Goal: Task Accomplishment & Management: Manage account settings

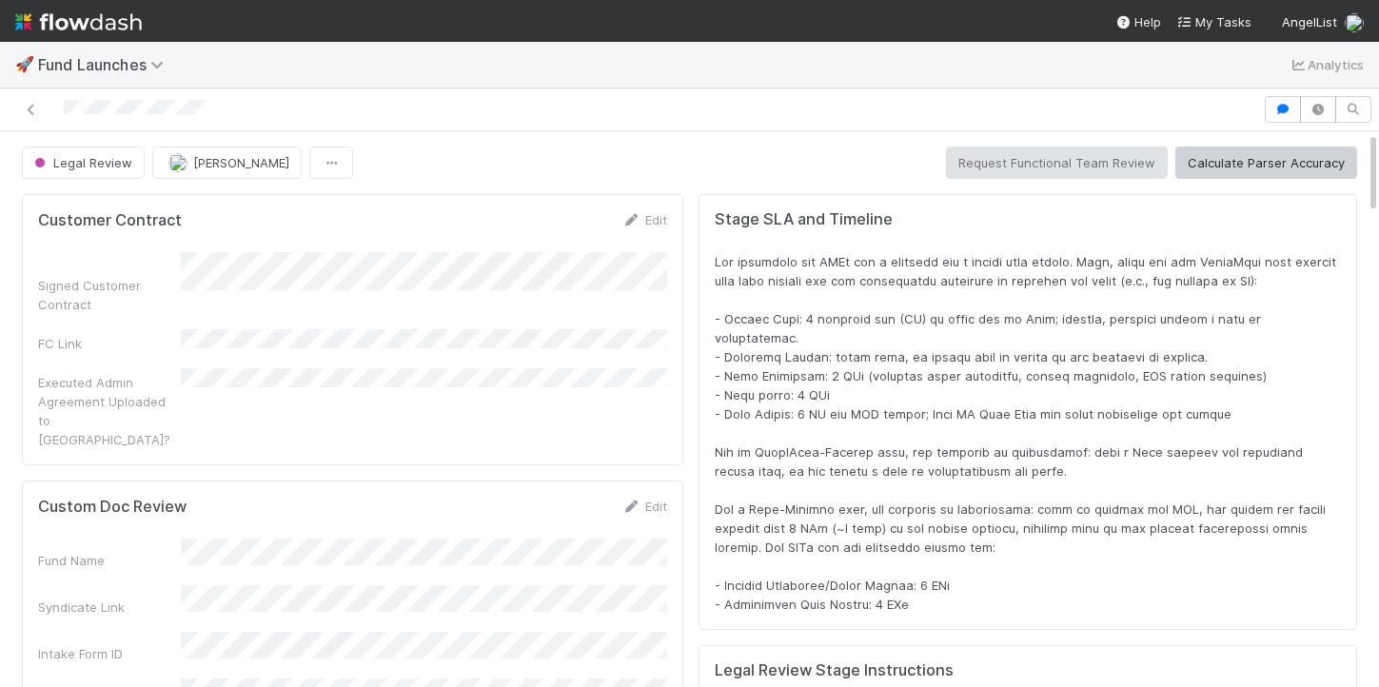
click at [176, 539] on div "Fund Name" at bounding box center [352, 554] width 629 height 31
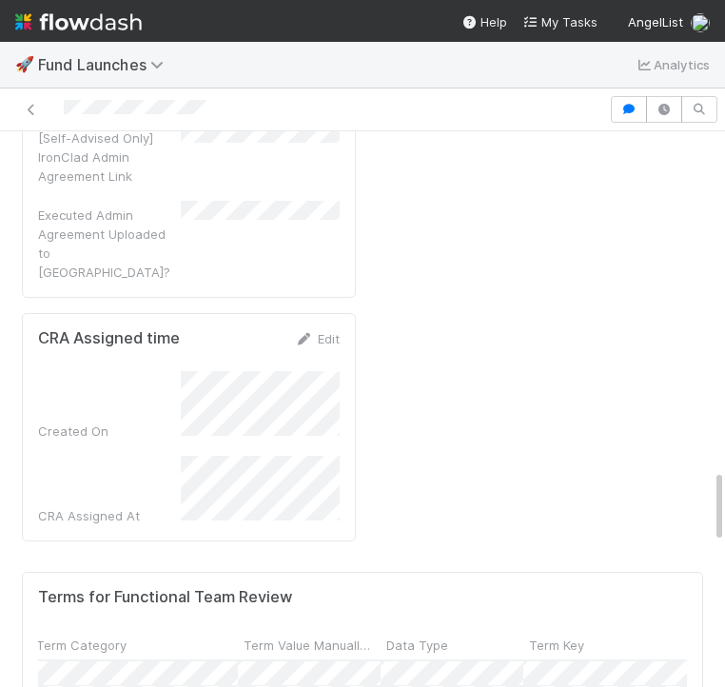
scroll to position [854, 50]
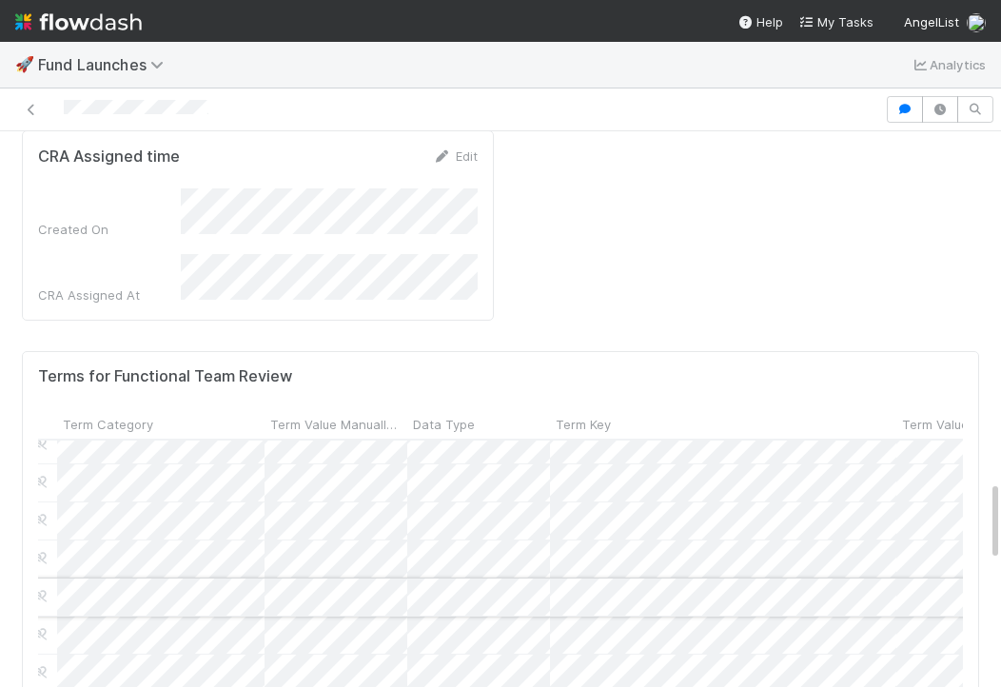
scroll to position [928, 25]
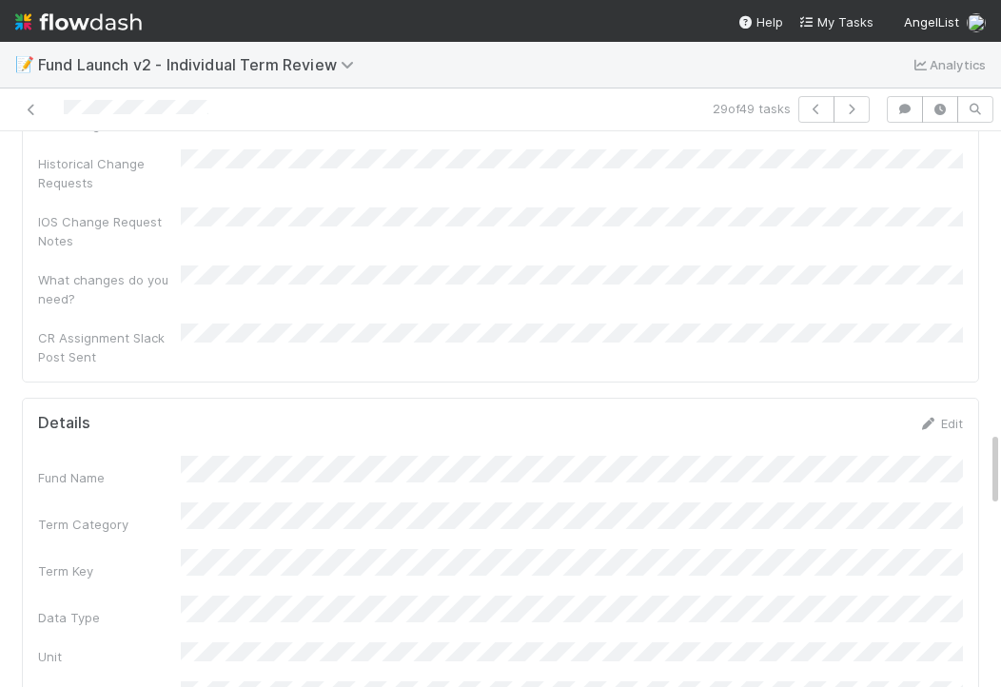
scroll to position [2187, 0]
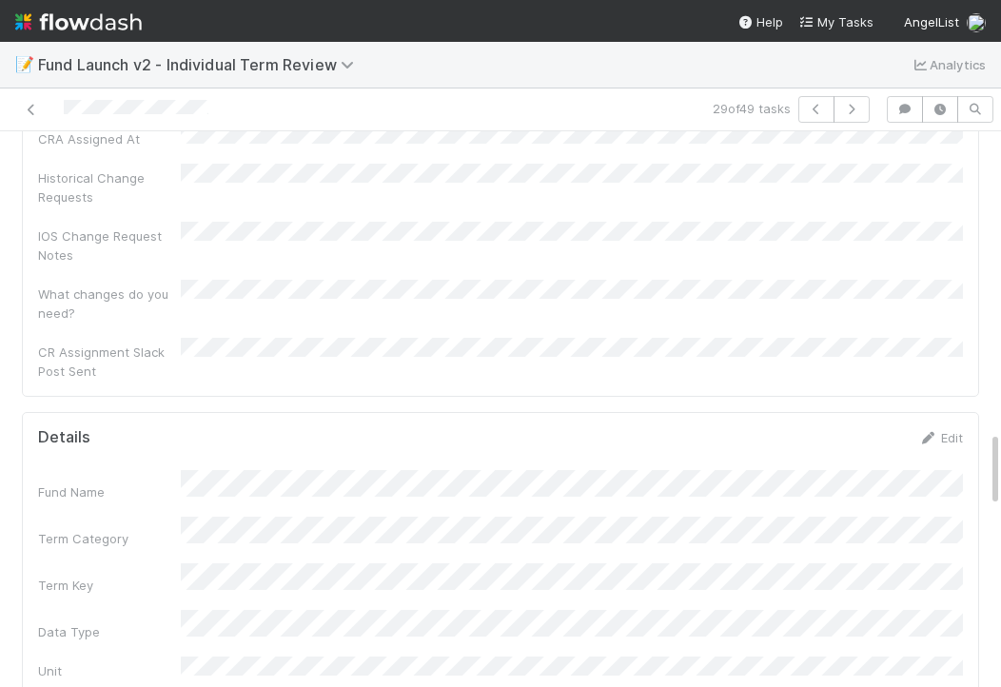
click at [941, 430] on link "Edit" at bounding box center [940, 437] width 45 height 15
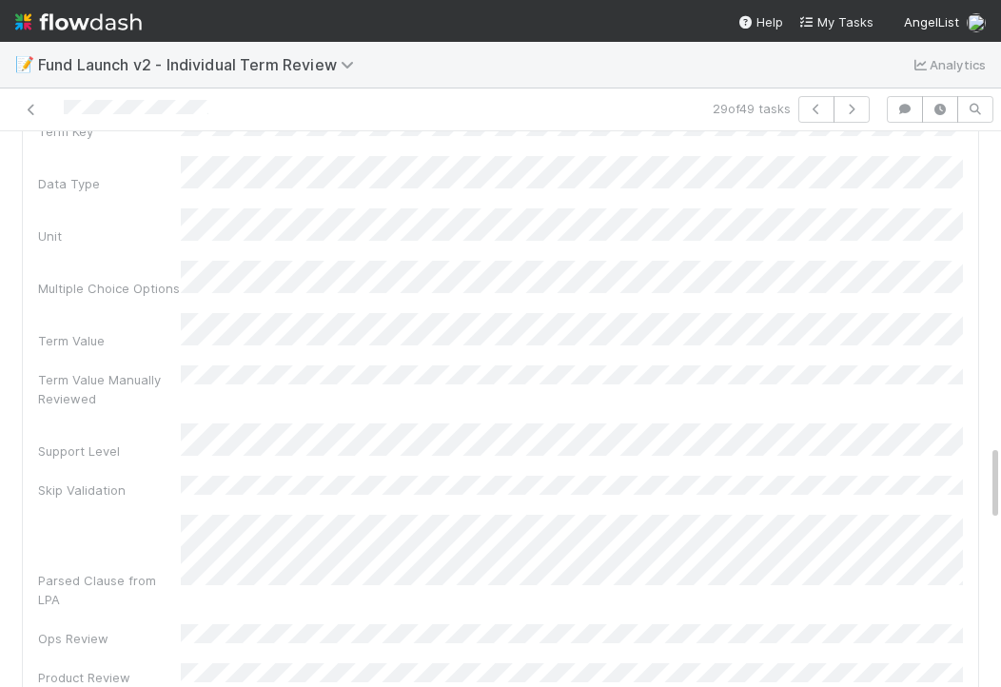
scroll to position [2841, 0]
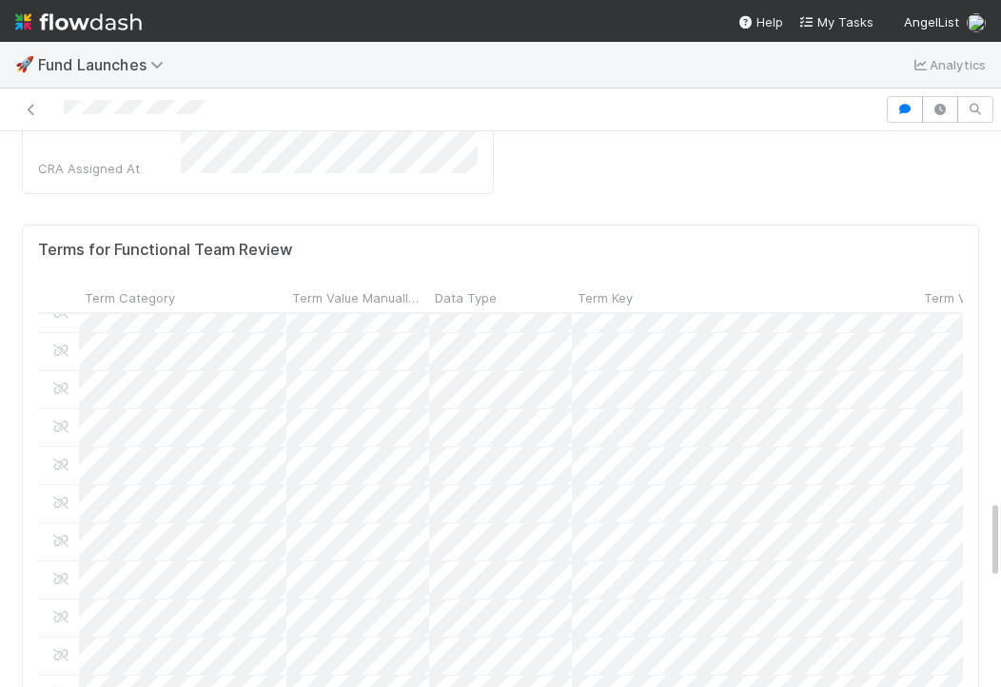
scroll to position [1004, 2]
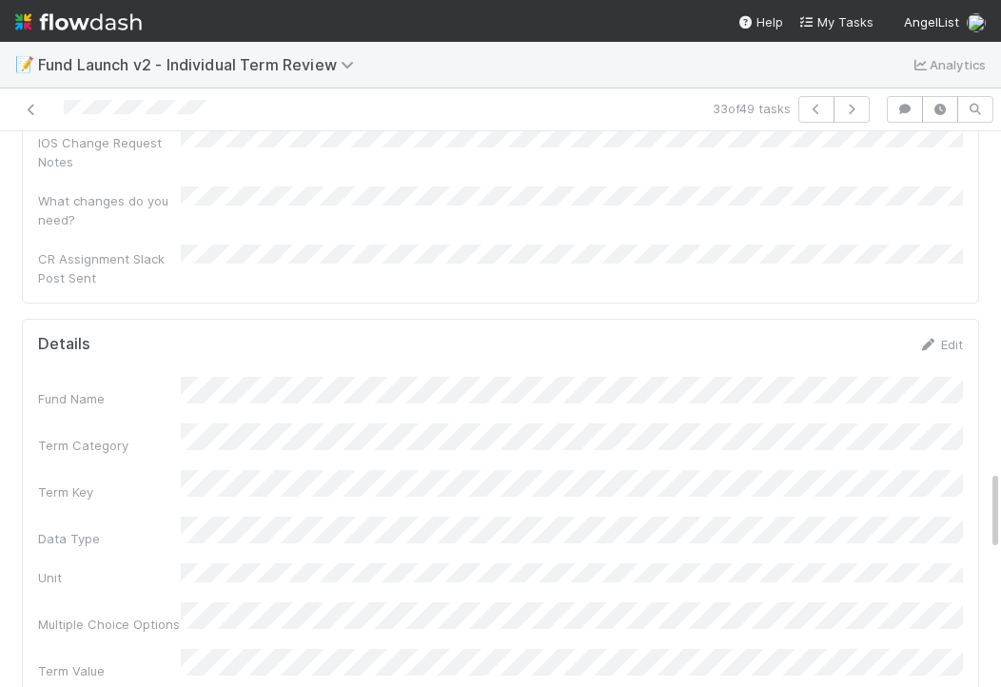
scroll to position [2184, 0]
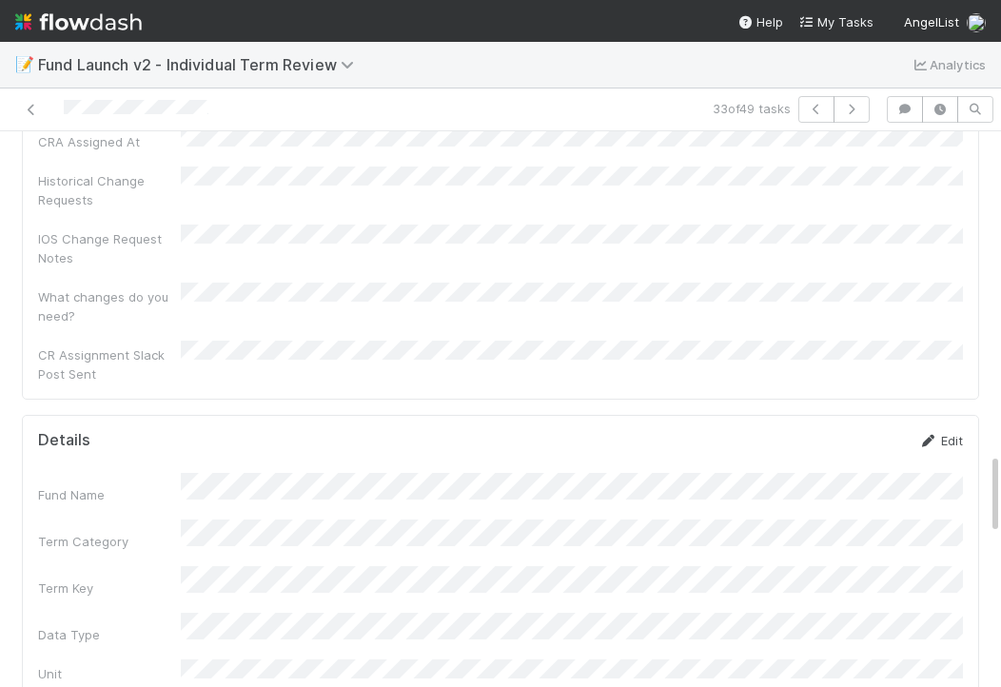
click at [941, 433] on link "Edit" at bounding box center [940, 440] width 45 height 15
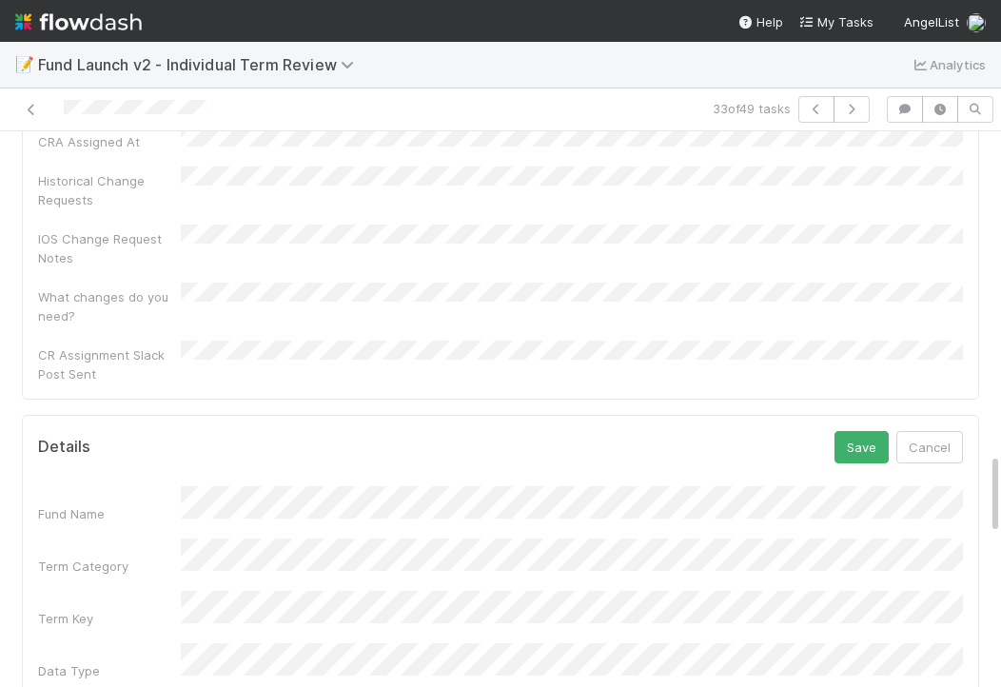
scroll to position [2479, 0]
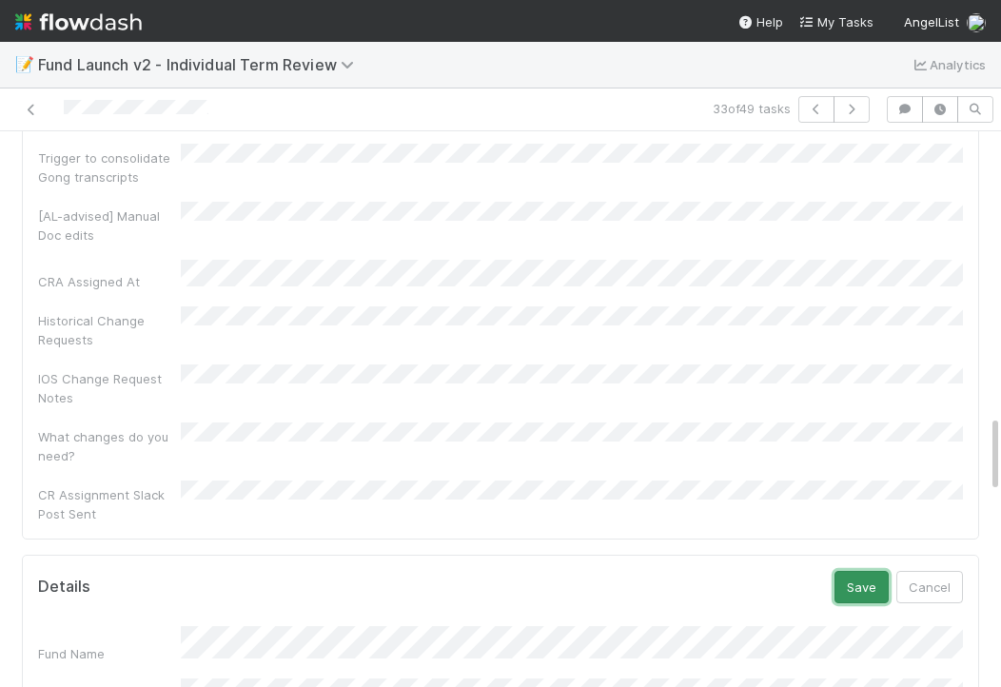
click at [881, 571] on button "Save" at bounding box center [862, 587] width 54 height 32
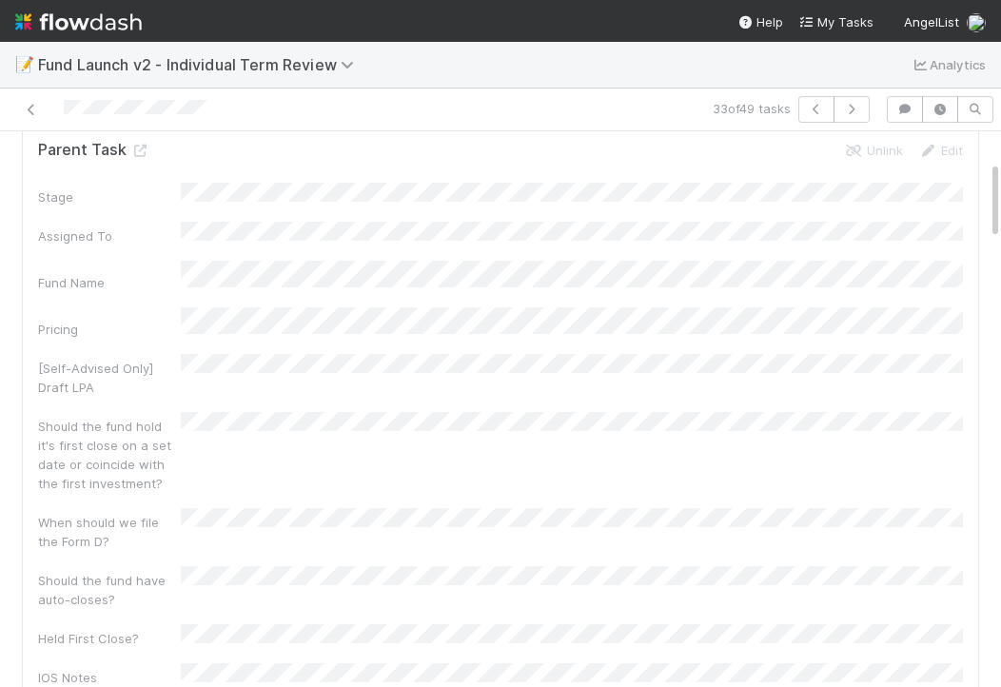
scroll to position [0, 0]
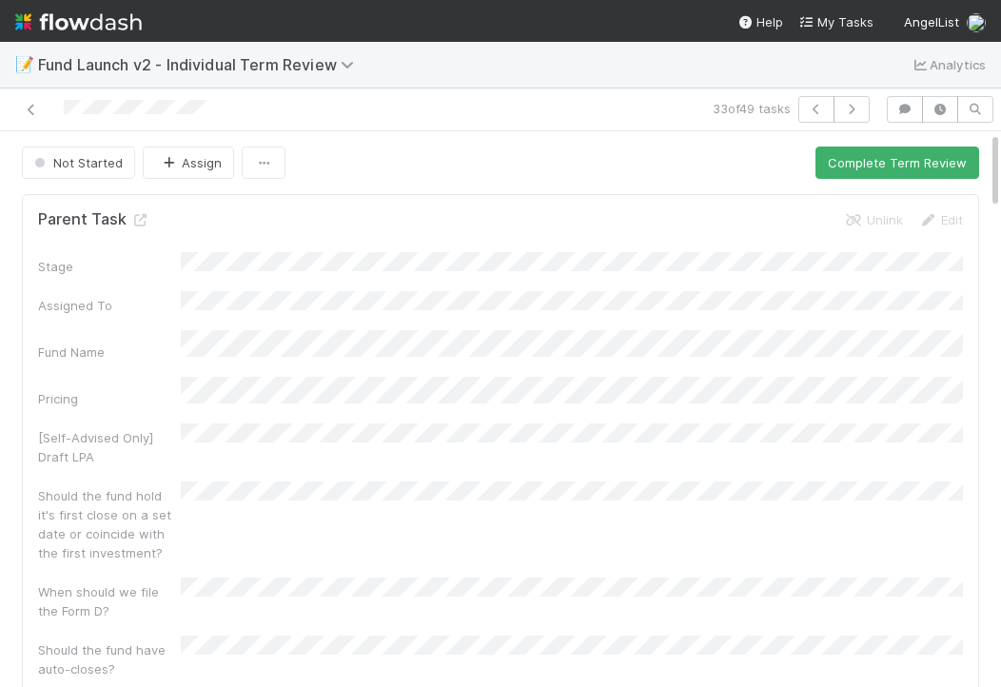
click at [850, 167] on button "Complete Term Review" at bounding box center [897, 163] width 164 height 32
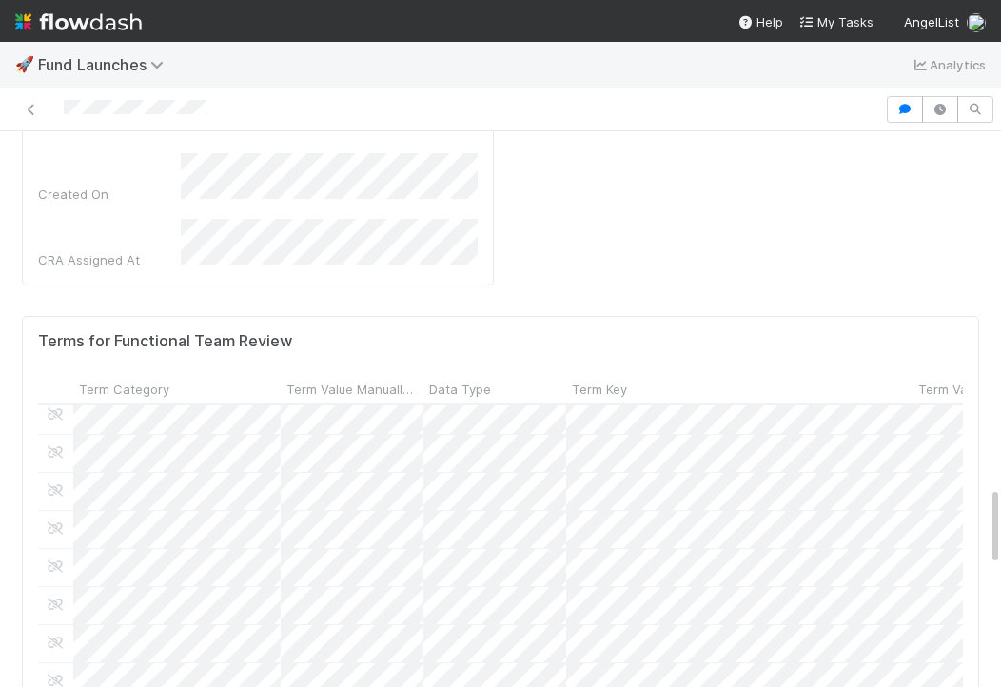
scroll to position [1381, 8]
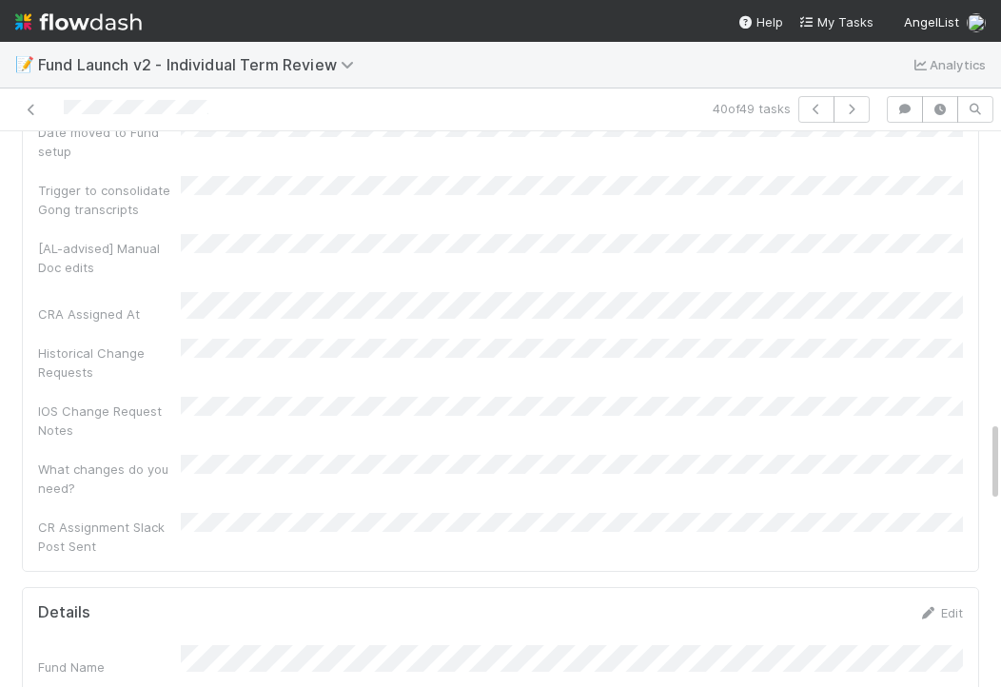
scroll to position [2091, 0]
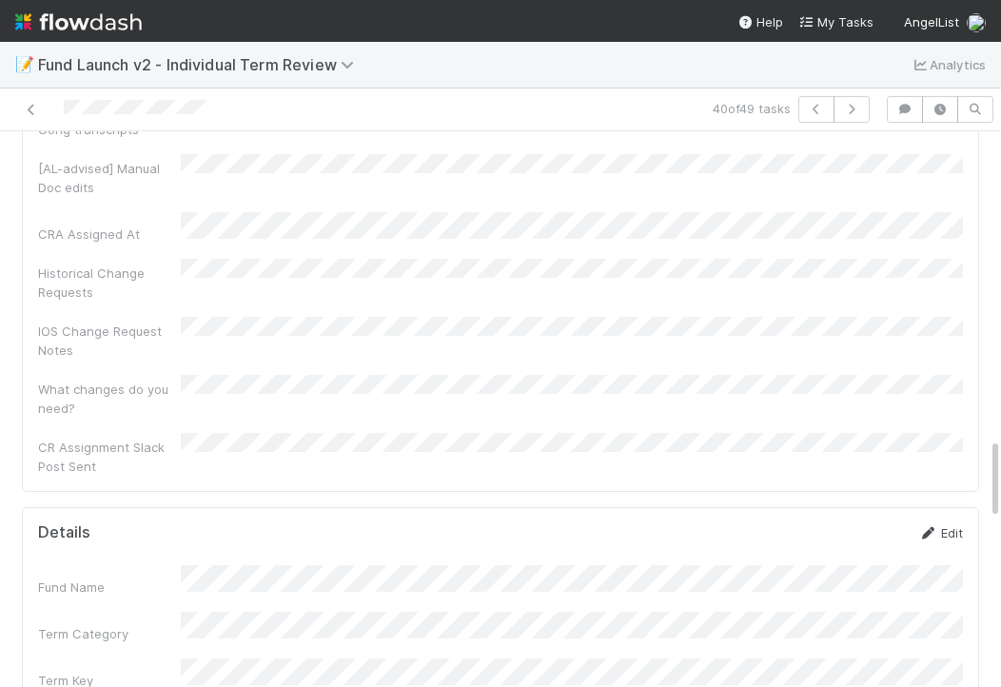
click at [955, 525] on link "Edit" at bounding box center [940, 532] width 45 height 15
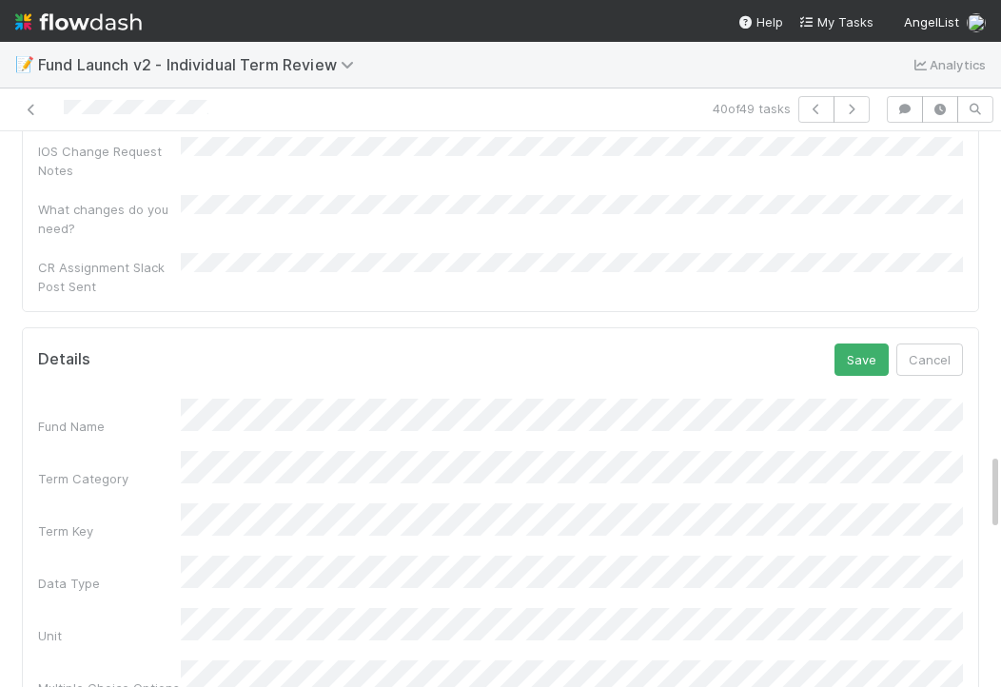
scroll to position [2342, 0]
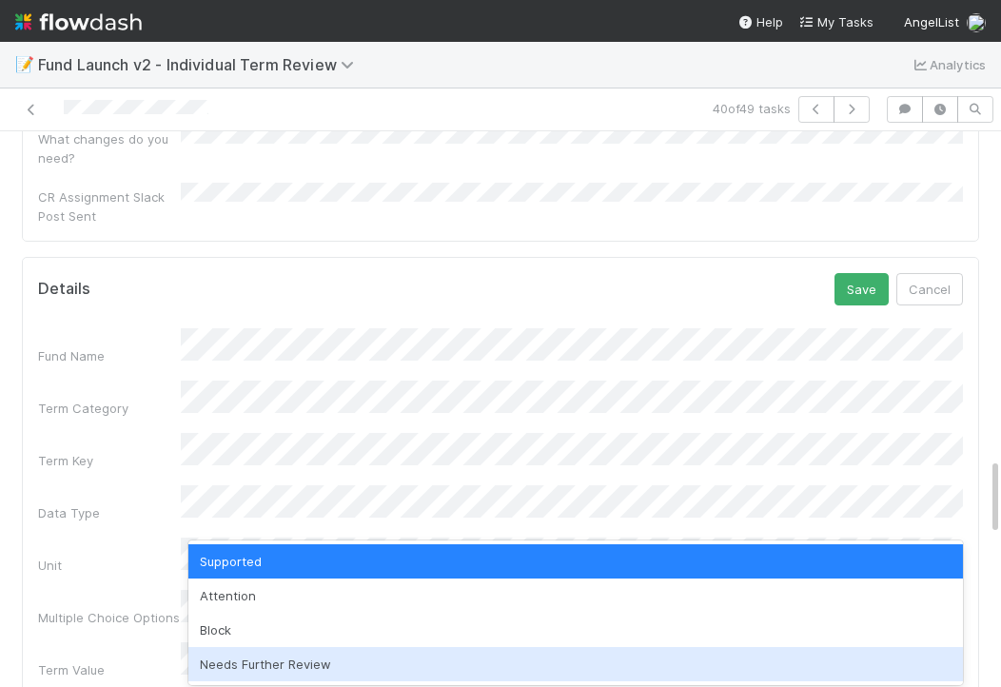
click at [214, 674] on div "Needs Further Review" at bounding box center [575, 664] width 775 height 34
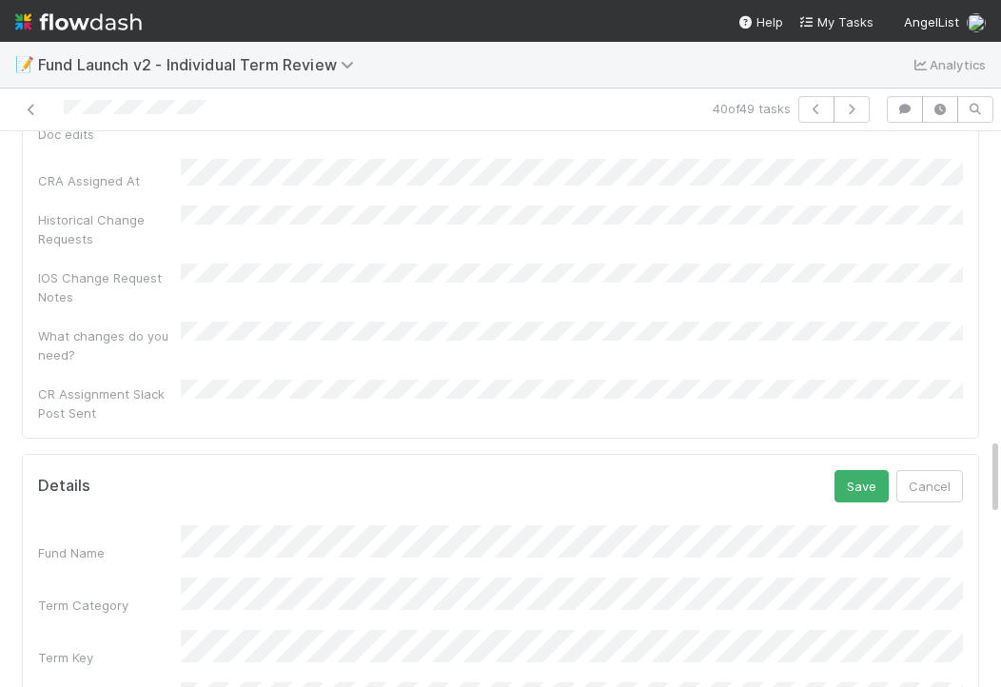
scroll to position [2048, 0]
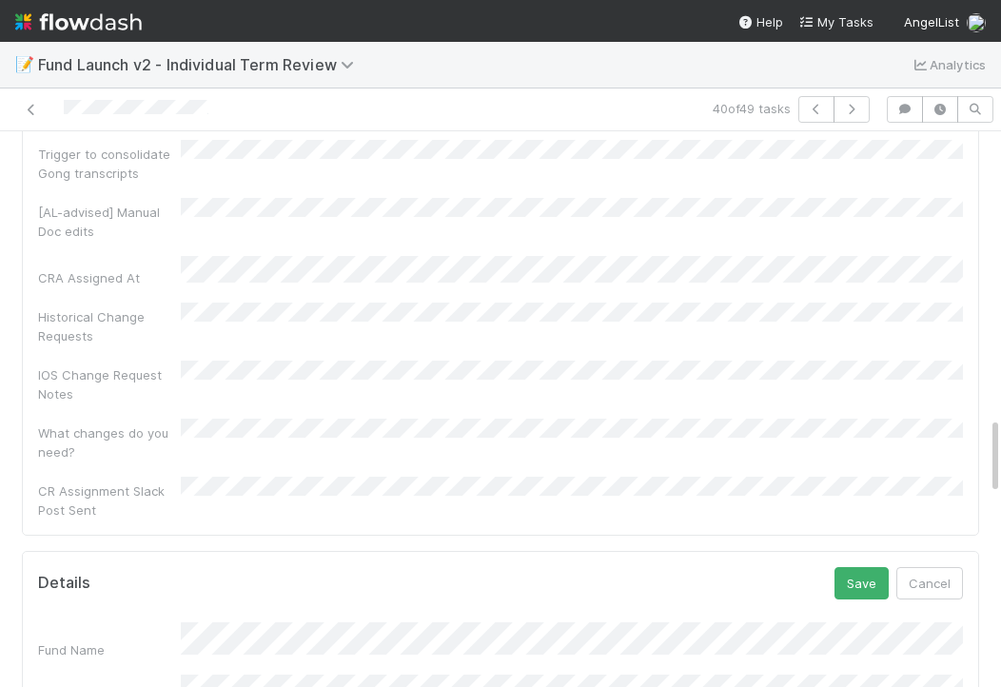
click at [865, 567] on button "Save" at bounding box center [862, 583] width 54 height 32
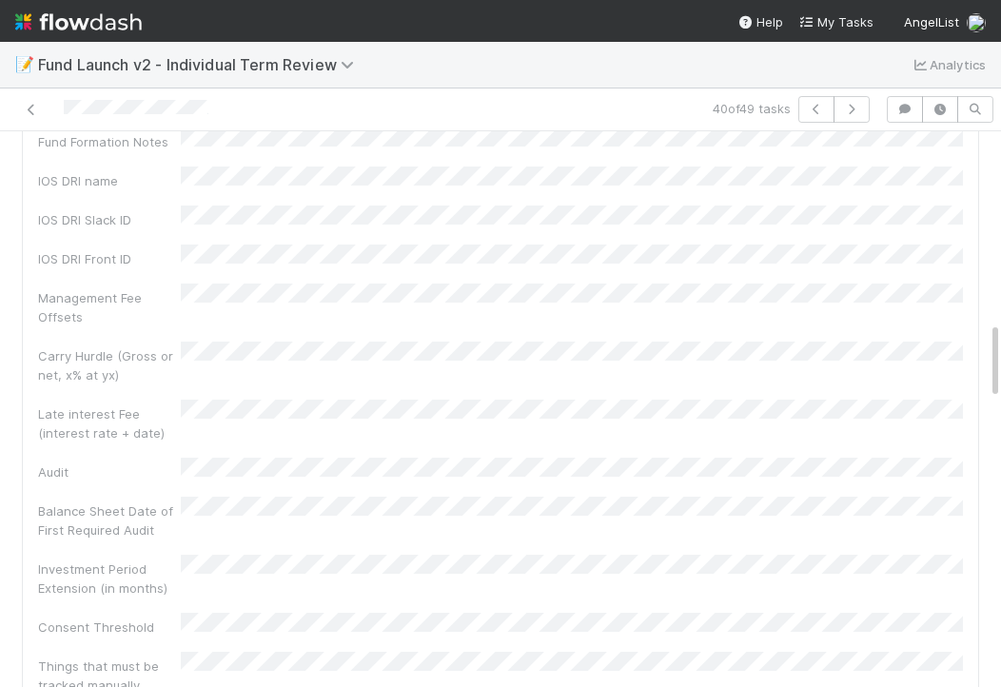
scroll to position [0, 0]
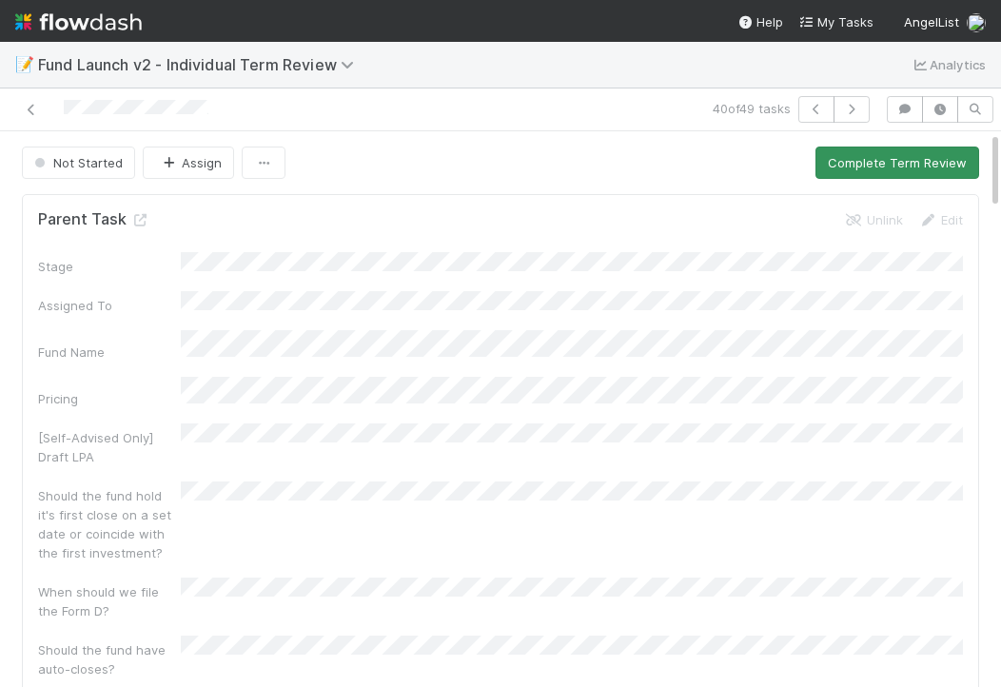
click at [874, 169] on button "Complete Term Review" at bounding box center [897, 163] width 164 height 32
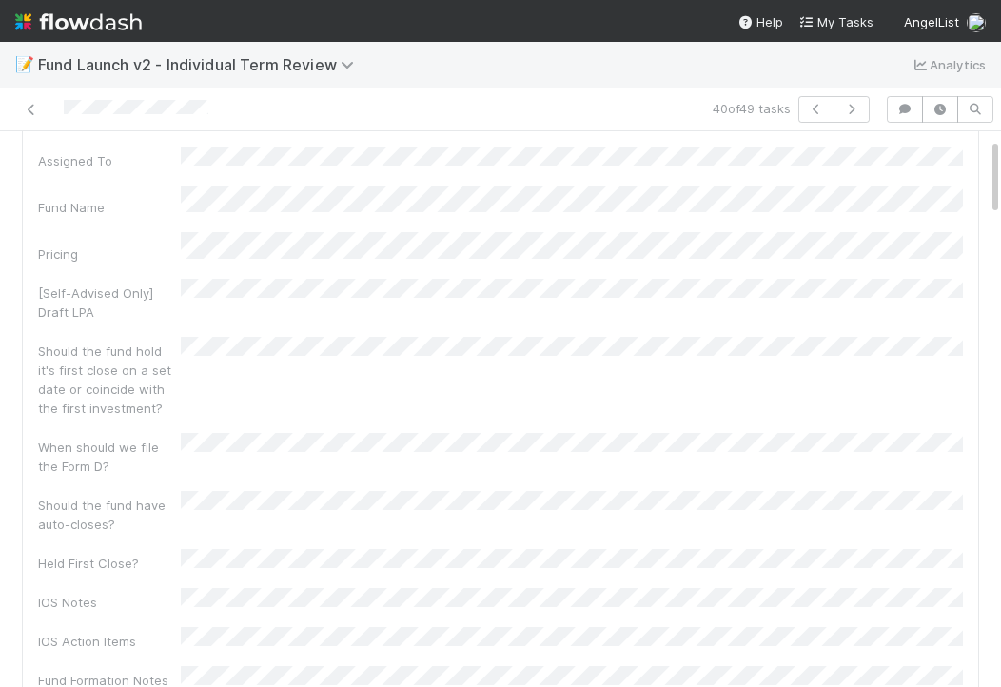
scroll to position [247, 0]
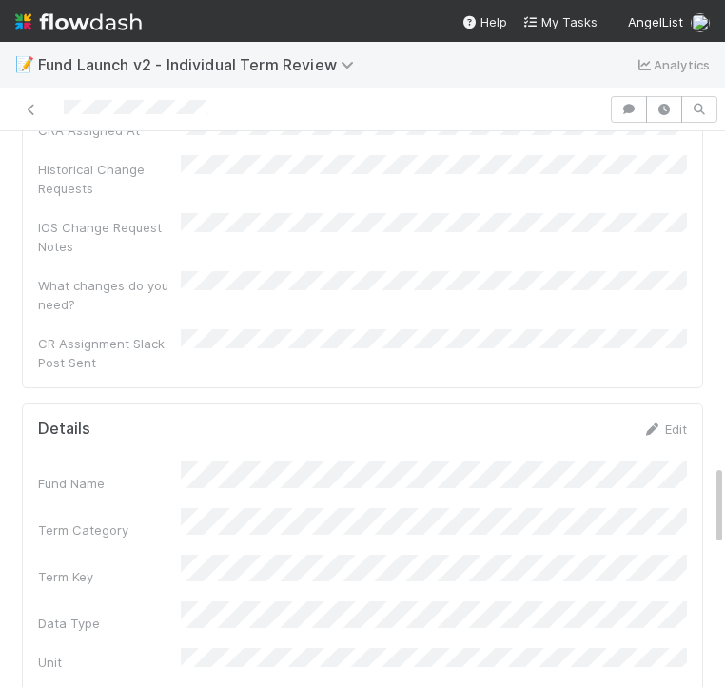
scroll to position [2171, 0]
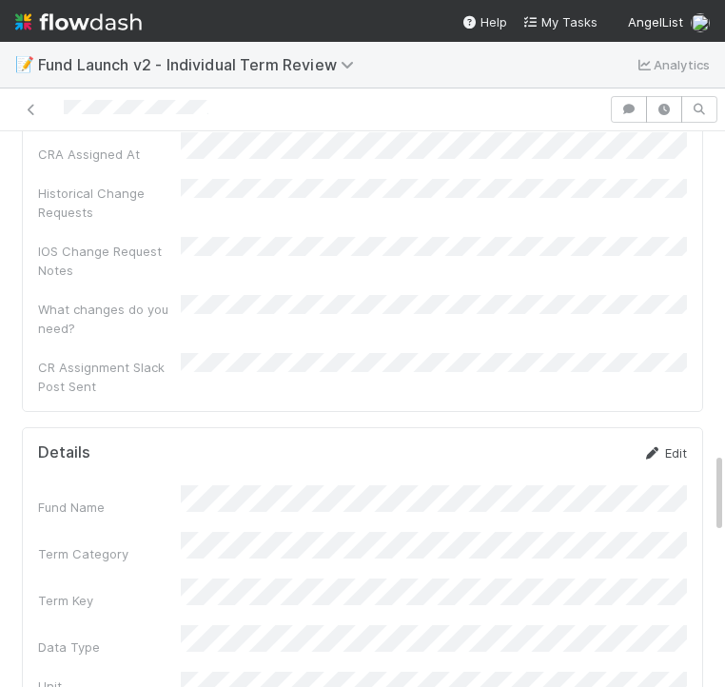
click at [662, 445] on link "Edit" at bounding box center [664, 452] width 45 height 15
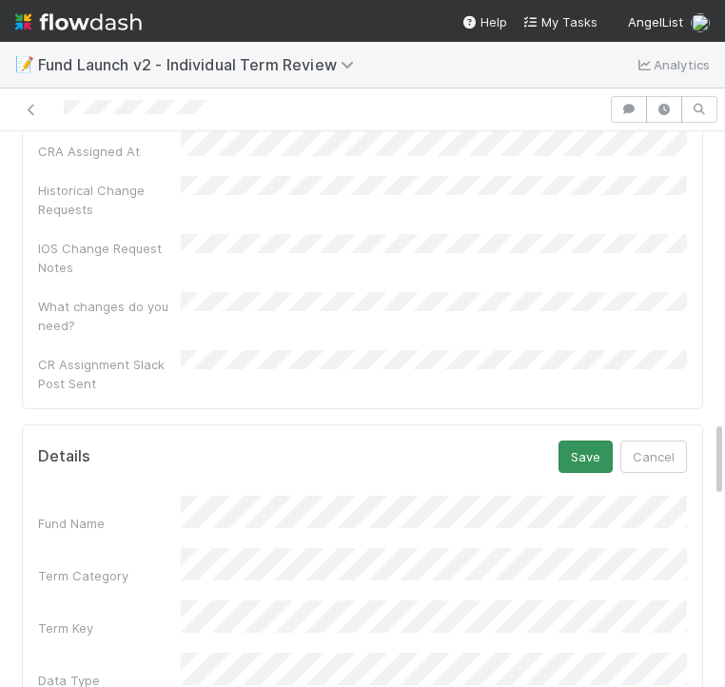
scroll to position [2090, 0]
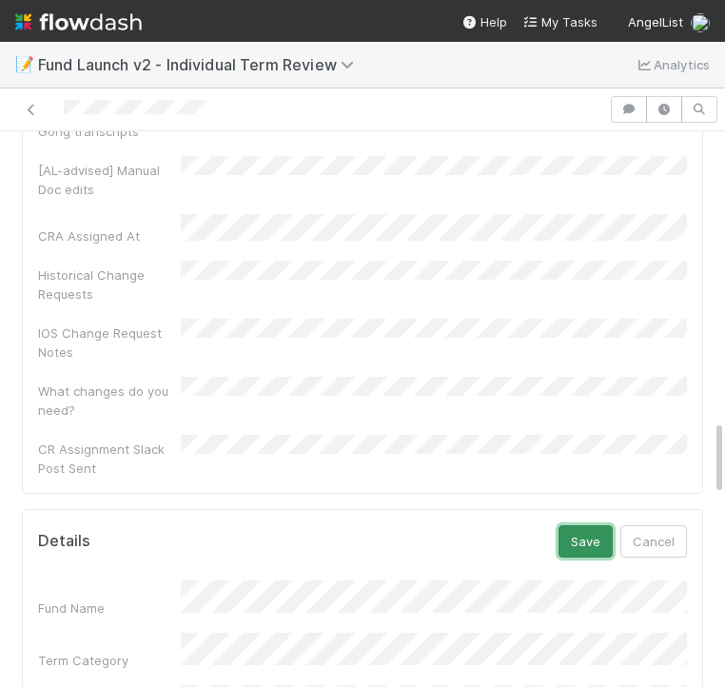
click at [580, 525] on button "Save" at bounding box center [586, 541] width 54 height 32
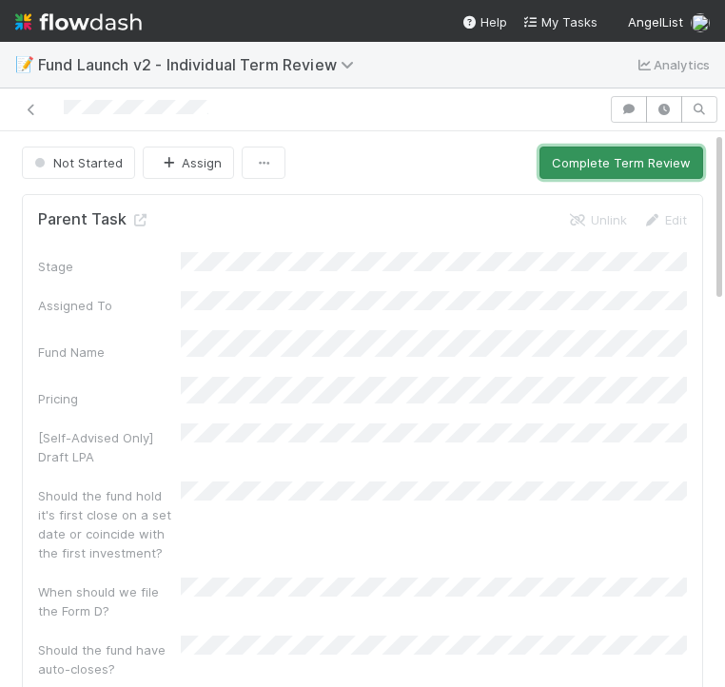
click at [584, 167] on button "Complete Term Review" at bounding box center [622, 163] width 164 height 32
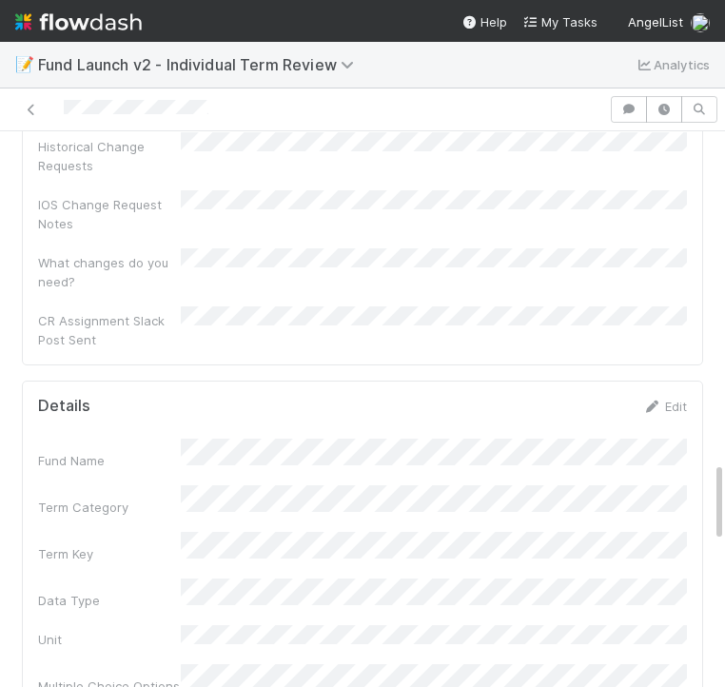
scroll to position [2216, 0]
click at [660, 399] on div "Edit" at bounding box center [664, 408] width 45 height 19
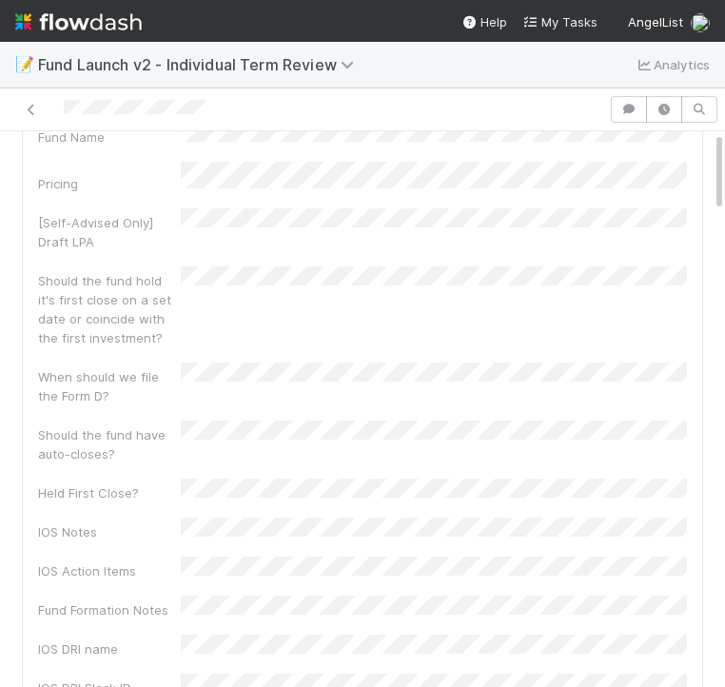
scroll to position [0, 0]
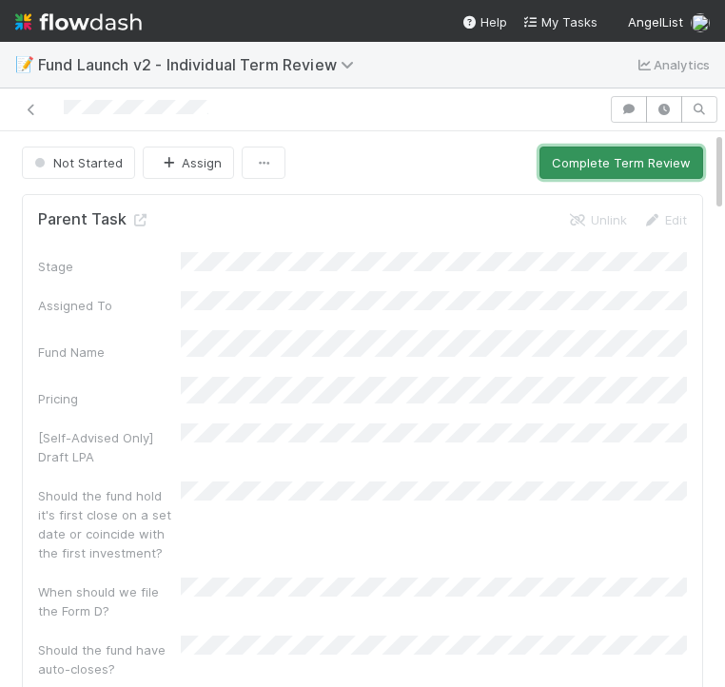
click at [575, 170] on button "Complete Term Review" at bounding box center [622, 163] width 164 height 32
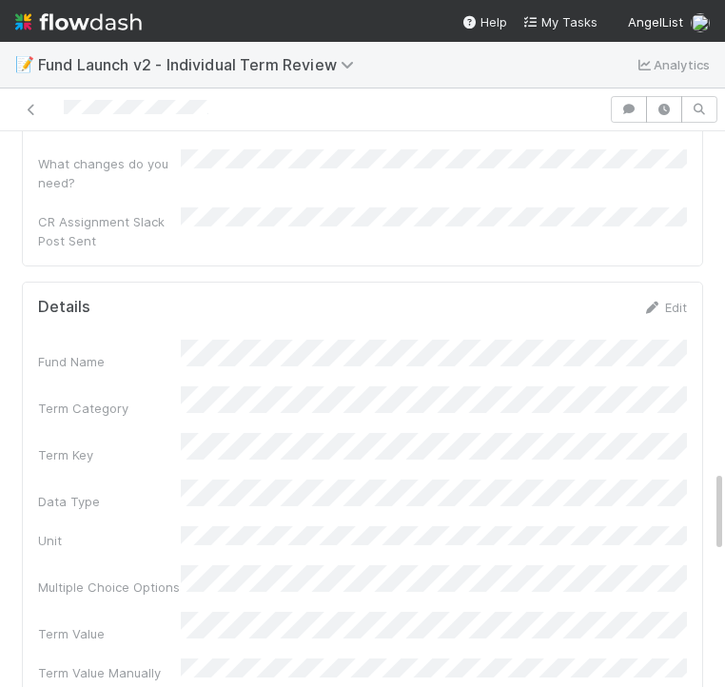
scroll to position [2266, 0]
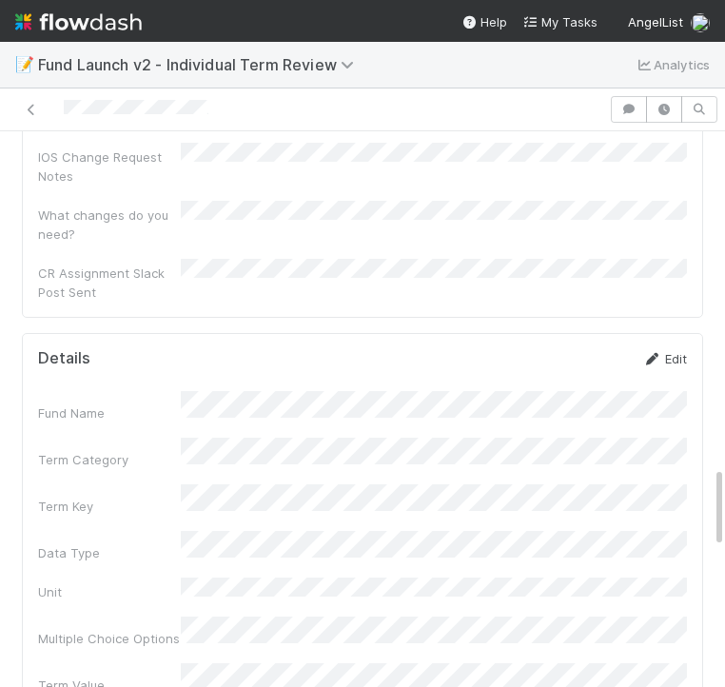
click at [667, 351] on link "Edit" at bounding box center [664, 358] width 45 height 15
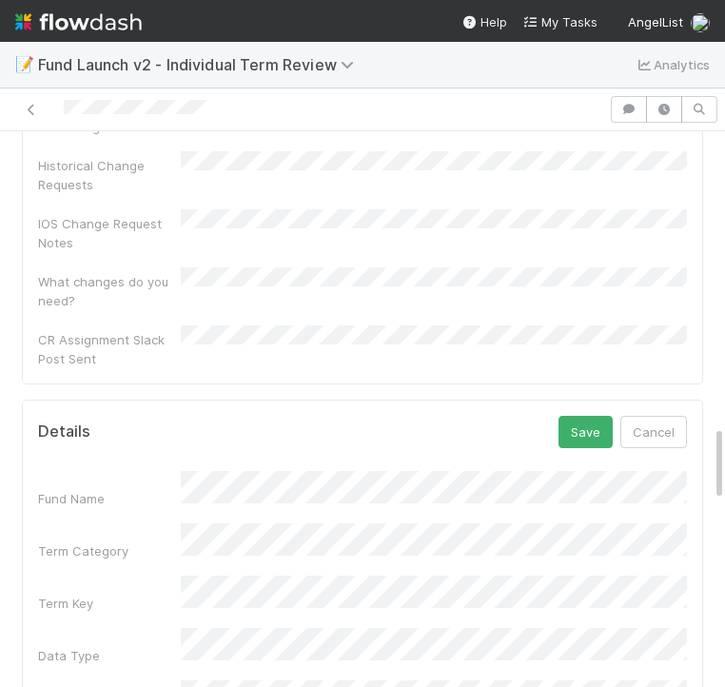
scroll to position [2045, 0]
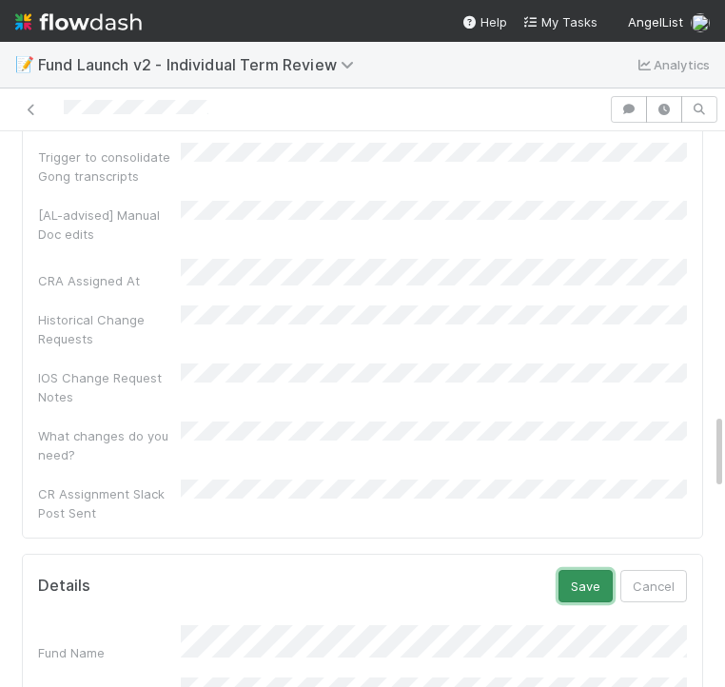
click at [597, 570] on button "Save" at bounding box center [586, 586] width 54 height 32
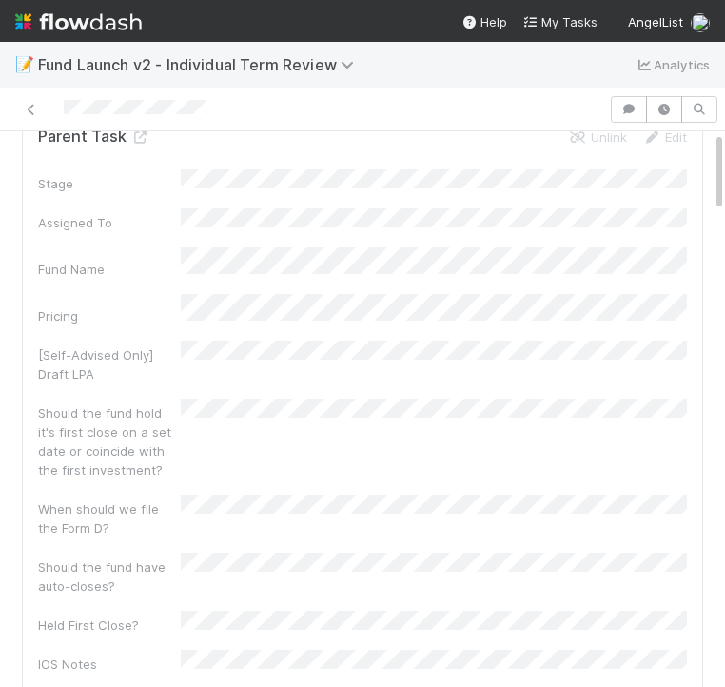
scroll to position [0, 0]
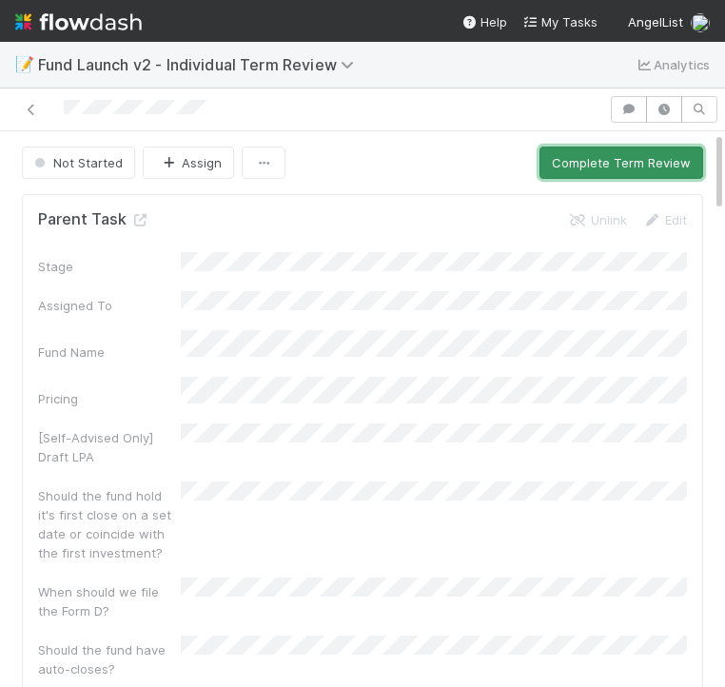
click at [611, 162] on button "Complete Term Review" at bounding box center [622, 163] width 164 height 32
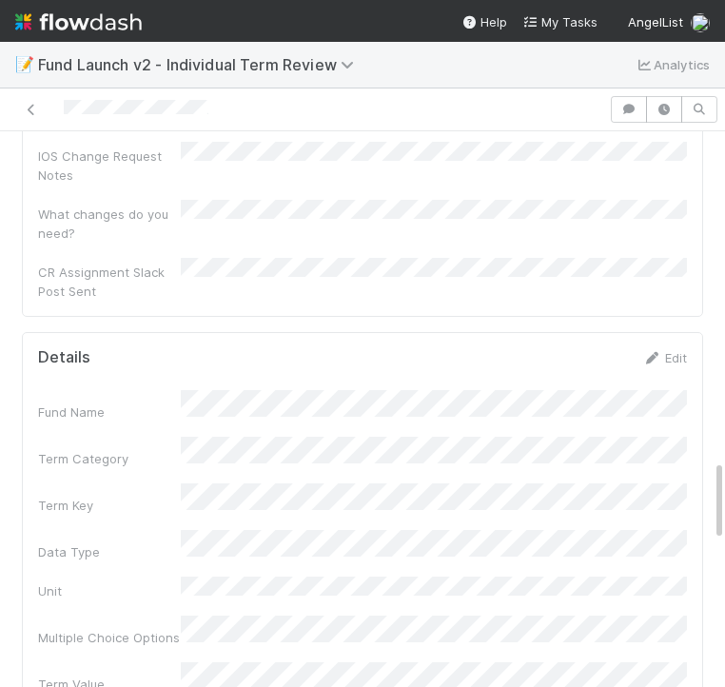
scroll to position [2219, 0]
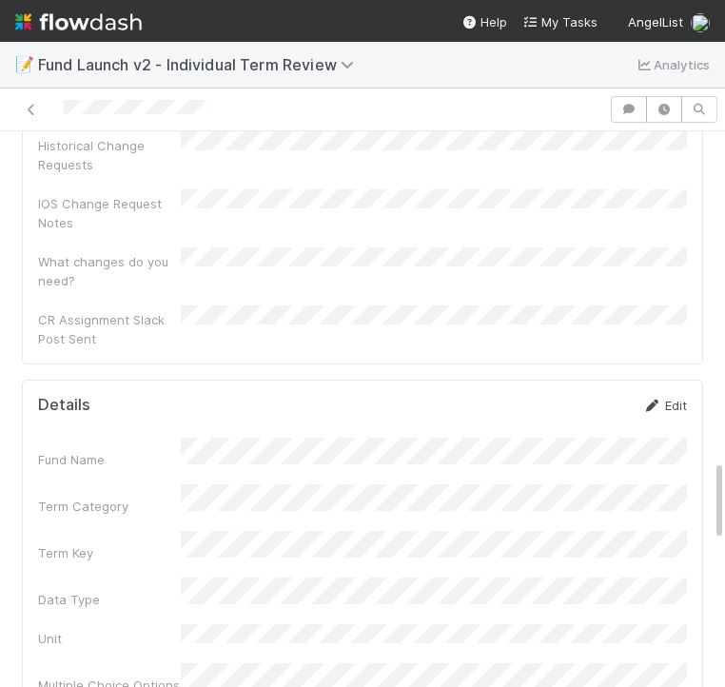
click at [664, 398] on link "Edit" at bounding box center [664, 405] width 45 height 15
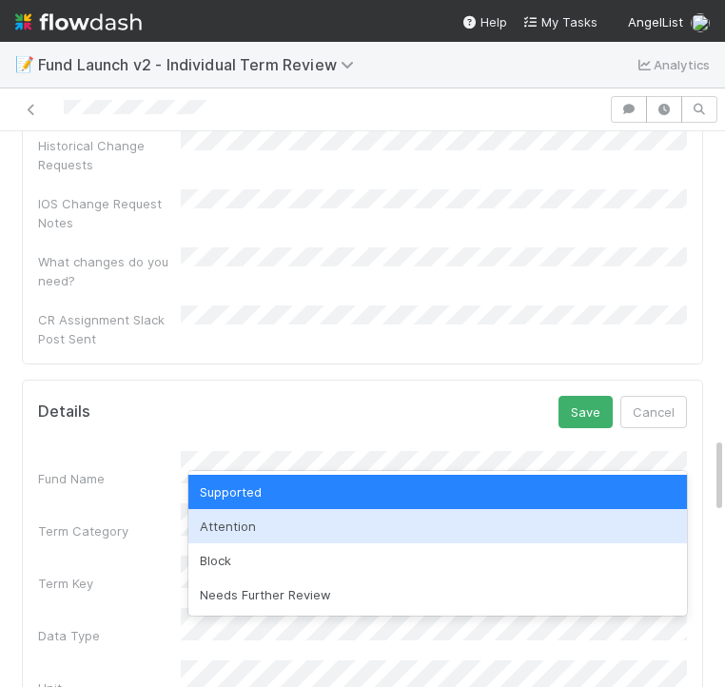
click at [228, 517] on div "Attention" at bounding box center [437, 526] width 499 height 34
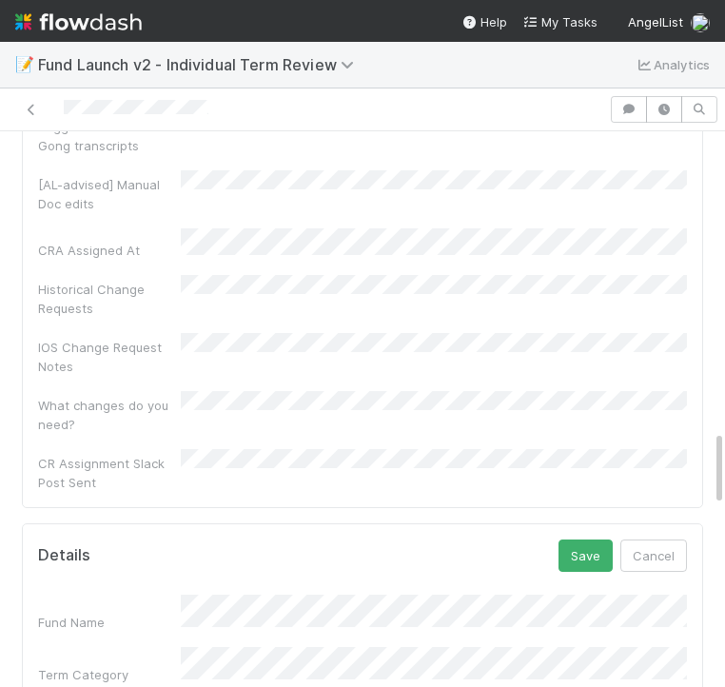
scroll to position [2057, 0]
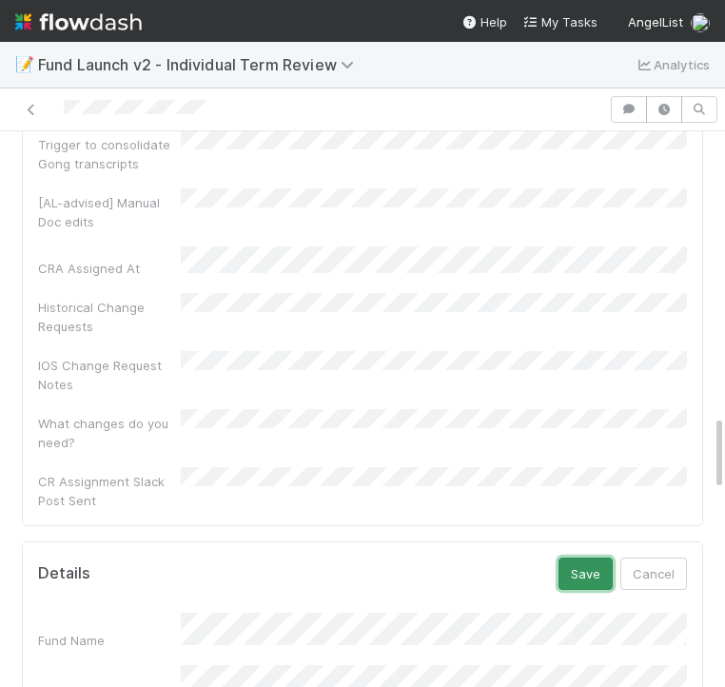
click at [601, 558] on button "Save" at bounding box center [586, 574] width 54 height 32
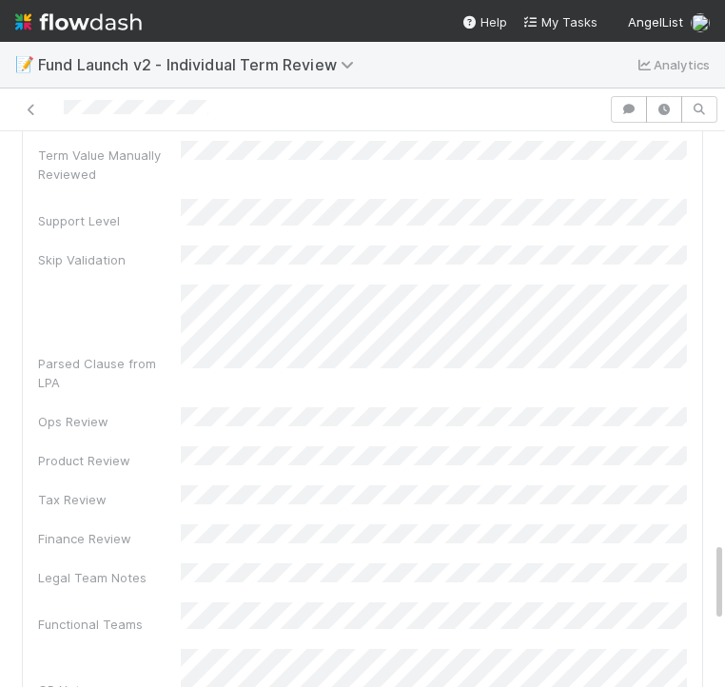
scroll to position [2841, 0]
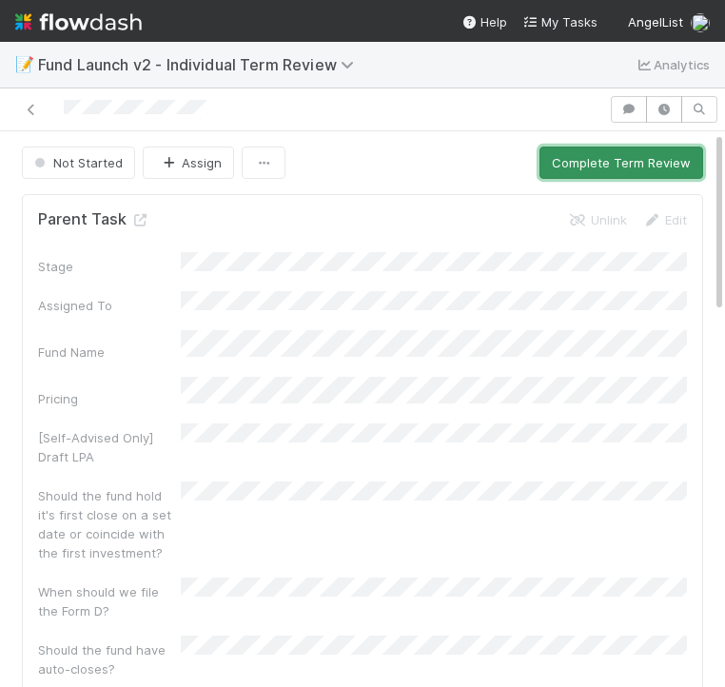
click at [612, 169] on button "Complete Term Review" at bounding box center [622, 163] width 164 height 32
click at [604, 166] on button "Complete Term Review" at bounding box center [622, 163] width 164 height 32
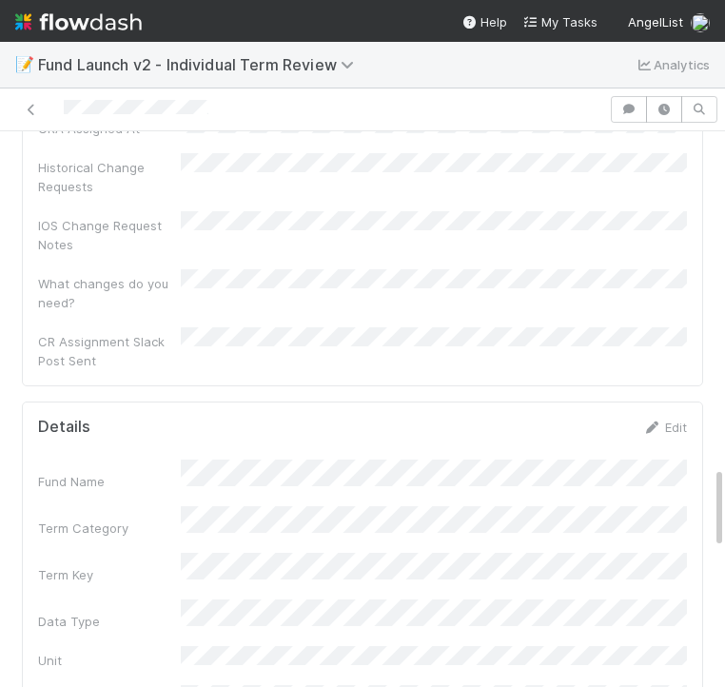
scroll to position [2186, 0]
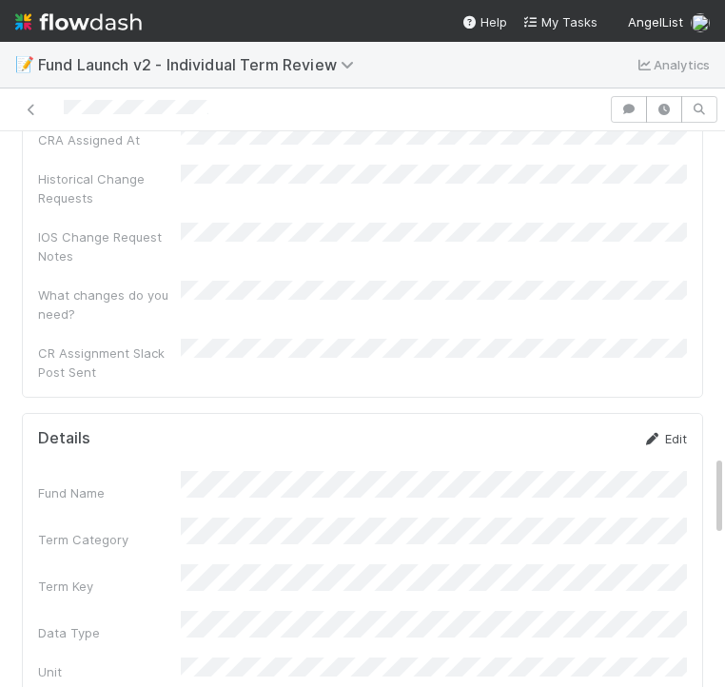
click at [671, 431] on link "Edit" at bounding box center [664, 438] width 45 height 15
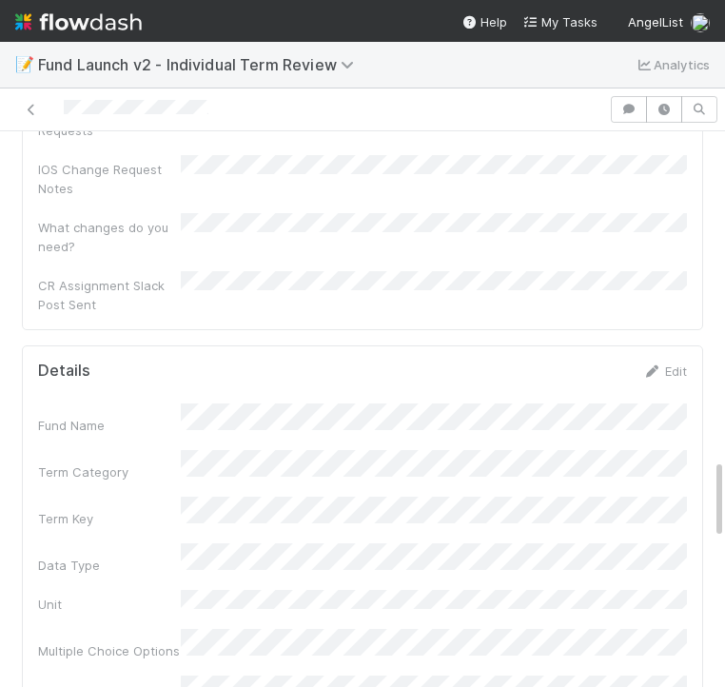
scroll to position [2245, 0]
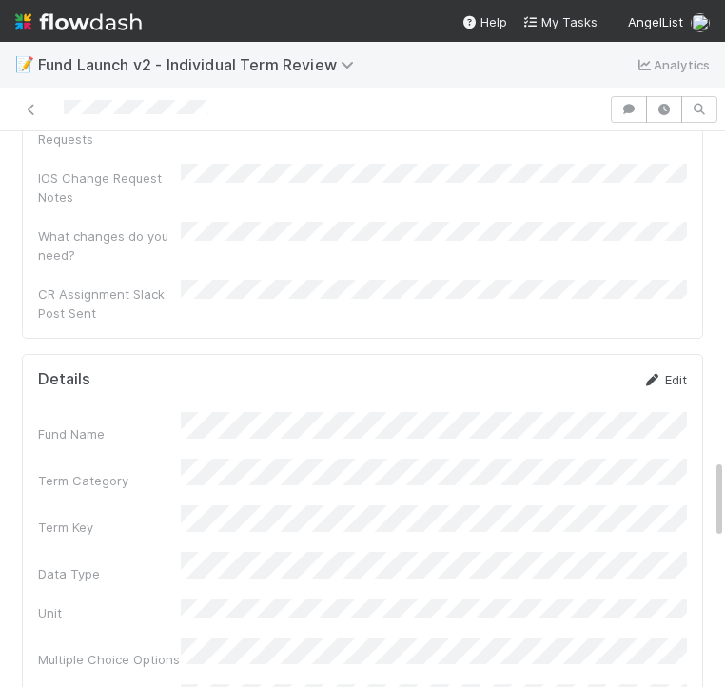
click at [668, 372] on link "Edit" at bounding box center [664, 379] width 45 height 15
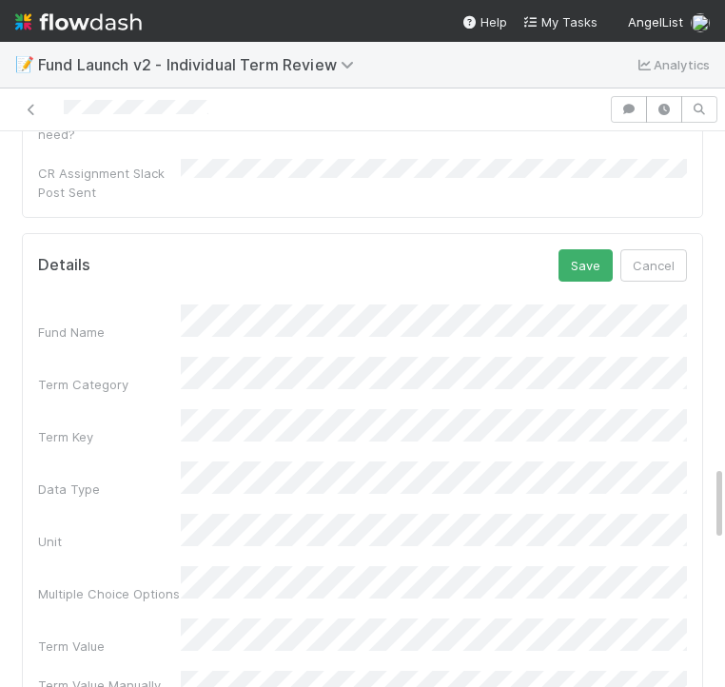
scroll to position [2214, 0]
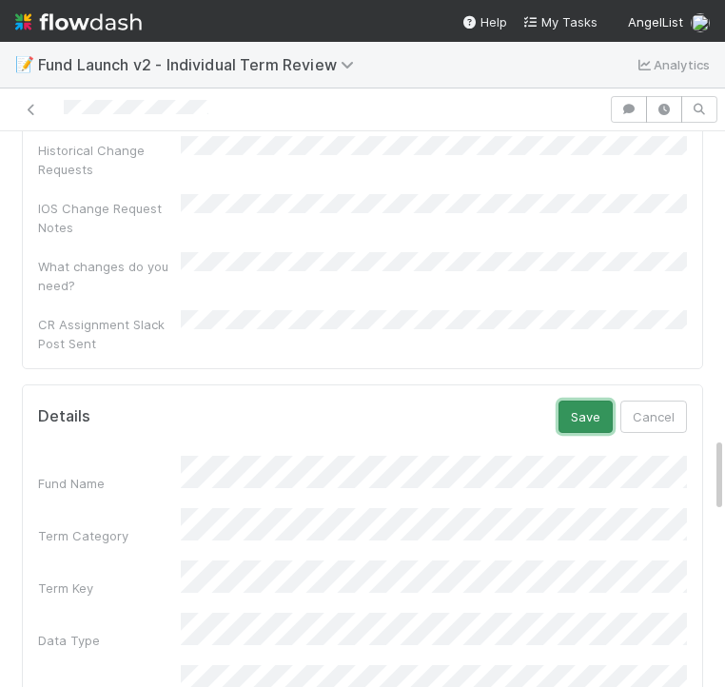
click at [579, 401] on button "Save" at bounding box center [586, 417] width 54 height 32
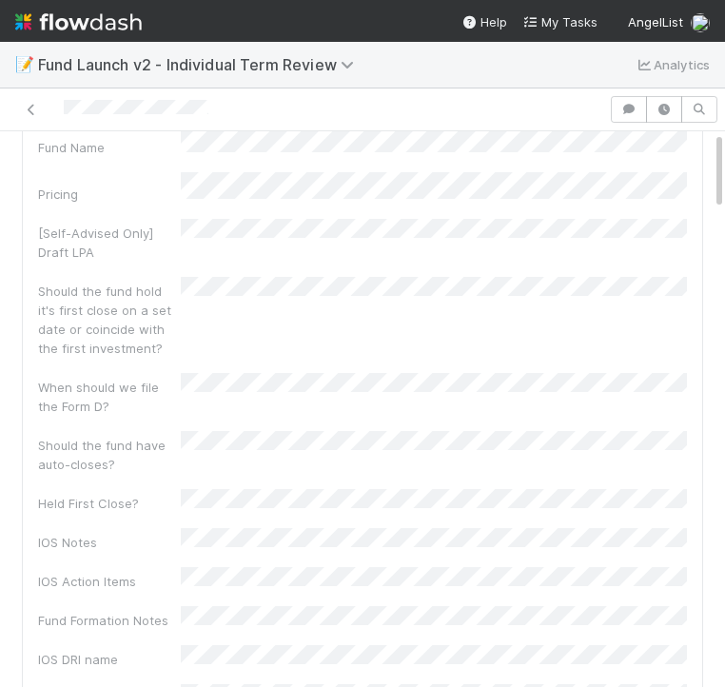
scroll to position [0, 0]
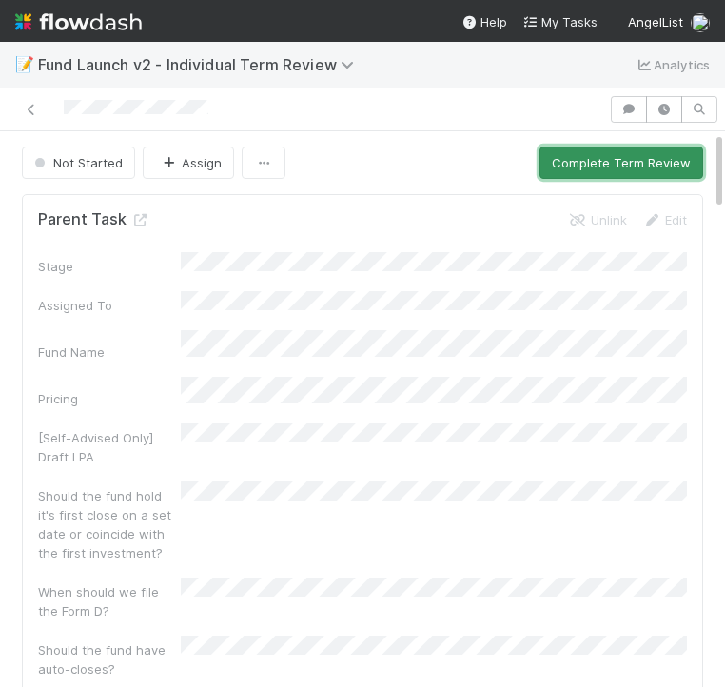
click at [599, 158] on button "Complete Term Review" at bounding box center [622, 163] width 164 height 32
click at [586, 163] on button "Complete Term Review" at bounding box center [622, 163] width 164 height 32
click at [581, 154] on button "Complete Term Review" at bounding box center [622, 163] width 164 height 32
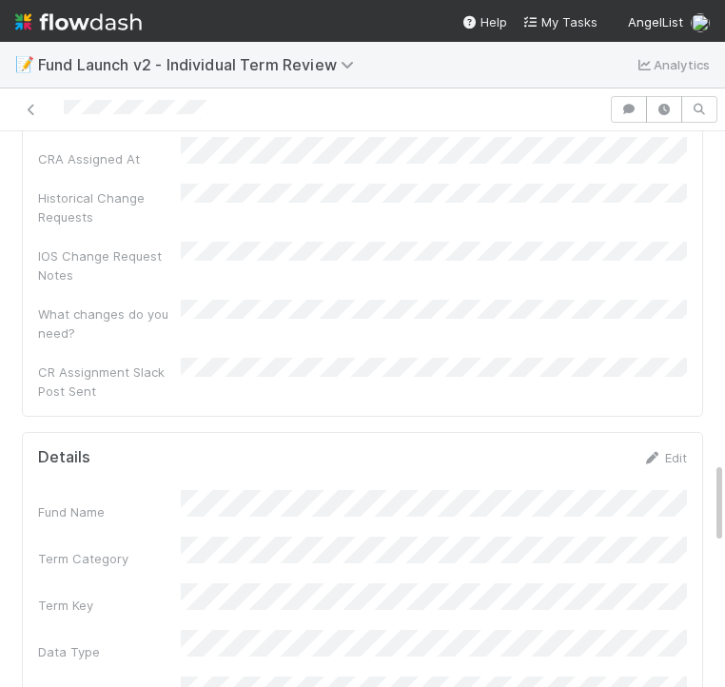
scroll to position [2146, 0]
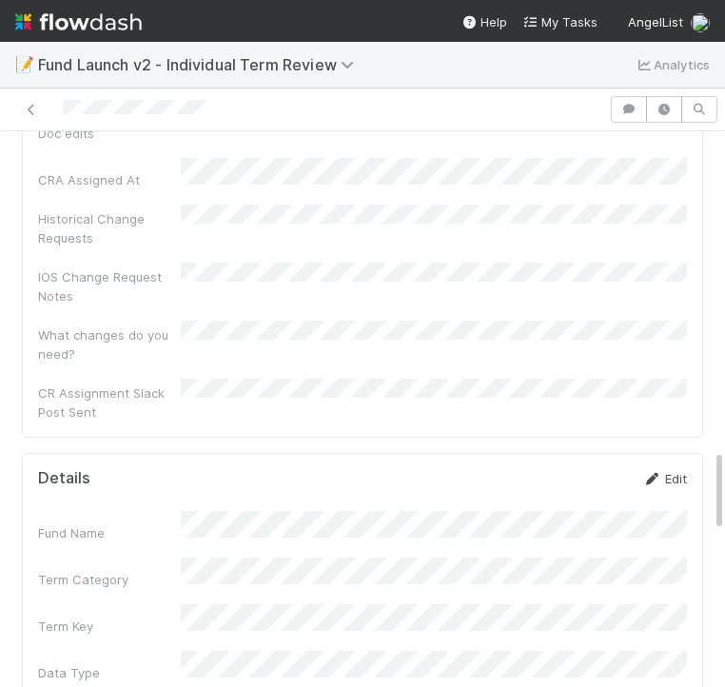
click at [677, 471] on link "Edit" at bounding box center [664, 478] width 45 height 15
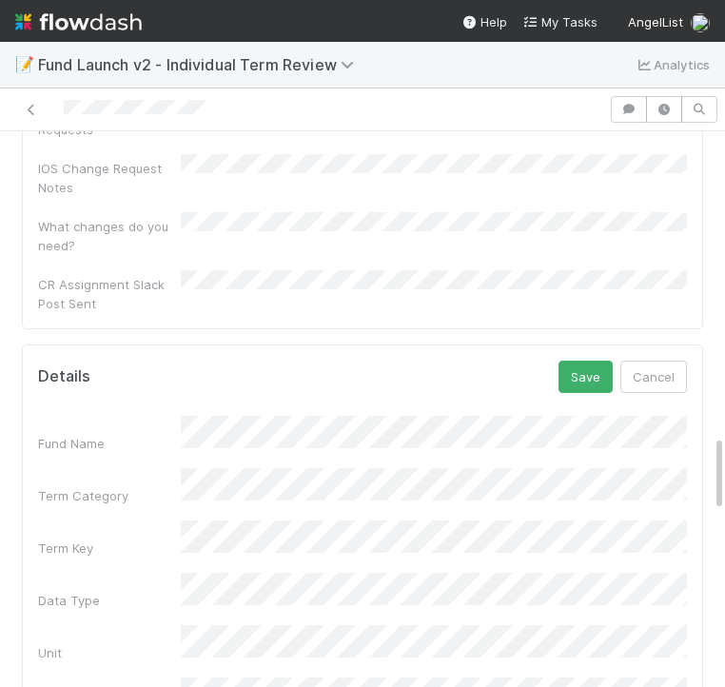
scroll to position [2283, 0]
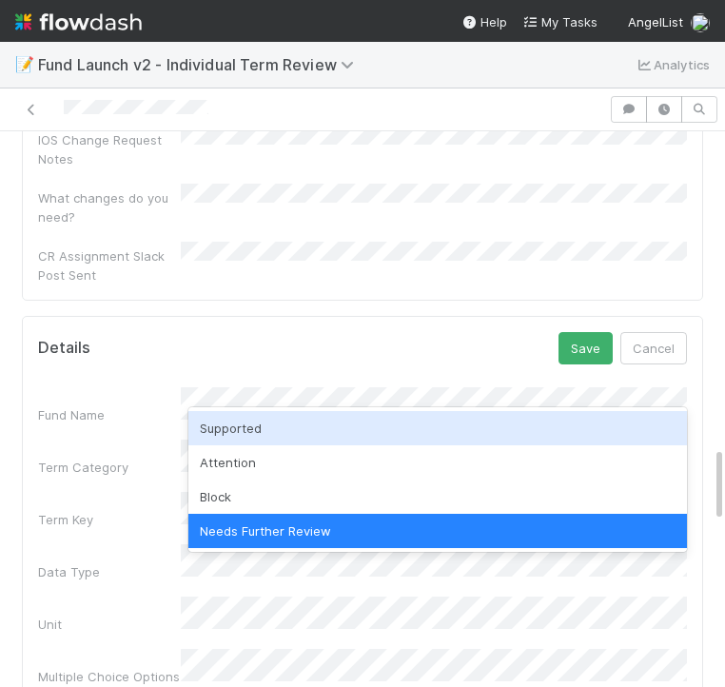
click at [243, 426] on div "Supported" at bounding box center [437, 428] width 499 height 34
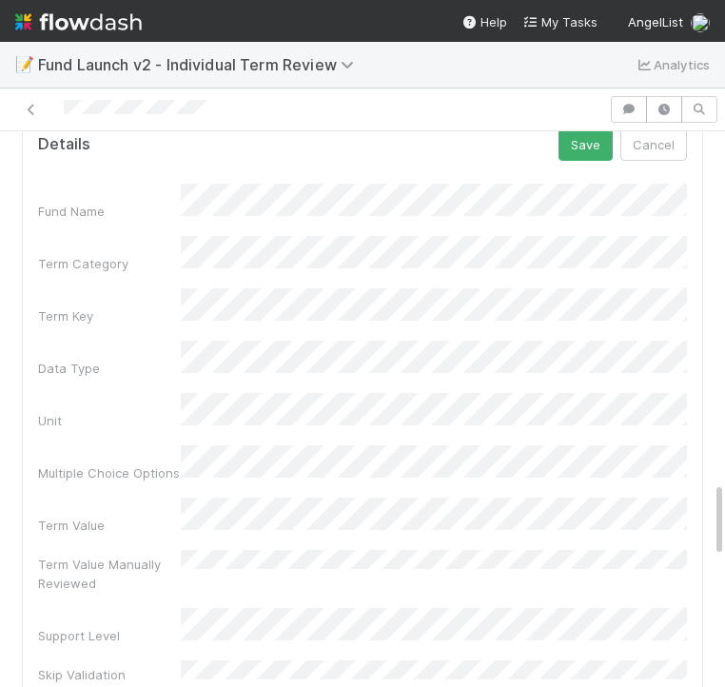
scroll to position [2540, 0]
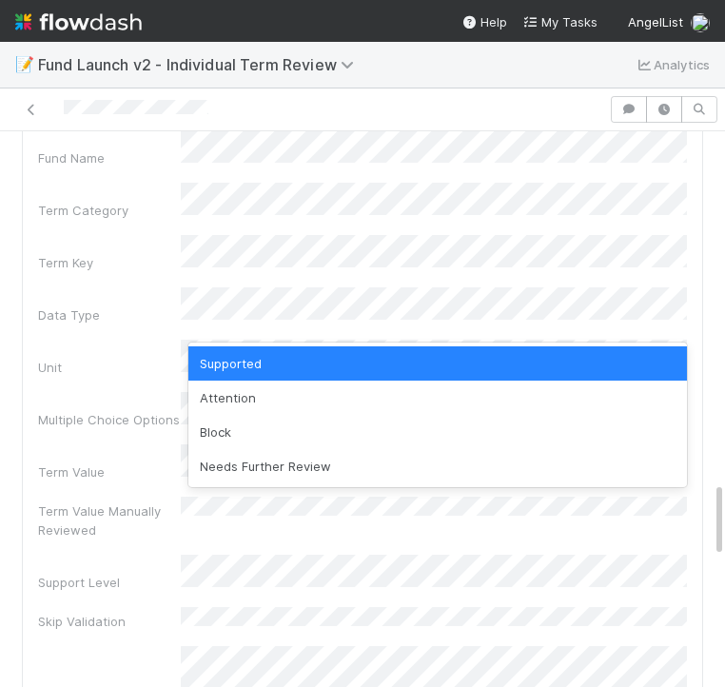
click at [285, 422] on div "Block" at bounding box center [437, 432] width 499 height 34
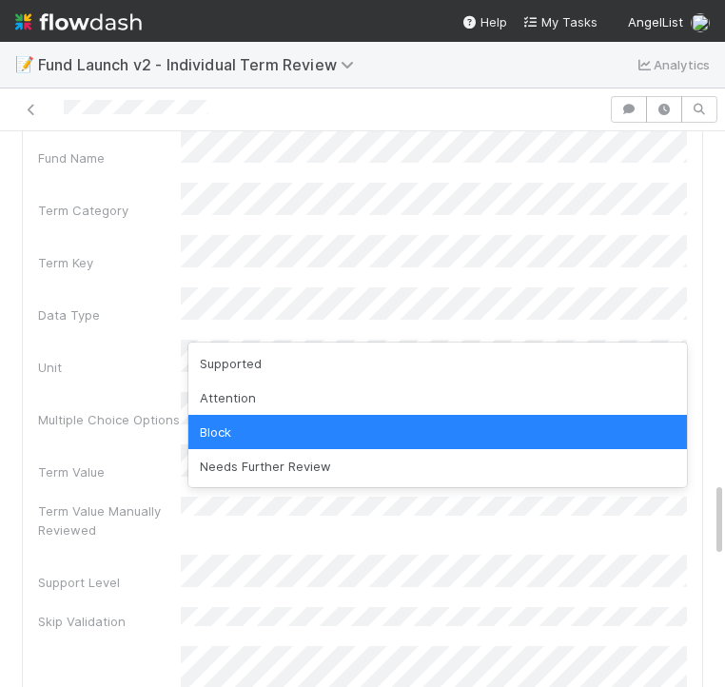
click at [268, 363] on div "Supported" at bounding box center [437, 363] width 499 height 34
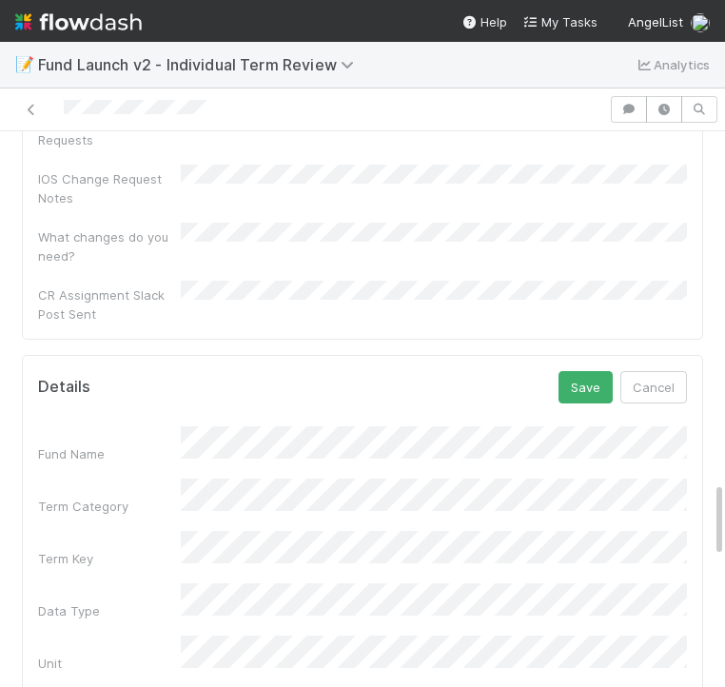
scroll to position [2102, 0]
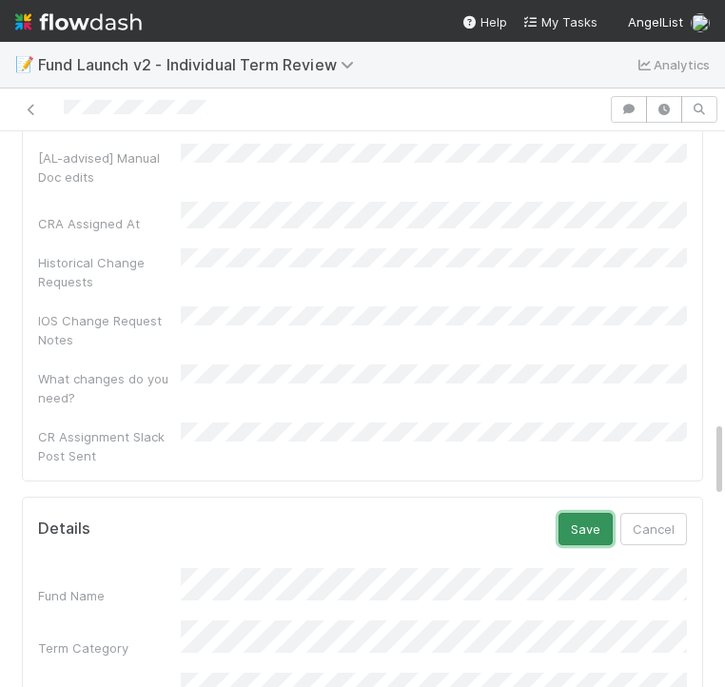
click at [575, 513] on button "Save" at bounding box center [586, 529] width 54 height 32
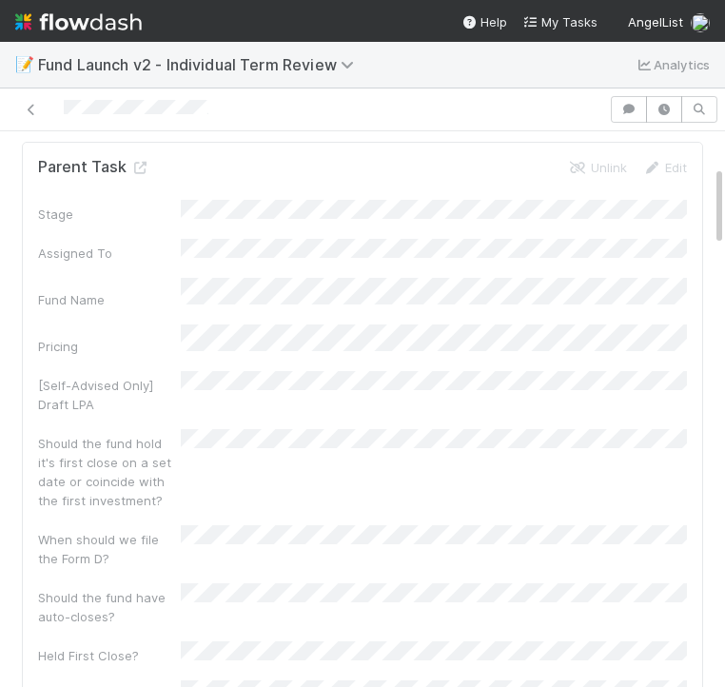
scroll to position [0, 0]
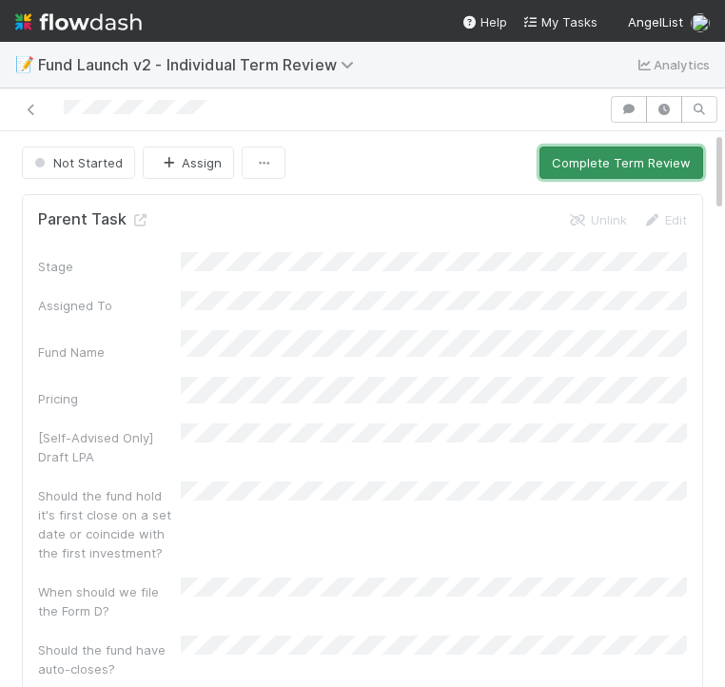
click at [600, 147] on button "Complete Term Review" at bounding box center [622, 163] width 164 height 32
click at [569, 159] on button "Complete Term Review" at bounding box center [622, 163] width 164 height 32
click at [615, 149] on button "Complete Term Review" at bounding box center [622, 163] width 164 height 32
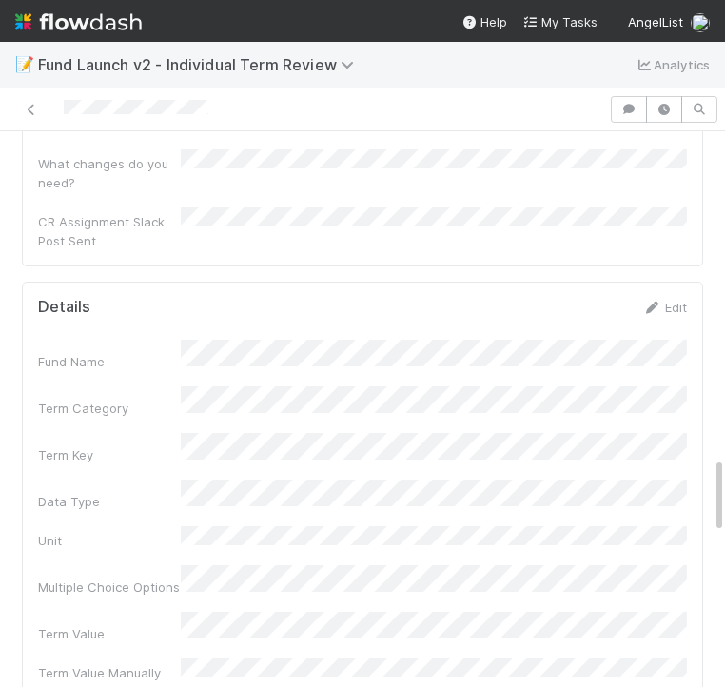
scroll to position [1993, 0]
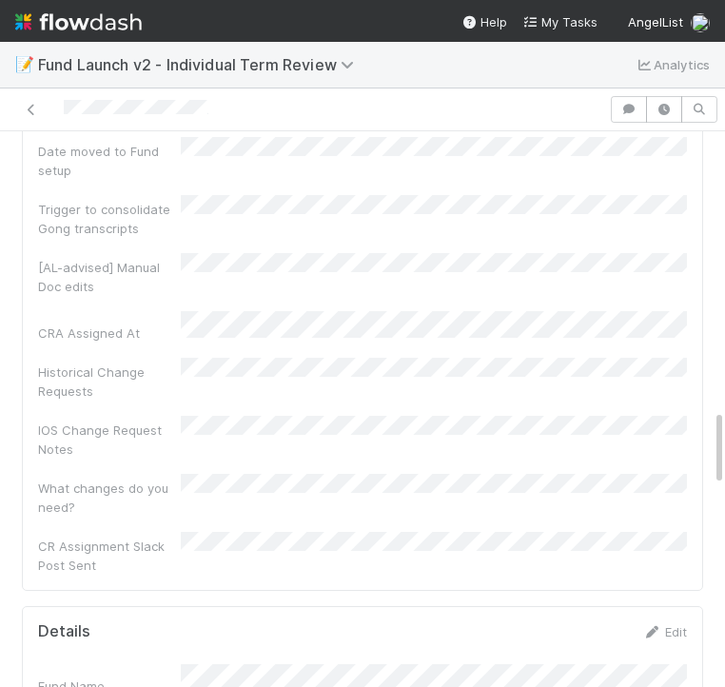
click at [668, 622] on div "Edit" at bounding box center [664, 631] width 45 height 19
click at [674, 624] on link "Edit" at bounding box center [664, 631] width 45 height 15
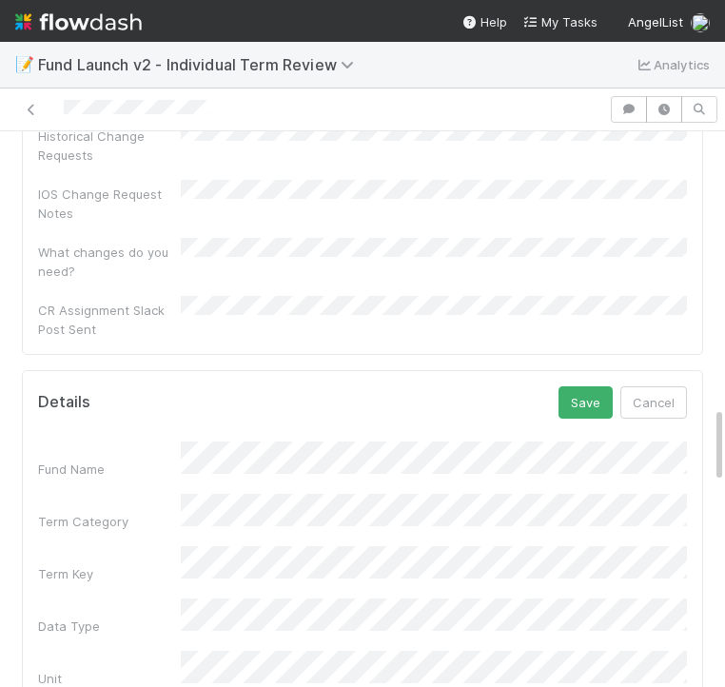
scroll to position [2268, 0]
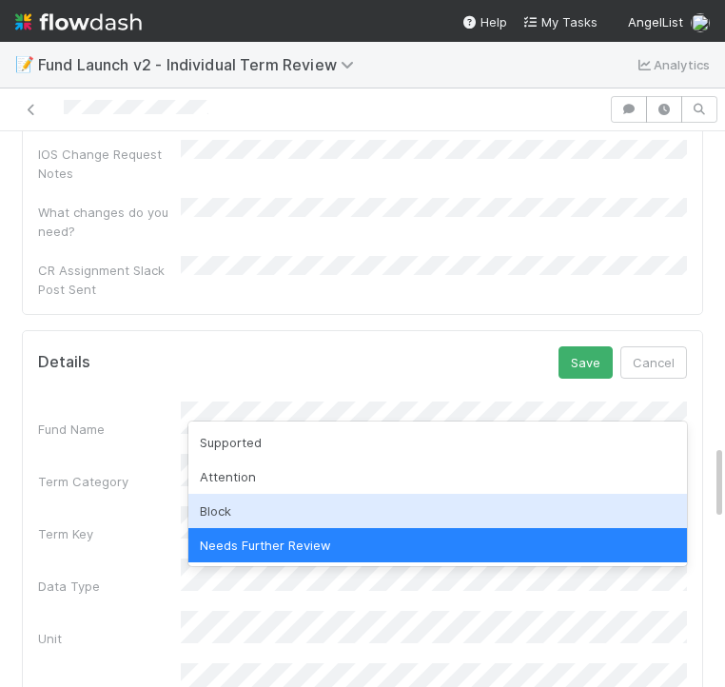
click at [215, 506] on div "Block" at bounding box center [437, 511] width 499 height 34
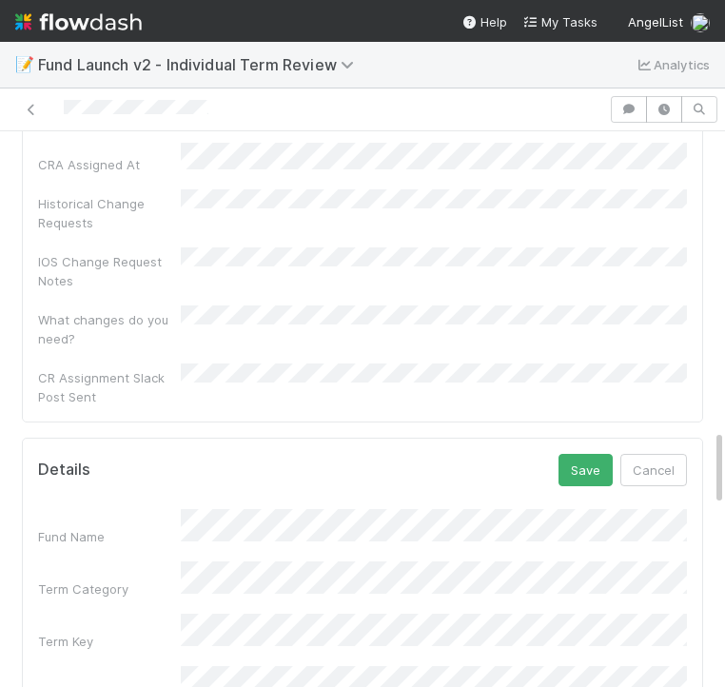
scroll to position [2156, 0]
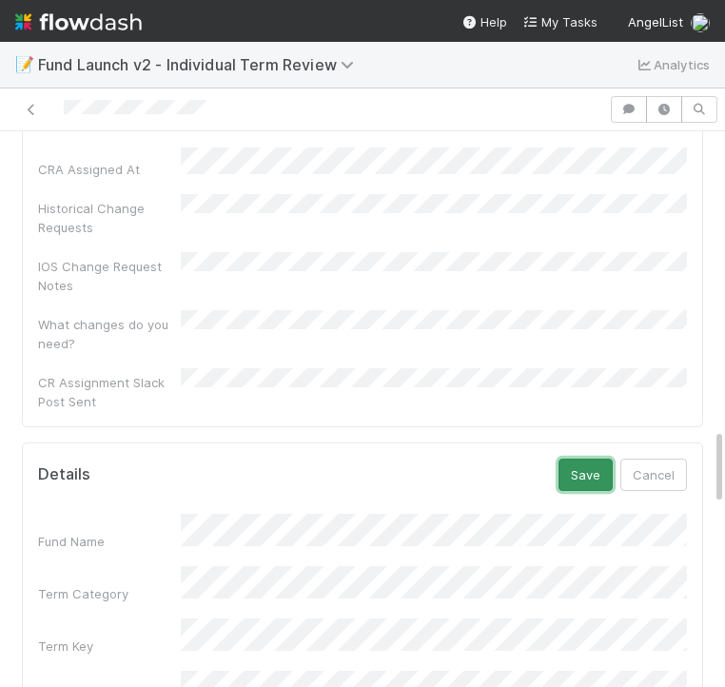
click at [580, 459] on button "Save" at bounding box center [586, 475] width 54 height 32
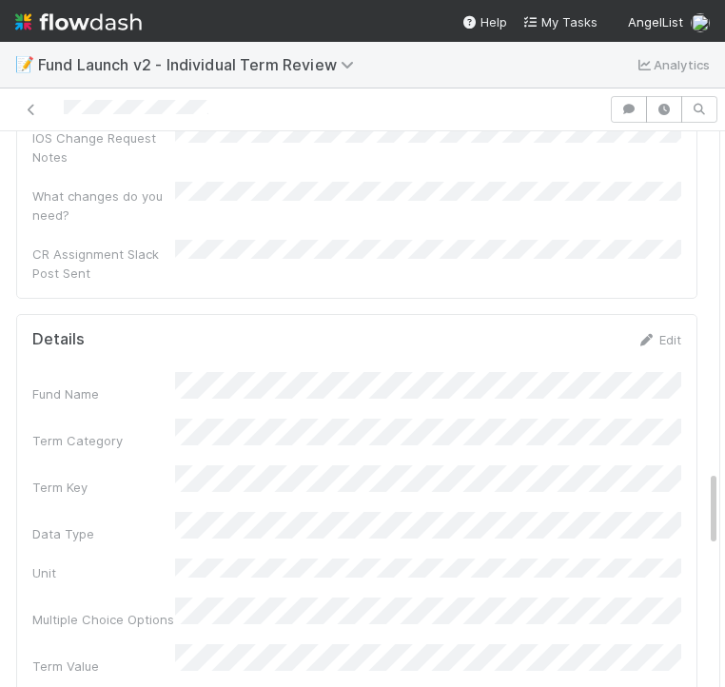
scroll to position [2140, 0]
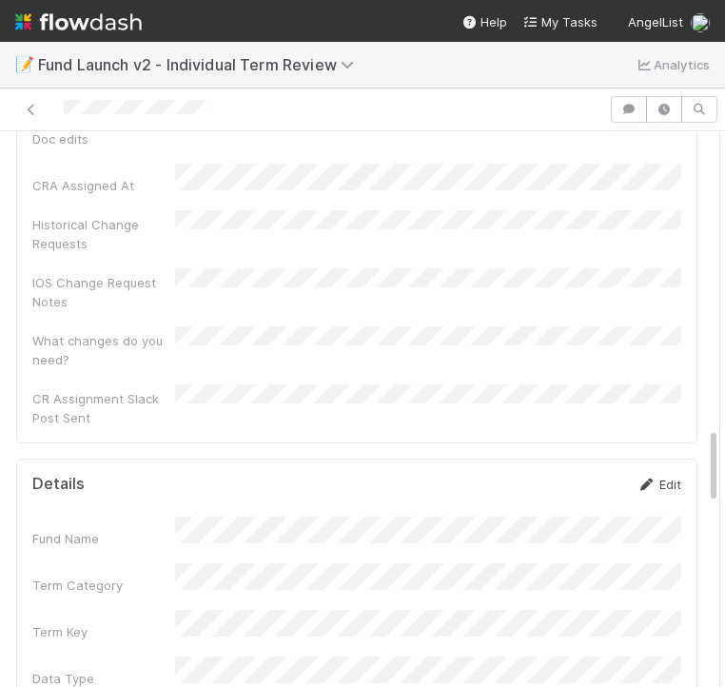
click at [672, 477] on link "Edit" at bounding box center [659, 484] width 45 height 15
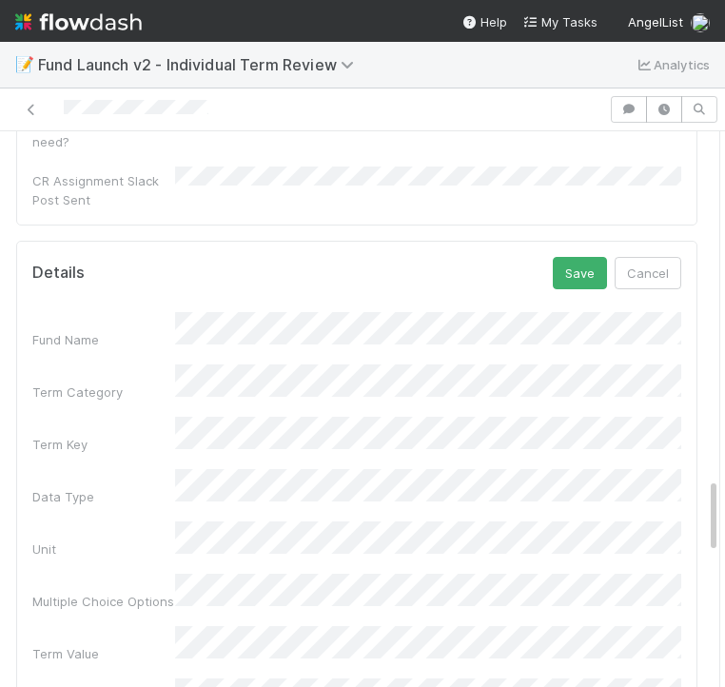
scroll to position [2268, 0]
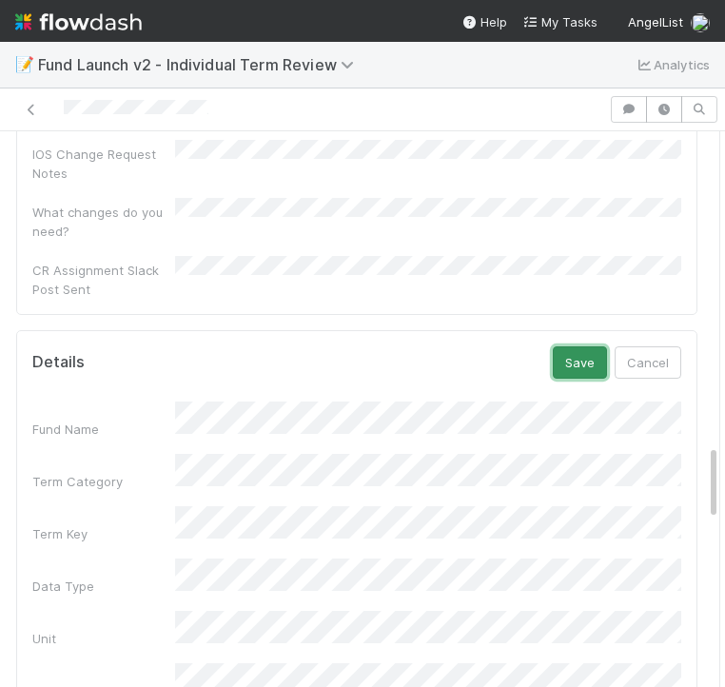
click at [577, 346] on button "Save" at bounding box center [580, 362] width 54 height 32
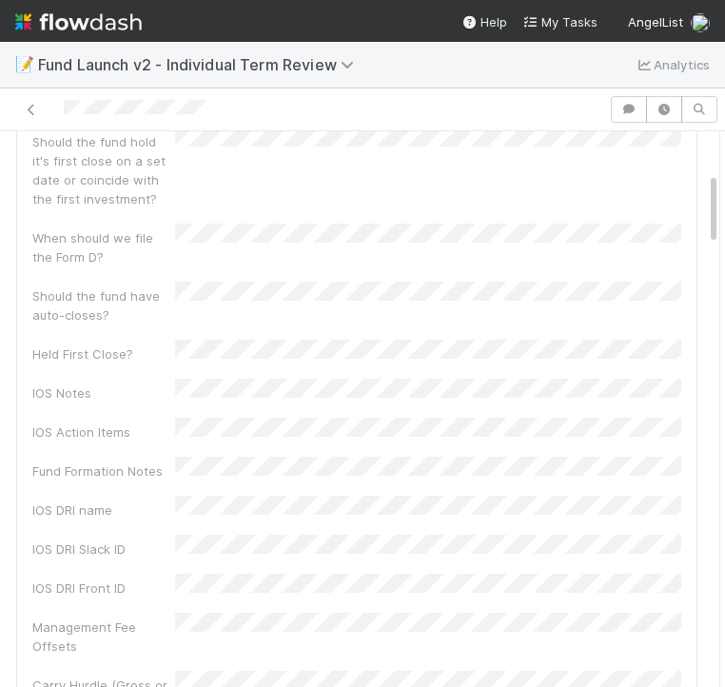
scroll to position [0, 0]
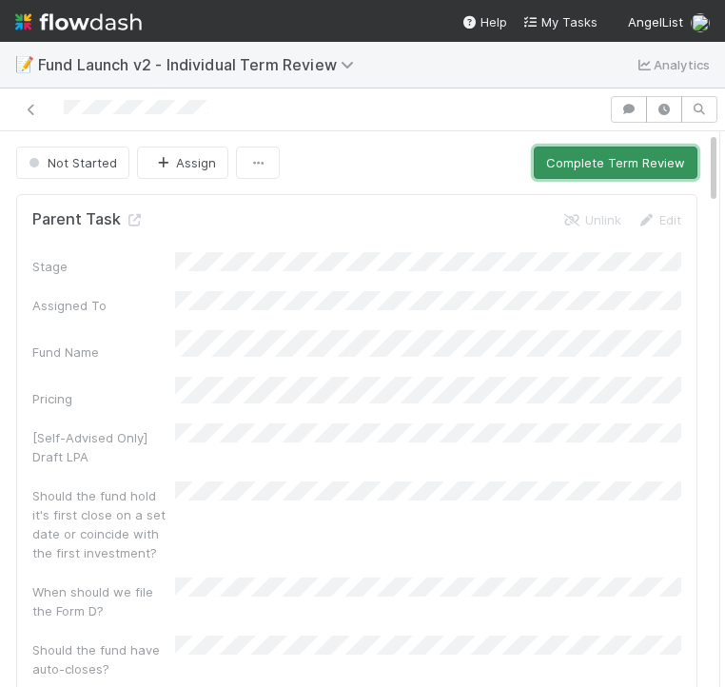
click at [553, 154] on button "Complete Term Review" at bounding box center [616, 163] width 164 height 32
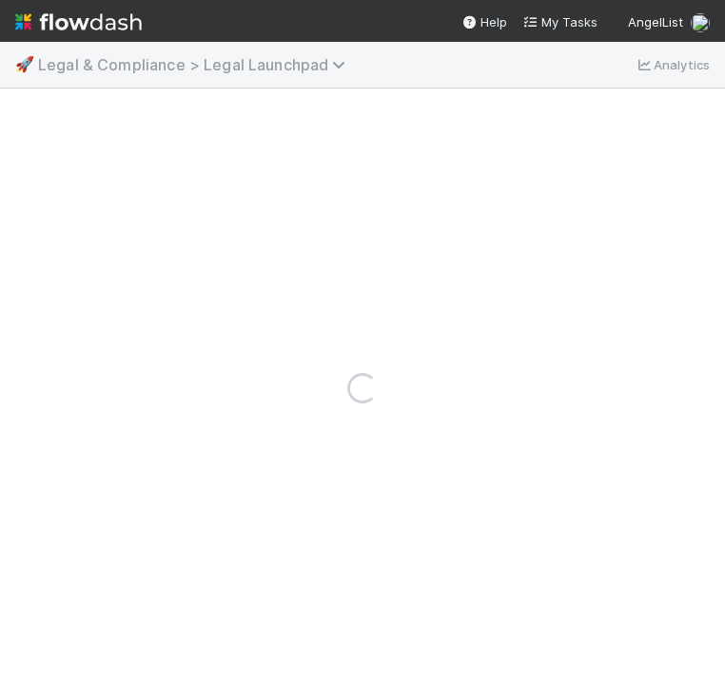
click at [148, 72] on span "Legal & Compliance > Legal Launchpad" at bounding box center [196, 64] width 317 height 19
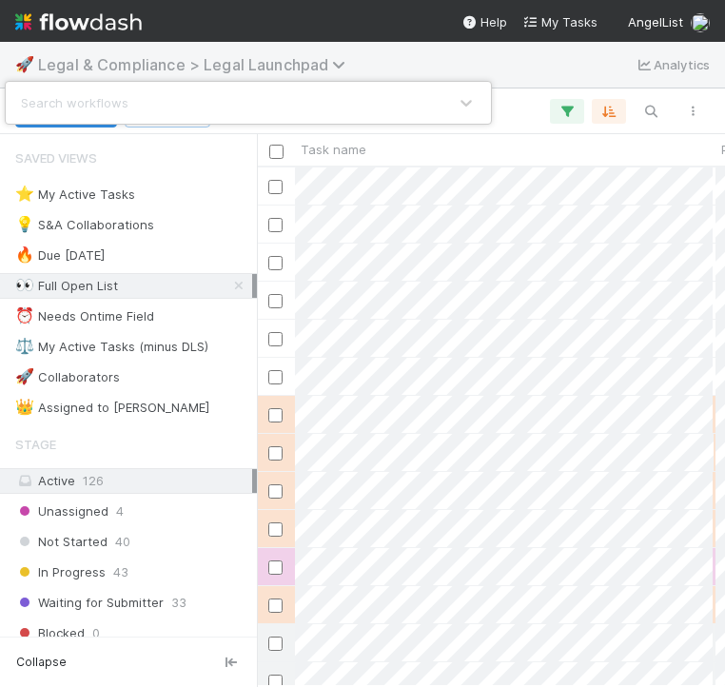
scroll to position [519, 468]
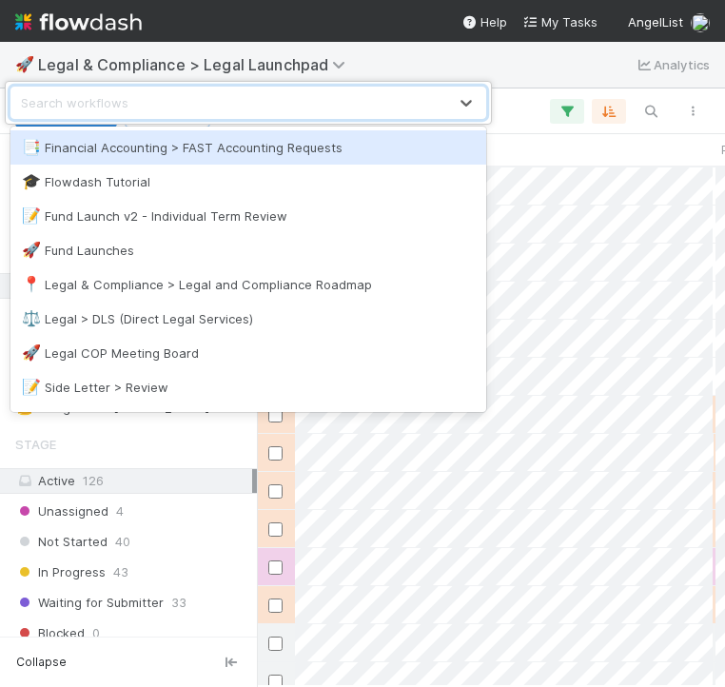
drag, startPoint x: 109, startPoint y: 241, endPoint x: 512, endPoint y: 71, distance: 436.7
click at [512, 71] on body "🚀 Legal & Compliance > Legal Launchpad Analytics New Task Import 126 tasks Task…" at bounding box center [362, 343] width 725 height 687
click at [512, 71] on div "option Financial Accounting > FAST Accounting Requests focused, 1 of 11. 11 res…" at bounding box center [362, 343] width 725 height 687
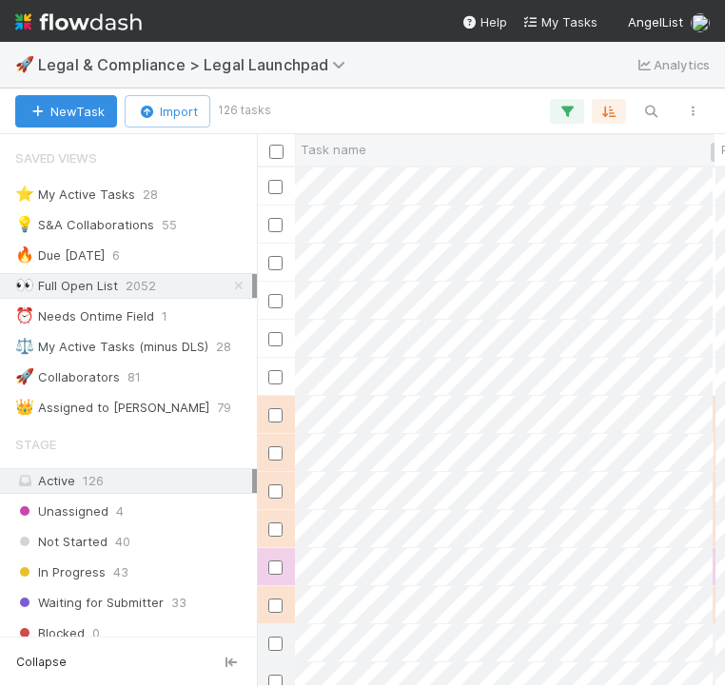
scroll to position [0, 85]
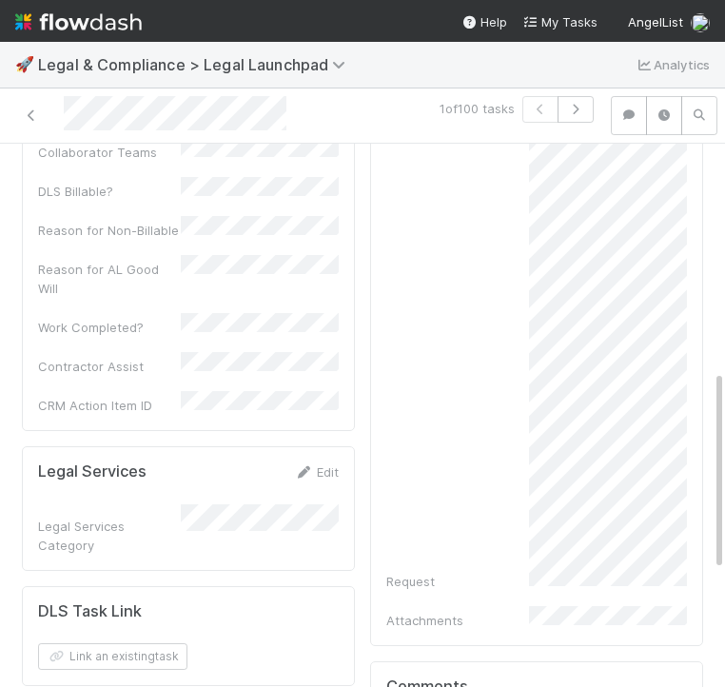
scroll to position [643, 0]
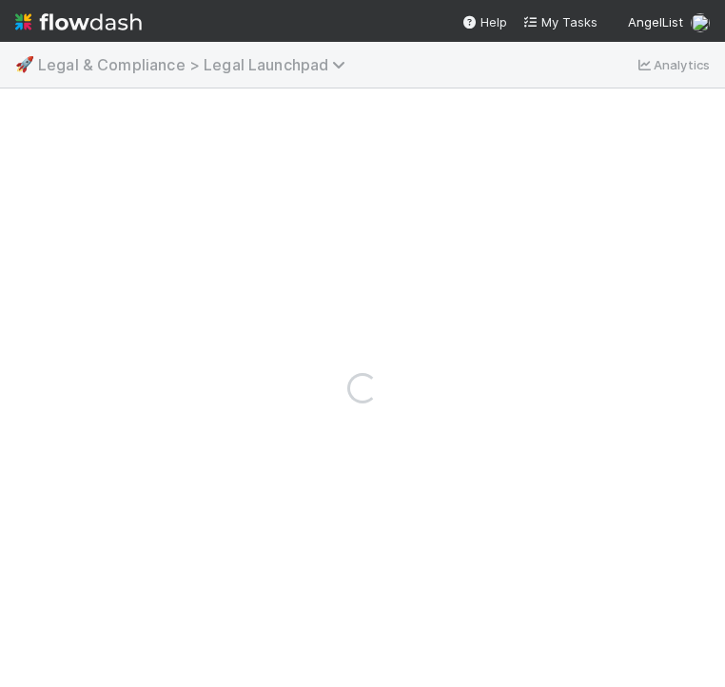
click at [199, 70] on span "Legal & Compliance > Legal Launchpad" at bounding box center [196, 64] width 317 height 19
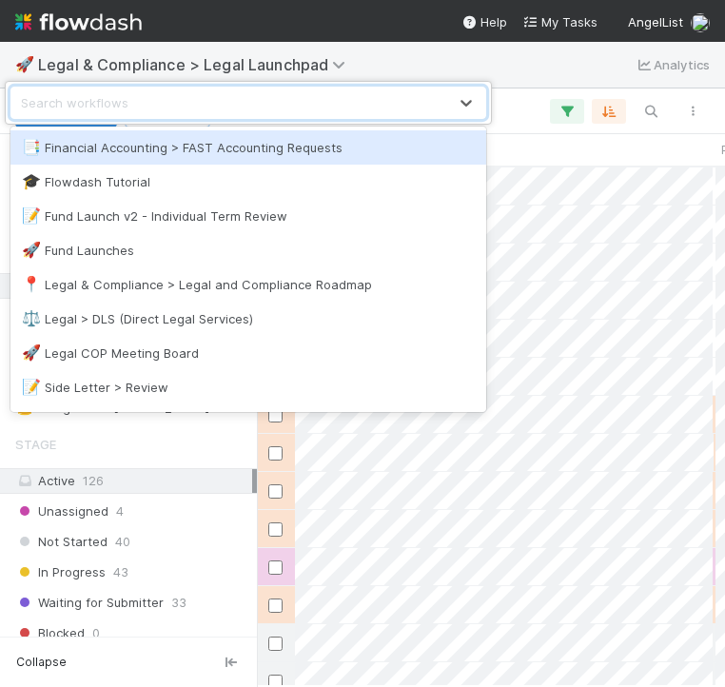
scroll to position [519, 468]
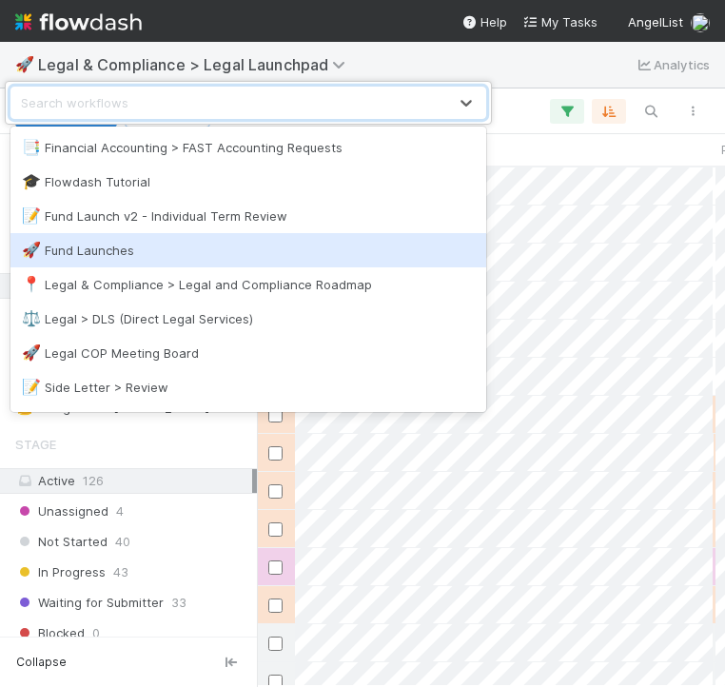
click at [167, 241] on div "🚀 Fund Launches" at bounding box center [248, 250] width 453 height 19
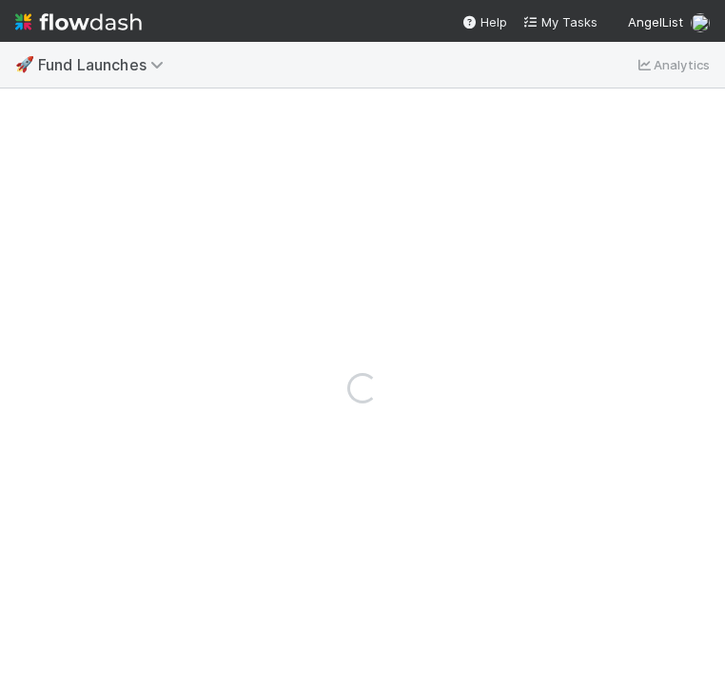
click at [147, 79] on div "🚀 Fund Launches Analytics" at bounding box center [362, 65] width 725 height 46
click at [152, 59] on span "Fund Launches" at bounding box center [105, 64] width 135 height 19
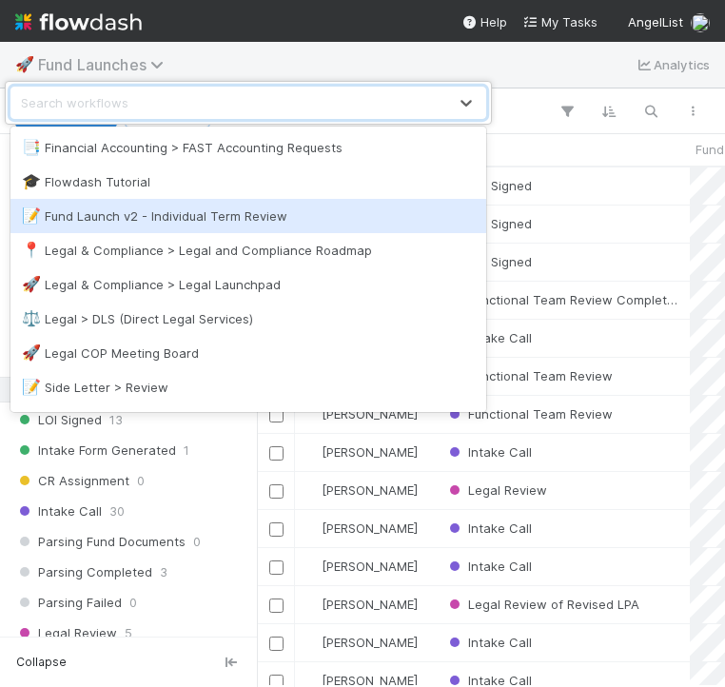
scroll to position [519, 468]
click at [192, 206] on div "📝 Fund Launch v2 - Individual Term Review" at bounding box center [248, 215] width 453 height 19
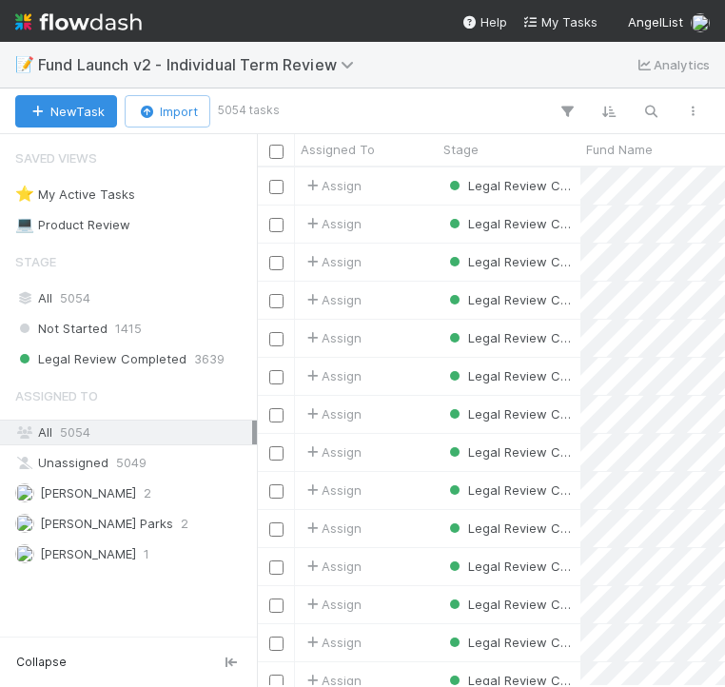
scroll to position [519, 468]
click at [693, 99] on button "button" at bounding box center [693, 111] width 34 height 25
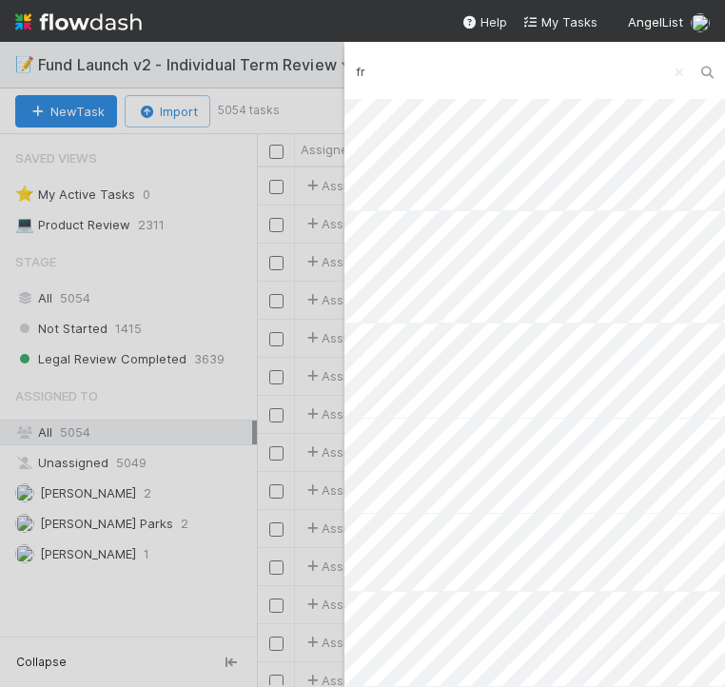
type input "f"
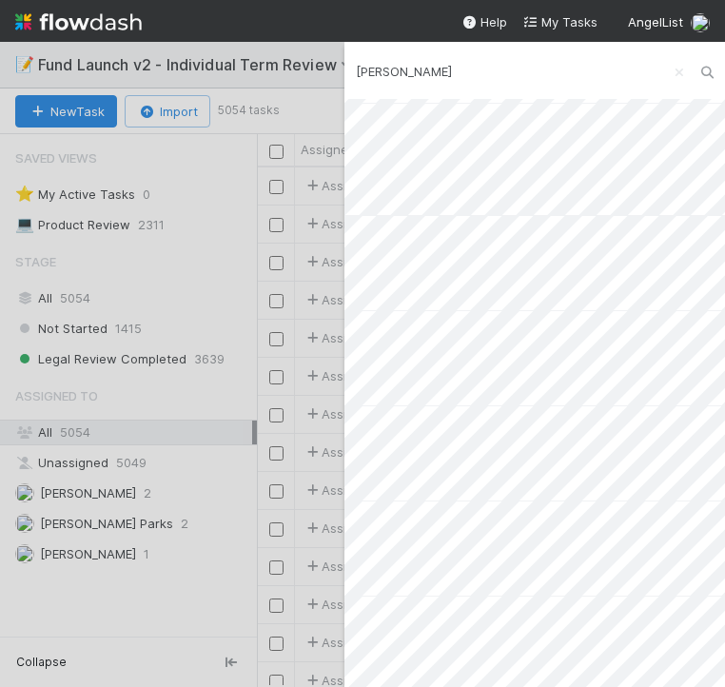
scroll to position [546, 0]
type input "zach"
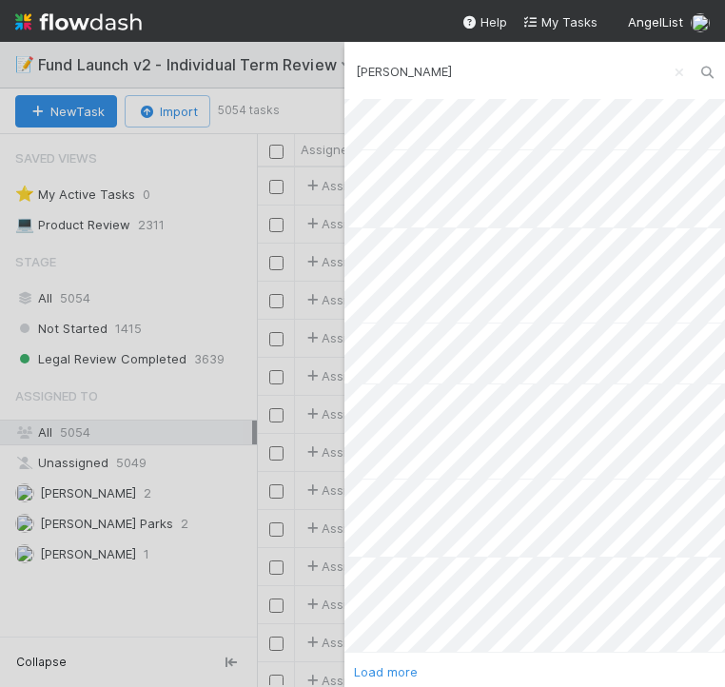
scroll to position [1380, 0]
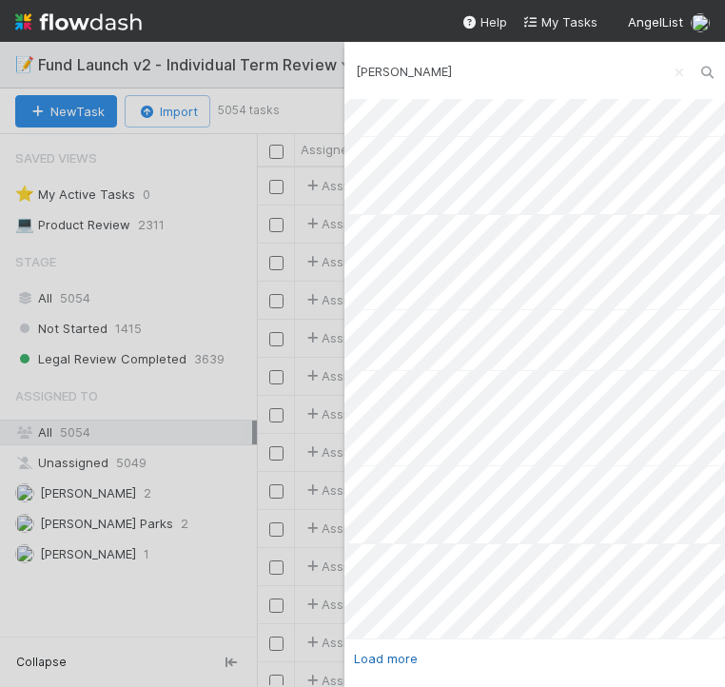
click at [398, 663] on link "Load more" at bounding box center [386, 658] width 64 height 15
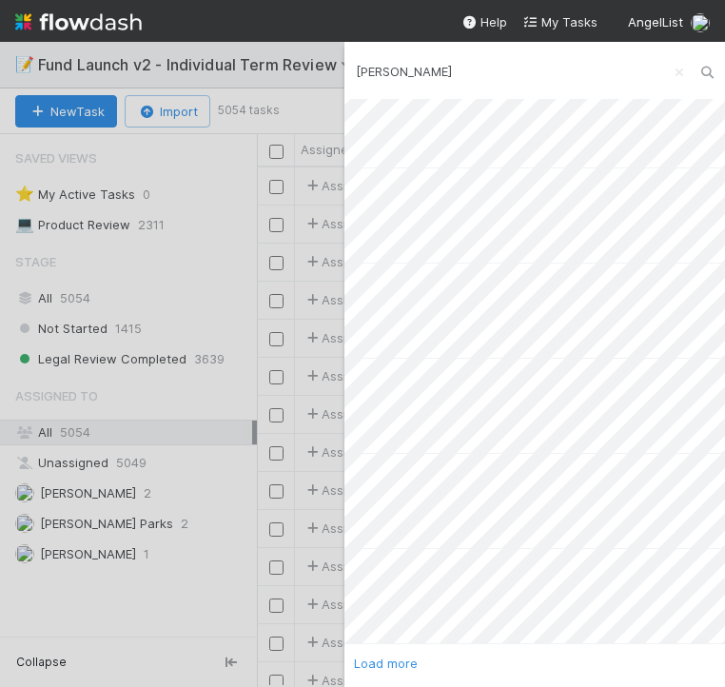
scroll to position [3249, 0]
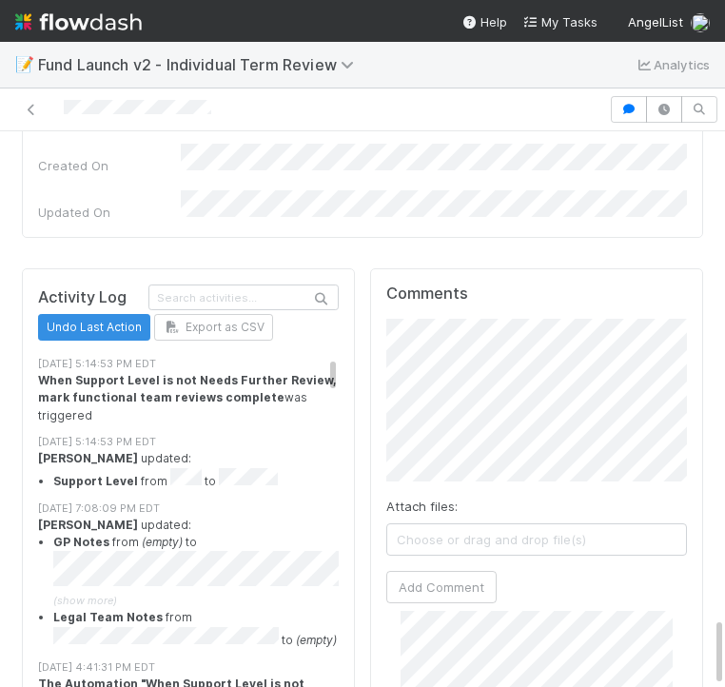
scroll to position [872, 0]
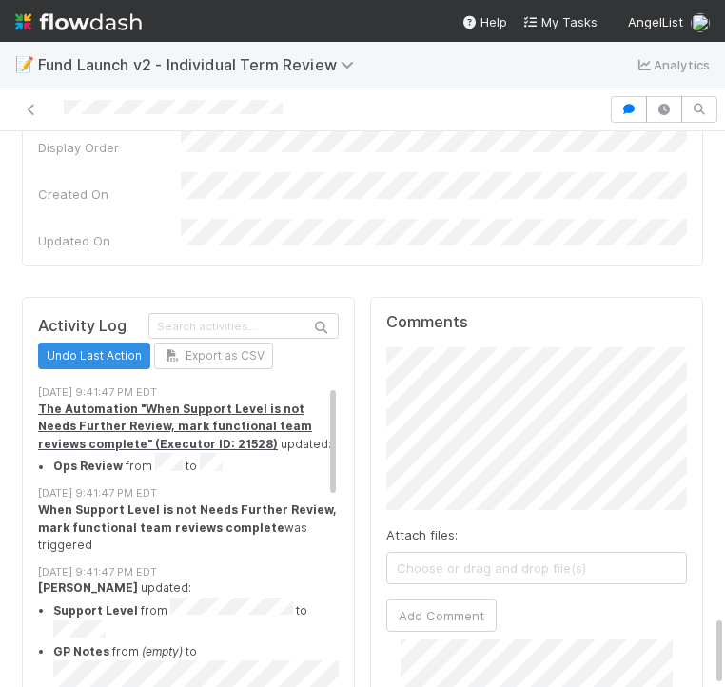
scroll to position [125, 0]
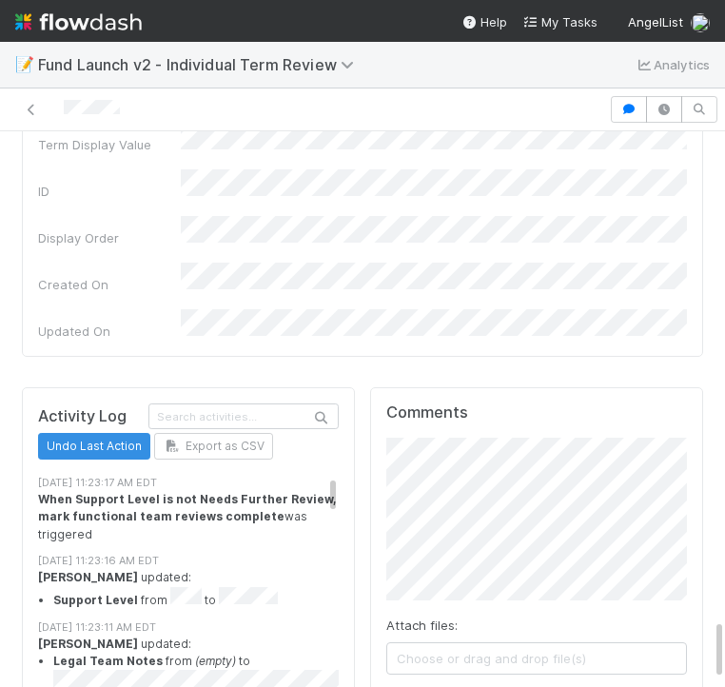
scroll to position [4397, 0]
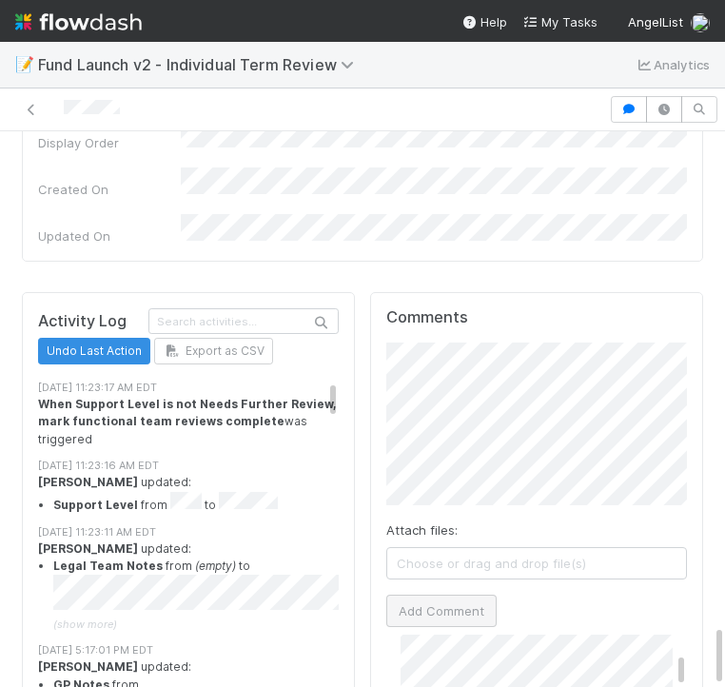
scroll to position [300, 0]
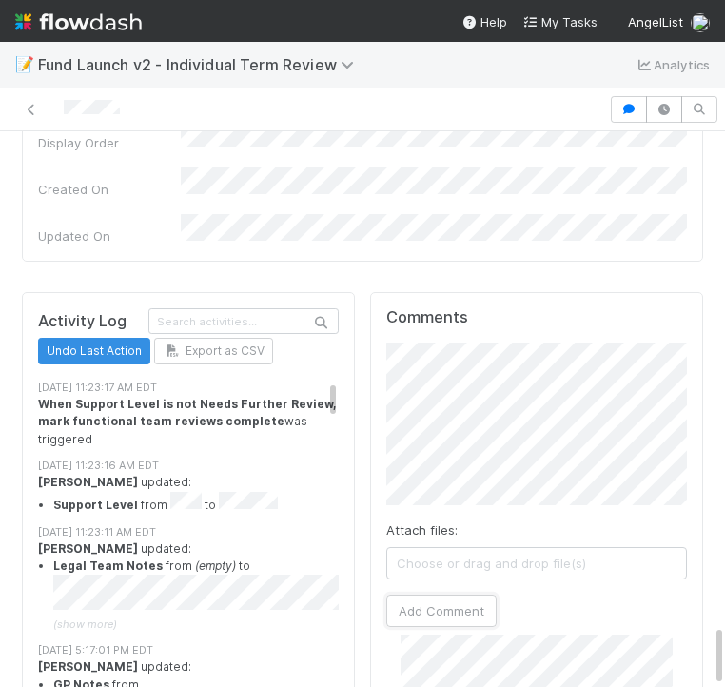
click at [584, 375] on div "Comments Attach files: Choose or drag and drop file(s) Add Comment Scarlett Gra…" at bounding box center [536, 661] width 301 height 707
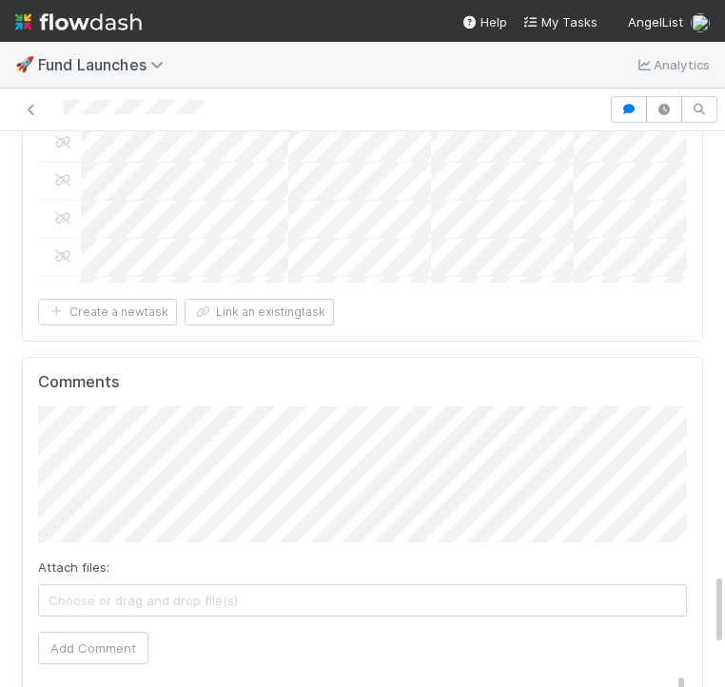
scroll to position [3235, 0]
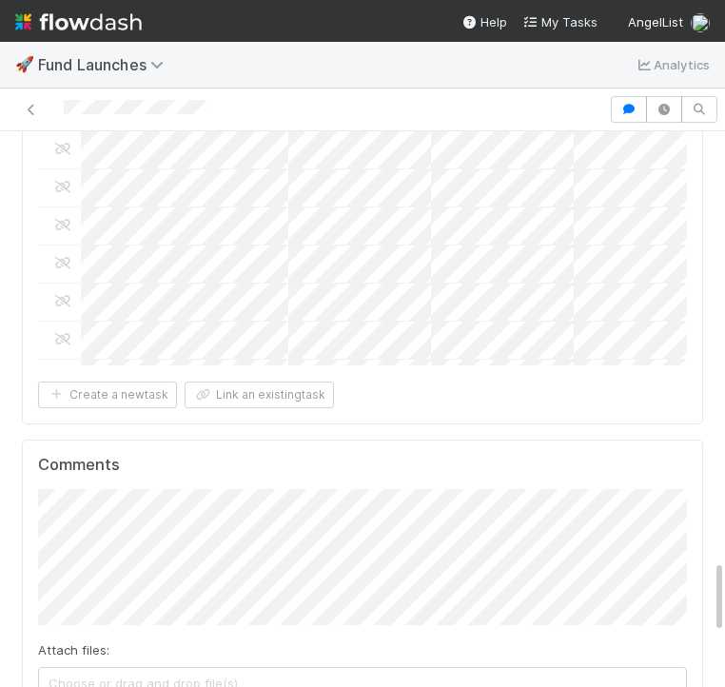
click at [267, 489] on div "Attach files: Choose or drag and drop file(s) Add Comment" at bounding box center [362, 618] width 649 height 258
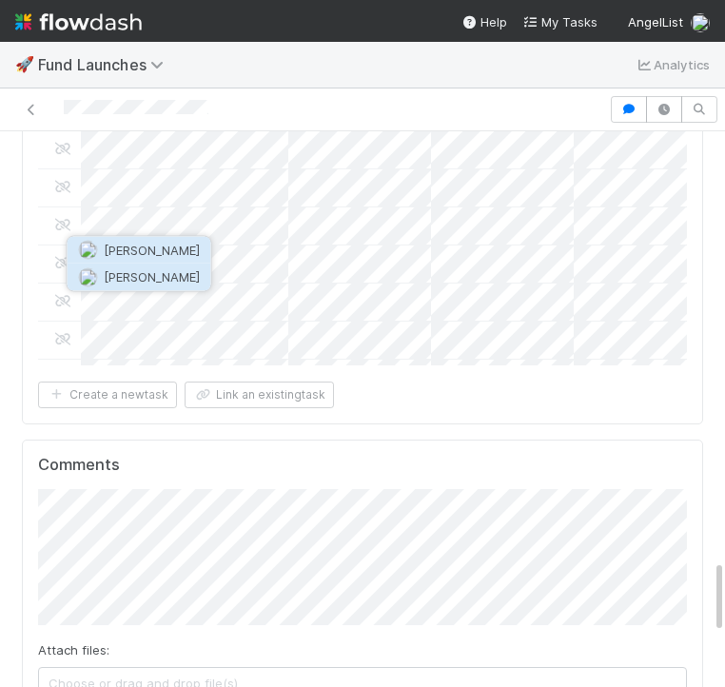
click at [158, 280] on span "Catherine Nguyen" at bounding box center [152, 276] width 96 height 15
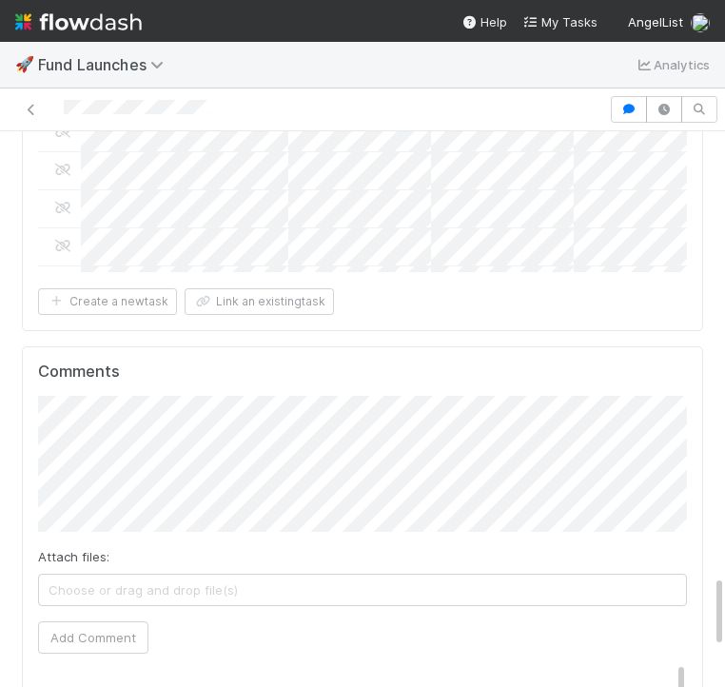
scroll to position [3379, 0]
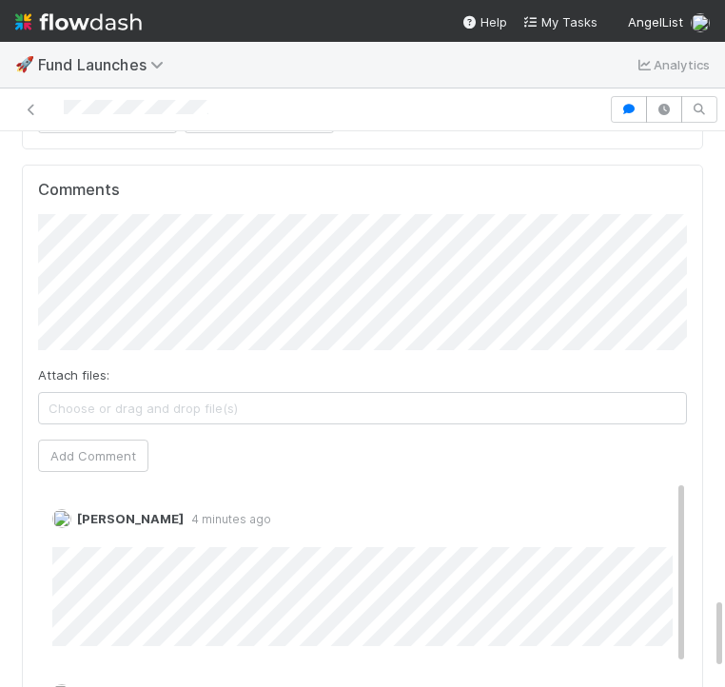
scroll to position [3506, 0]
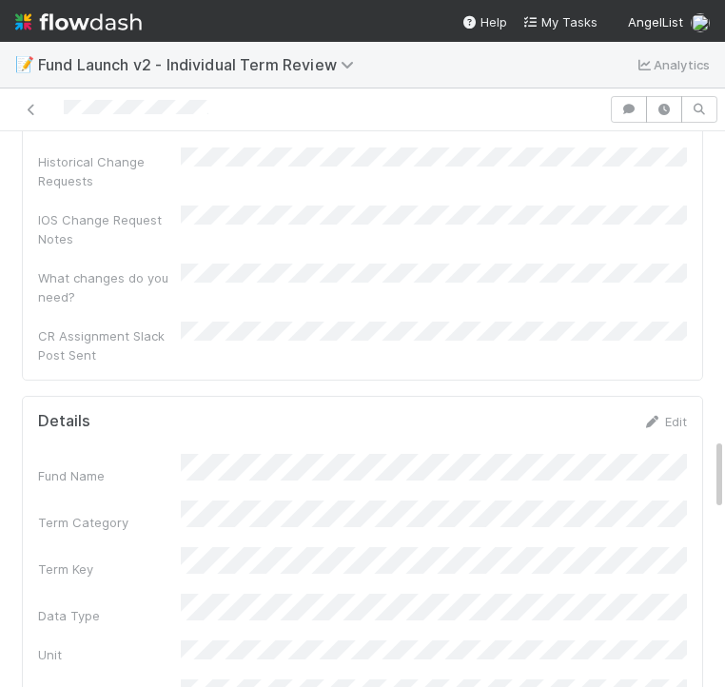
scroll to position [2155, 0]
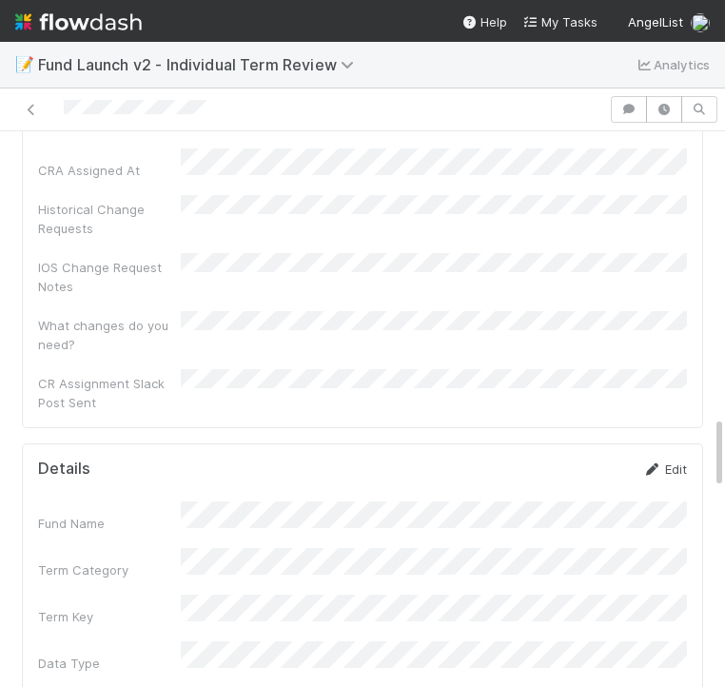
click at [666, 461] on link "Edit" at bounding box center [664, 468] width 45 height 15
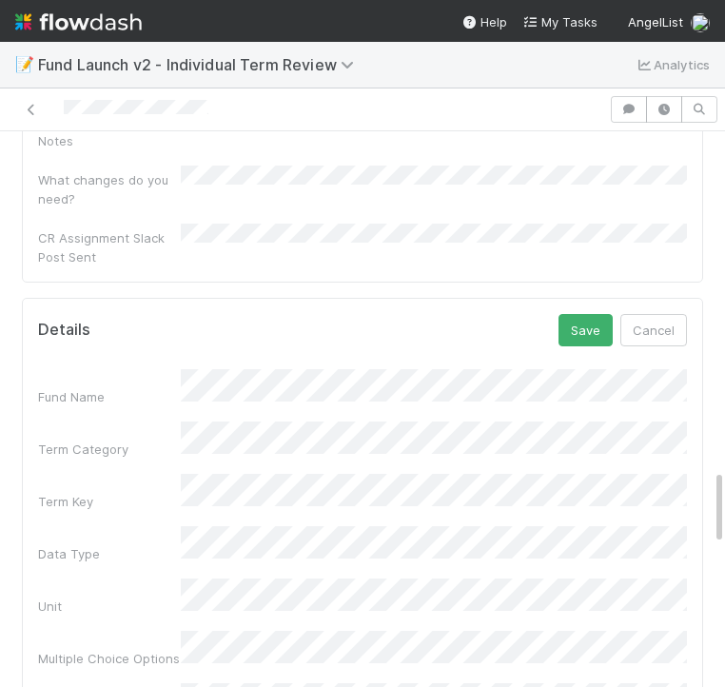
scroll to position [2172, 0]
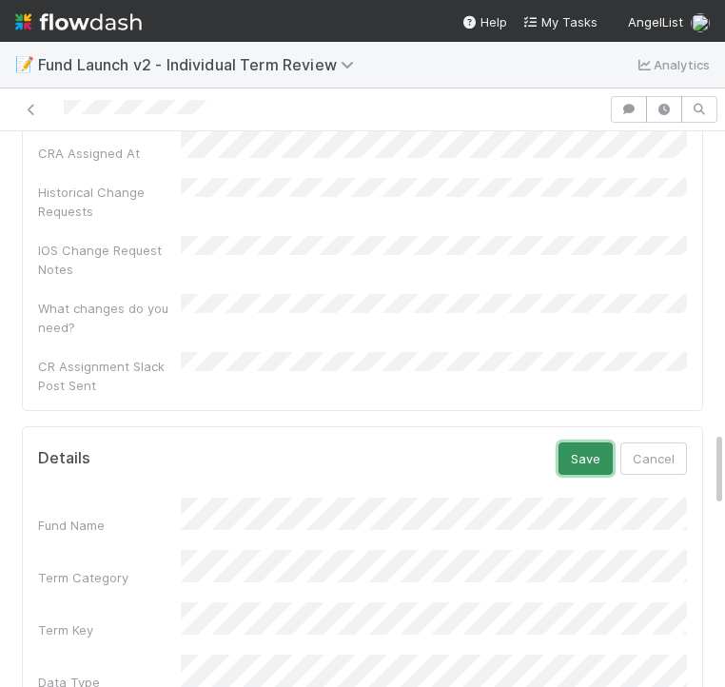
click at [576, 442] on button "Save" at bounding box center [586, 458] width 54 height 32
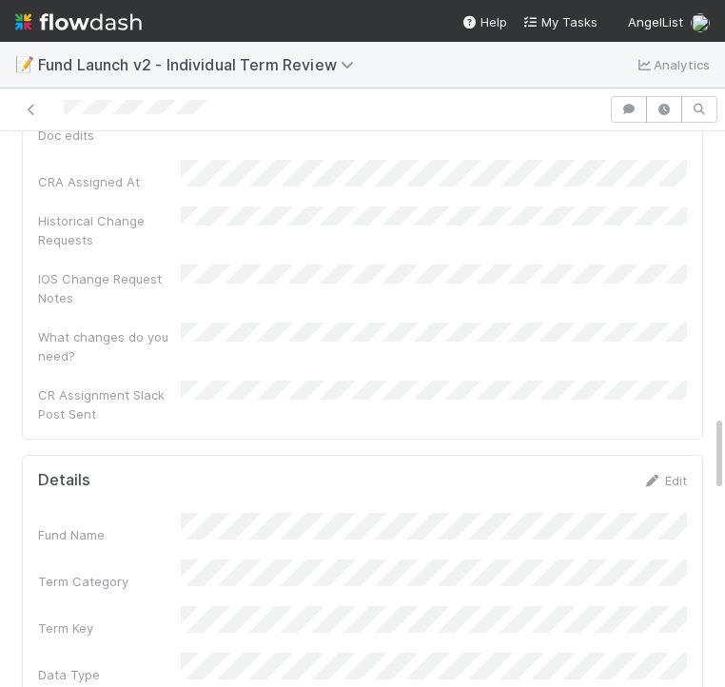
scroll to position [2181, 0]
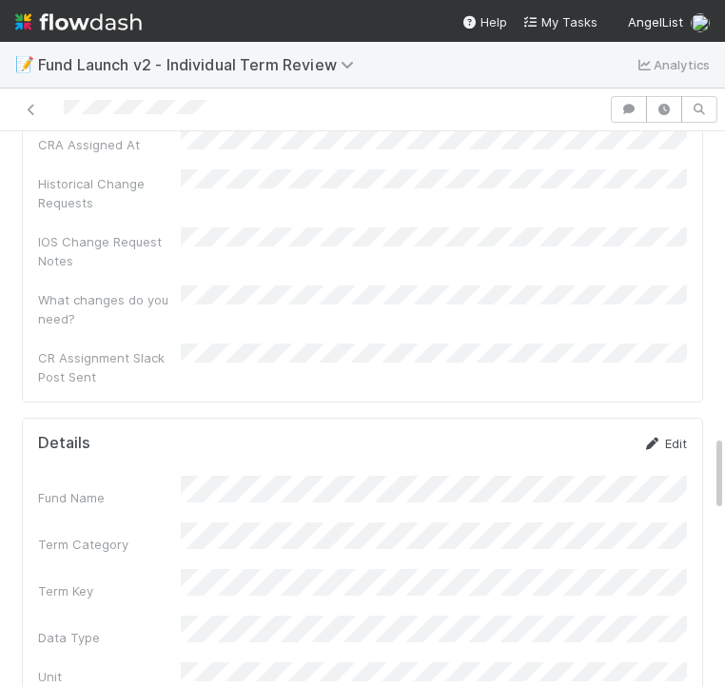
click at [675, 436] on link "Edit" at bounding box center [664, 443] width 45 height 15
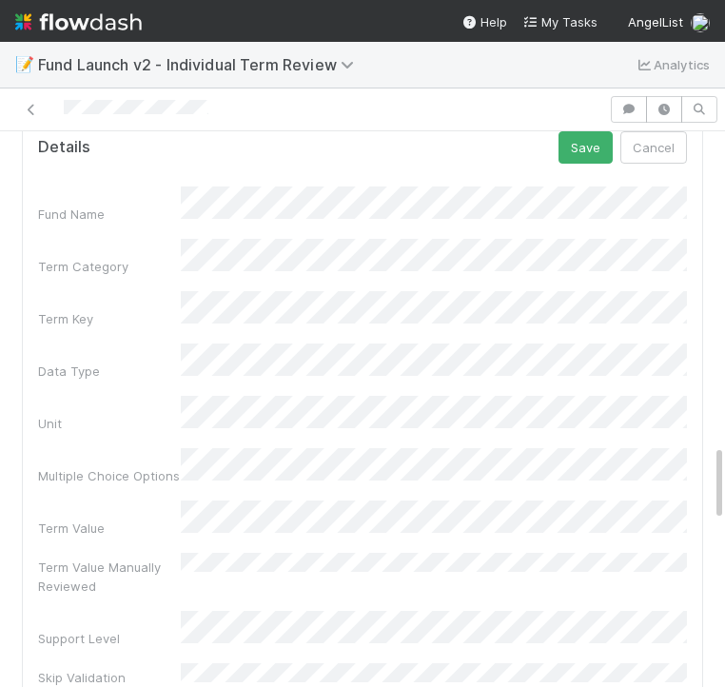
scroll to position [2551, 0]
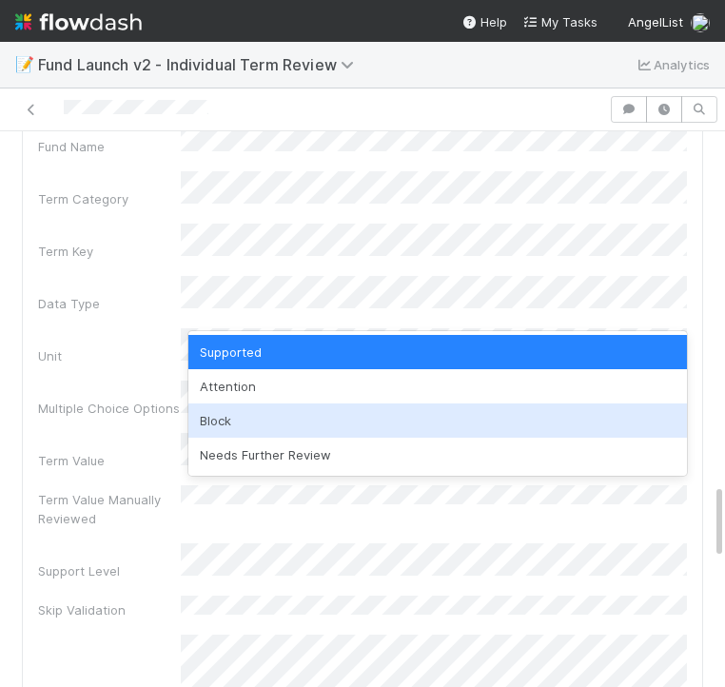
click at [265, 428] on div "Block" at bounding box center [437, 420] width 499 height 34
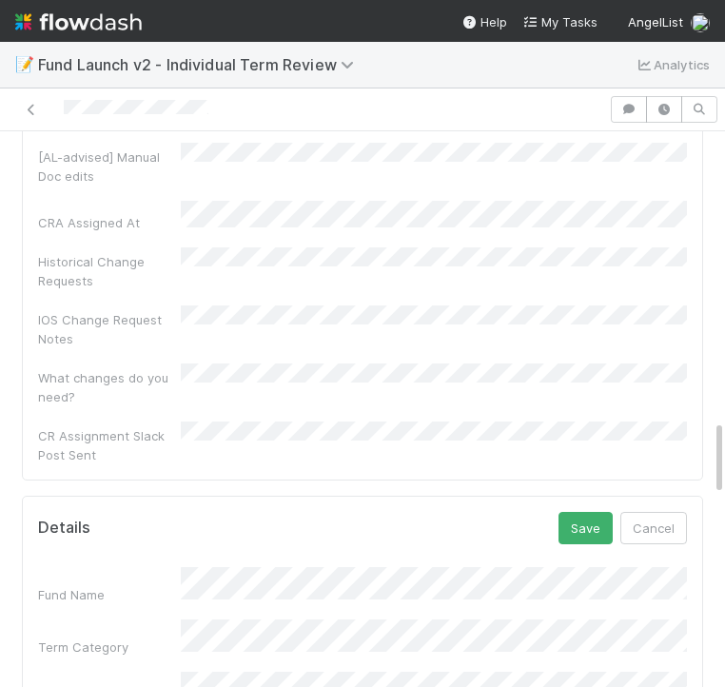
scroll to position [2084, 0]
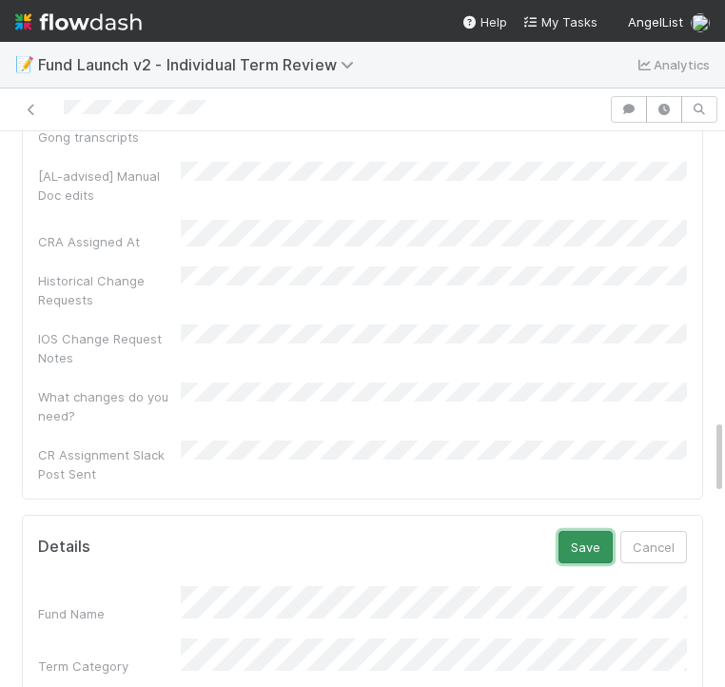
click at [593, 531] on button "Save" at bounding box center [586, 547] width 54 height 32
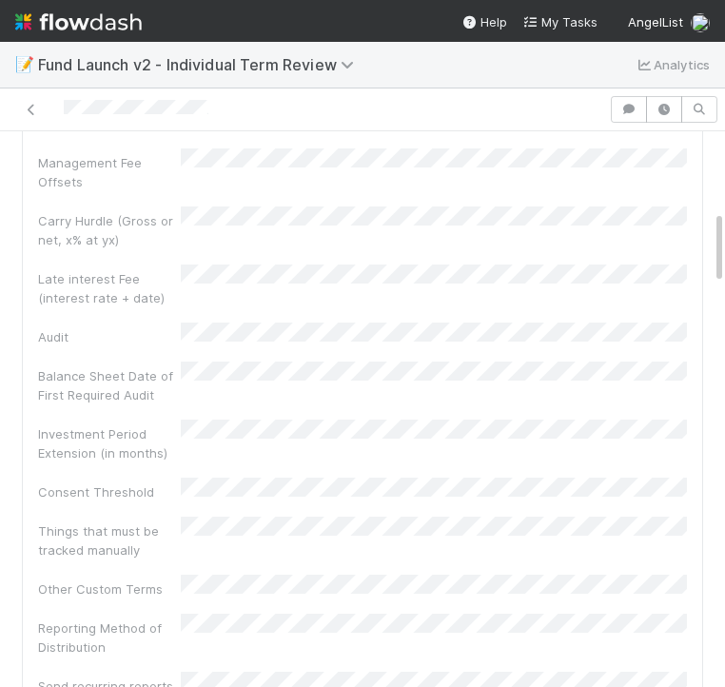
scroll to position [0, 0]
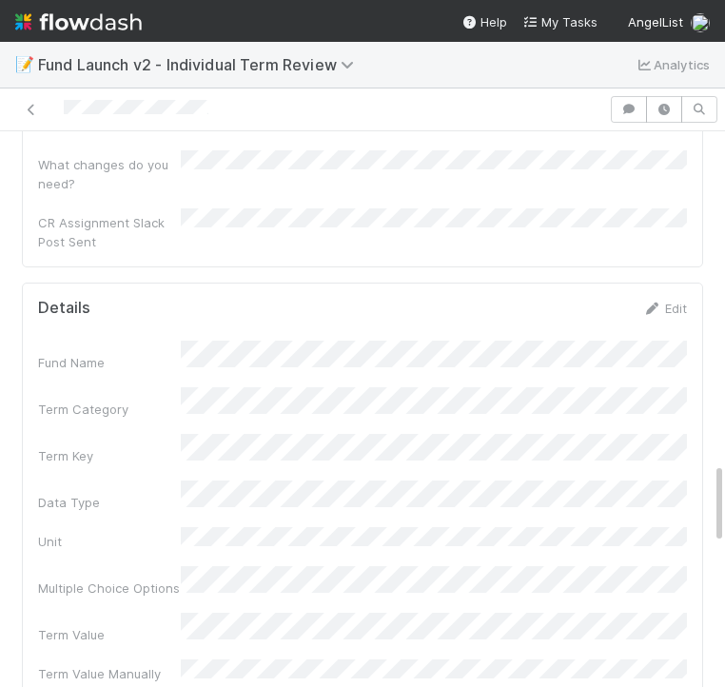
scroll to position [2127, 0]
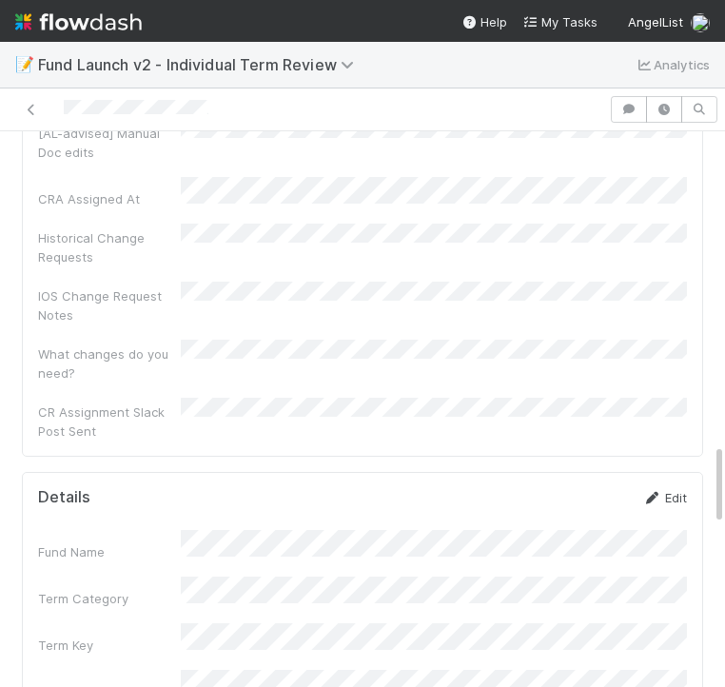
click at [684, 490] on link "Edit" at bounding box center [664, 497] width 45 height 15
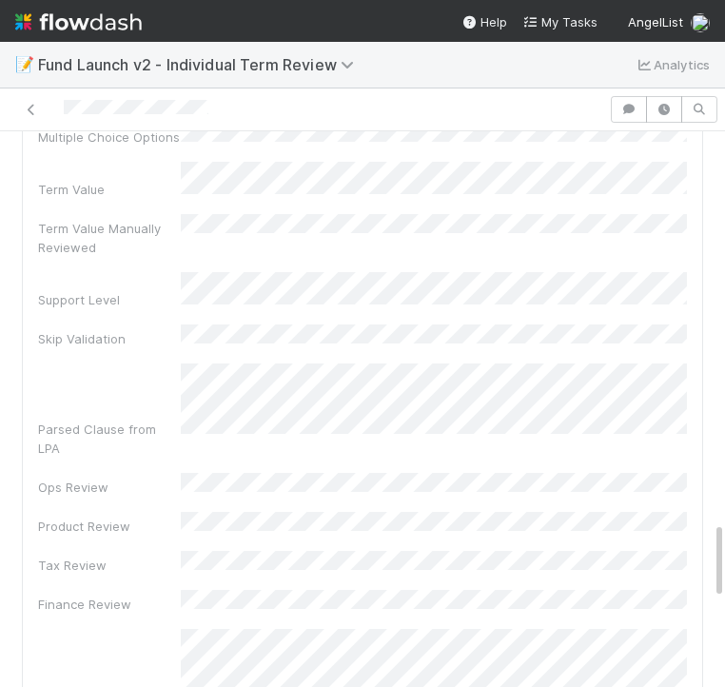
scroll to position [2909, 0]
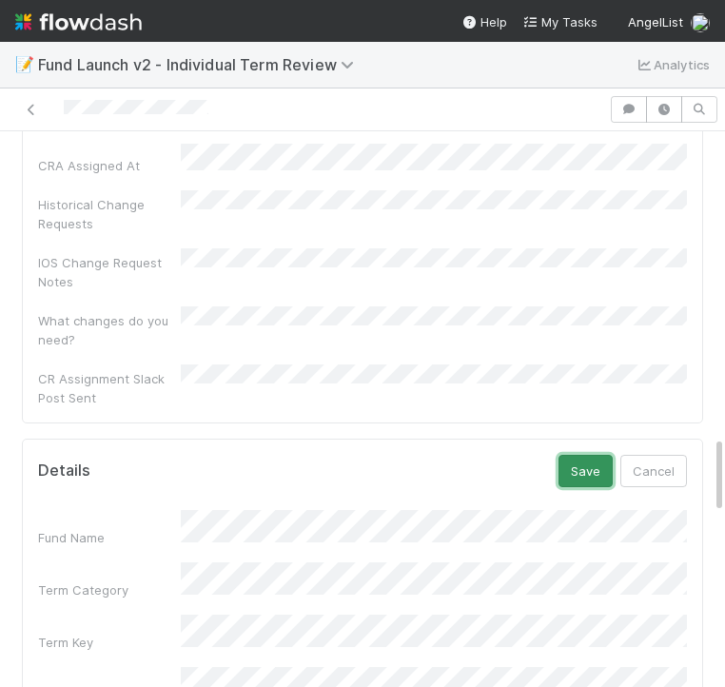
click at [577, 455] on button "Save" at bounding box center [586, 471] width 54 height 32
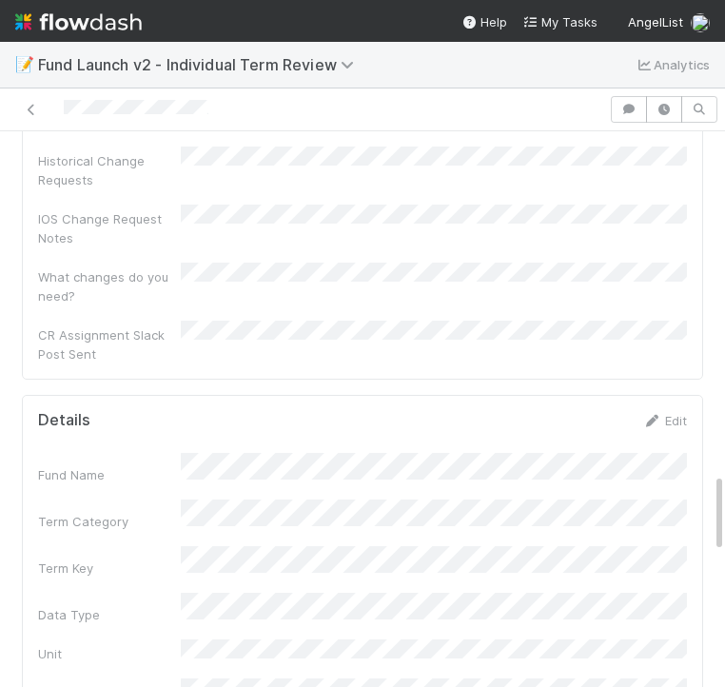
scroll to position [2179, 0]
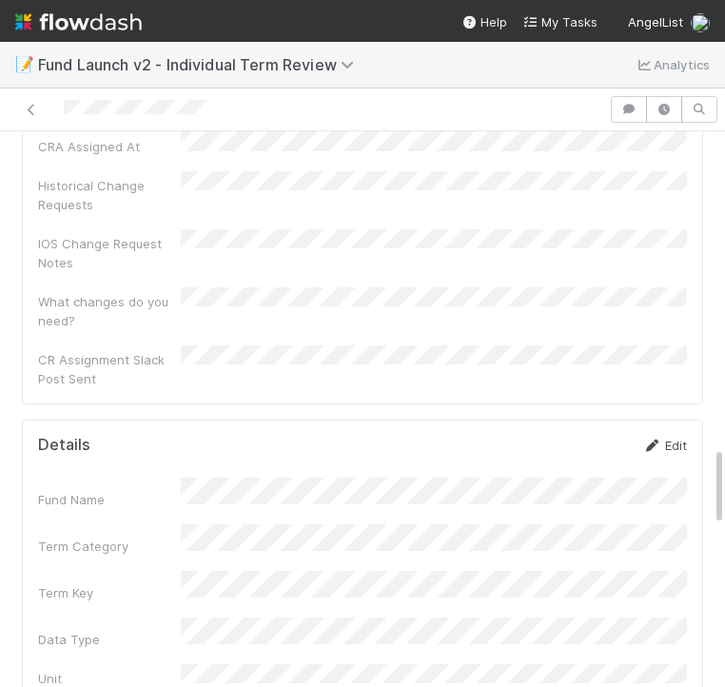
click at [668, 438] on link "Edit" at bounding box center [664, 445] width 45 height 15
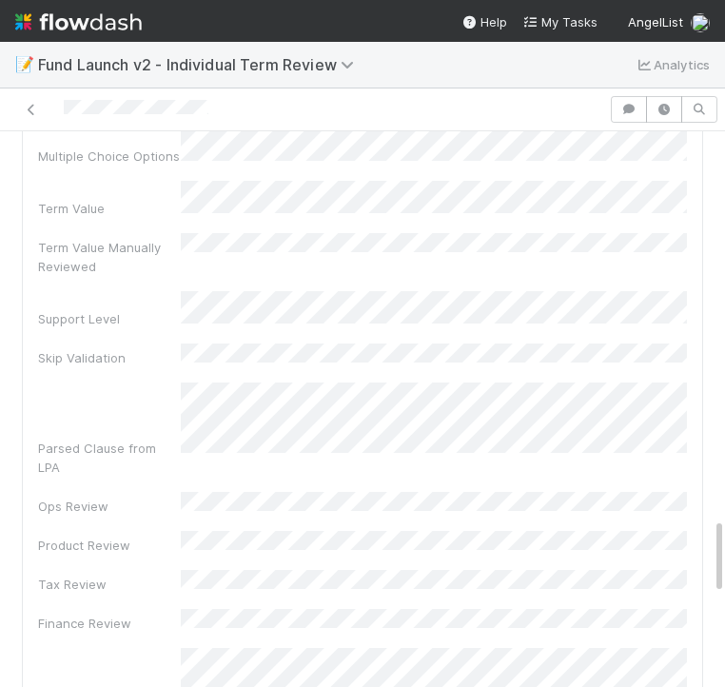
scroll to position [2823, 0]
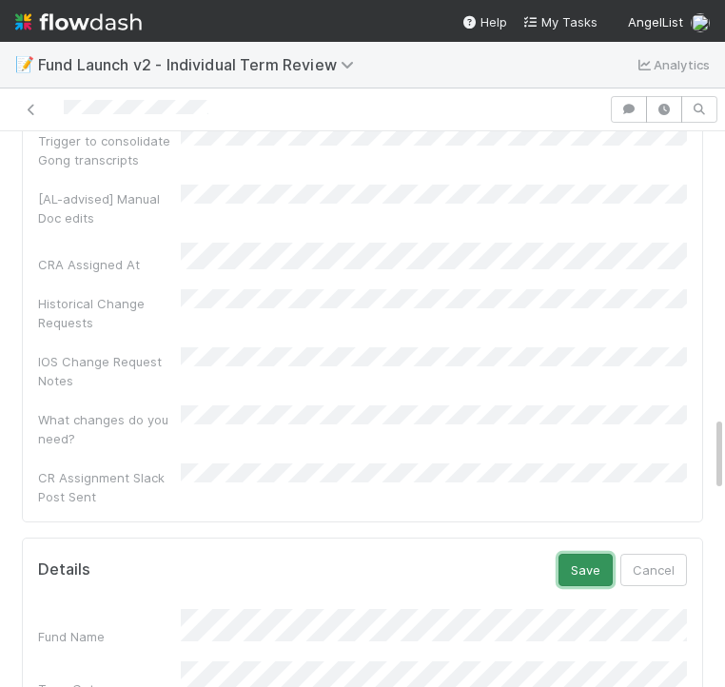
click at [613, 554] on button "Save" at bounding box center [586, 570] width 54 height 32
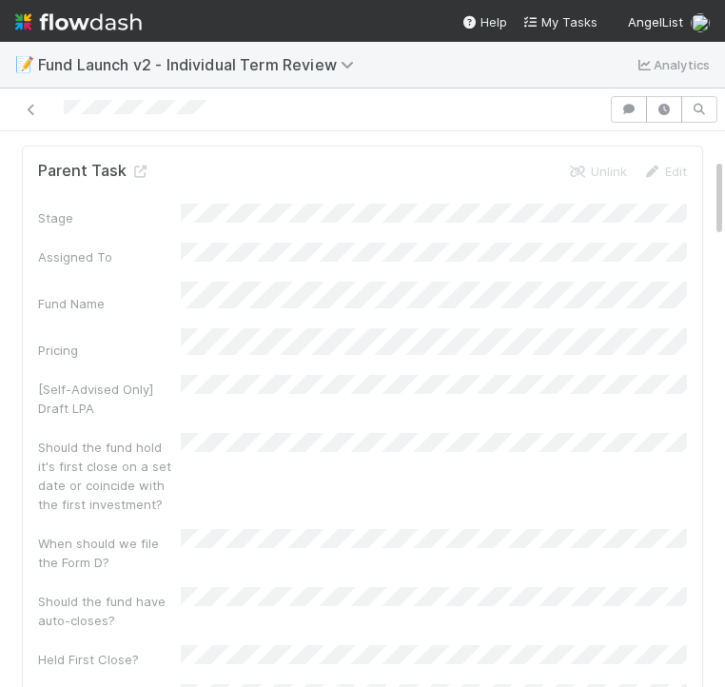
scroll to position [0, 0]
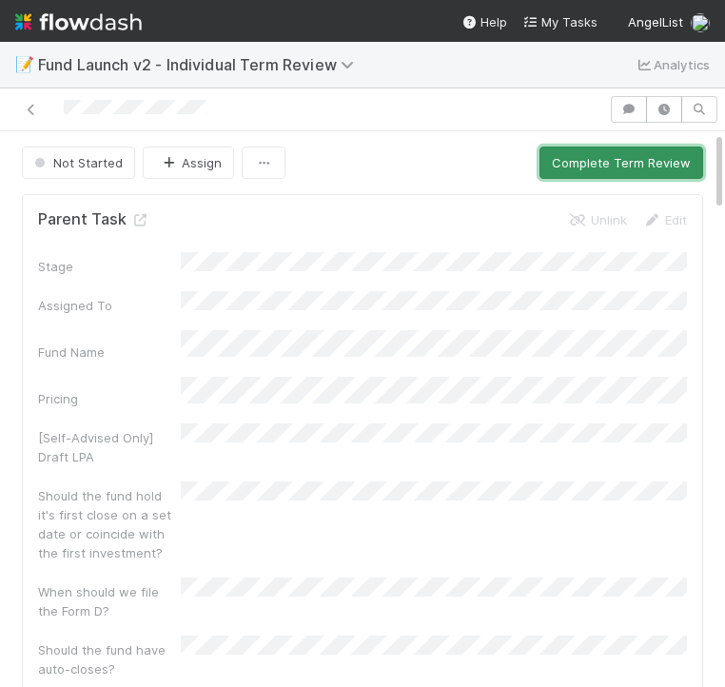
click at [601, 170] on button "Complete Term Review" at bounding box center [622, 163] width 164 height 32
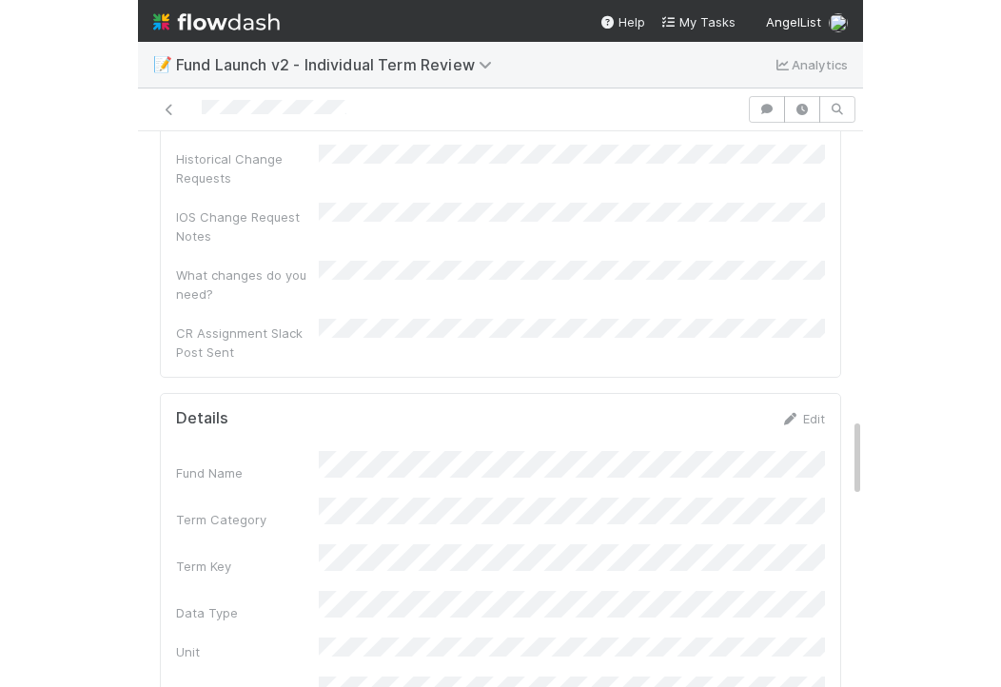
scroll to position [2274, 0]
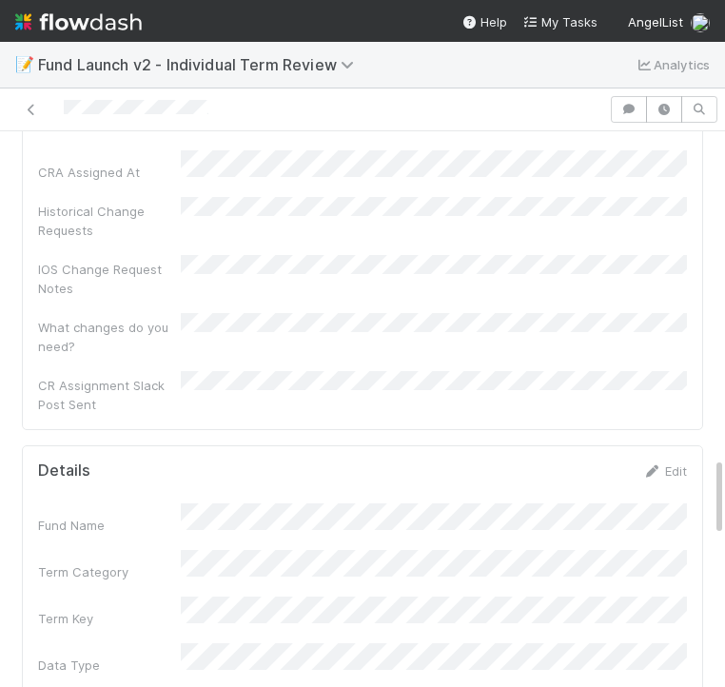
scroll to position [2131, 0]
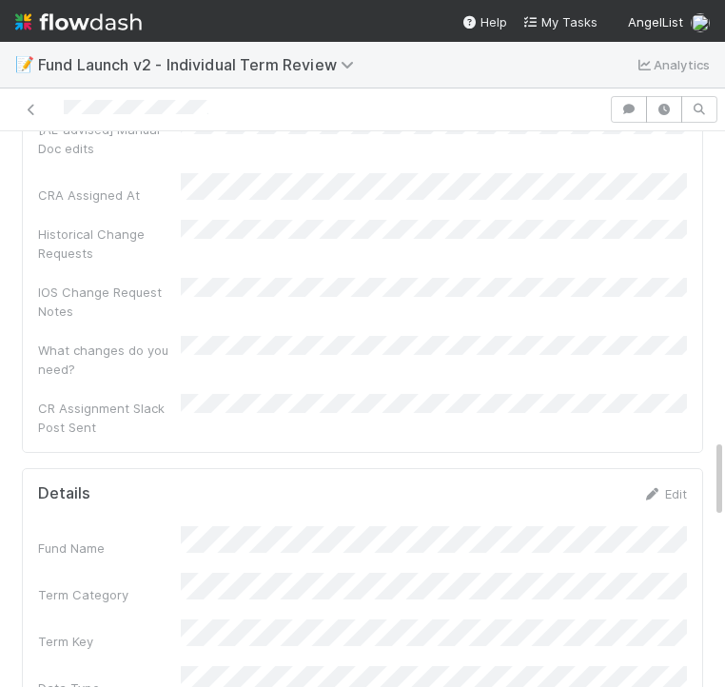
click at [670, 484] on div "Edit" at bounding box center [664, 493] width 45 height 19
click at [671, 486] on link "Edit" at bounding box center [664, 493] width 45 height 15
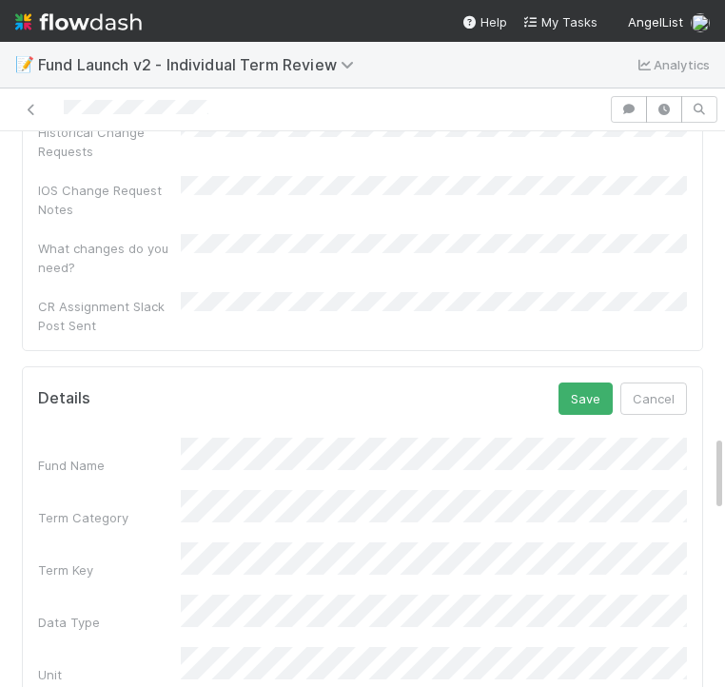
scroll to position [2195, 0]
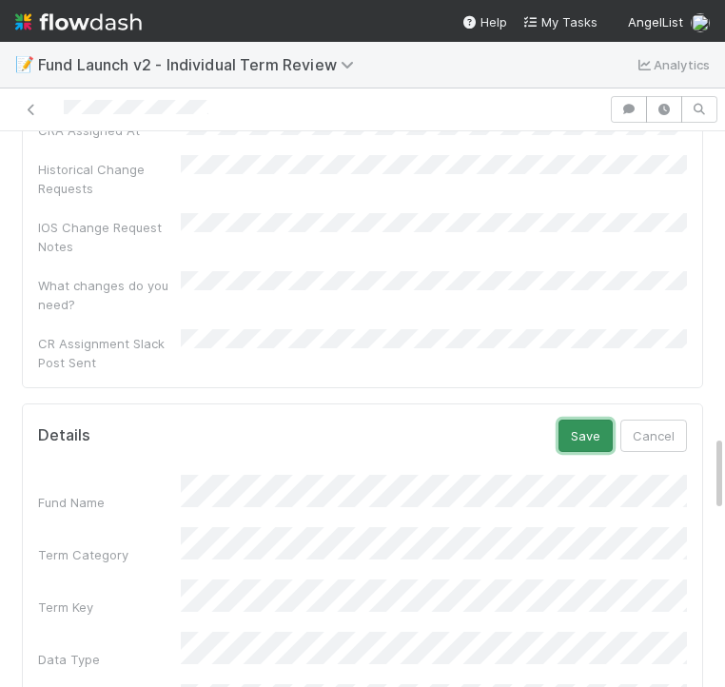
click at [579, 420] on button "Save" at bounding box center [586, 436] width 54 height 32
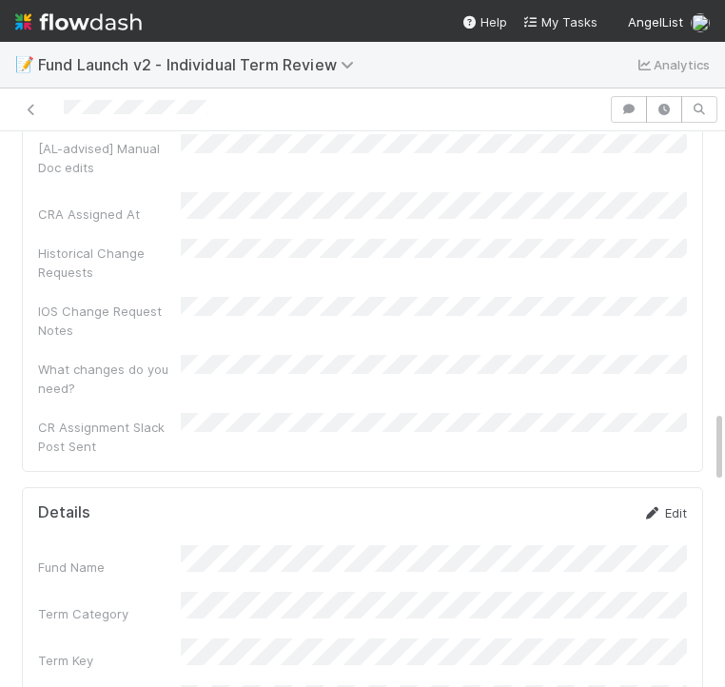
click at [666, 505] on link "Edit" at bounding box center [664, 512] width 45 height 15
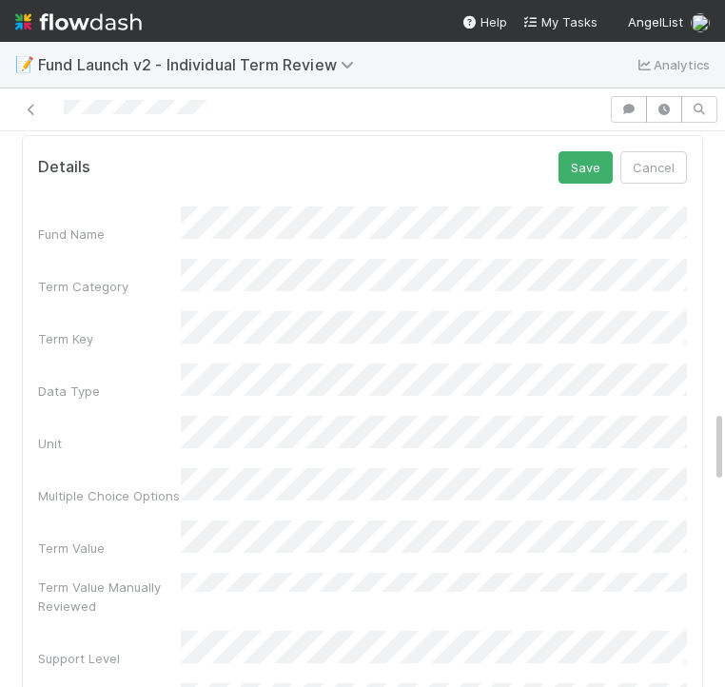
scroll to position [2607, 0]
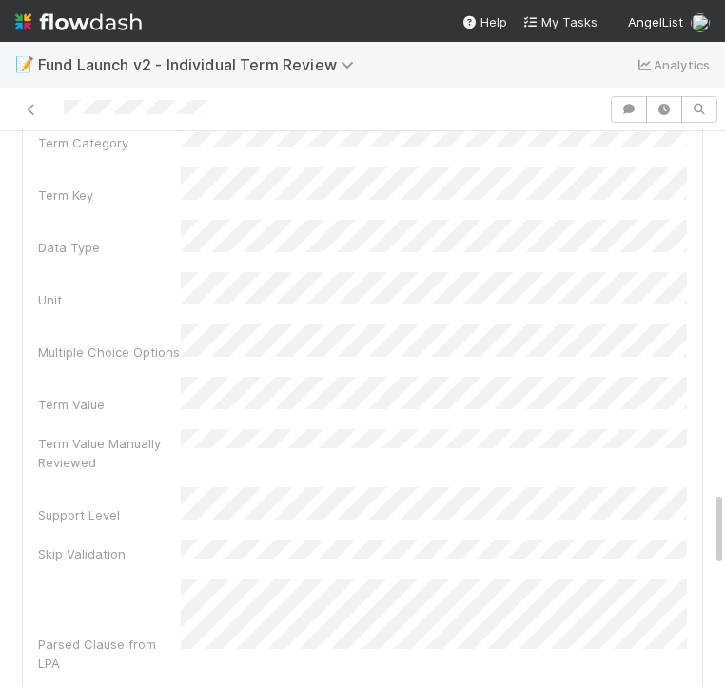
click at [724, 443] on html "📝 Fund Launch v2 - Individual Term Review Analytics Not Started Assign Complete…" at bounding box center [362, 343] width 725 height 687
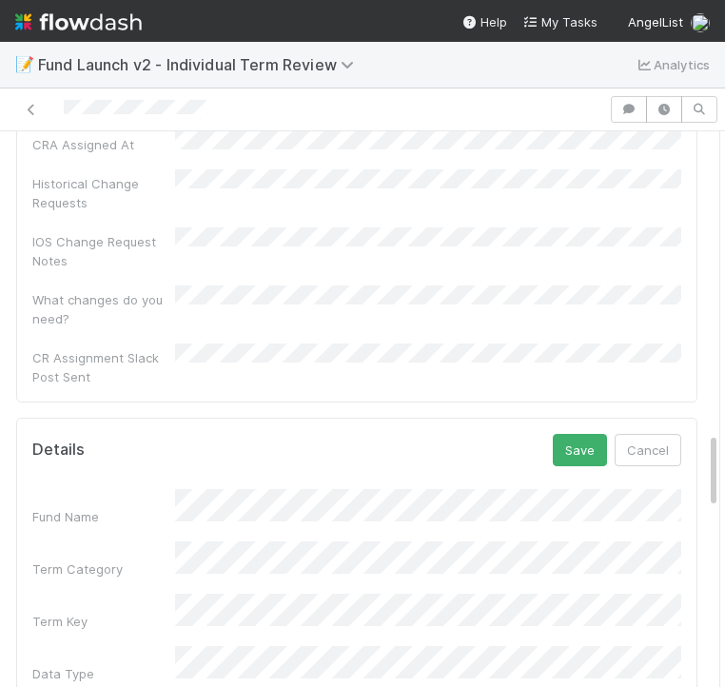
scroll to position [2152, 0]
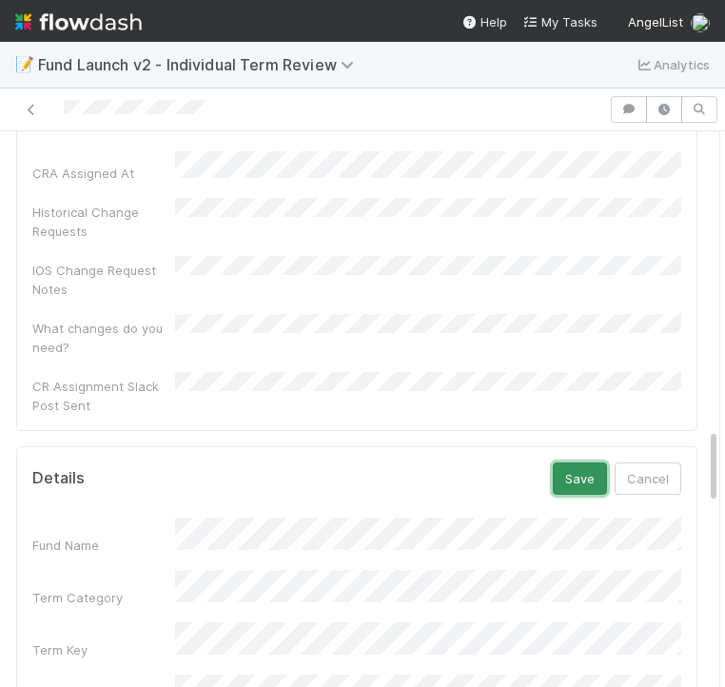
click at [565, 462] on button "Save" at bounding box center [580, 478] width 54 height 32
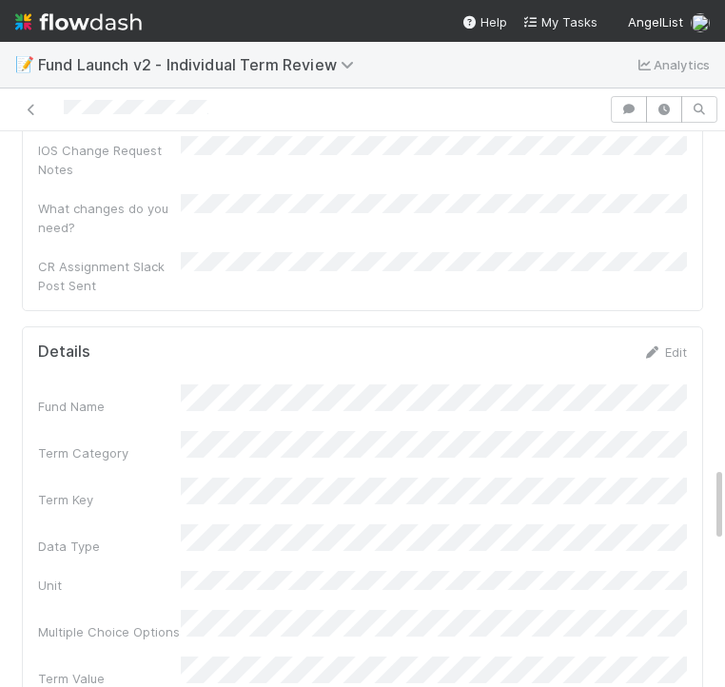
scroll to position [2219, 0]
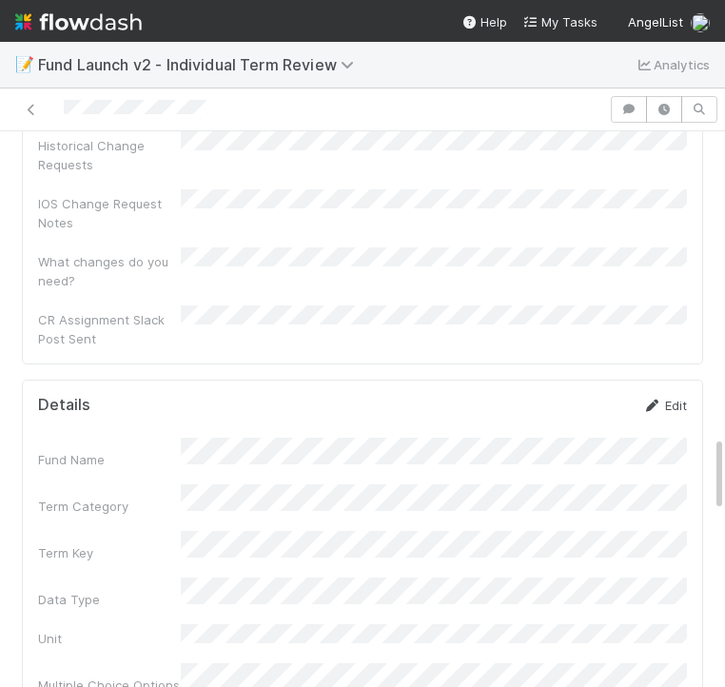
click at [677, 398] on link "Edit" at bounding box center [664, 405] width 45 height 15
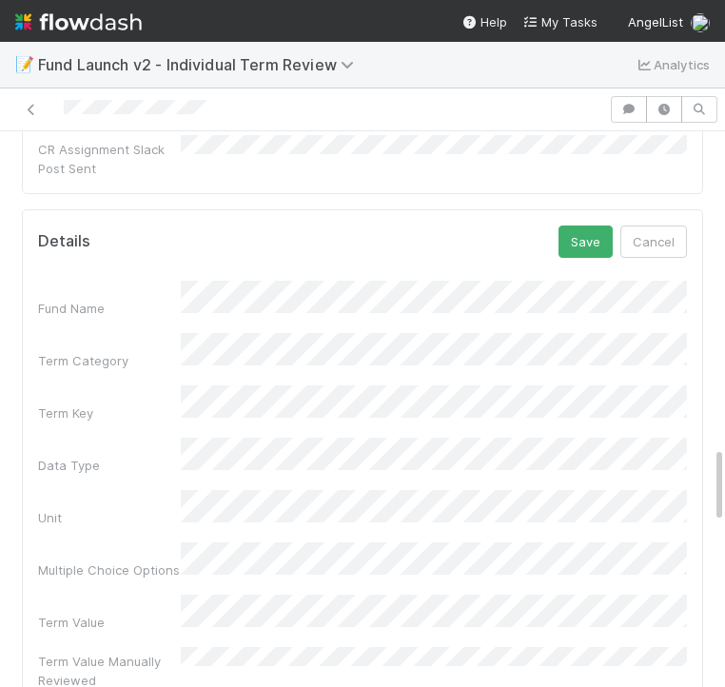
scroll to position [2478, 0]
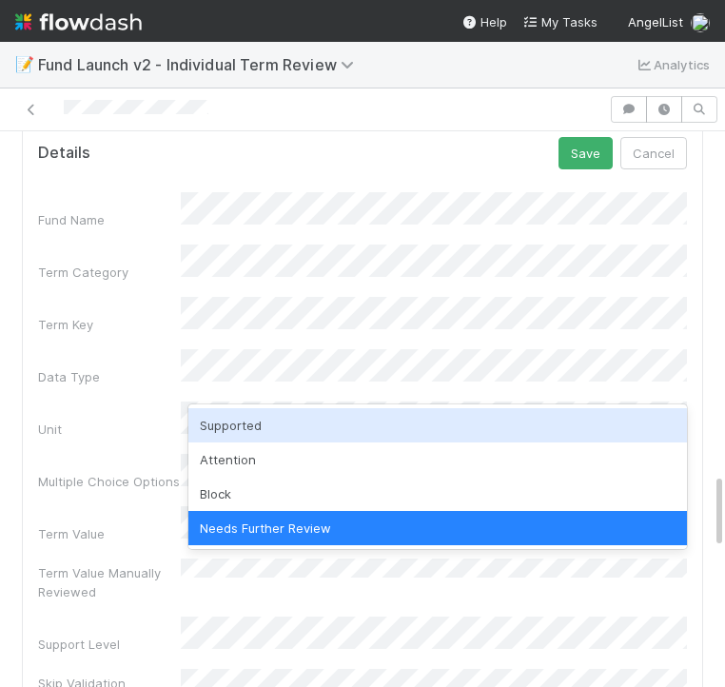
click at [230, 432] on div "Supported" at bounding box center [437, 425] width 499 height 34
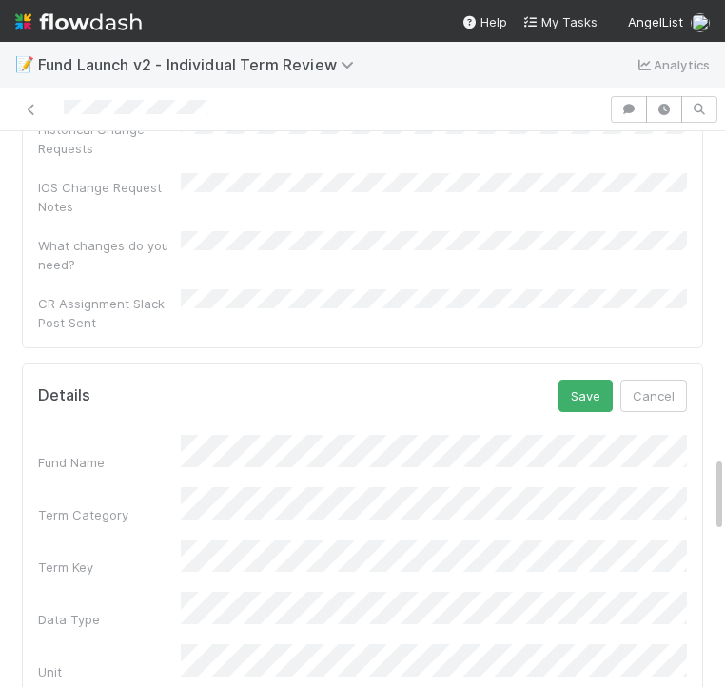
scroll to position [2145, 0]
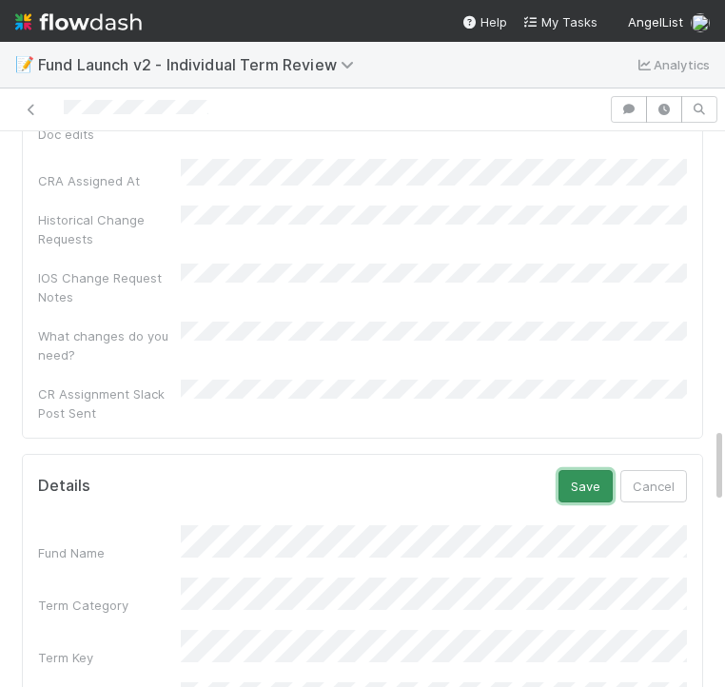
click at [584, 470] on button "Save" at bounding box center [586, 486] width 54 height 32
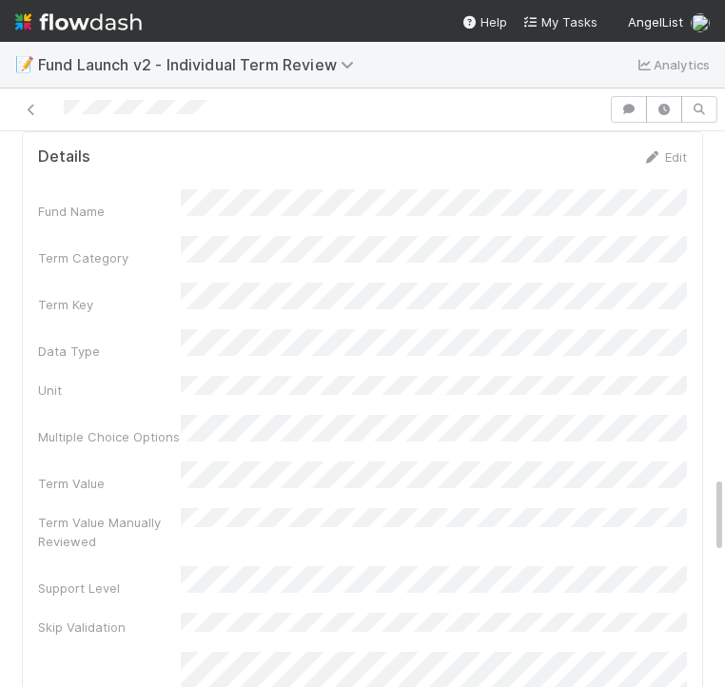
scroll to position [2470, 0]
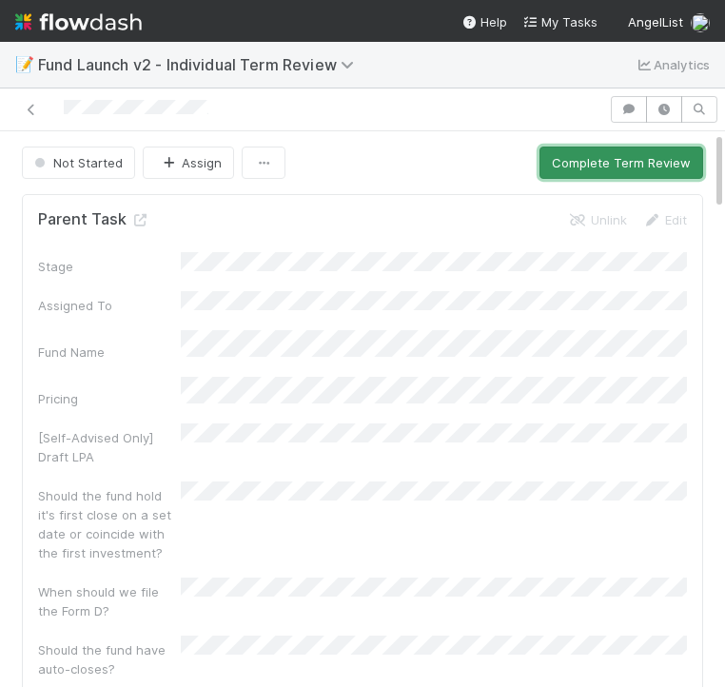
click at [612, 167] on button "Complete Term Review" at bounding box center [622, 163] width 164 height 32
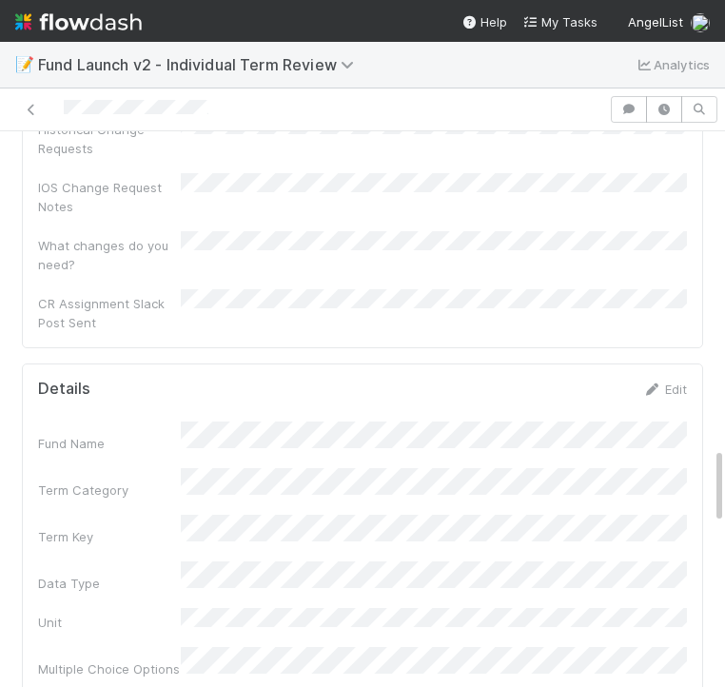
scroll to position [2206, 0]
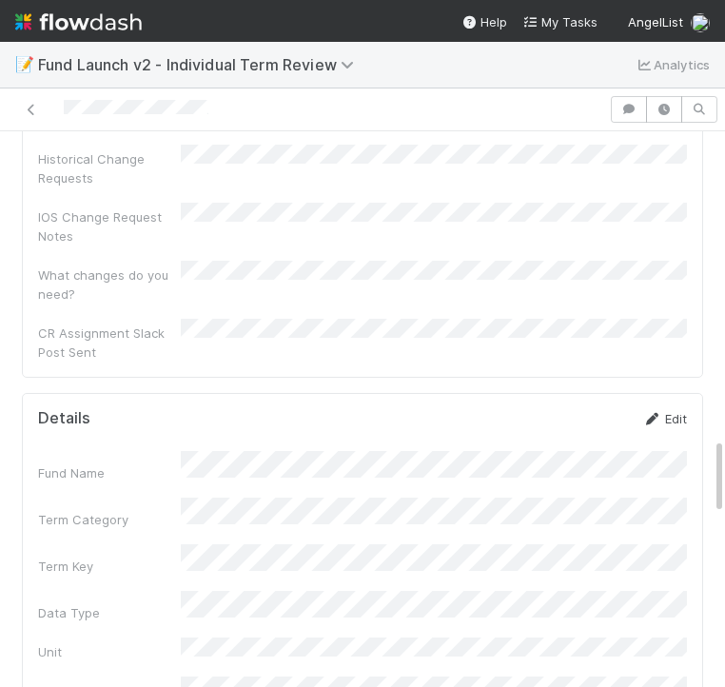
click at [675, 411] on link "Edit" at bounding box center [664, 418] width 45 height 15
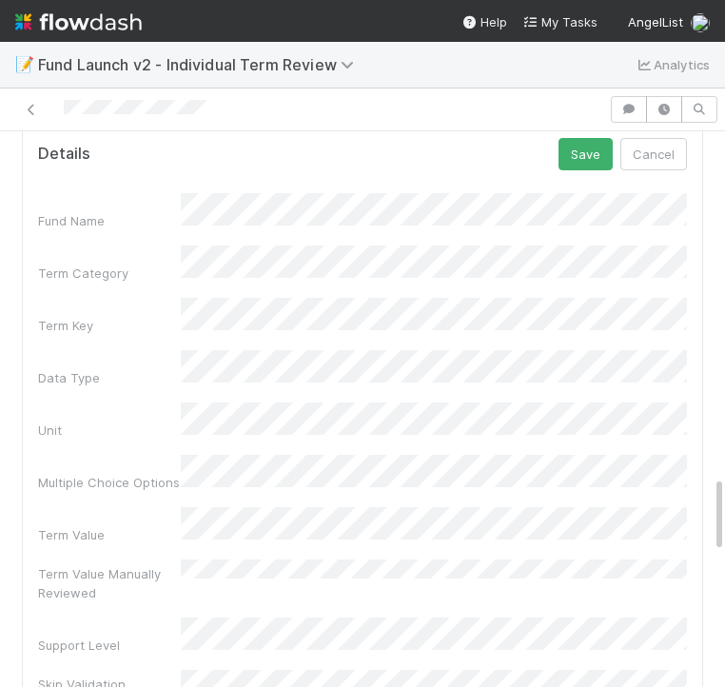
scroll to position [2487, 0]
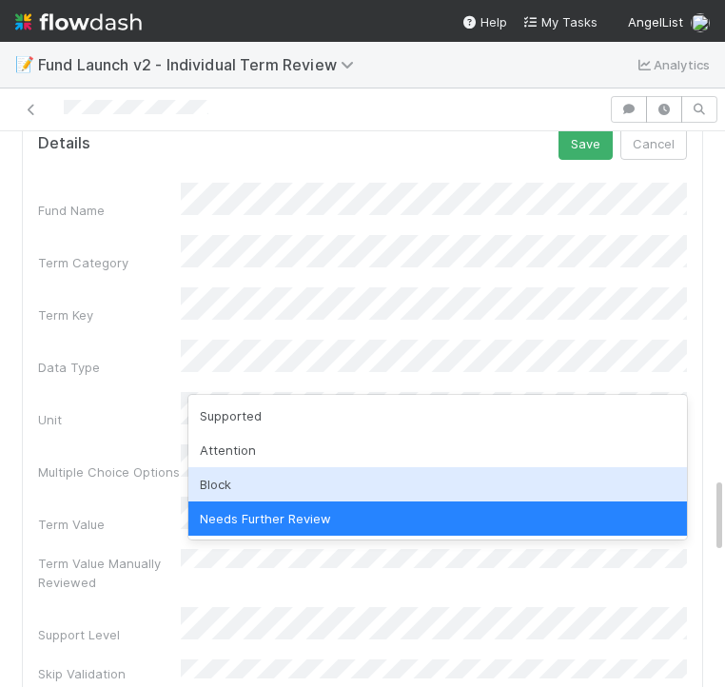
click at [278, 480] on div "Block" at bounding box center [437, 484] width 499 height 34
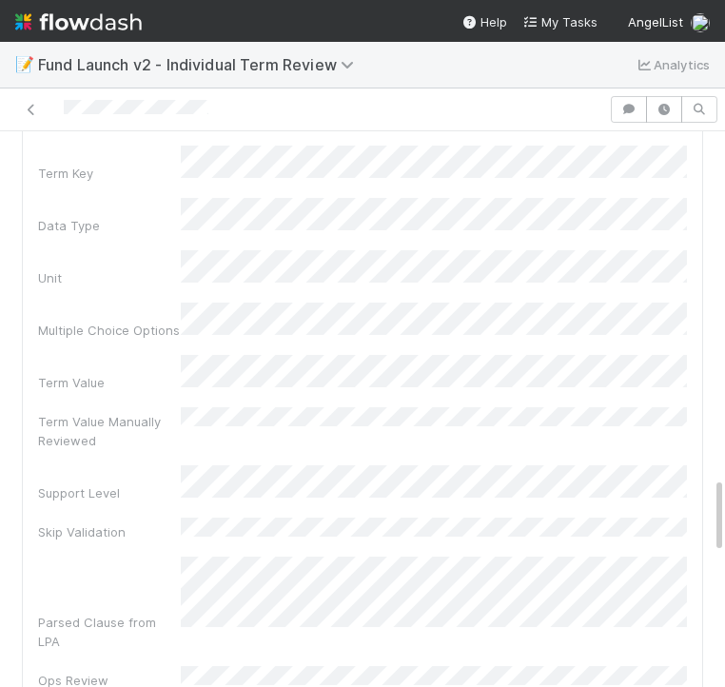
scroll to position [2638, 0]
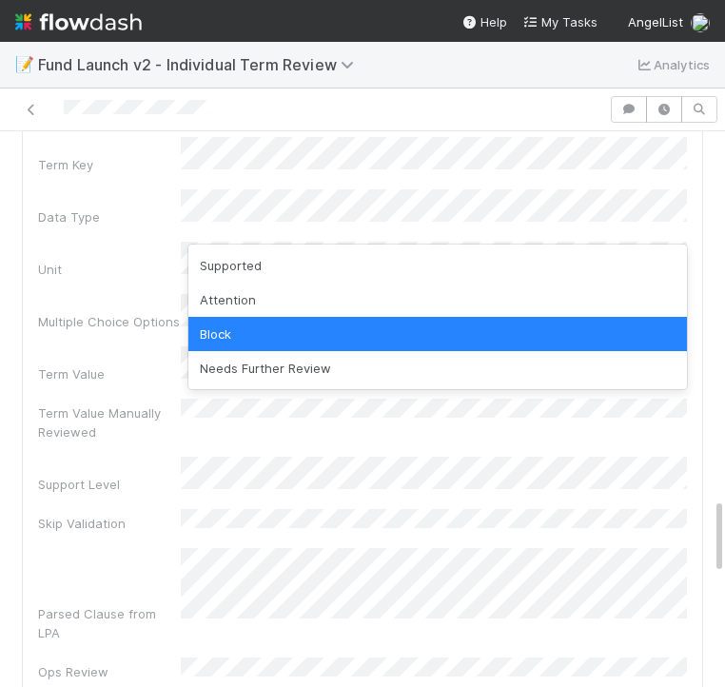
click at [325, 315] on div "Attention" at bounding box center [437, 300] width 499 height 34
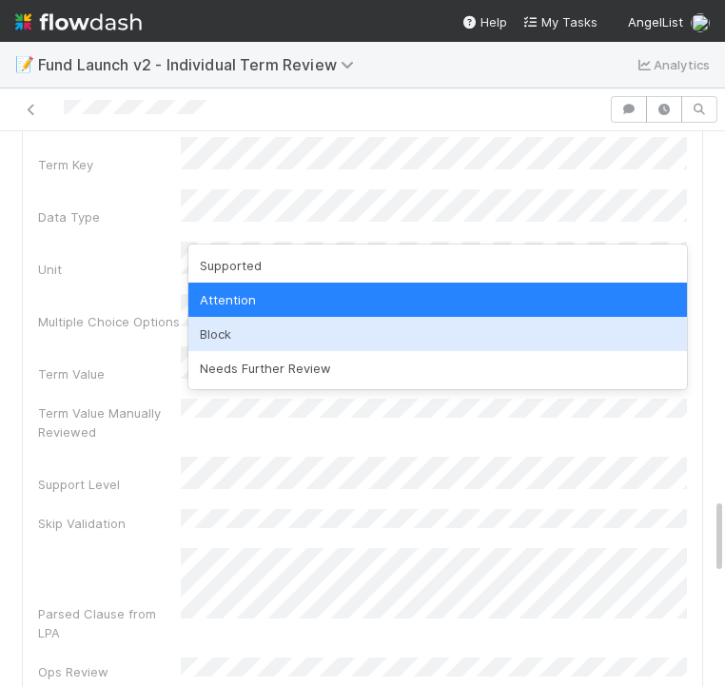
click at [223, 332] on div "Block" at bounding box center [437, 334] width 499 height 34
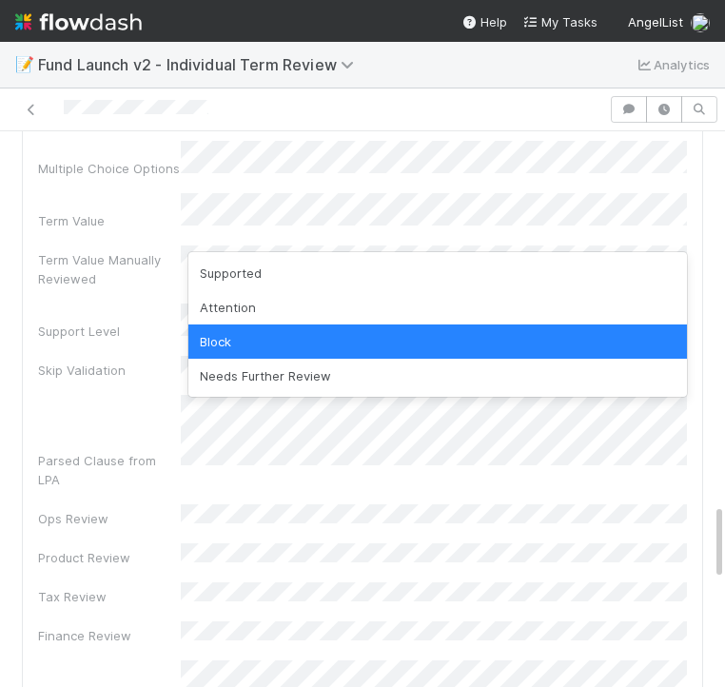
scroll to position [2818, 0]
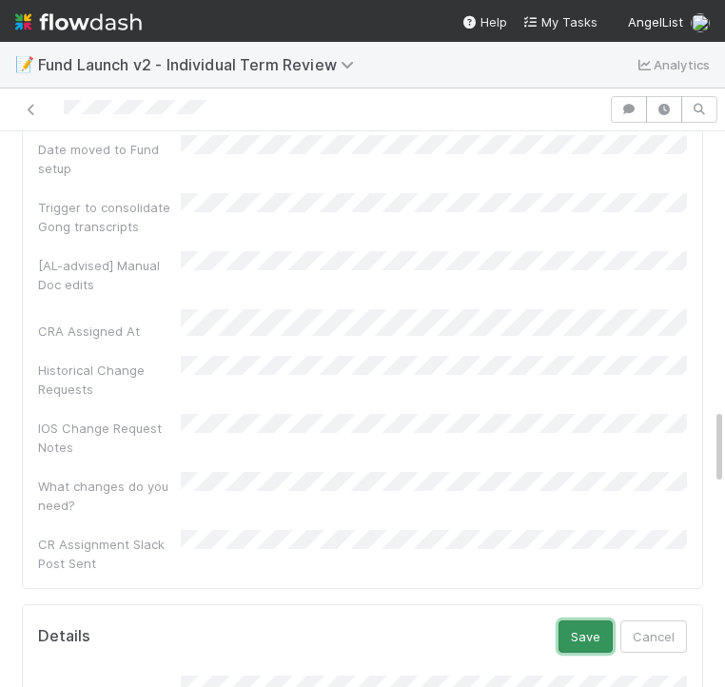
click at [596, 620] on button "Save" at bounding box center [586, 636] width 54 height 32
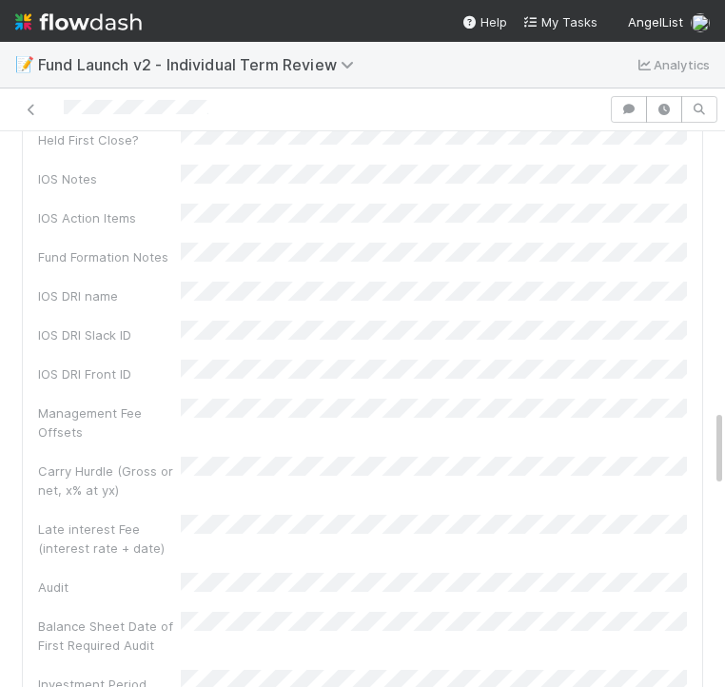
scroll to position [0, 0]
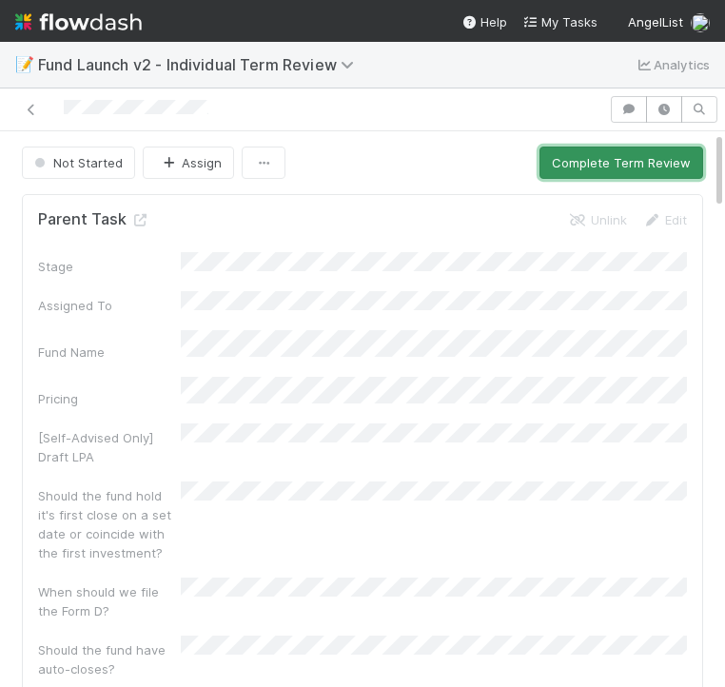
click at [587, 167] on button "Complete Term Review" at bounding box center [622, 163] width 164 height 32
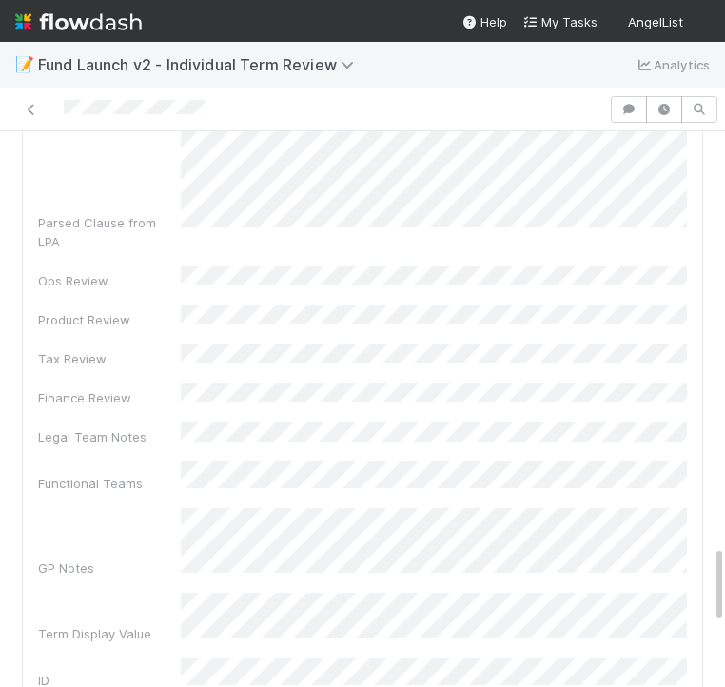
scroll to position [3055, 0]
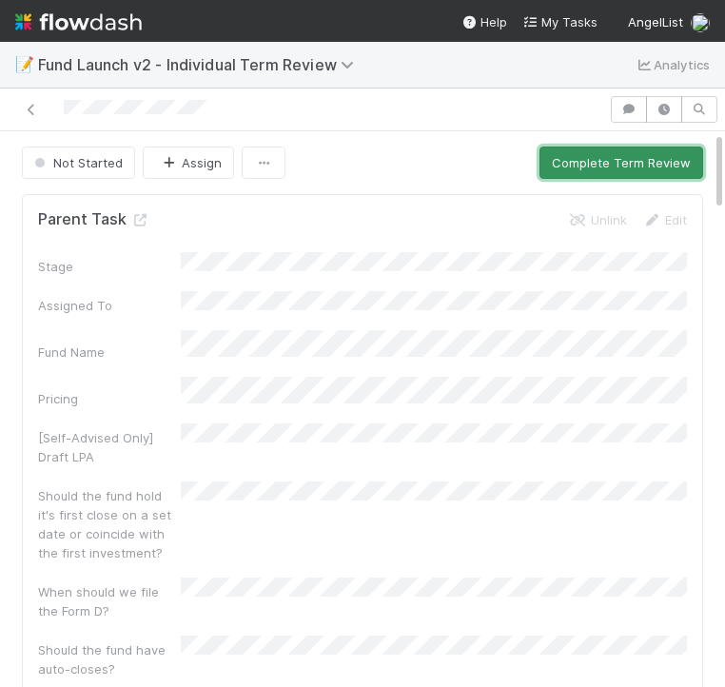
click at [591, 156] on button "Complete Term Review" at bounding box center [622, 163] width 164 height 32
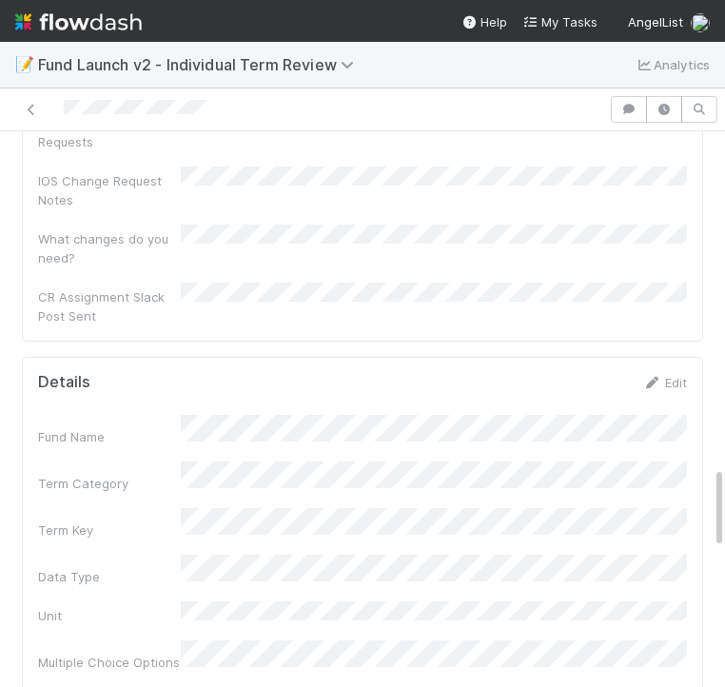
scroll to position [2196, 0]
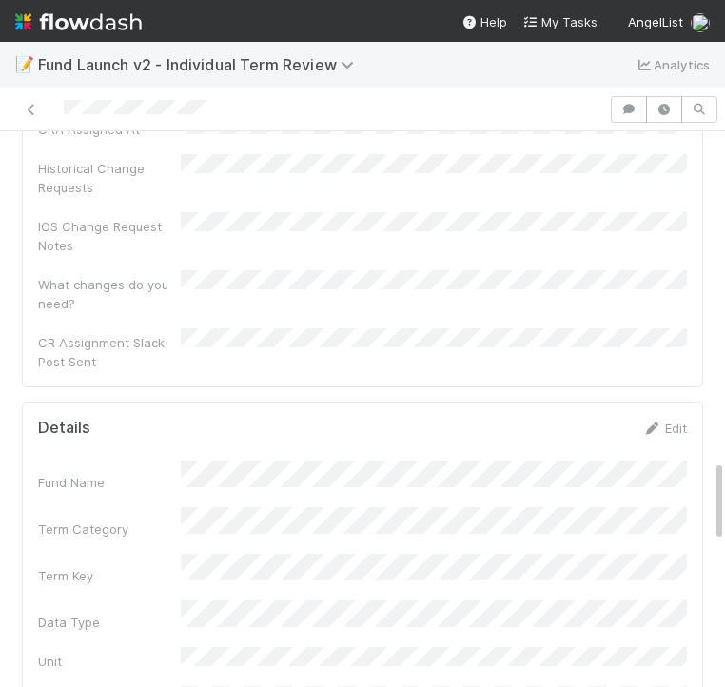
click at [672, 419] on div "Edit" at bounding box center [664, 428] width 45 height 19
click at [665, 421] on link "Edit" at bounding box center [664, 428] width 45 height 15
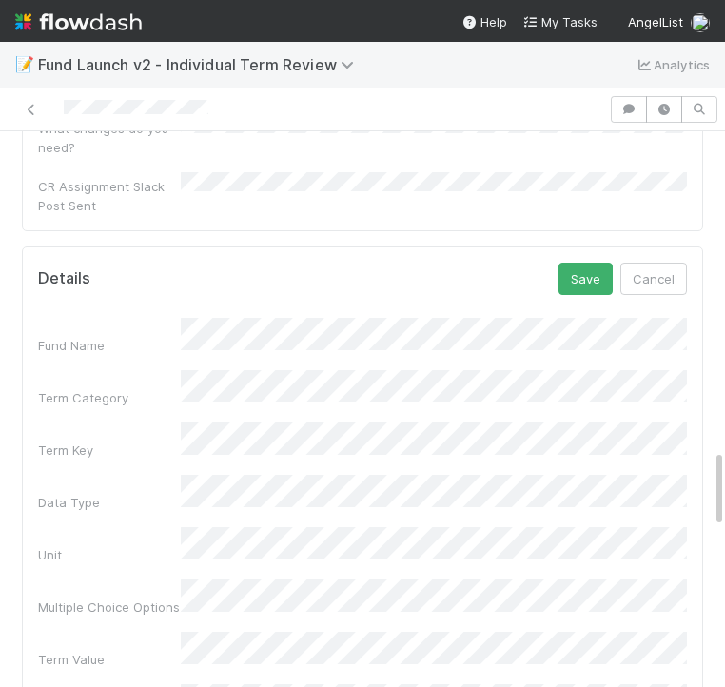
scroll to position [2386, 0]
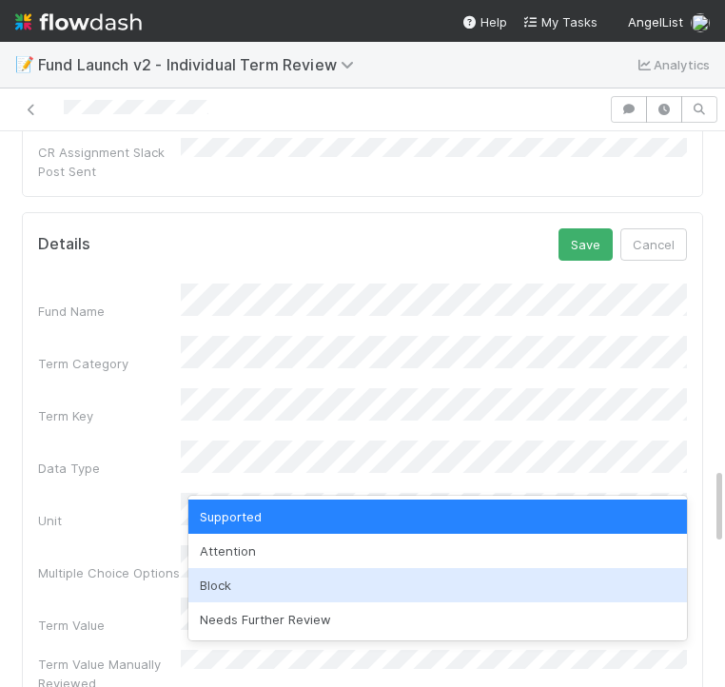
click at [206, 581] on div "Block" at bounding box center [437, 585] width 499 height 34
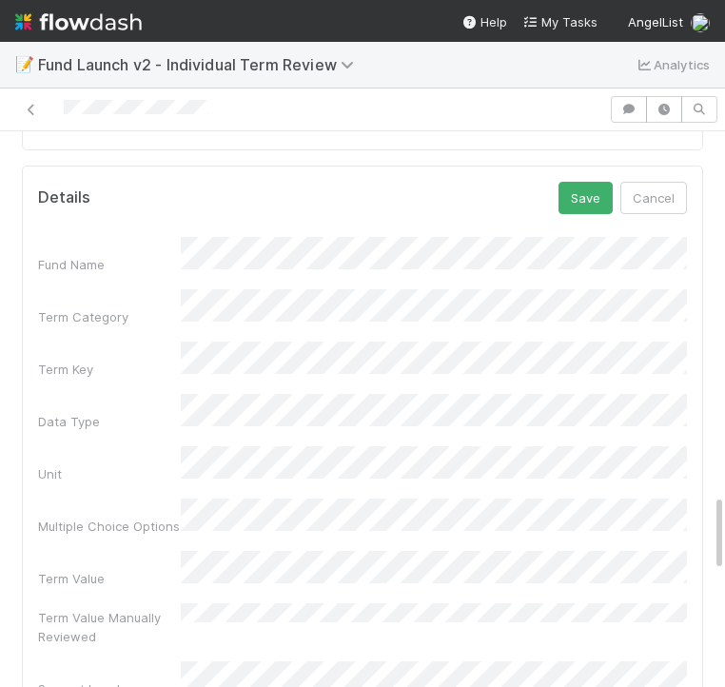
scroll to position [2246, 0]
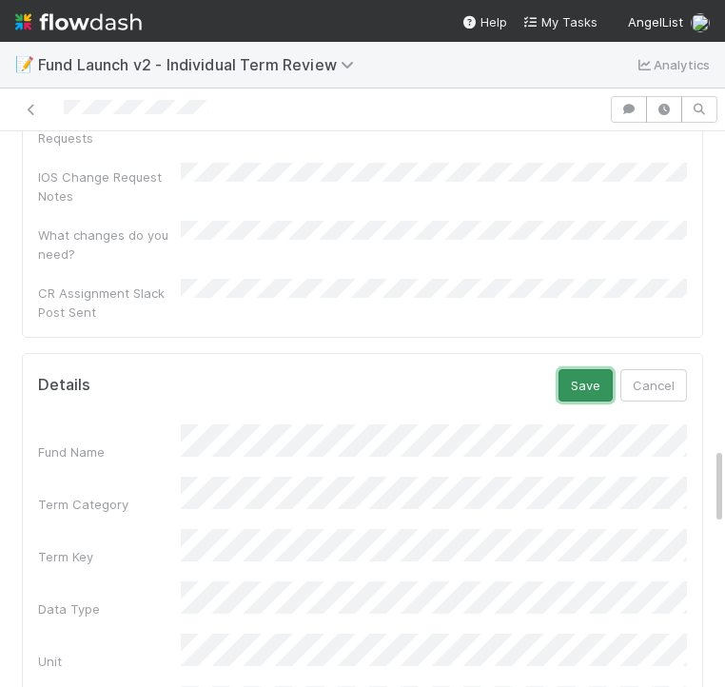
click at [586, 369] on button "Save" at bounding box center [586, 385] width 54 height 32
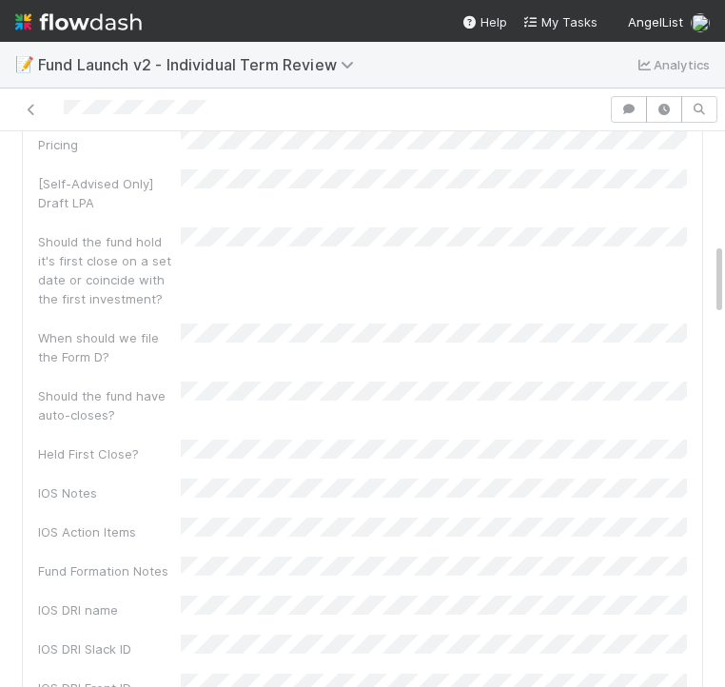
scroll to position [0, 0]
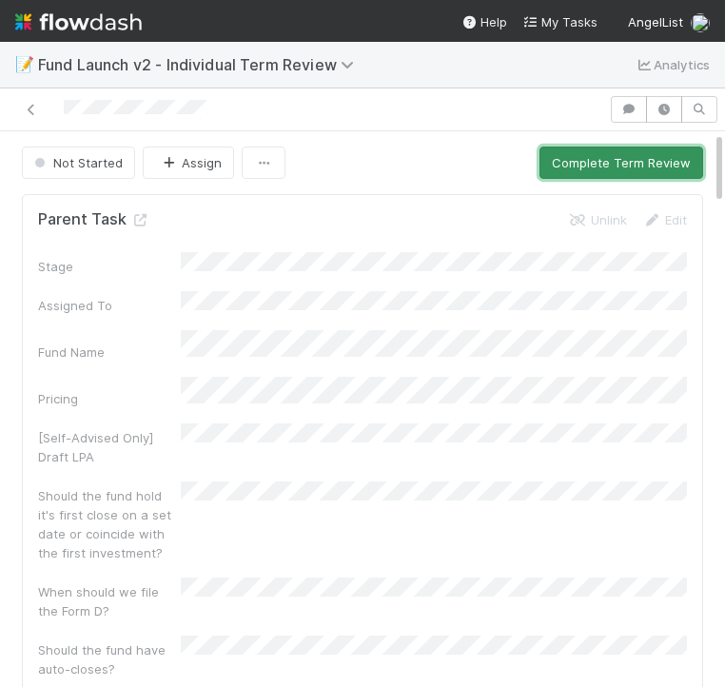
click at [610, 162] on button "Complete Term Review" at bounding box center [622, 163] width 164 height 32
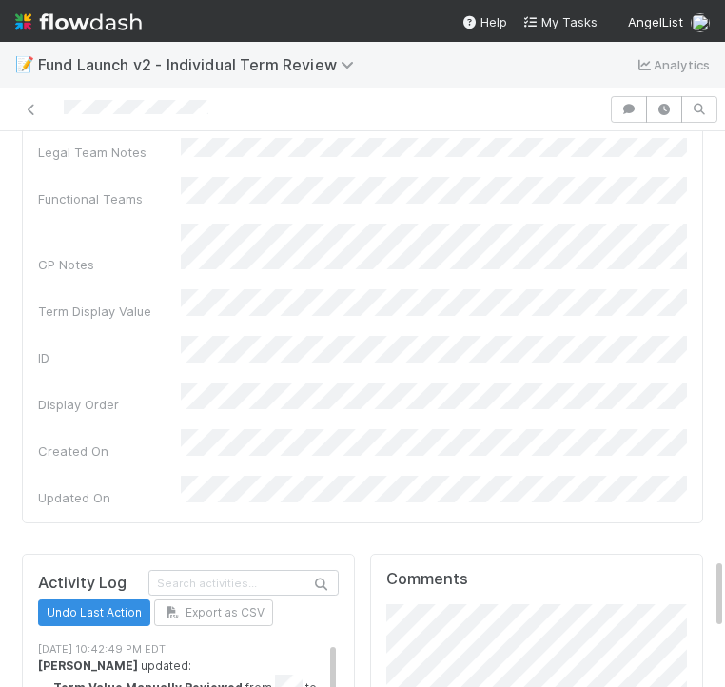
scroll to position [3710, 0]
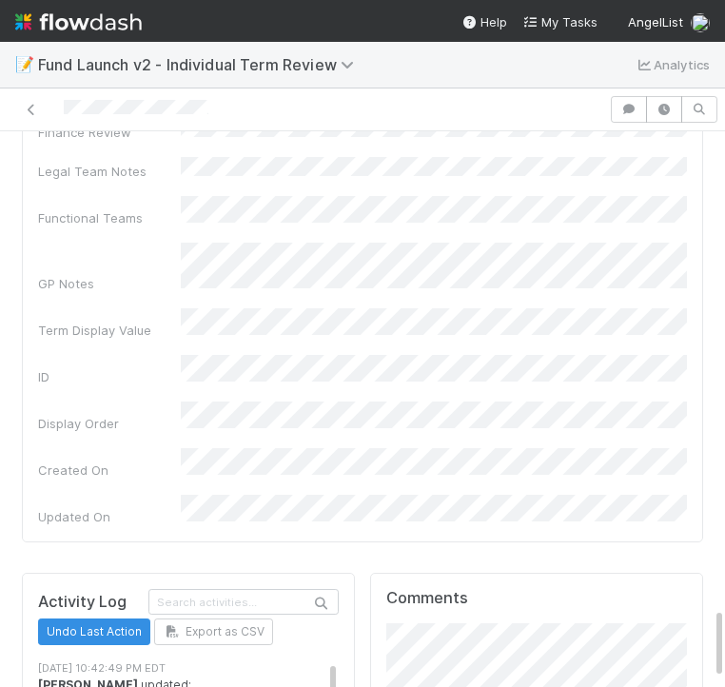
scroll to position [3648, 0]
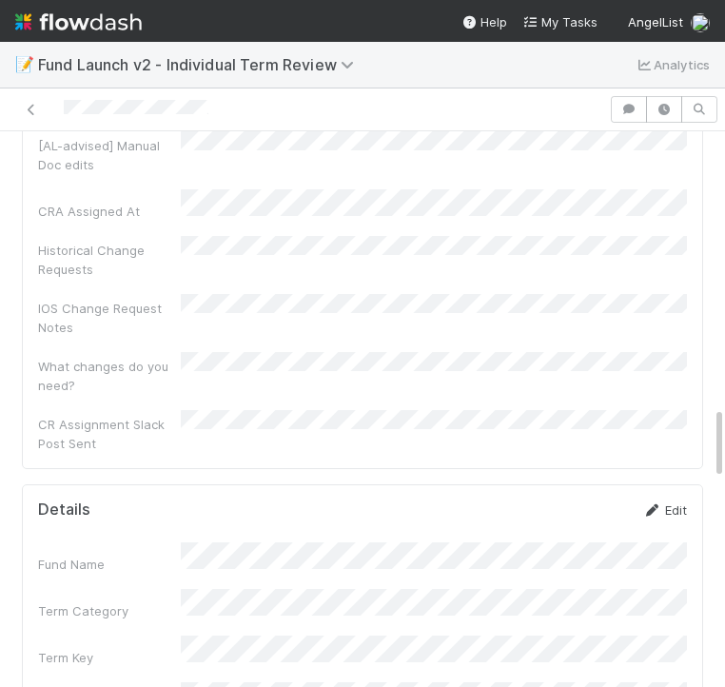
click at [669, 502] on link "Edit" at bounding box center [664, 509] width 45 height 15
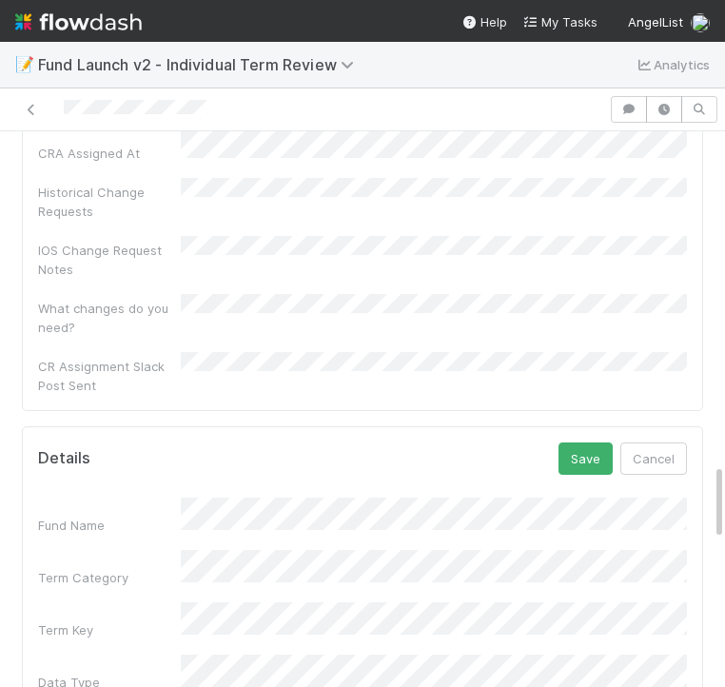
scroll to position [2123, 0]
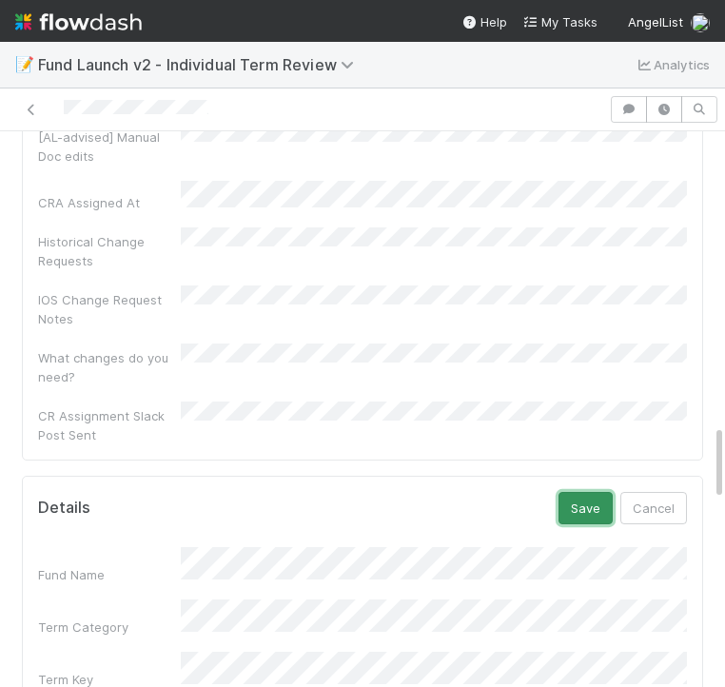
click at [579, 492] on button "Save" at bounding box center [586, 508] width 54 height 32
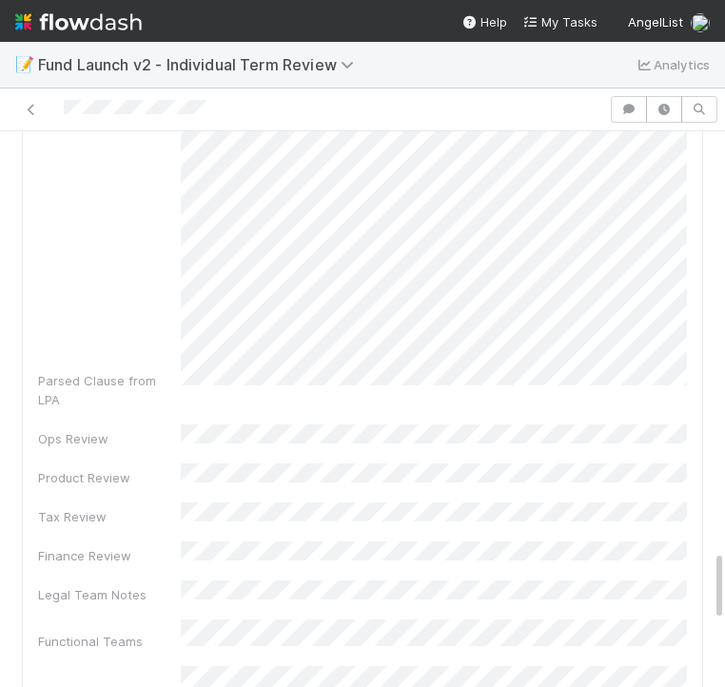
scroll to position [3241, 0]
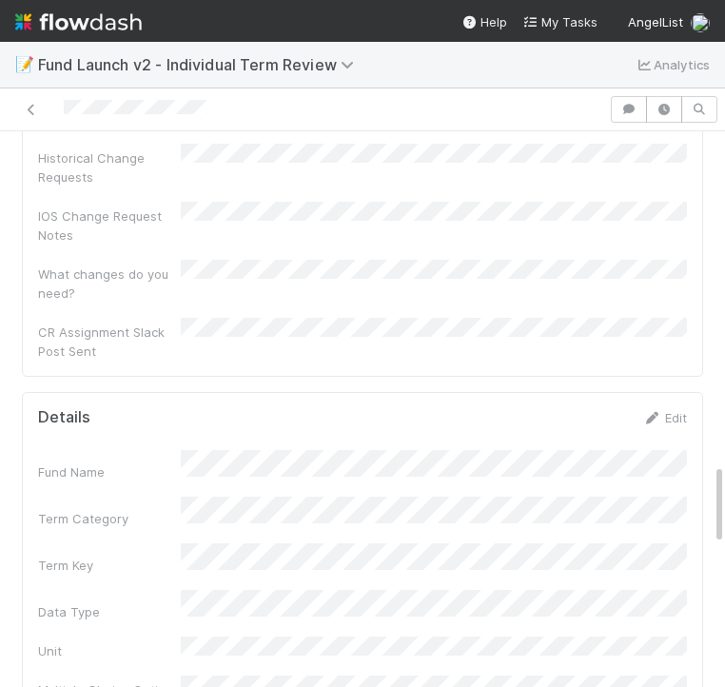
scroll to position [2203, 0]
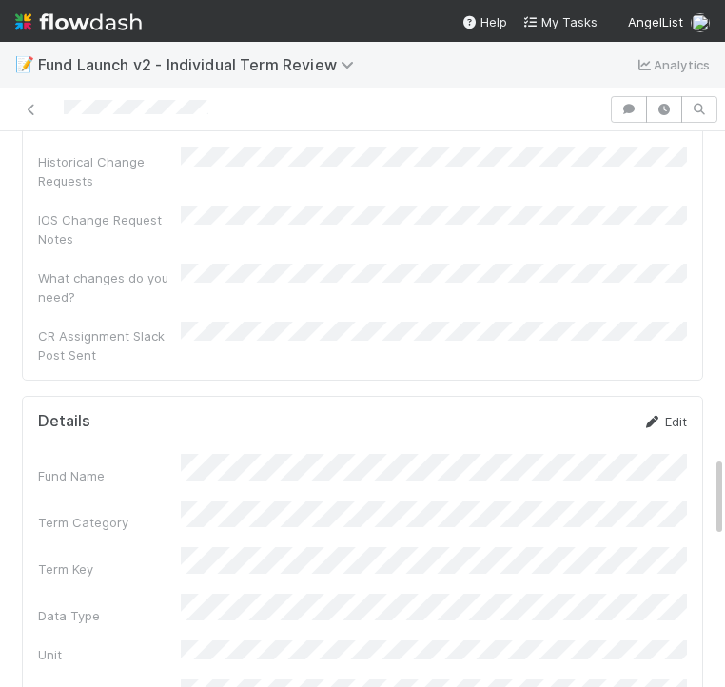
click at [673, 414] on link "Edit" at bounding box center [664, 421] width 45 height 15
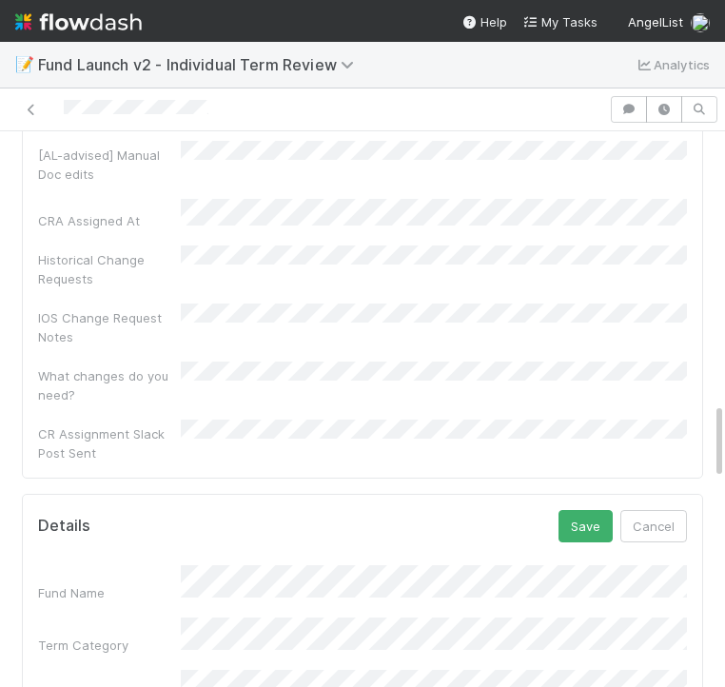
scroll to position [1952, 0]
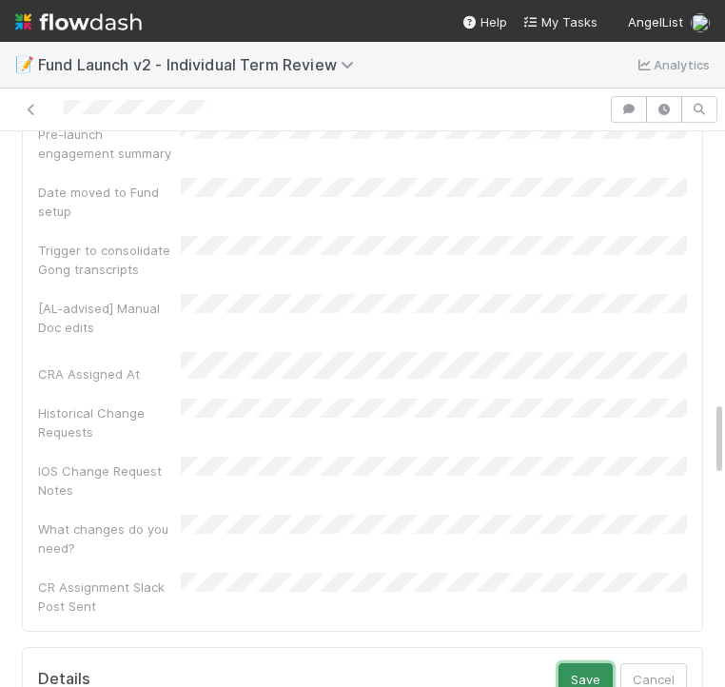
click at [571, 663] on button "Save" at bounding box center [586, 679] width 54 height 32
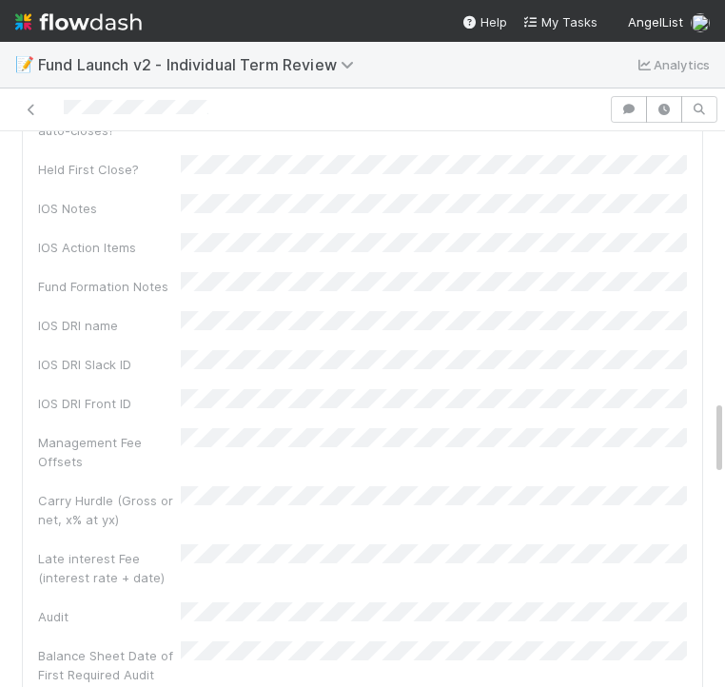
scroll to position [0, 0]
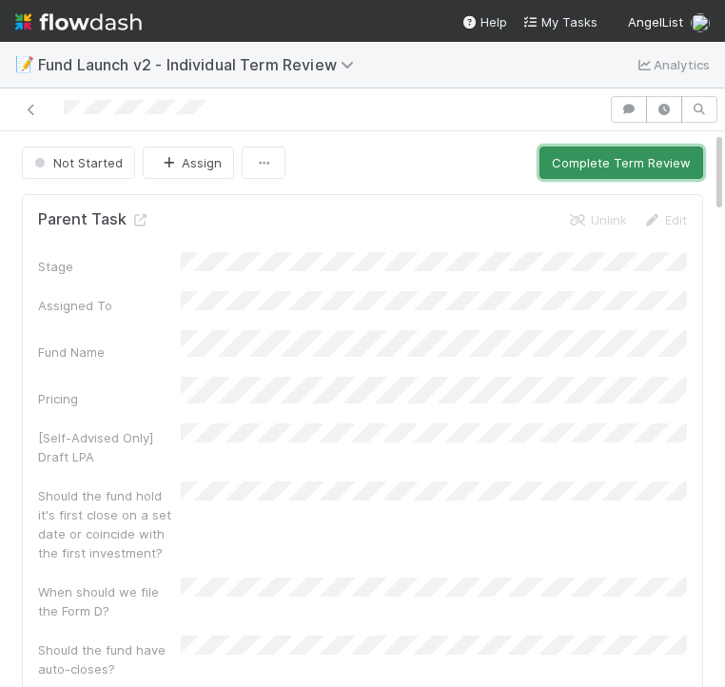
click at [635, 158] on button "Complete Term Review" at bounding box center [622, 163] width 164 height 32
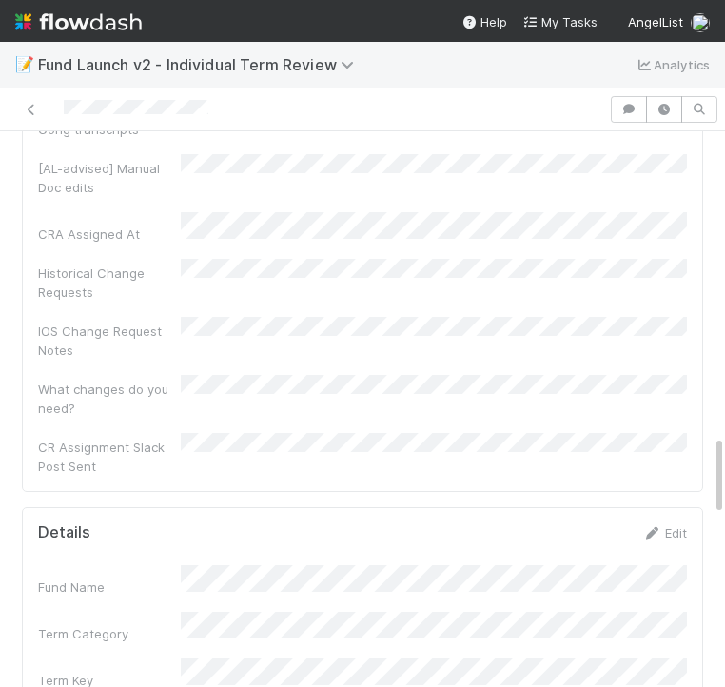
scroll to position [2077, 0]
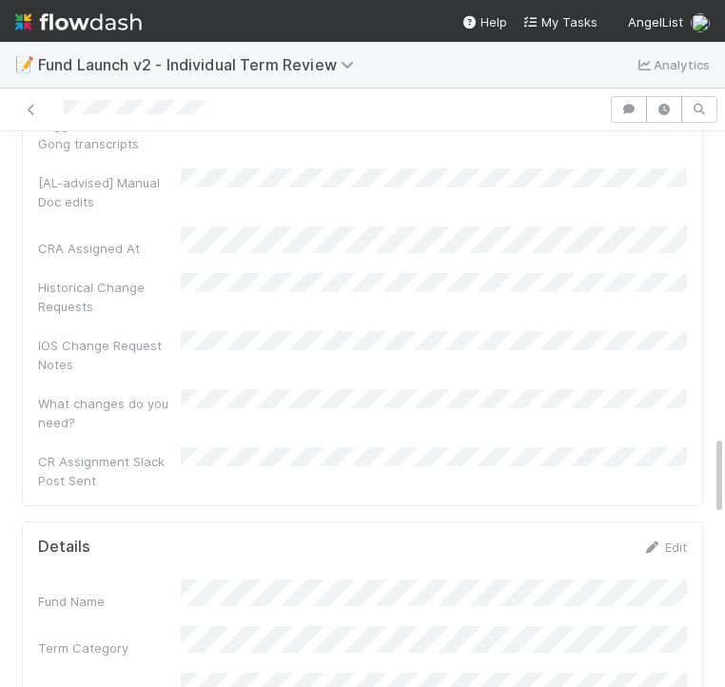
click at [669, 540] on link "Edit" at bounding box center [664, 547] width 45 height 15
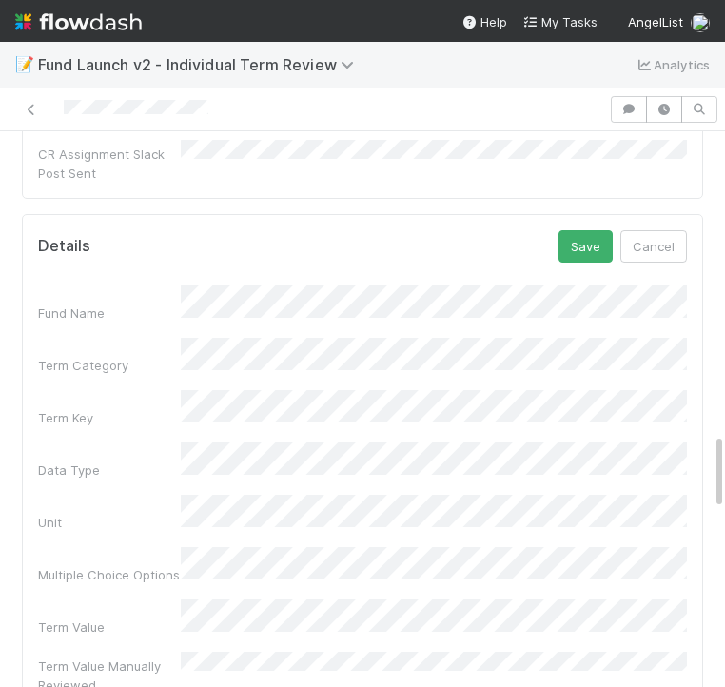
scroll to position [2405, 0]
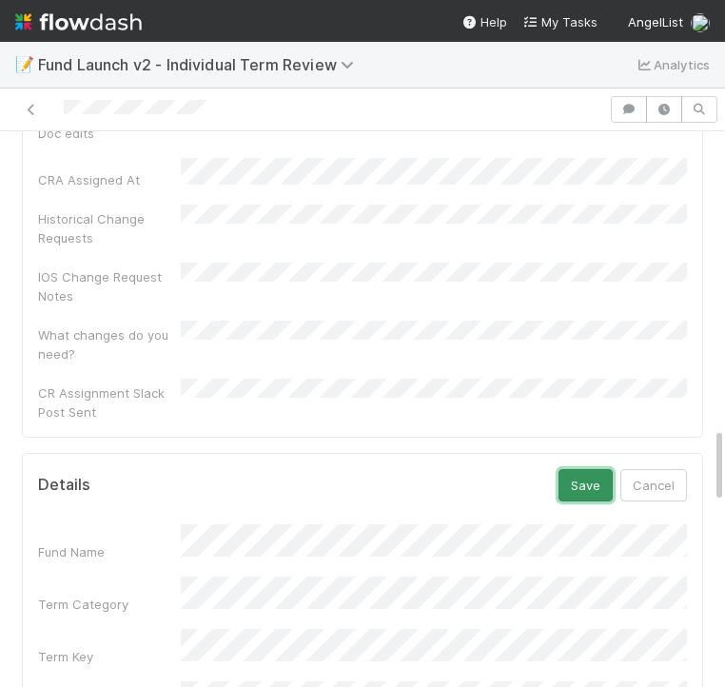
click at [574, 469] on button "Save" at bounding box center [586, 485] width 54 height 32
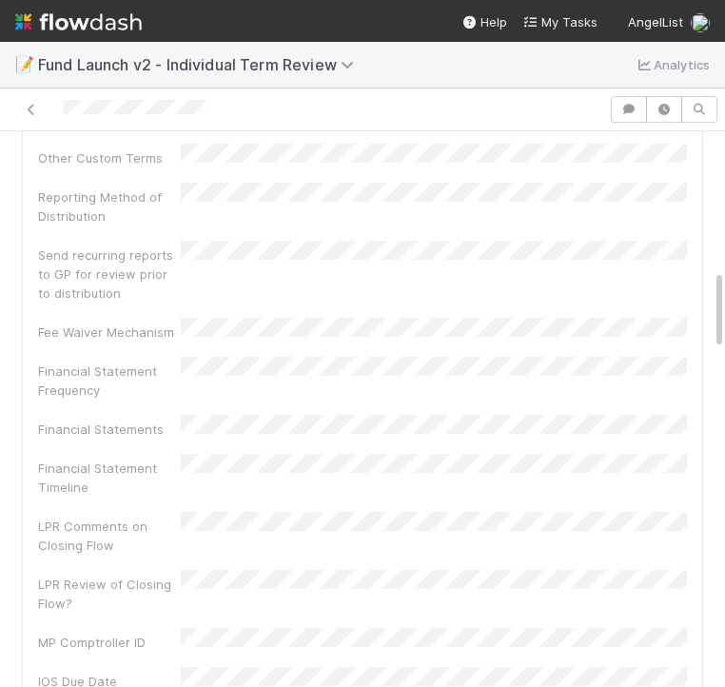
scroll to position [0, 0]
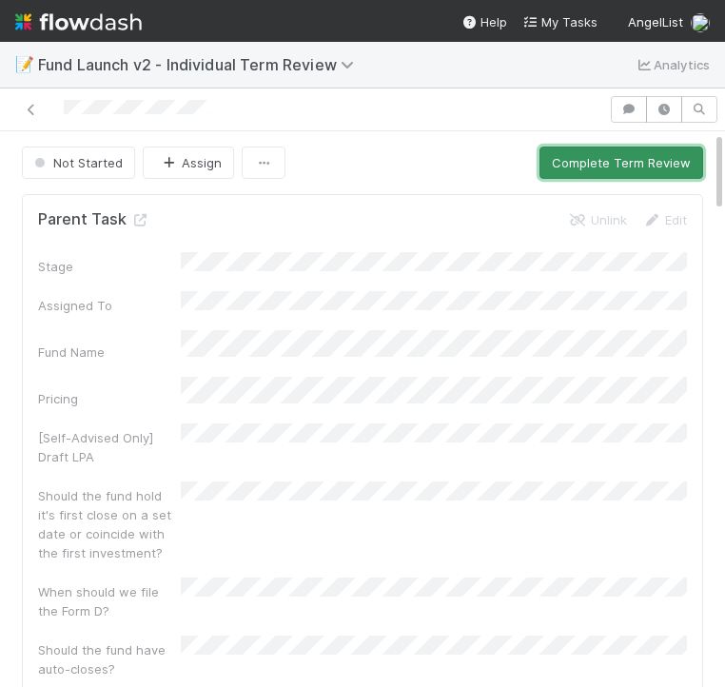
click at [569, 173] on button "Complete Term Review" at bounding box center [622, 163] width 164 height 32
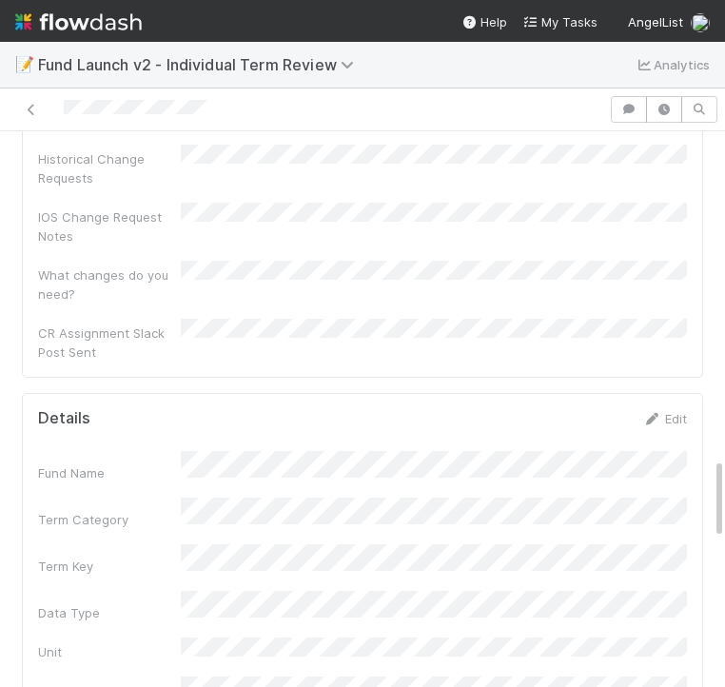
scroll to position [2216, 0]
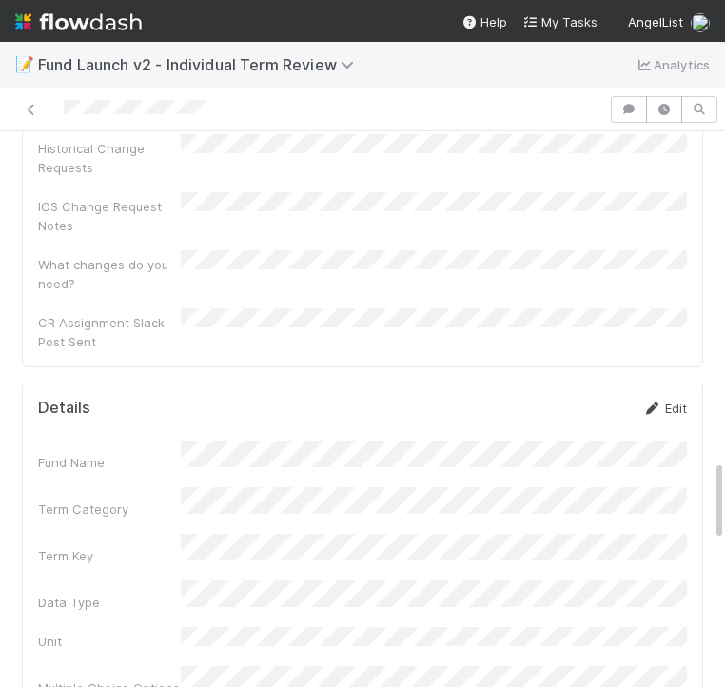
click at [673, 401] on link "Edit" at bounding box center [664, 408] width 45 height 15
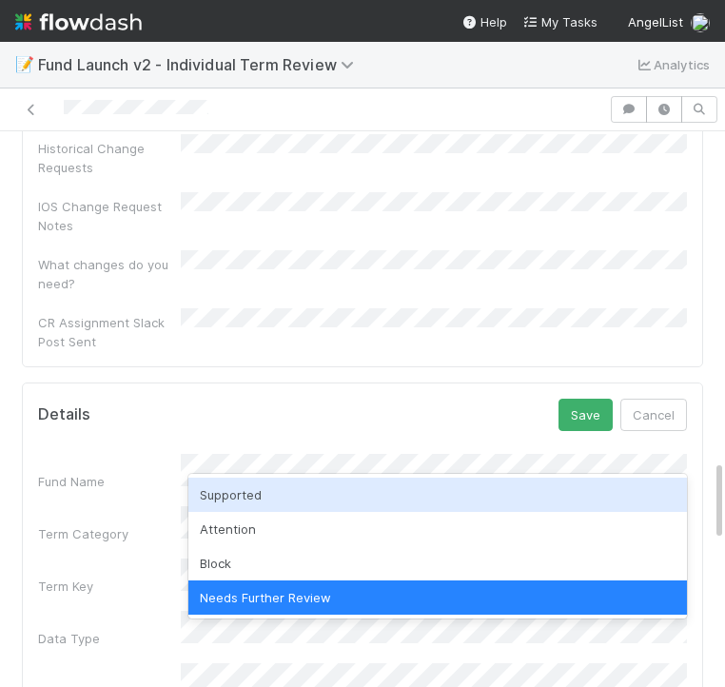
click at [291, 485] on div "Supported" at bounding box center [437, 495] width 499 height 34
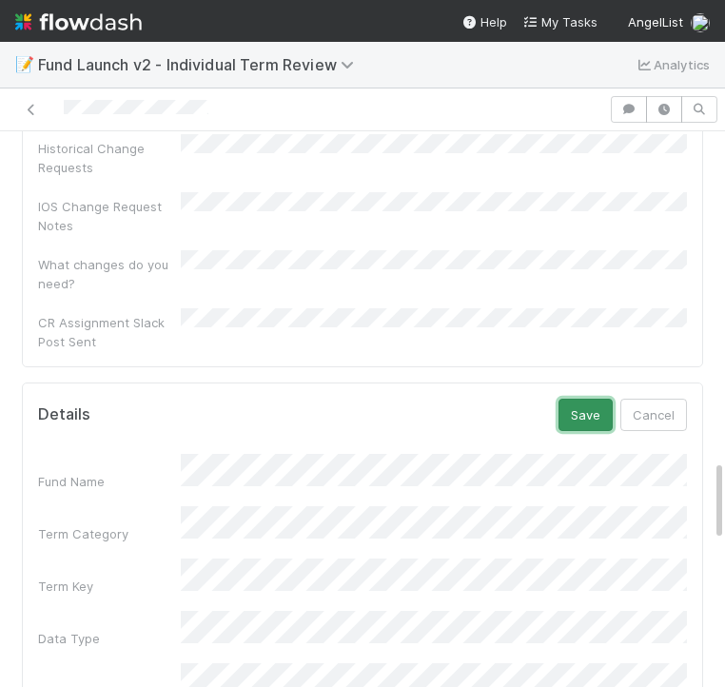
click at [579, 399] on button "Save" at bounding box center [586, 415] width 54 height 32
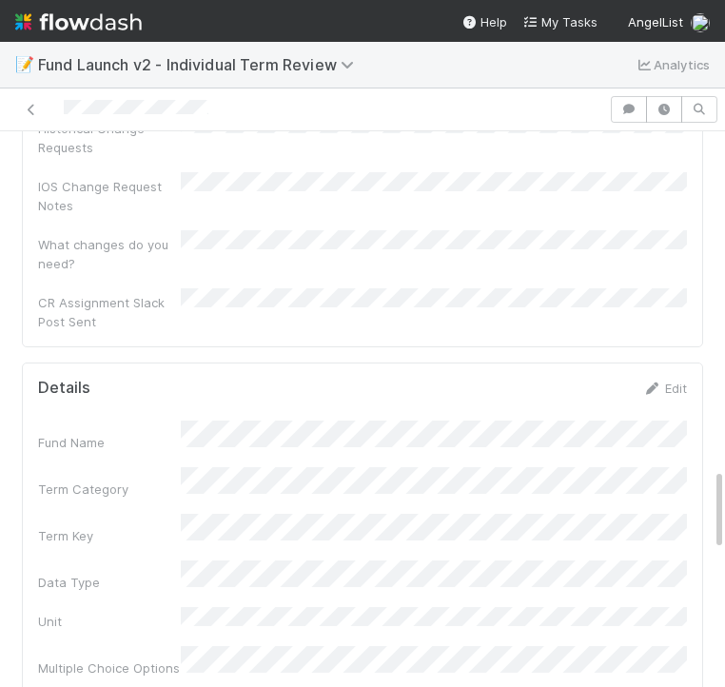
scroll to position [2205, 0]
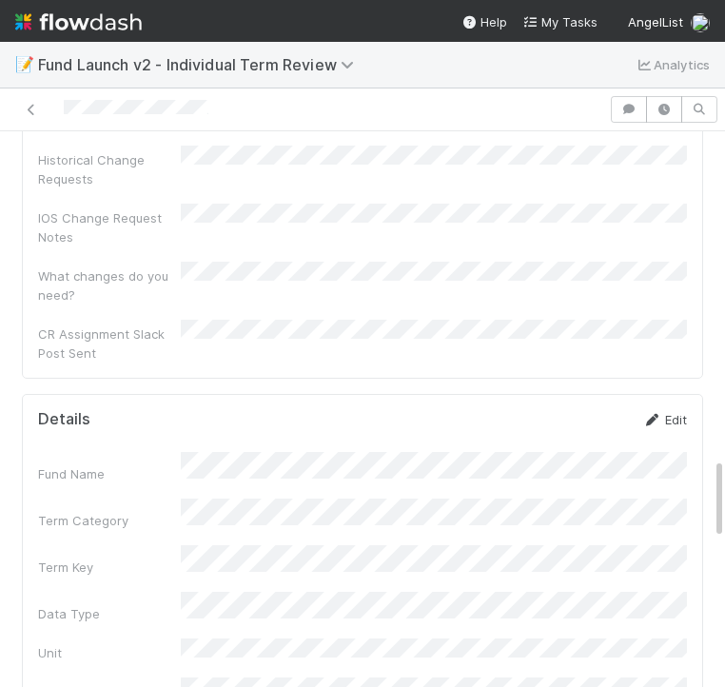
click at [681, 412] on link "Edit" at bounding box center [664, 419] width 45 height 15
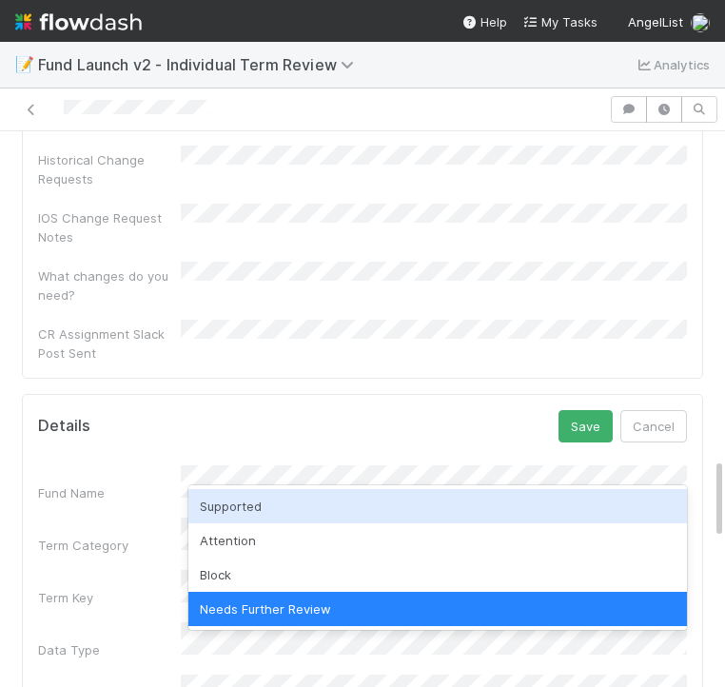
click at [222, 510] on div "Supported" at bounding box center [437, 506] width 499 height 34
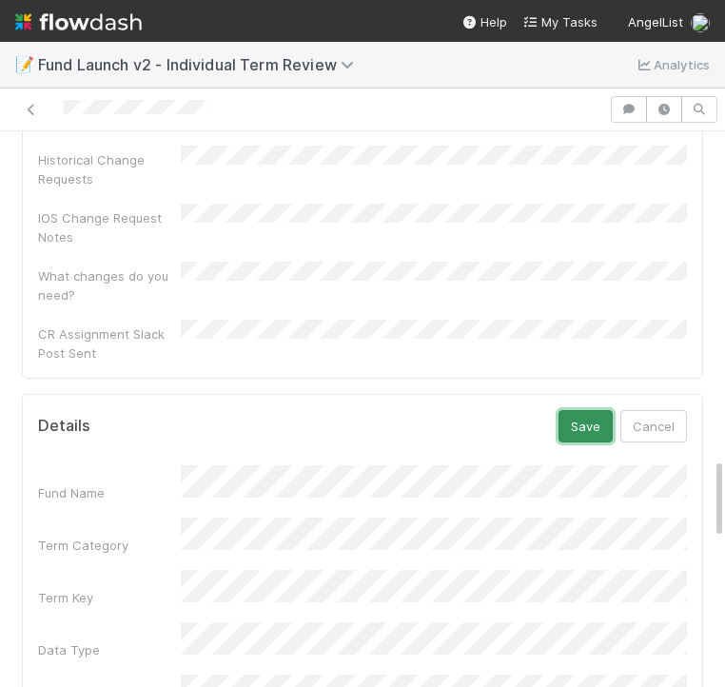
click at [591, 410] on button "Save" at bounding box center [586, 426] width 54 height 32
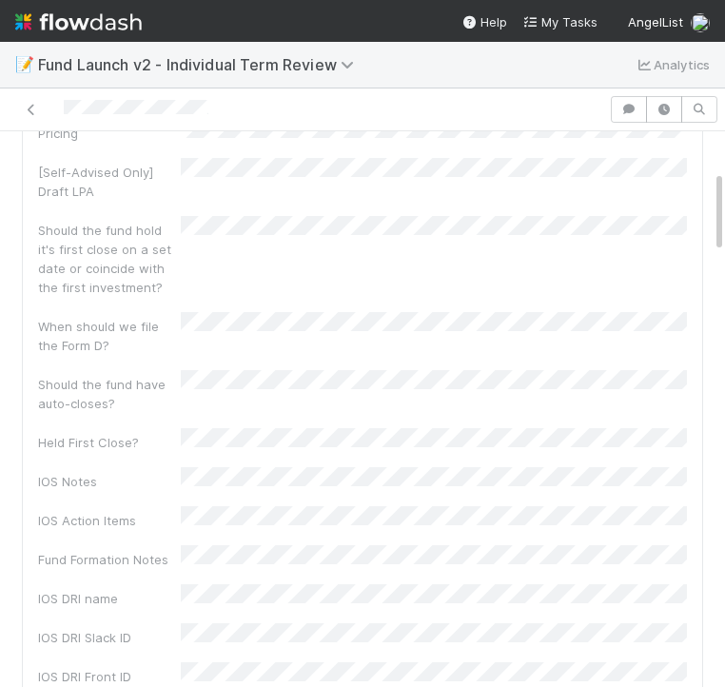
scroll to position [0, 0]
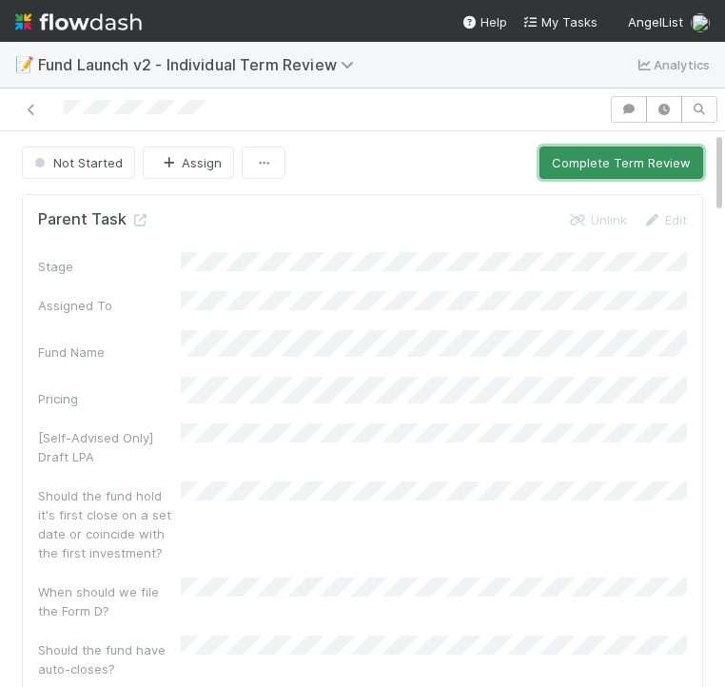
click at [618, 156] on button "Complete Term Review" at bounding box center [622, 163] width 164 height 32
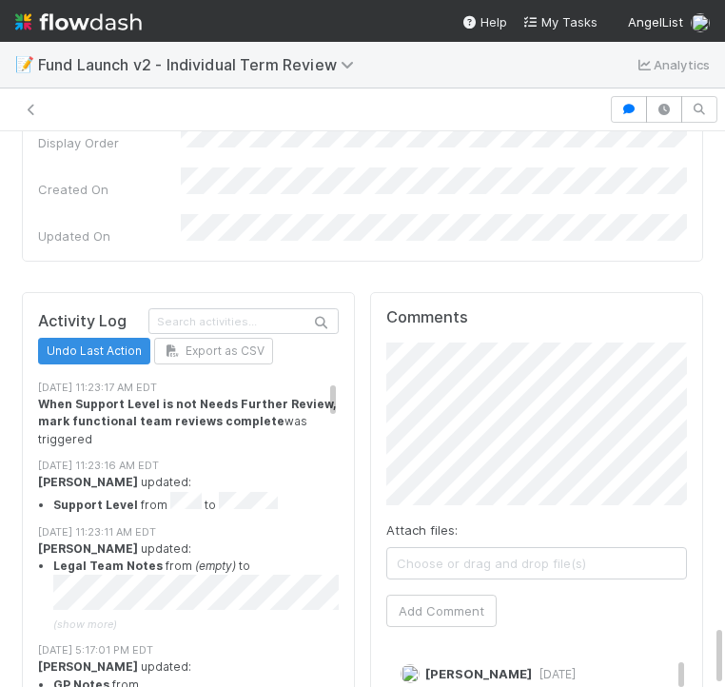
scroll to position [367, 0]
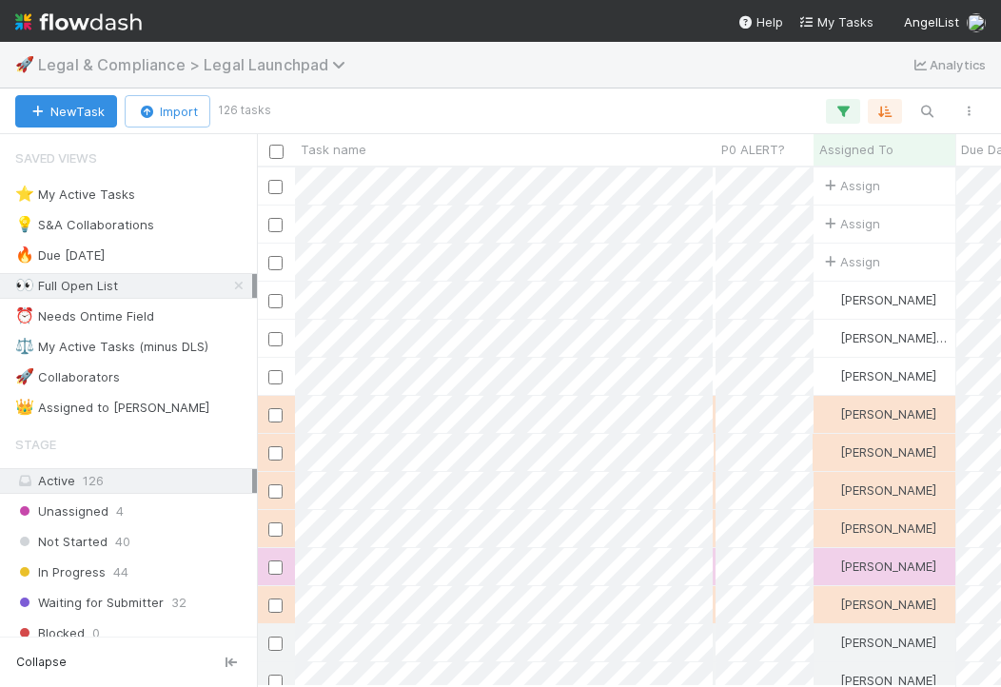
scroll to position [519, 744]
click at [178, 62] on span "Legal & Compliance > Legal Launchpad" at bounding box center [196, 64] width 317 height 19
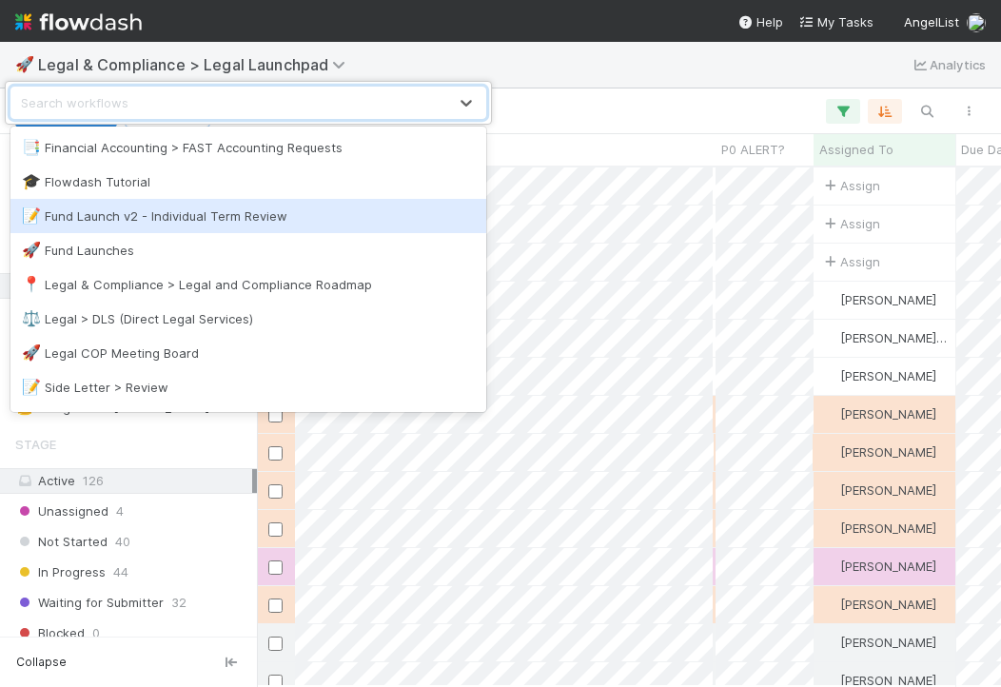
click at [226, 215] on div "📝 Fund Launch v2 - Individual Term Review" at bounding box center [248, 215] width 453 height 19
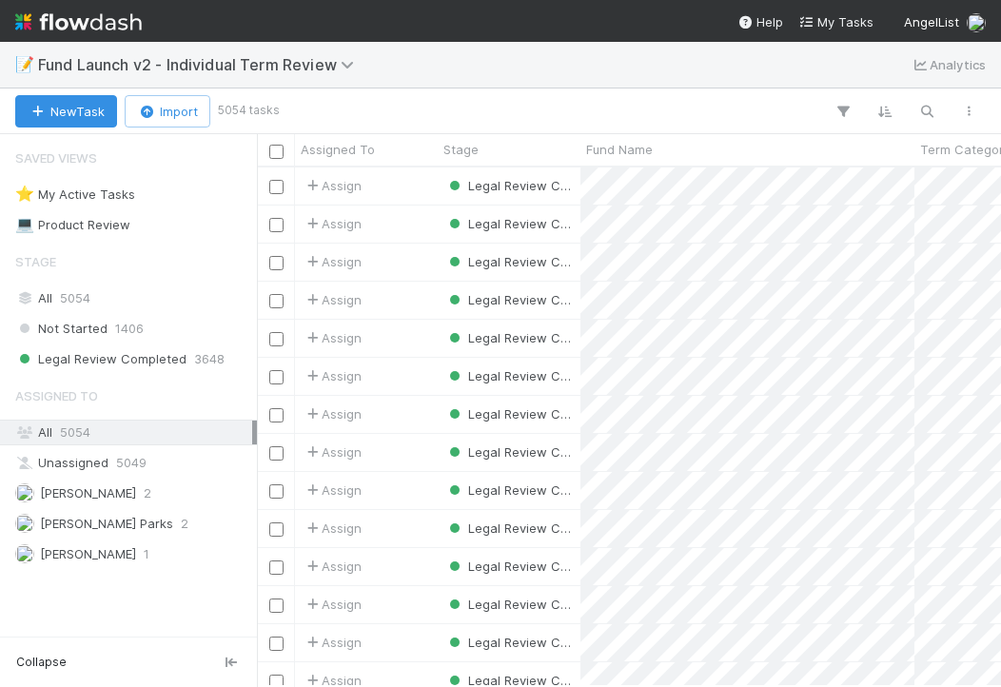
scroll to position [519, 744]
click at [724, 106] on icon "button" at bounding box center [926, 111] width 19 height 17
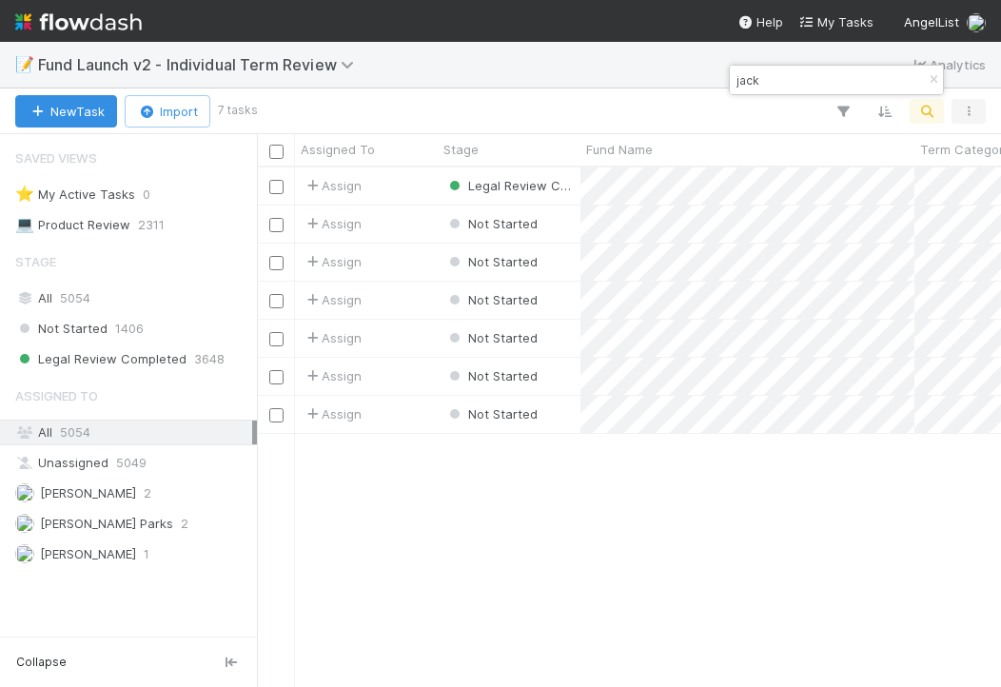
type input "jack"
click at [724, 107] on icon "button" at bounding box center [968, 111] width 19 height 11
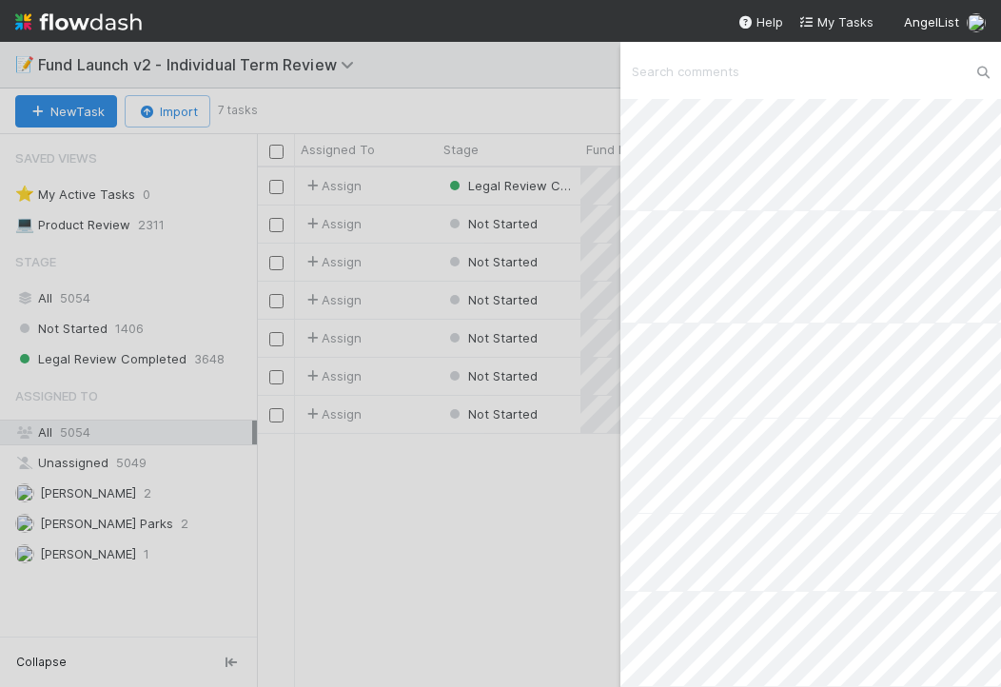
click at [724, 80] on input "text" at bounding box center [810, 71] width 381 height 32
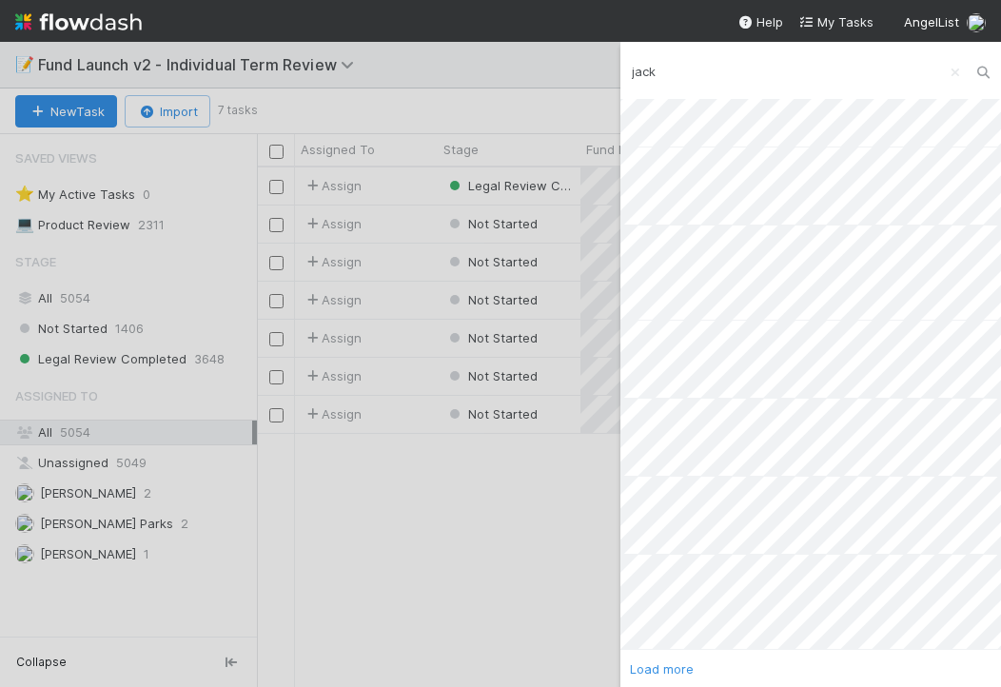
scroll to position [1191, 0]
type input "jack"
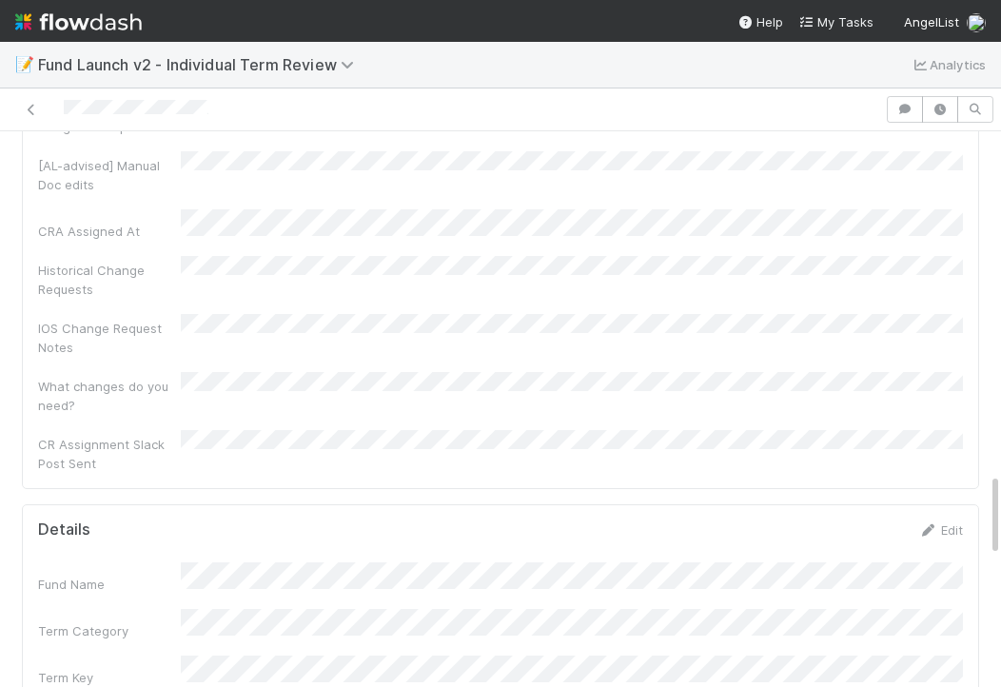
scroll to position [2066, 0]
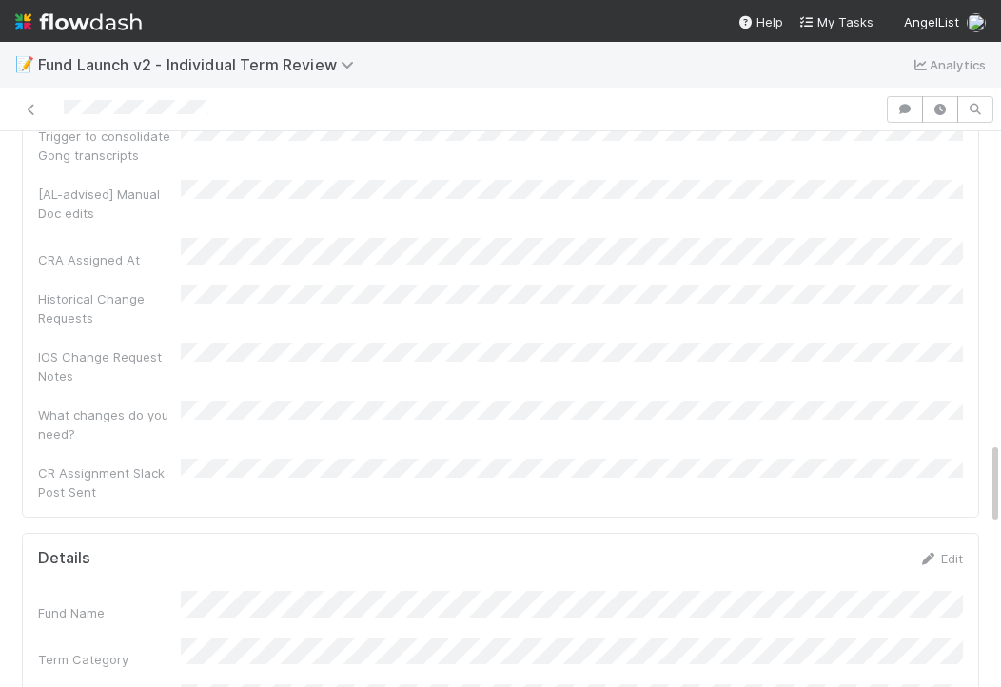
click at [949, 549] on div "Edit" at bounding box center [940, 558] width 45 height 19
click at [948, 551] on link "Edit" at bounding box center [940, 558] width 45 height 15
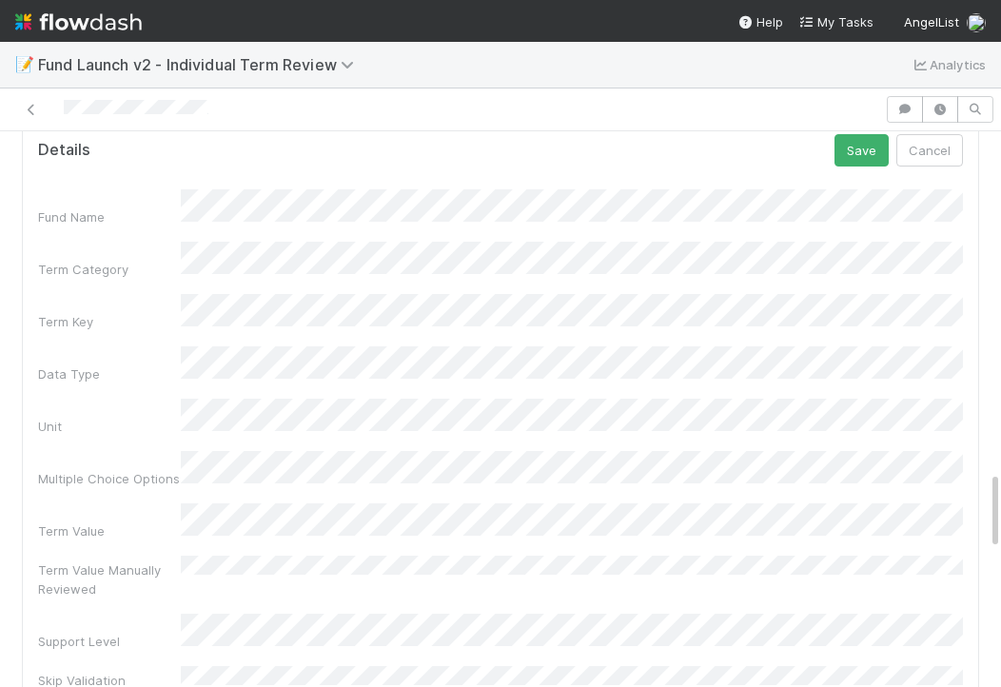
scroll to position [2583, 0]
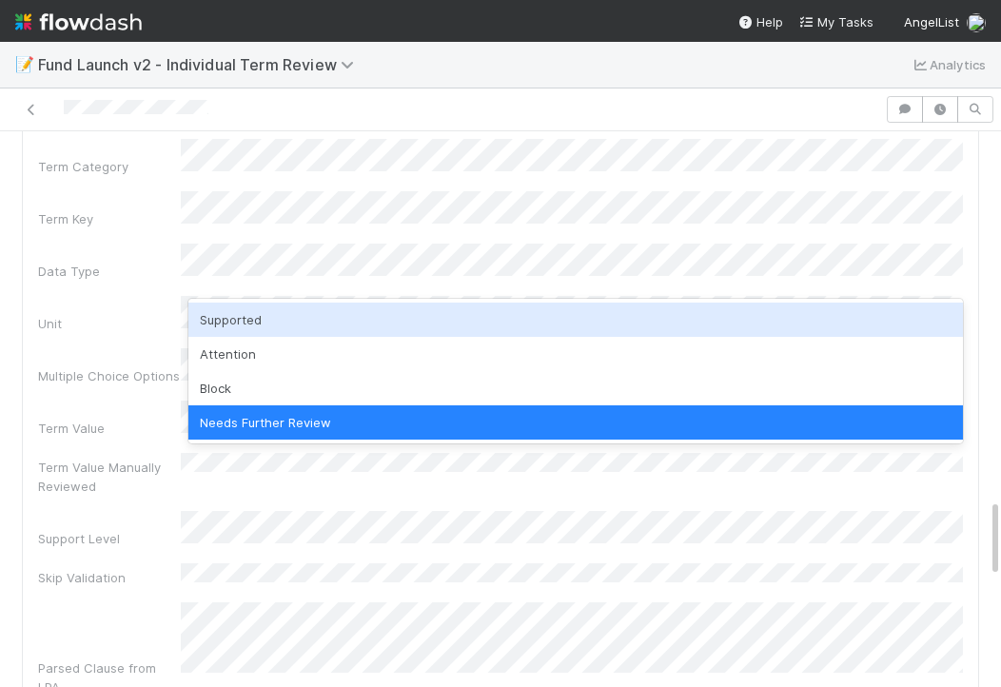
click at [271, 331] on div "Supported" at bounding box center [575, 320] width 775 height 34
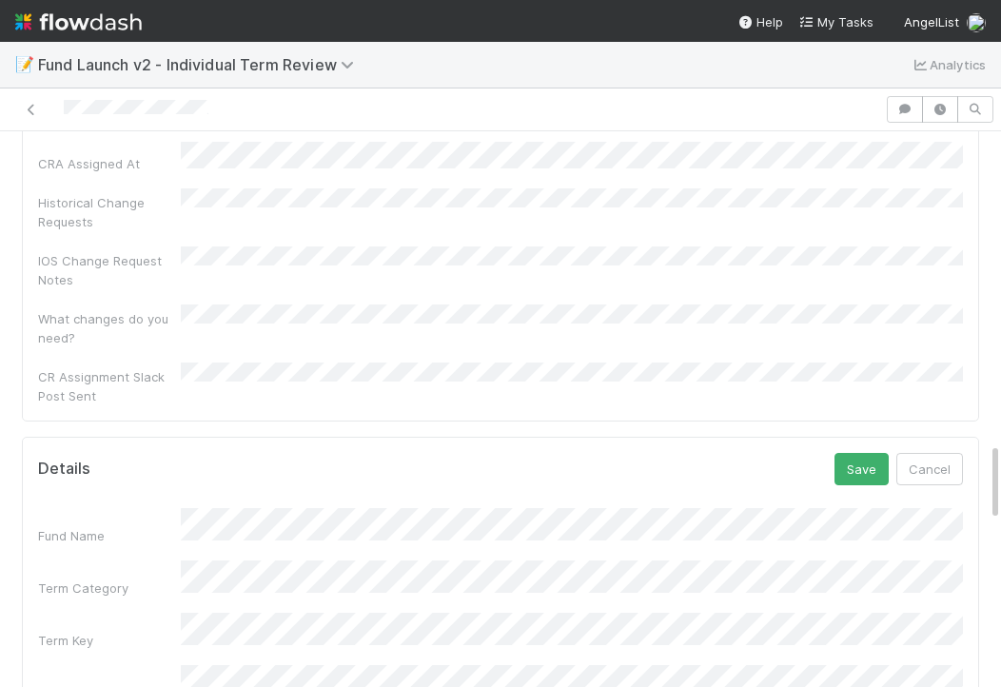
scroll to position [2121, 0]
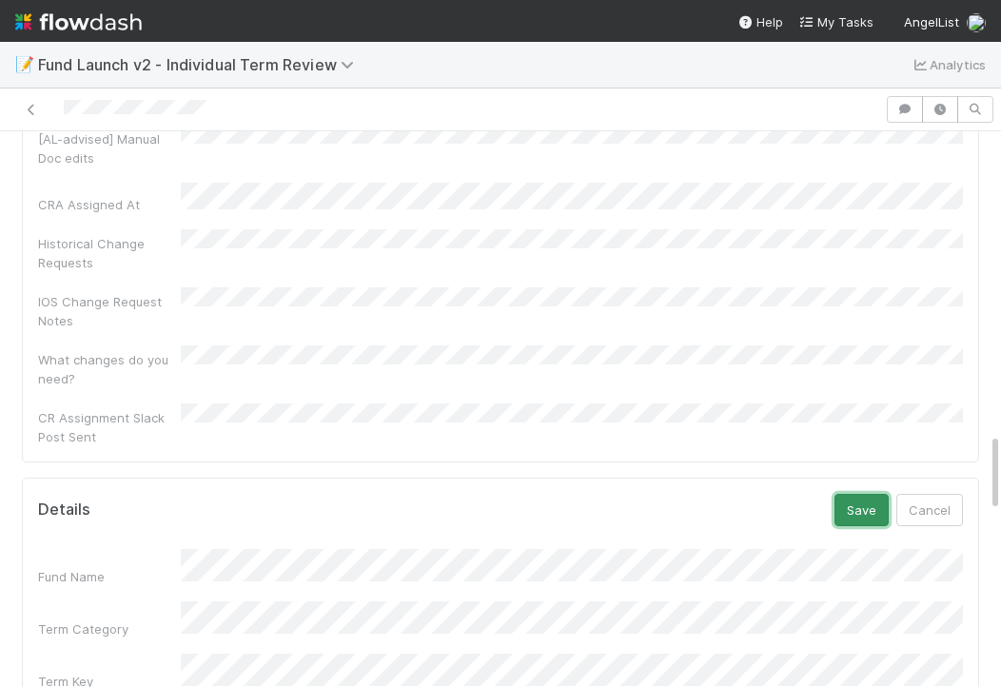
click at [843, 494] on button "Save" at bounding box center [862, 510] width 54 height 32
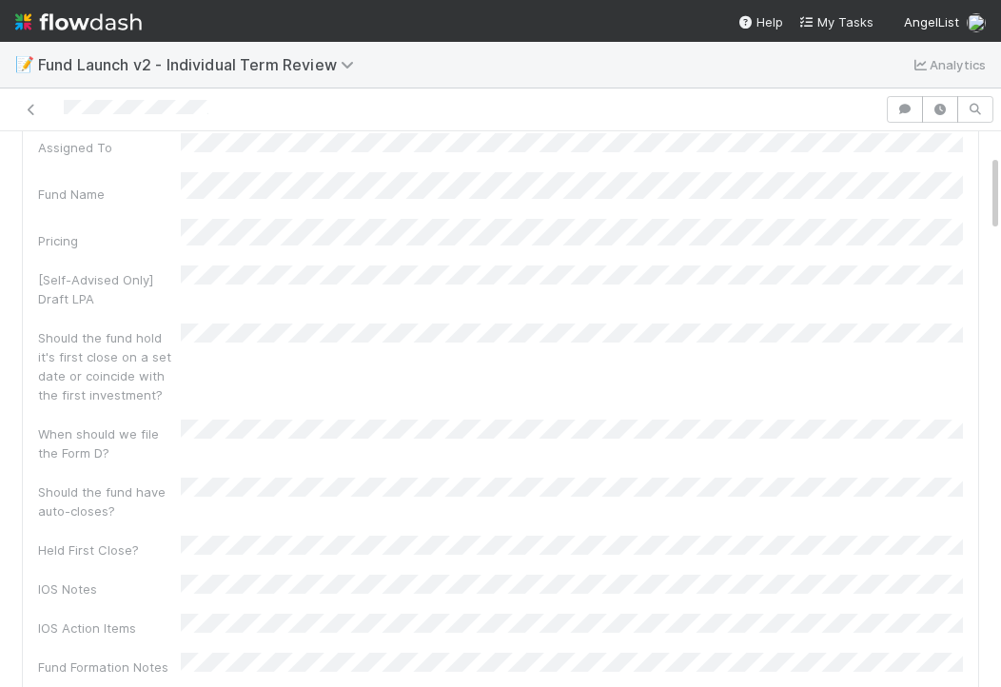
scroll to position [0, 0]
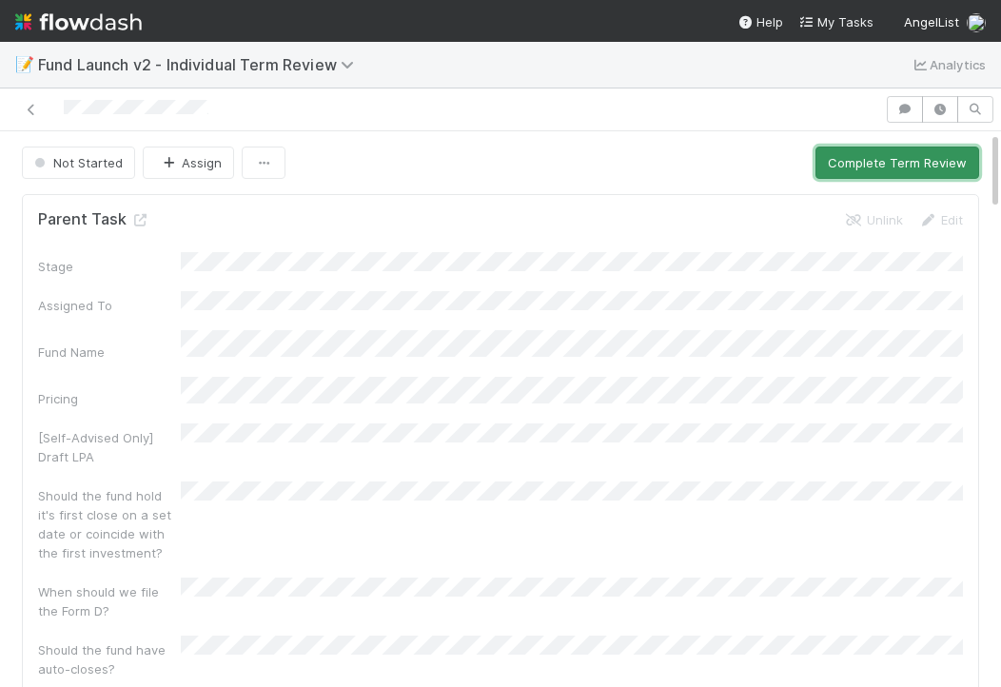
click at [845, 158] on button "Complete Term Review" at bounding box center [897, 163] width 164 height 32
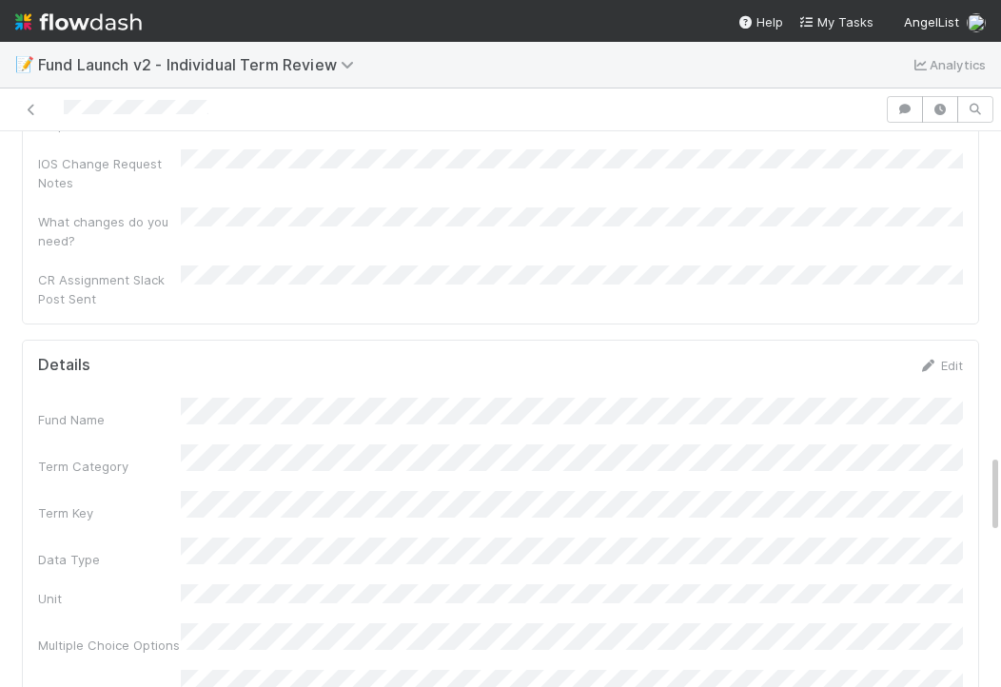
scroll to position [2230, 0]
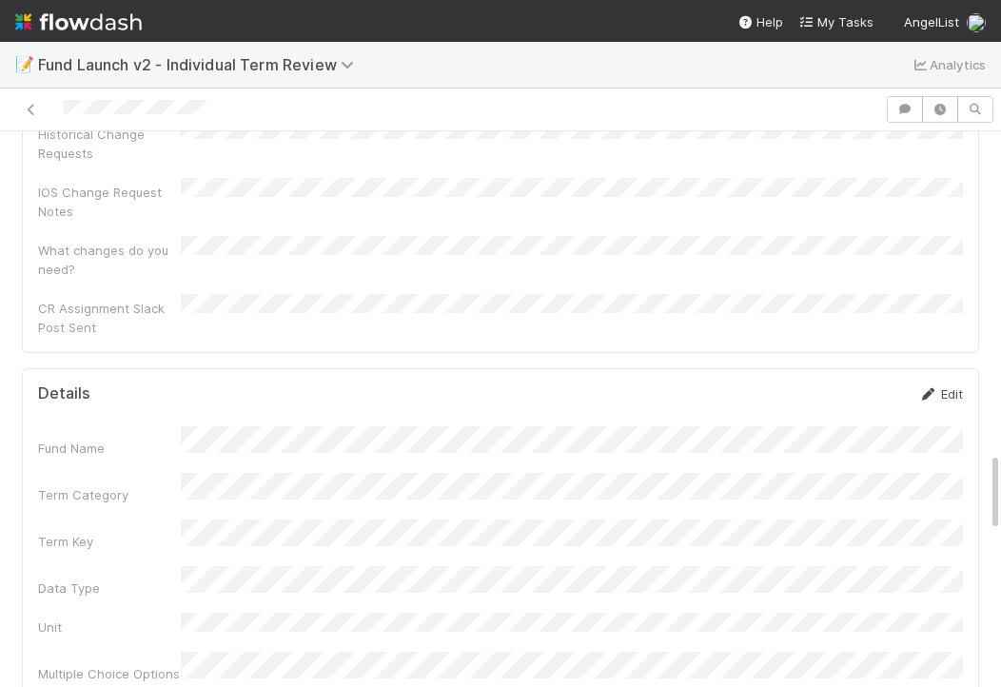
click at [940, 386] on link "Edit" at bounding box center [940, 393] width 45 height 15
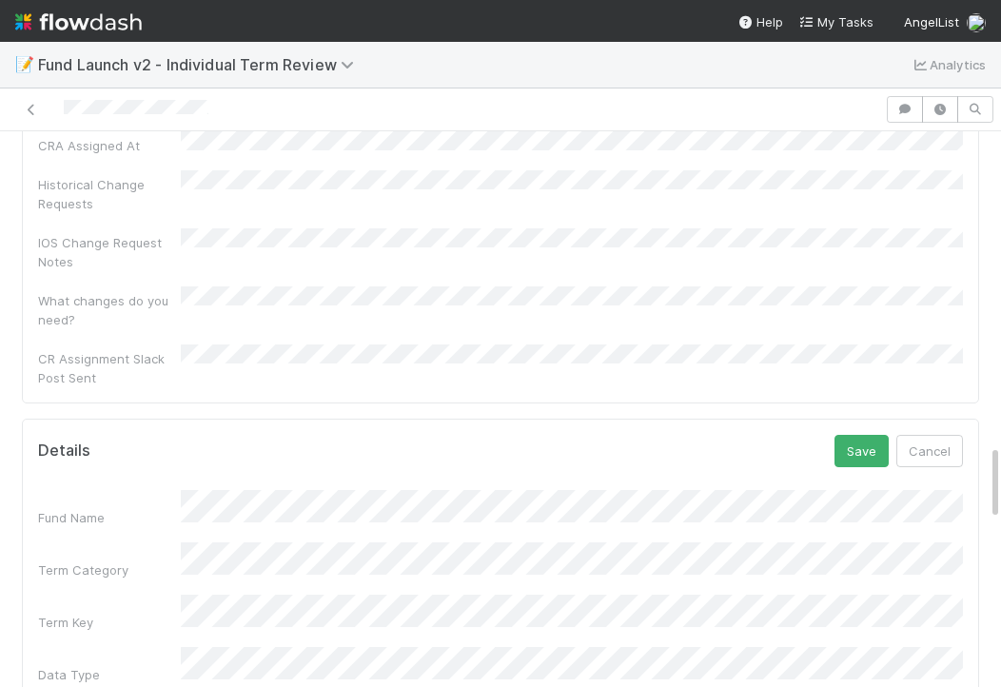
scroll to position [2168, 0]
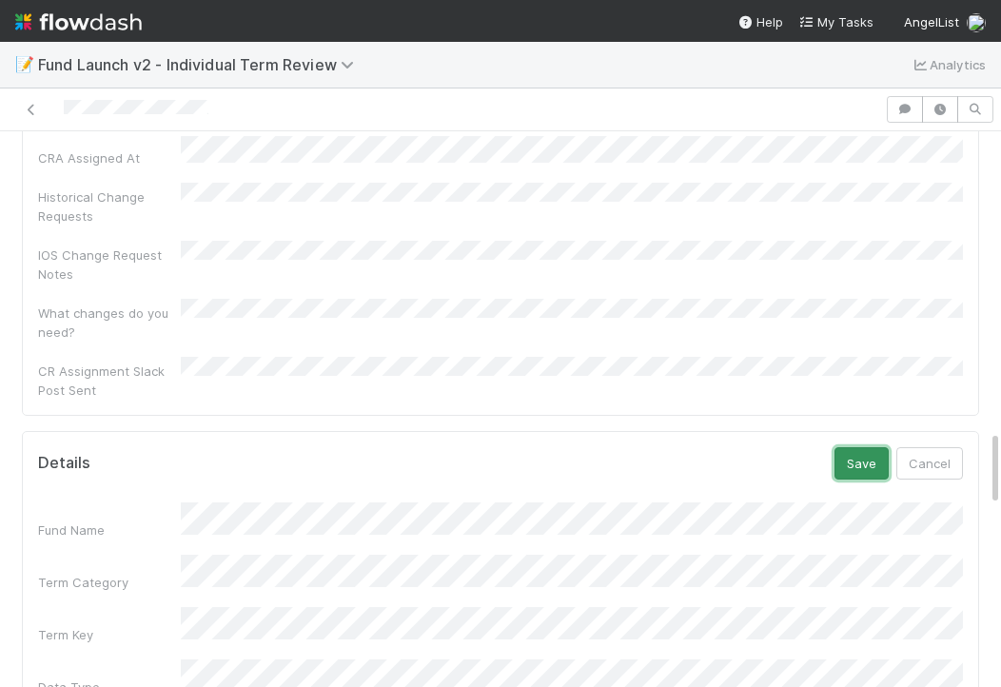
click at [846, 447] on button "Save" at bounding box center [862, 463] width 54 height 32
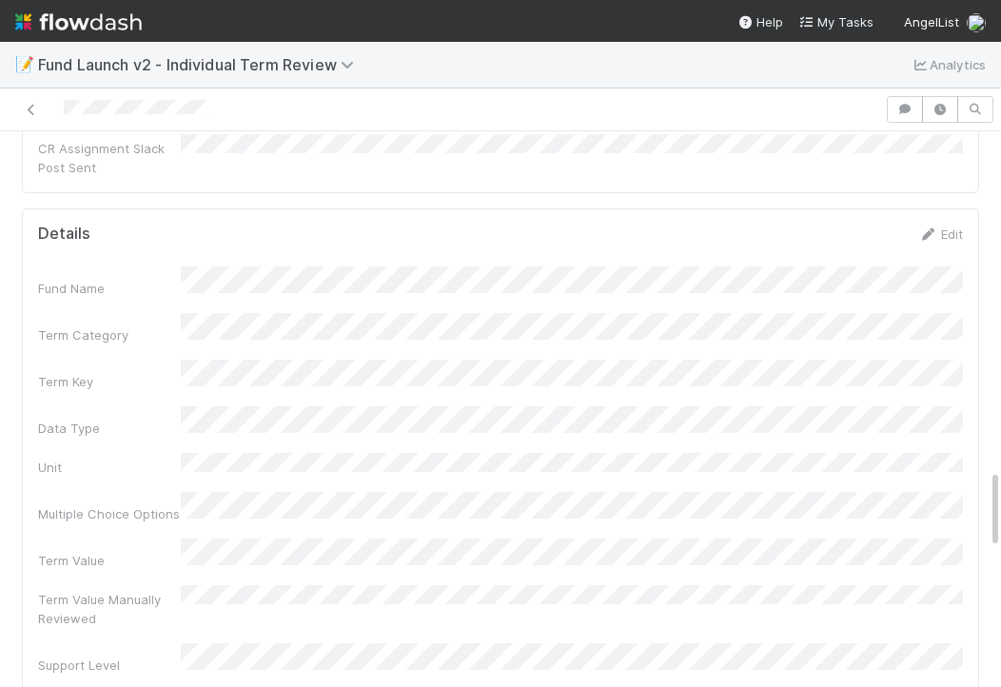
scroll to position [2314, 0]
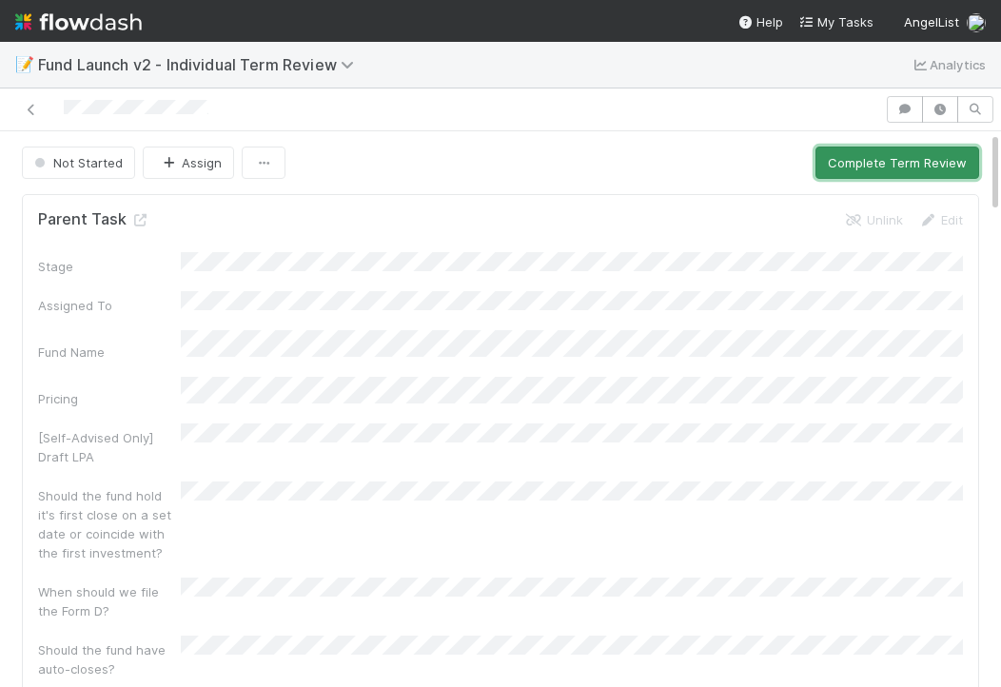
click at [836, 165] on button "Complete Term Review" at bounding box center [897, 163] width 164 height 32
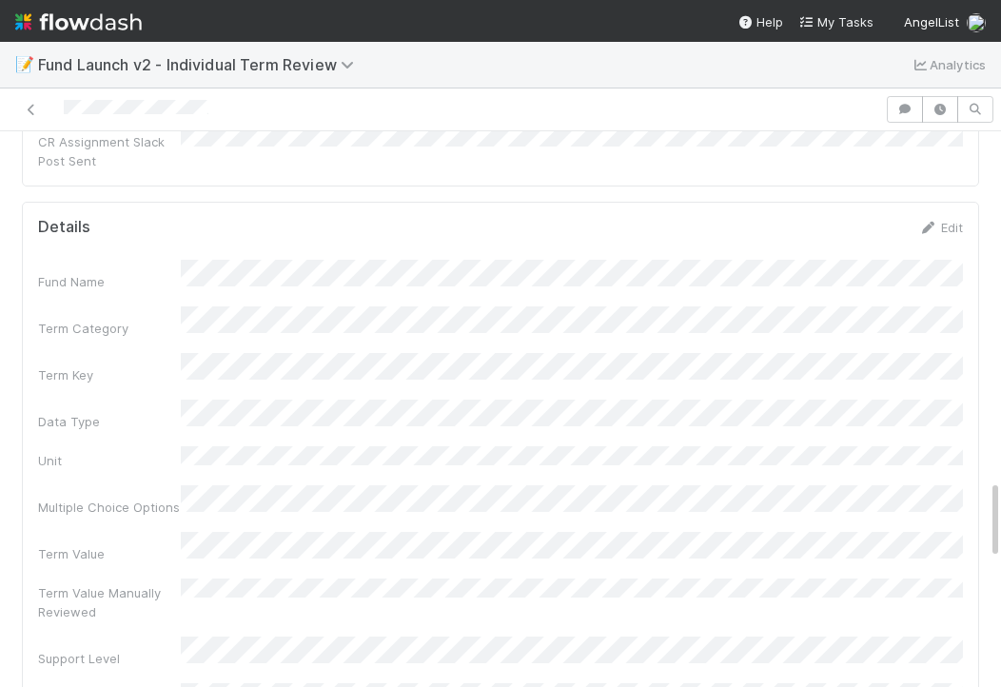
scroll to position [2396, 0]
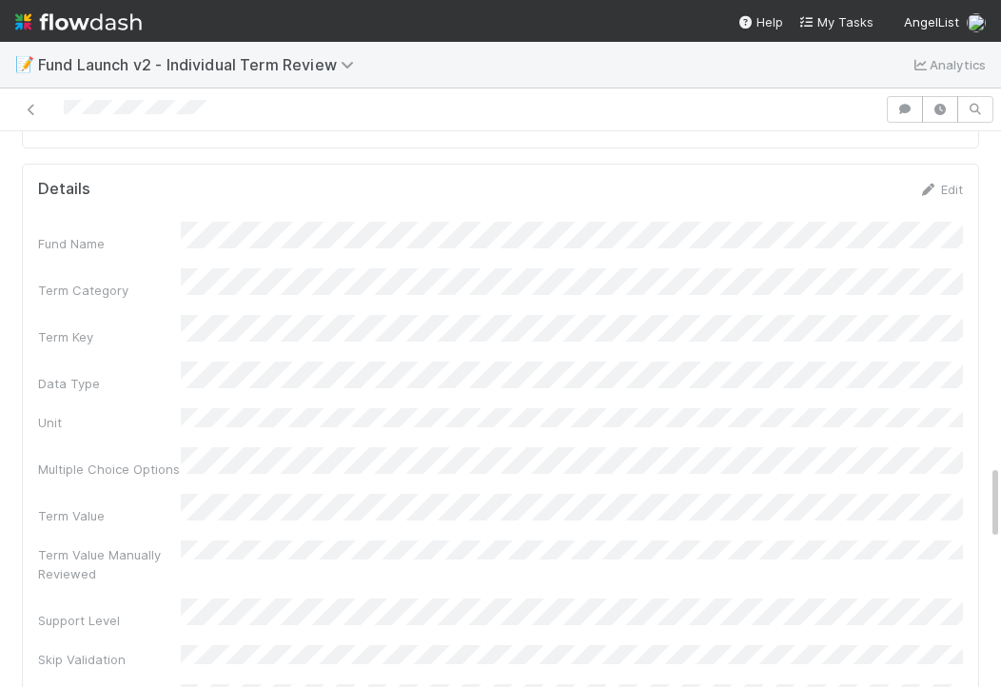
scroll to position [2437, 0]
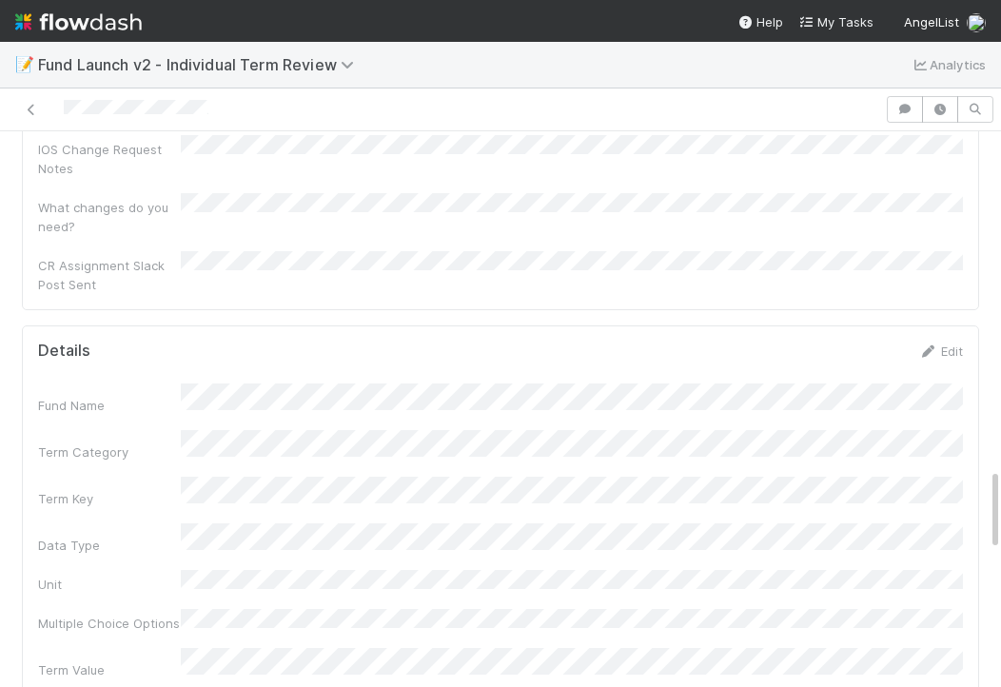
scroll to position [2249, 0]
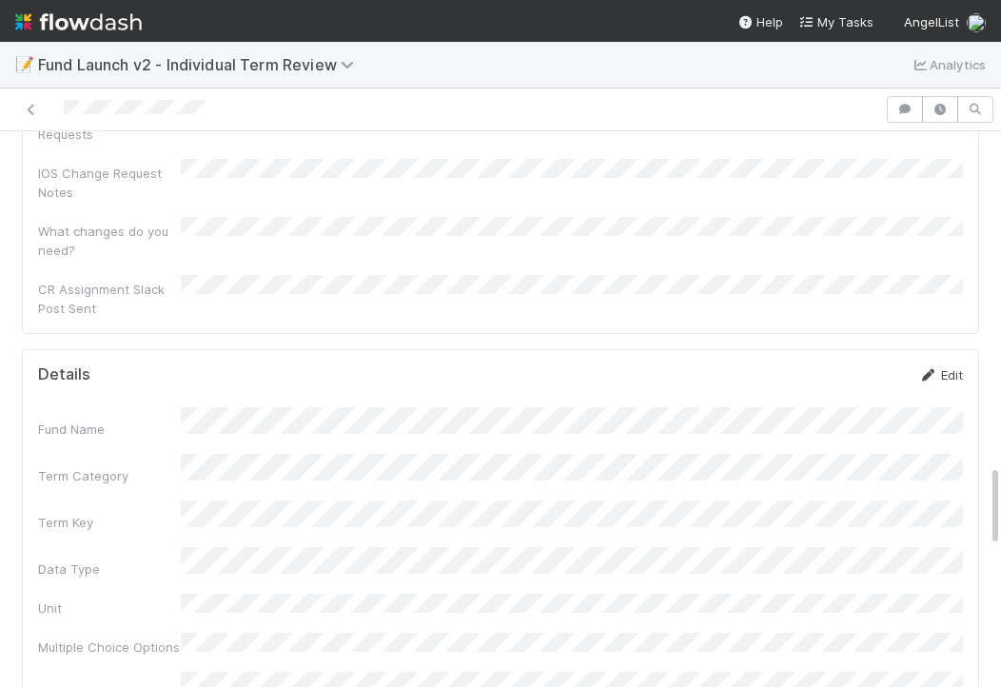
click at [945, 367] on link "Edit" at bounding box center [940, 374] width 45 height 15
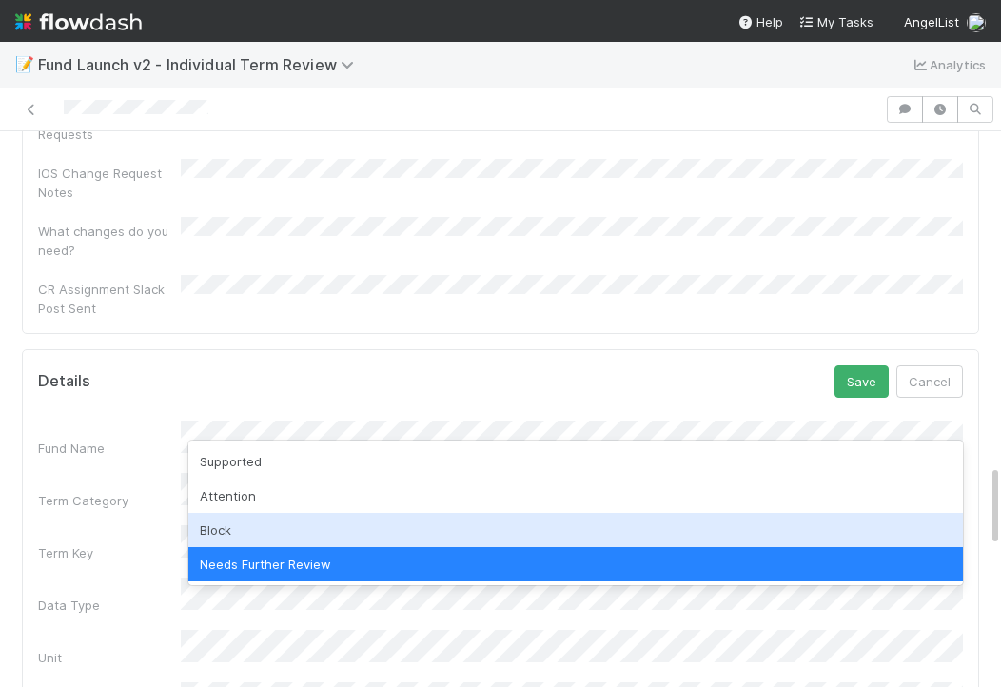
click at [223, 528] on div "Block" at bounding box center [575, 530] width 775 height 34
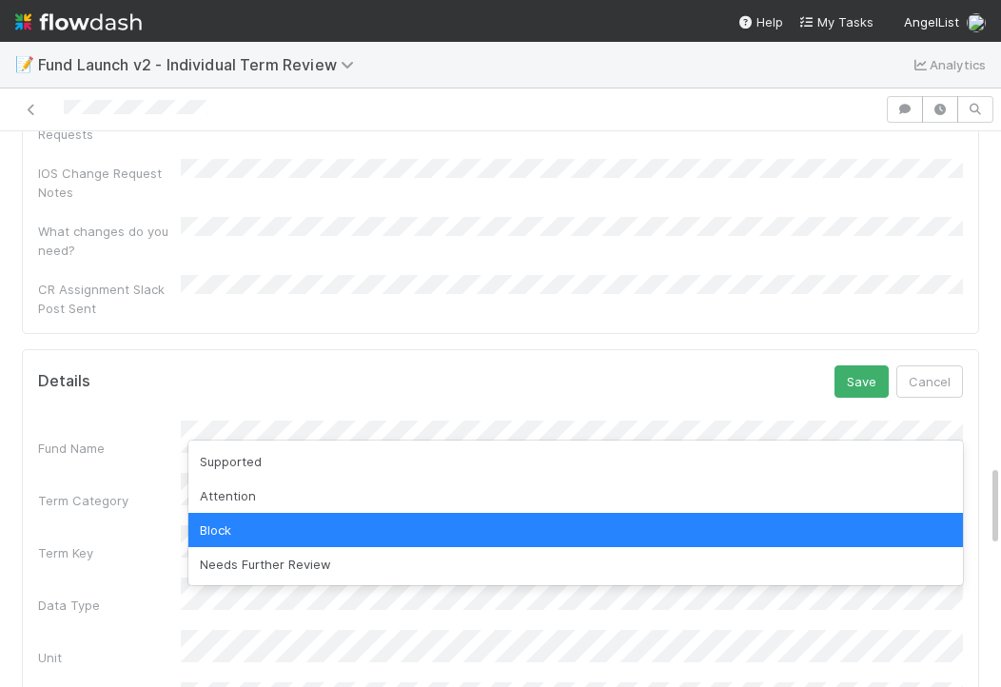
click at [228, 520] on div "Block" at bounding box center [575, 530] width 775 height 34
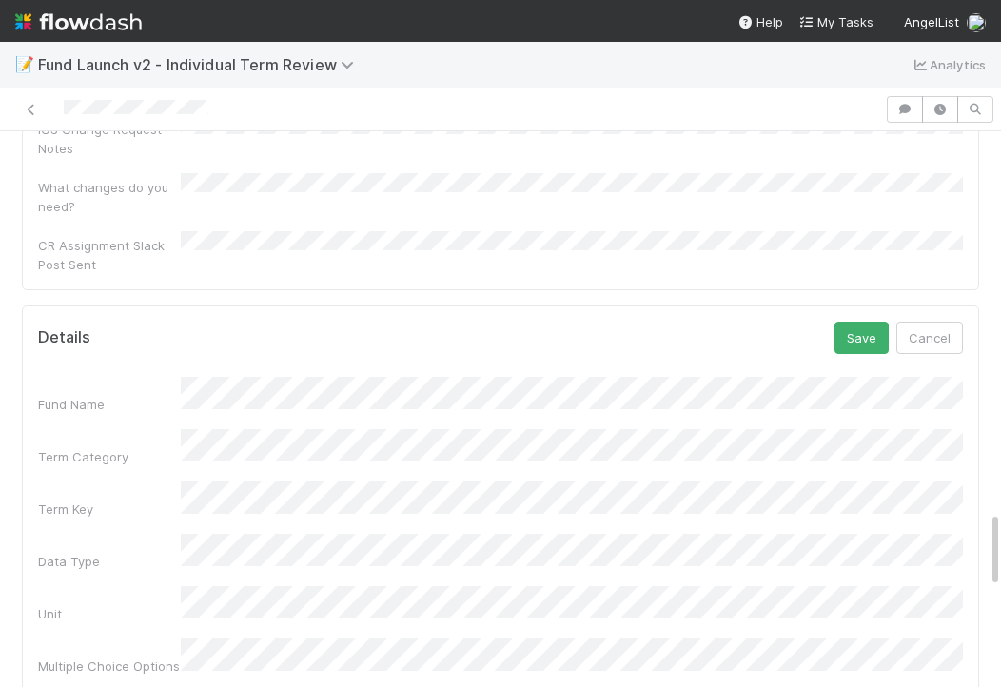
scroll to position [2065, 0]
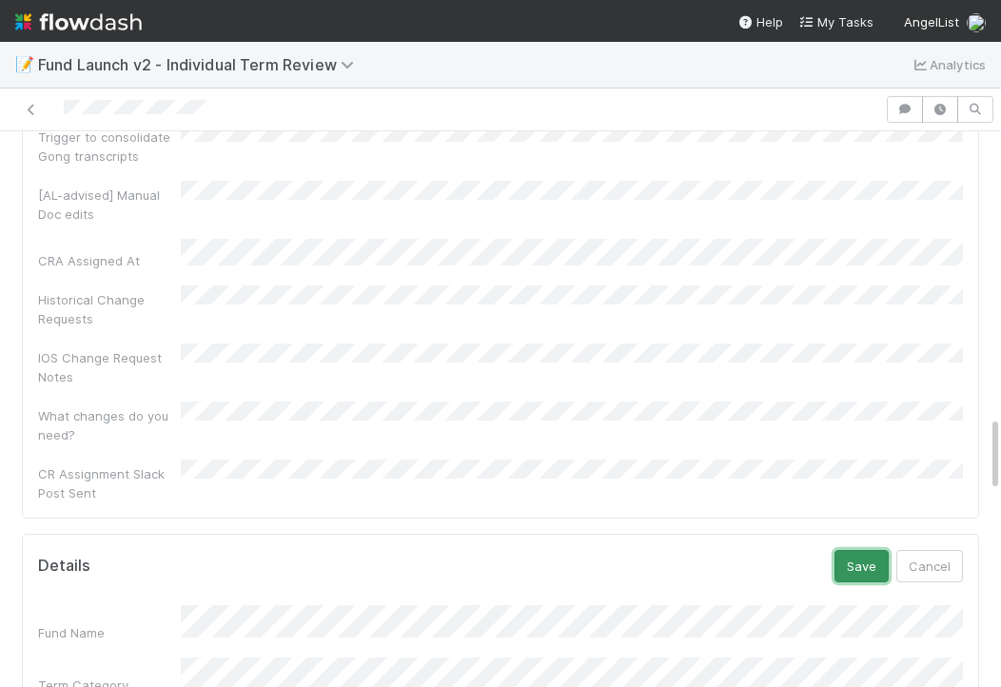
click at [856, 550] on button "Save" at bounding box center [862, 566] width 54 height 32
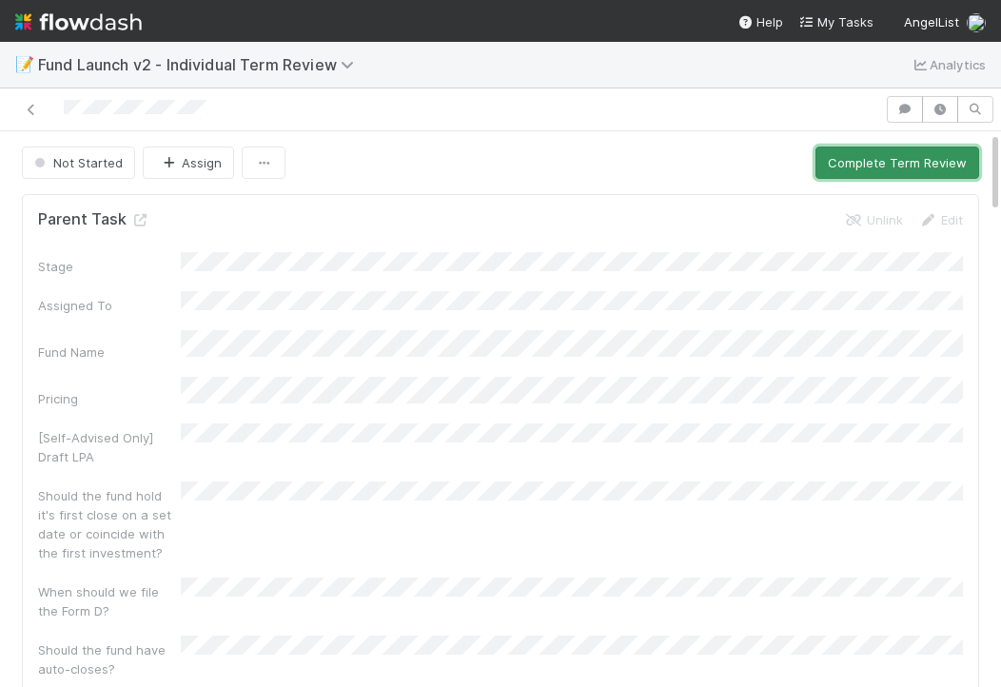
click at [900, 162] on button "Complete Term Review" at bounding box center [897, 163] width 164 height 32
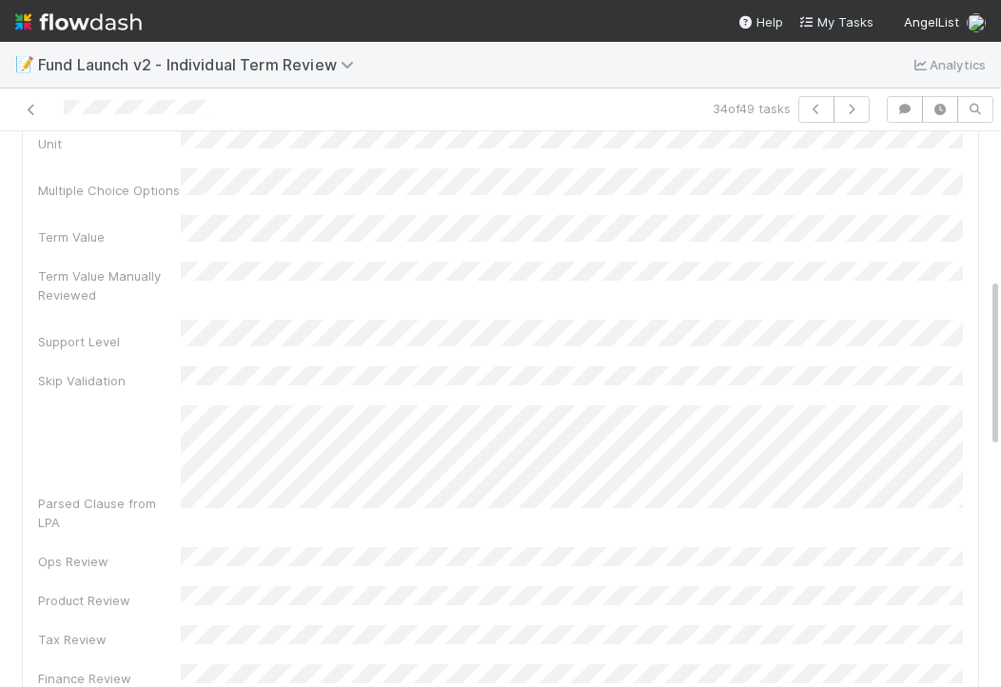
scroll to position [2500, 0]
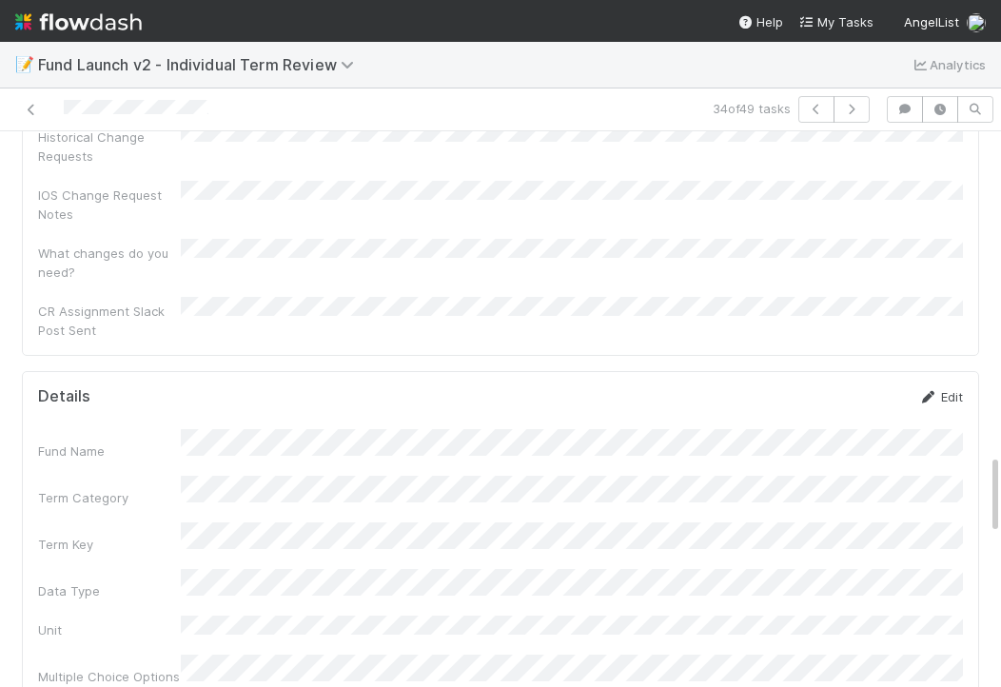
click at [942, 389] on link "Edit" at bounding box center [940, 396] width 45 height 15
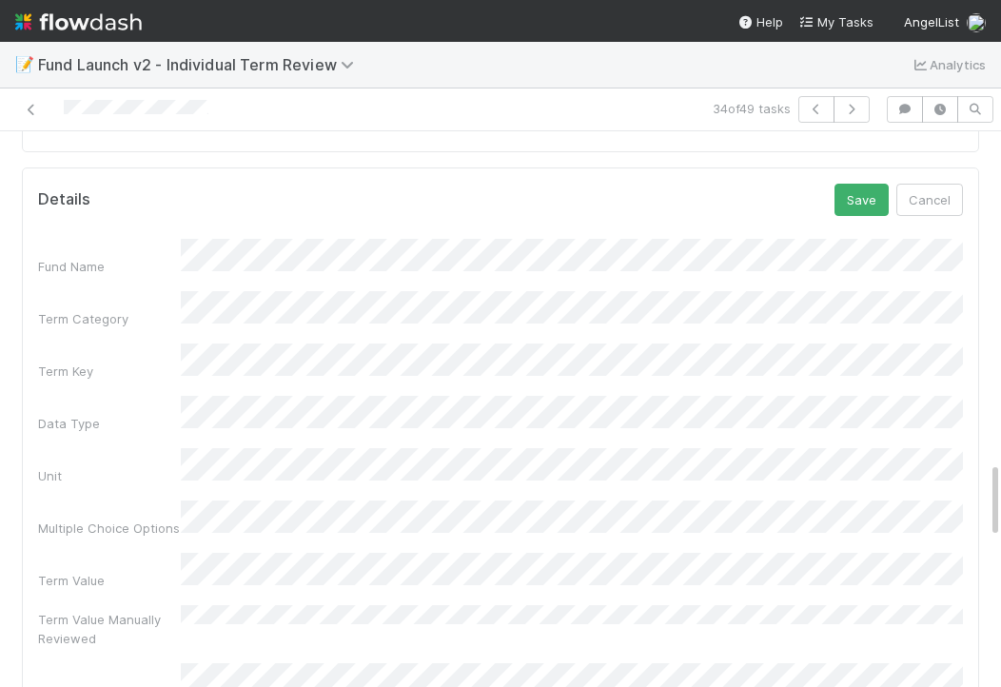
scroll to position [2172, 0]
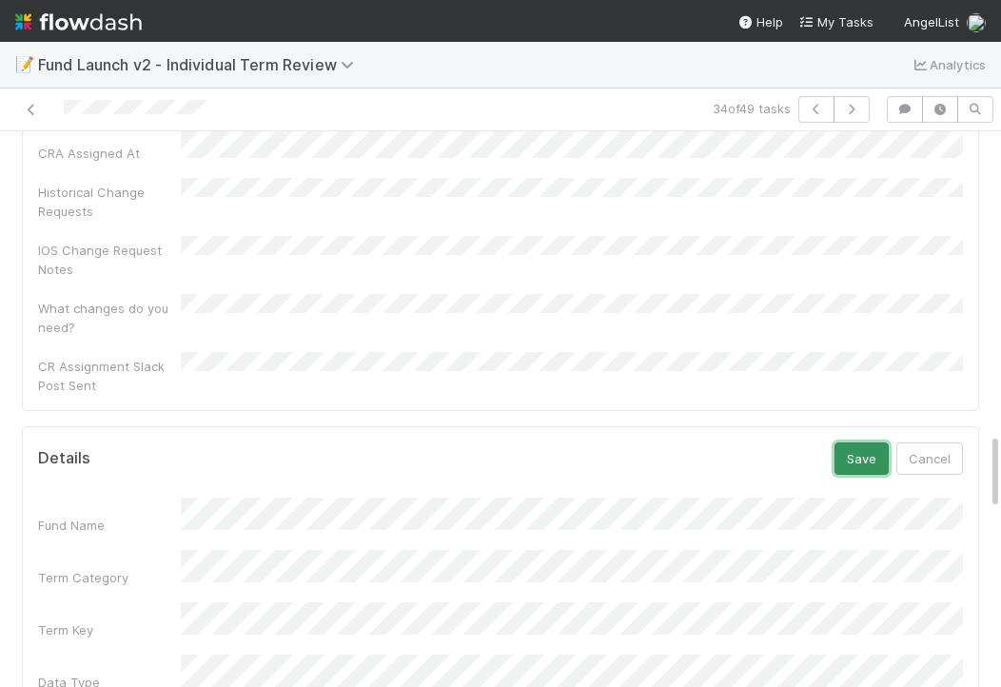
click at [869, 442] on button "Save" at bounding box center [862, 458] width 54 height 32
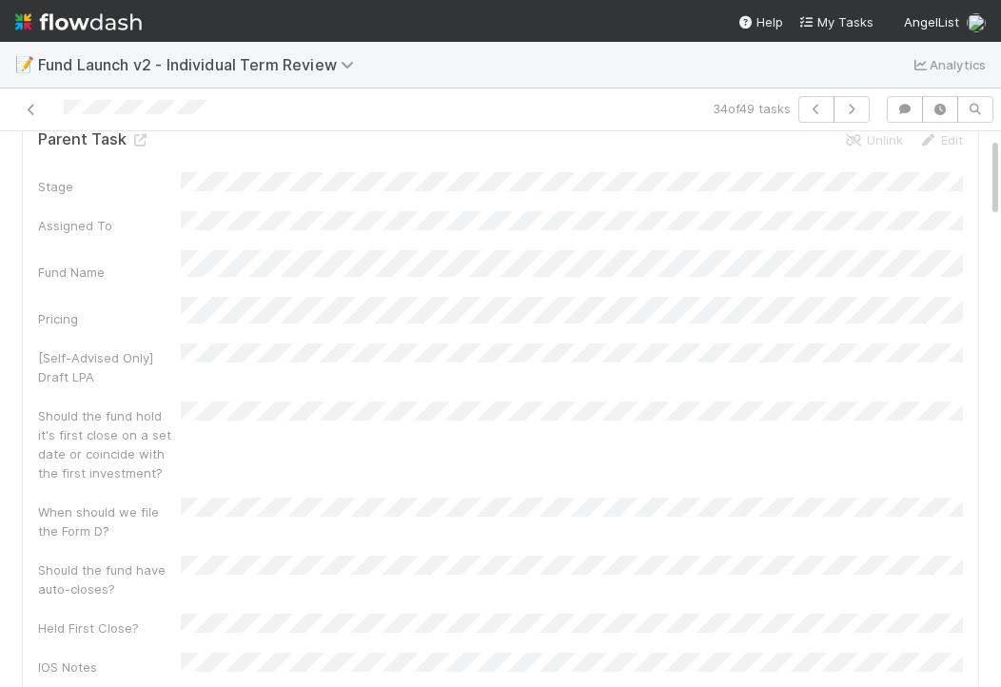
scroll to position [0, 0]
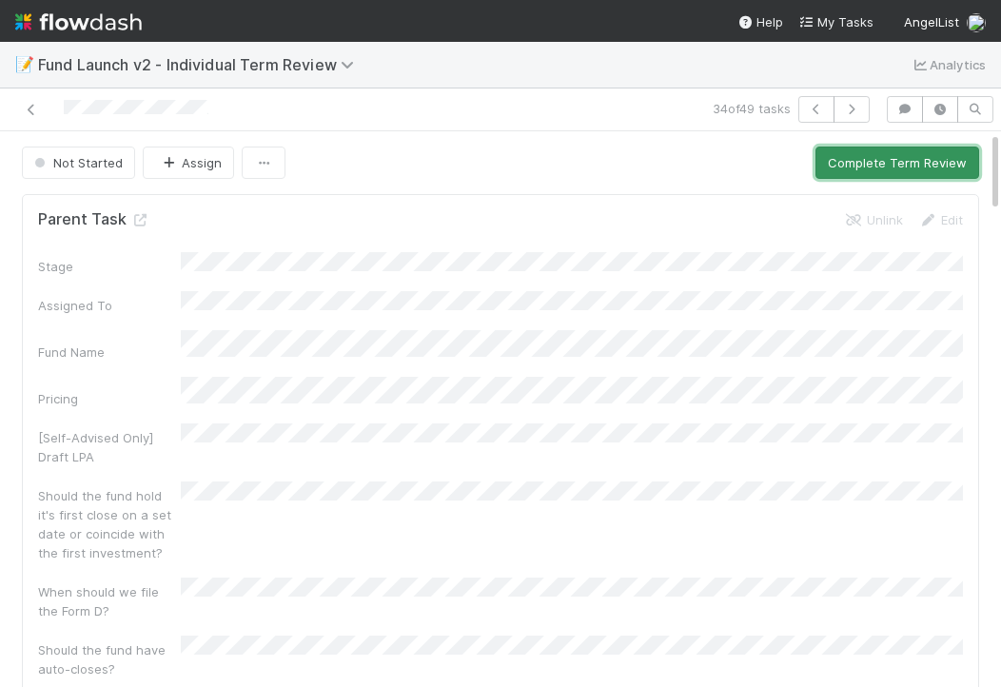
click at [879, 154] on button "Complete Term Review" at bounding box center [897, 163] width 164 height 32
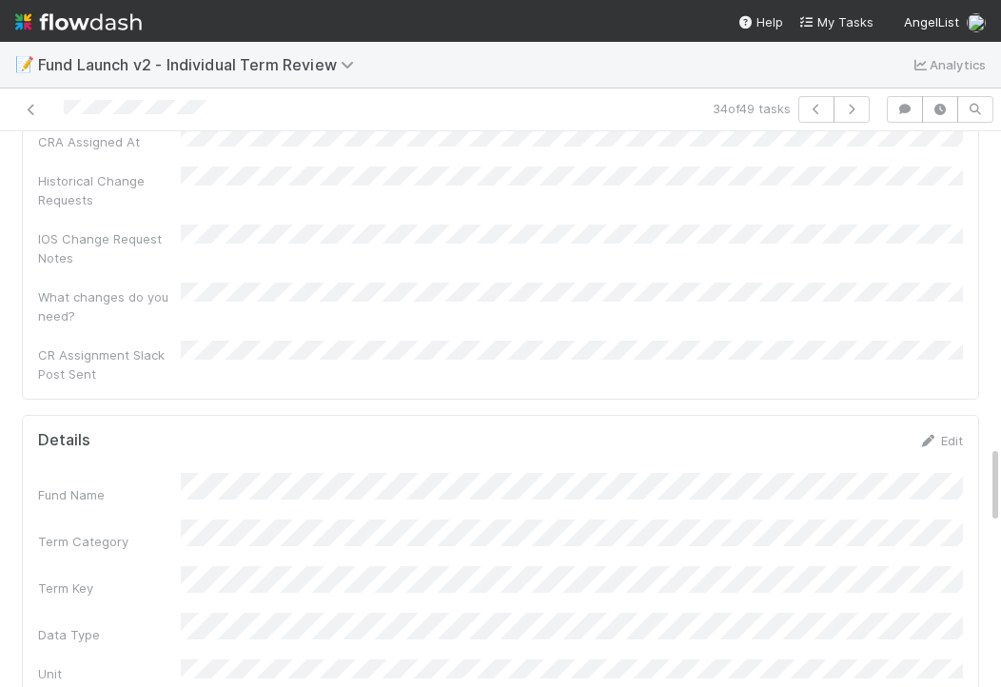
scroll to position [2206, 0]
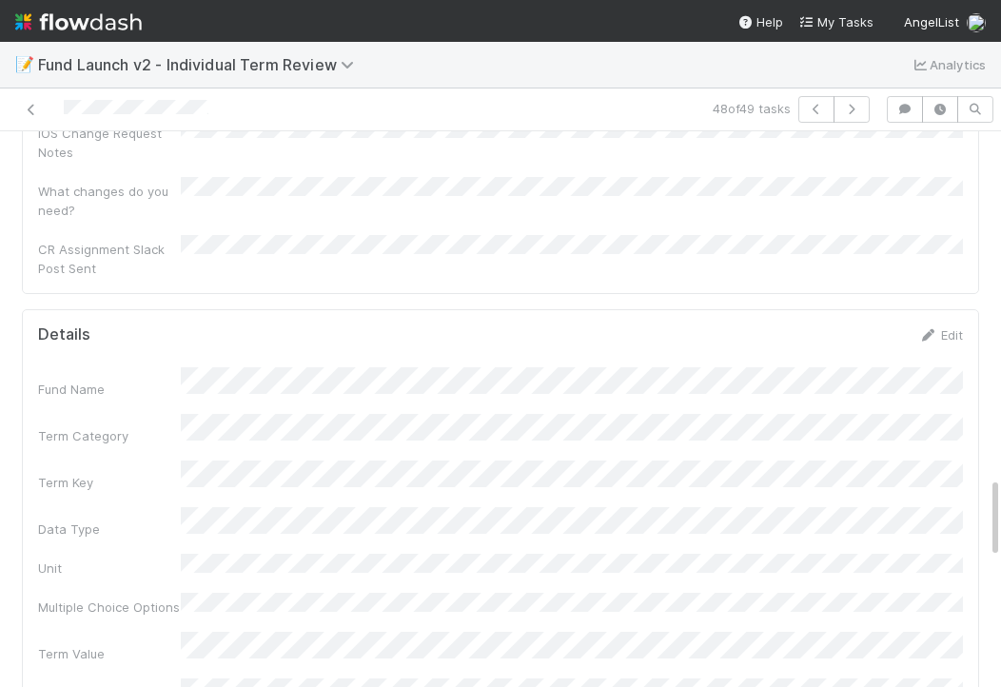
scroll to position [2248, 0]
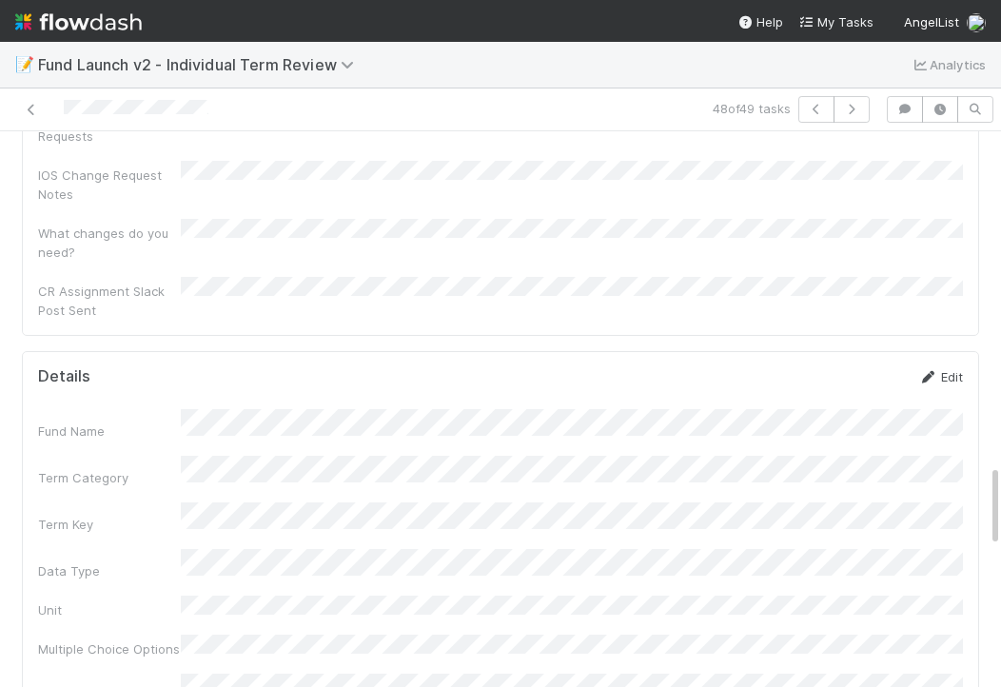
click at [946, 369] on link "Edit" at bounding box center [940, 376] width 45 height 15
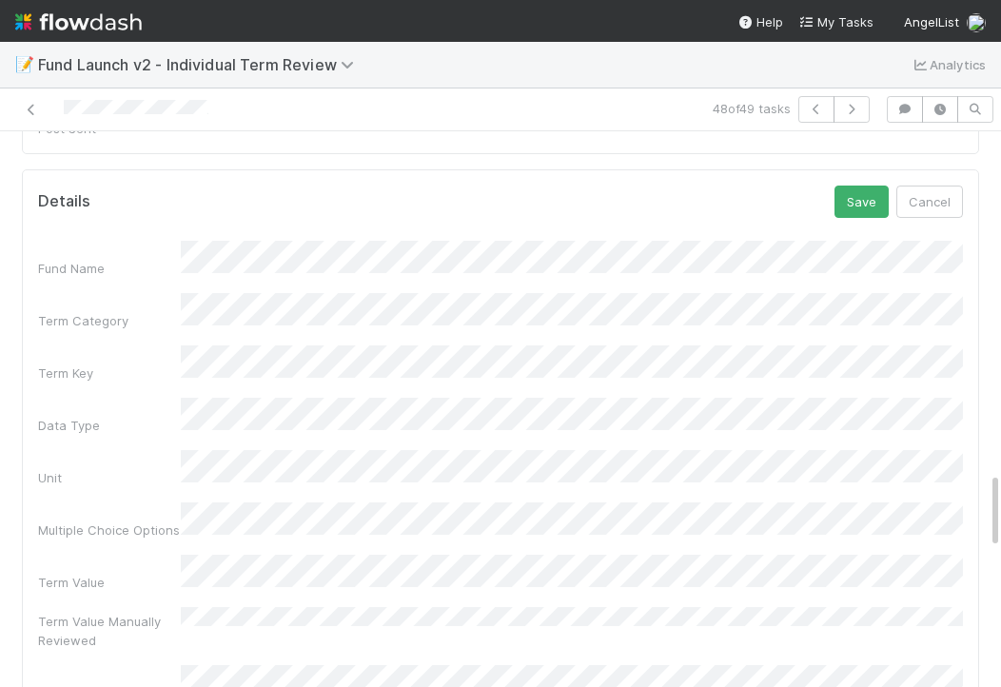
scroll to position [2482, 0]
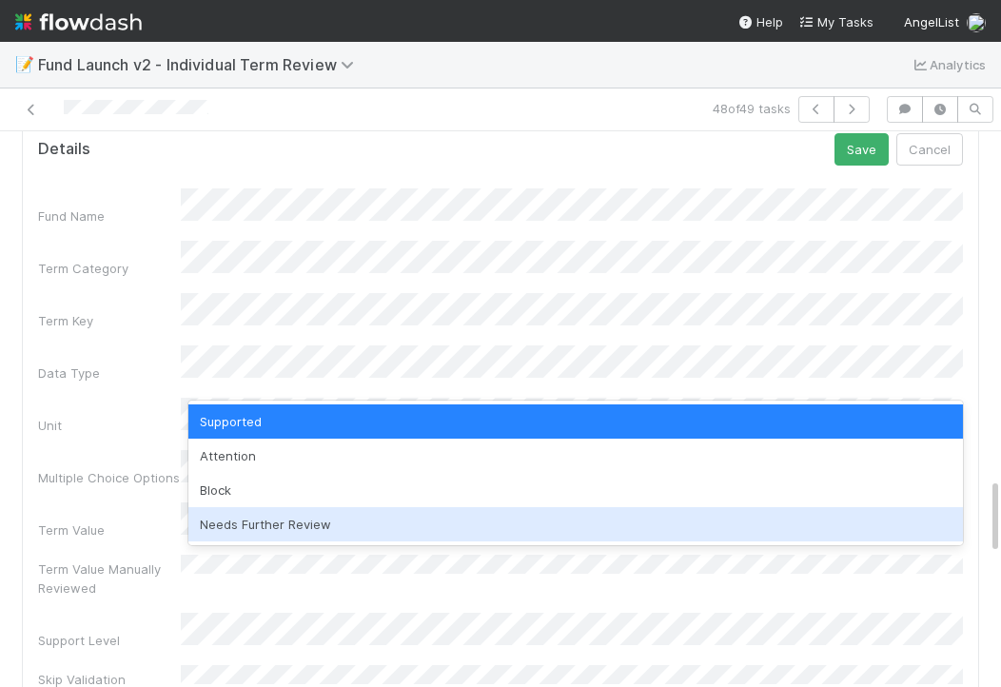
click at [220, 521] on div "Needs Further Review" at bounding box center [575, 524] width 775 height 34
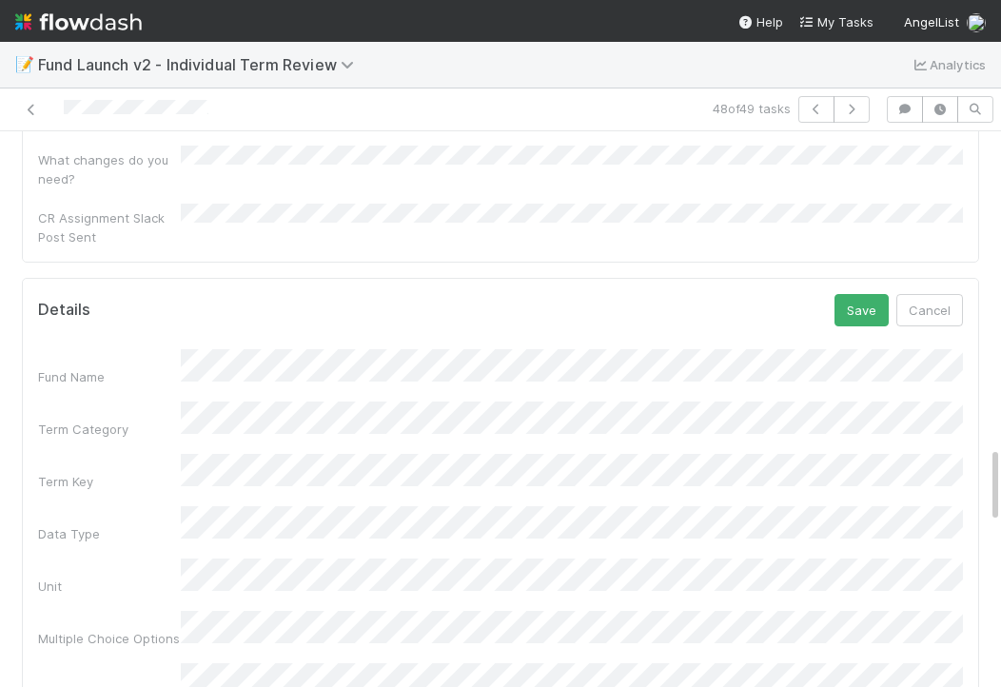
scroll to position [2211, 0]
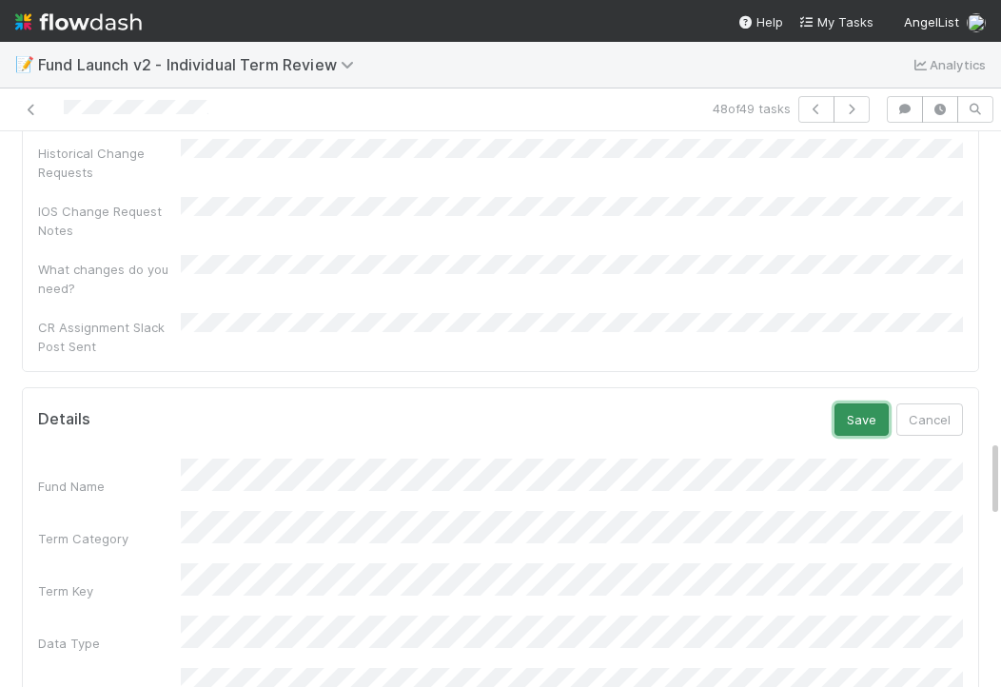
click at [857, 403] on button "Save" at bounding box center [862, 419] width 54 height 32
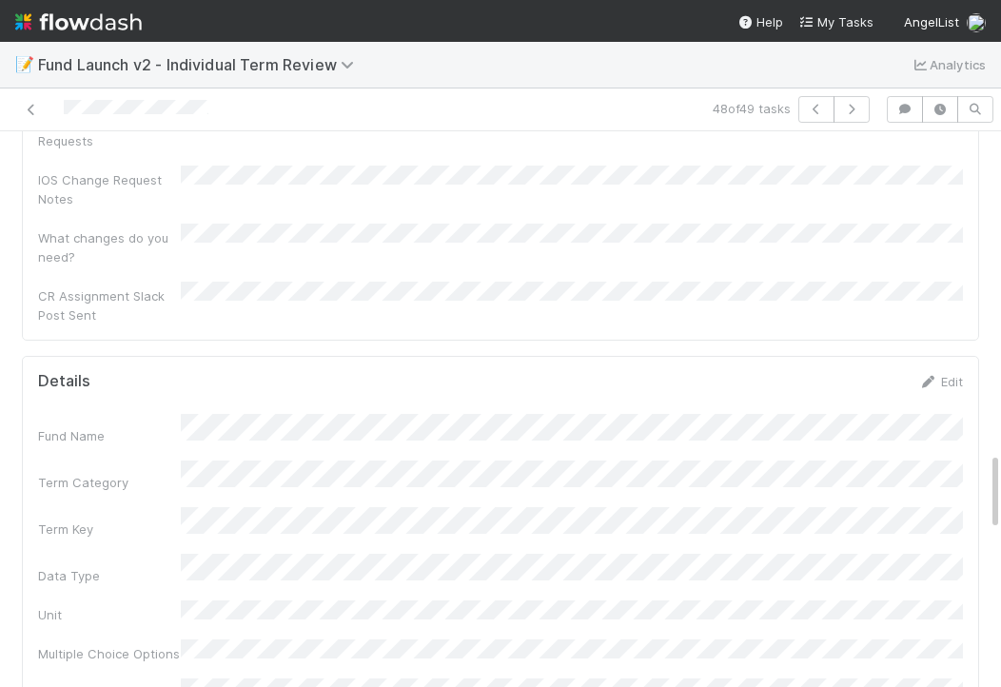
scroll to position [2214, 0]
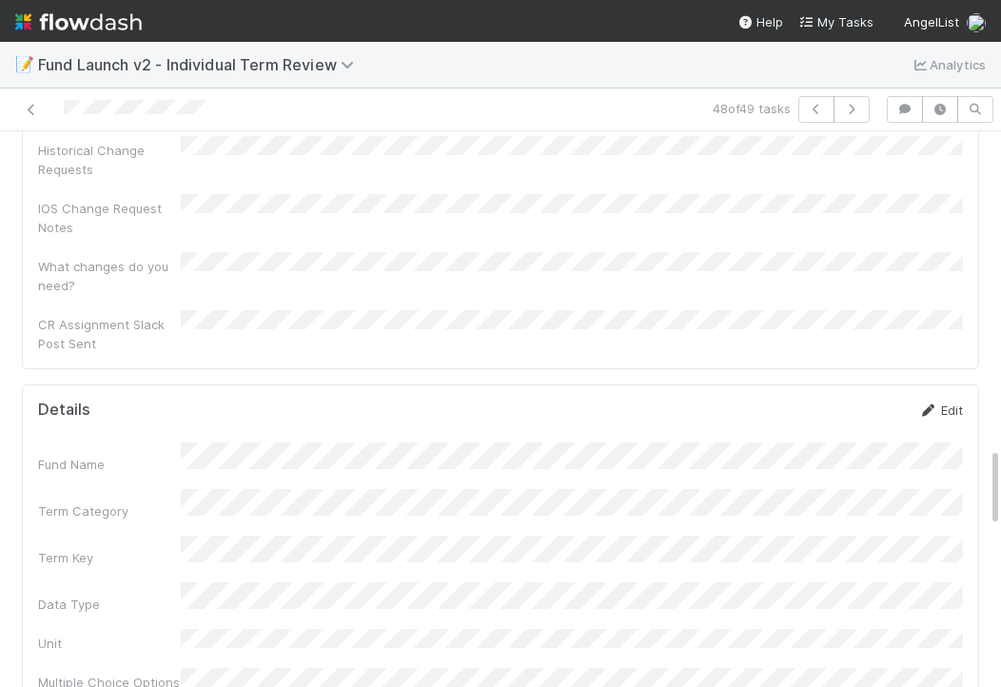
click at [945, 403] on link "Edit" at bounding box center [940, 410] width 45 height 15
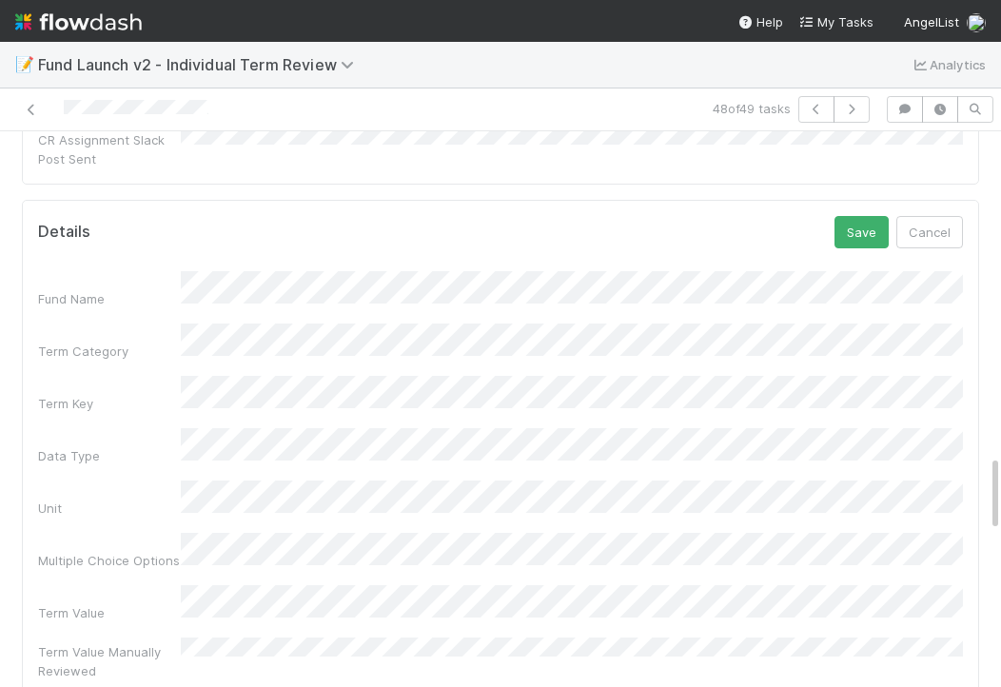
scroll to position [2615, 0]
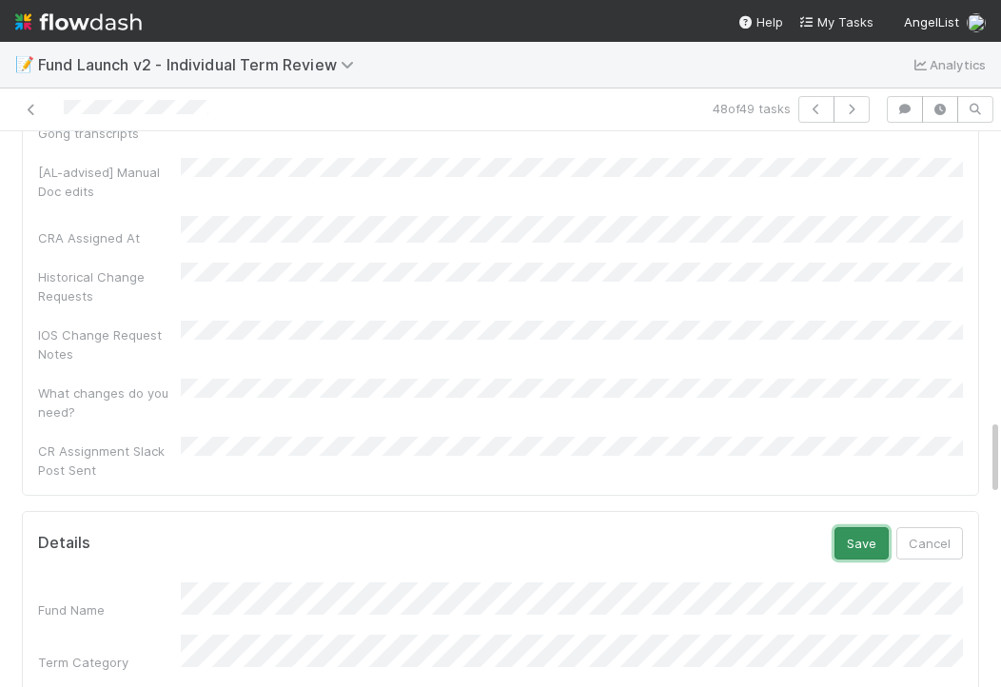
click at [840, 527] on button "Save" at bounding box center [862, 543] width 54 height 32
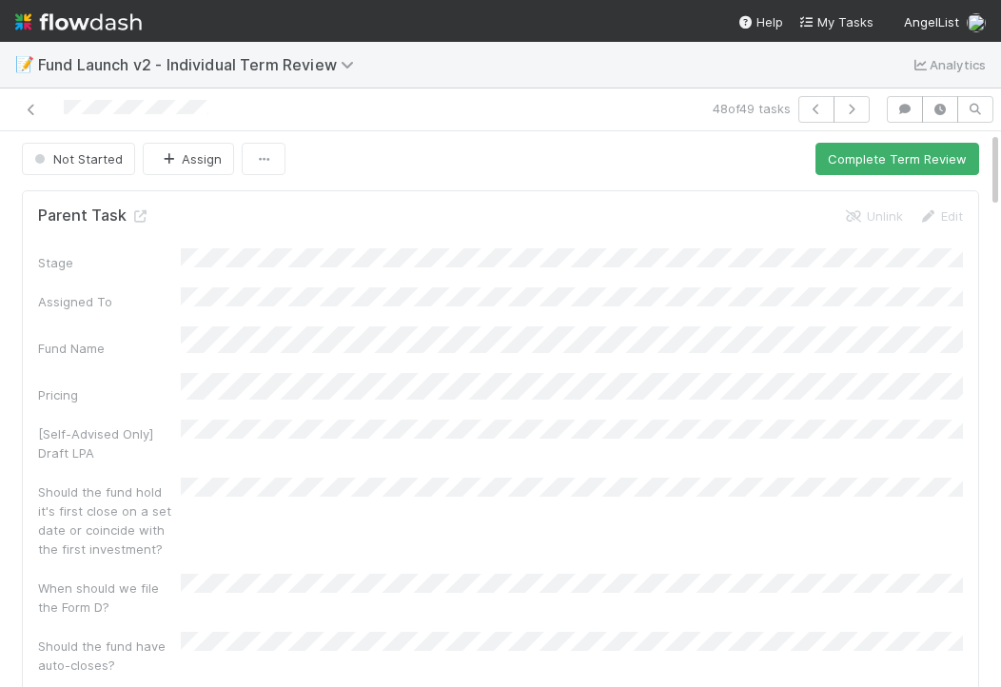
scroll to position [0, 0]
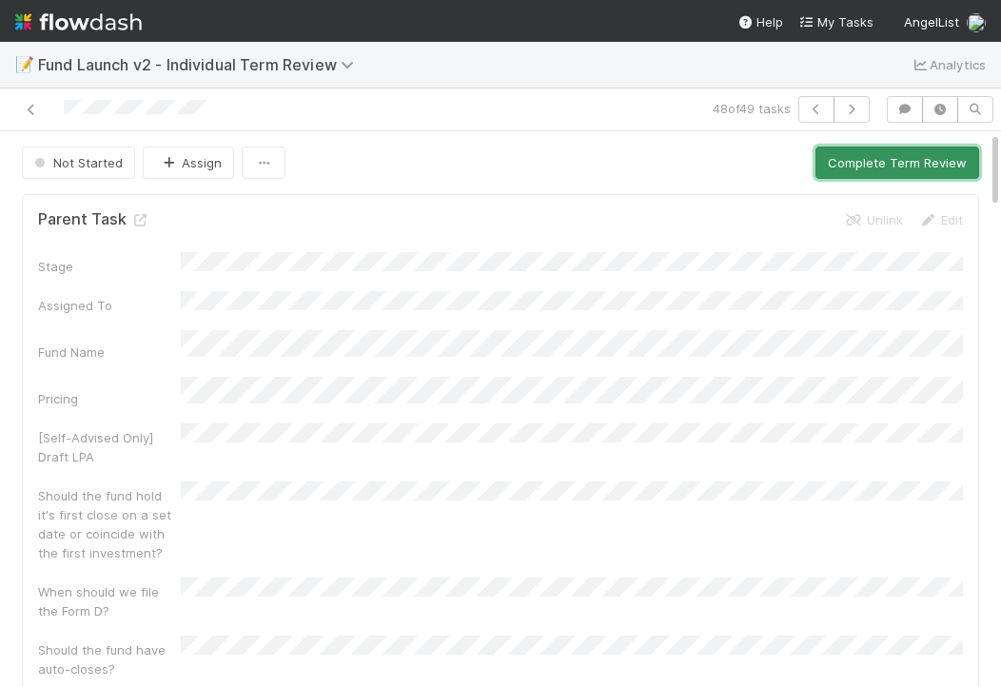
click at [846, 158] on button "Complete Term Review" at bounding box center [897, 163] width 164 height 32
click at [906, 171] on button "Complete Term Review" at bounding box center [897, 163] width 164 height 32
click at [893, 177] on button "Complete Term Review" at bounding box center [897, 163] width 164 height 32
click at [893, 165] on button "Complete Term Review" at bounding box center [897, 163] width 164 height 32
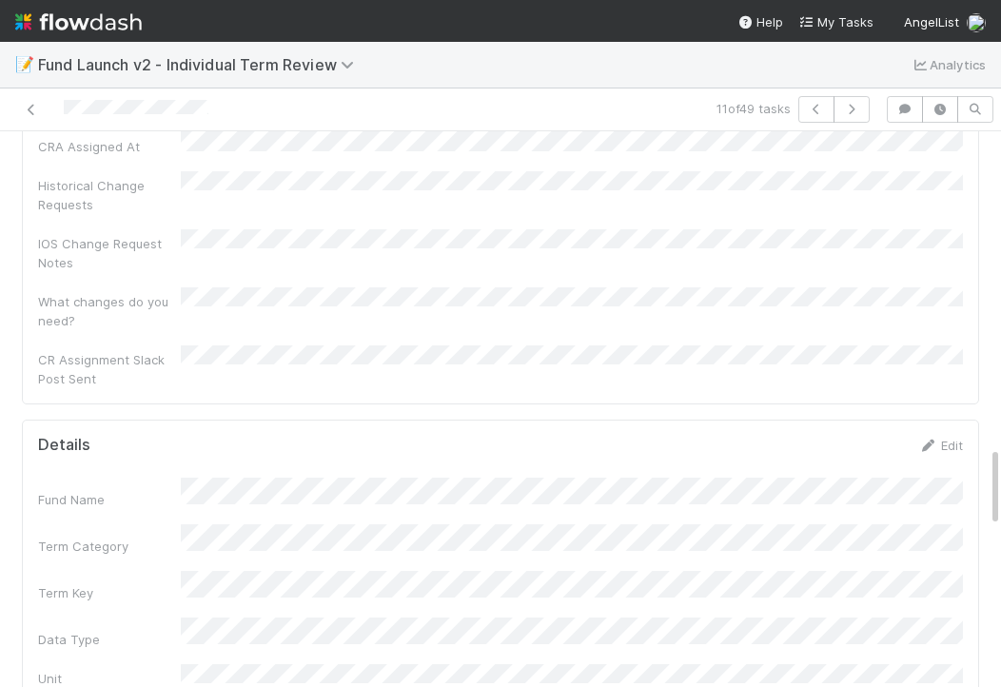
scroll to position [2154, 0]
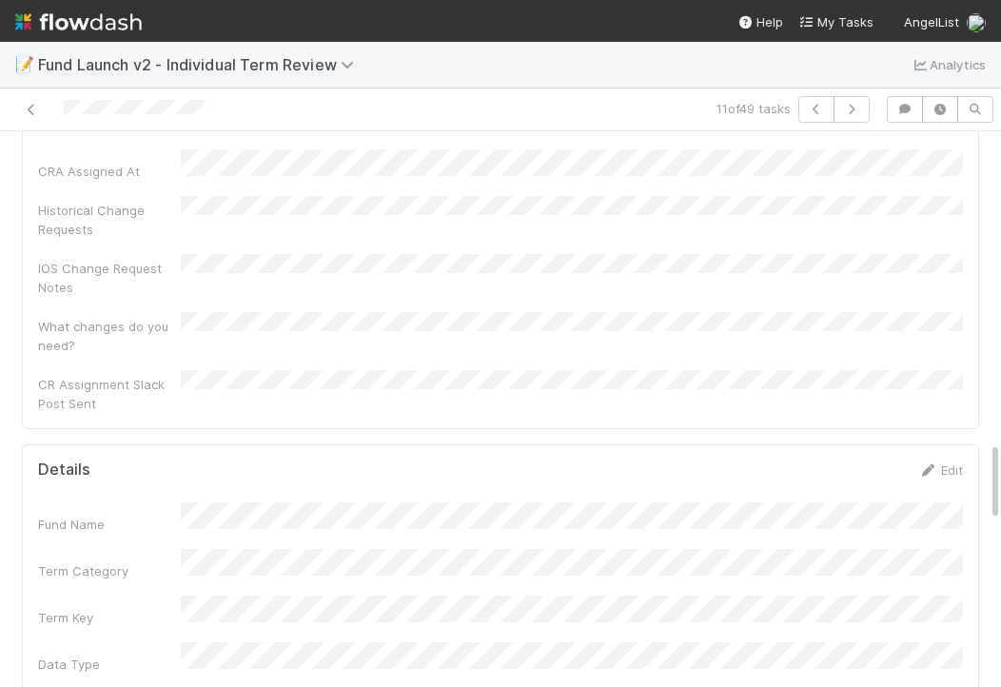
click at [949, 462] on link "Edit" at bounding box center [940, 469] width 45 height 15
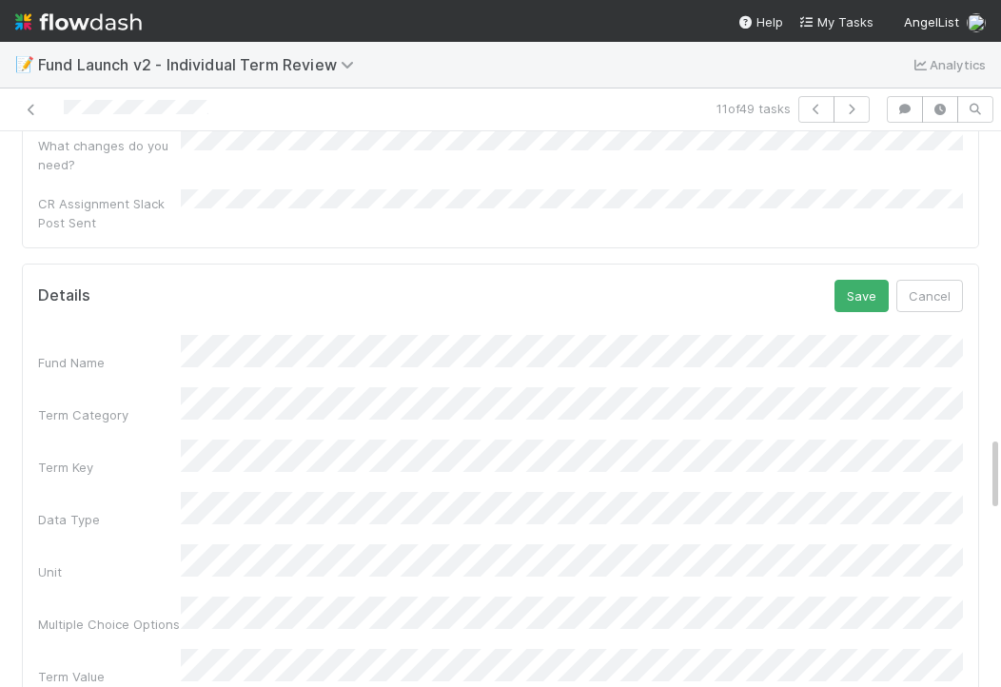
scroll to position [2404, 0]
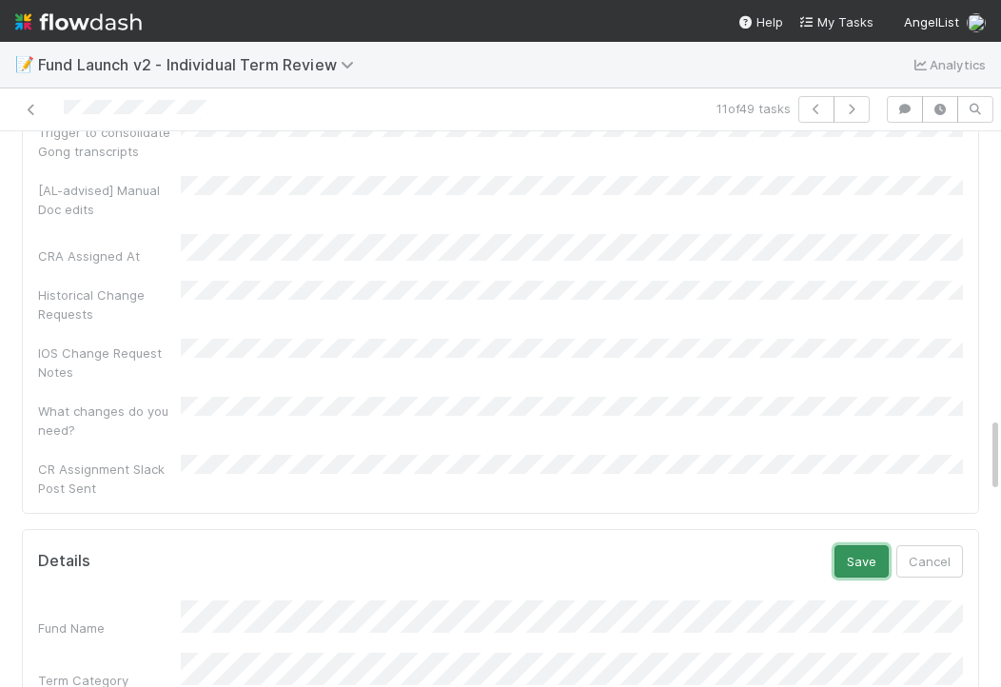
click at [851, 545] on button "Save" at bounding box center [862, 561] width 54 height 32
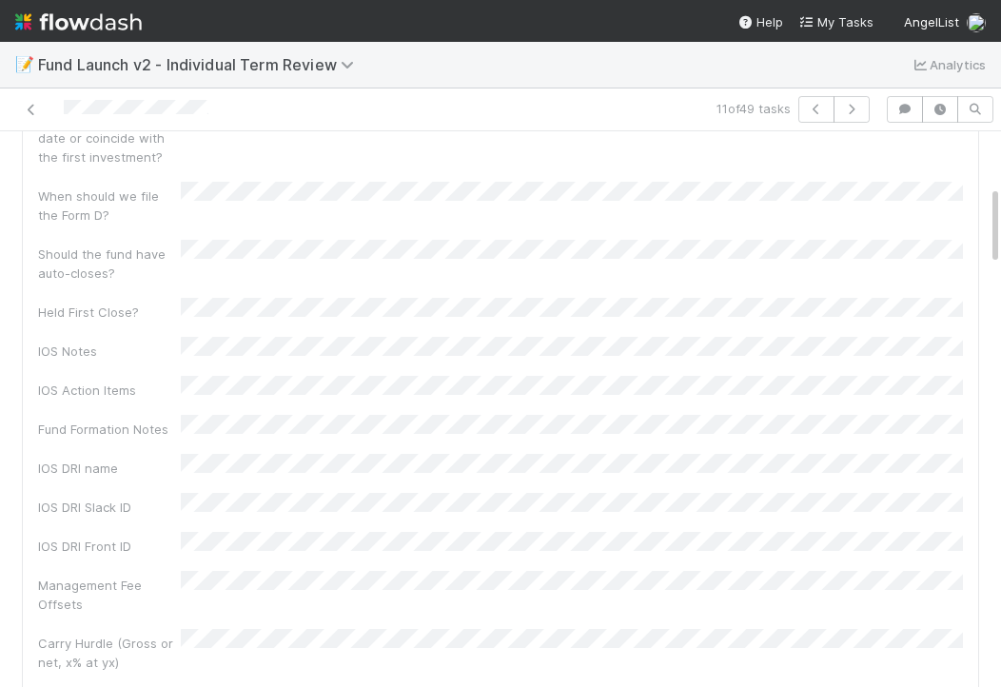
scroll to position [0, 0]
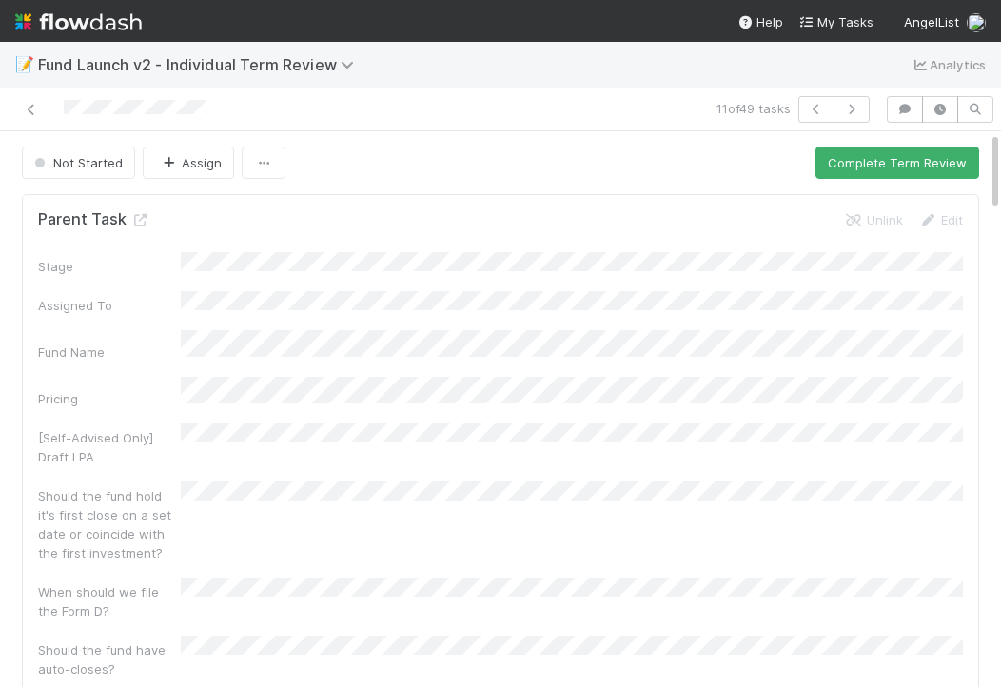
click at [854, 176] on button "Complete Term Review" at bounding box center [897, 163] width 164 height 32
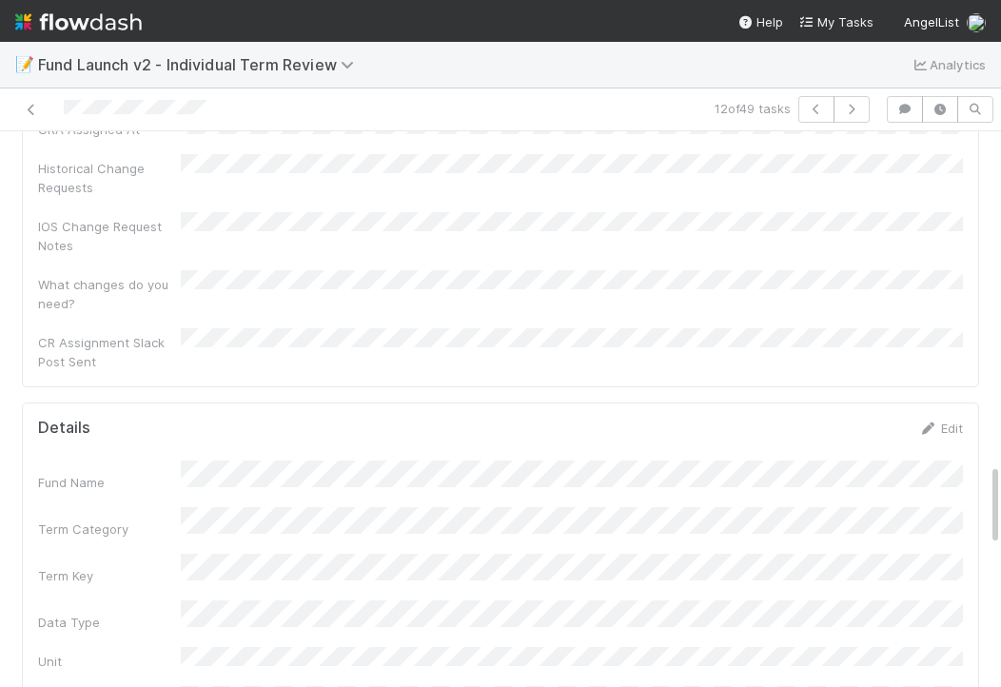
scroll to position [2188, 0]
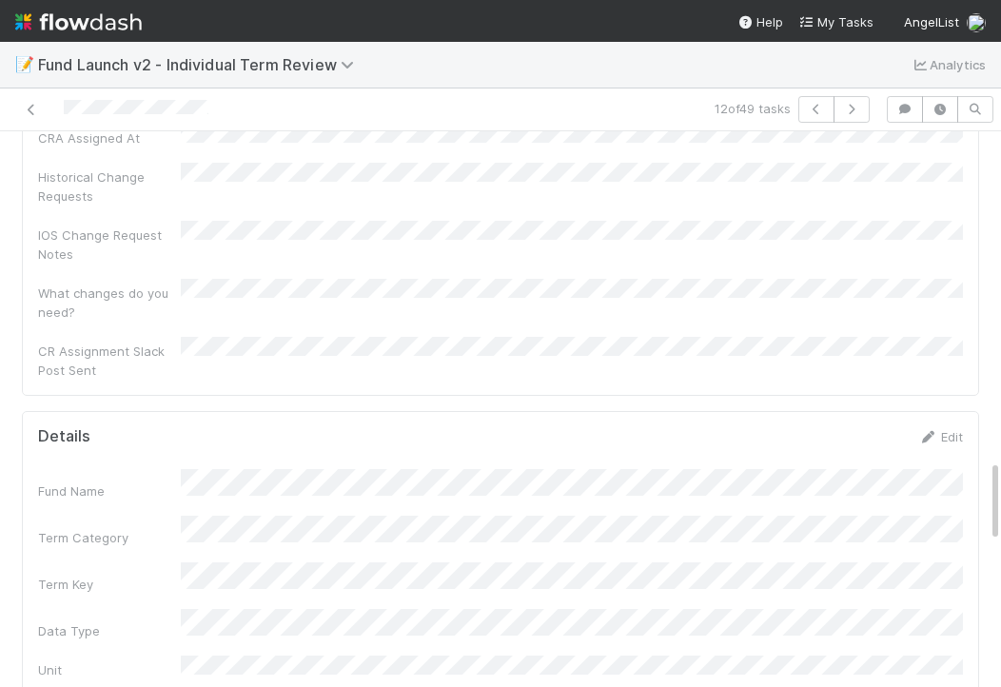
click at [950, 427] on div "Edit" at bounding box center [940, 436] width 45 height 19
click at [947, 427] on div "Edit" at bounding box center [940, 436] width 45 height 19
click at [948, 429] on link "Edit" at bounding box center [940, 436] width 45 height 15
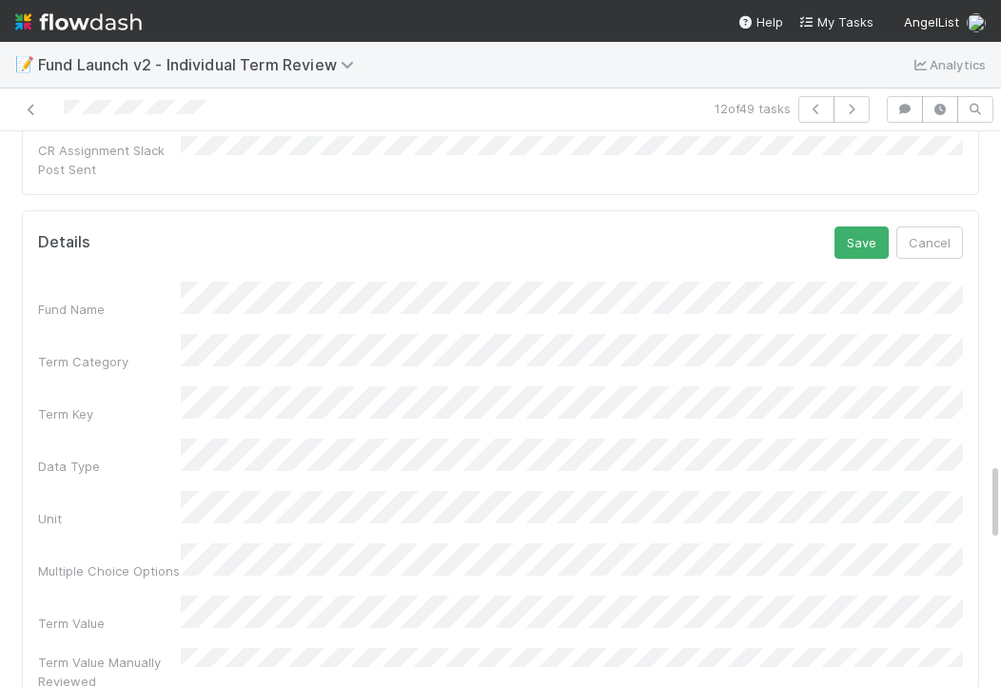
scroll to position [2442, 0]
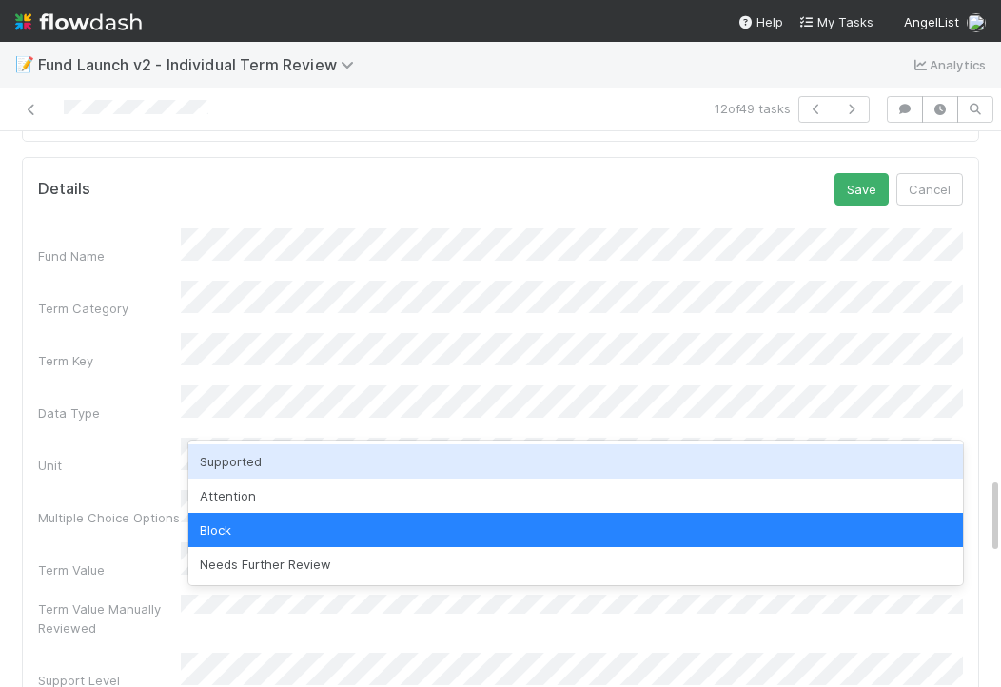
click at [229, 463] on div "Supported" at bounding box center [575, 461] width 775 height 34
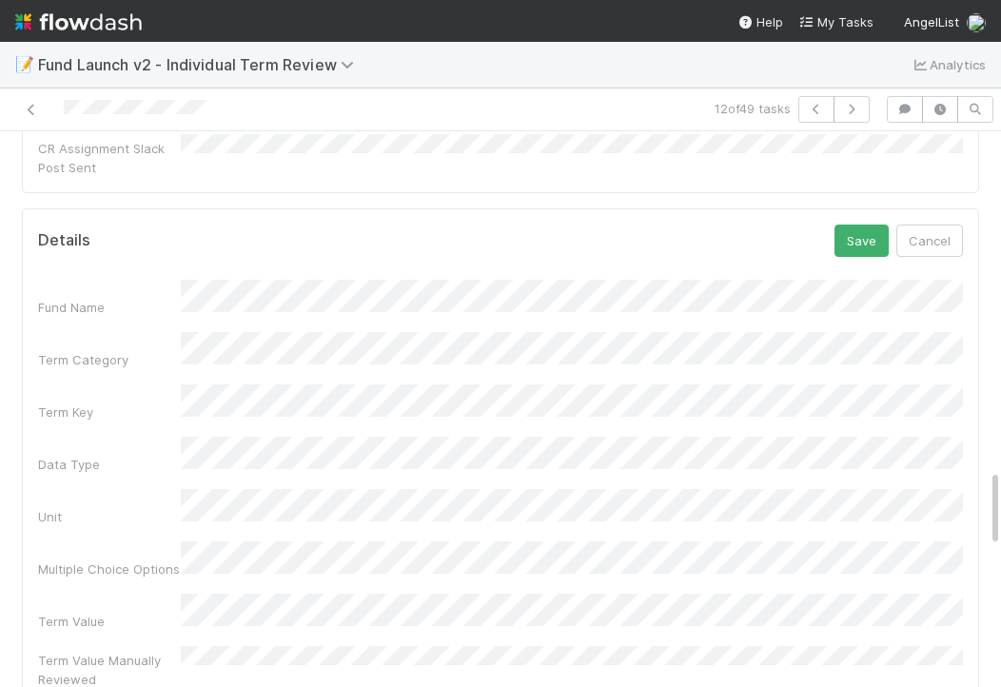
scroll to position [2386, 0]
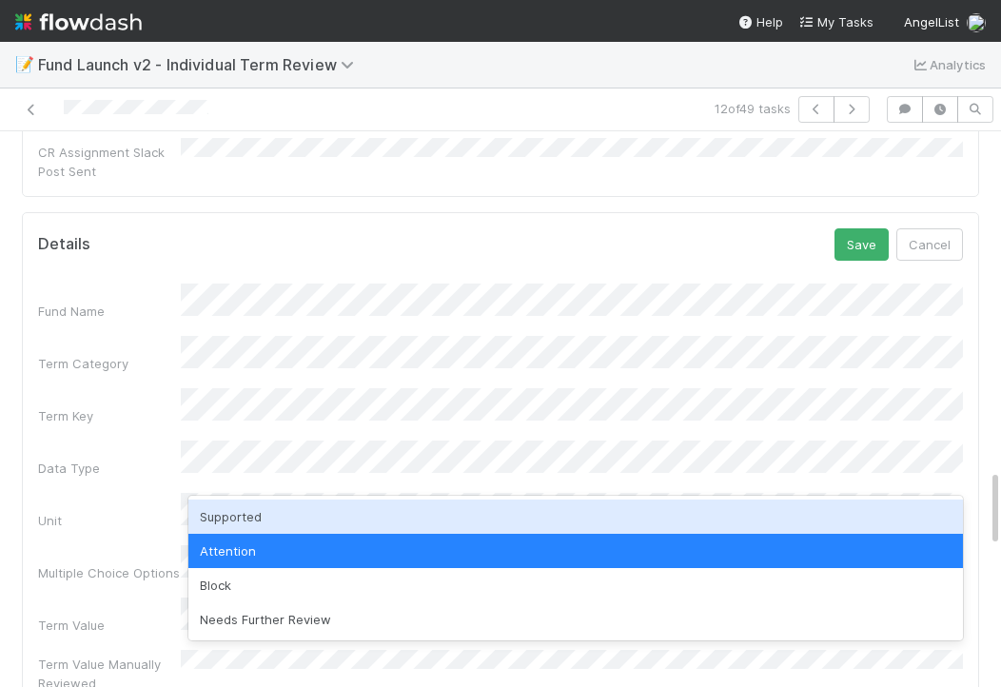
click at [436, 519] on div "Supported" at bounding box center [575, 517] width 775 height 34
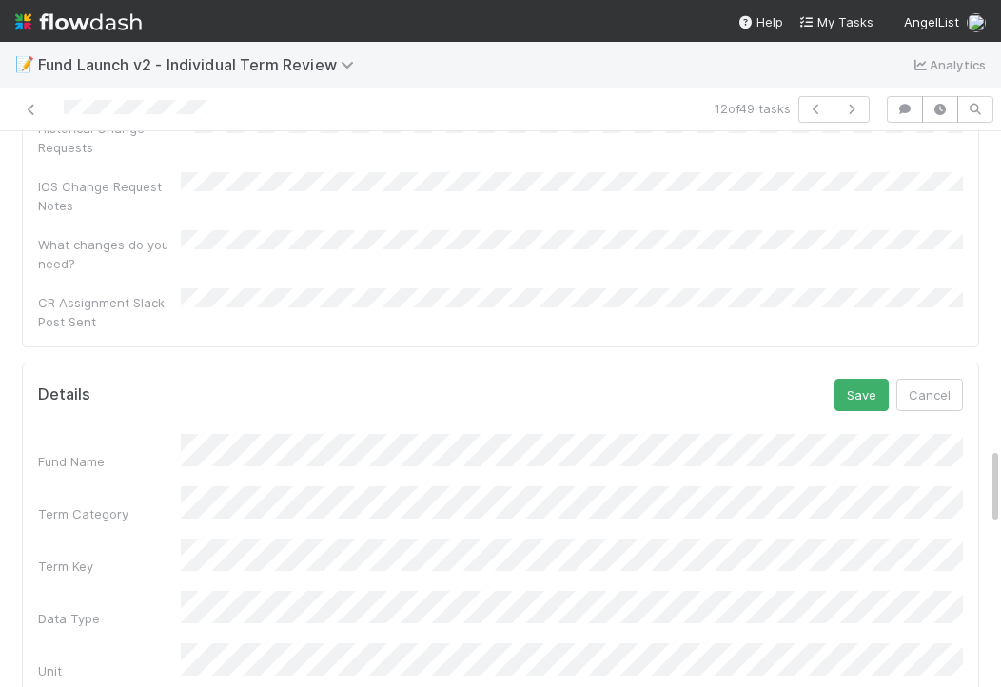
scroll to position [2233, 0]
click at [839, 382] on button "Save" at bounding box center [862, 398] width 54 height 32
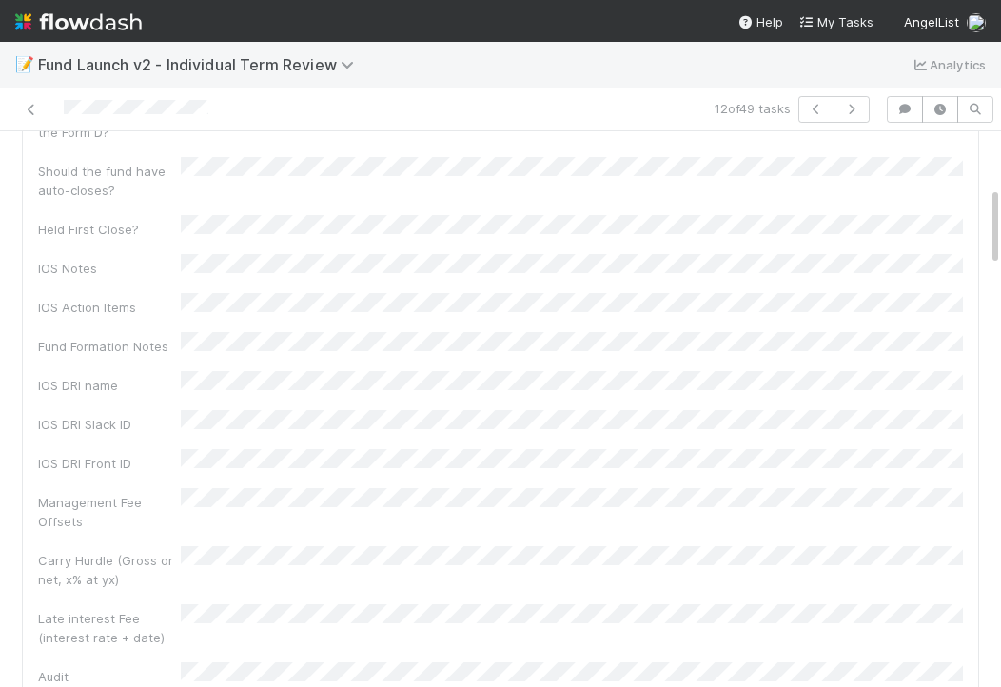
scroll to position [0, 0]
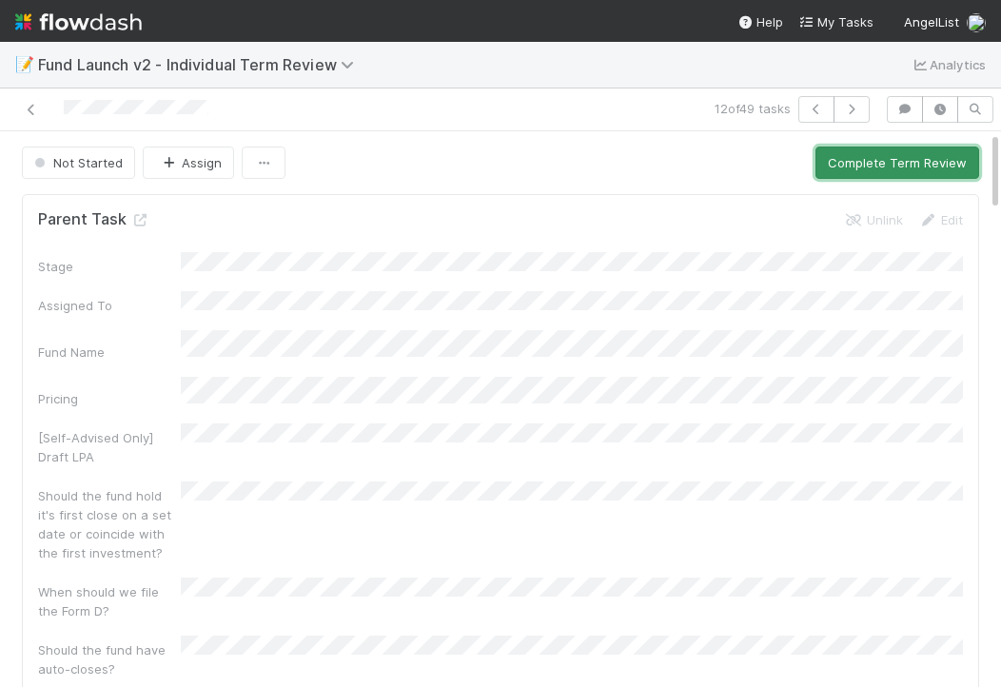
click at [848, 155] on button "Complete Term Review" at bounding box center [897, 163] width 164 height 32
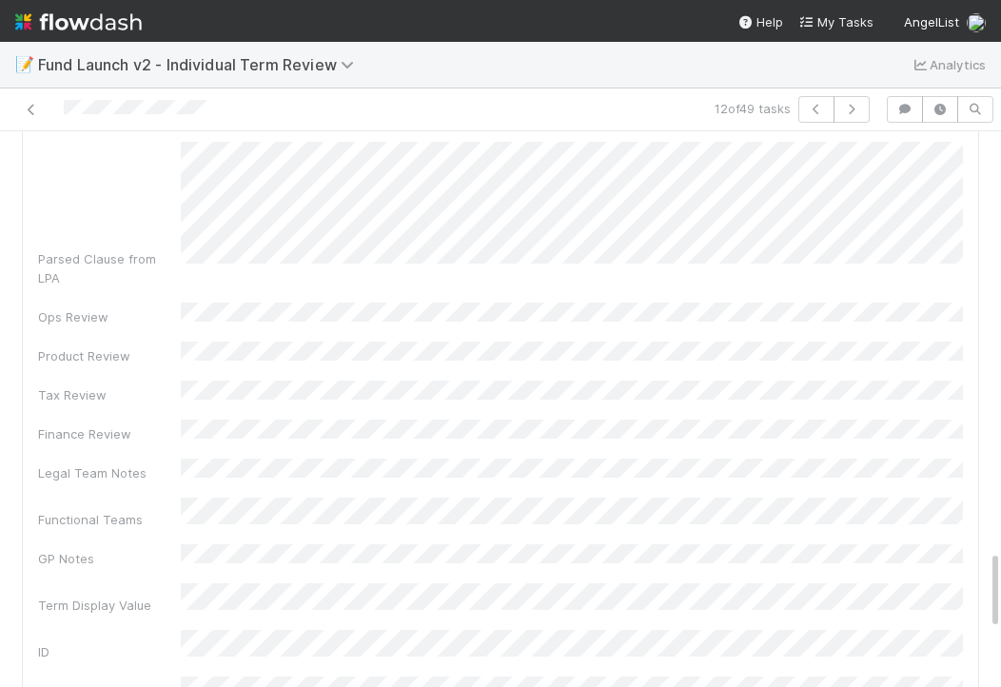
scroll to position [2907, 0]
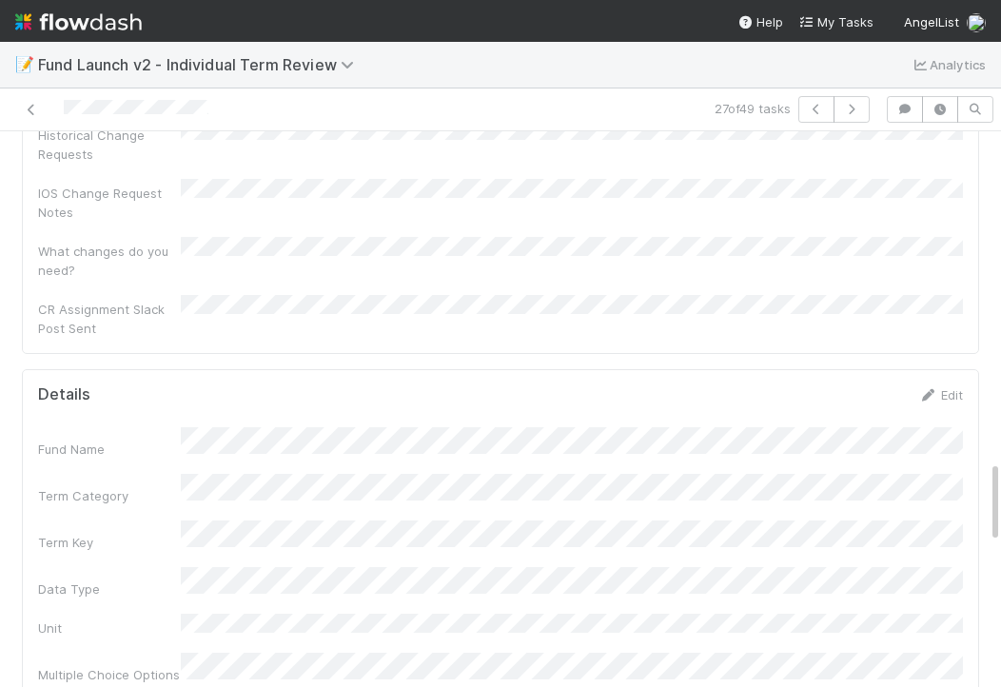
scroll to position [2219, 0]
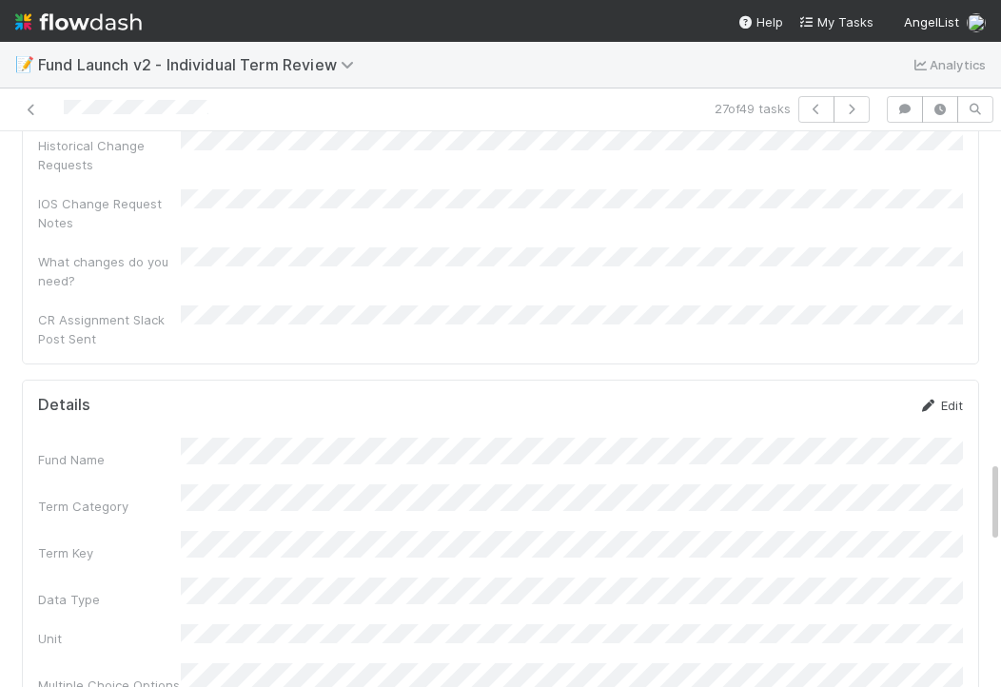
click at [934, 400] on icon at bounding box center [927, 406] width 19 height 12
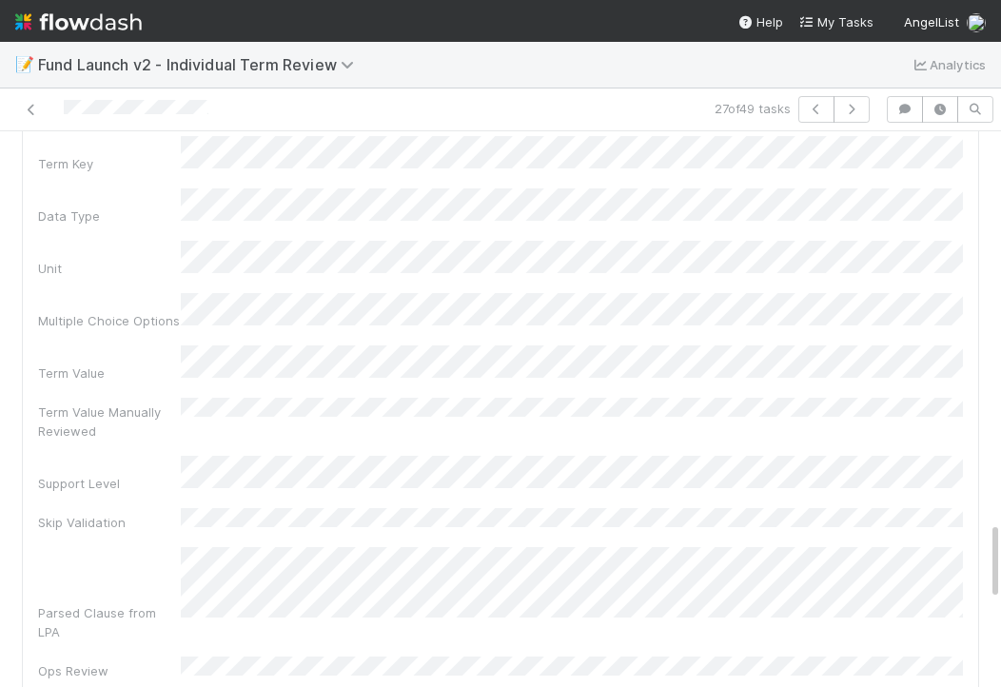
scroll to position [2807, 0]
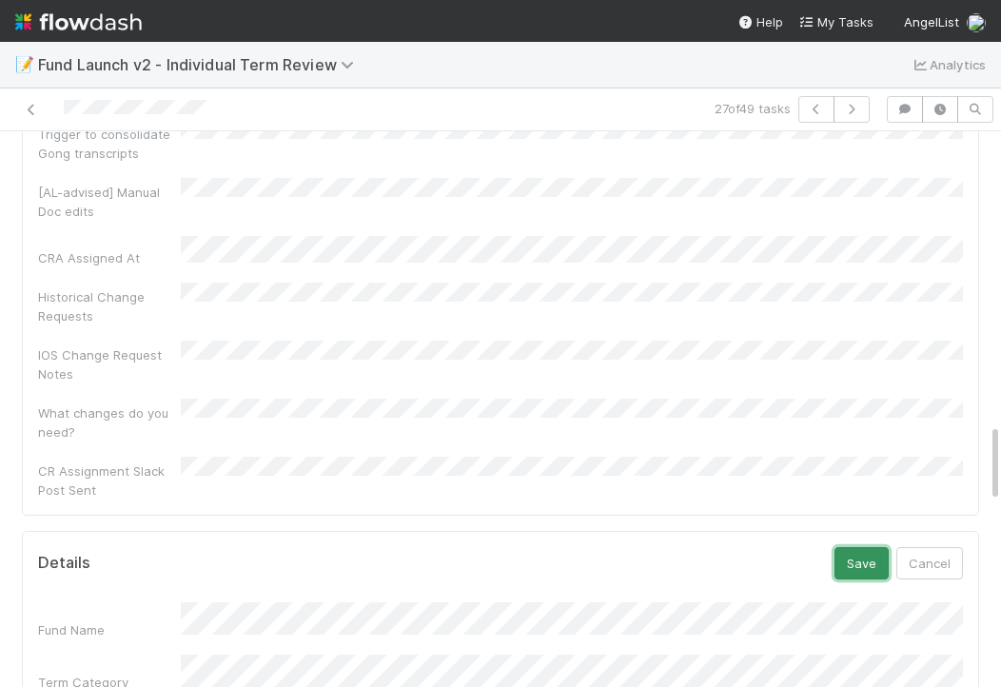
click at [860, 547] on button "Save" at bounding box center [862, 563] width 54 height 32
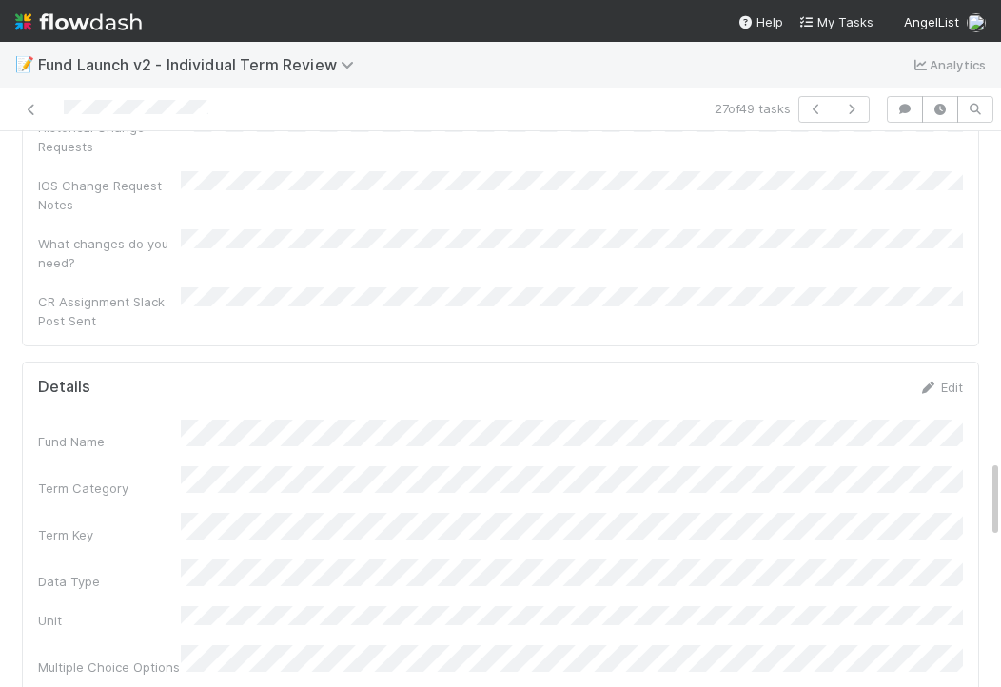
scroll to position [2139, 0]
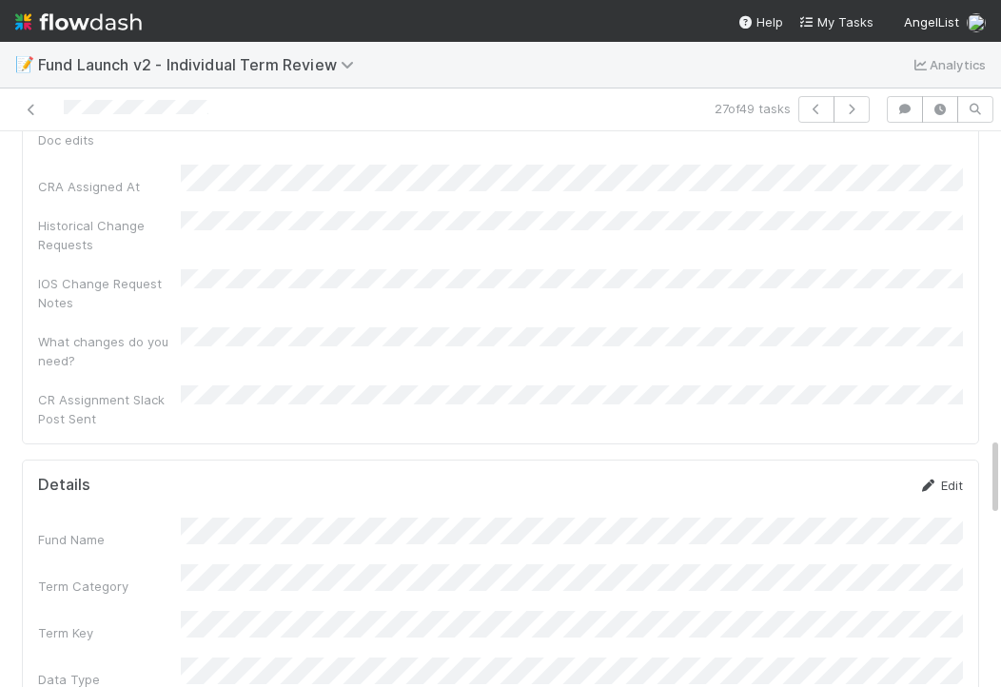
click at [956, 478] on link "Edit" at bounding box center [940, 485] width 45 height 15
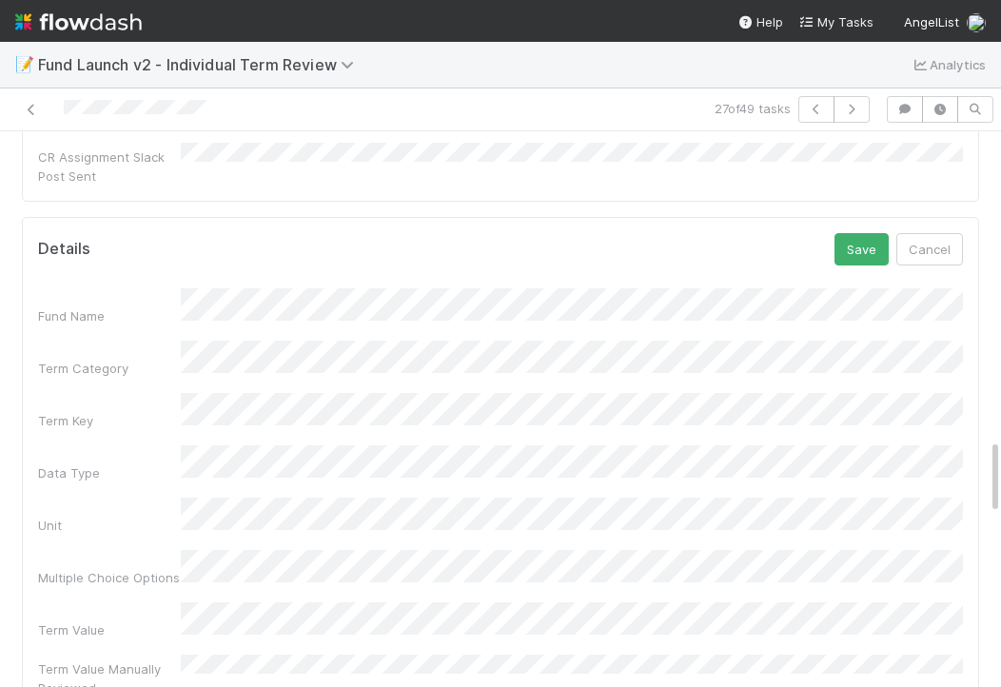
scroll to position [1893, 0]
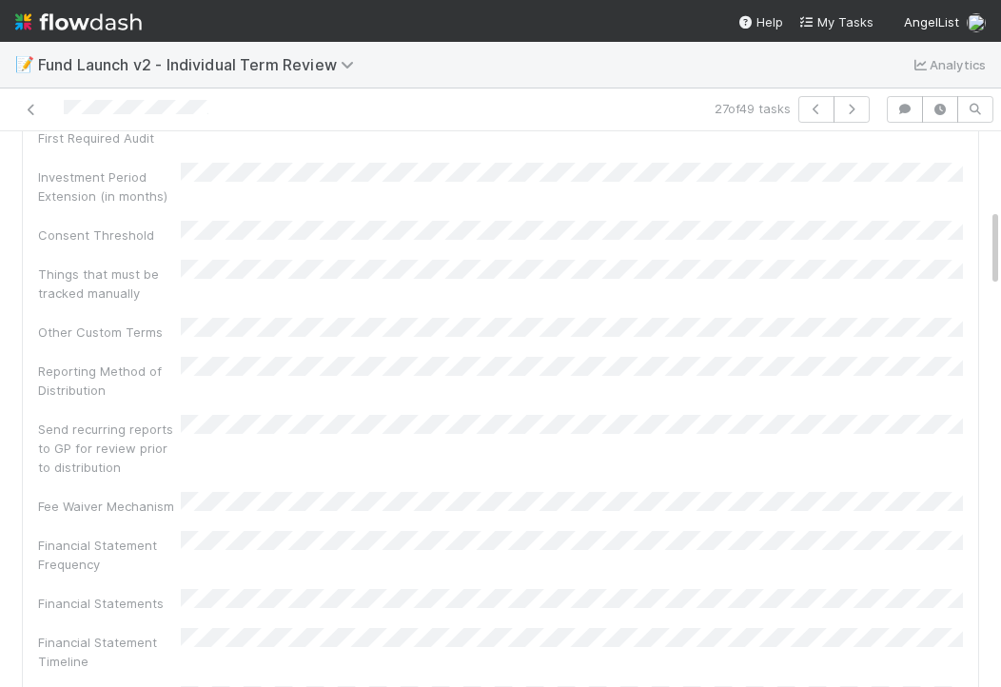
scroll to position [0, 0]
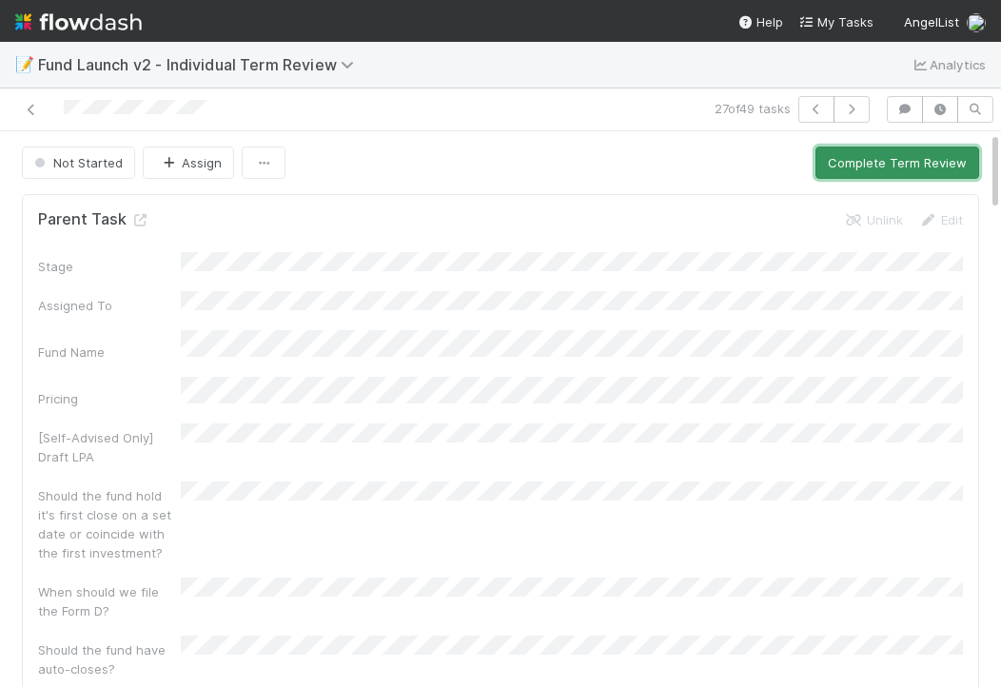
click at [847, 167] on button "Complete Term Review" at bounding box center [897, 163] width 164 height 32
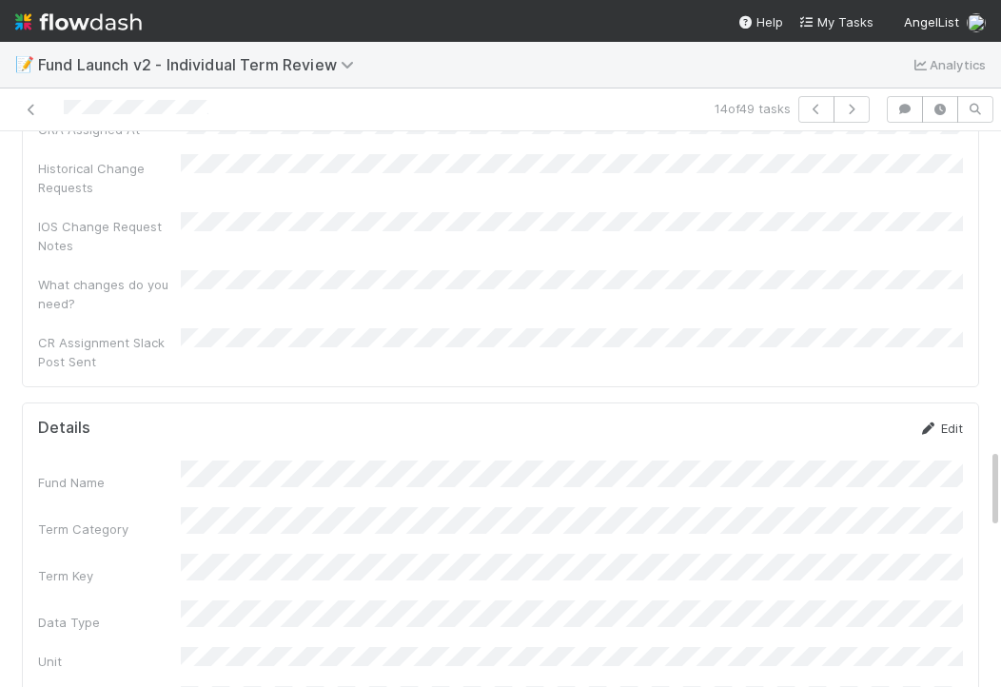
click at [940, 421] on link "Edit" at bounding box center [940, 428] width 45 height 15
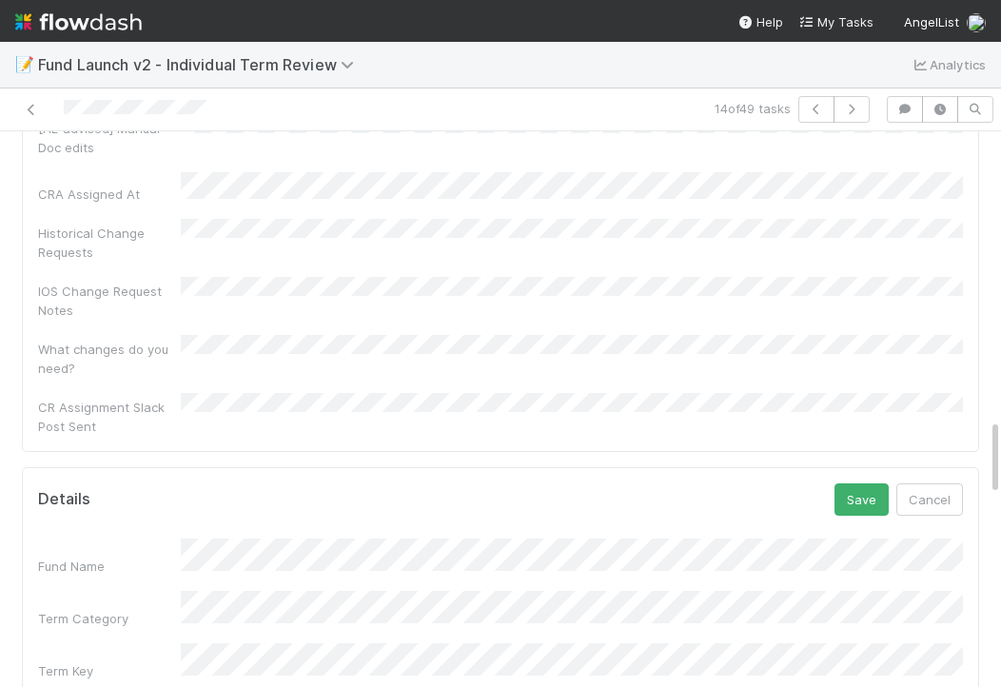
scroll to position [2038, 0]
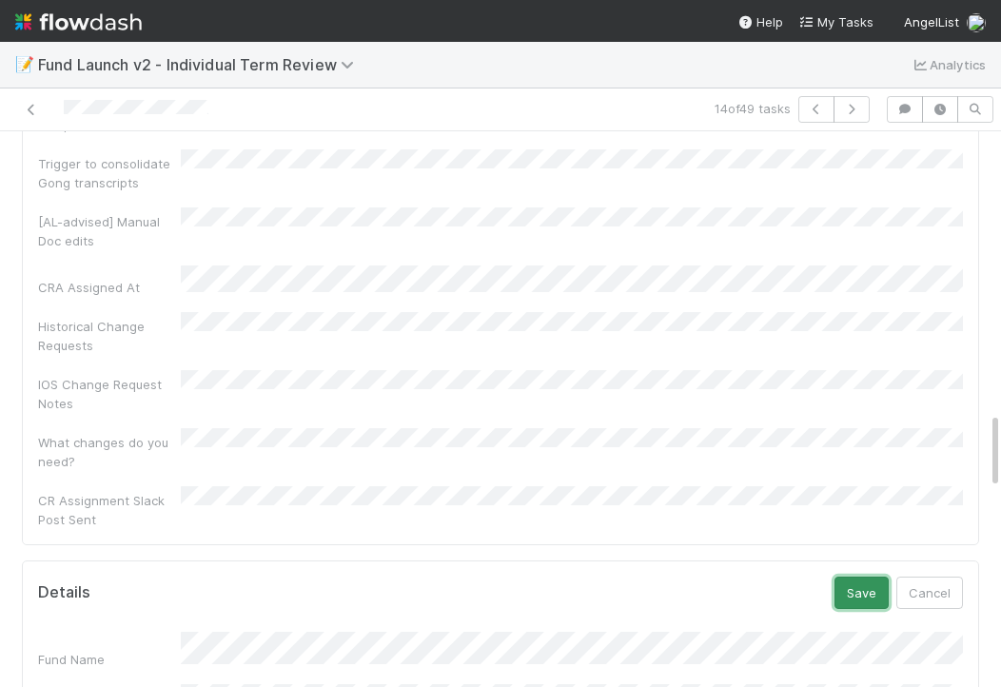
click at [863, 577] on button "Save" at bounding box center [862, 593] width 54 height 32
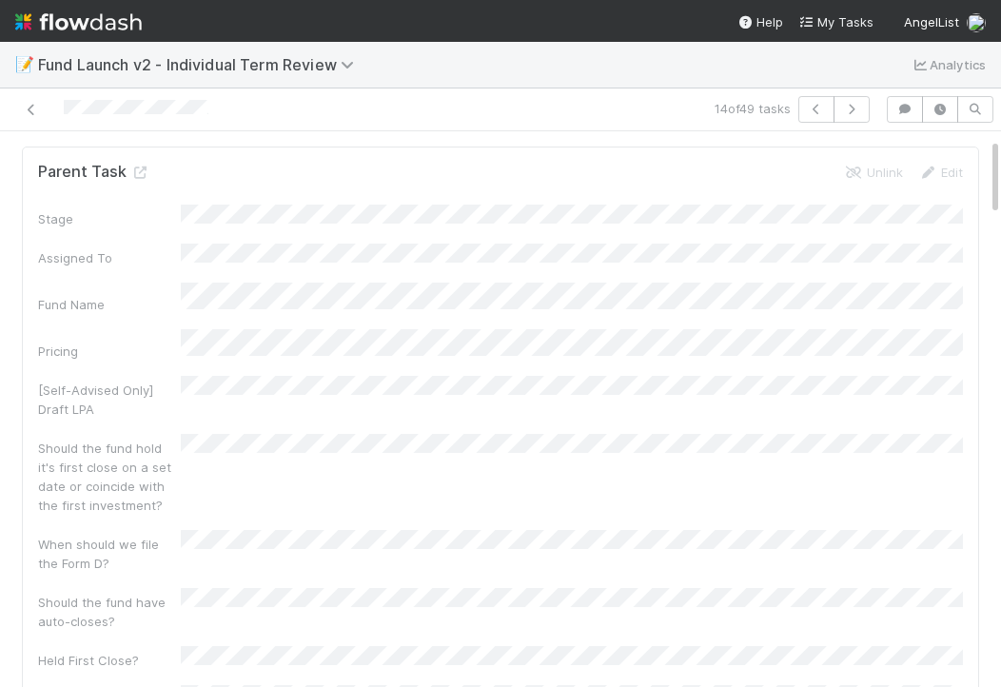
scroll to position [0, 0]
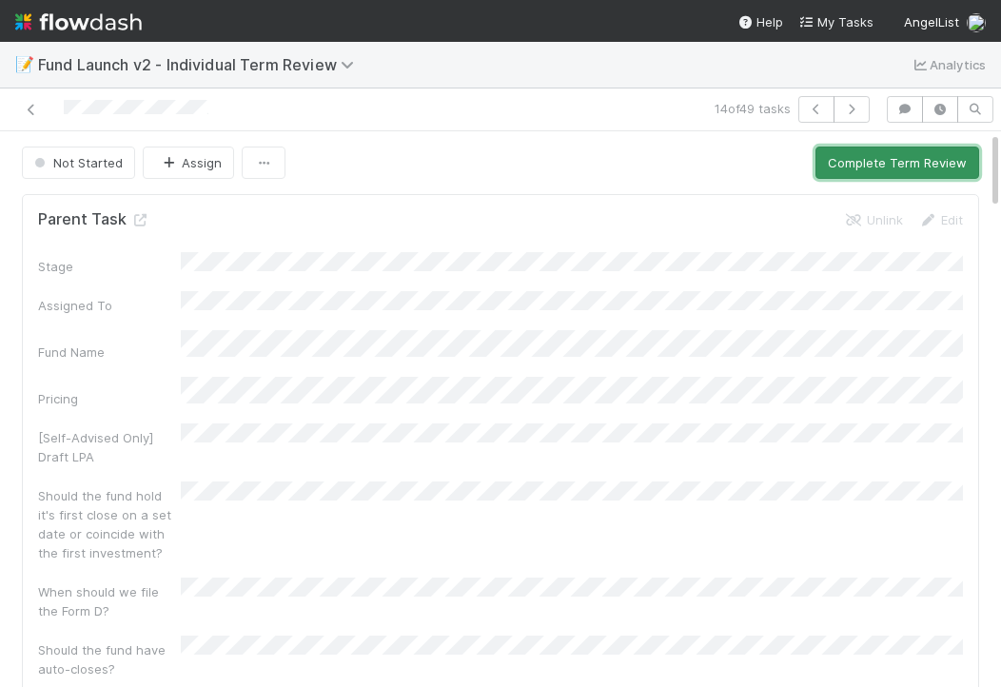
click at [882, 160] on button "Complete Term Review" at bounding box center [897, 163] width 164 height 32
click at [918, 157] on button "Complete Term Review" at bounding box center [897, 163] width 164 height 32
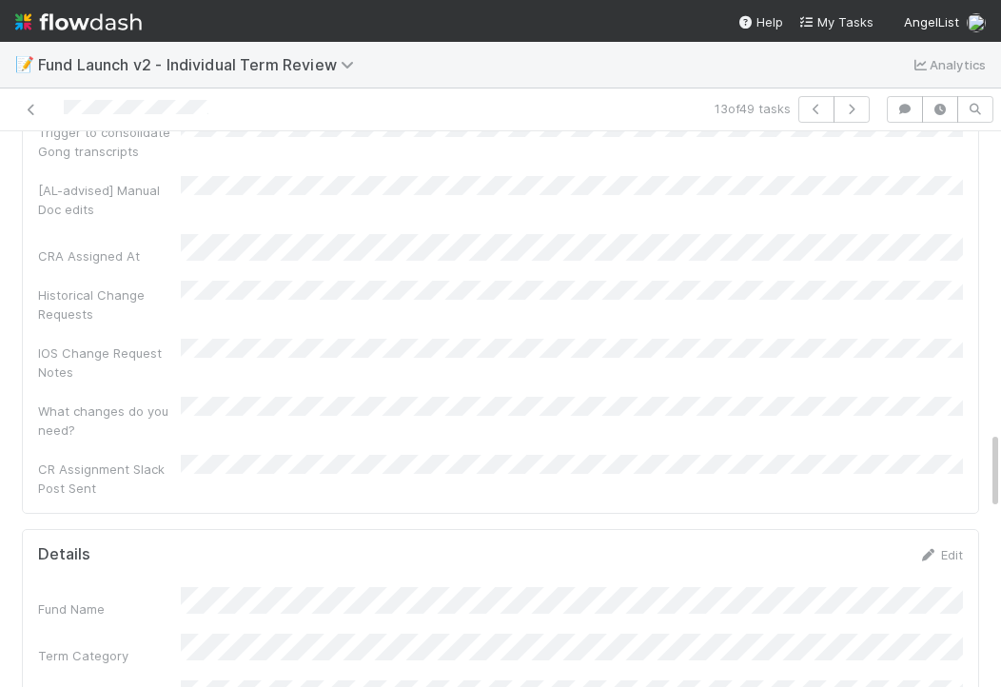
scroll to position [2137, 0]
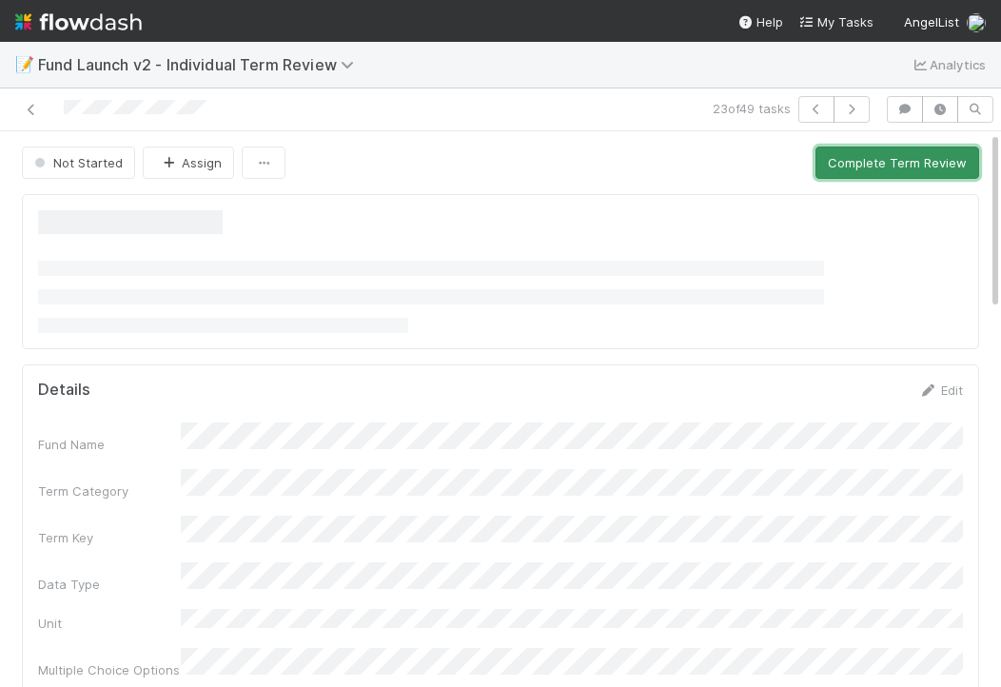
click at [906, 174] on button "Complete Term Review" at bounding box center [897, 163] width 164 height 32
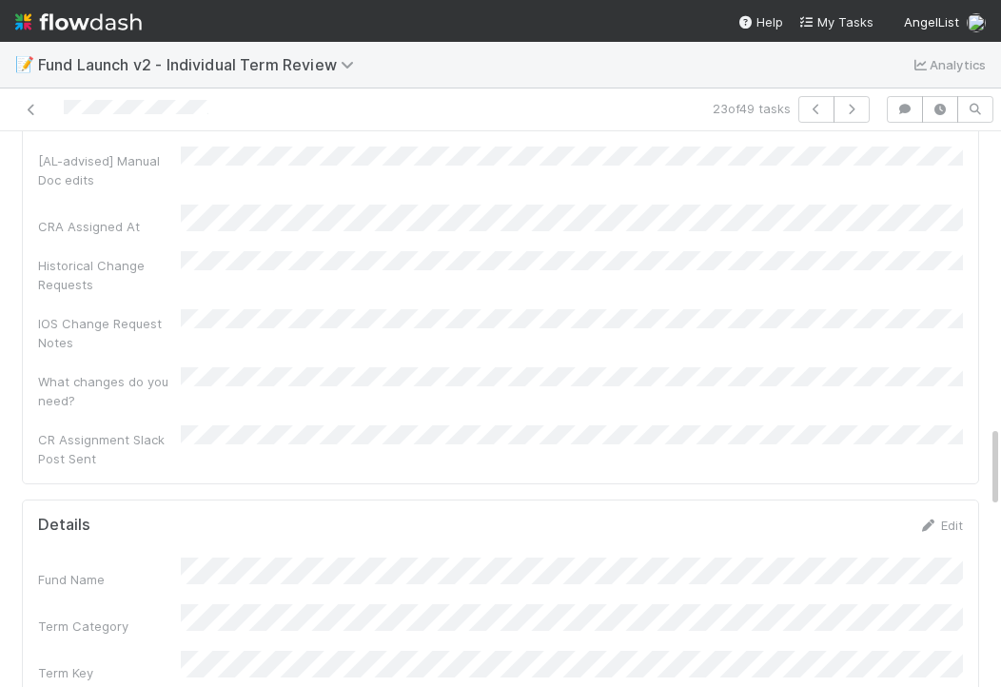
scroll to position [2152, 0]
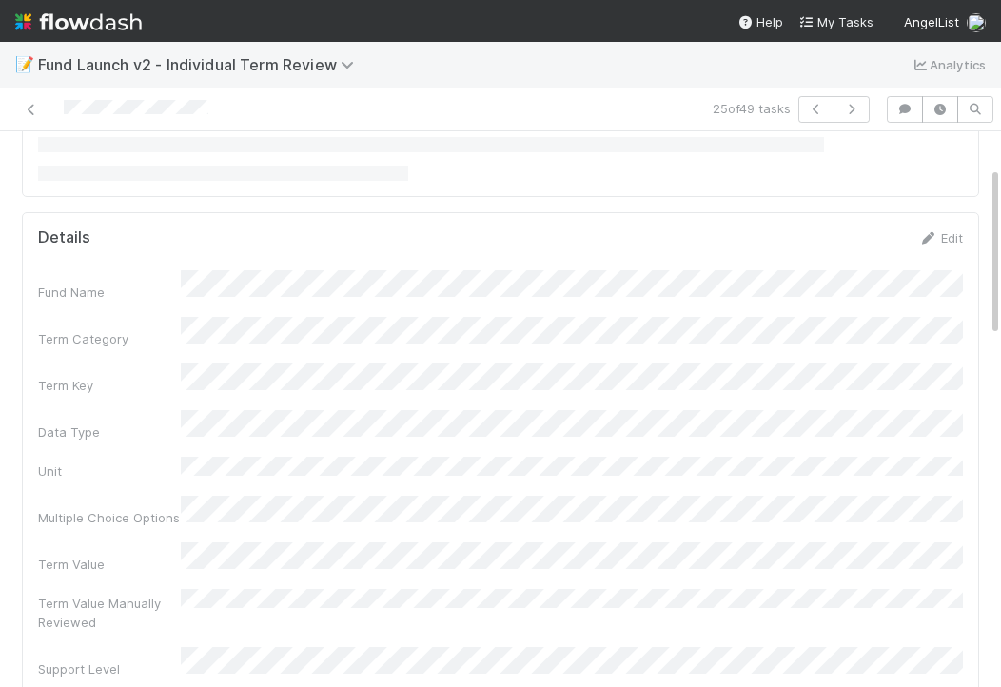
scroll to position [199, 0]
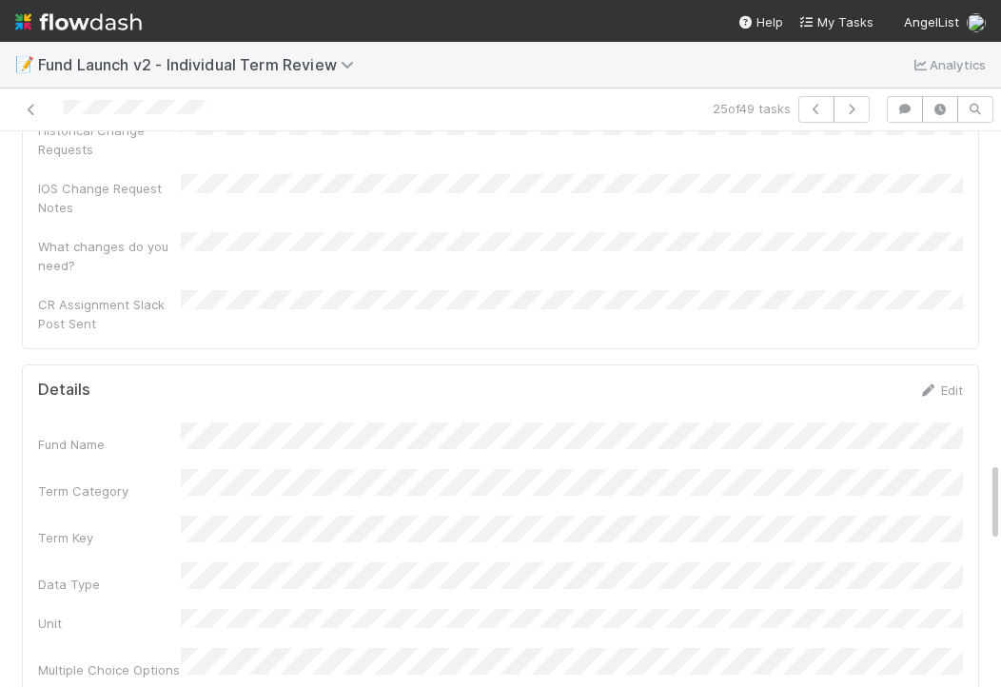
scroll to position [2223, 0]
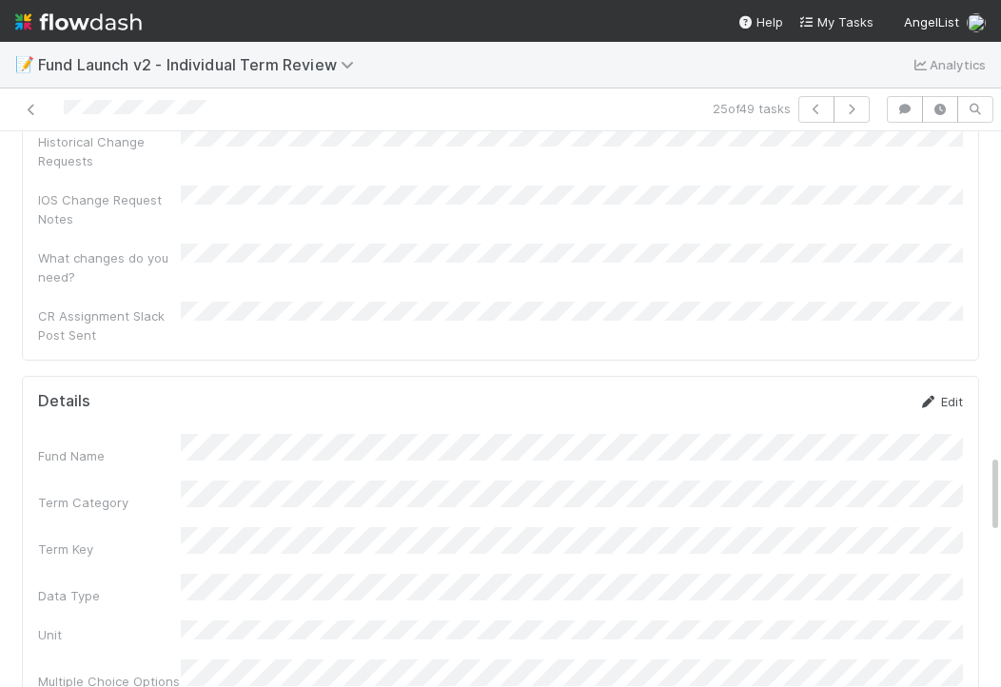
click at [946, 394] on link "Edit" at bounding box center [940, 401] width 45 height 15
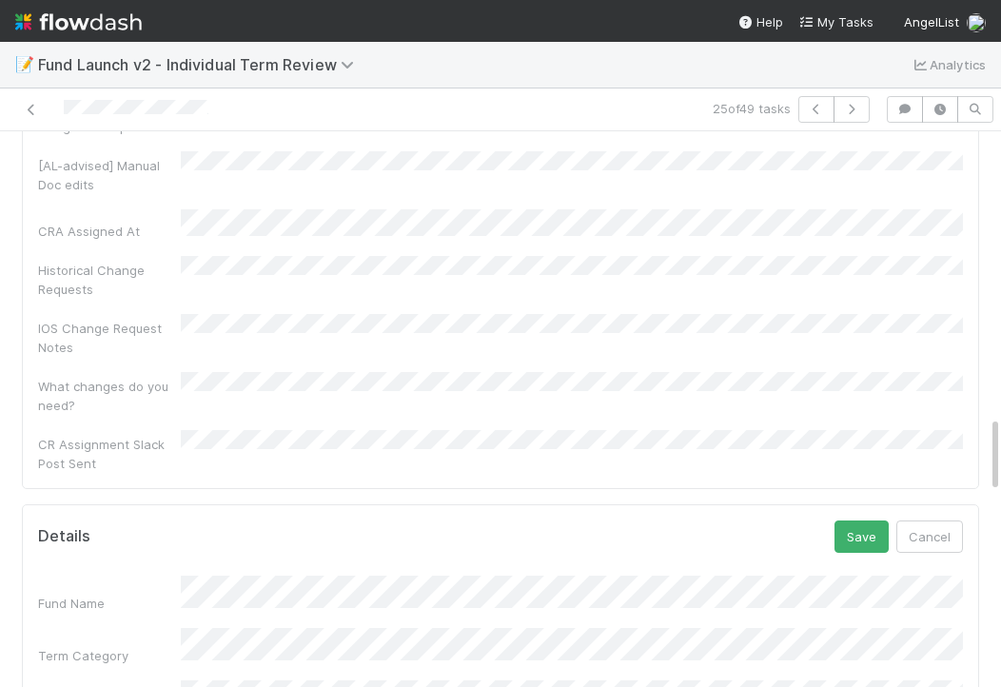
scroll to position [2051, 0]
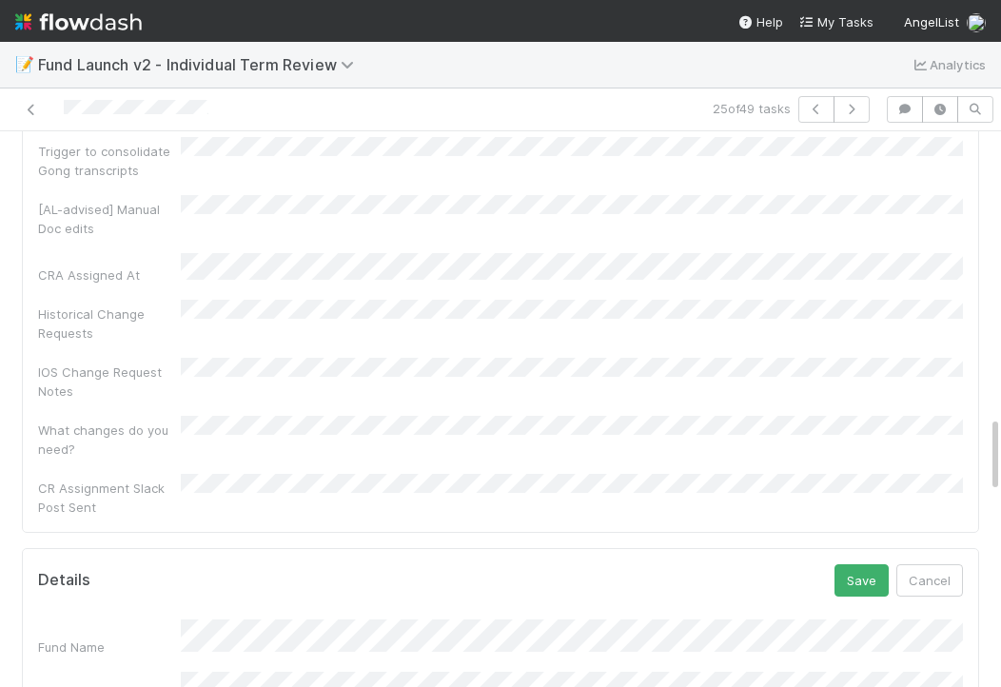
click at [866, 564] on button "Save" at bounding box center [862, 580] width 54 height 32
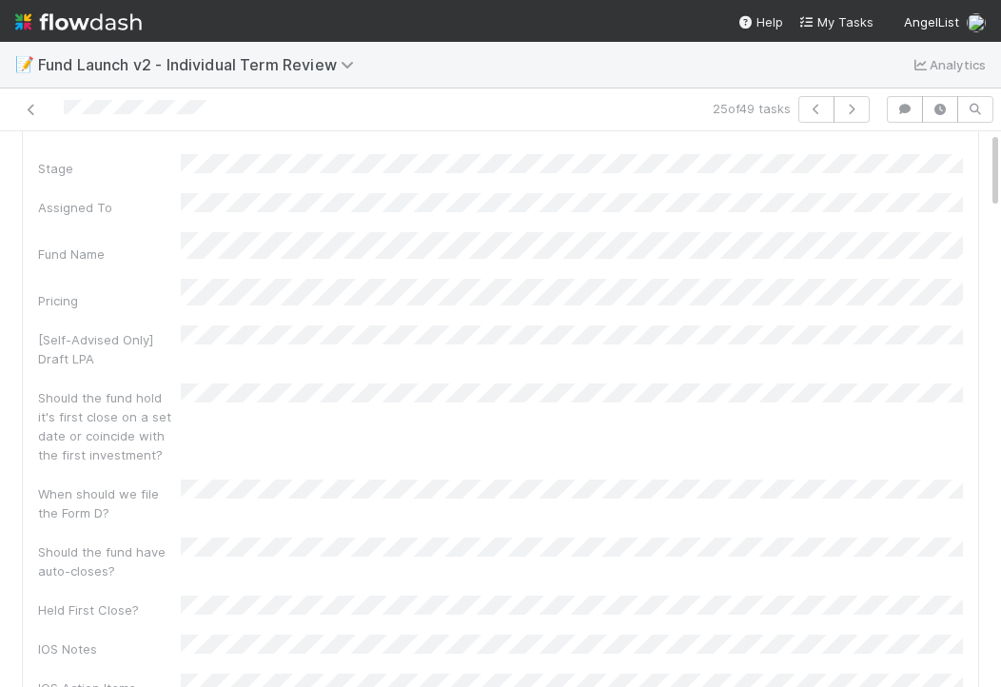
scroll to position [0, 0]
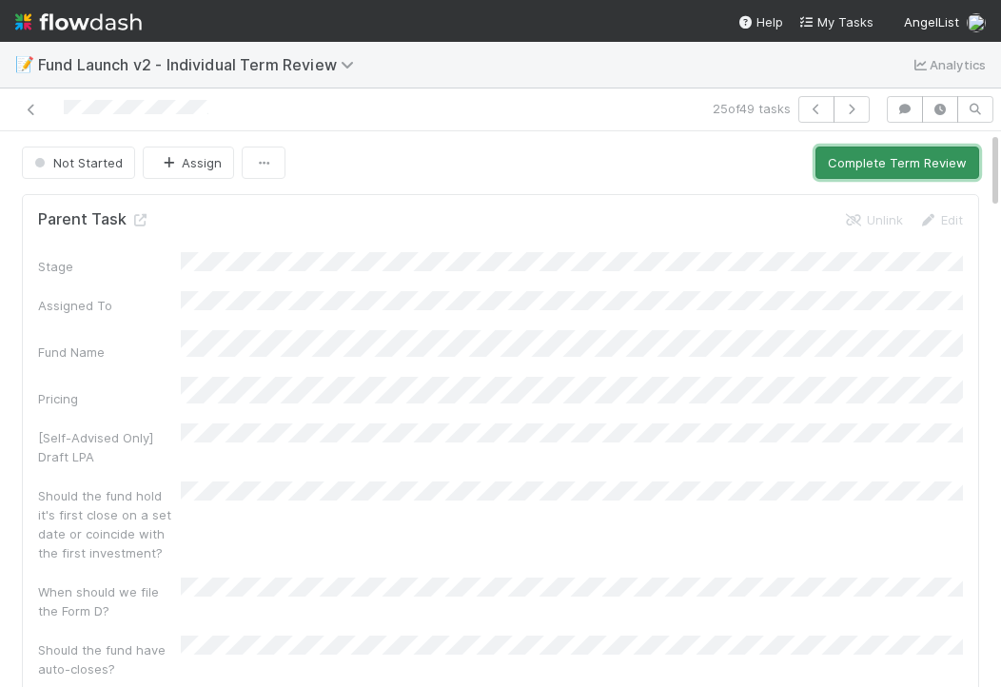
click at [847, 164] on button "Complete Term Review" at bounding box center [897, 163] width 164 height 32
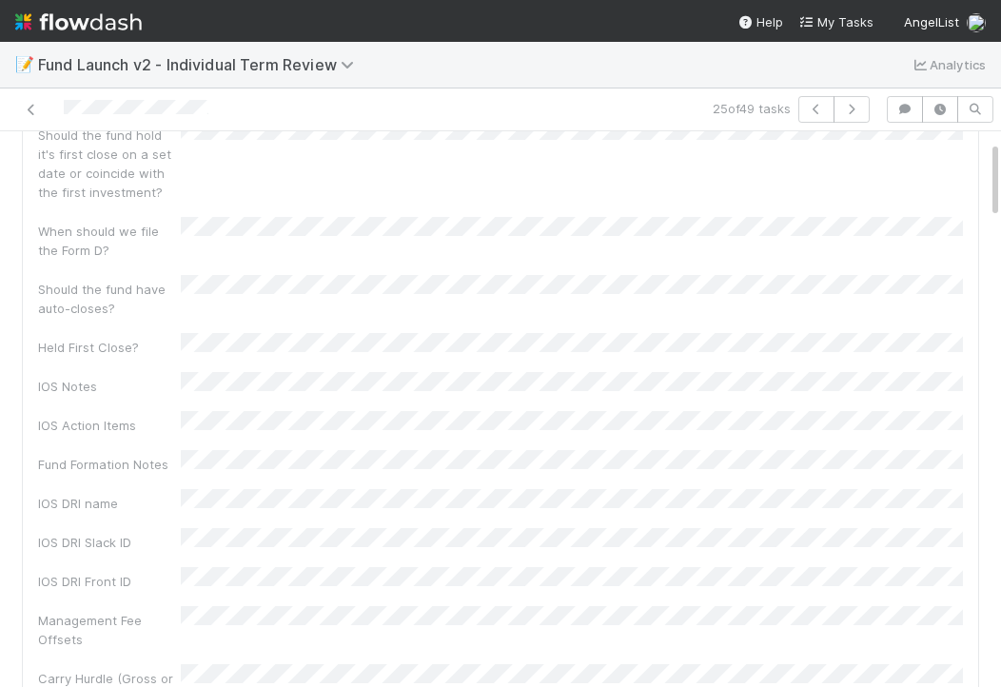
scroll to position [479, 0]
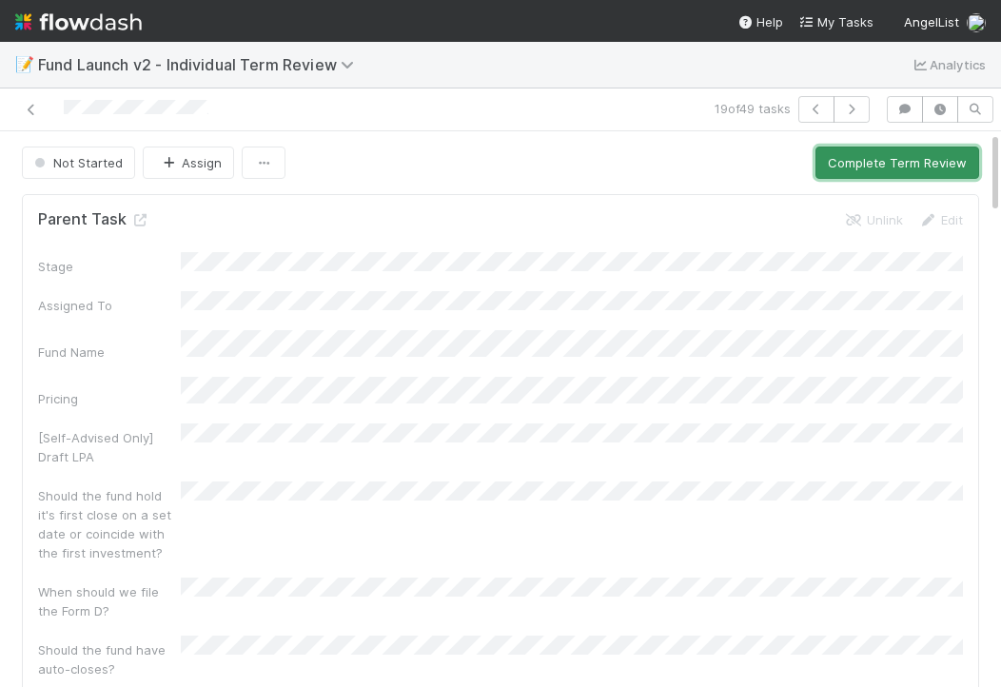
click at [894, 173] on button "Complete Term Review" at bounding box center [897, 163] width 164 height 32
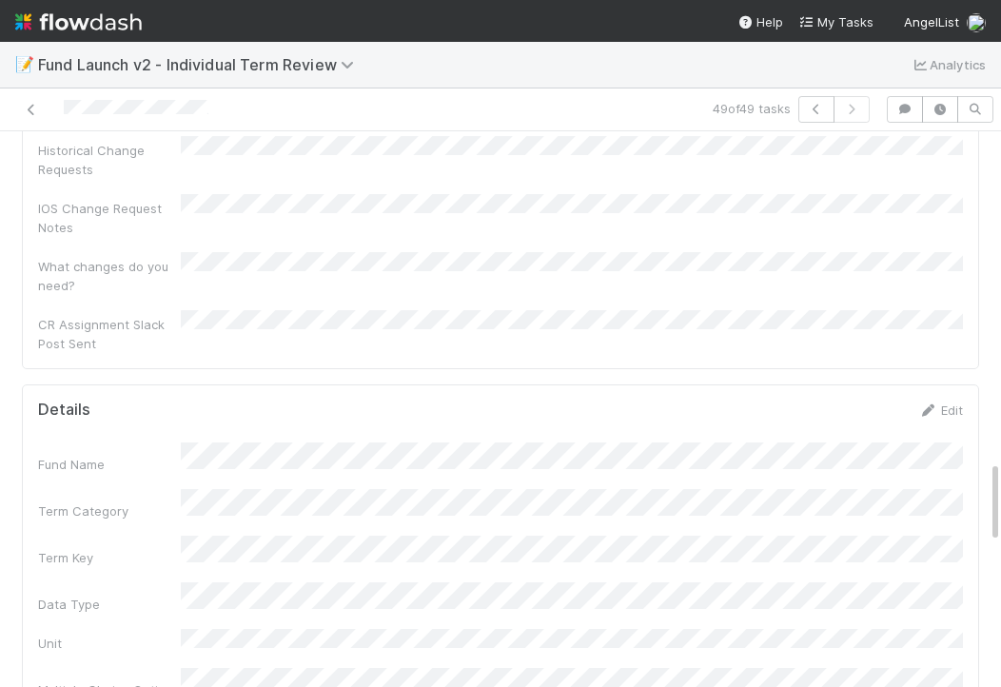
scroll to position [2211, 0]
click at [940, 405] on link "Edit" at bounding box center [940, 412] width 45 height 15
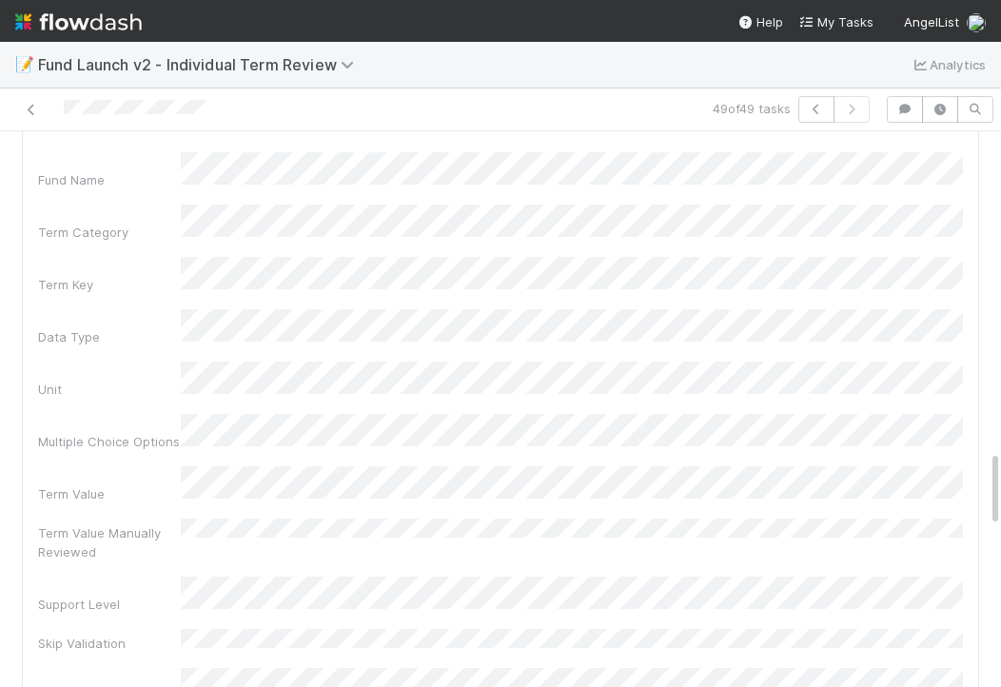
scroll to position [2626, 0]
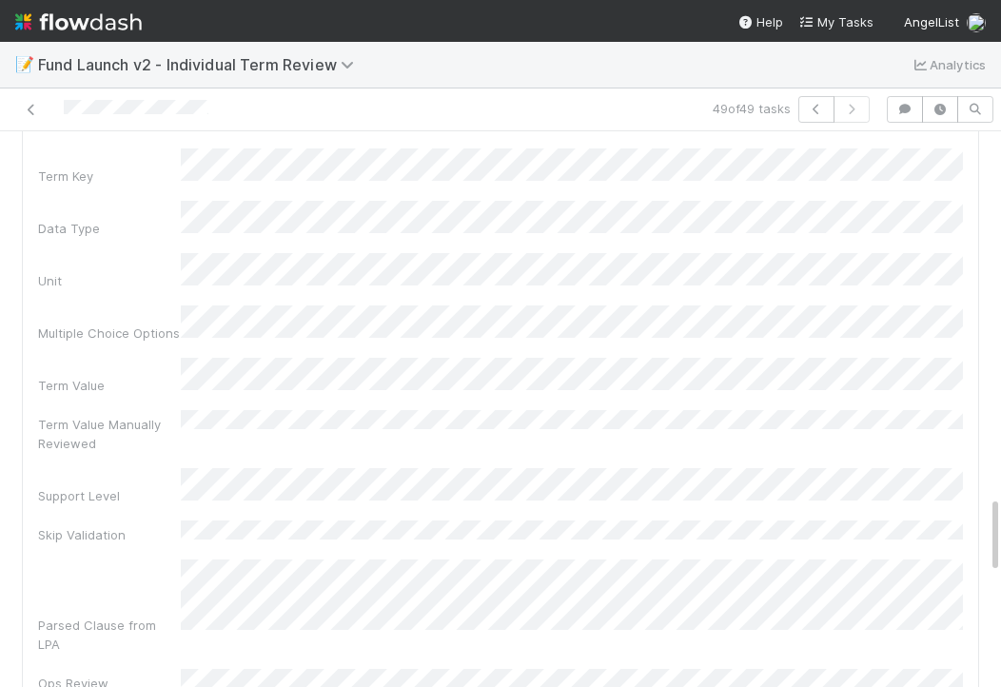
click at [248, 250] on div "Fund Name Term Category Term Key Data Type Unit Multiple Choice Options Term Va…" at bounding box center [500, 685] width 925 height 1282
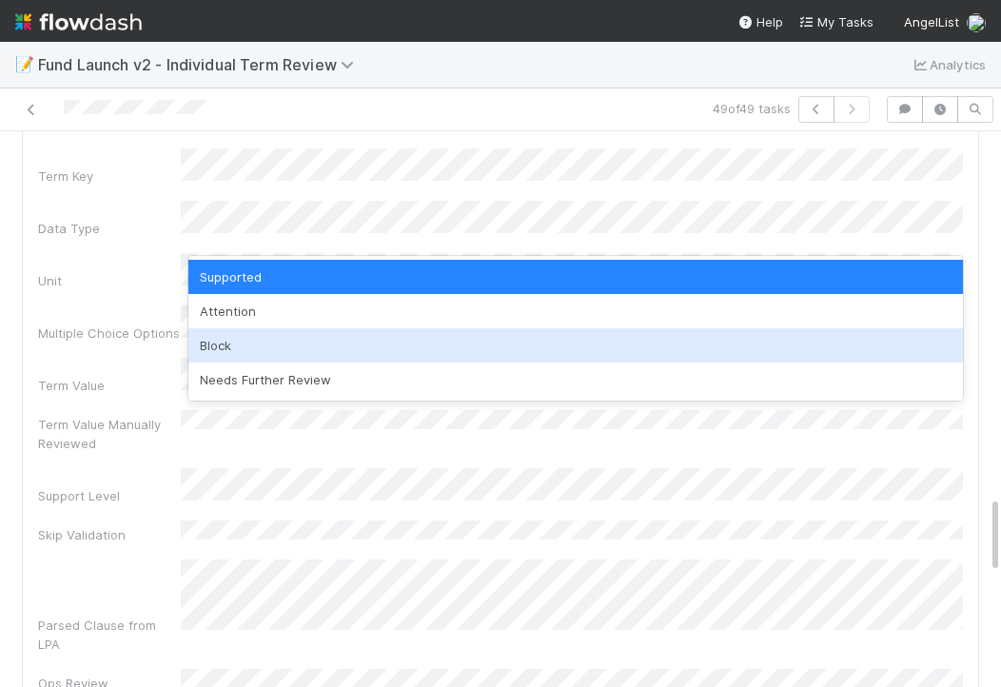
click at [209, 314] on div "Attention" at bounding box center [575, 311] width 775 height 34
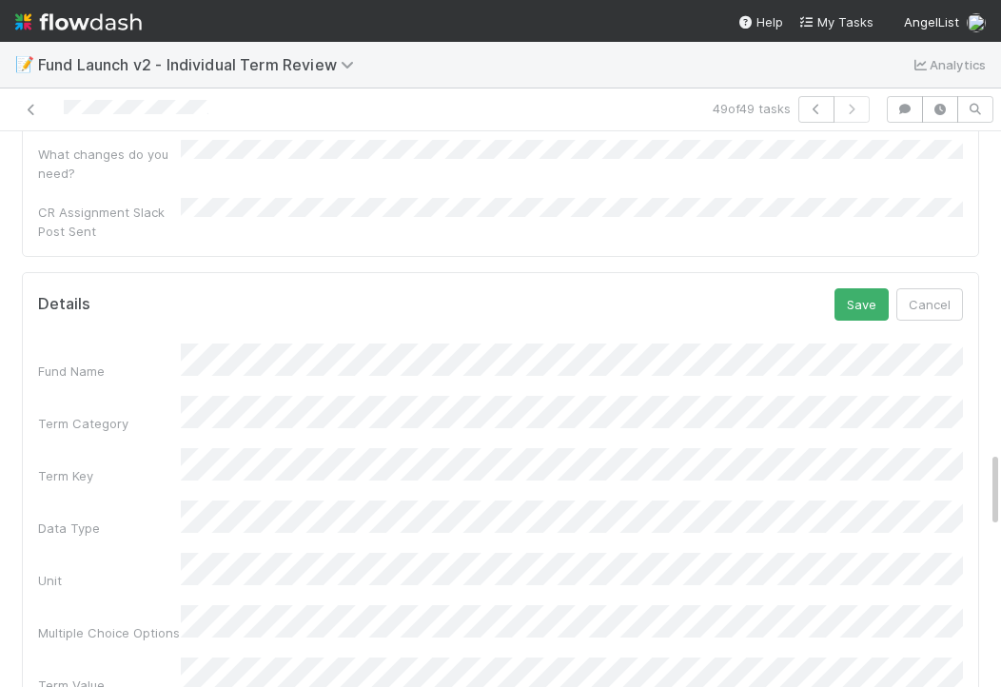
scroll to position [2288, 0]
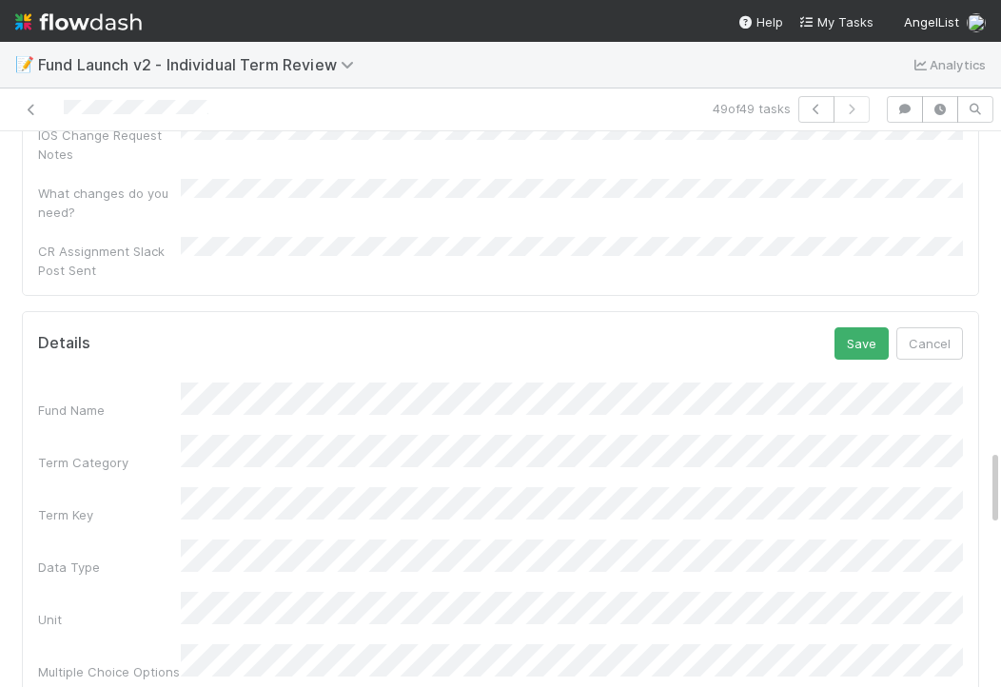
click at [849, 327] on button "Save" at bounding box center [862, 343] width 54 height 32
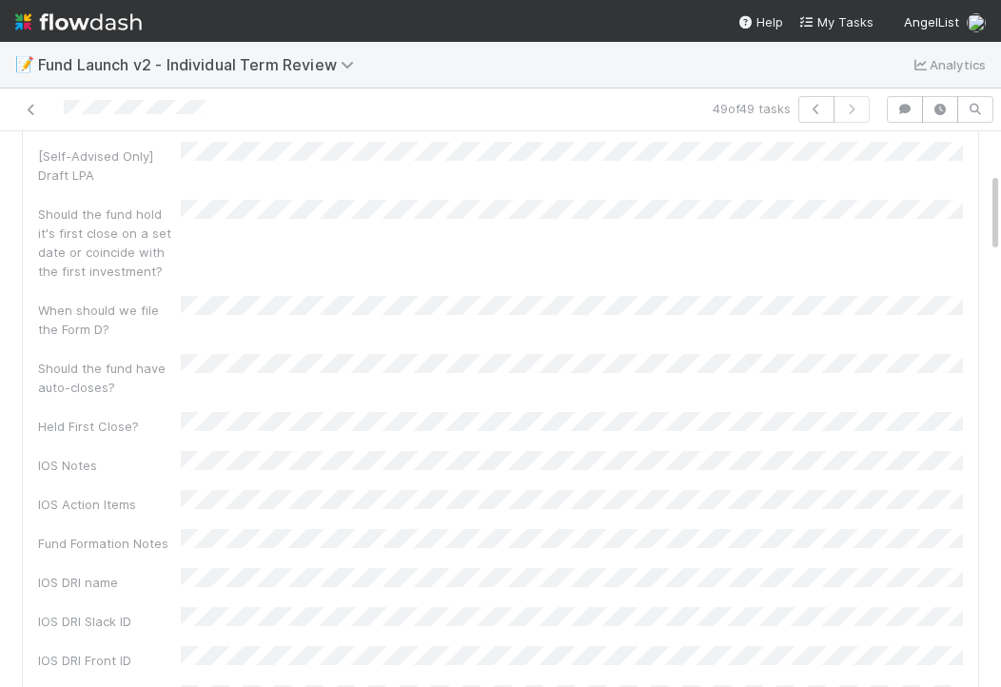
scroll to position [0, 0]
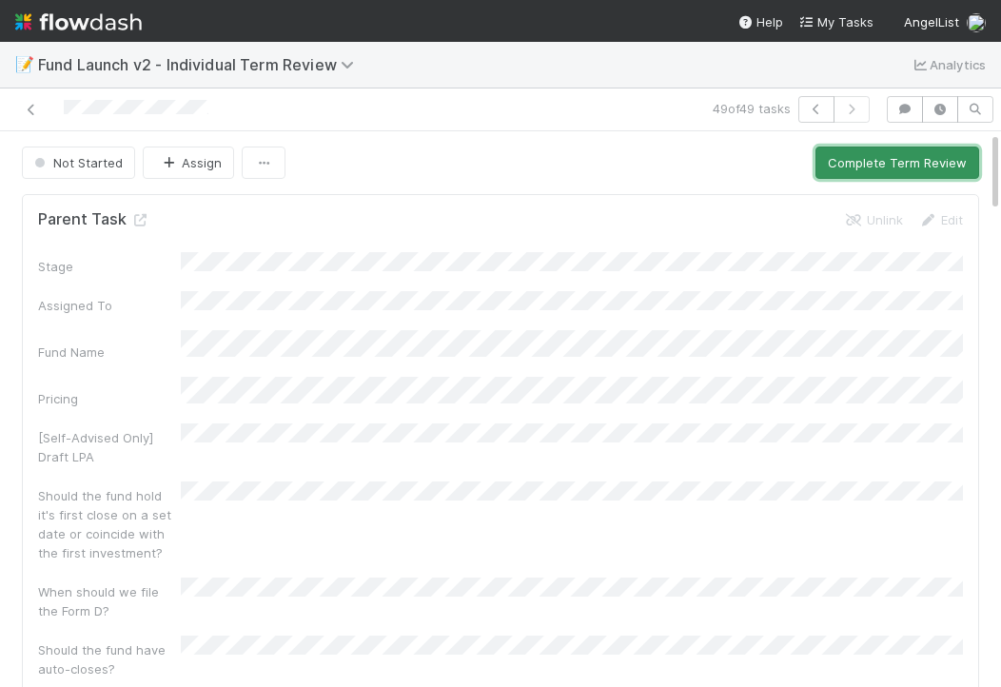
click at [873, 160] on button "Complete Term Review" at bounding box center [897, 163] width 164 height 32
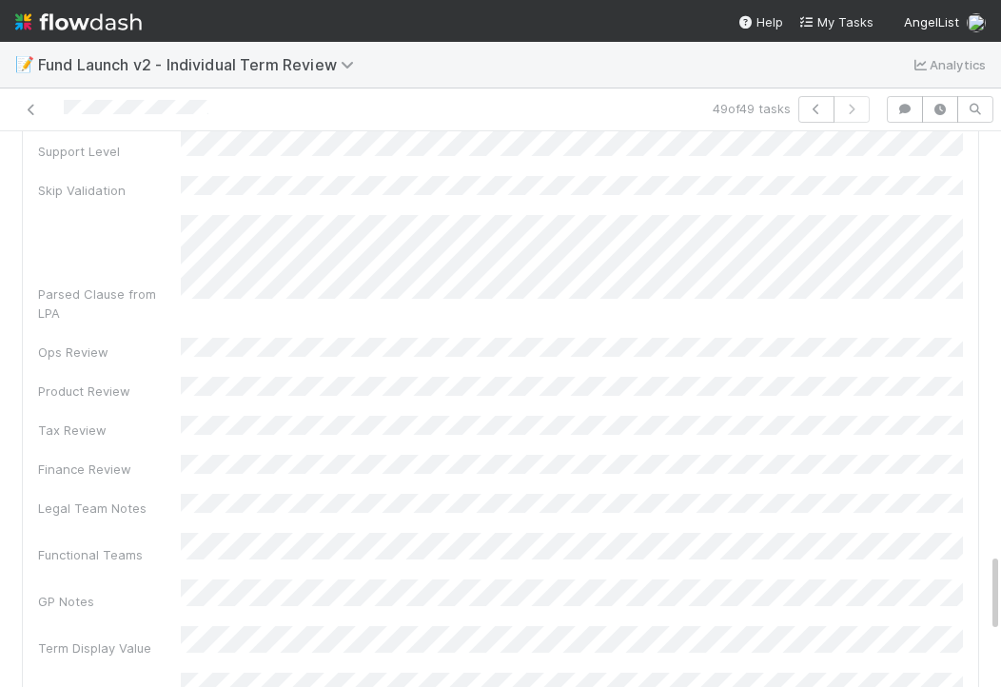
scroll to position [2899, 0]
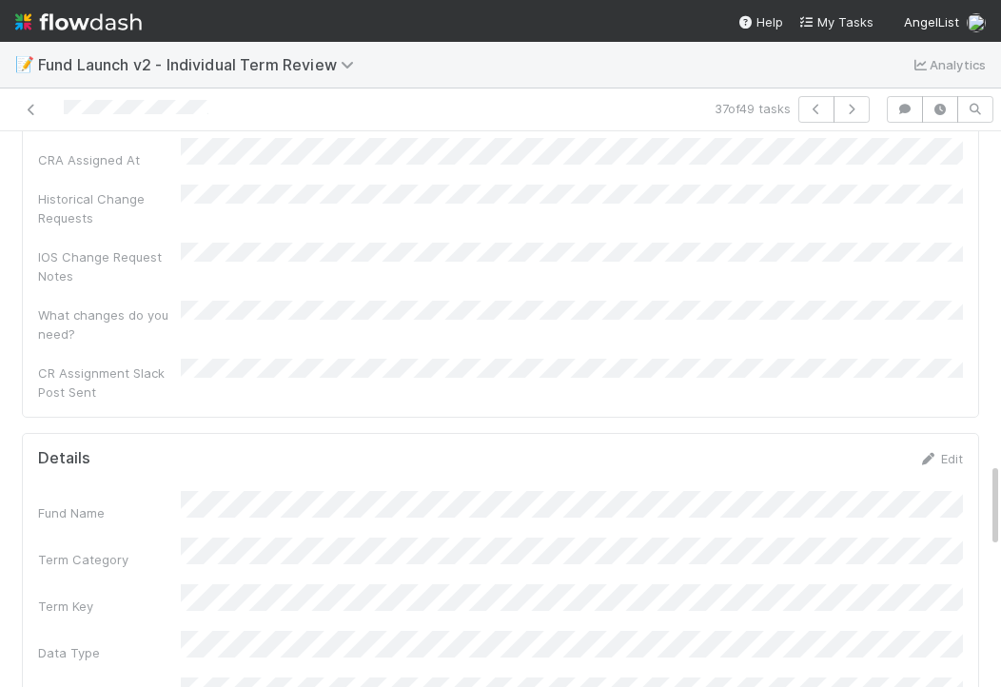
scroll to position [2152, 0]
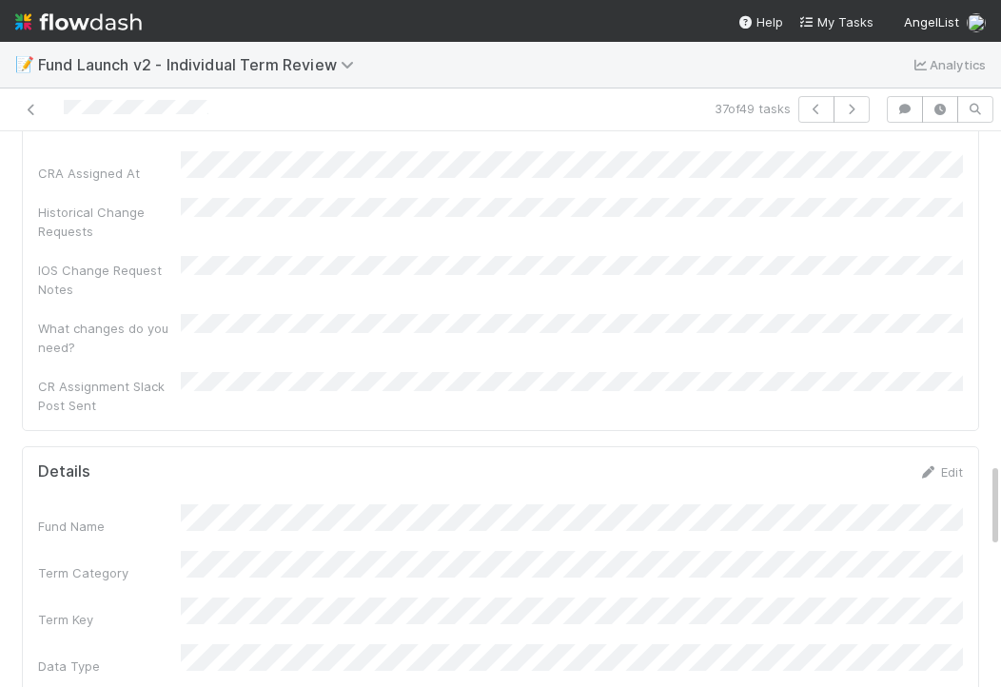
click at [952, 464] on link "Edit" at bounding box center [940, 471] width 45 height 15
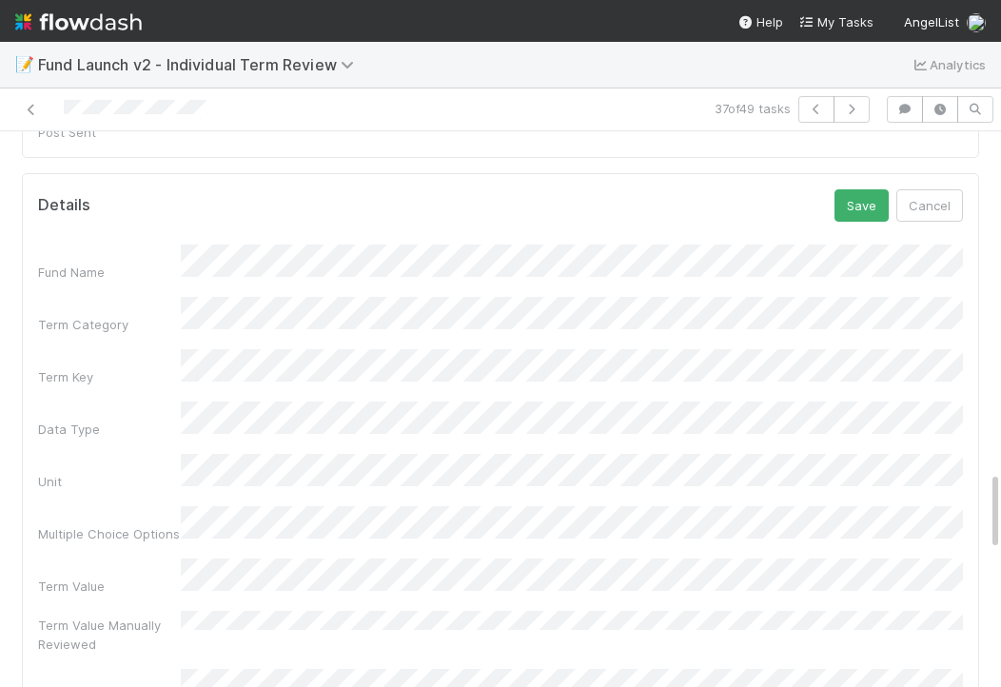
scroll to position [2468, 0]
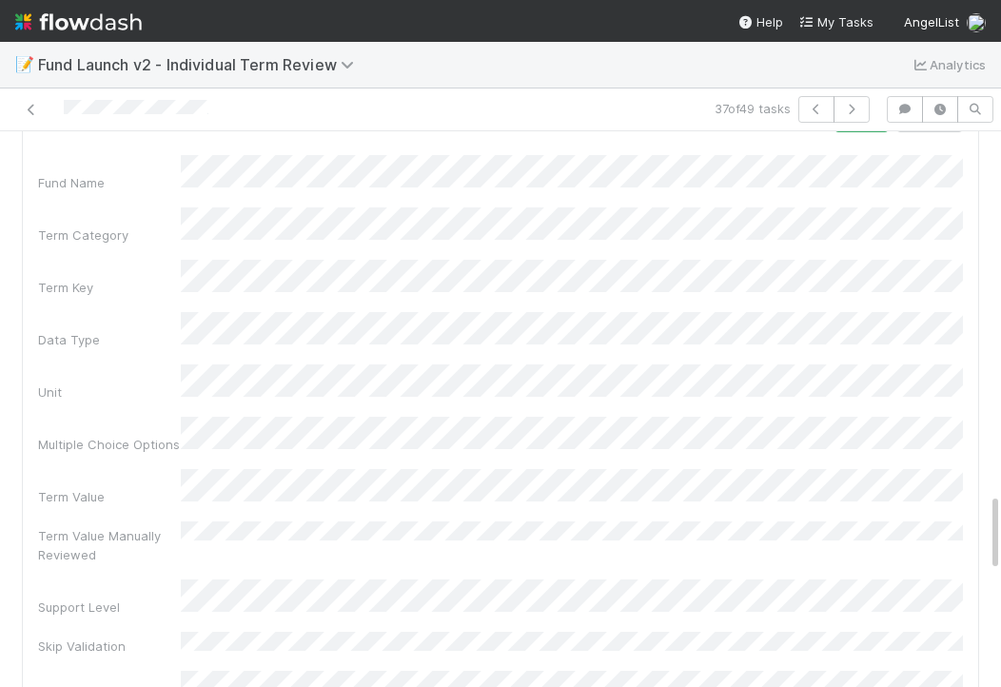
scroll to position [2524, 0]
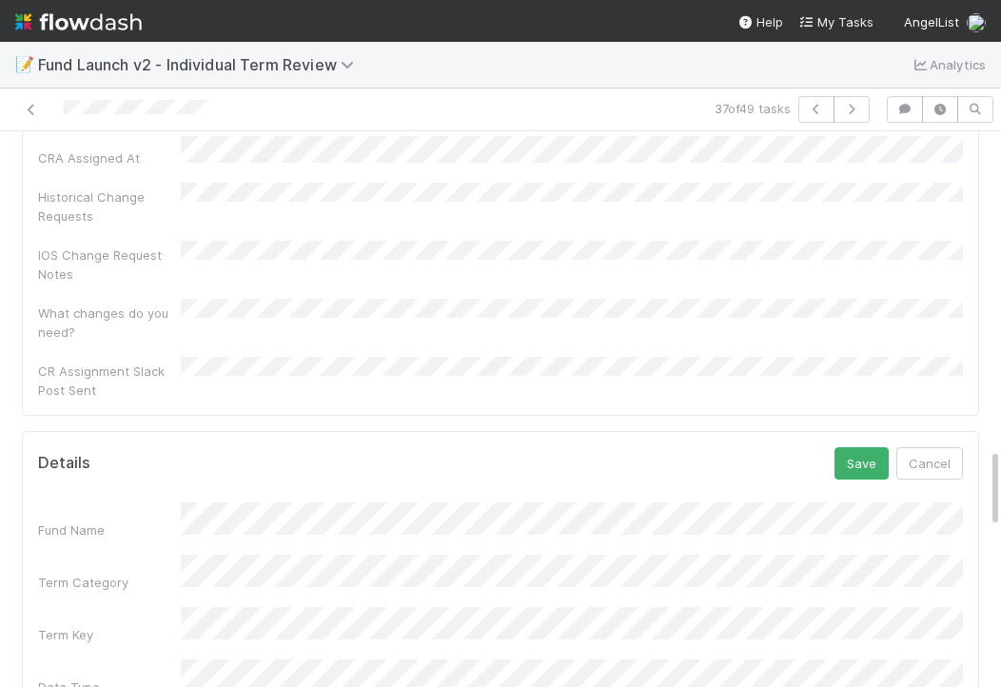
scroll to position [2041, 0]
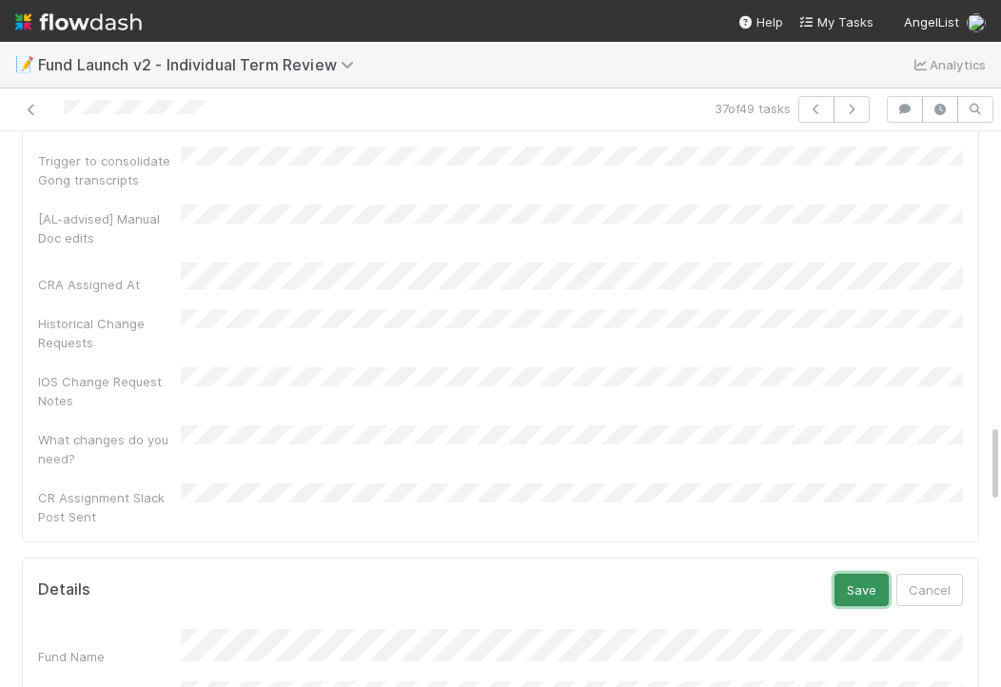
click at [849, 574] on button "Save" at bounding box center [862, 590] width 54 height 32
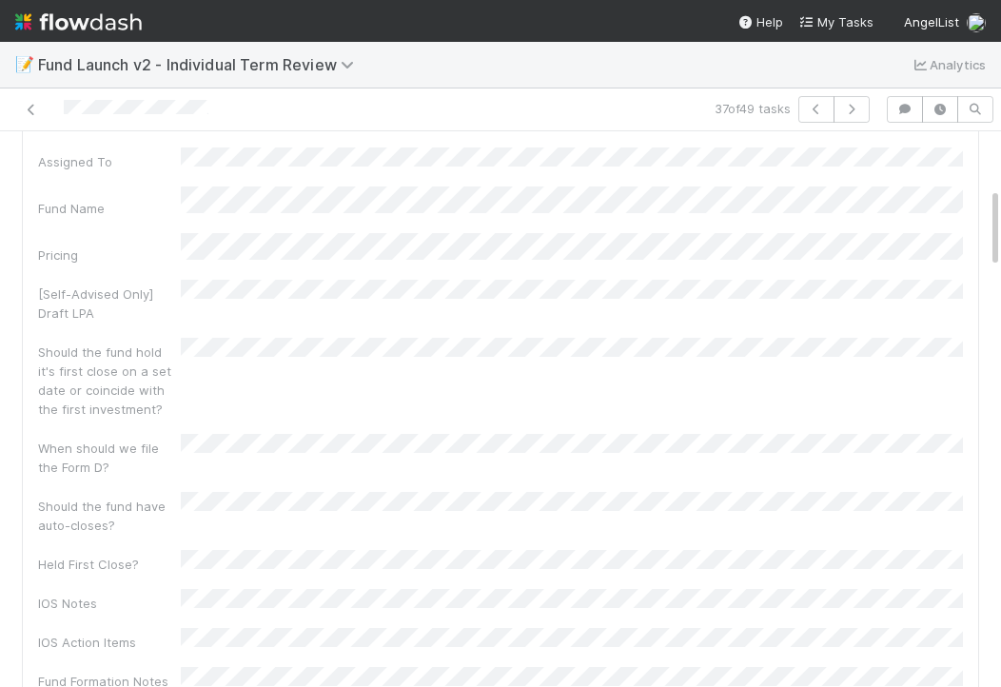
scroll to position [0, 0]
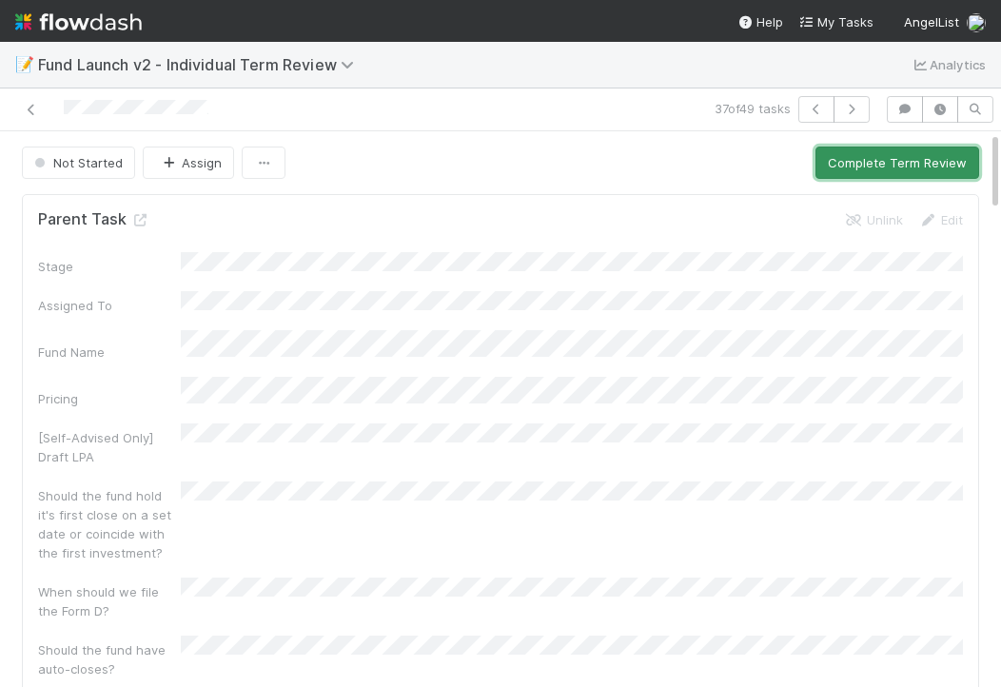
click at [865, 173] on button "Complete Term Review" at bounding box center [897, 163] width 164 height 32
click at [895, 154] on button "Complete Term Review" at bounding box center [897, 163] width 164 height 32
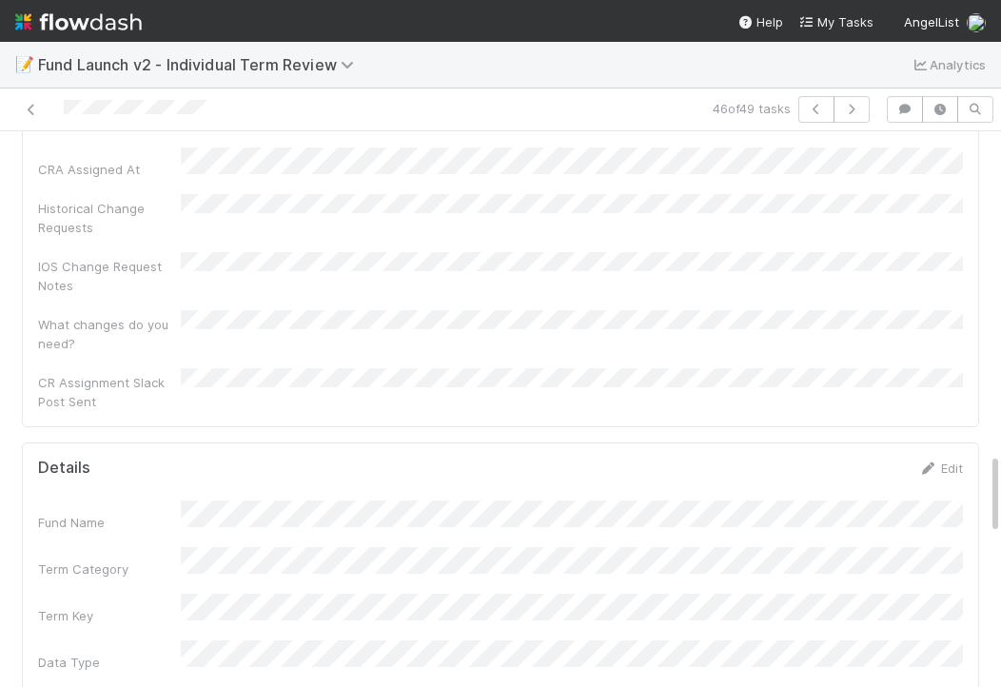
scroll to position [2187, 0]
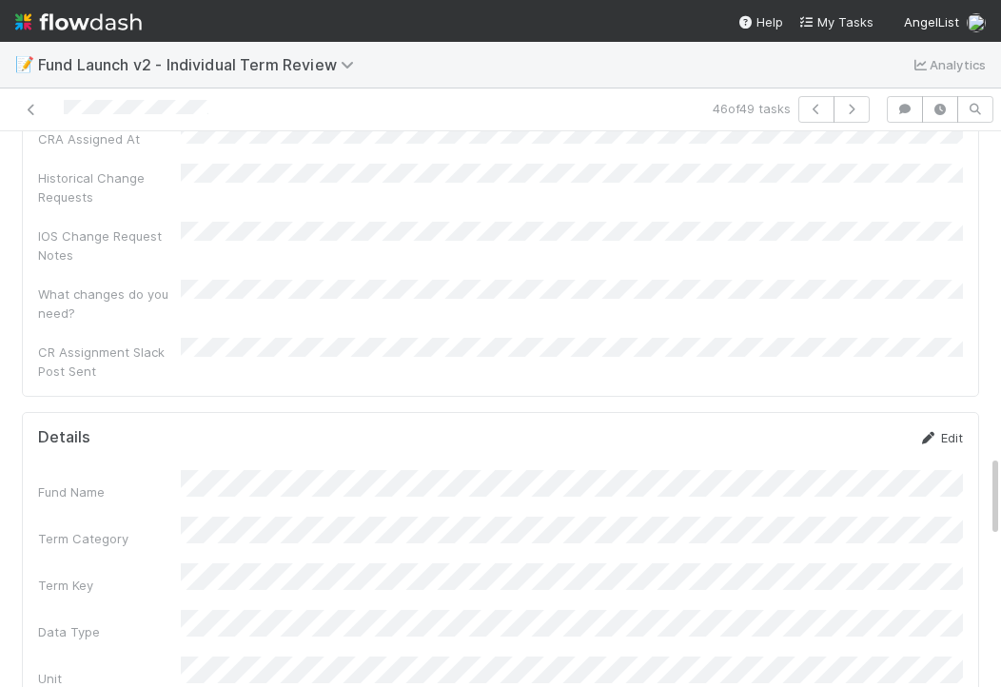
click at [936, 430] on link "Edit" at bounding box center [940, 437] width 45 height 15
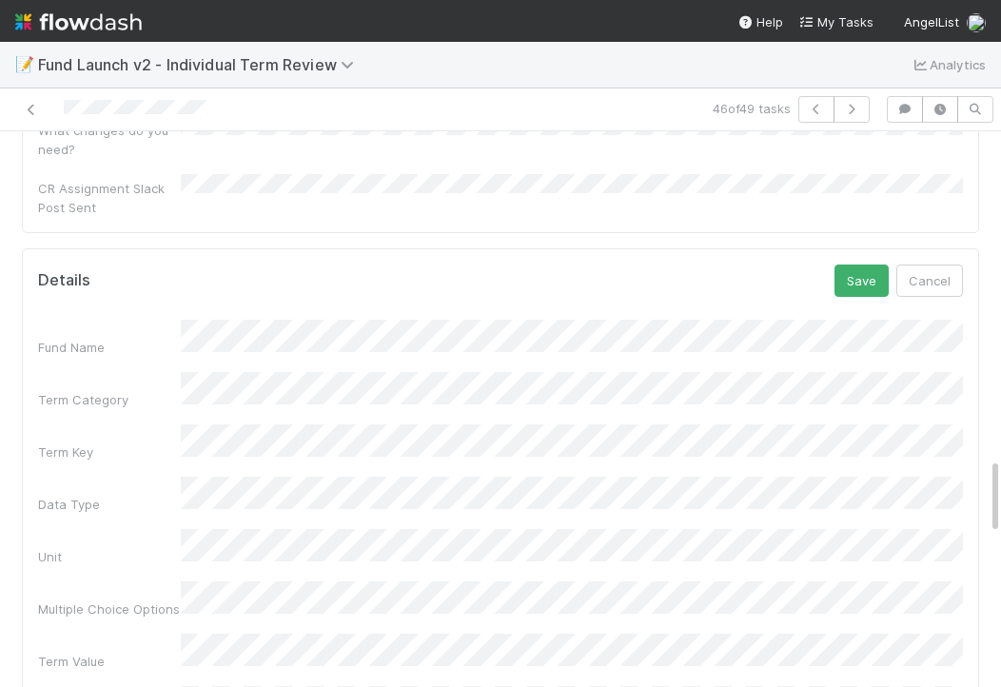
scroll to position [2282, 0]
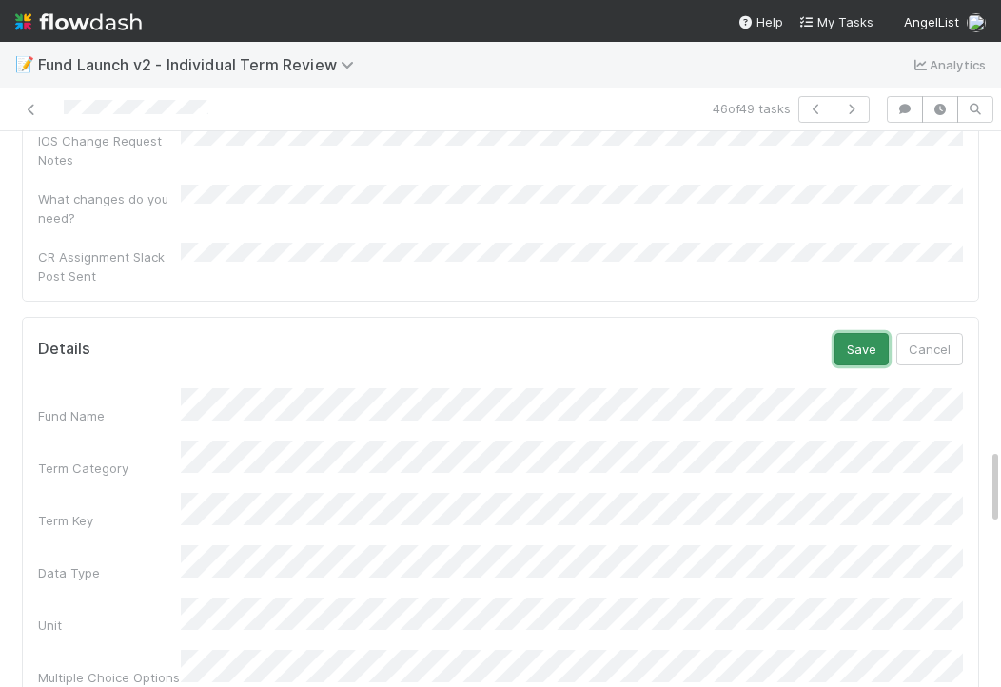
click at [864, 333] on button "Save" at bounding box center [862, 349] width 54 height 32
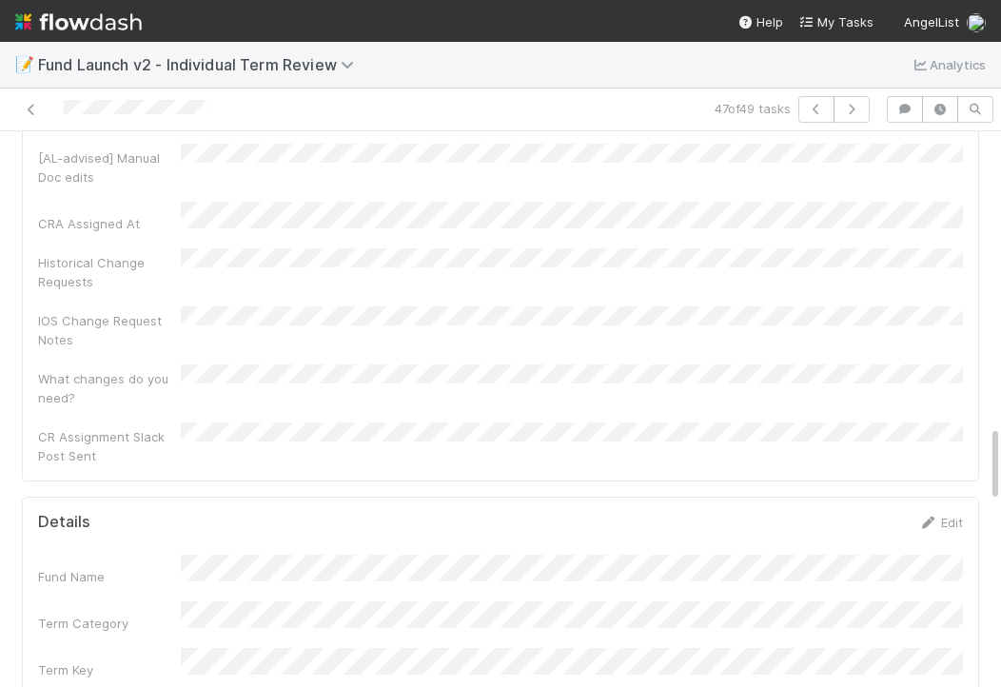
scroll to position [2109, 0]
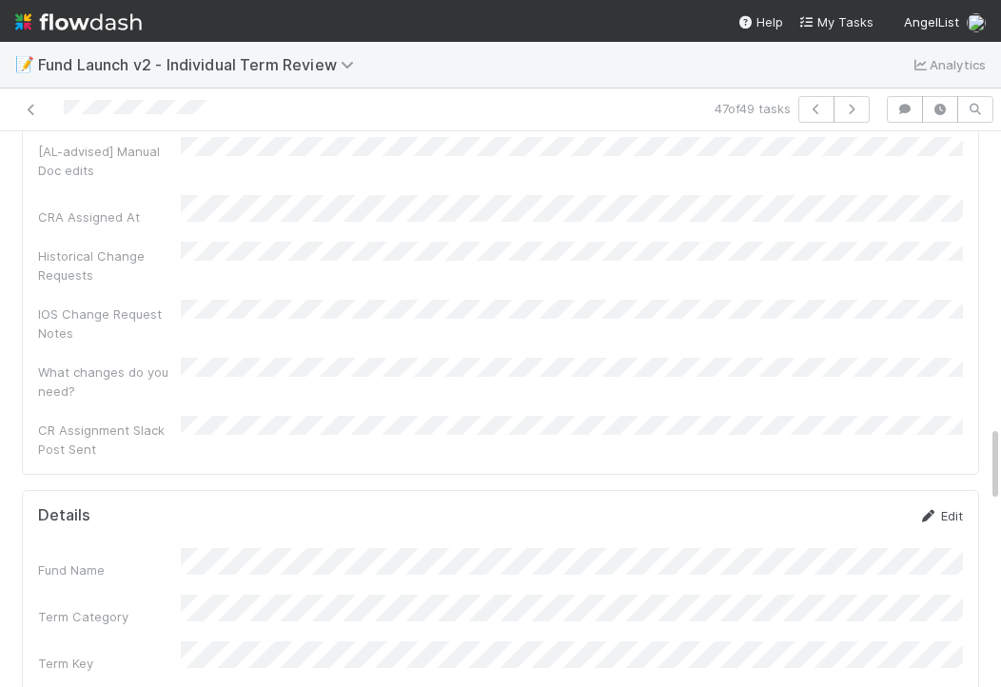
click at [944, 508] on link "Edit" at bounding box center [940, 515] width 45 height 15
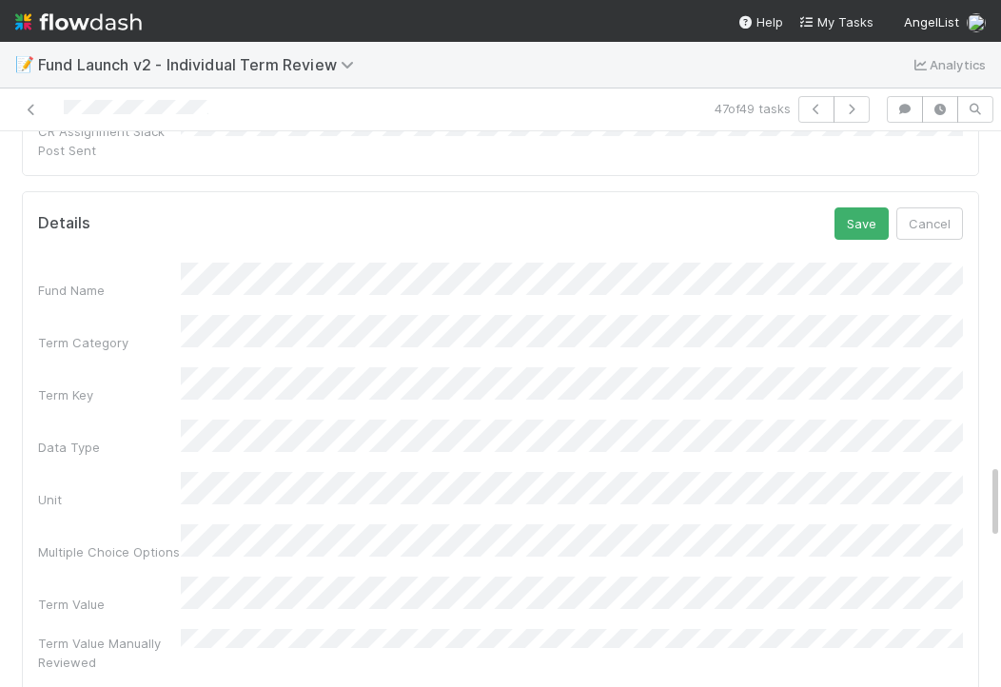
scroll to position [0, 6]
click at [1000, 422] on html "📝 Fund Launch v2 - Individual Term Review Analytics 47 of 49 tasks Not Started …" at bounding box center [500, 343] width 1001 height 687
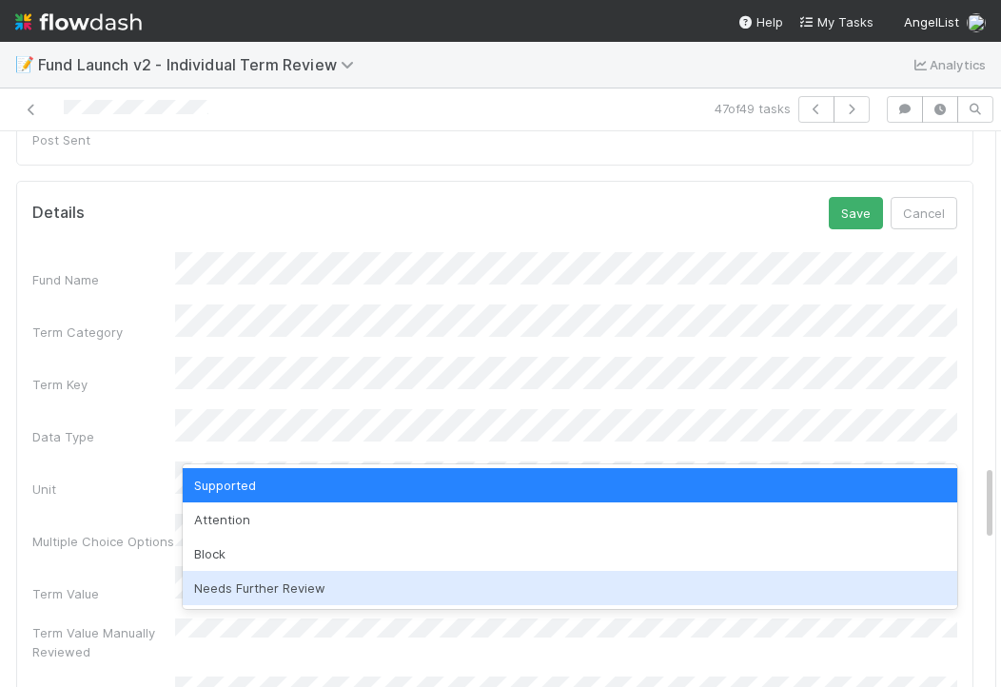
click at [490, 580] on div "Needs Further Review" at bounding box center [570, 588] width 775 height 34
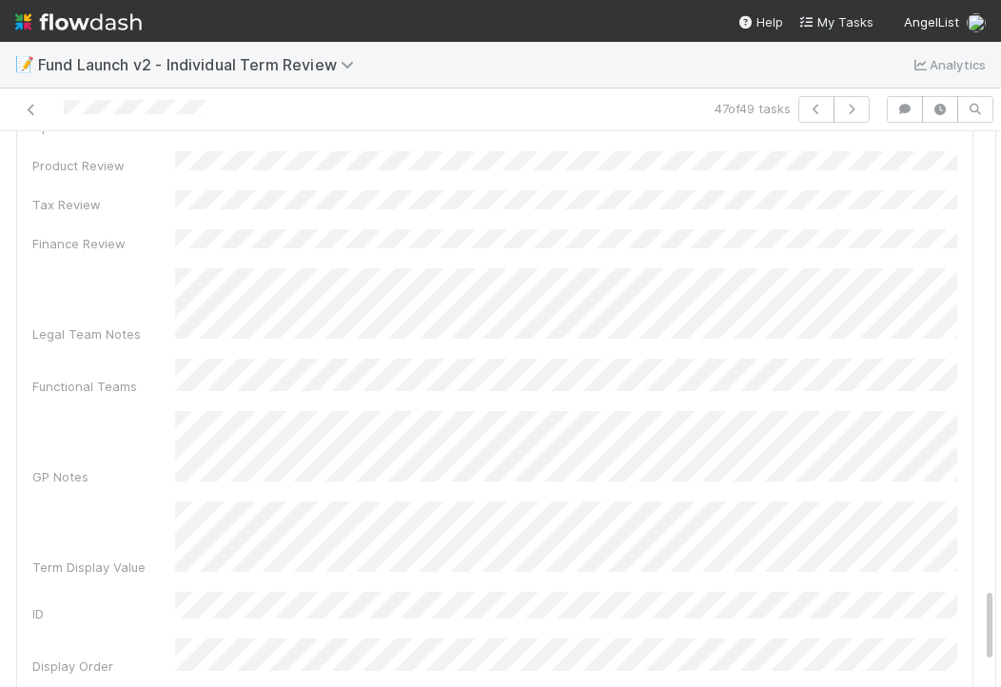
scroll to position [3329, 0]
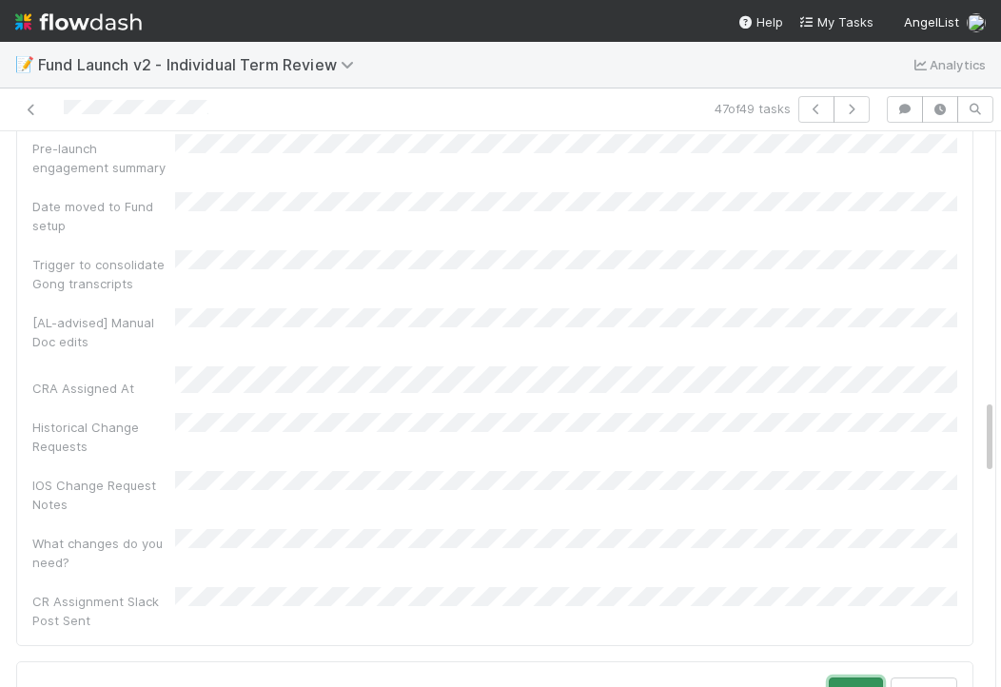
click at [862, 677] on button "Save" at bounding box center [856, 693] width 54 height 32
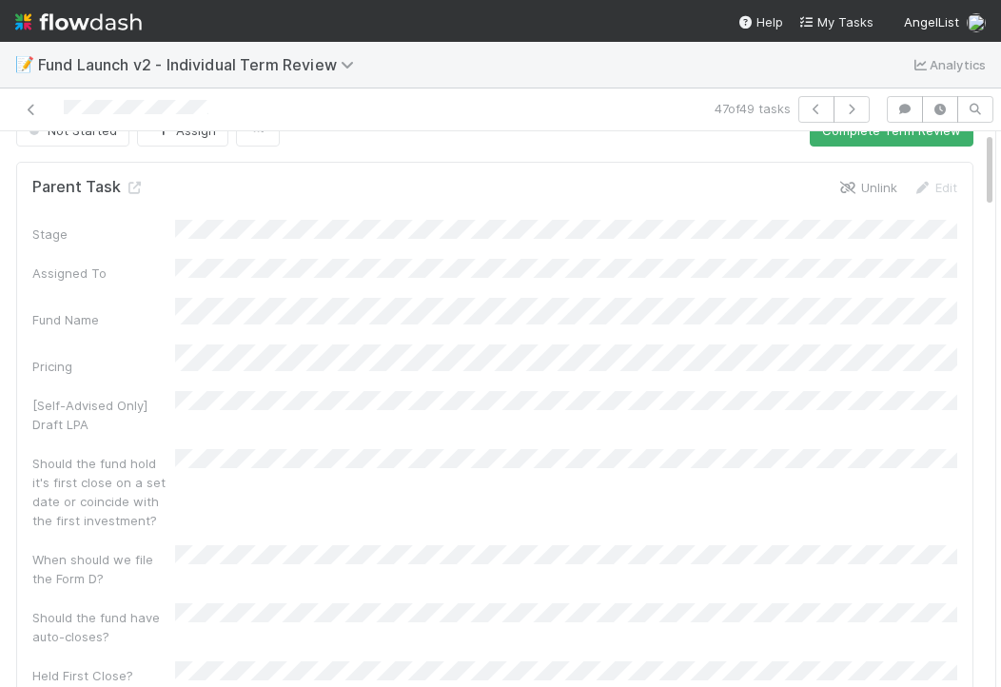
scroll to position [0, 0]
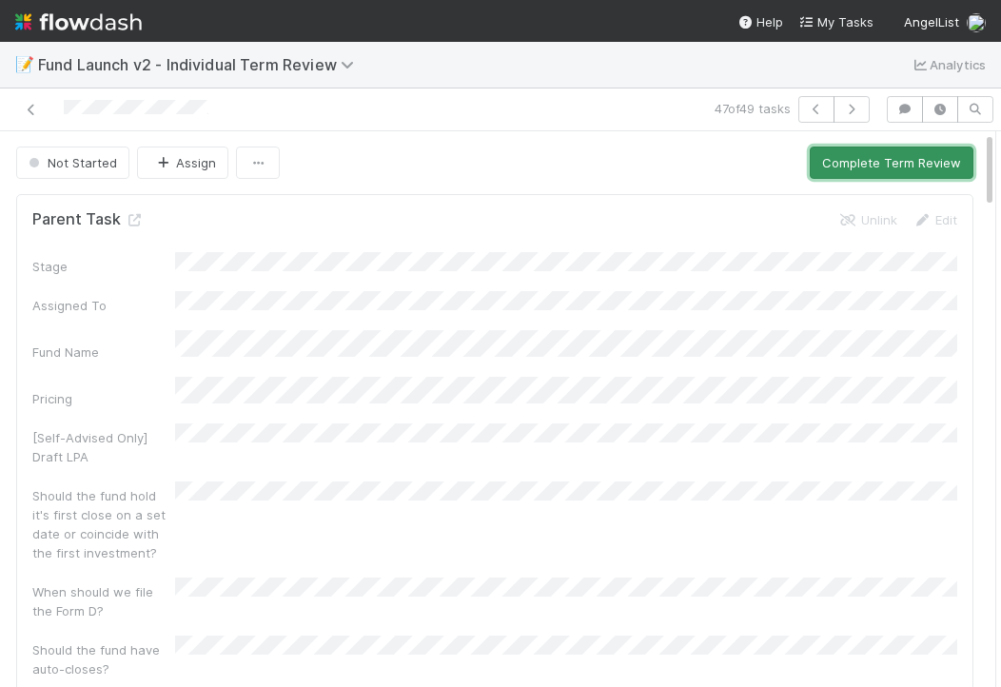
click at [853, 157] on button "Complete Term Review" at bounding box center [892, 163] width 164 height 32
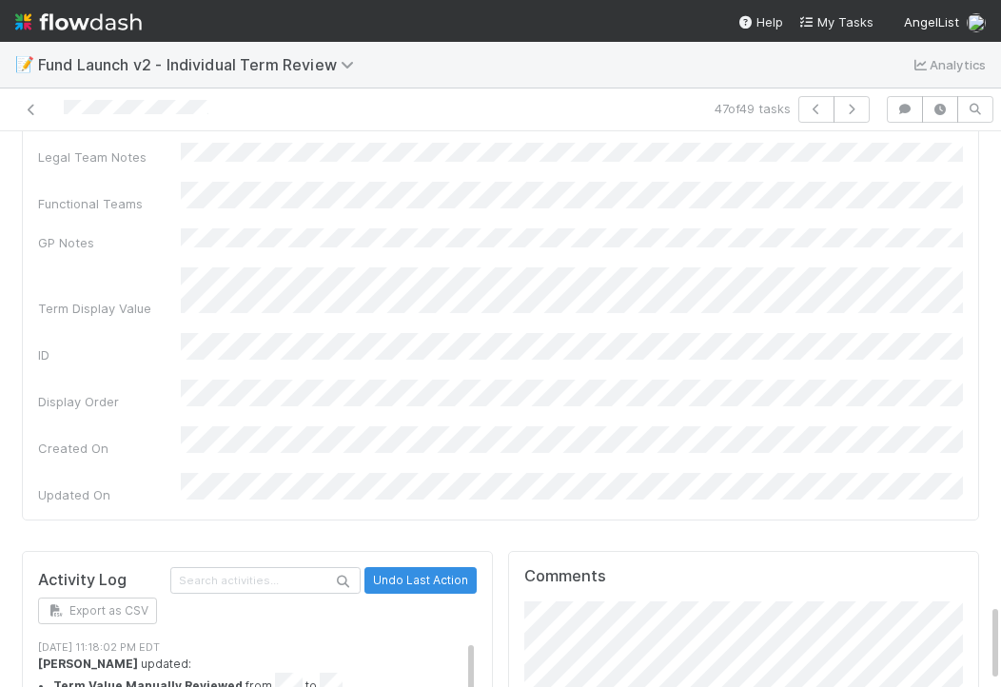
scroll to position [3339, 0]
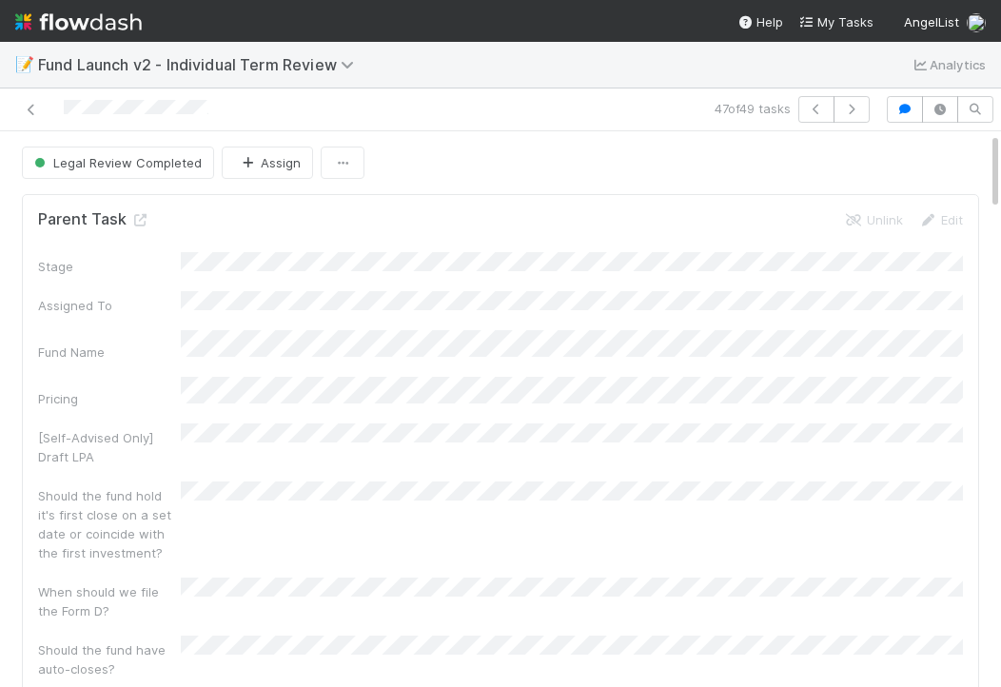
scroll to position [15, 0]
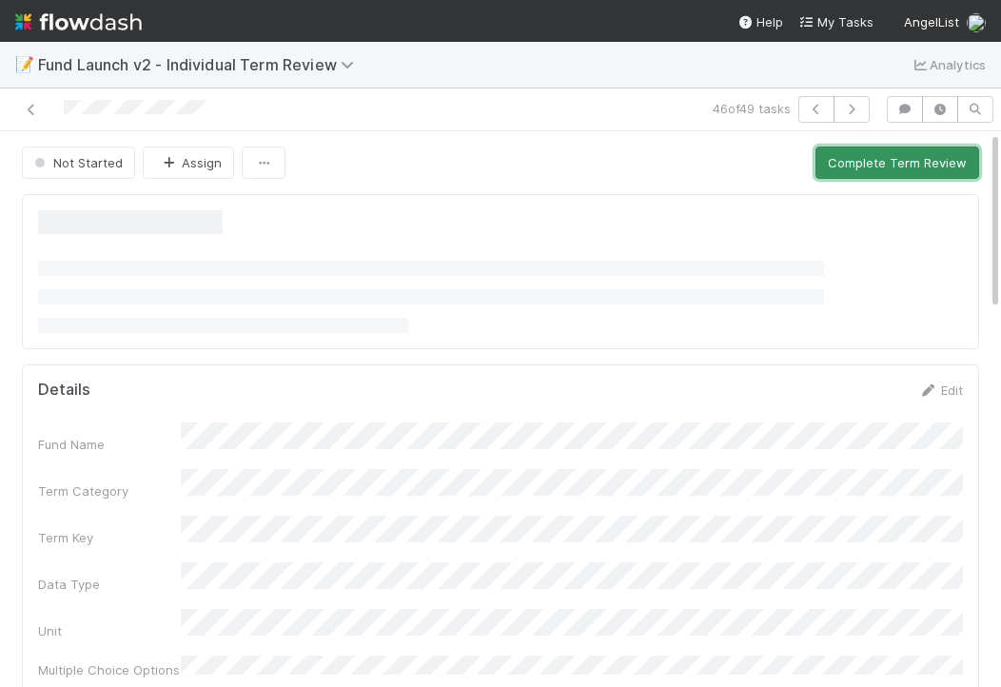
click at [876, 172] on button "Complete Term Review" at bounding box center [897, 163] width 164 height 32
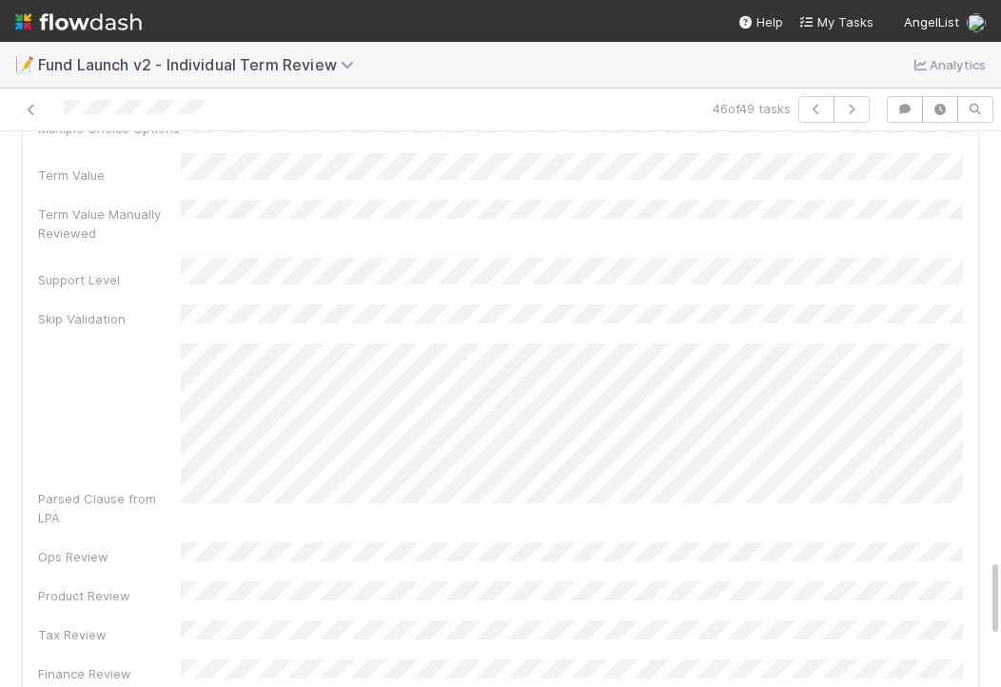
scroll to position [3342, 0]
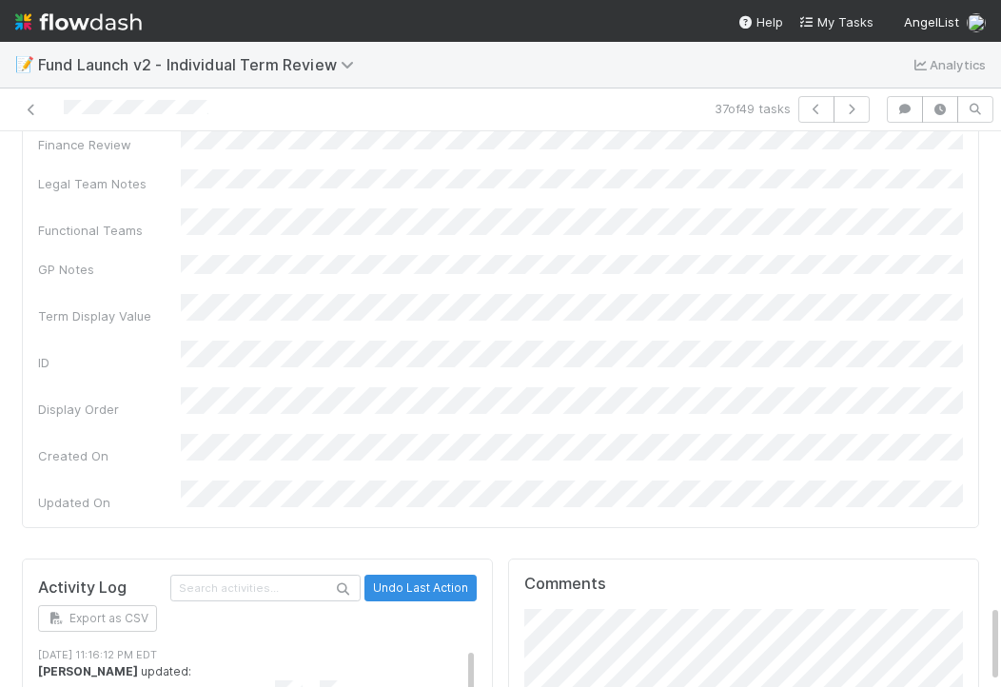
scroll to position [3314, 0]
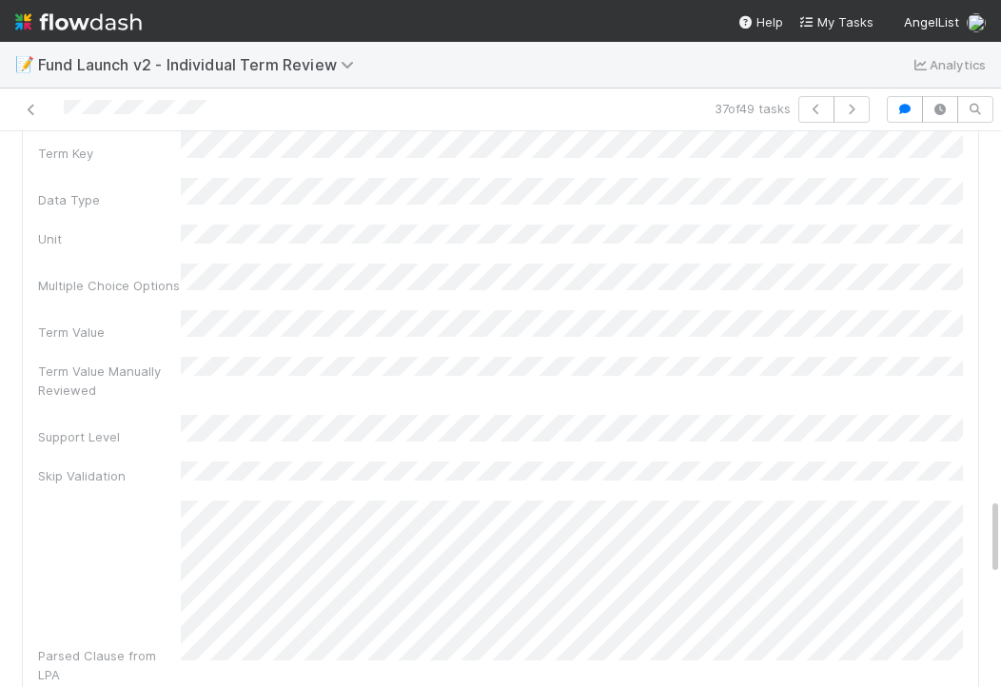
scroll to position [2221, 0]
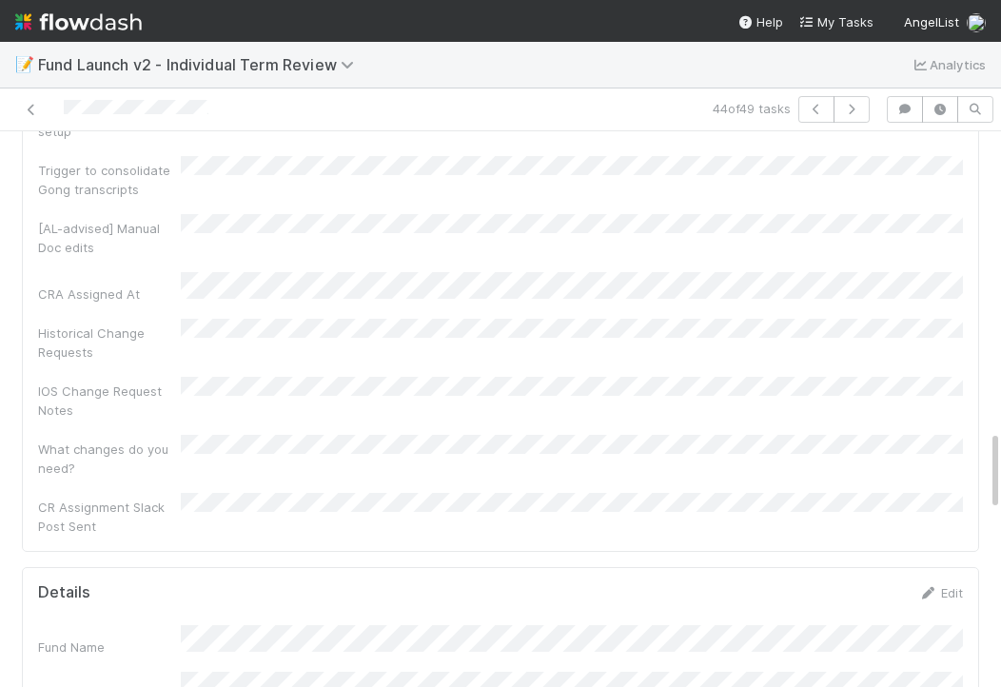
scroll to position [2044, 0]
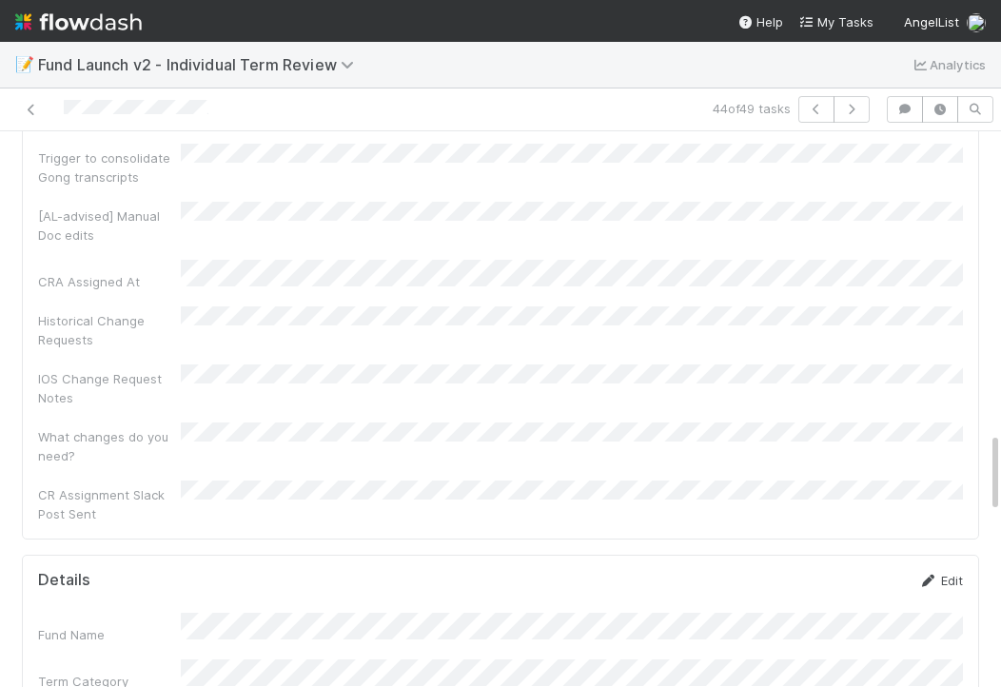
click at [955, 573] on link "Edit" at bounding box center [940, 580] width 45 height 15
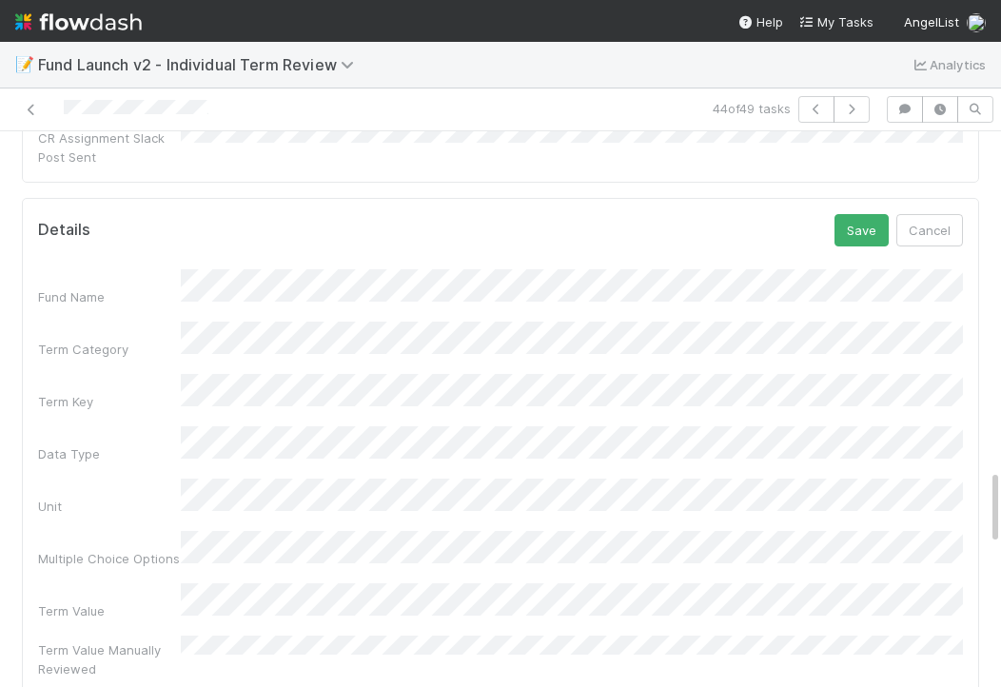
scroll to position [2258, 0]
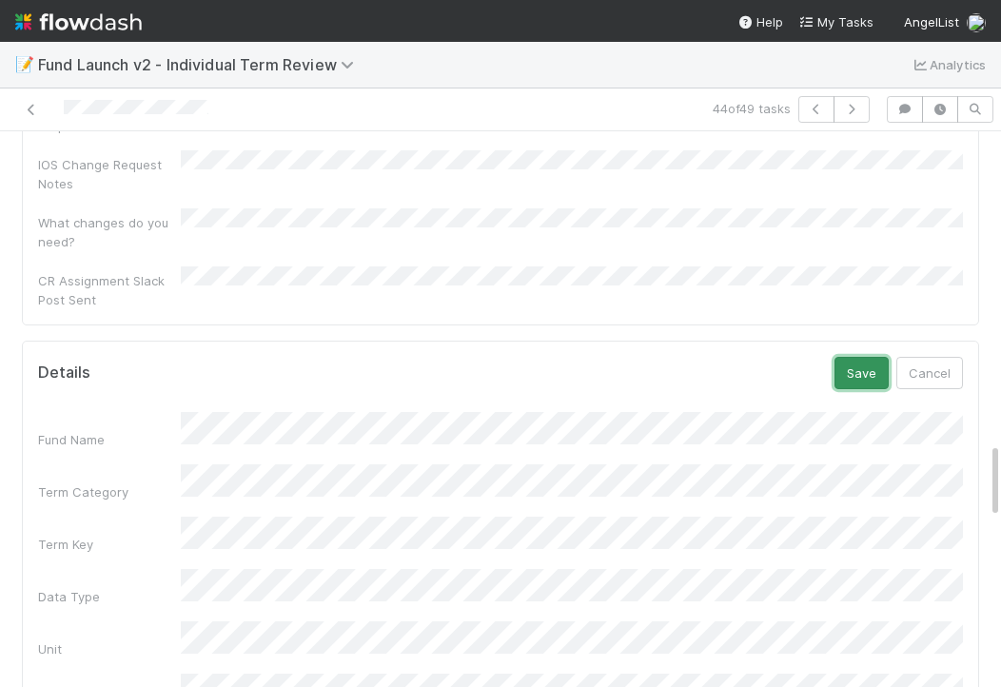
click at [867, 357] on button "Save" at bounding box center [862, 373] width 54 height 32
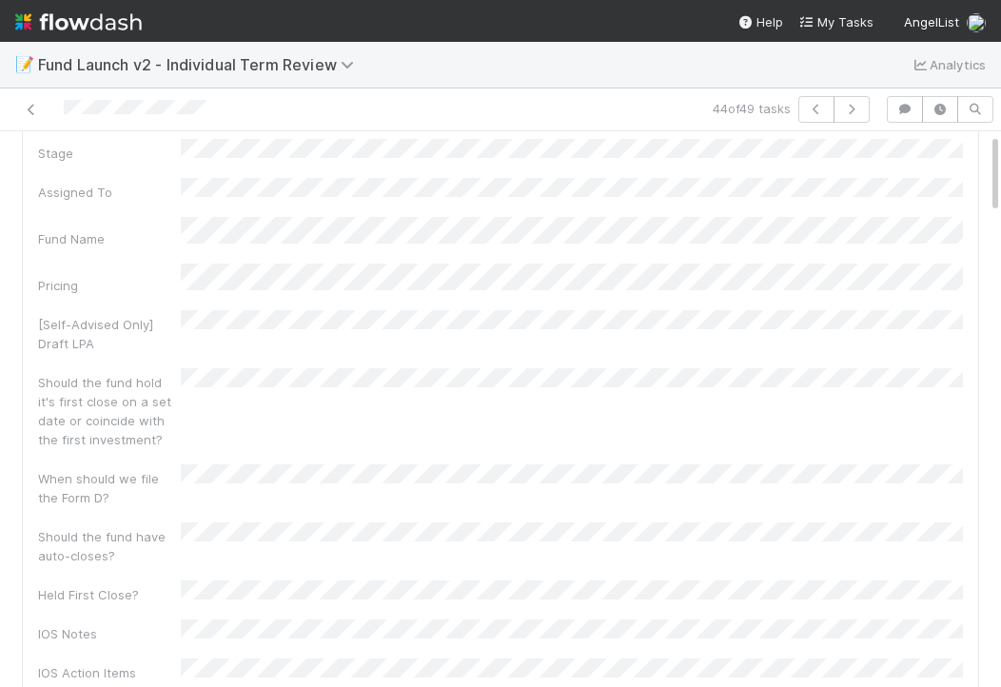
scroll to position [0, 0]
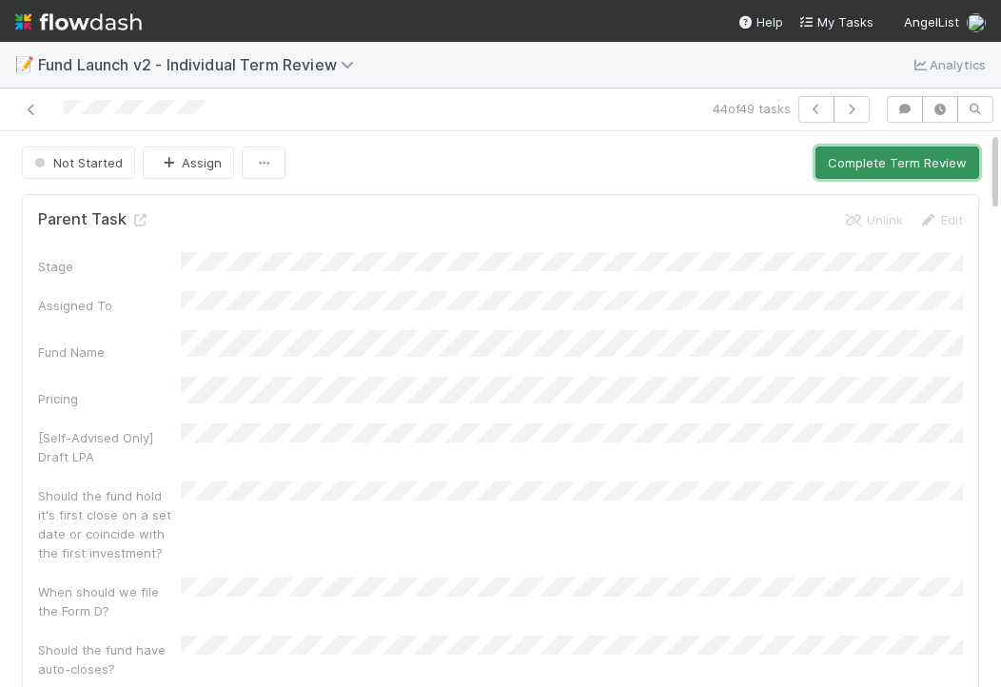
click at [866, 174] on button "Complete Term Review" at bounding box center [897, 163] width 164 height 32
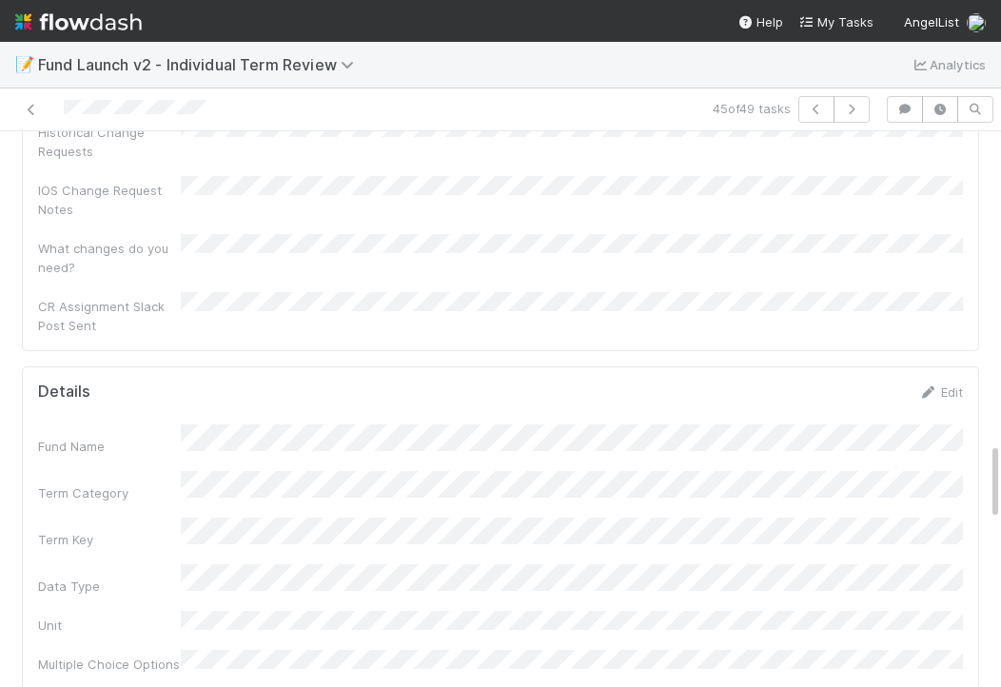
scroll to position [2223, 0]
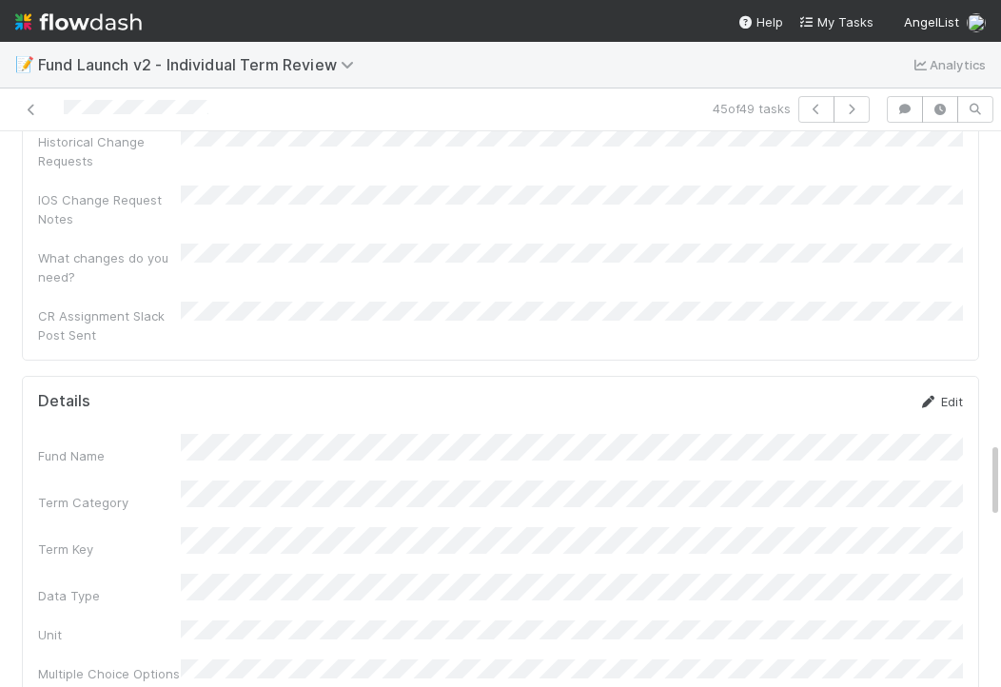
click at [945, 394] on link "Edit" at bounding box center [940, 401] width 45 height 15
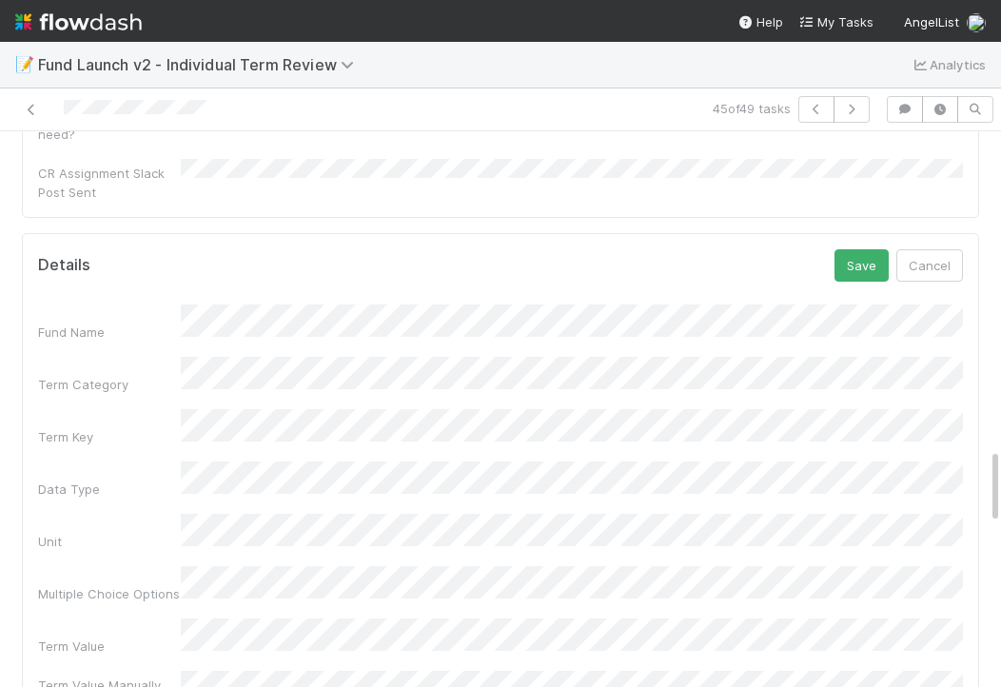
scroll to position [2412, 0]
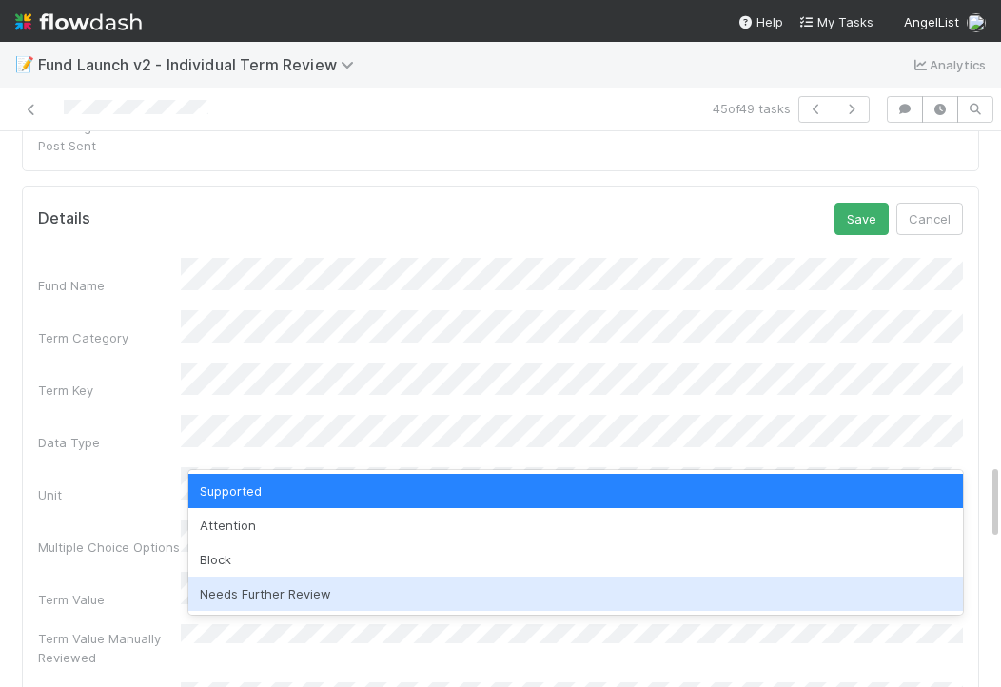
click at [223, 609] on div "Needs Further Review" at bounding box center [575, 594] width 775 height 34
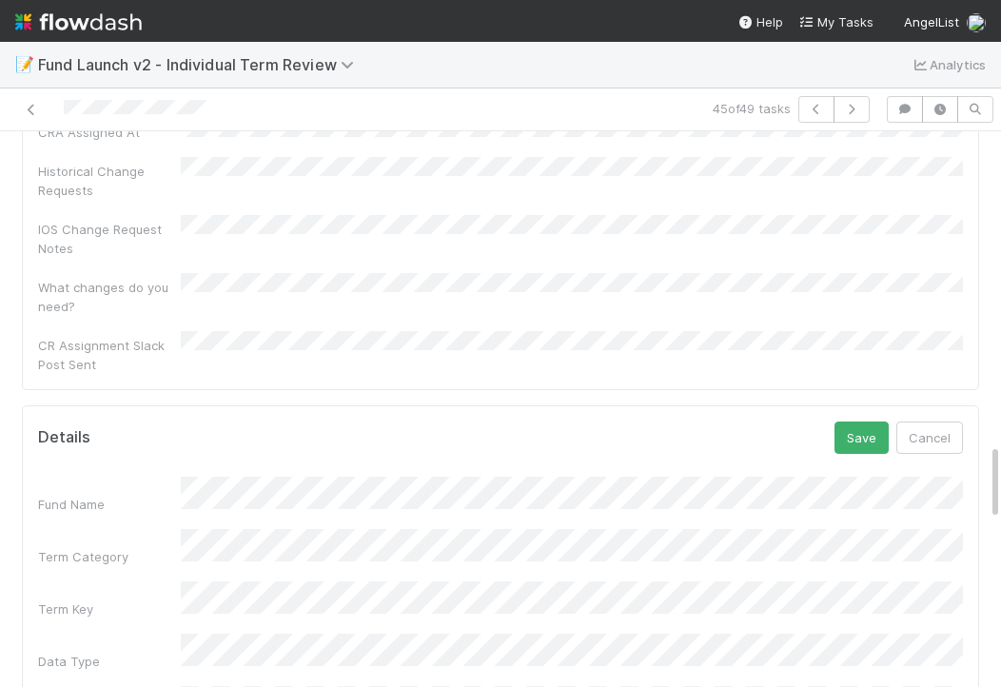
scroll to position [2032, 0]
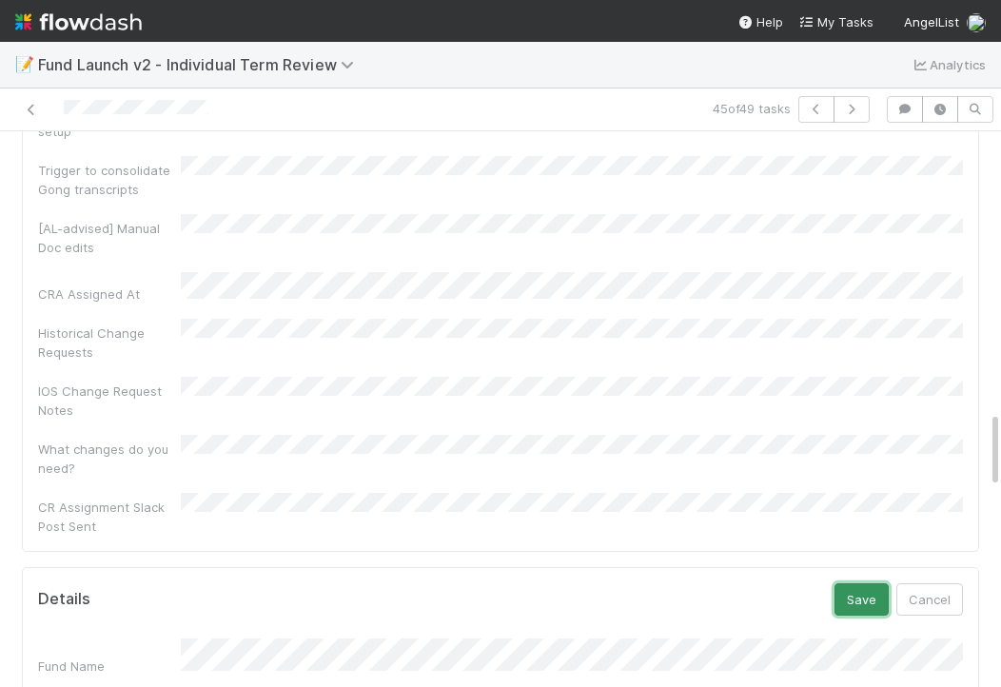
click at [862, 583] on button "Save" at bounding box center [862, 599] width 54 height 32
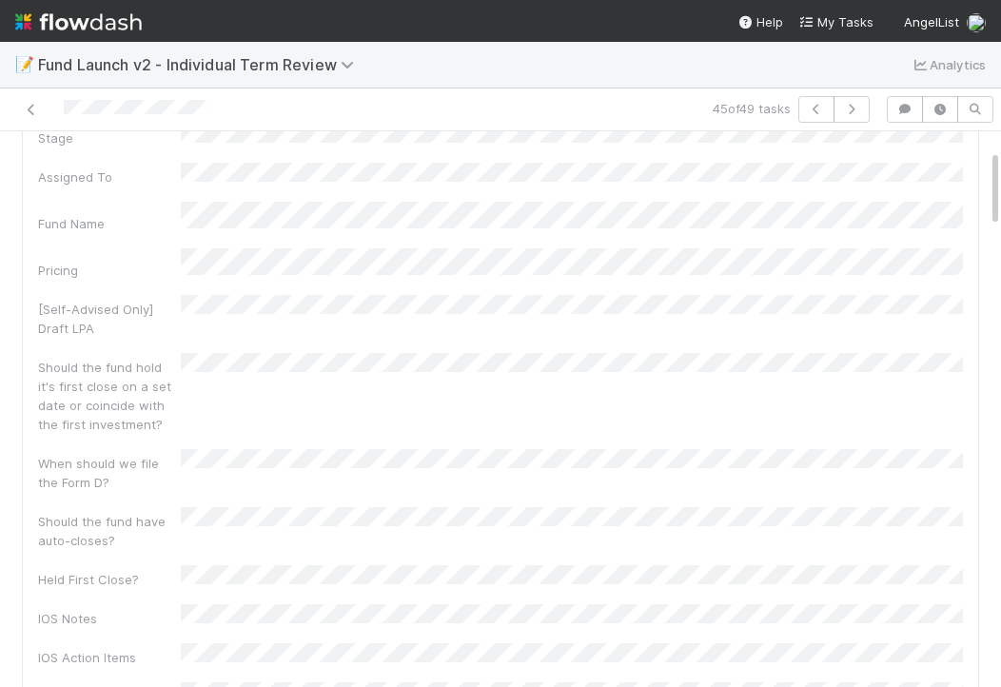
scroll to position [0, 0]
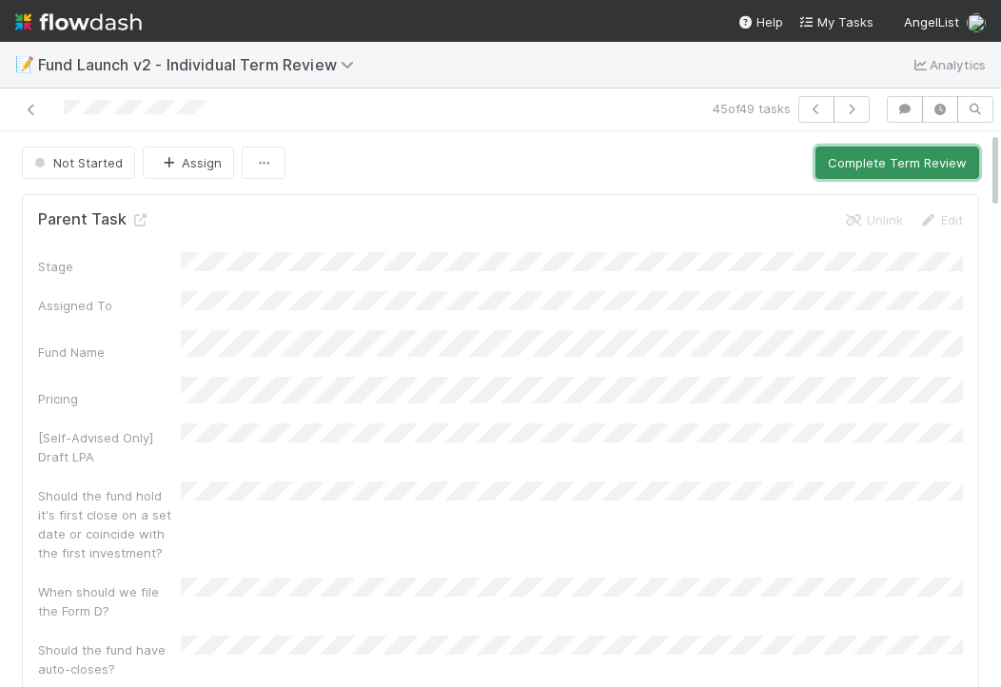
click at [893, 170] on button "Complete Term Review" at bounding box center [897, 163] width 164 height 32
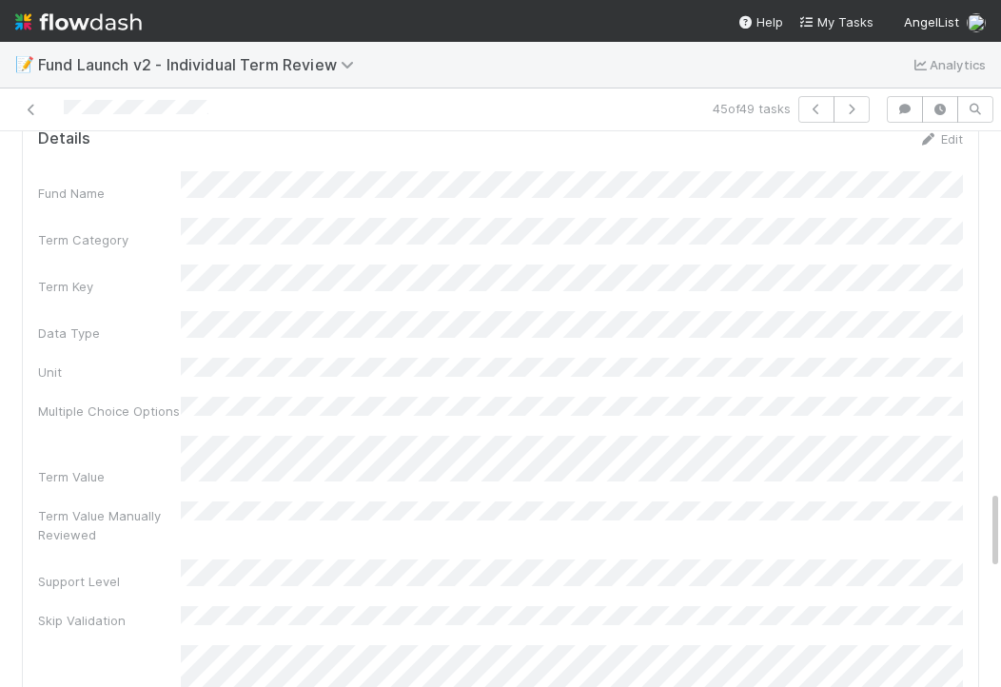
scroll to position [2511, 0]
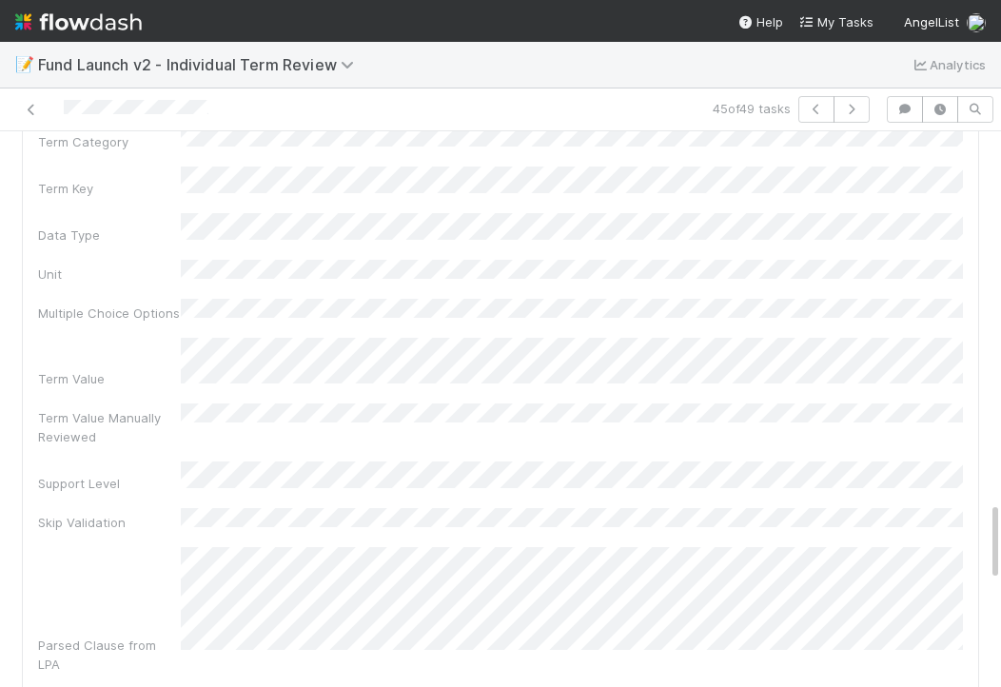
scroll to position [2576, 0]
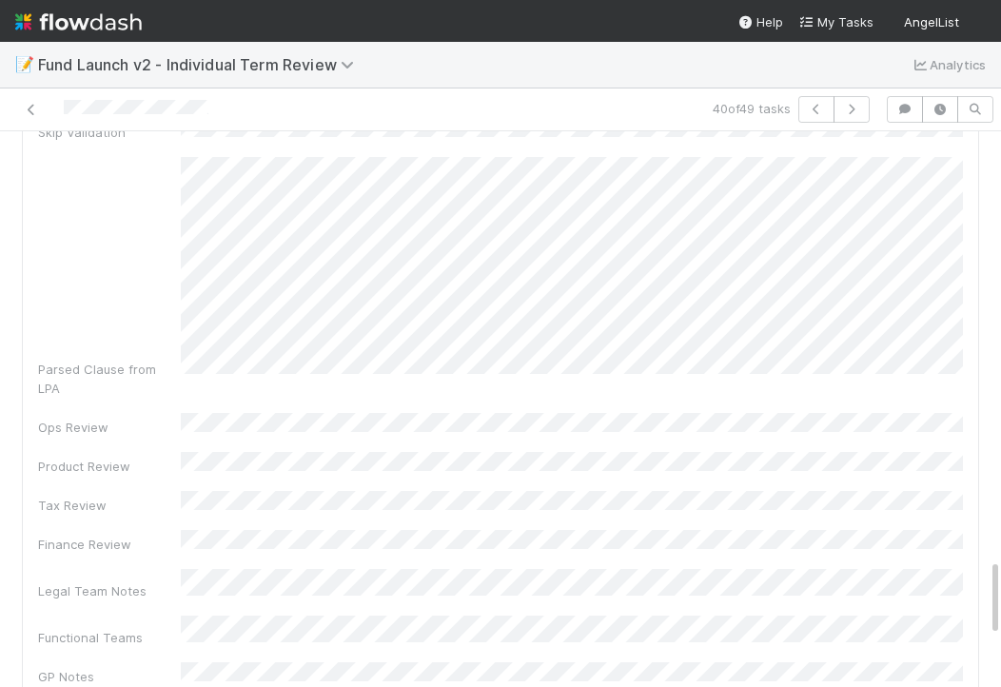
scroll to position [2905, 0]
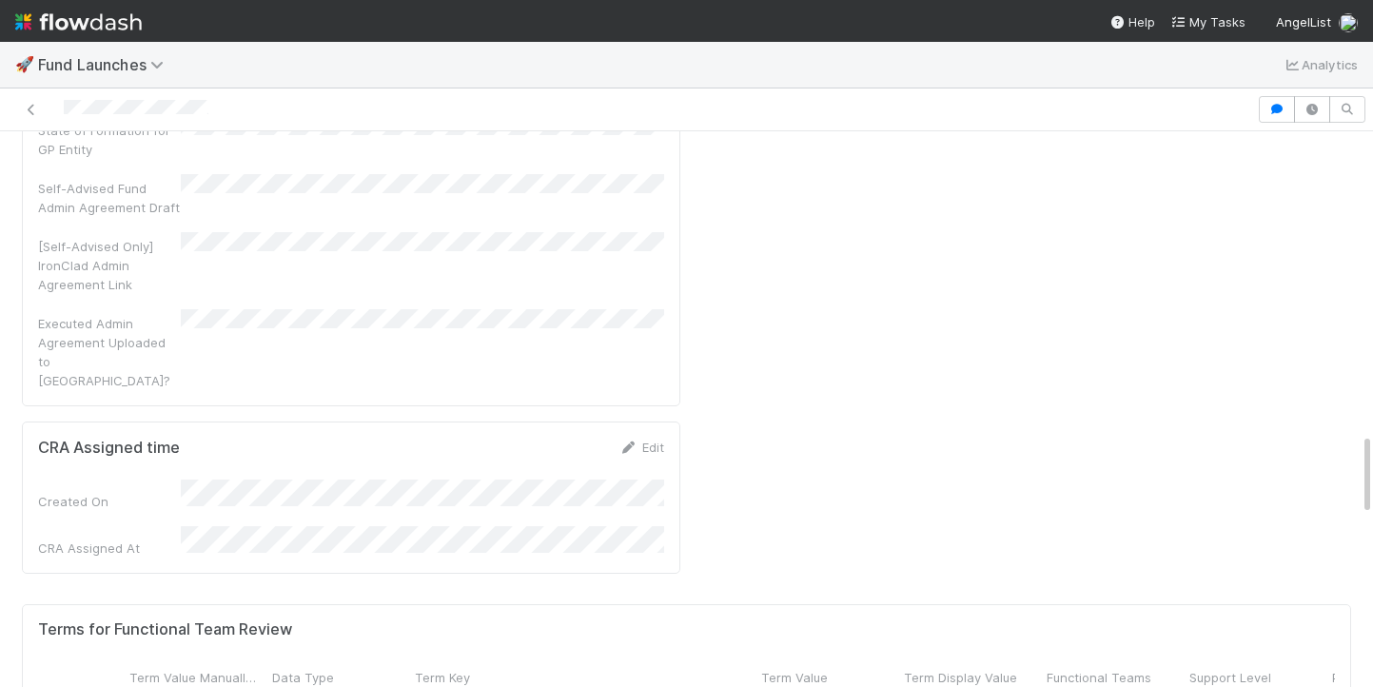
scroll to position [0, 52]
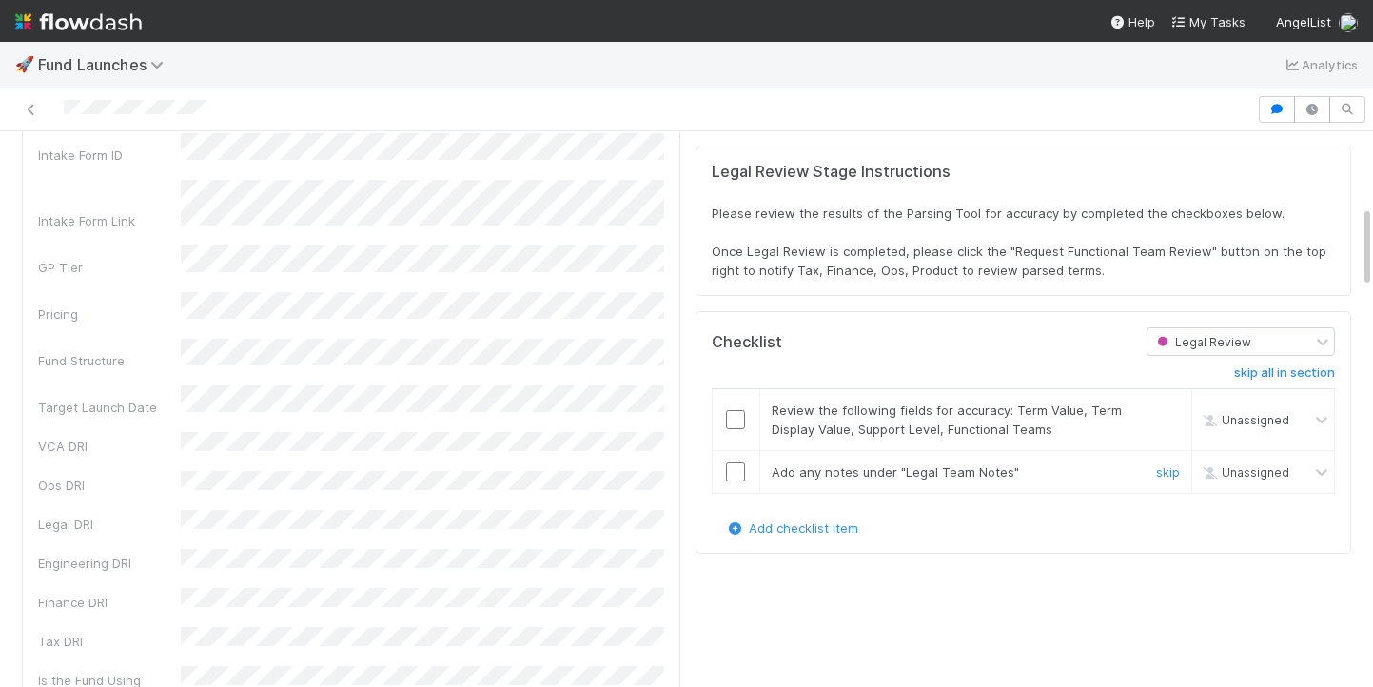
click at [738, 462] on input "checkbox" at bounding box center [735, 471] width 19 height 19
click at [738, 411] on td at bounding box center [736, 420] width 48 height 62
click at [737, 410] on input "checkbox" at bounding box center [735, 419] width 19 height 19
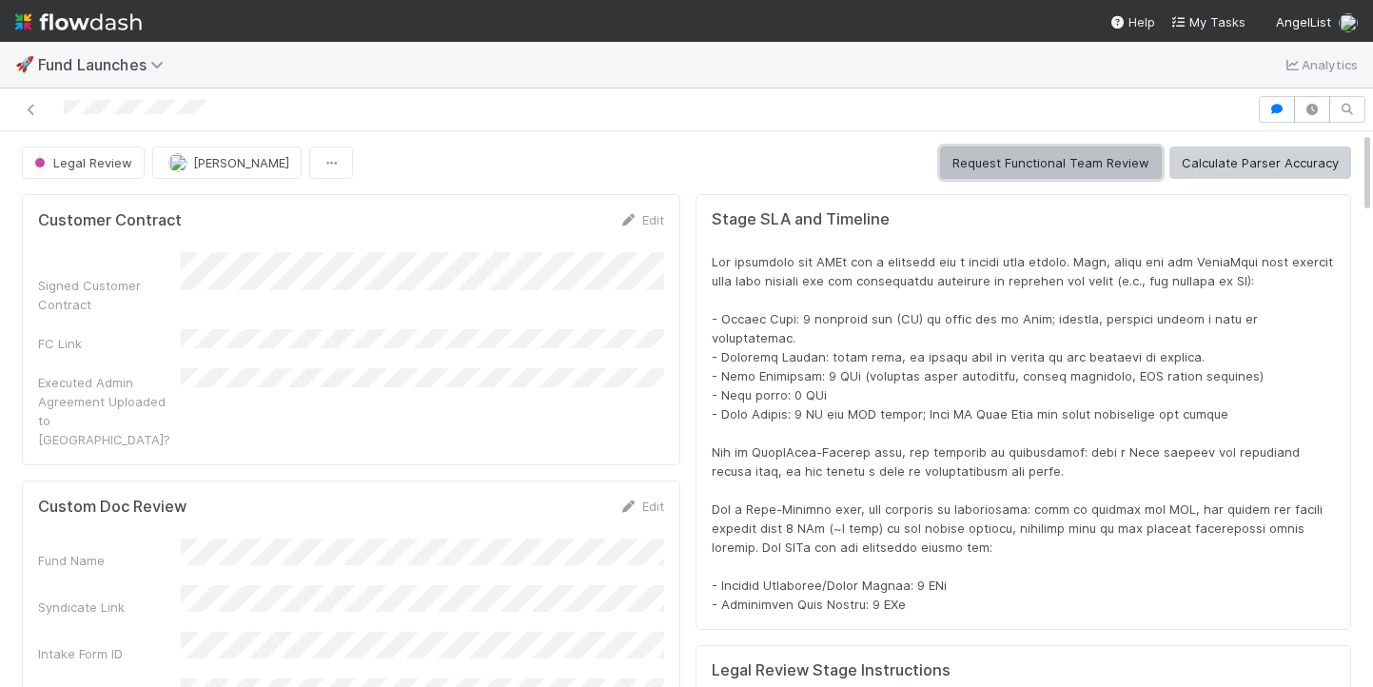
click at [985, 170] on button "Request Functional Team Review" at bounding box center [1051, 163] width 222 height 32
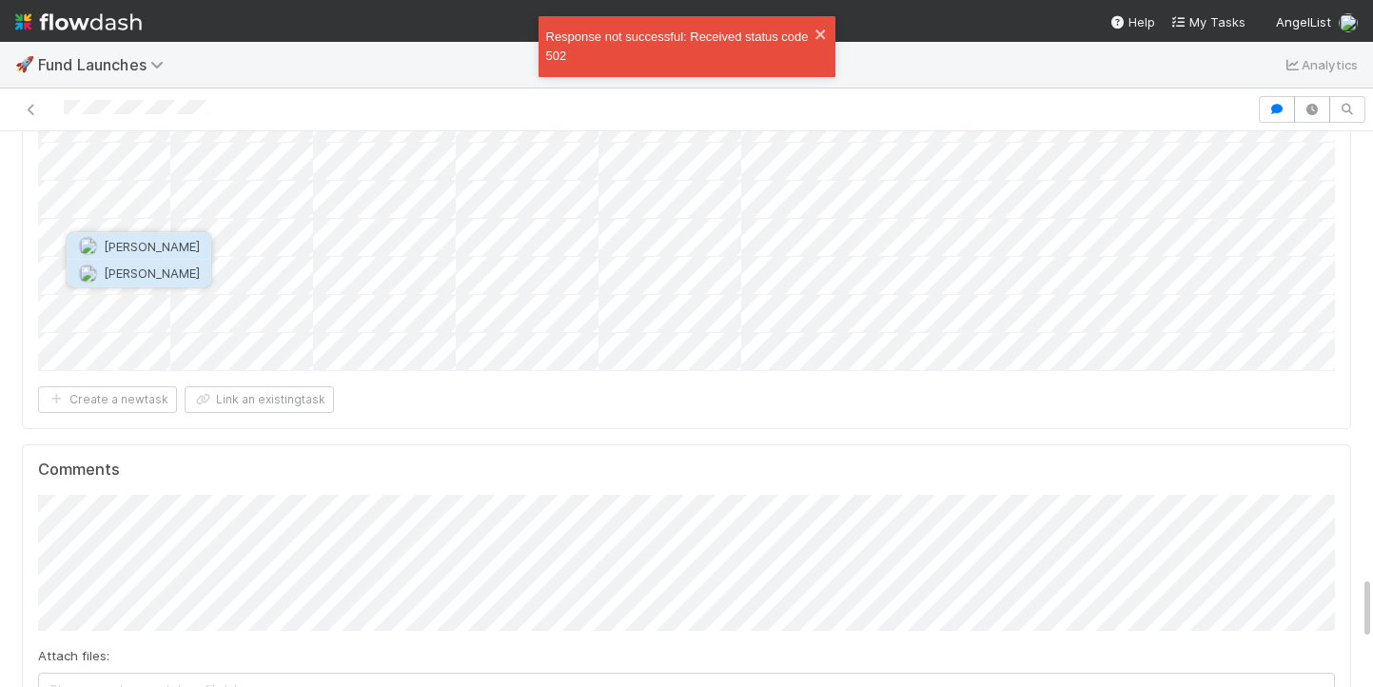
click at [161, 278] on span "Catherine Nguyen" at bounding box center [152, 272] width 96 height 15
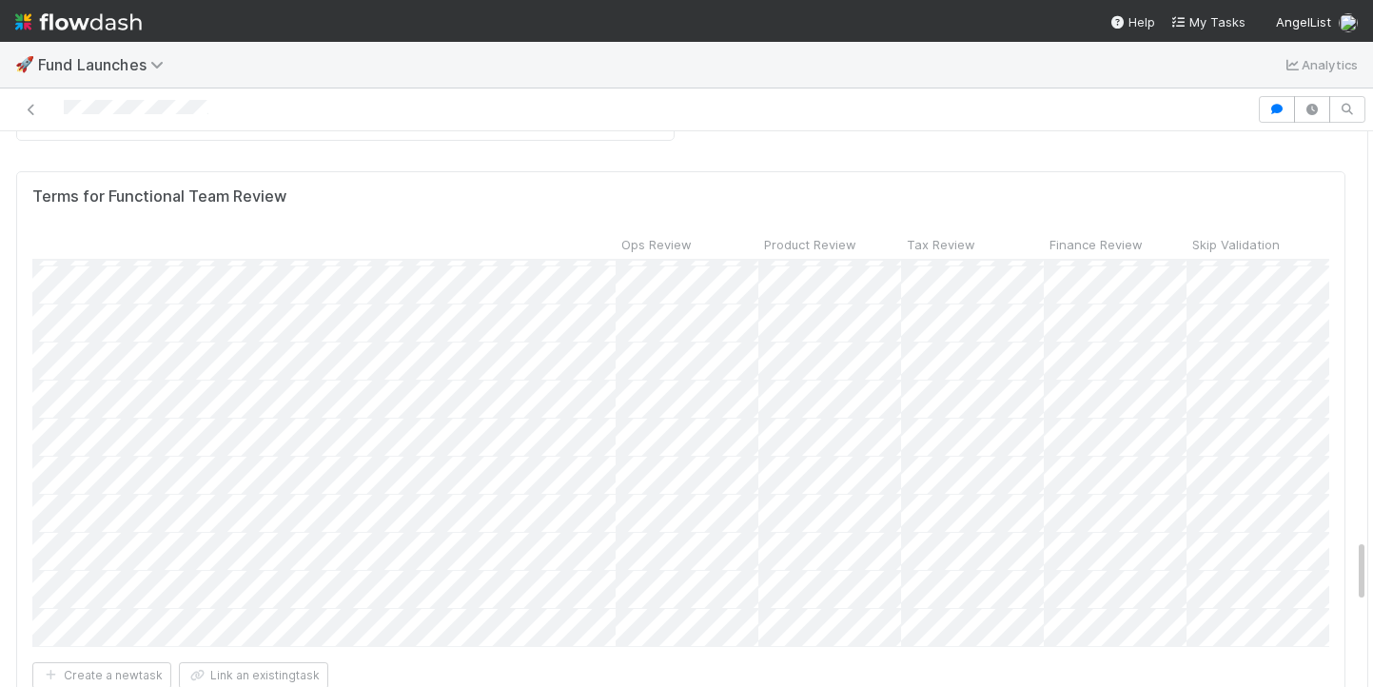
scroll to position [3554, 0]
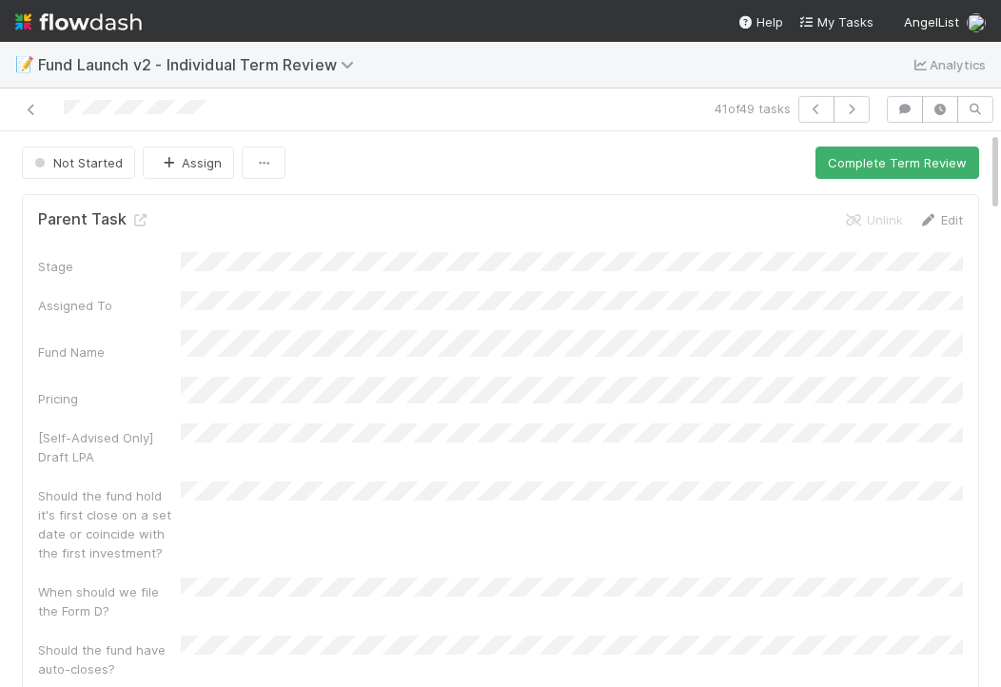
click at [943, 226] on link "Edit" at bounding box center [940, 219] width 45 height 15
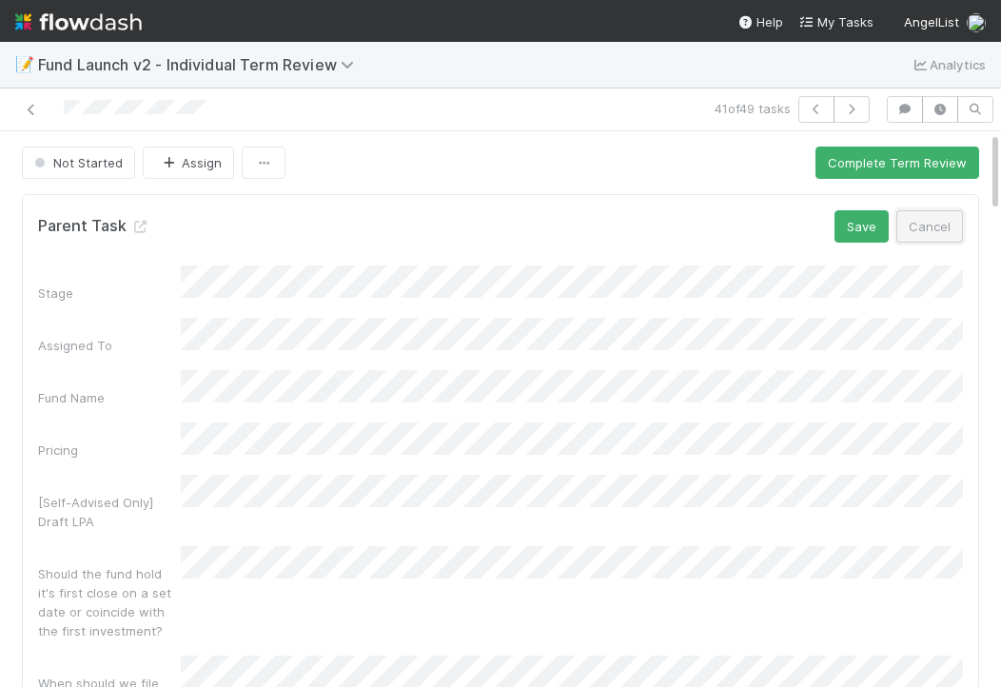
click at [953, 218] on button "Cancel" at bounding box center [929, 226] width 67 height 32
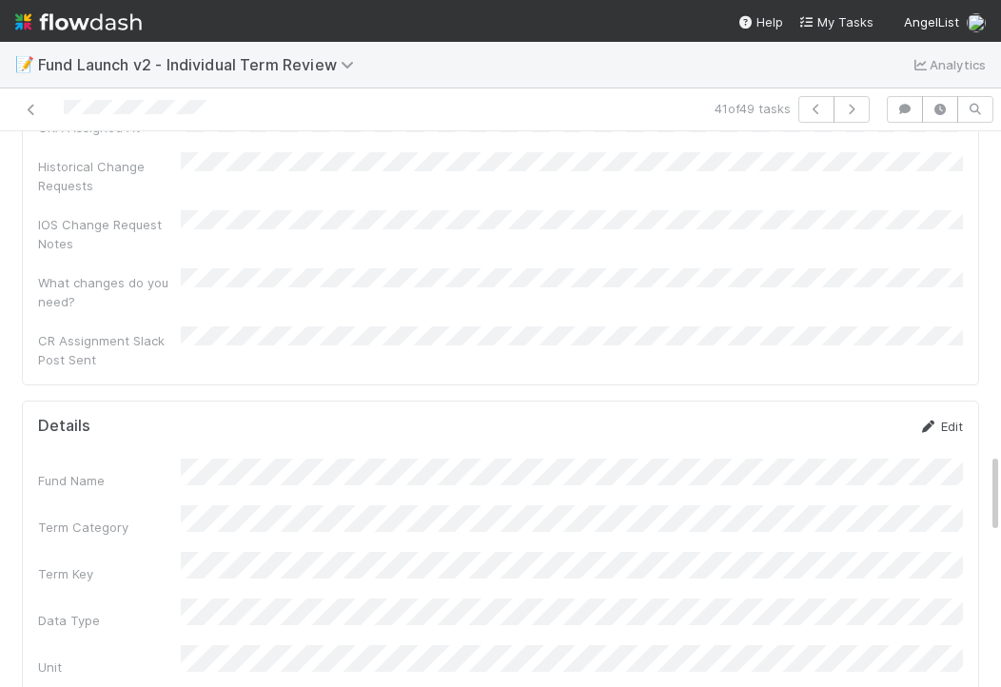
click at [947, 419] on link "Edit" at bounding box center [940, 426] width 45 height 15
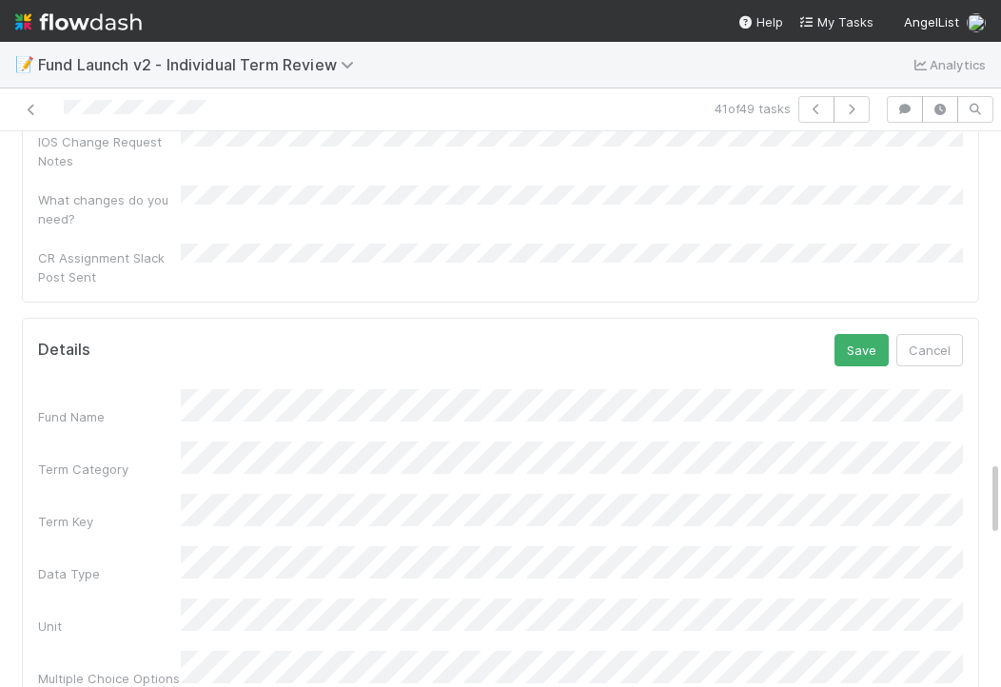
scroll to position [2437, 0]
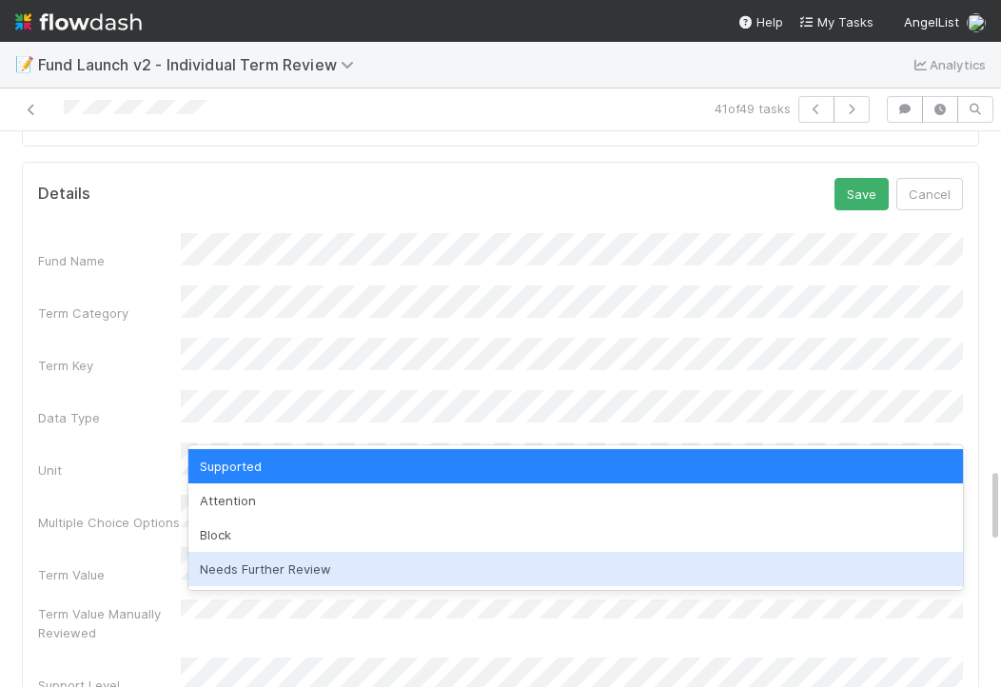
click at [266, 568] on div "Needs Further Review" at bounding box center [575, 569] width 775 height 34
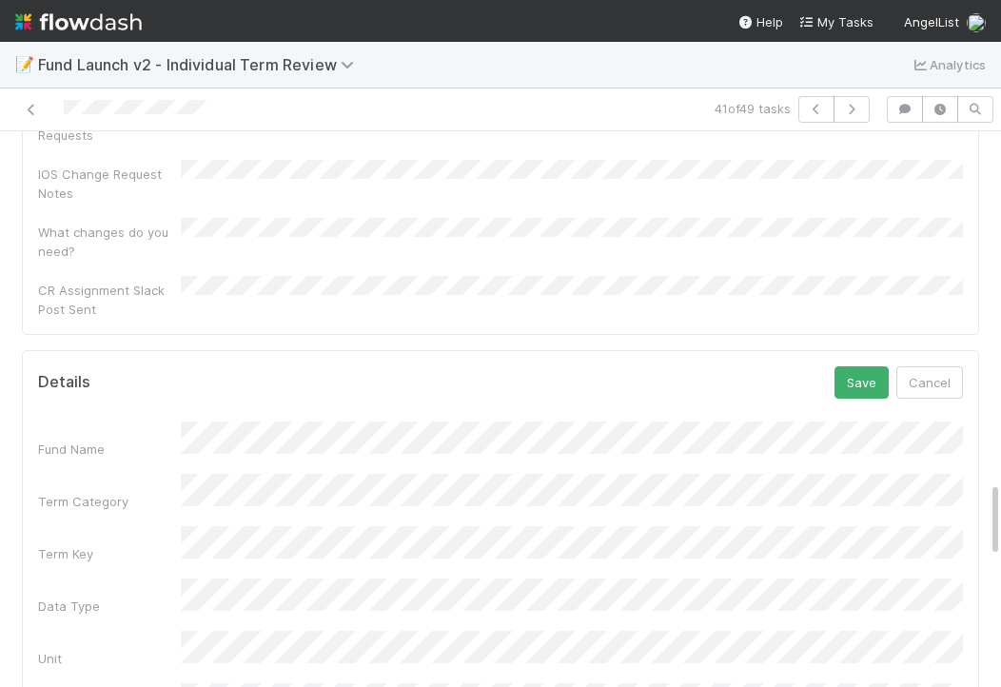
scroll to position [2123, 0]
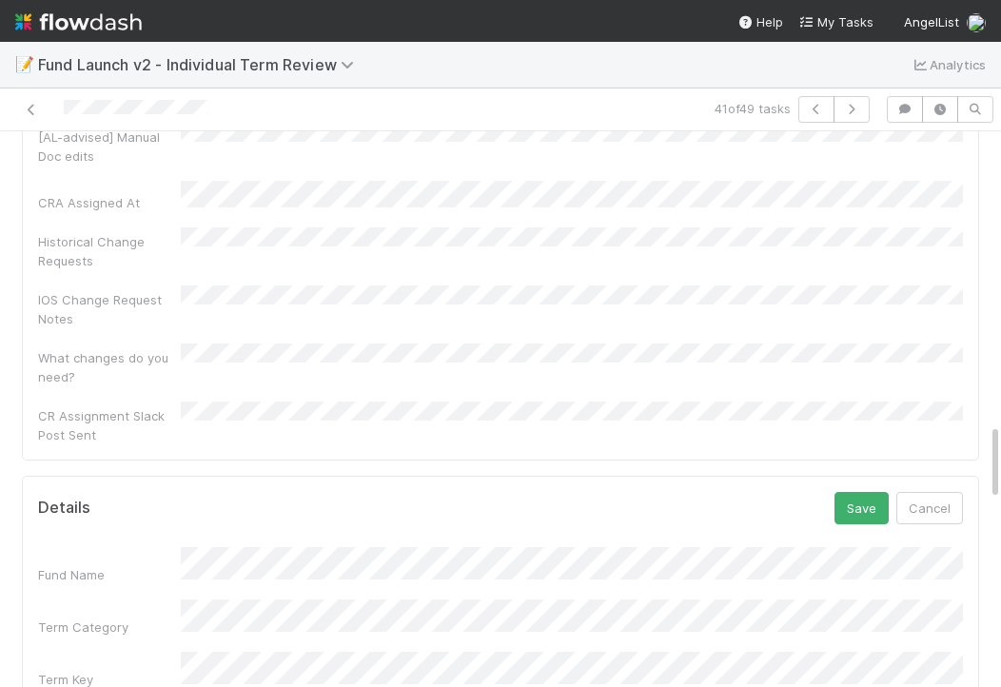
click at [854, 492] on button "Save" at bounding box center [862, 508] width 54 height 32
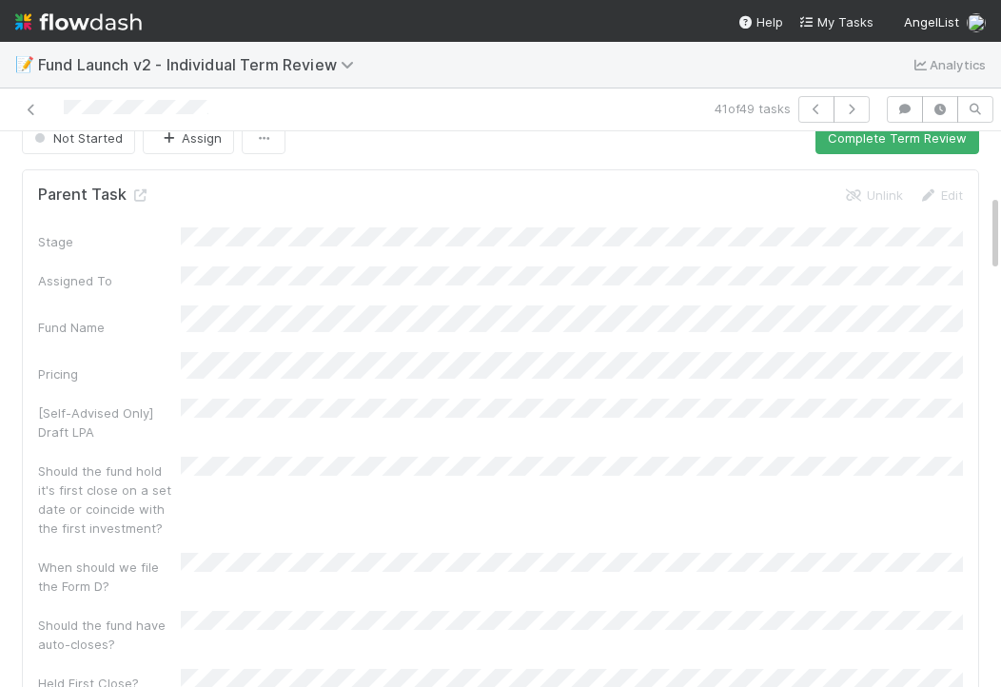
scroll to position [0, 0]
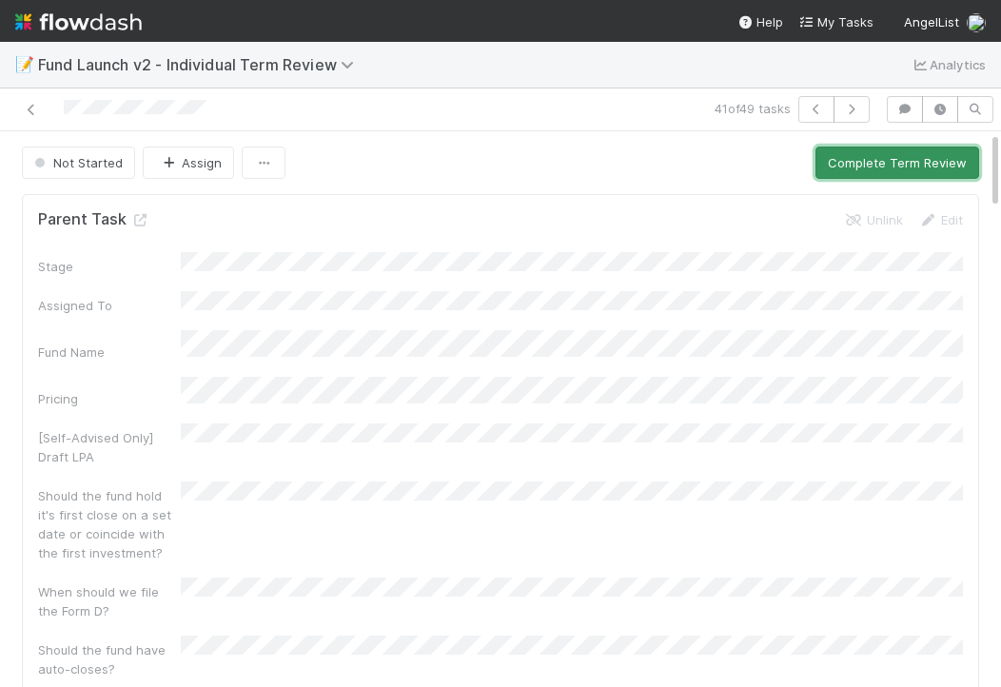
click at [857, 157] on button "Complete Term Review" at bounding box center [897, 163] width 164 height 32
click at [919, 163] on button "Complete Term Review" at bounding box center [897, 163] width 164 height 32
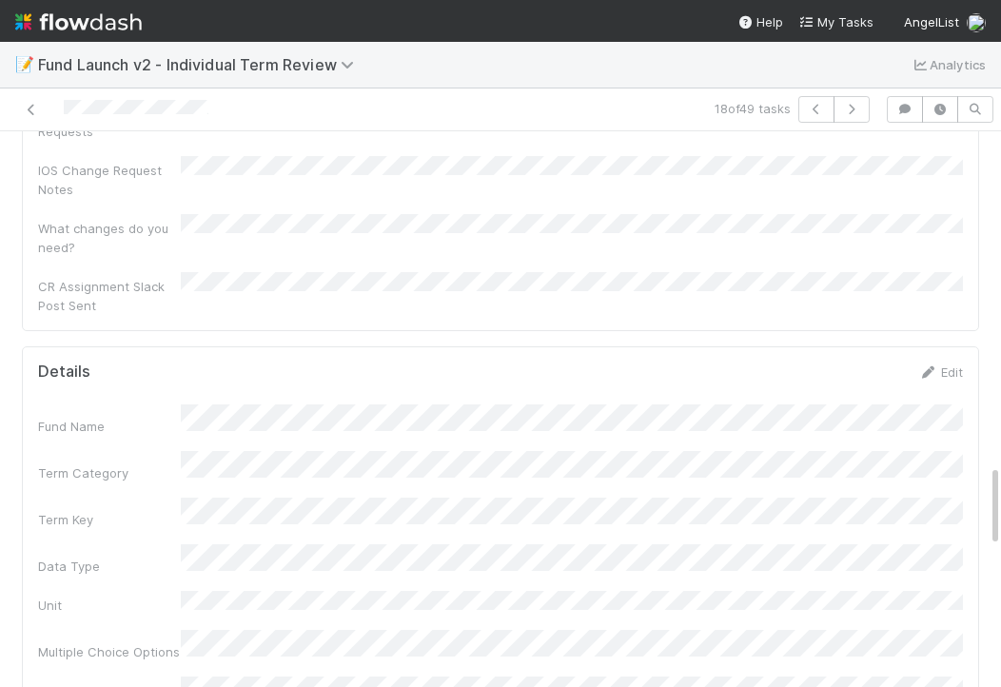
scroll to position [2255, 0]
click at [946, 362] on link "Edit" at bounding box center [940, 369] width 45 height 15
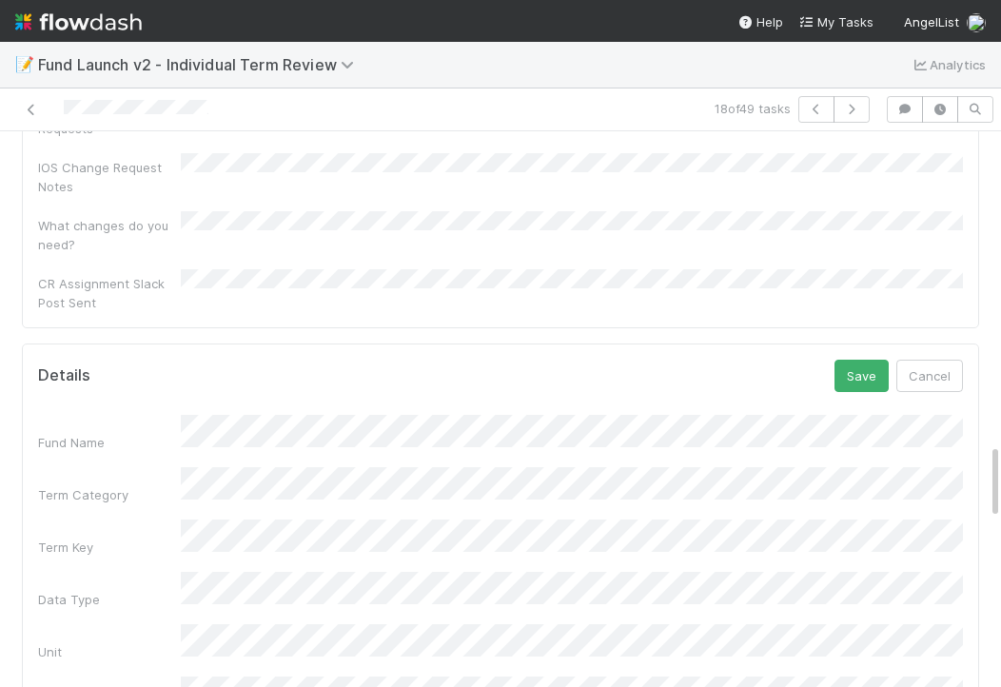
scroll to position [2266, 0]
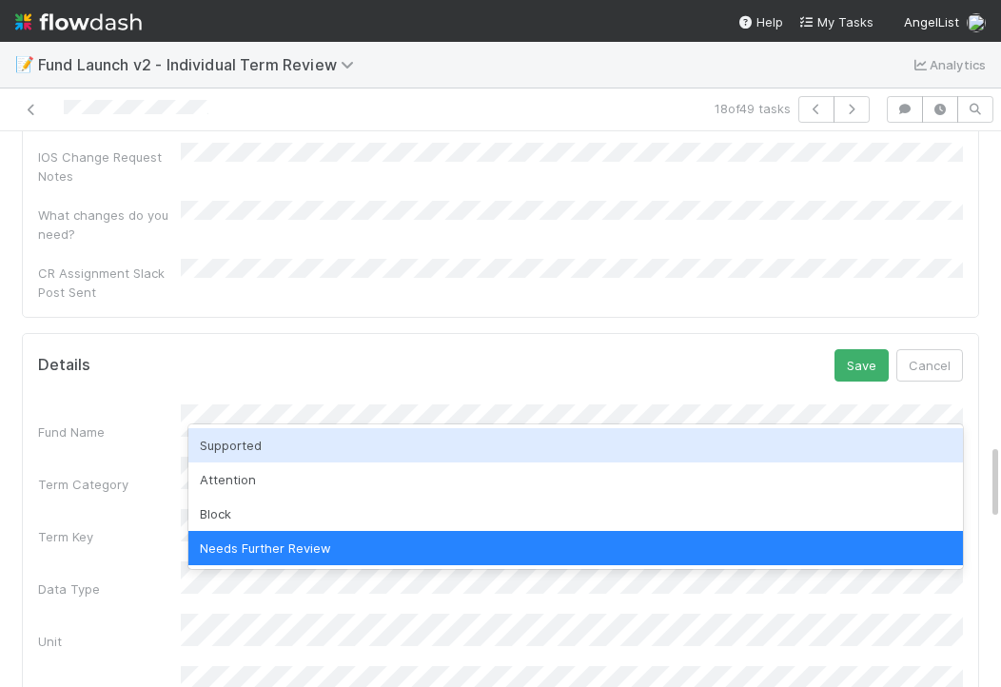
click at [219, 436] on div "Supported" at bounding box center [575, 445] width 775 height 34
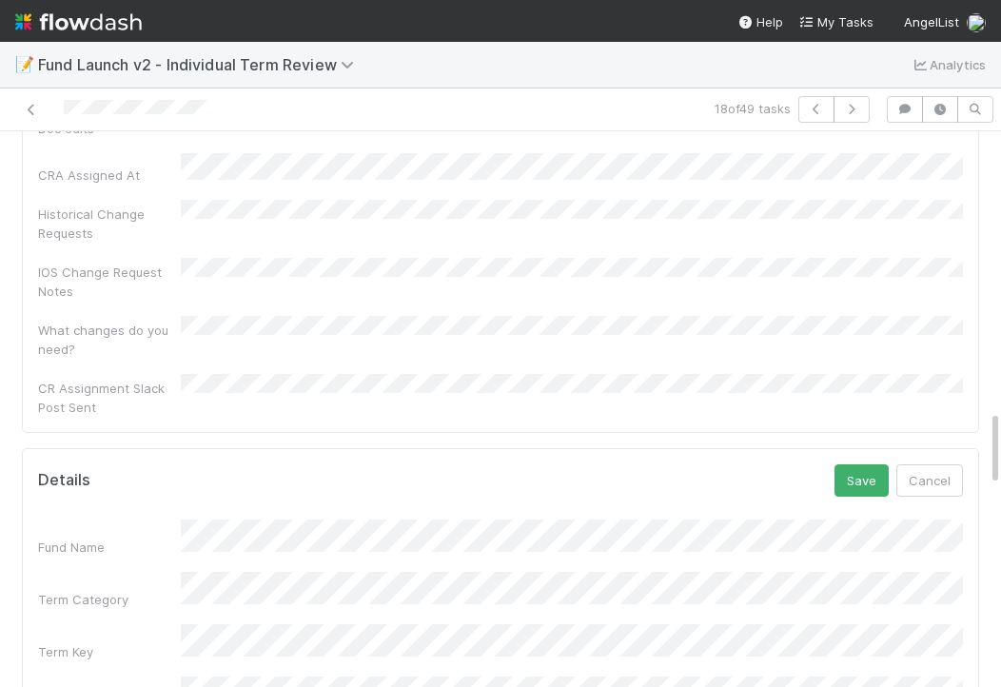
scroll to position [2020, 0]
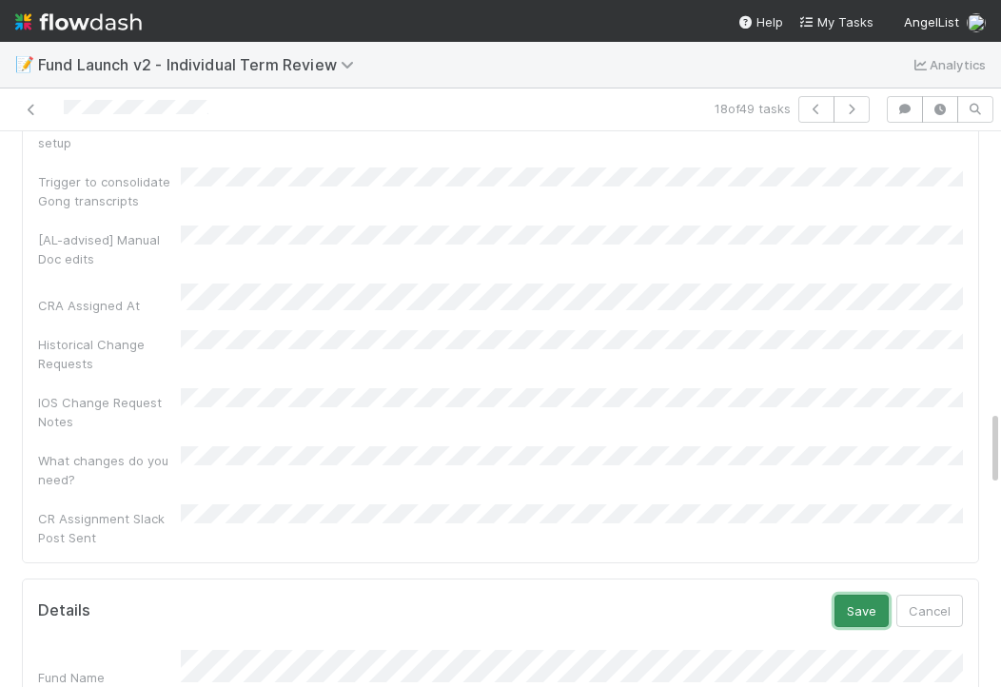
click at [857, 595] on button "Save" at bounding box center [862, 611] width 54 height 32
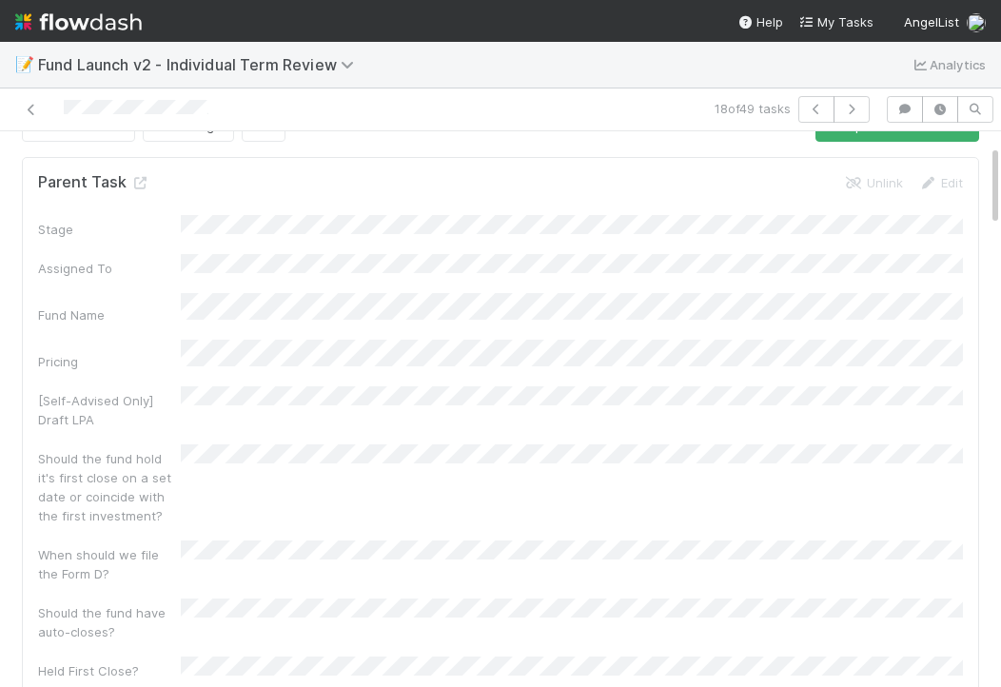
scroll to position [0, 0]
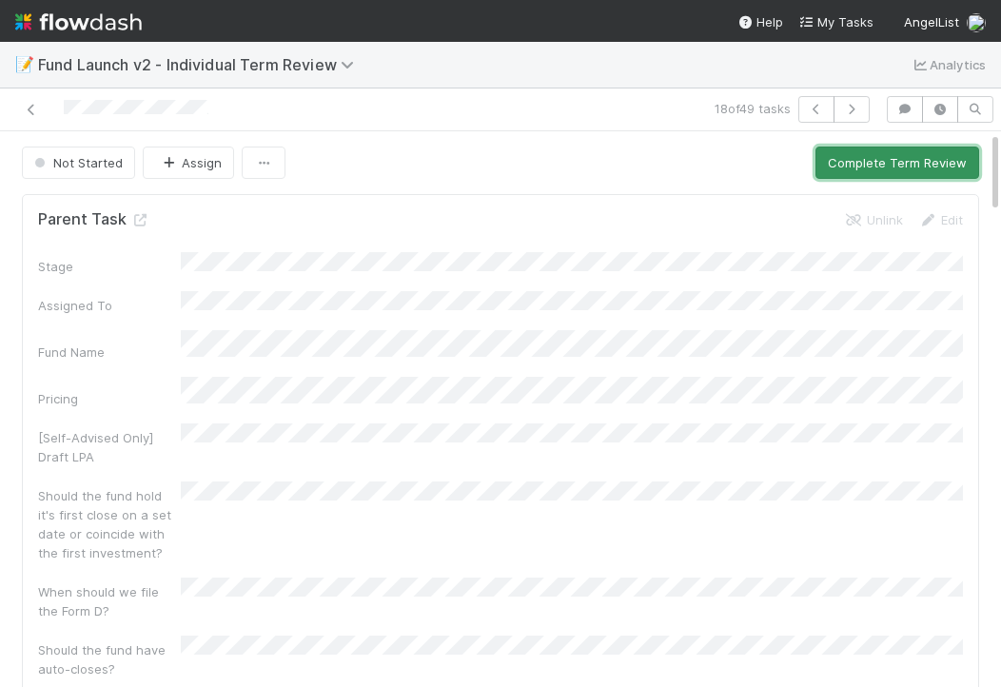
click at [845, 164] on button "Complete Term Review" at bounding box center [897, 163] width 164 height 32
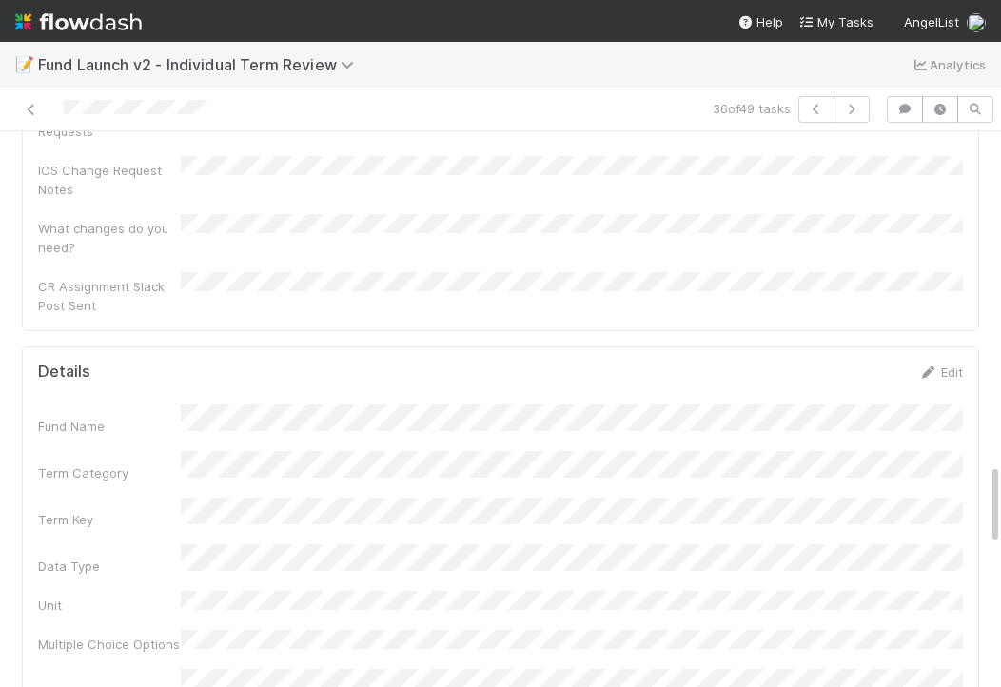
scroll to position [2235, 0]
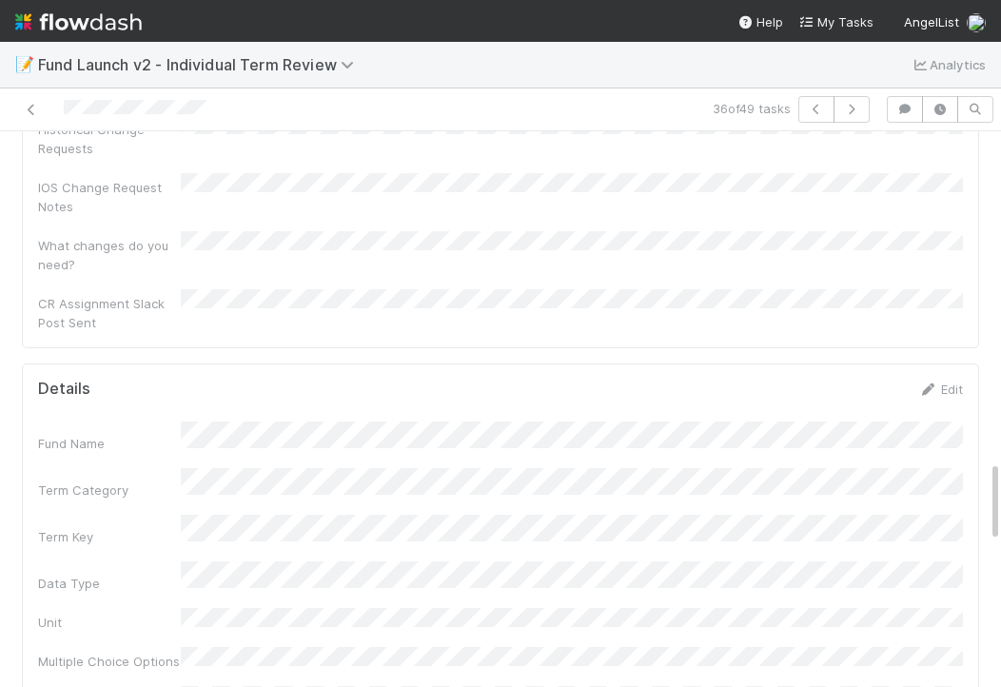
click at [945, 382] on link "Edit" at bounding box center [940, 389] width 45 height 15
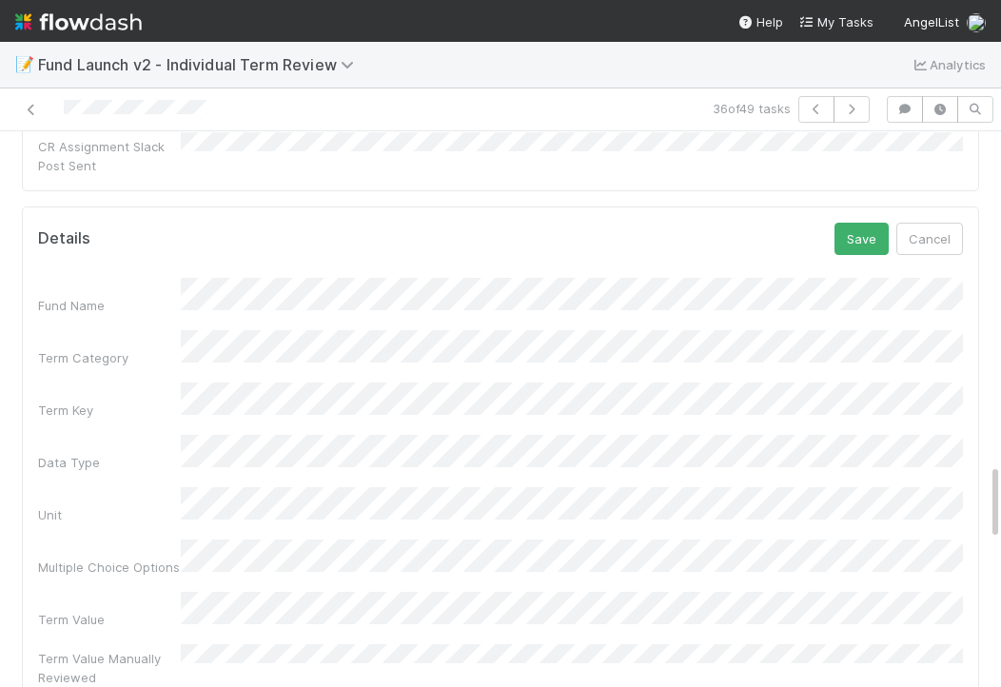
scroll to position [2421, 0]
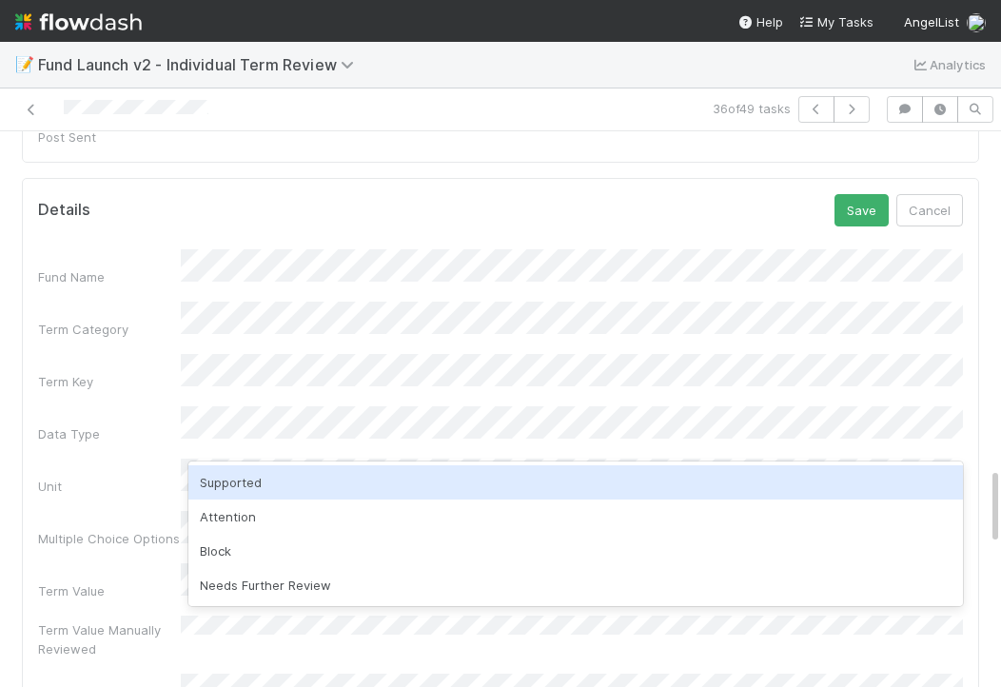
click at [254, 469] on div "Supported" at bounding box center [575, 482] width 775 height 34
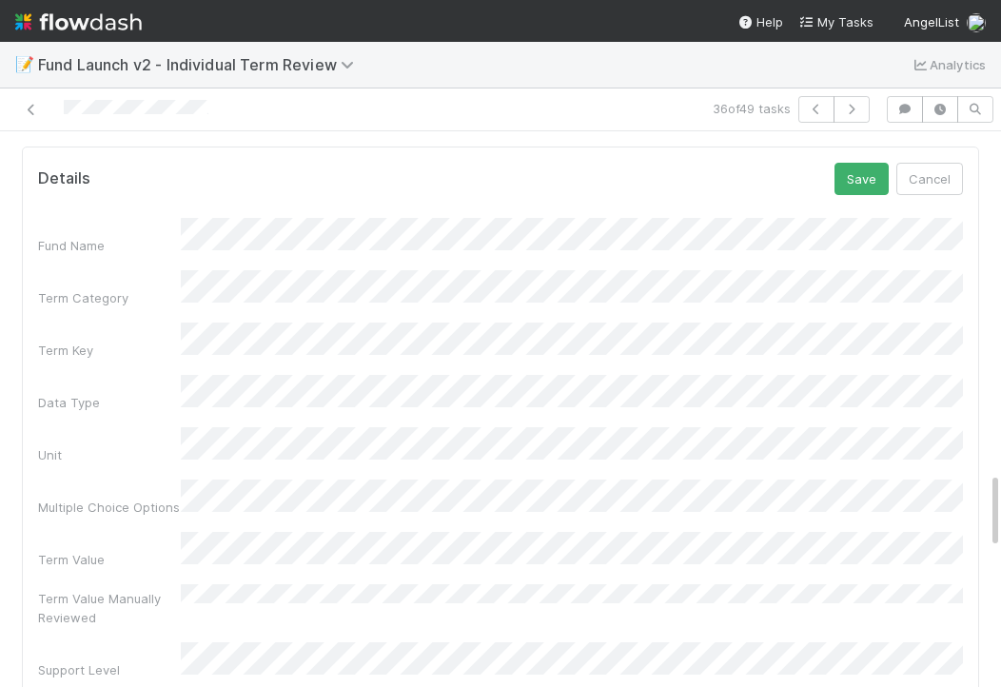
scroll to position [2423, 0]
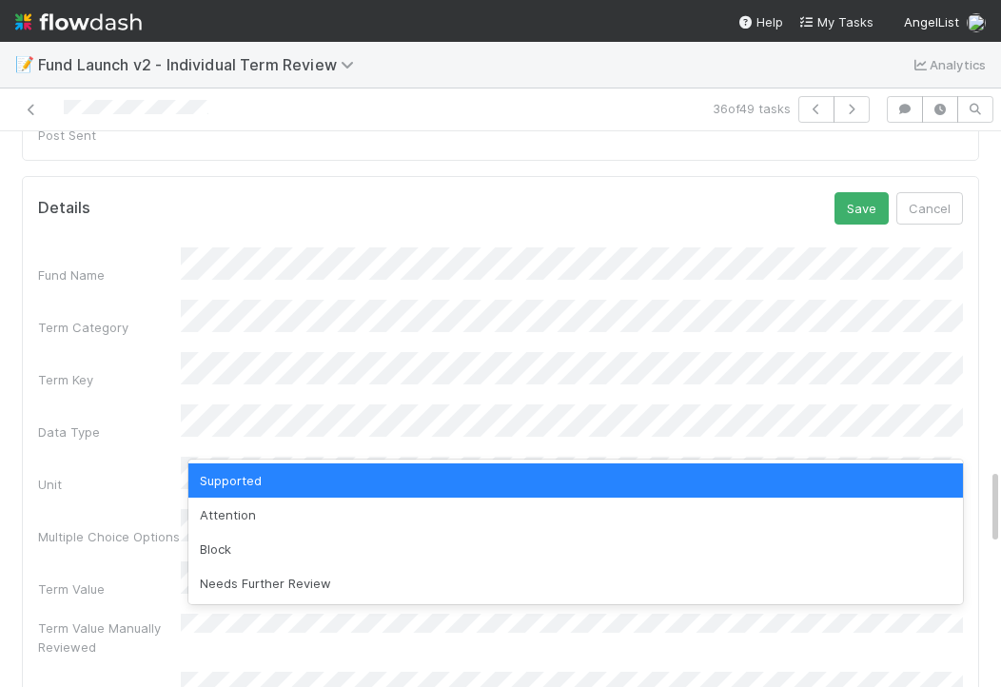
click at [320, 474] on div "Supported" at bounding box center [575, 480] width 775 height 34
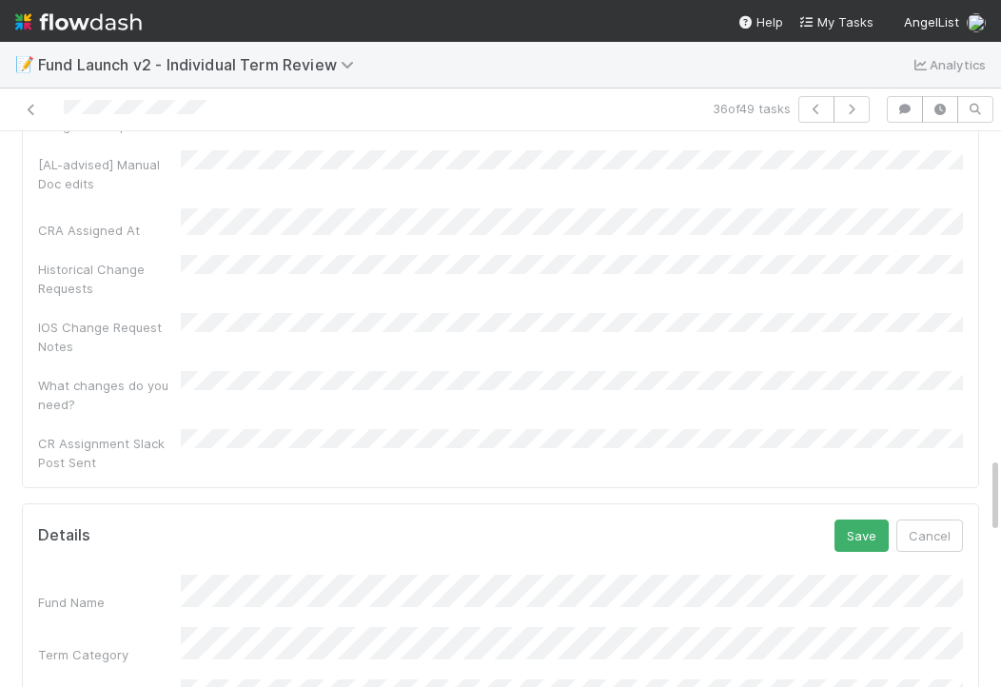
scroll to position [1991, 0]
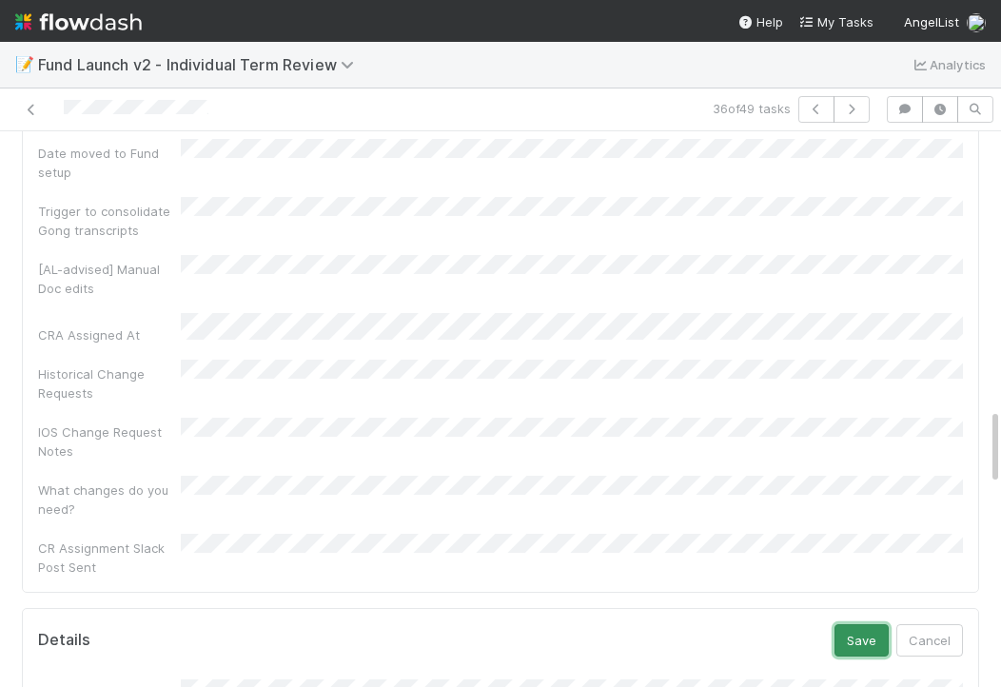
click at [851, 624] on button "Save" at bounding box center [862, 640] width 54 height 32
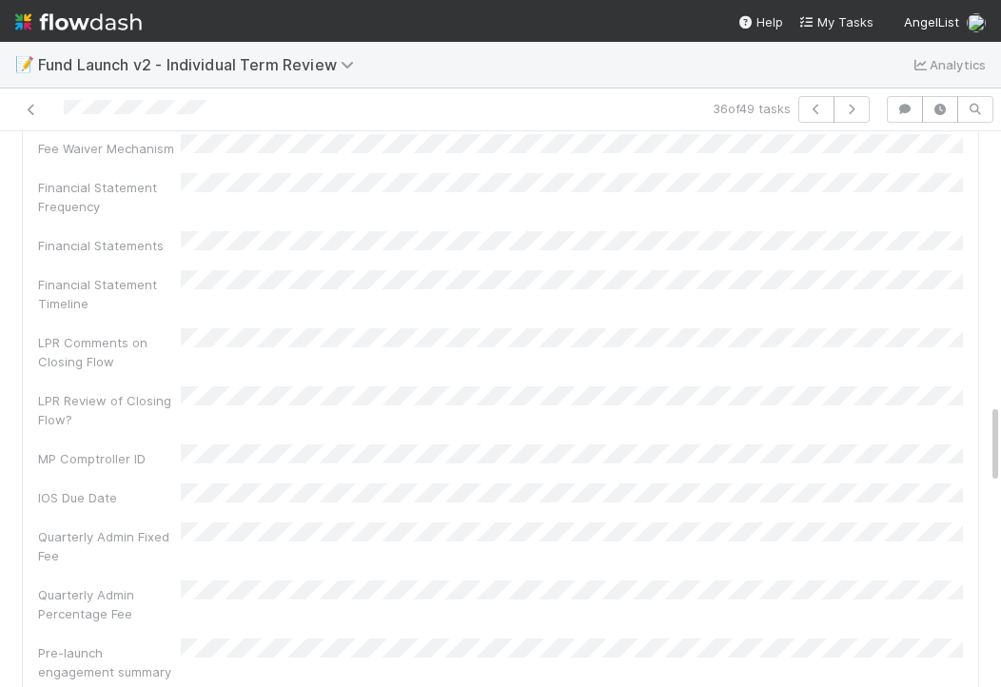
scroll to position [0, 0]
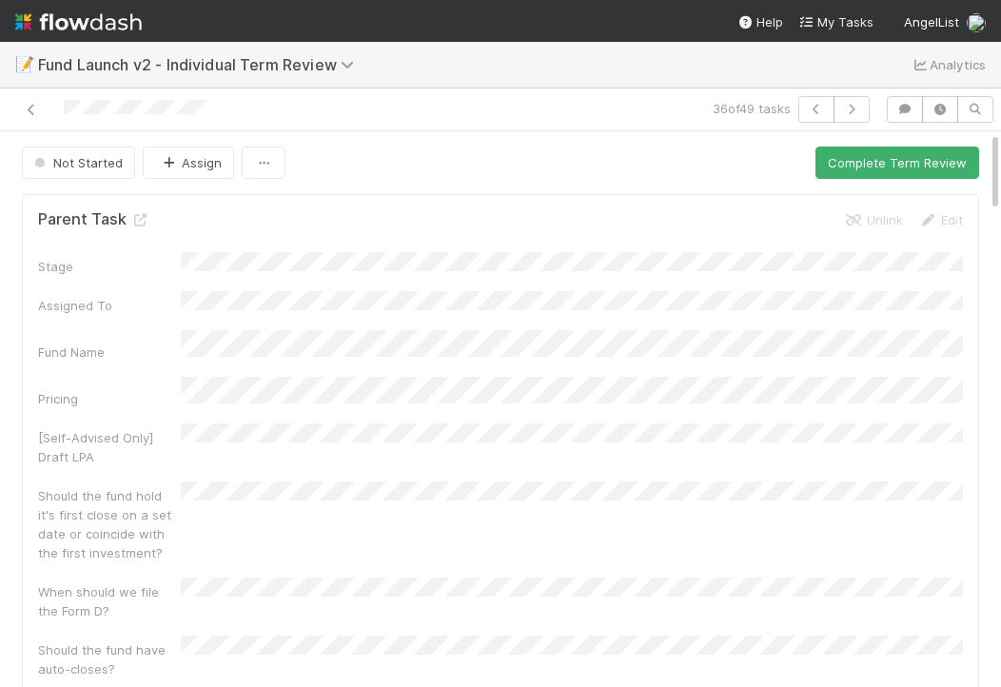
click at [852, 159] on button "Complete Term Review" at bounding box center [897, 163] width 164 height 32
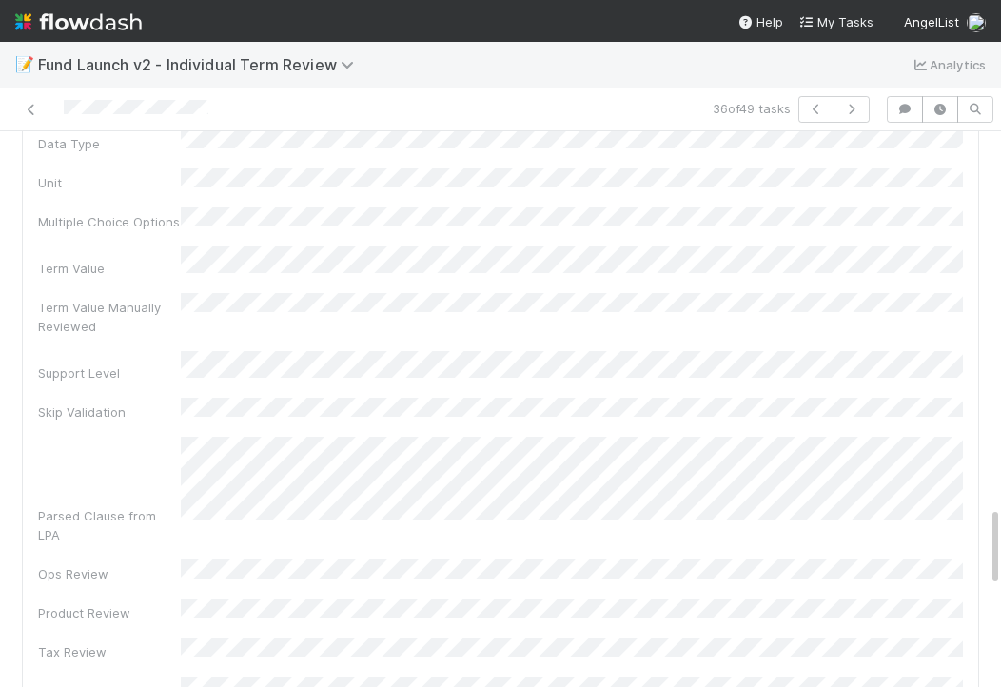
scroll to position [2720, 0]
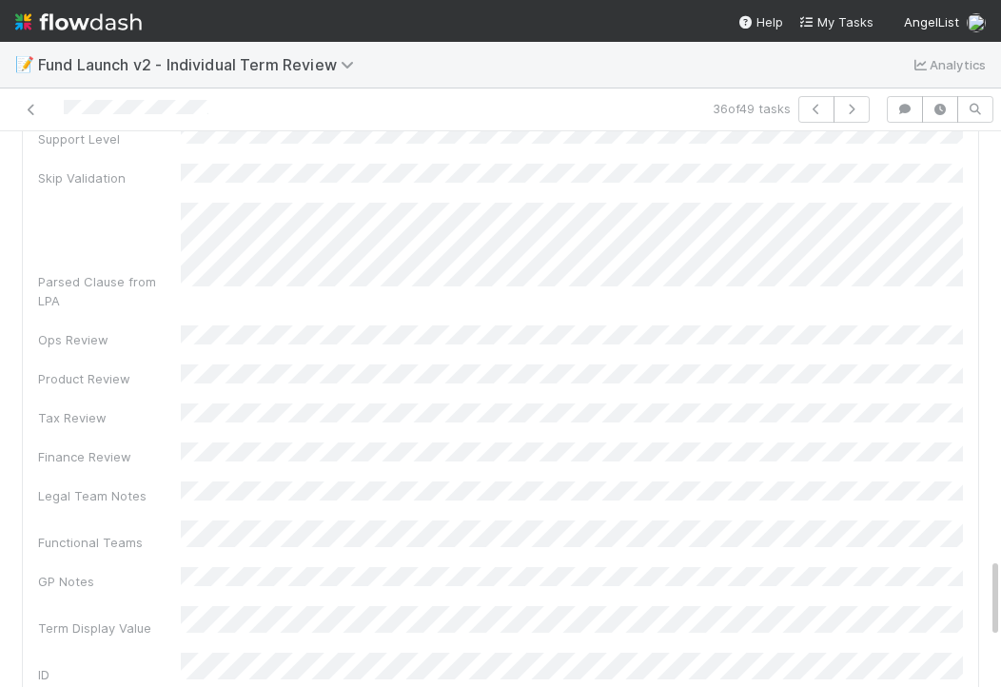
scroll to position [2932, 0]
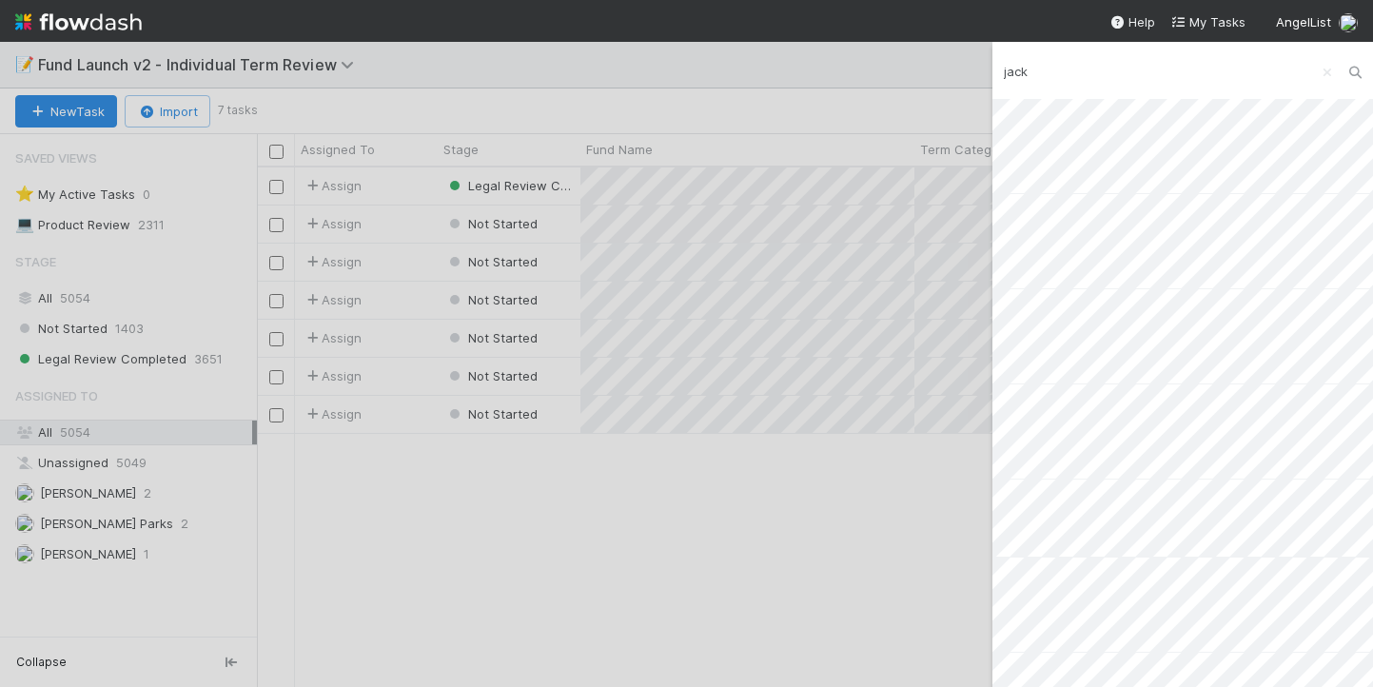
scroll to position [1191, 0]
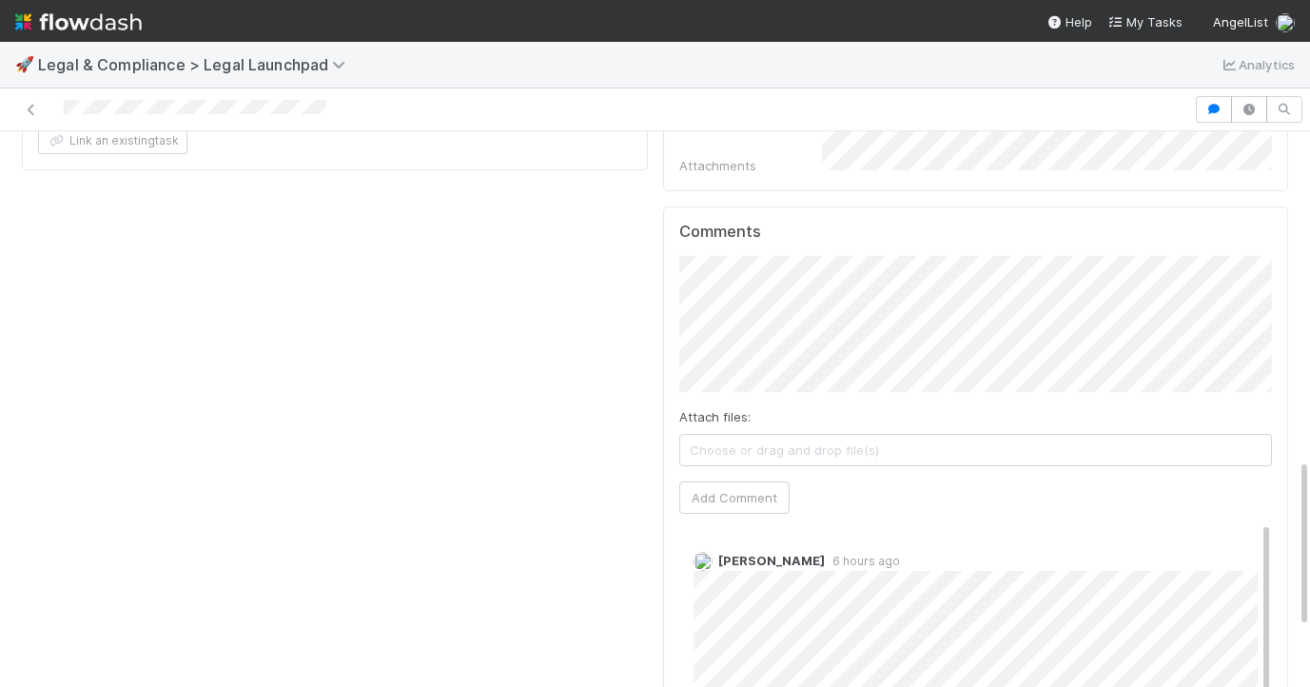
scroll to position [972, 0]
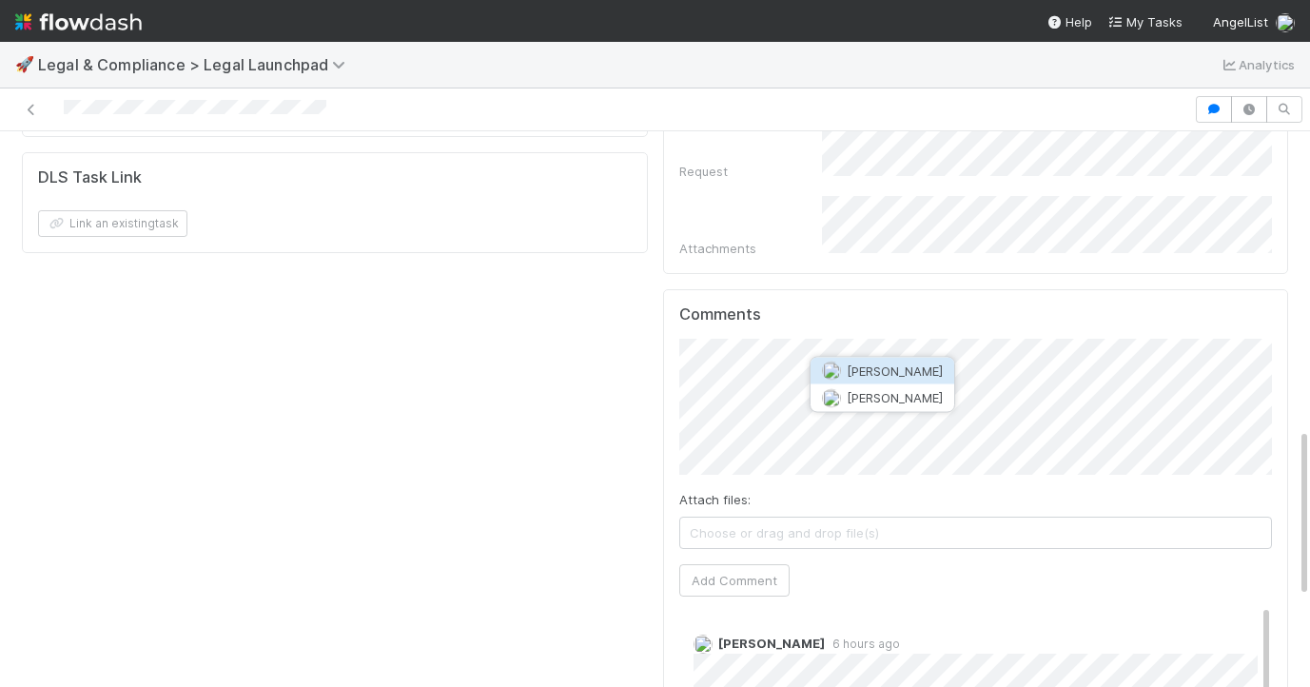
click at [724, 373] on span "Jeremy Navarro" at bounding box center [895, 370] width 96 height 15
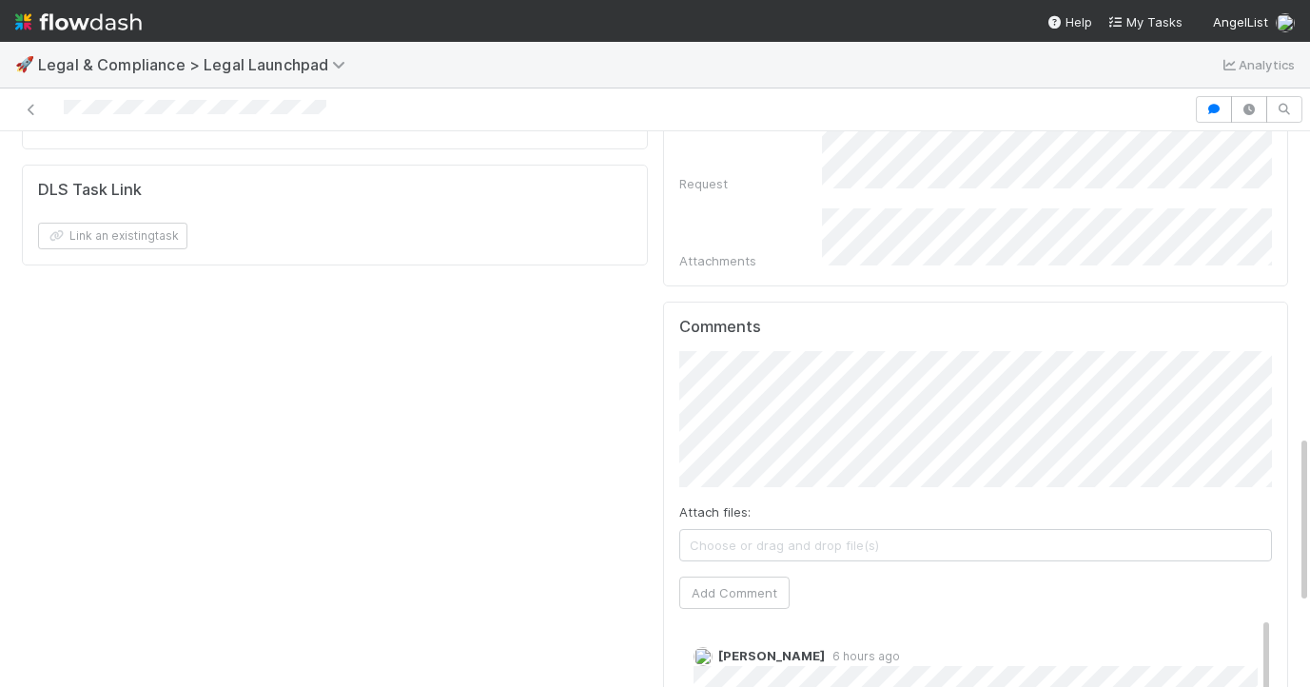
scroll to position [1031, 0]
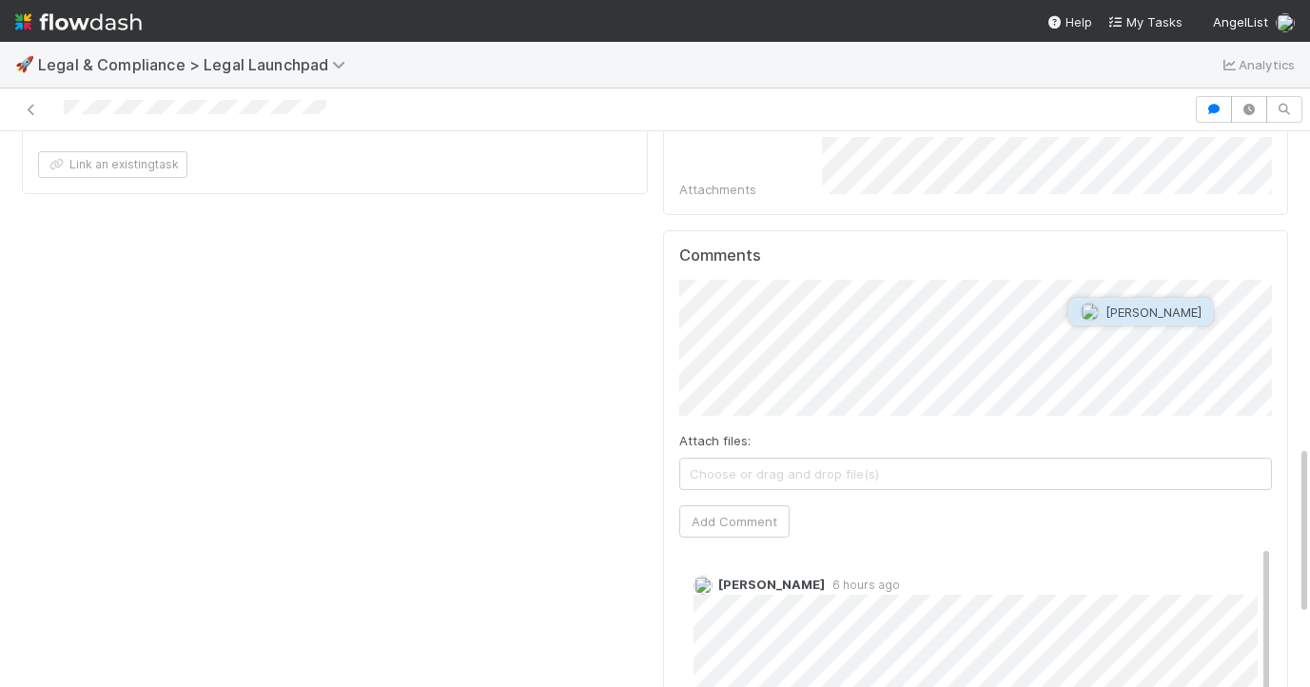
click at [724, 322] on button "Emmett Carrier" at bounding box center [1142, 312] width 144 height 27
click at [724, 451] on div "Attach files: Choose or drag and drop file(s) Add Comment" at bounding box center [976, 409] width 594 height 258
click at [724, 505] on button "Add Comment" at bounding box center [734, 521] width 110 height 32
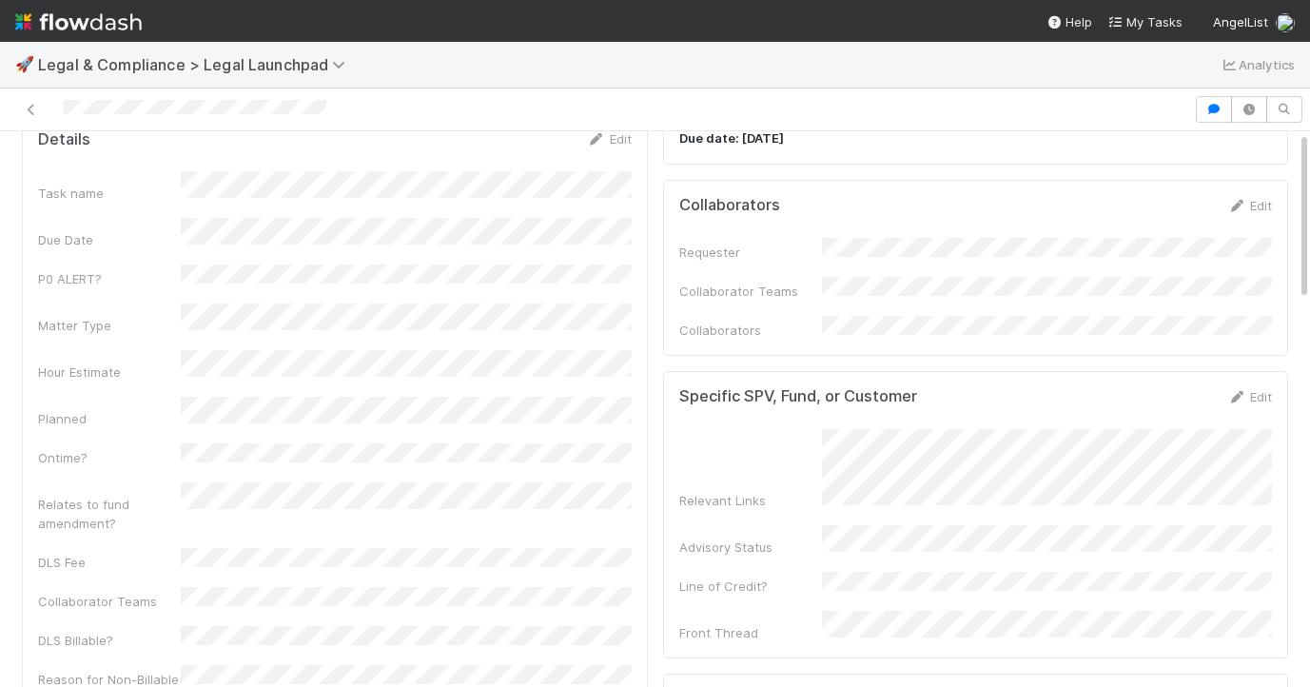
scroll to position [0, 0]
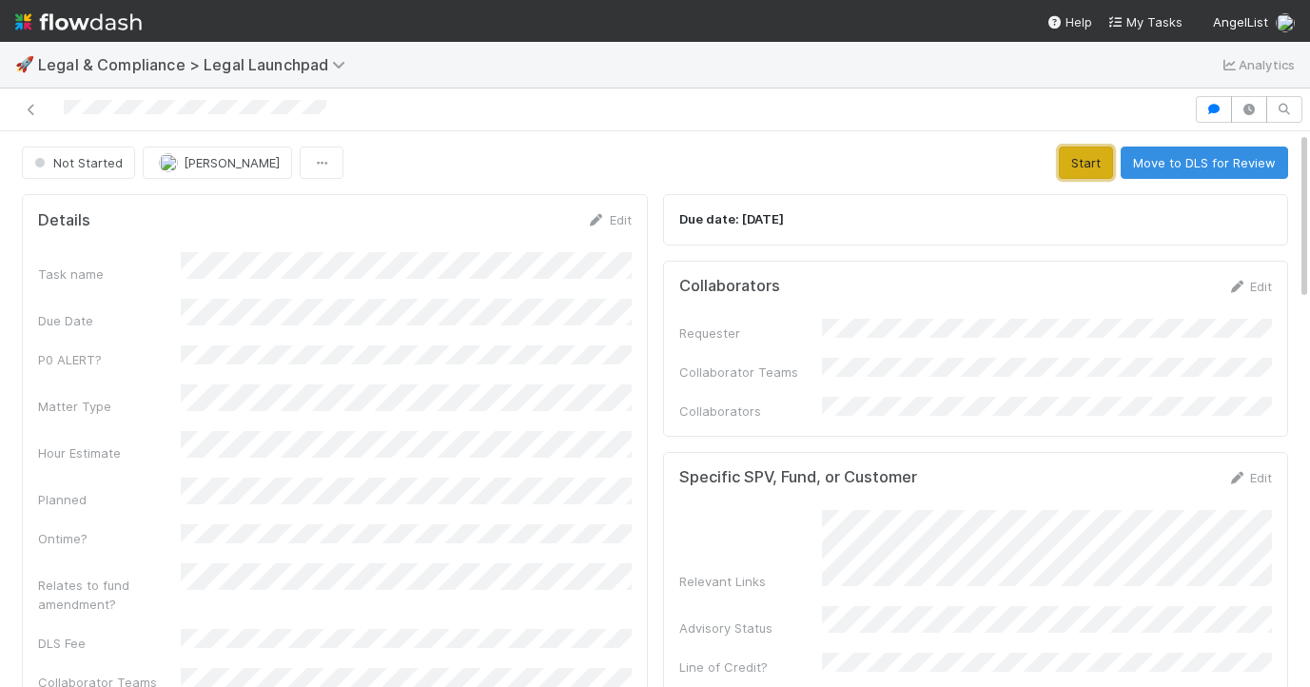
click at [724, 161] on button "Start" at bounding box center [1086, 163] width 54 height 32
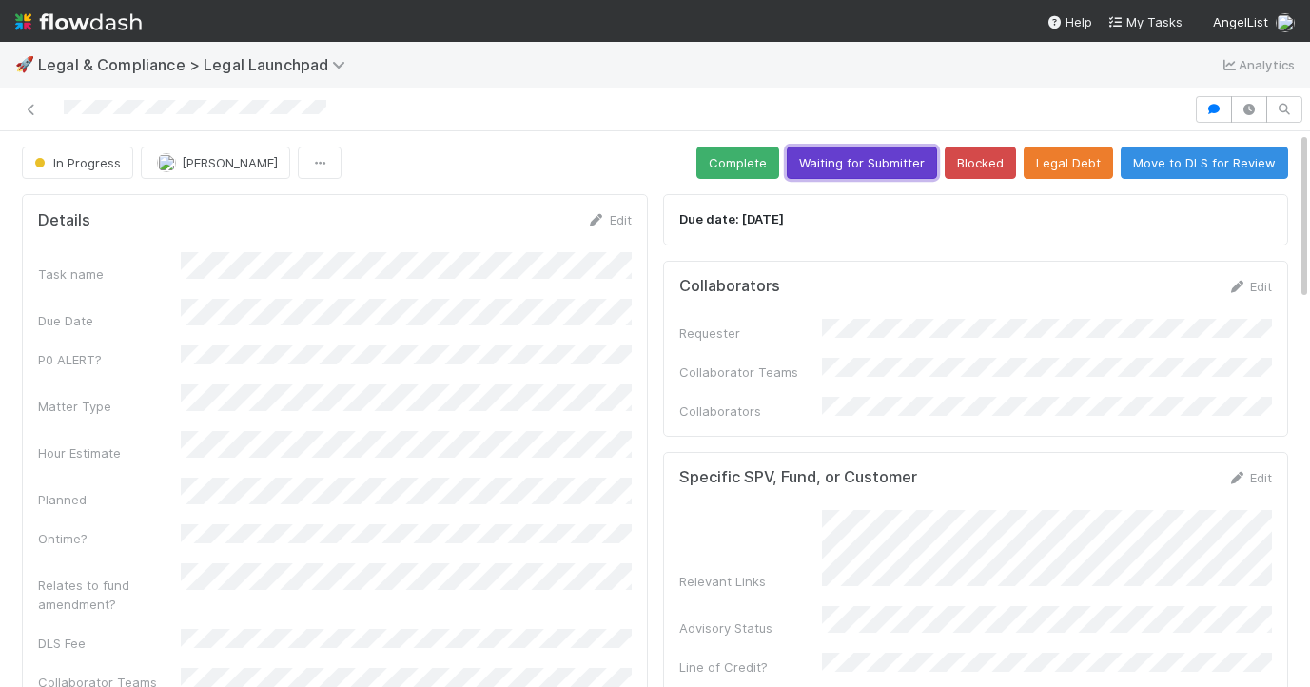
click at [724, 148] on button "Waiting for Submitter" at bounding box center [862, 163] width 150 height 32
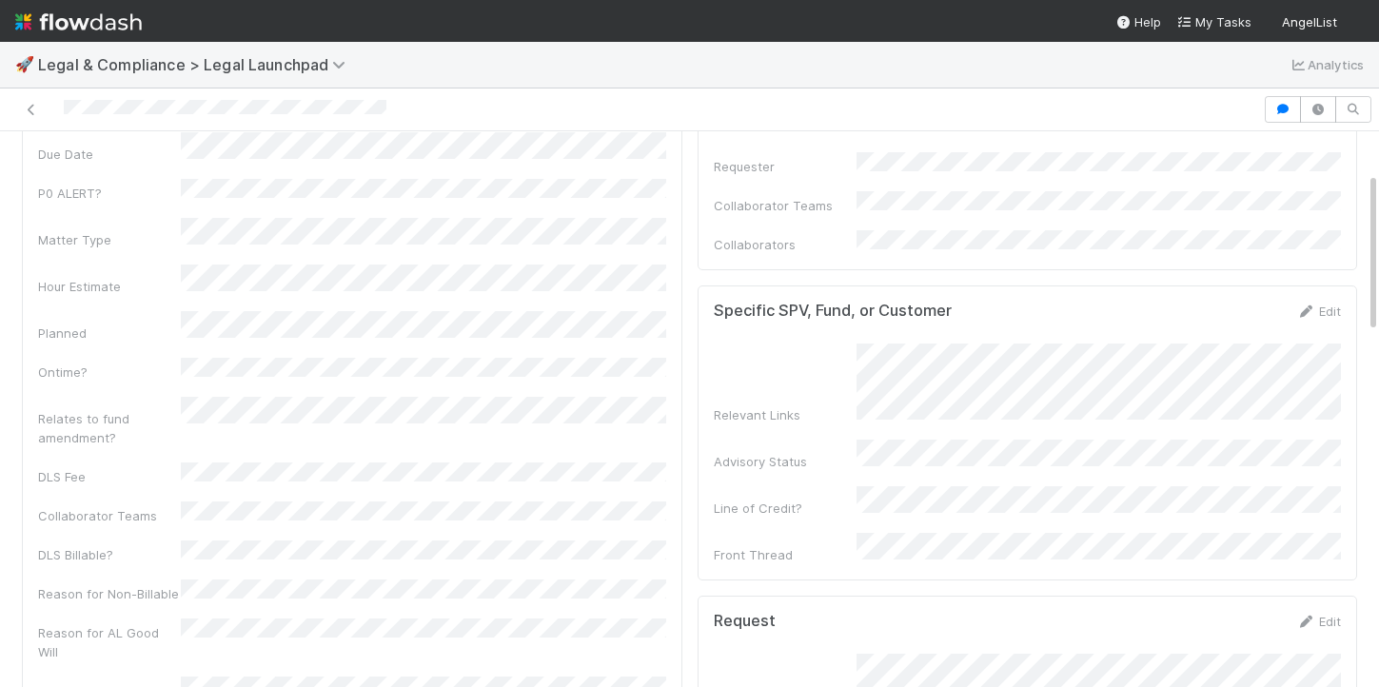
scroll to position [245, 0]
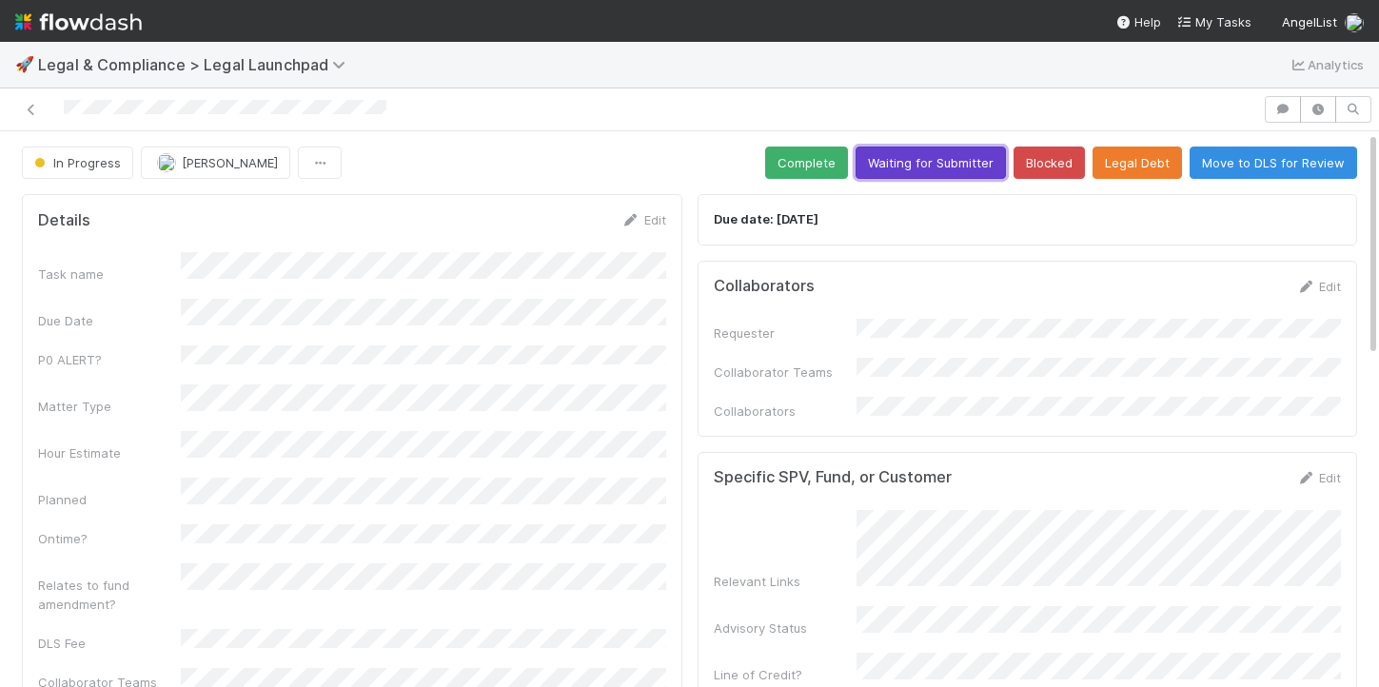
click at [953, 159] on button "Waiting for Submitter" at bounding box center [930, 163] width 150 height 32
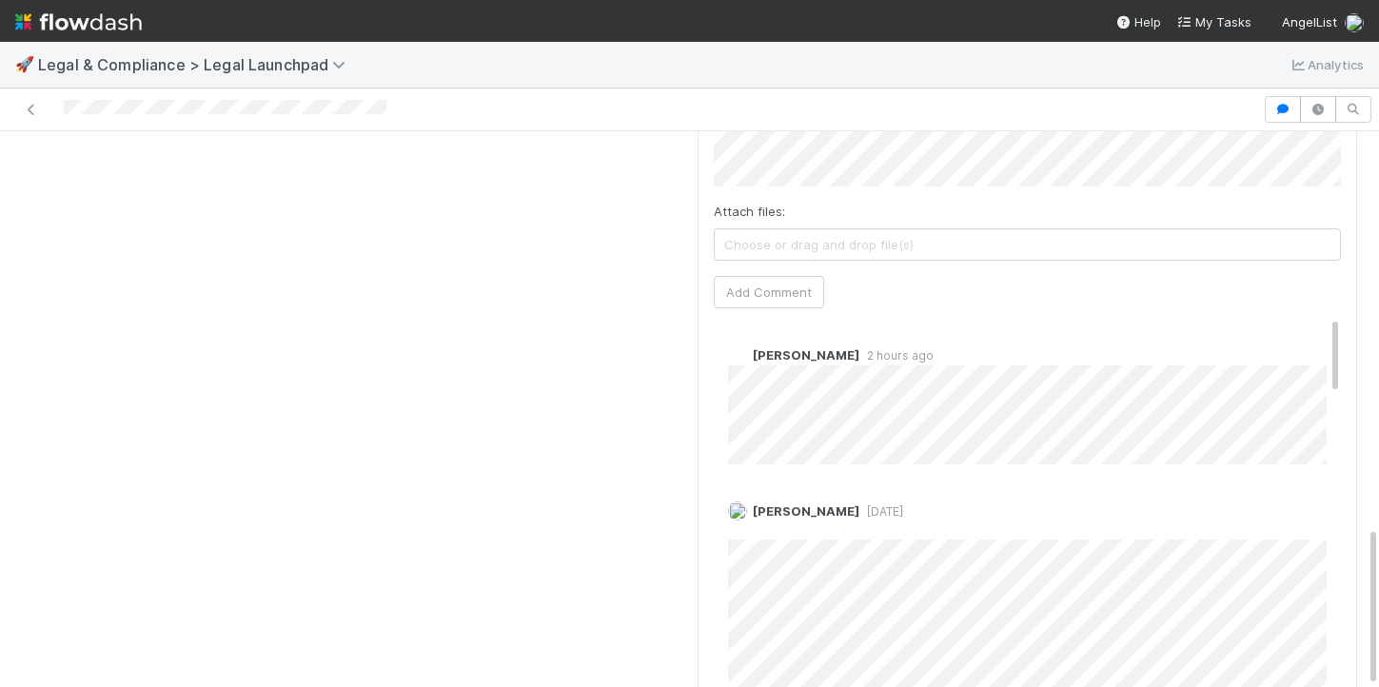
scroll to position [1368, 0]
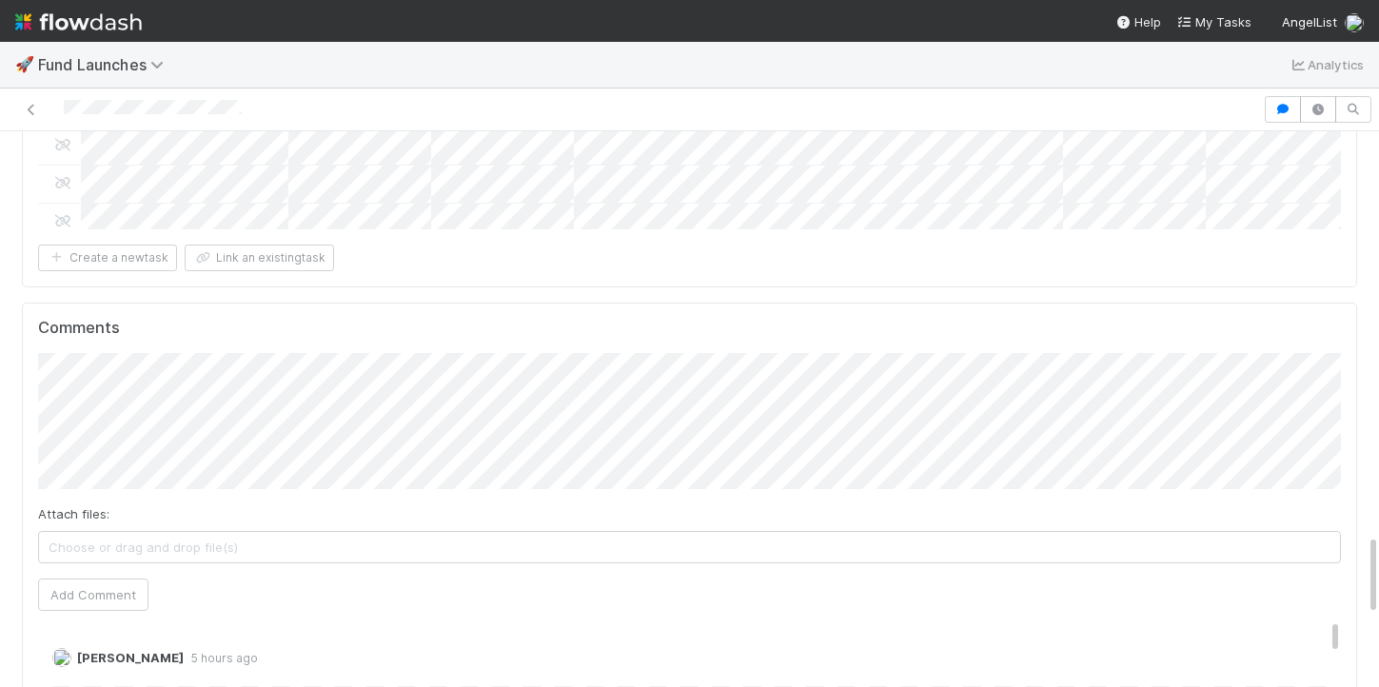
scroll to position [2670, 0]
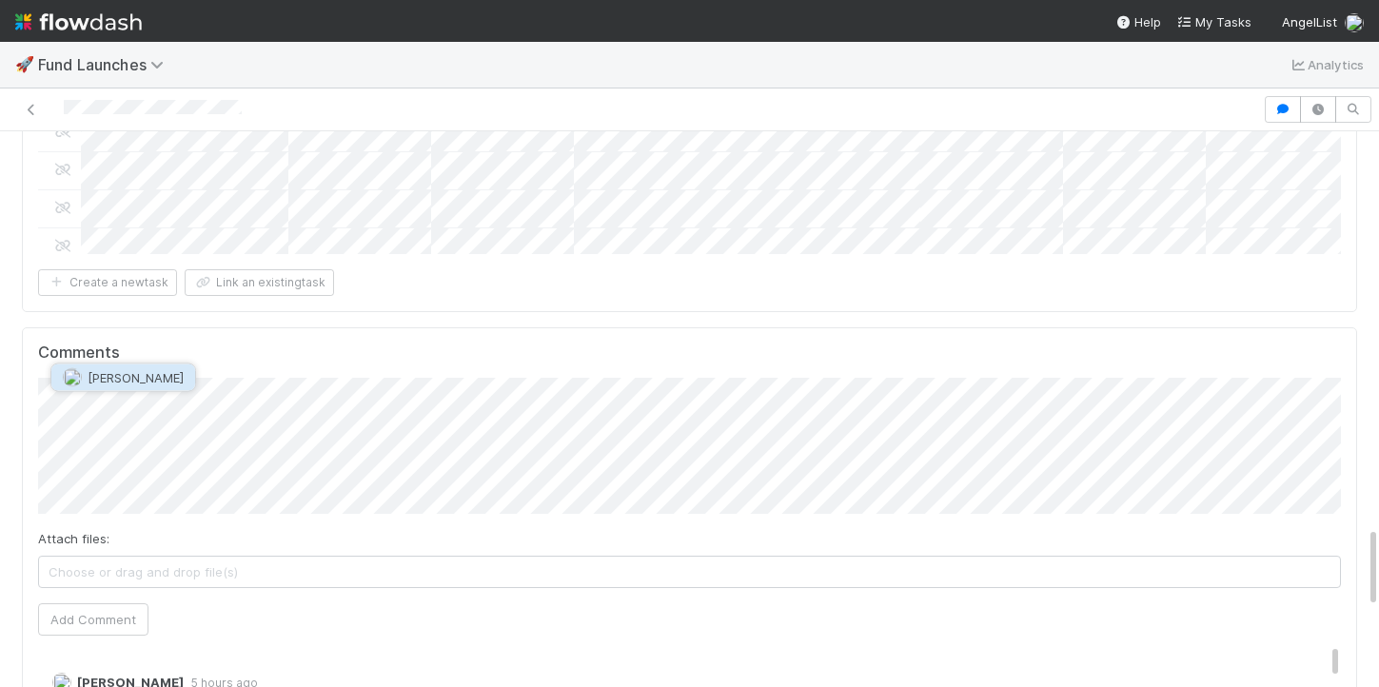
click at [128, 382] on span "Archit Dhar" at bounding box center [136, 377] width 96 height 15
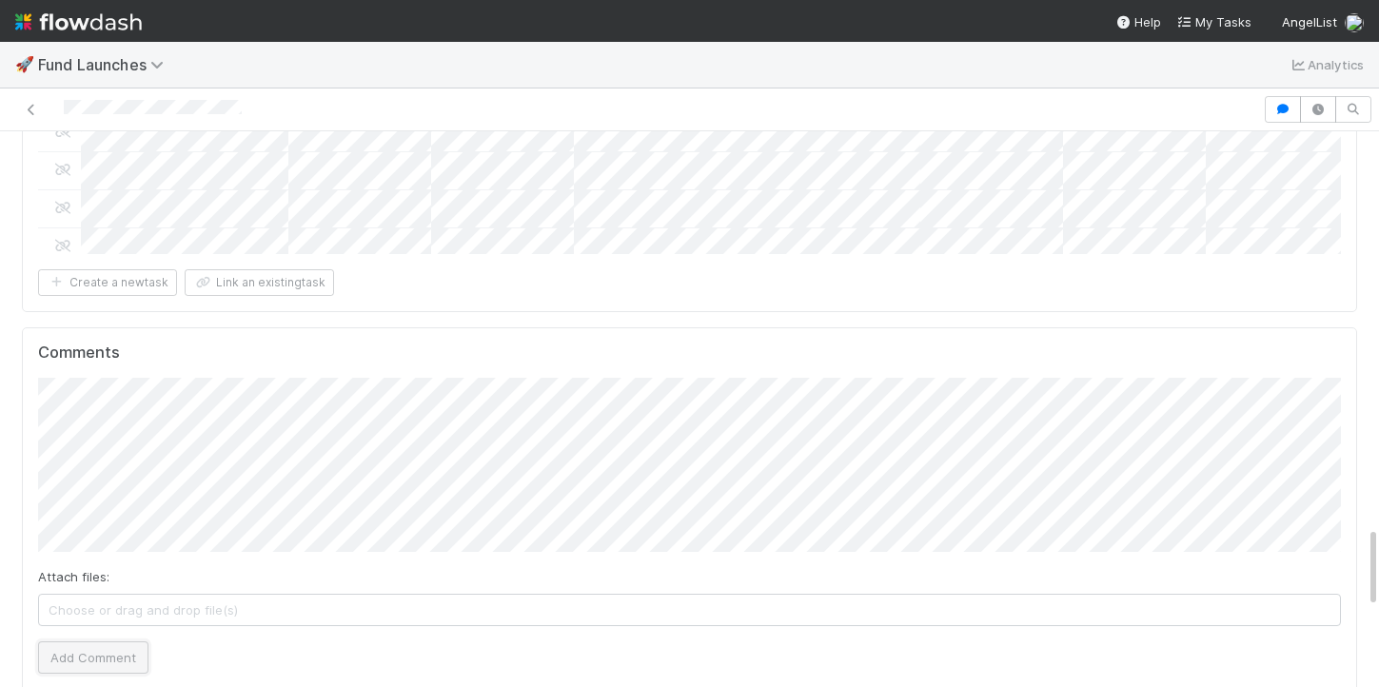
click at [100, 641] on button "Add Comment" at bounding box center [93, 657] width 110 height 32
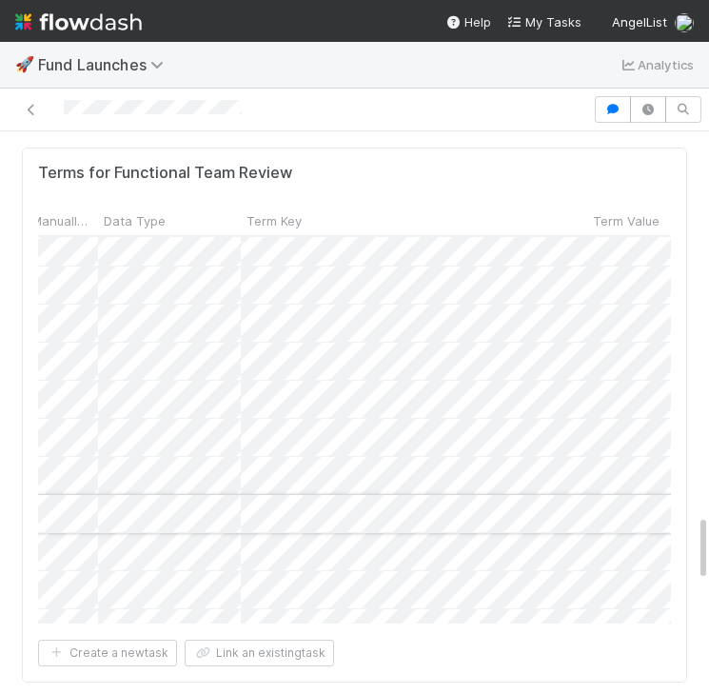
scroll to position [345, 333]
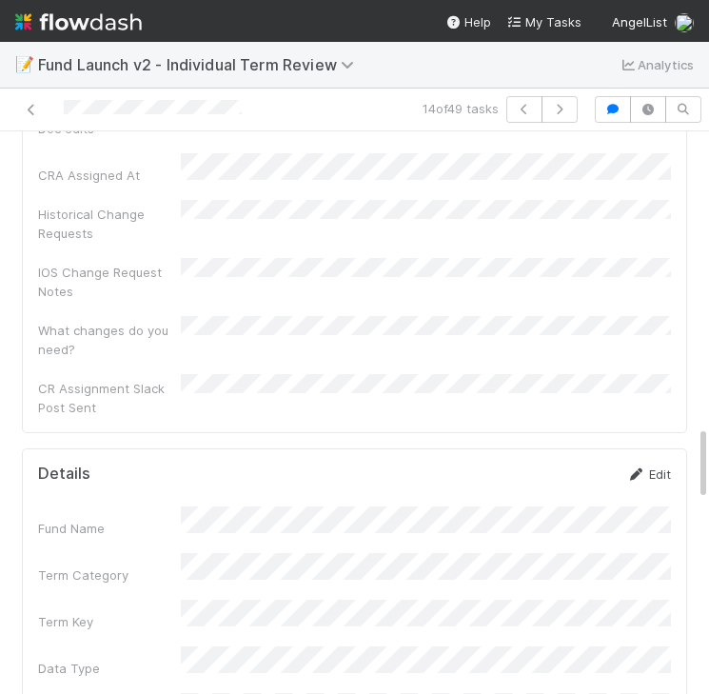
click at [652, 466] on link "Edit" at bounding box center [648, 473] width 45 height 15
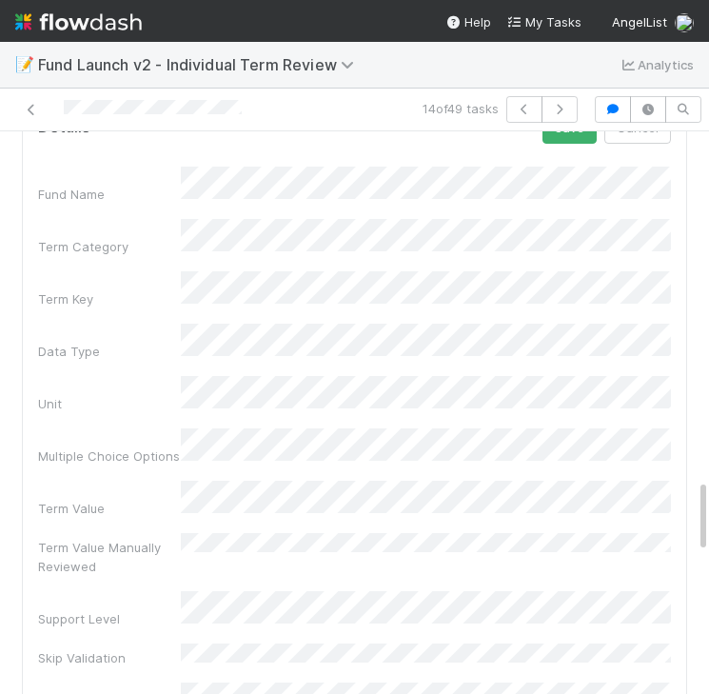
scroll to position [2167, 0]
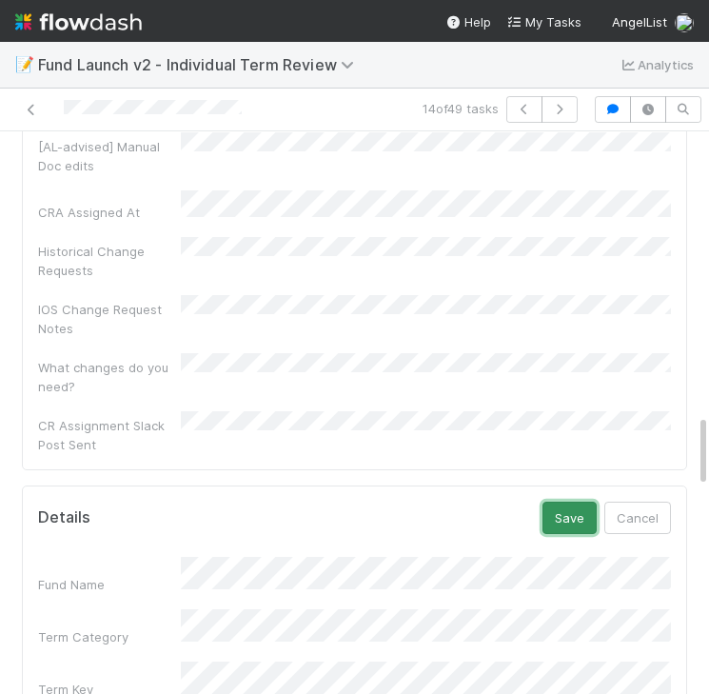
click at [570, 501] on button "Save" at bounding box center [569, 517] width 54 height 32
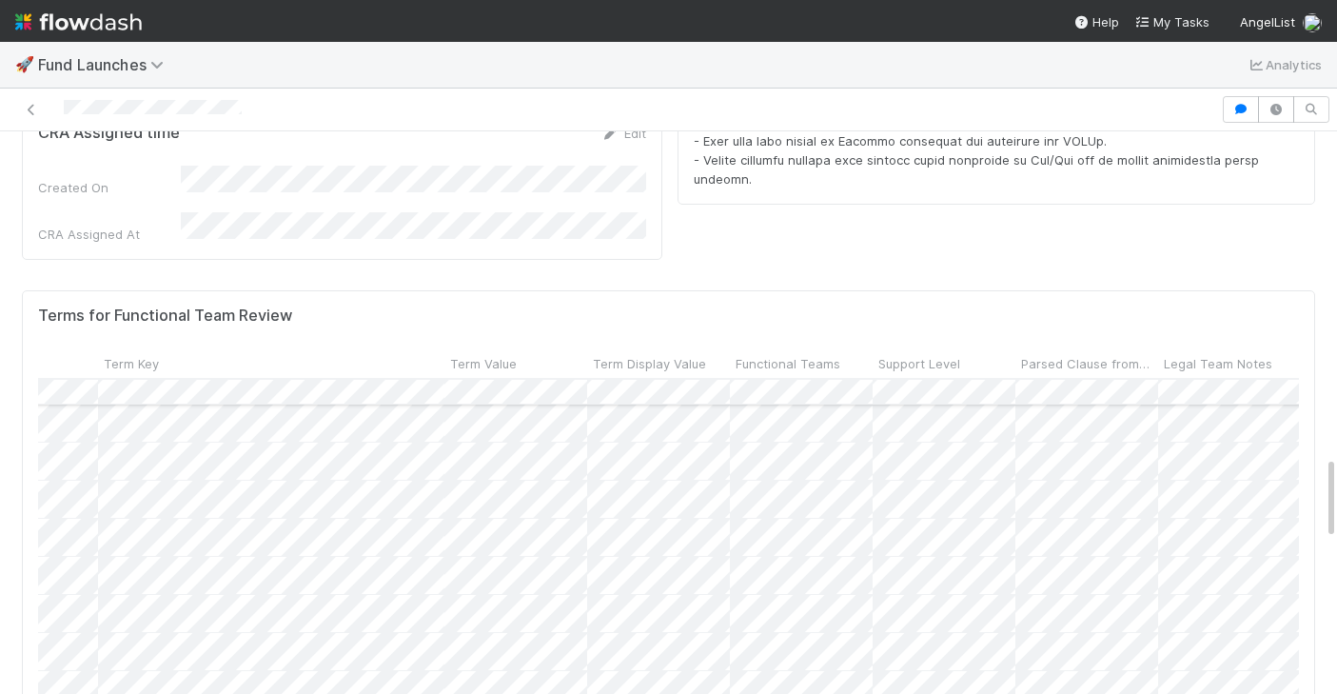
scroll to position [260, 476]
click at [522, 539] on div at bounding box center [1145, 558] width 3167 height 38
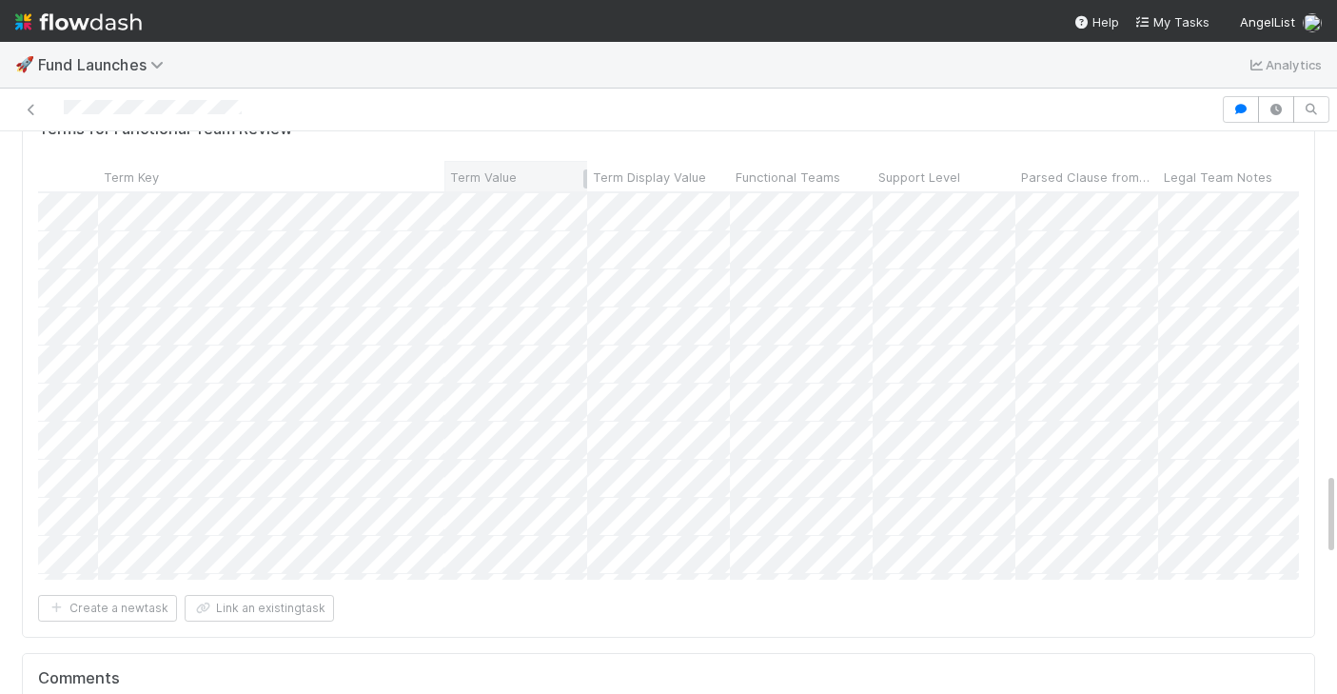
scroll to position [2679, 0]
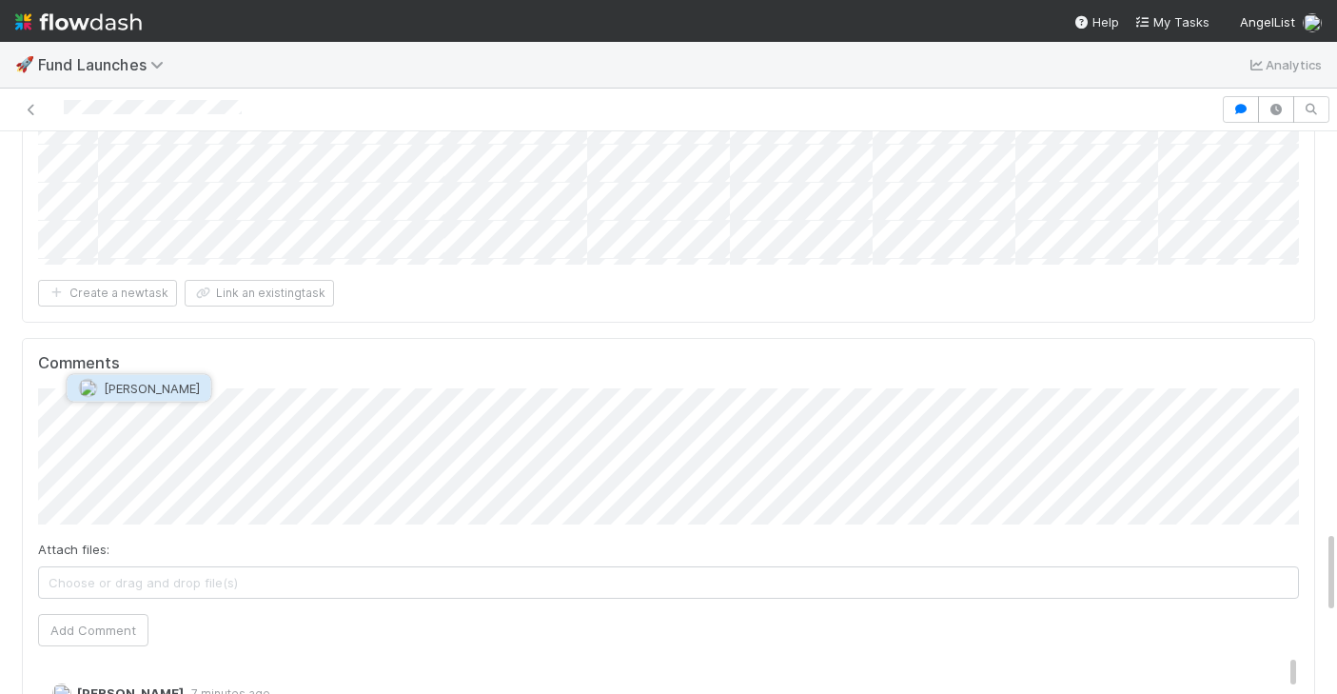
click at [100, 395] on button "Archit Dhar" at bounding box center [140, 388] width 144 height 27
click at [111, 614] on button "Add Comment" at bounding box center [93, 630] width 110 height 32
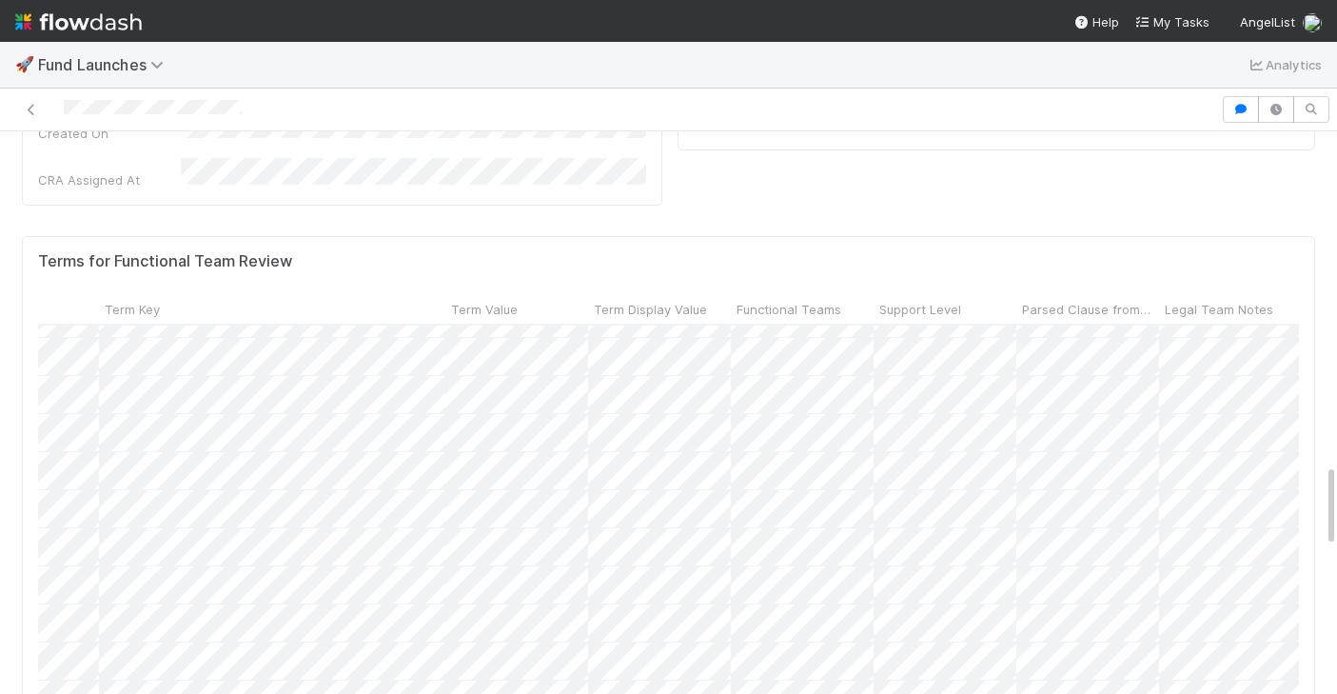
scroll to position [1479, 475]
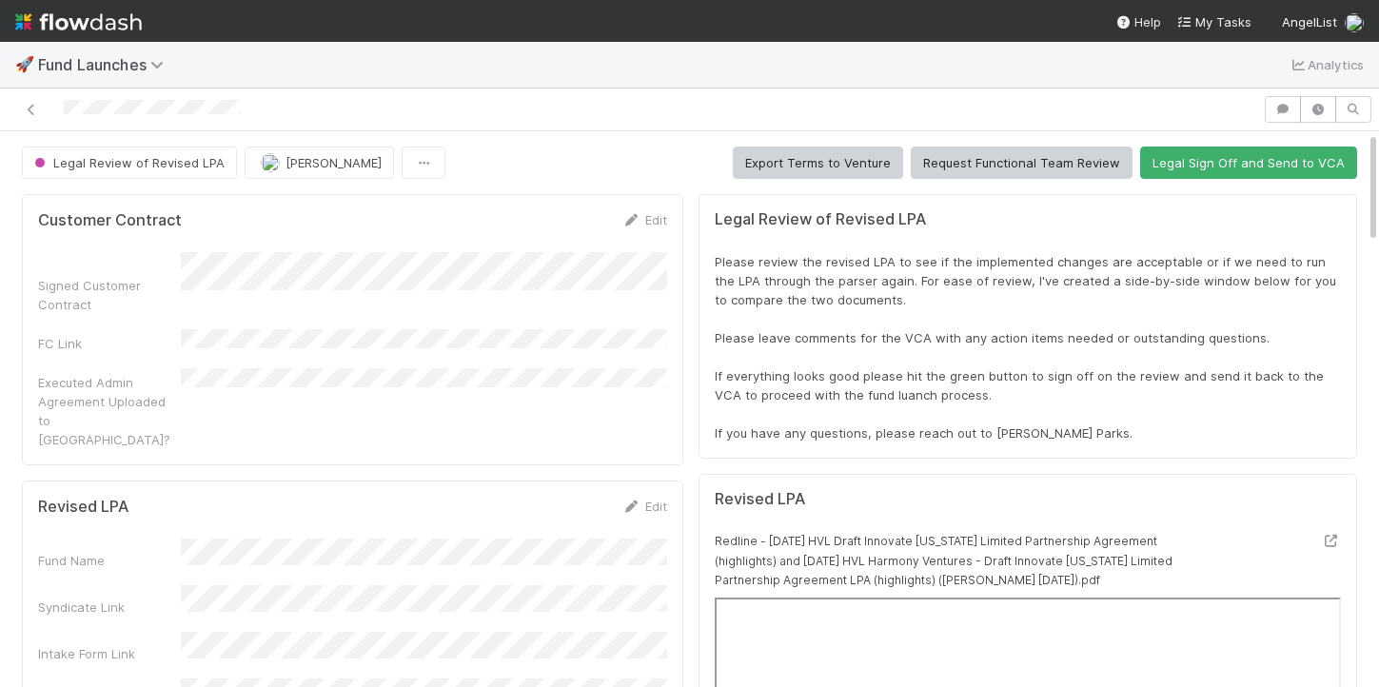
scroll to position [386, 1303]
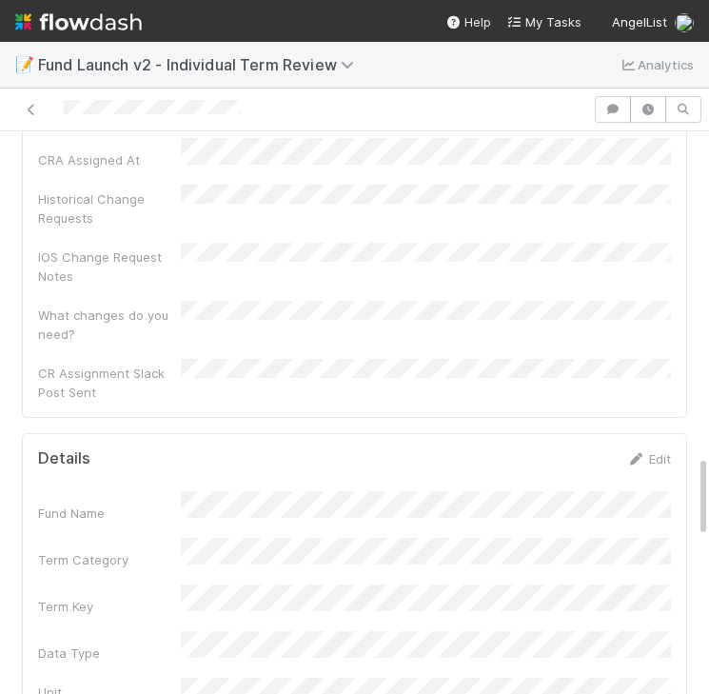
scroll to position [2228, 0]
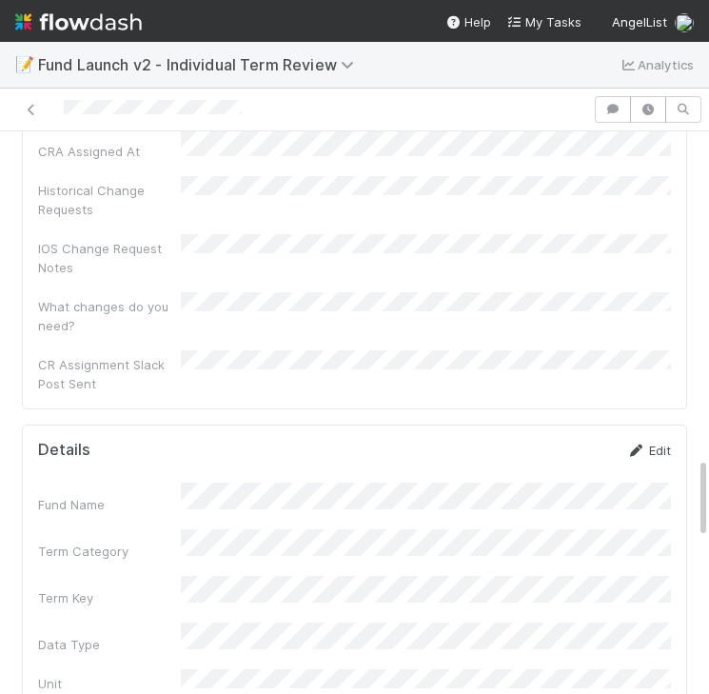
click at [659, 442] on link "Edit" at bounding box center [648, 449] width 45 height 15
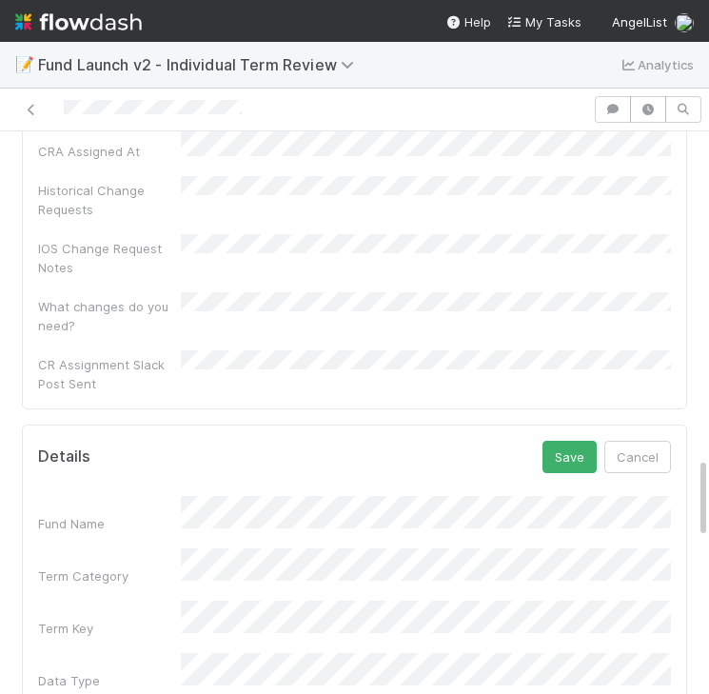
scroll to position [2334, 0]
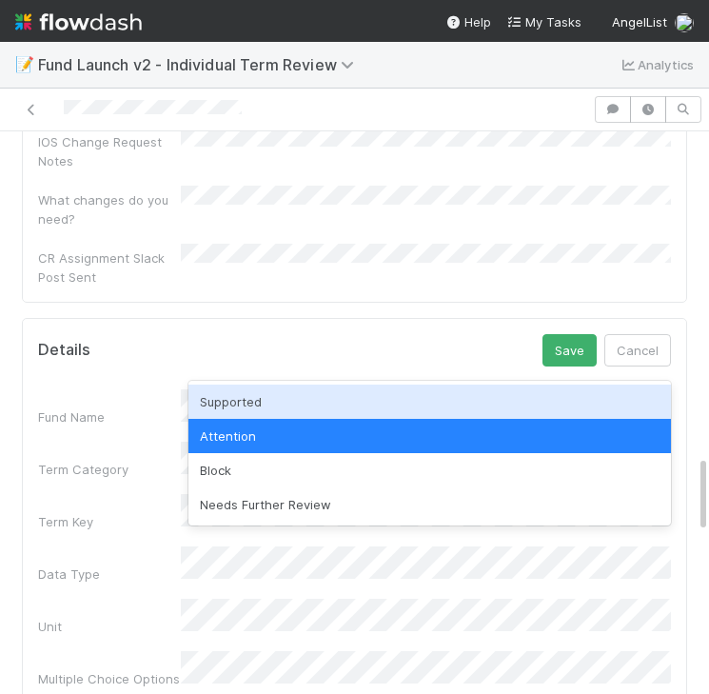
click at [196, 390] on div "Supported" at bounding box center [429, 401] width 482 height 34
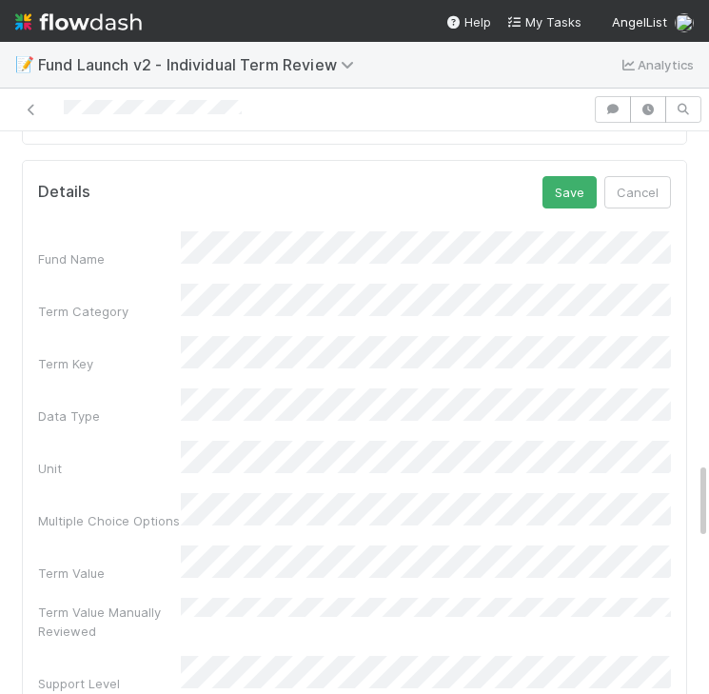
scroll to position [2515, 0]
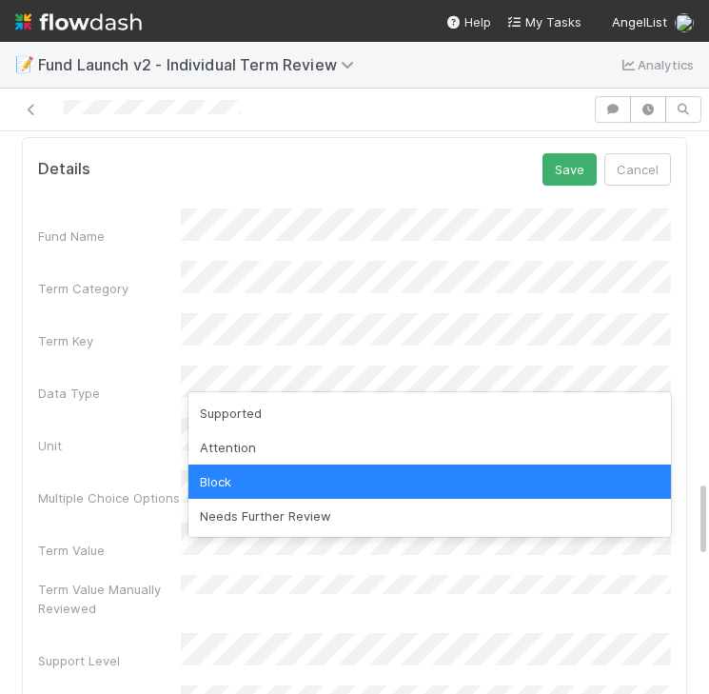
click at [225, 396] on div "Supported" at bounding box center [429, 413] width 482 height 34
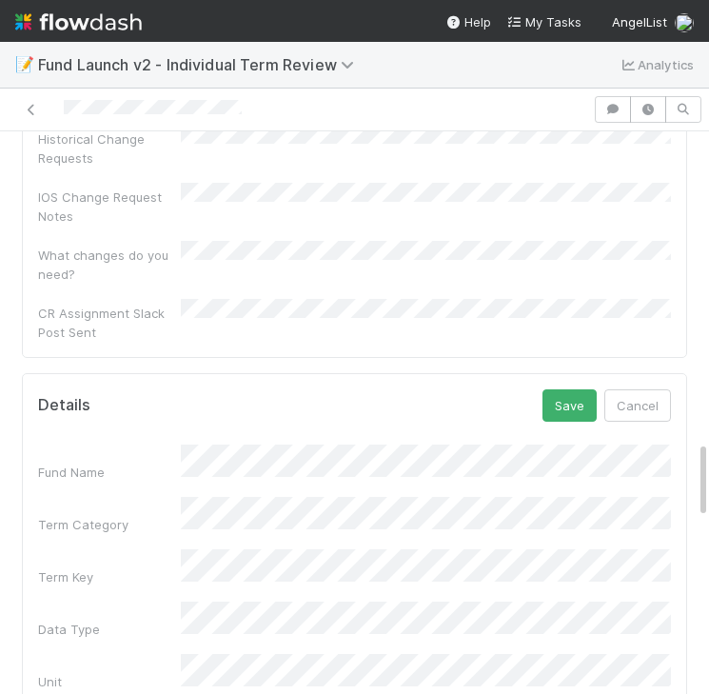
scroll to position [2209, 0]
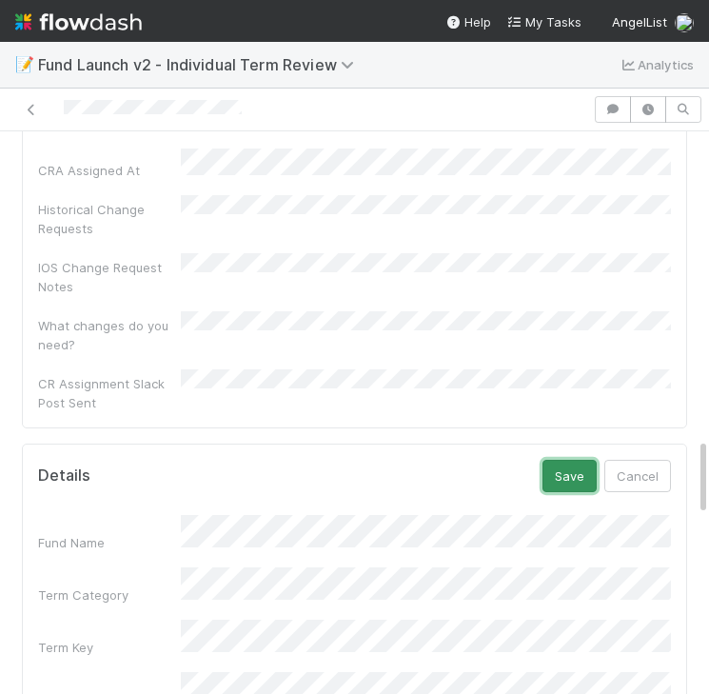
click at [570, 460] on button "Save" at bounding box center [569, 476] width 54 height 32
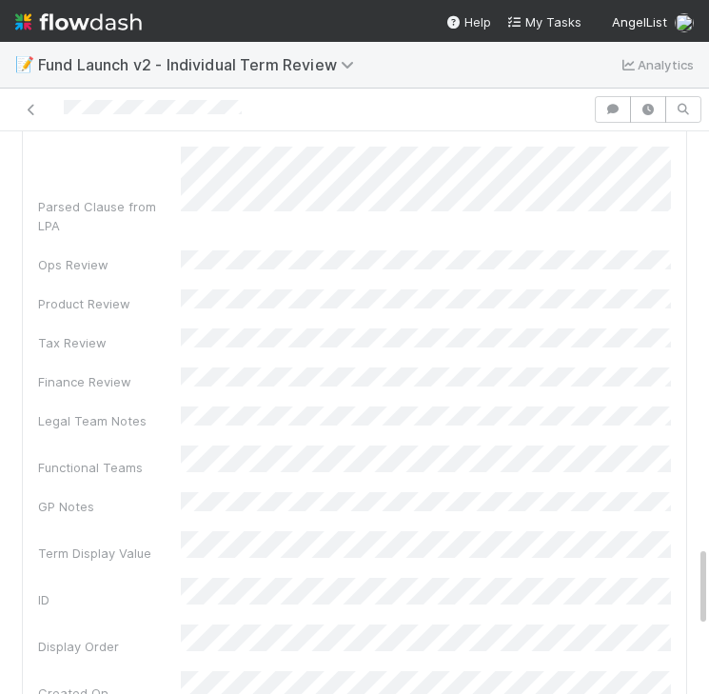
scroll to position [3124, 0]
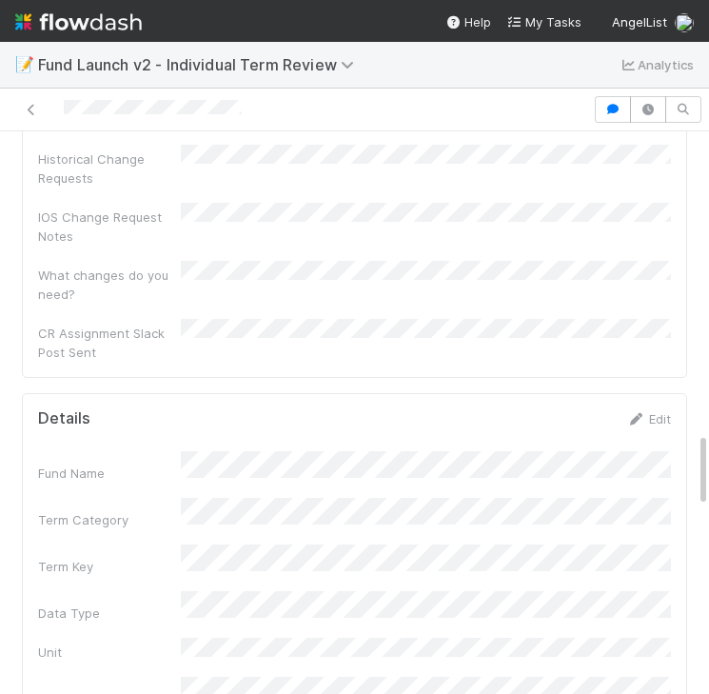
scroll to position [2220, 0]
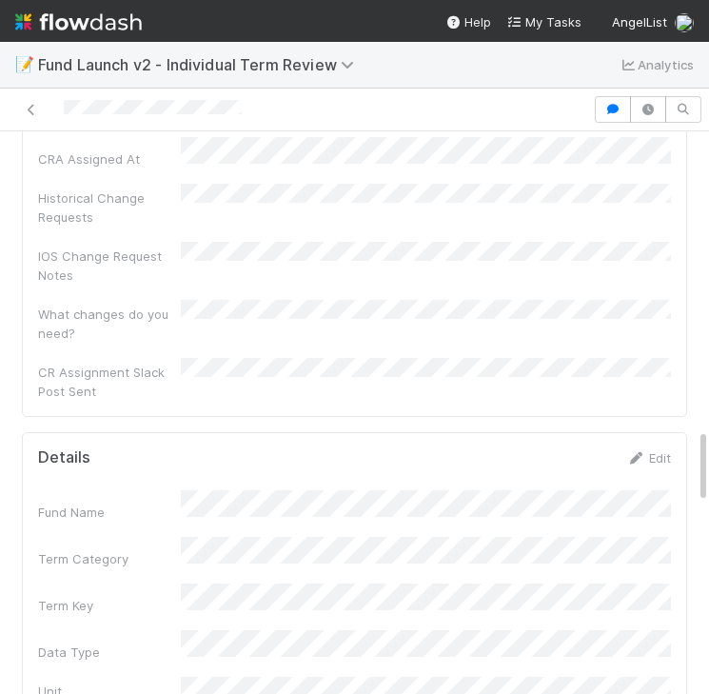
click at [651, 448] on div "Edit" at bounding box center [648, 457] width 45 height 19
click at [666, 450] on link "Edit" at bounding box center [648, 457] width 45 height 15
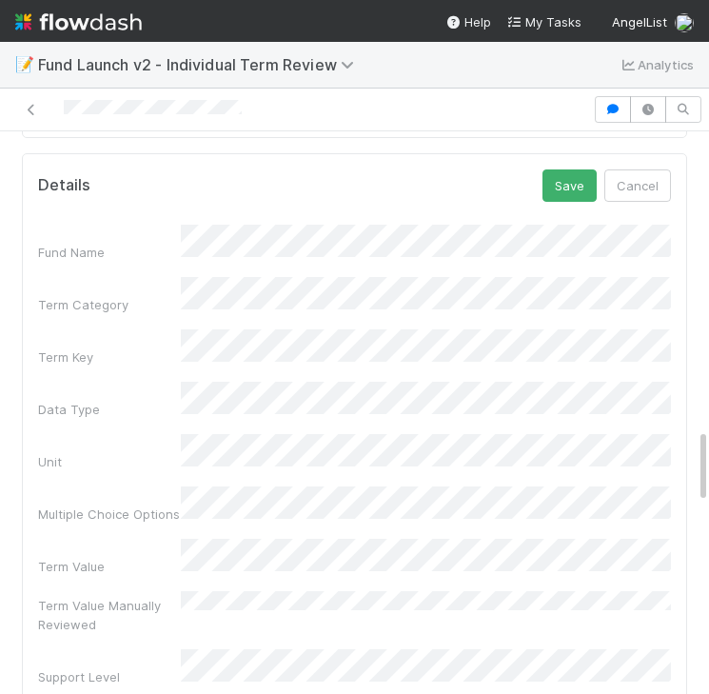
scroll to position [2533, 0]
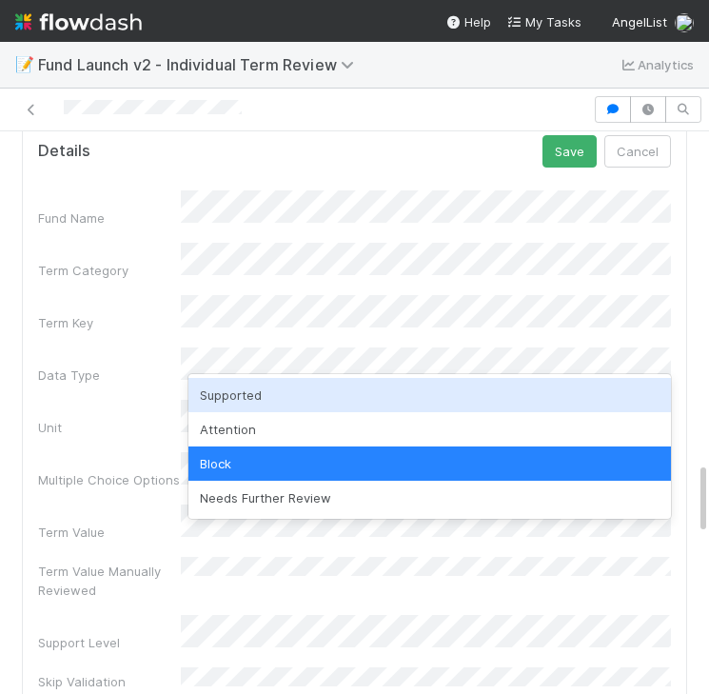
click at [224, 389] on div "Supported" at bounding box center [429, 395] width 482 height 34
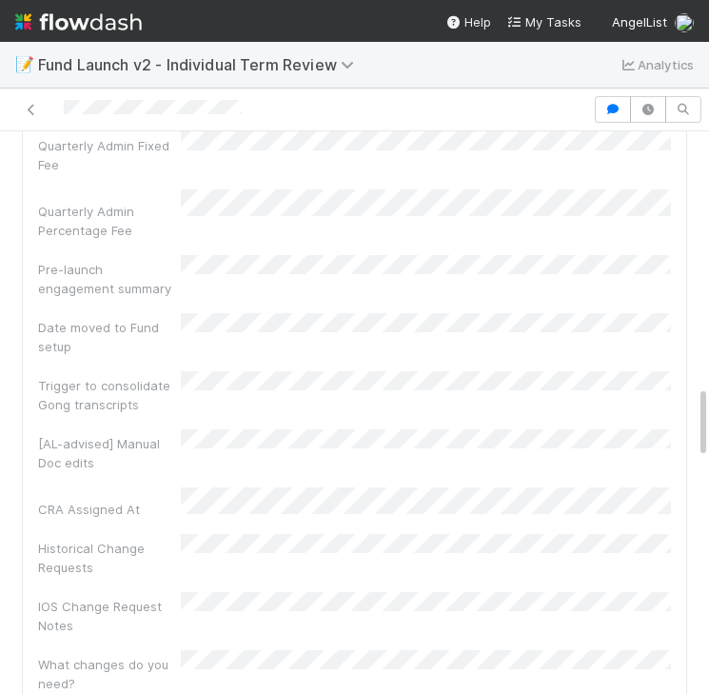
scroll to position [2146, 0]
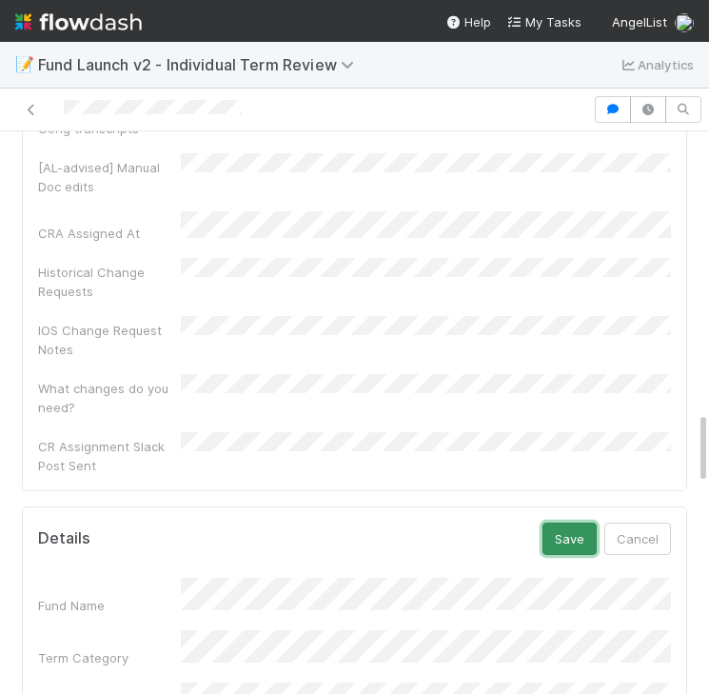
click at [579, 522] on button "Save" at bounding box center [569, 538] width 54 height 32
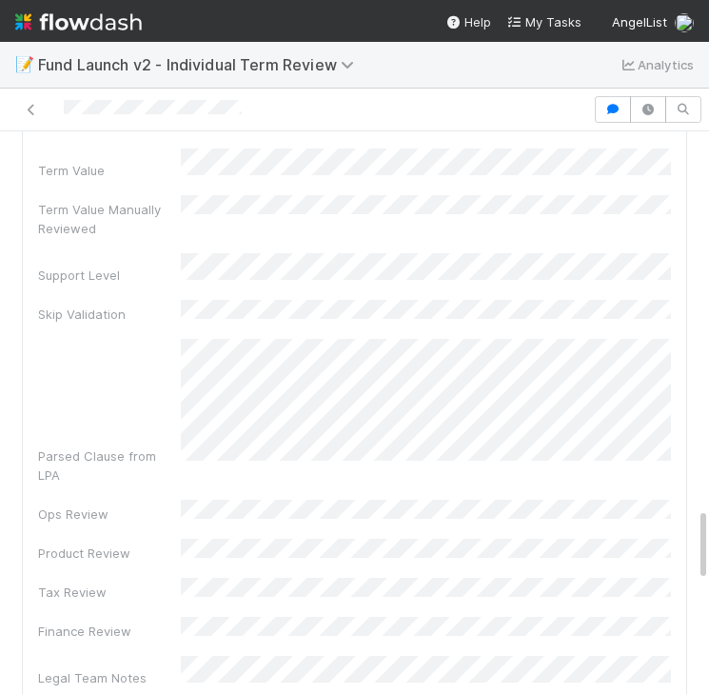
scroll to position [2811, 0]
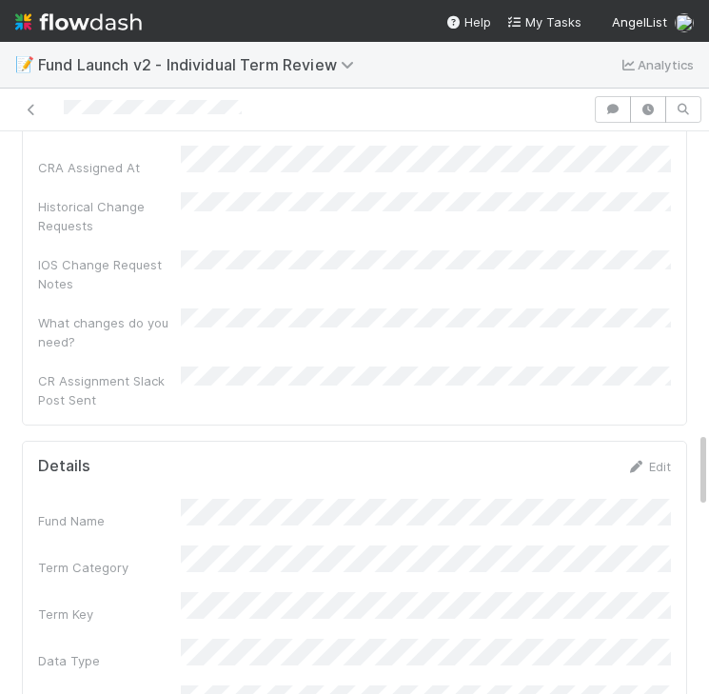
scroll to position [2183, 0]
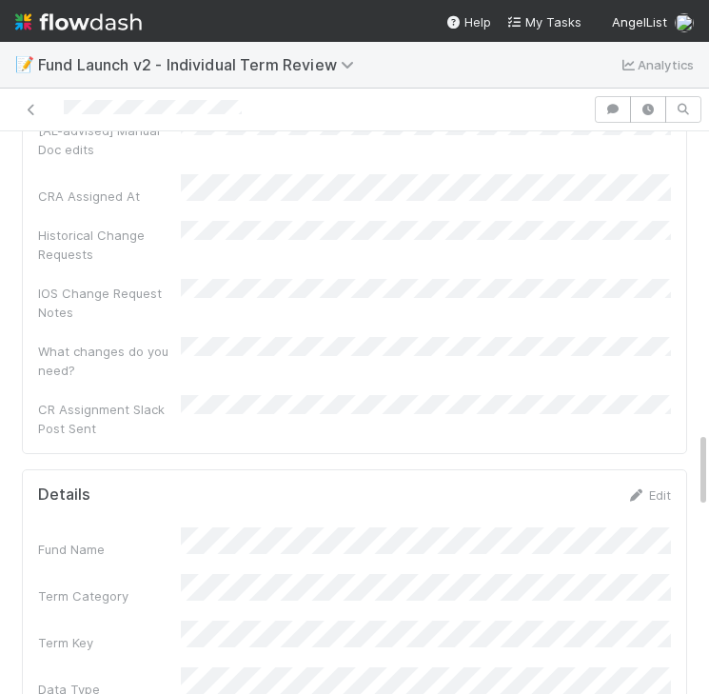
click at [671, 485] on div "Details Edit" at bounding box center [354, 494] width 661 height 19
click at [658, 487] on link "Edit" at bounding box center [648, 494] width 45 height 15
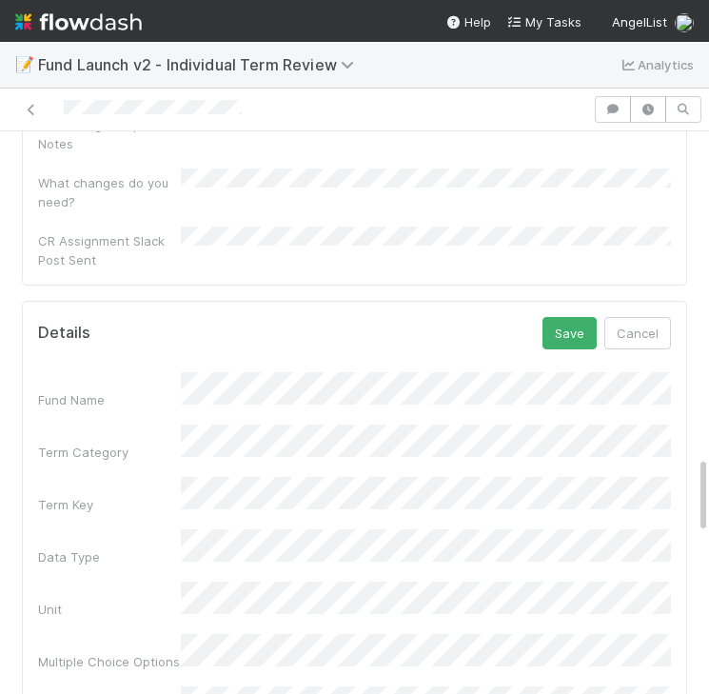
scroll to position [2378, 0]
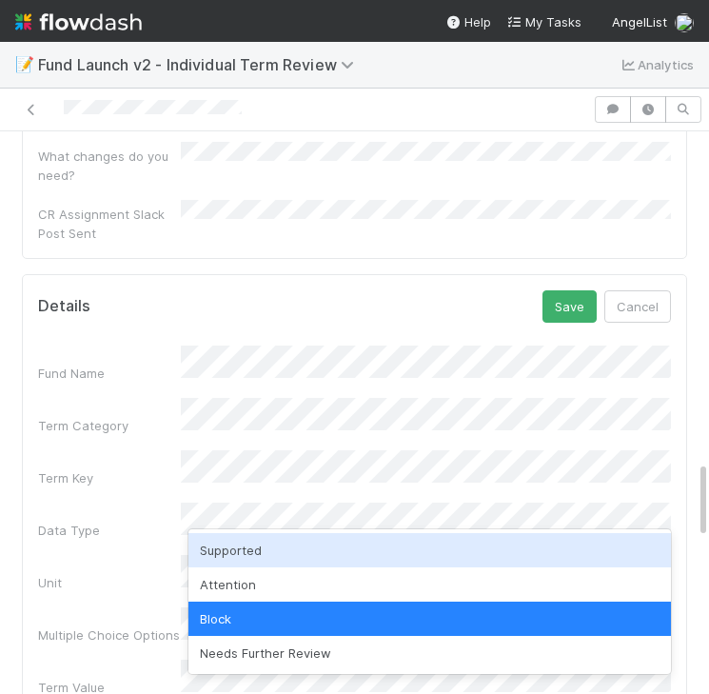
click at [258, 535] on div "Supported" at bounding box center [429, 550] width 482 height 34
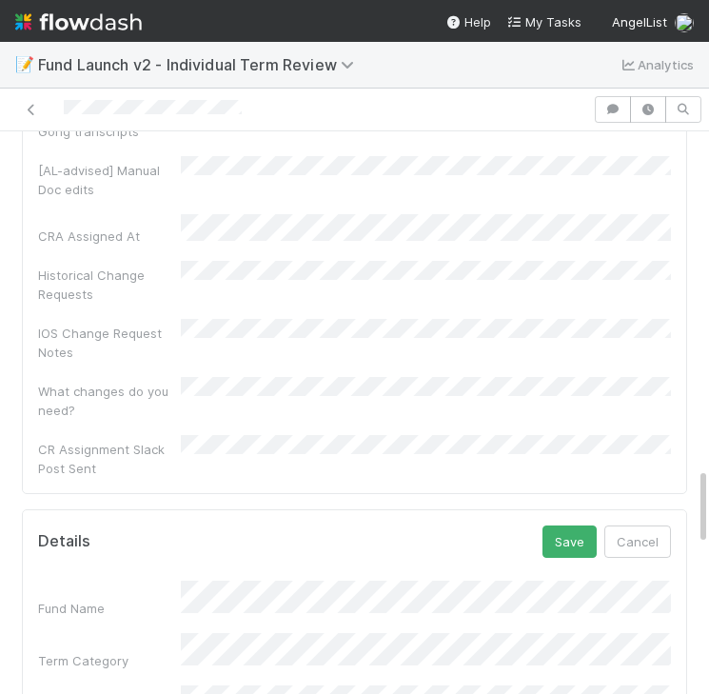
scroll to position [1989, 0]
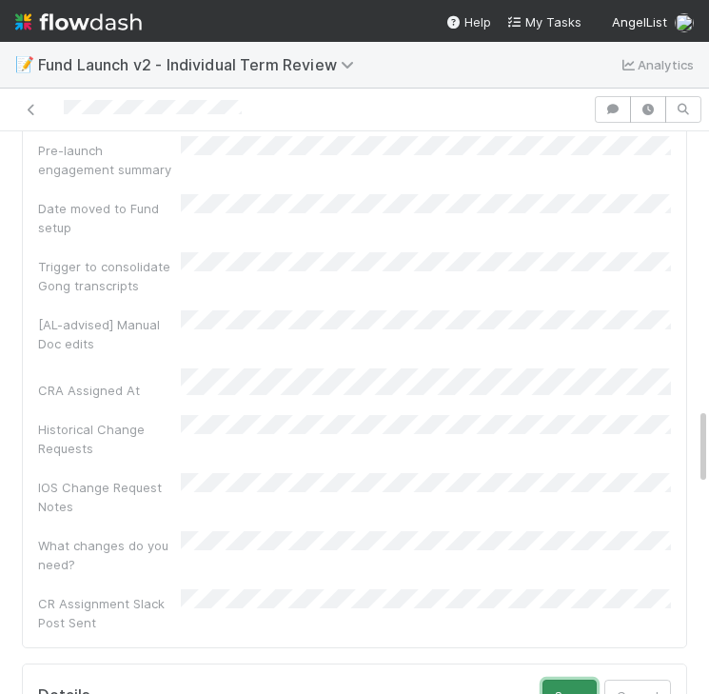
click at [583, 679] on button "Save" at bounding box center [569, 695] width 54 height 32
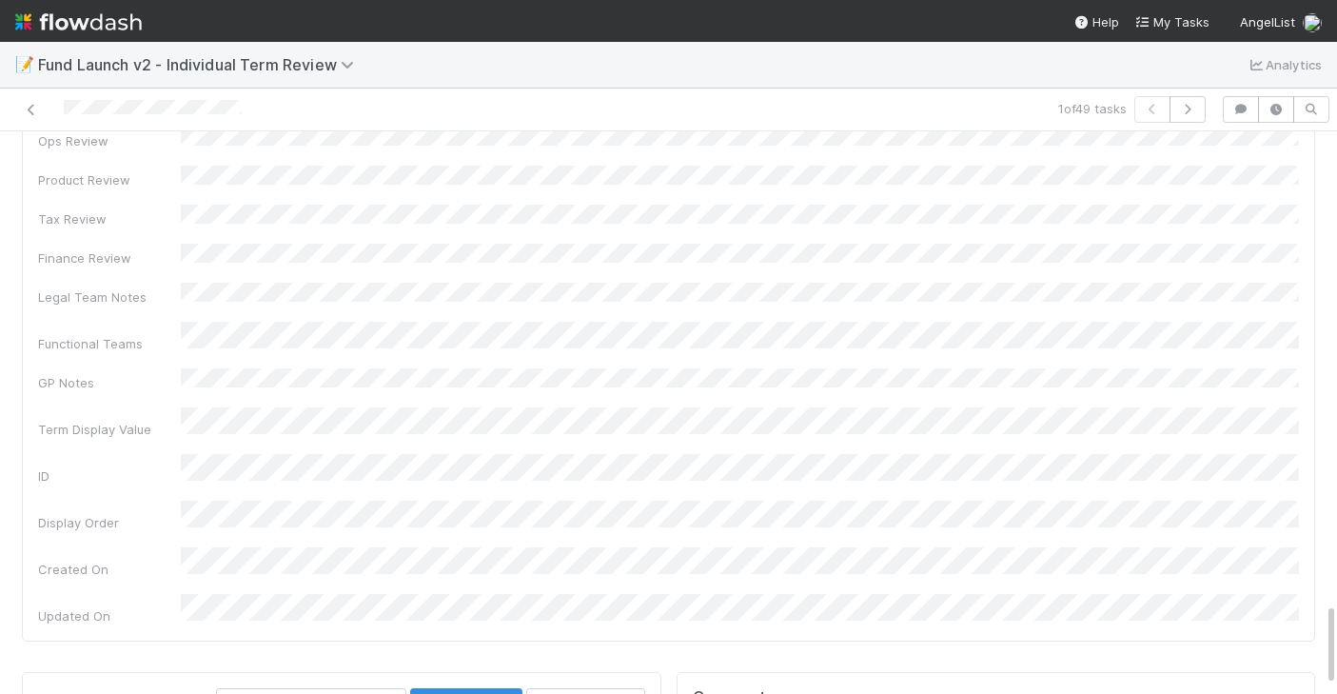
scroll to position [3196, 0]
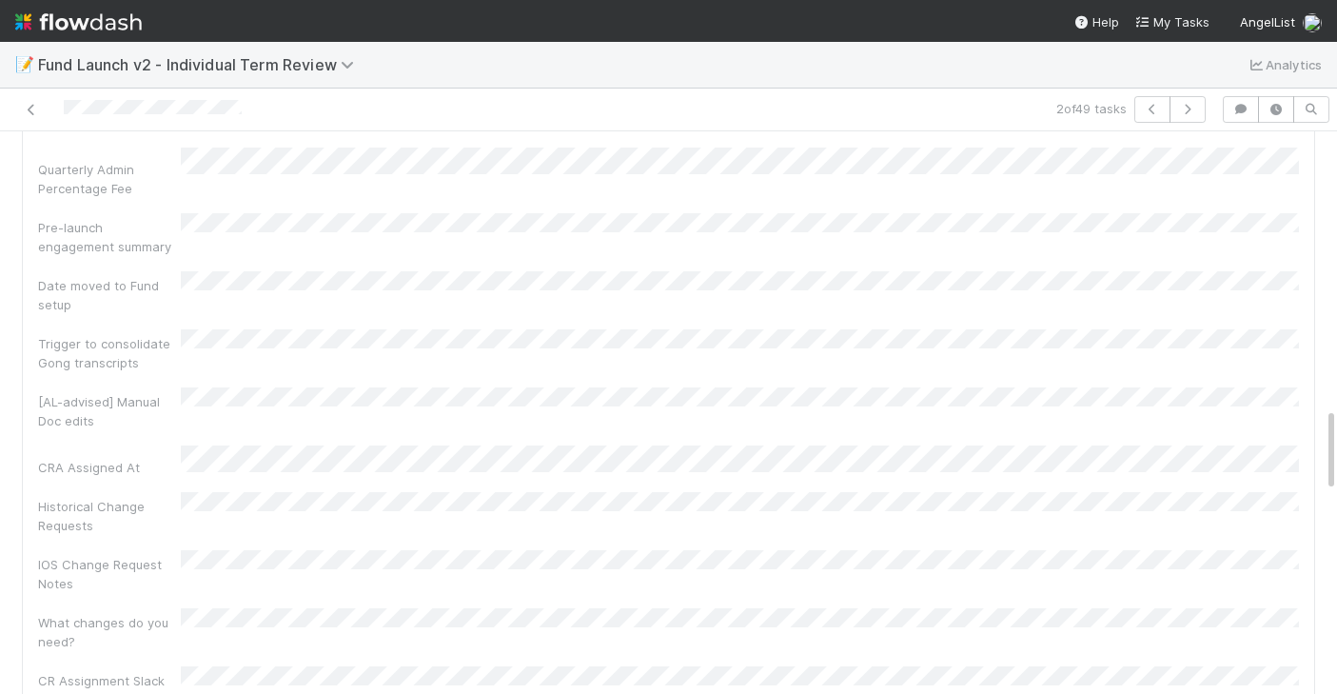
scroll to position [1828, 0]
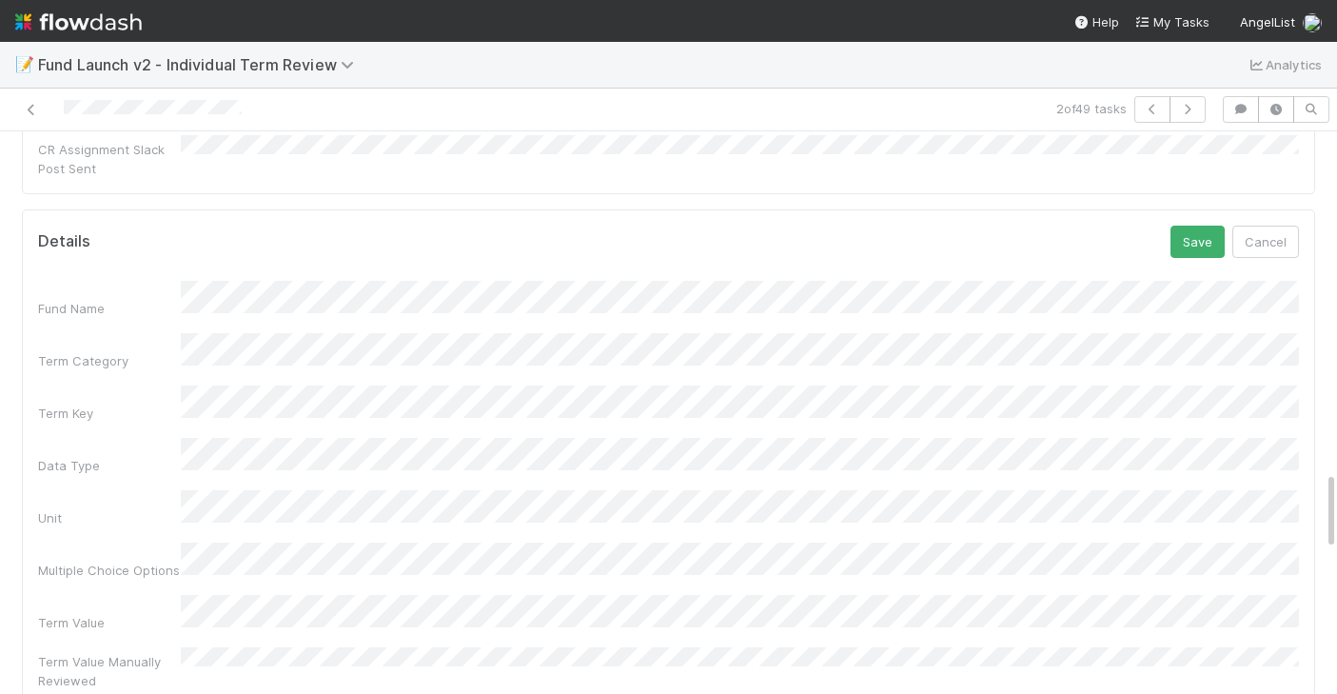
scroll to position [2419, 0]
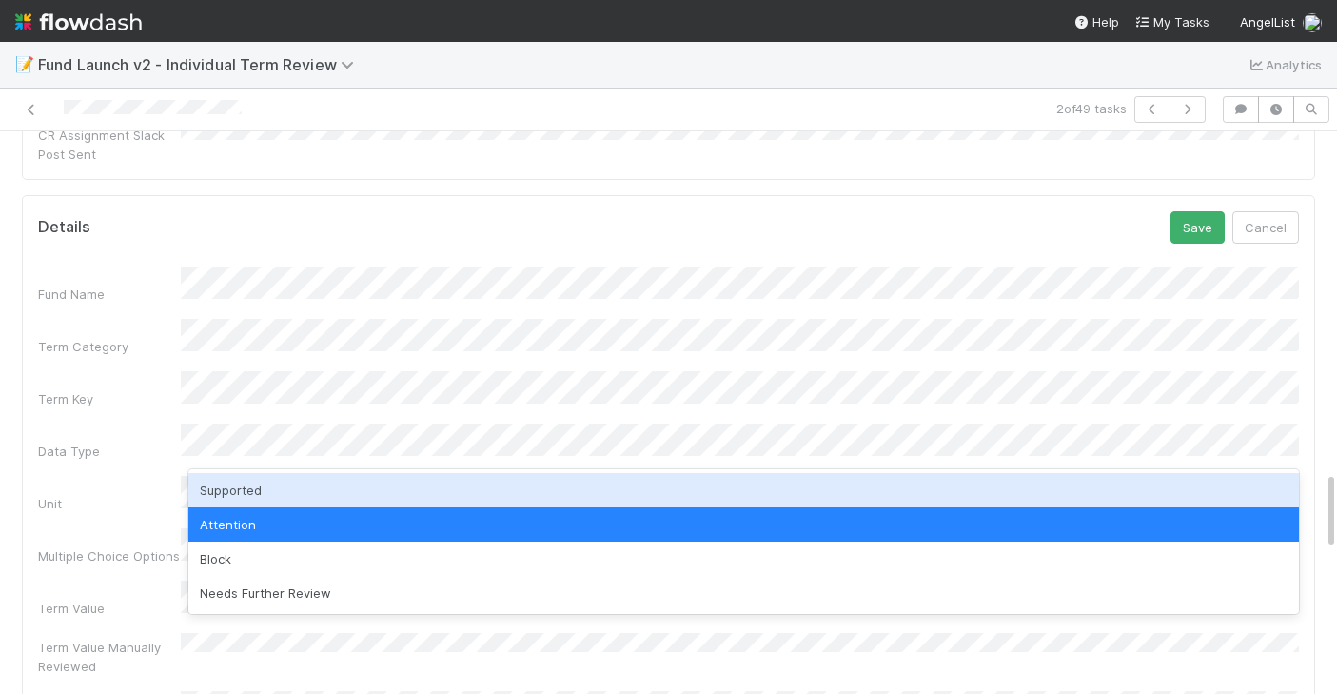
click at [289, 497] on div "Supported" at bounding box center [743, 490] width 1110 height 34
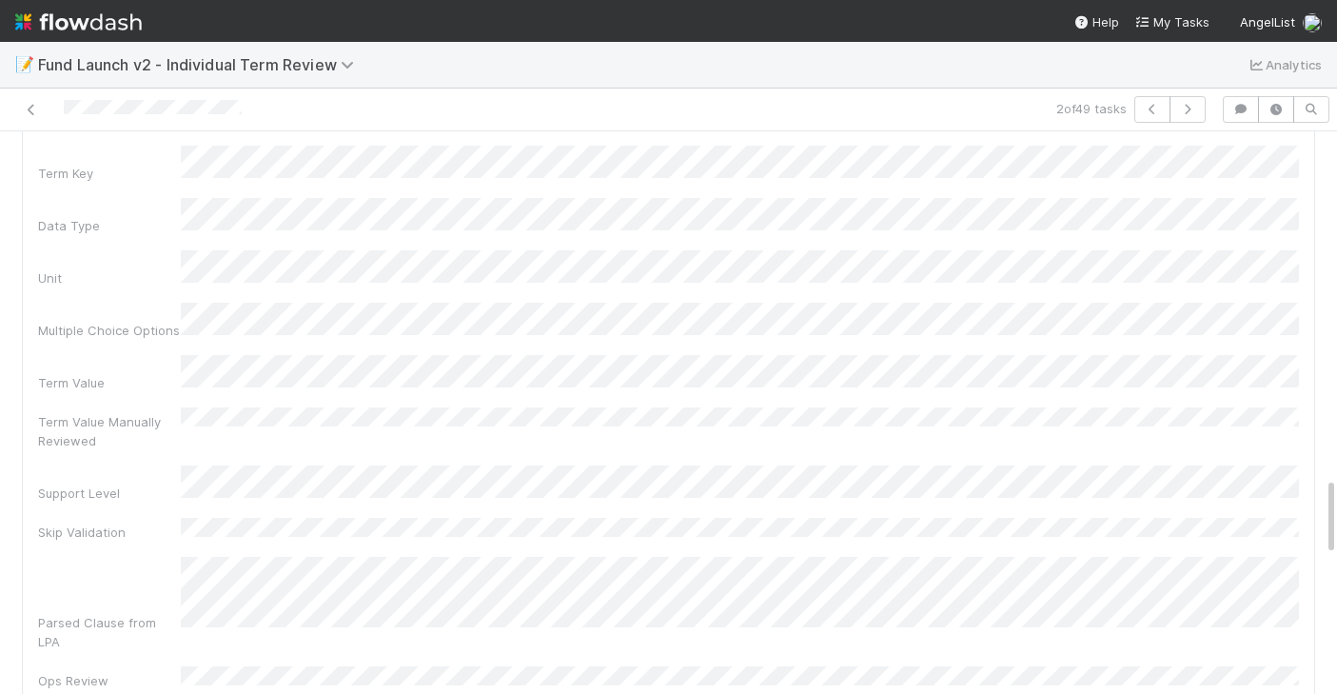
scroll to position [2662, 0]
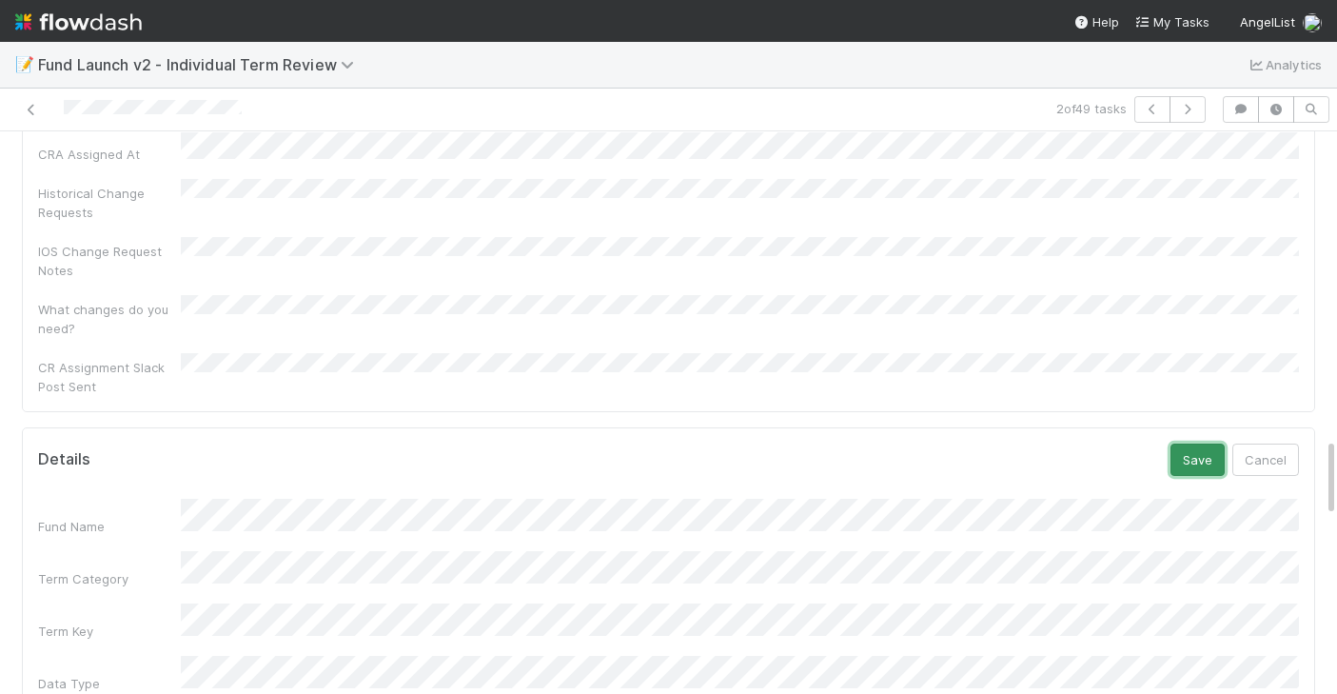
click at [1212, 443] on button "Save" at bounding box center [1197, 459] width 54 height 32
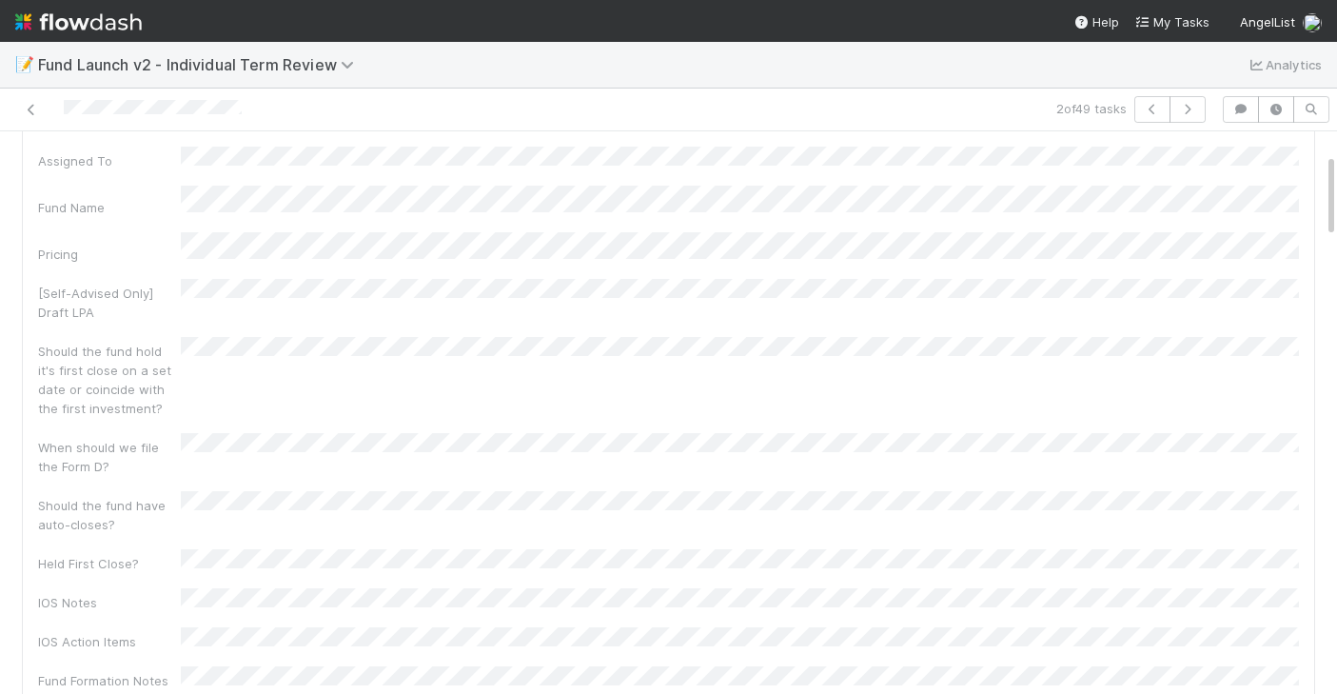
scroll to position [0, 0]
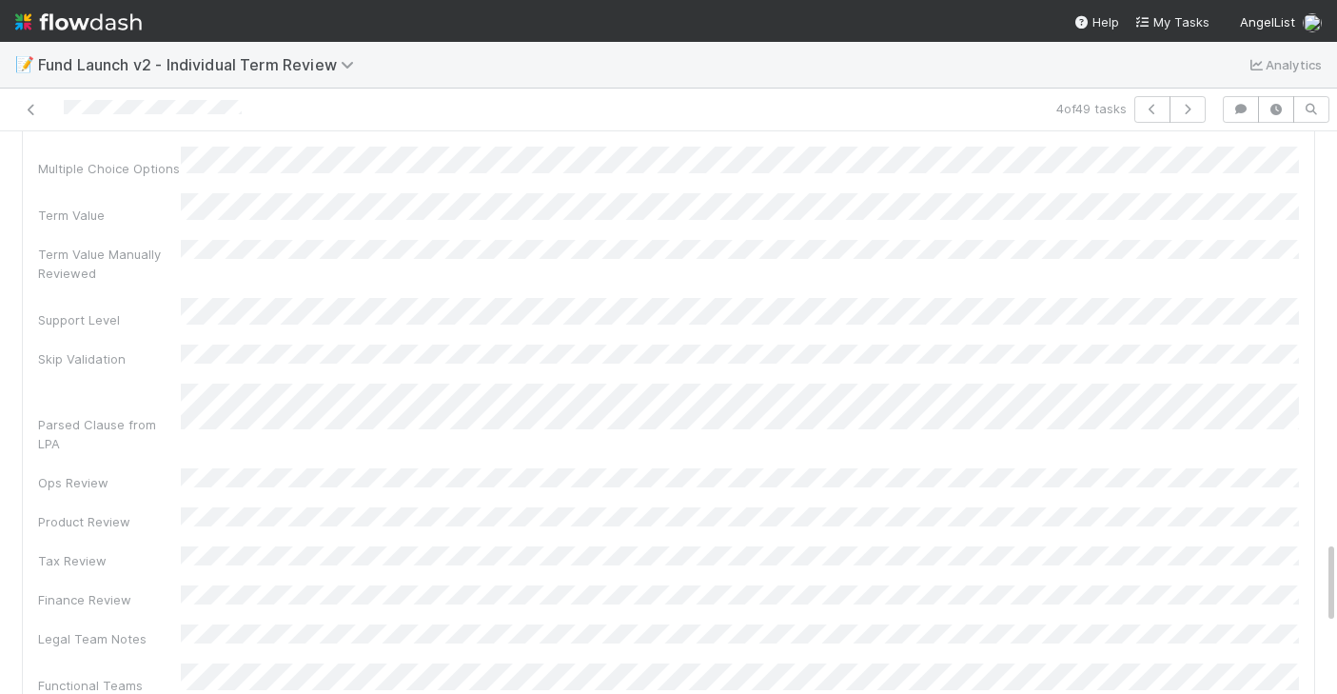
scroll to position [3196, 0]
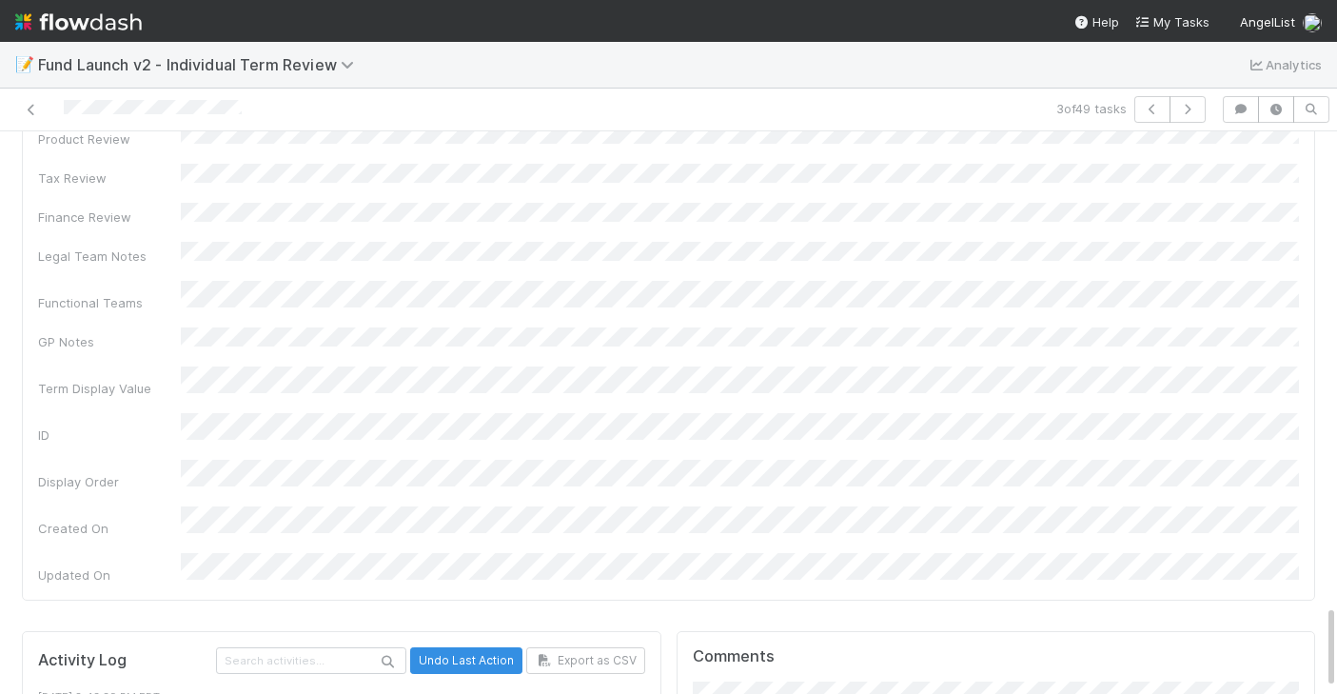
scroll to position [3180, 0]
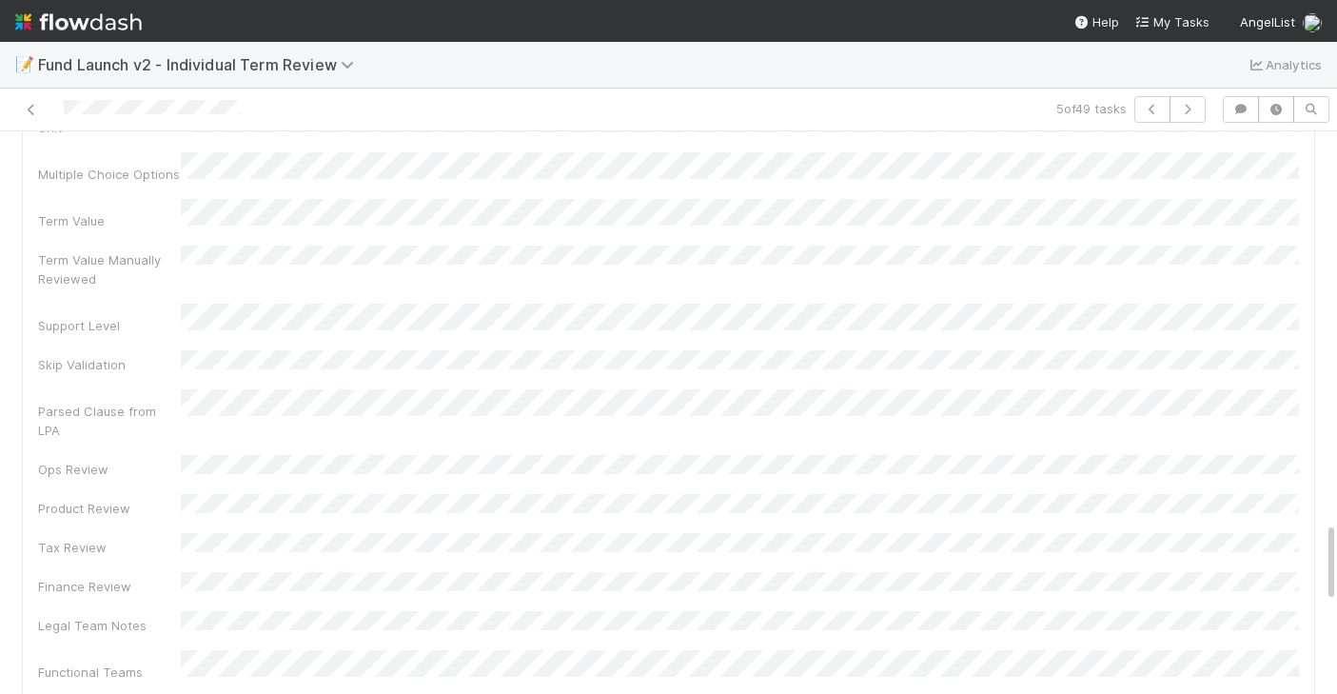
scroll to position [2657, 0]
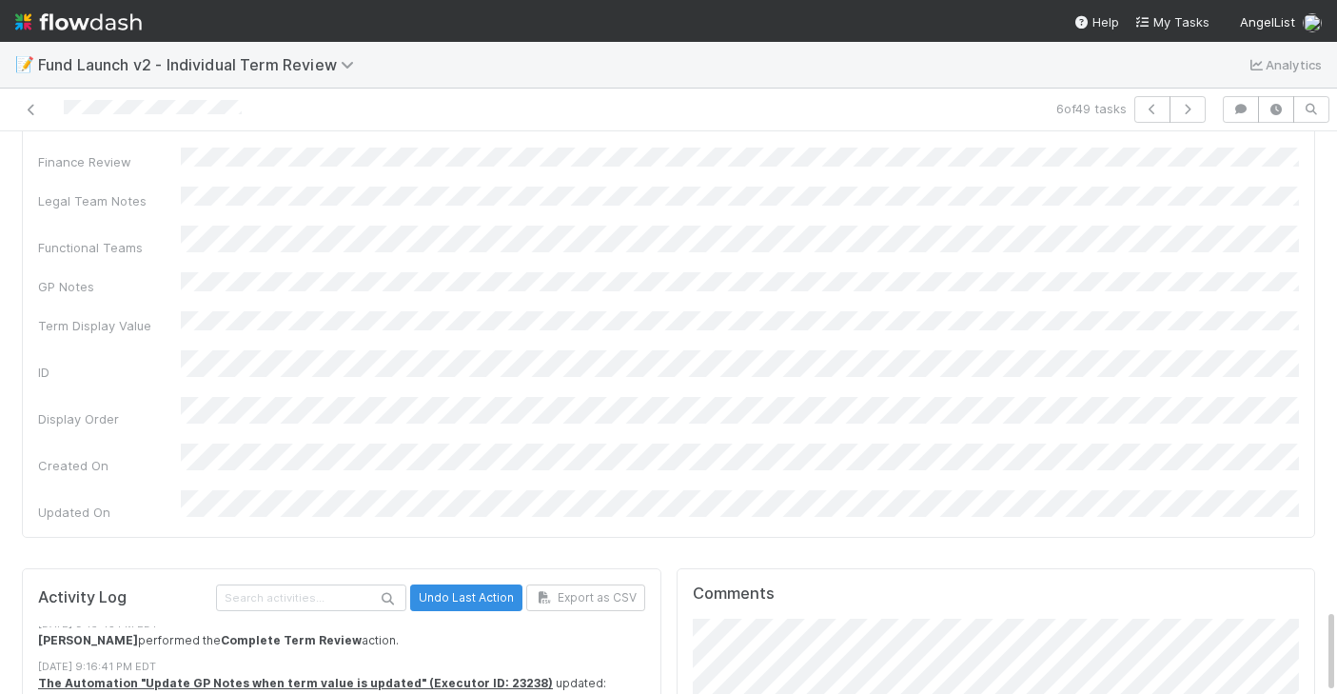
scroll to position [270, 0]
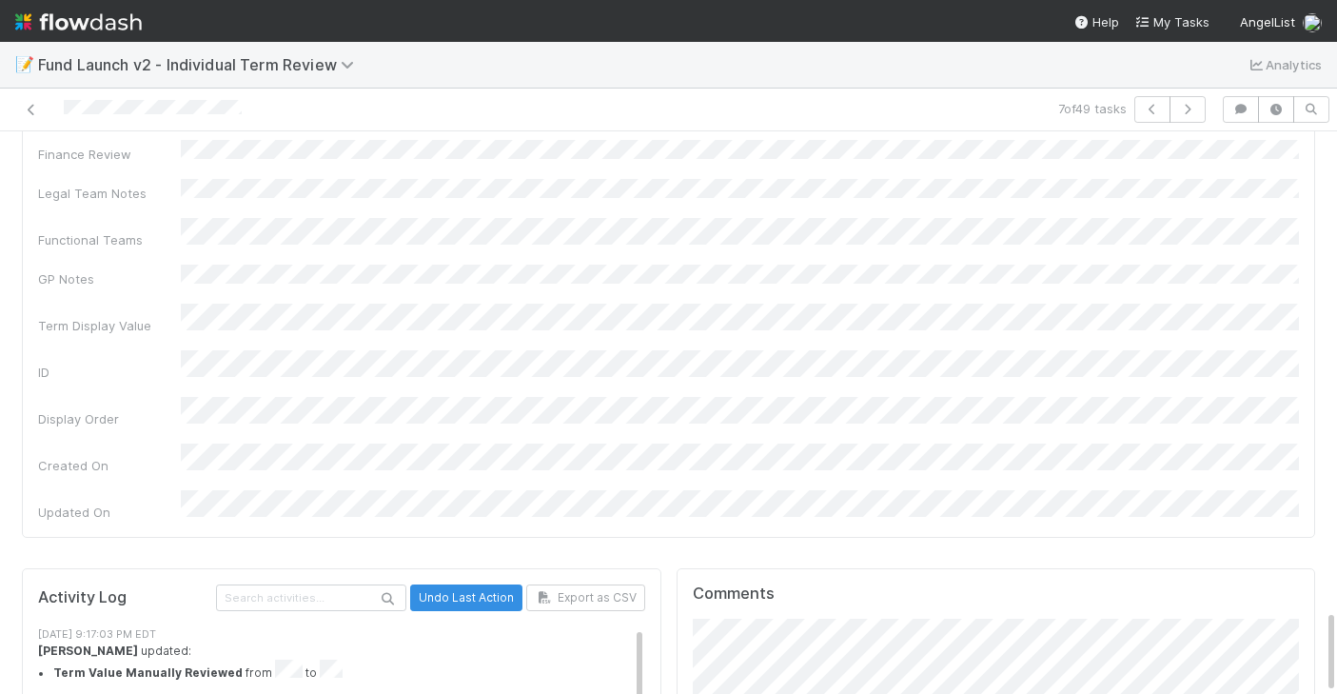
scroll to position [27, 0]
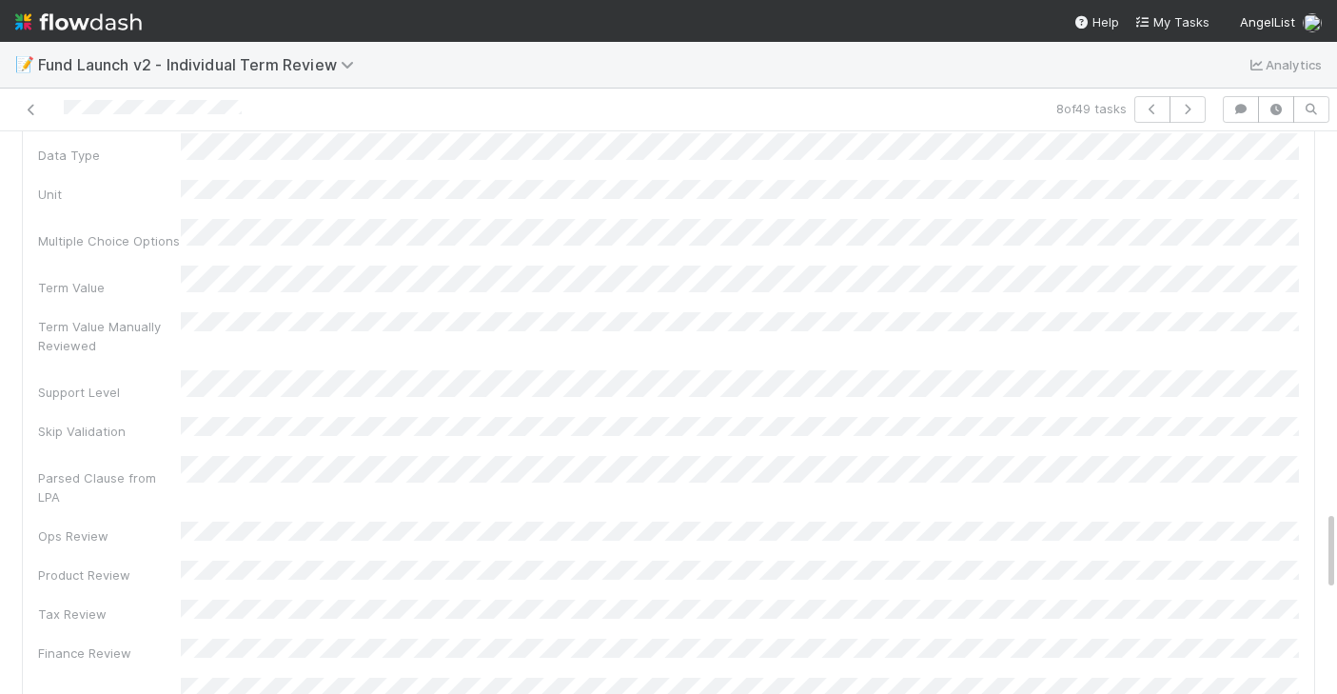
scroll to position [2724, 0]
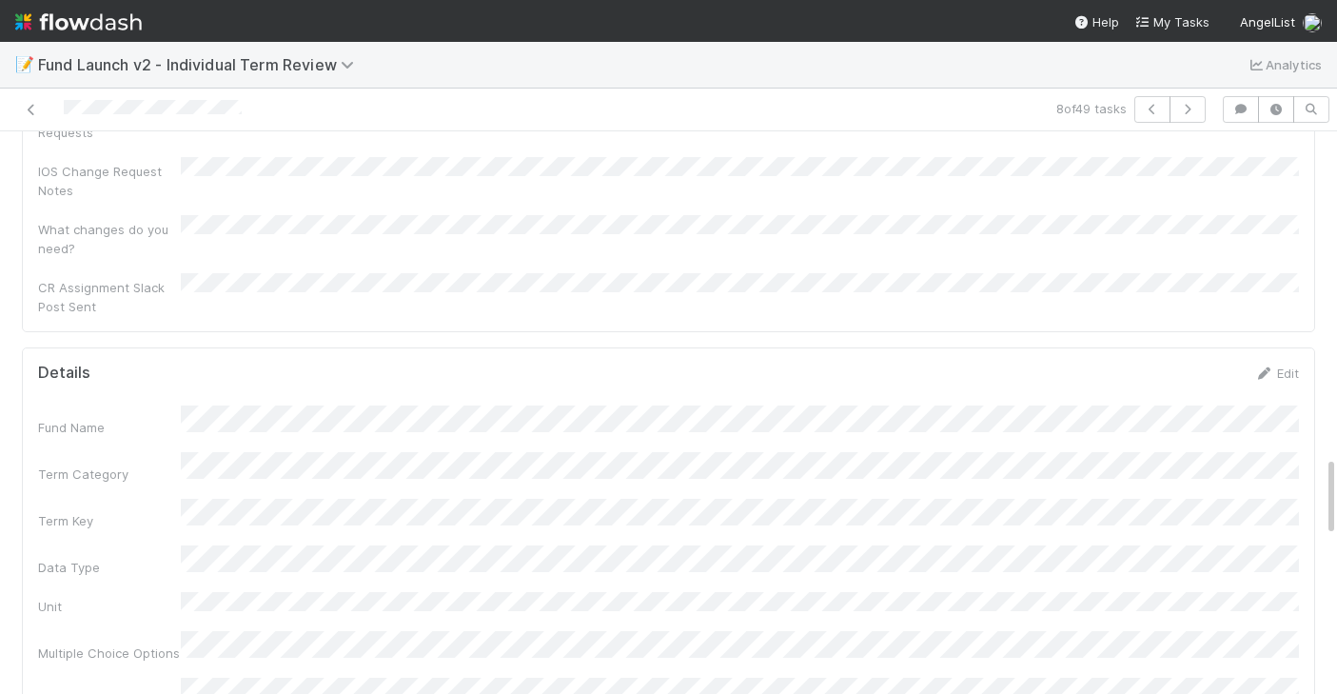
scroll to position [2172, 0]
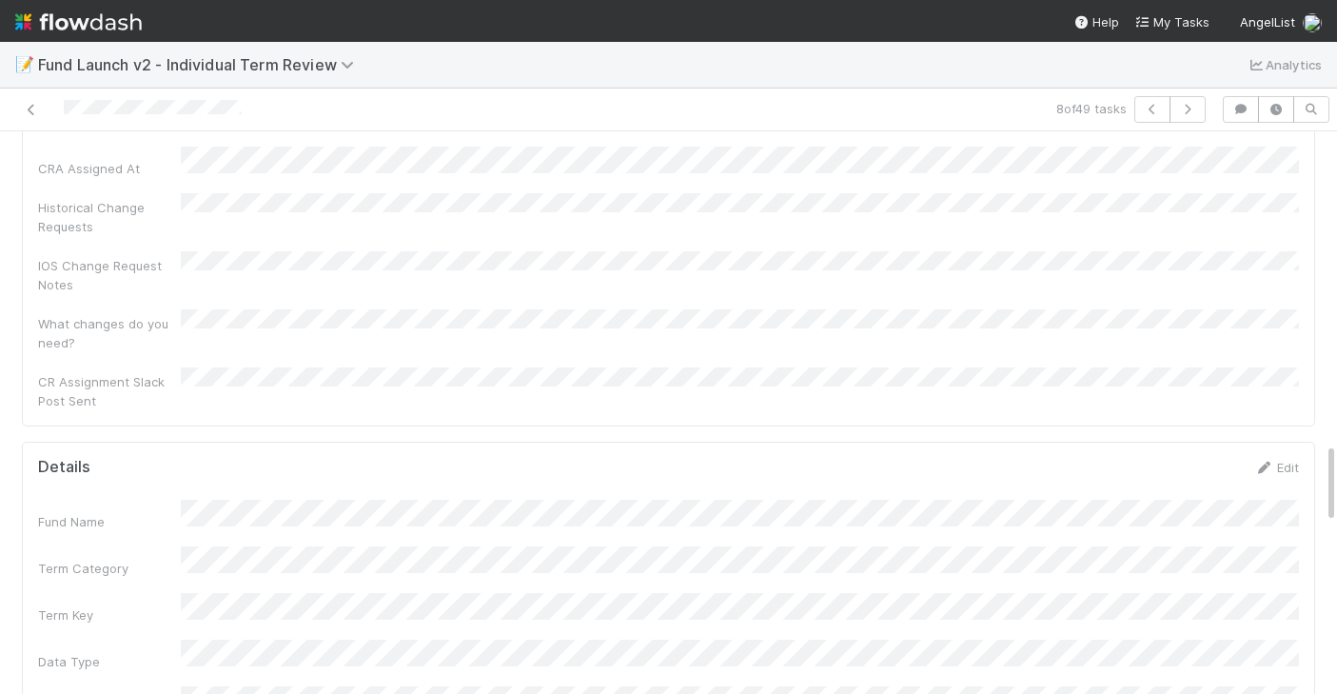
click at [1293, 458] on div "Edit" at bounding box center [1276, 467] width 45 height 19
click at [1289, 460] on link "Edit" at bounding box center [1276, 467] width 45 height 15
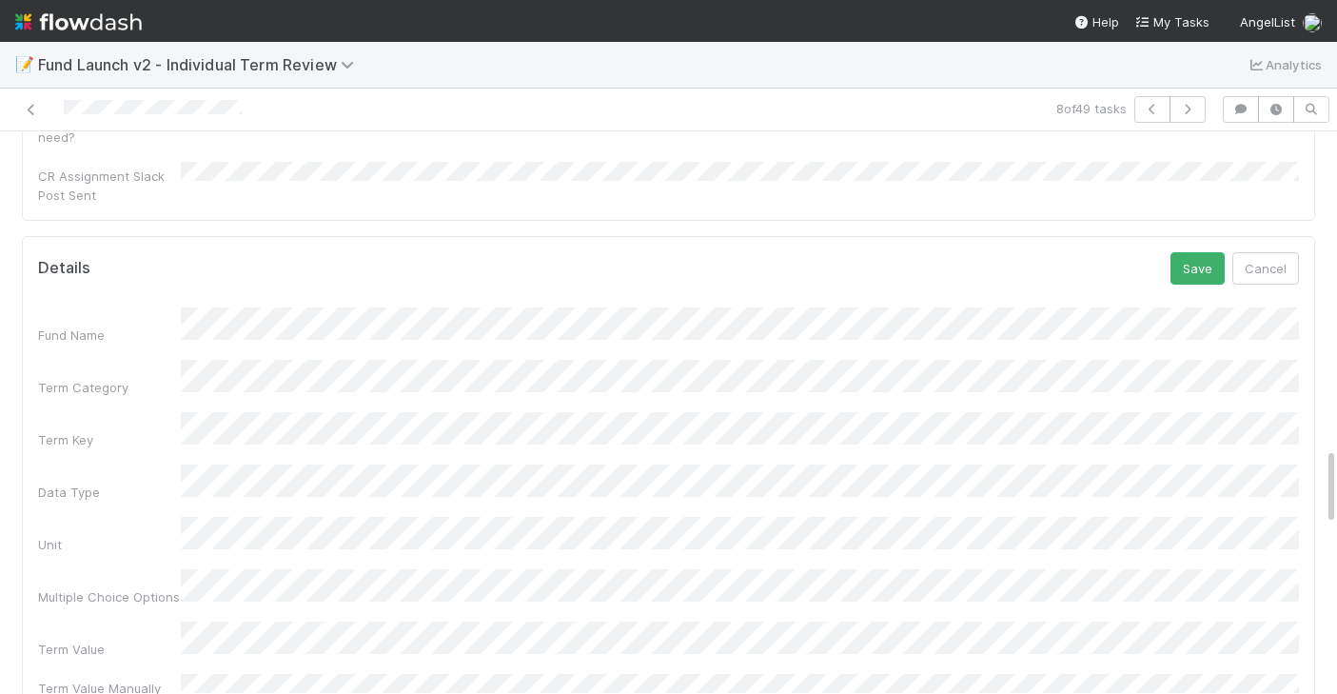
scroll to position [2388, 0]
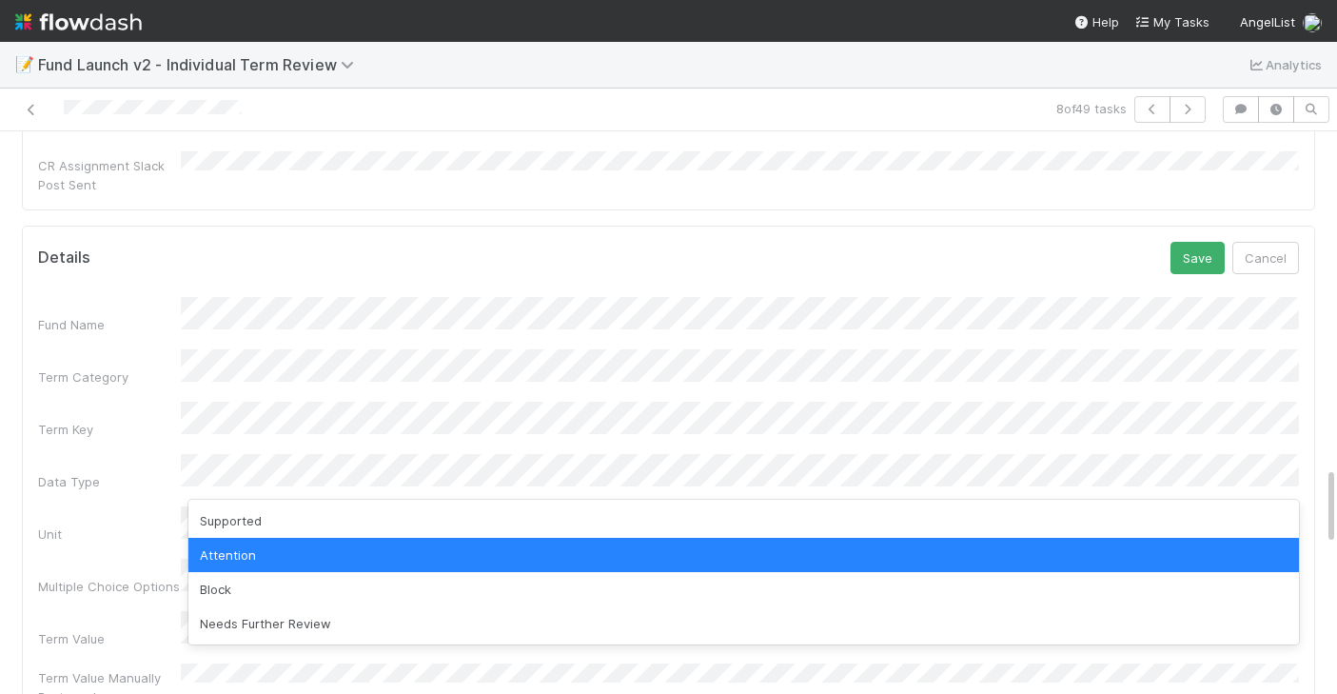
click at [282, 514] on div "Supported" at bounding box center [743, 520] width 1110 height 34
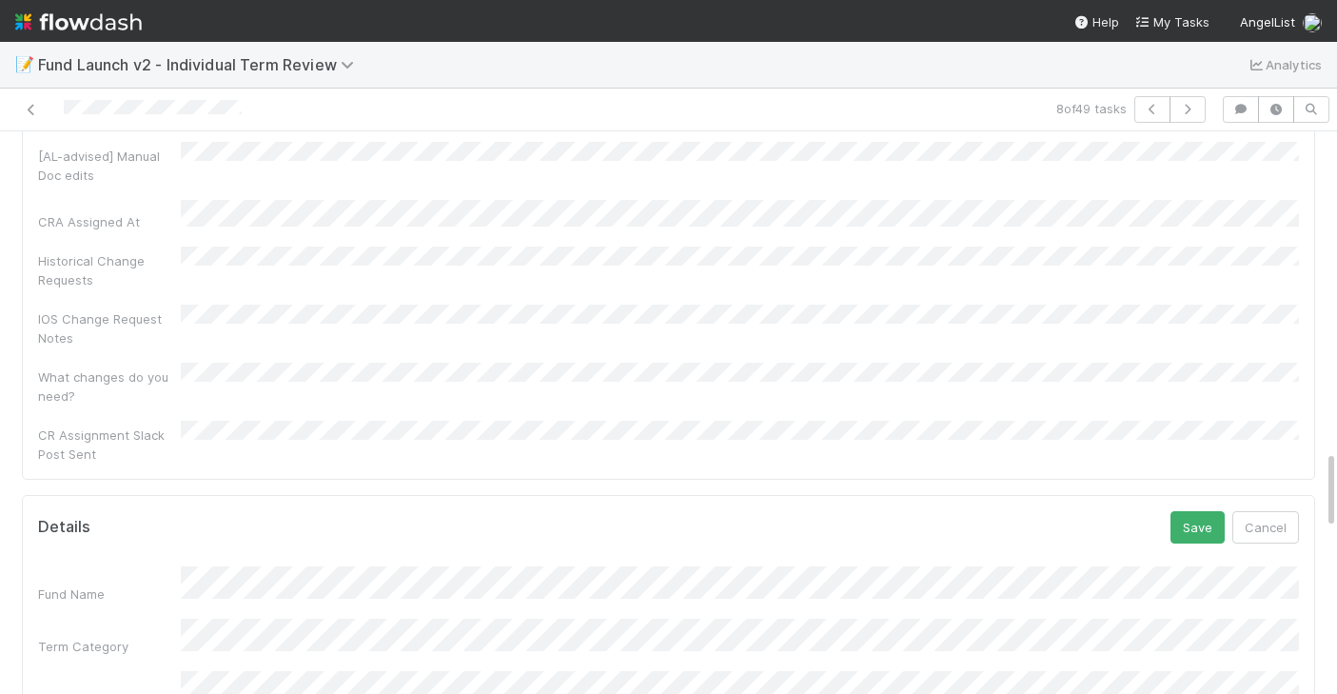
scroll to position [2085, 0]
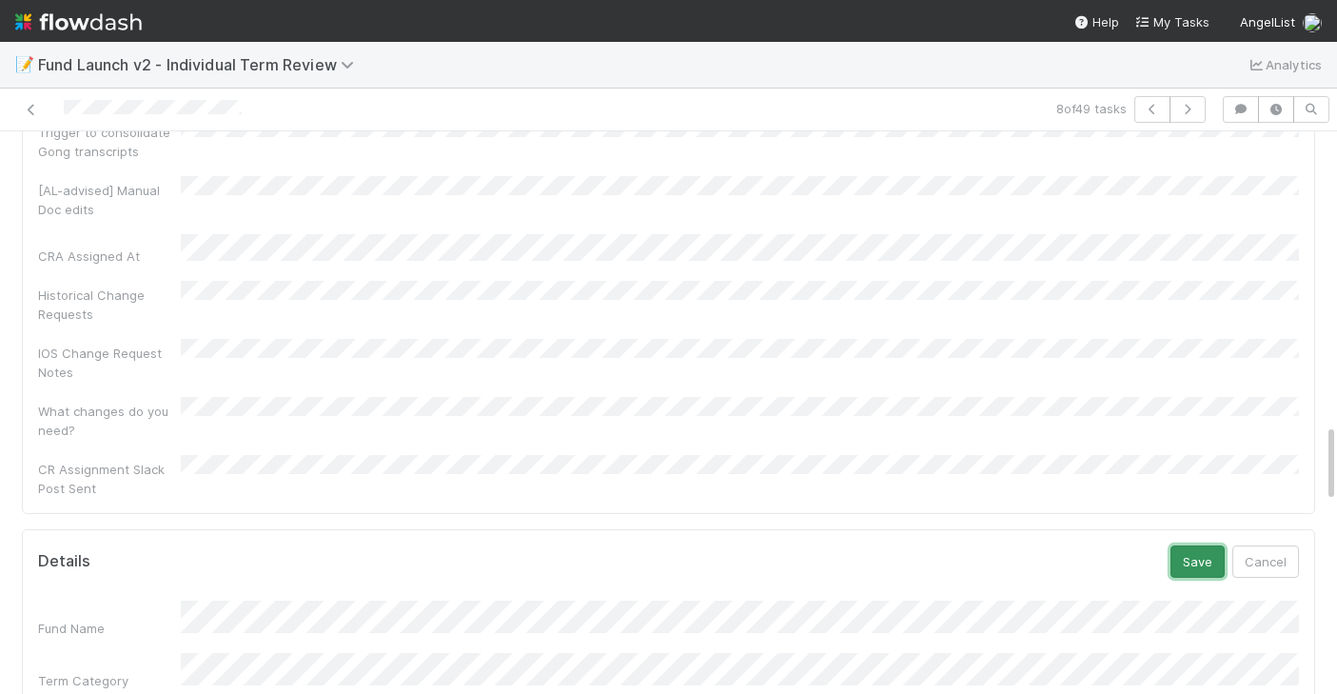
click at [1197, 545] on button "Save" at bounding box center [1197, 561] width 54 height 32
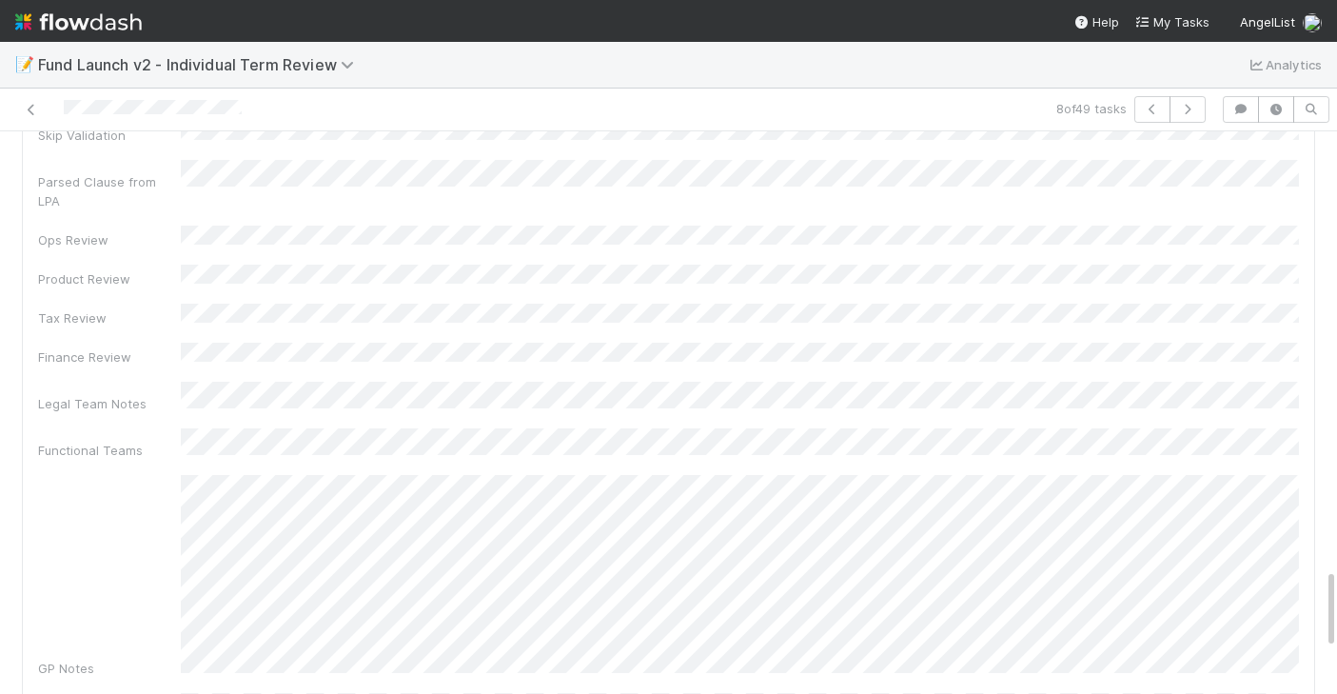
scroll to position [3219, 0]
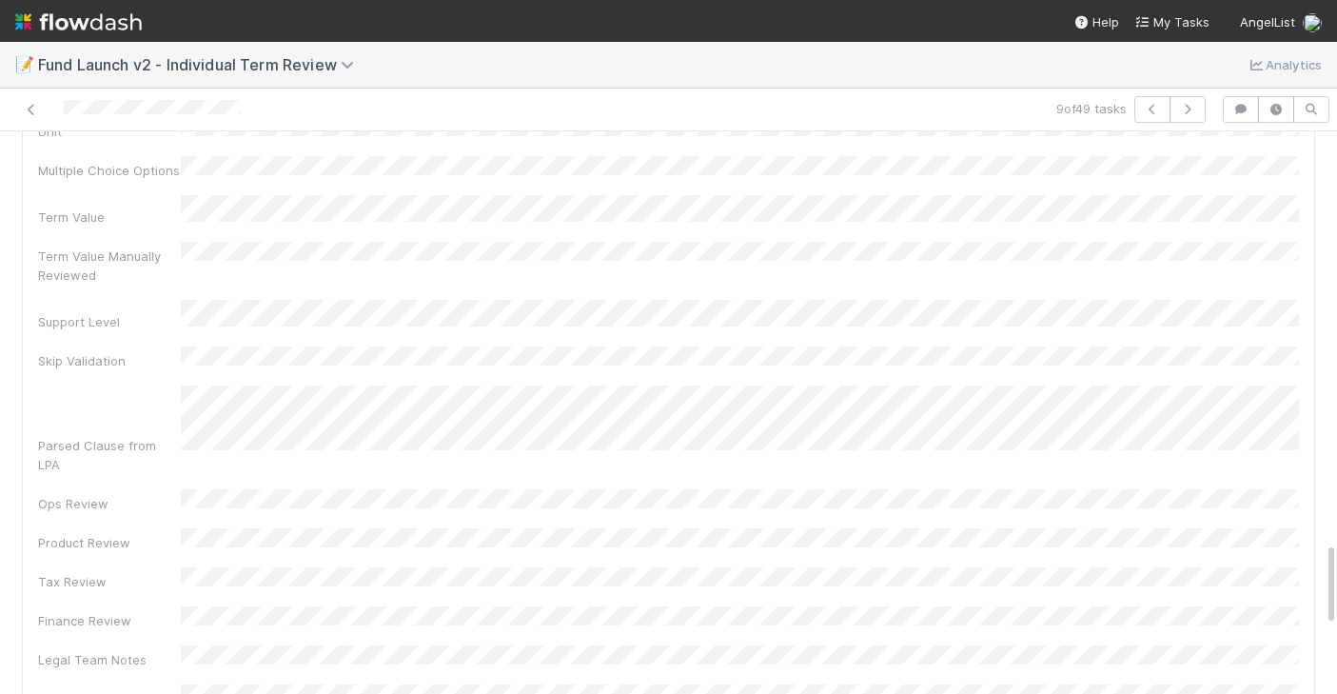
scroll to position [2735, 0]
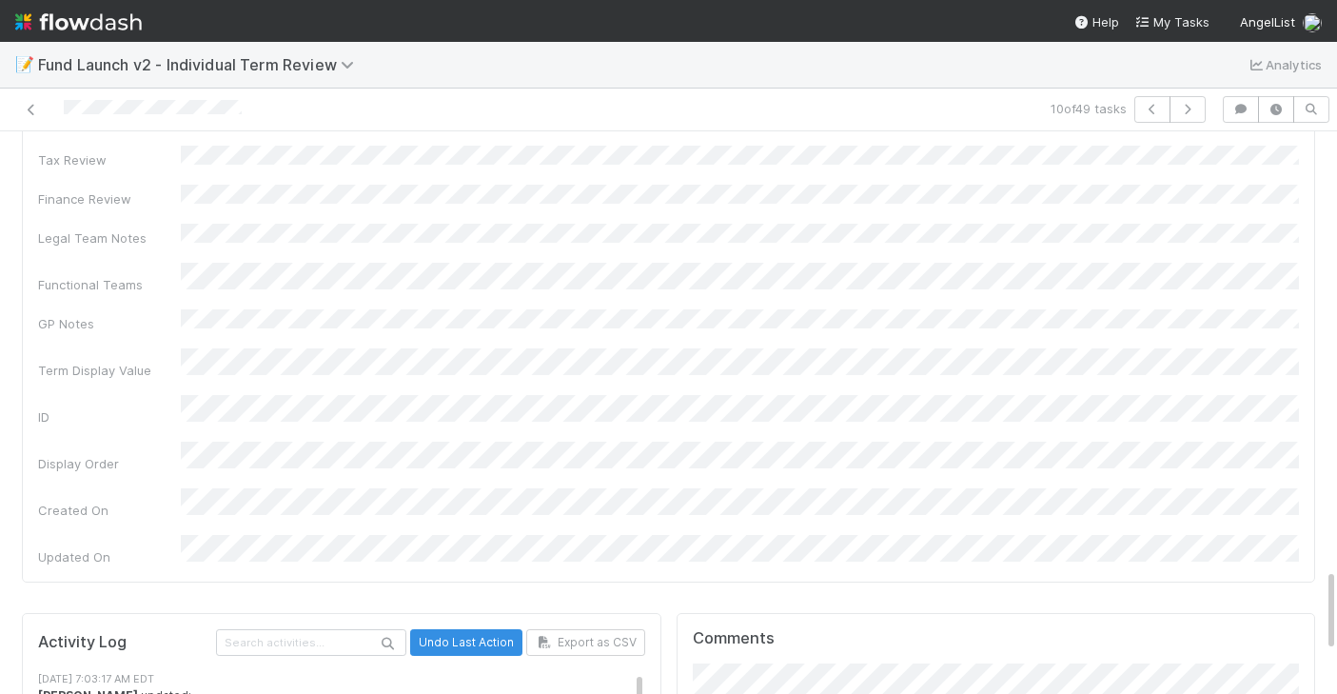
scroll to position [3208, 0]
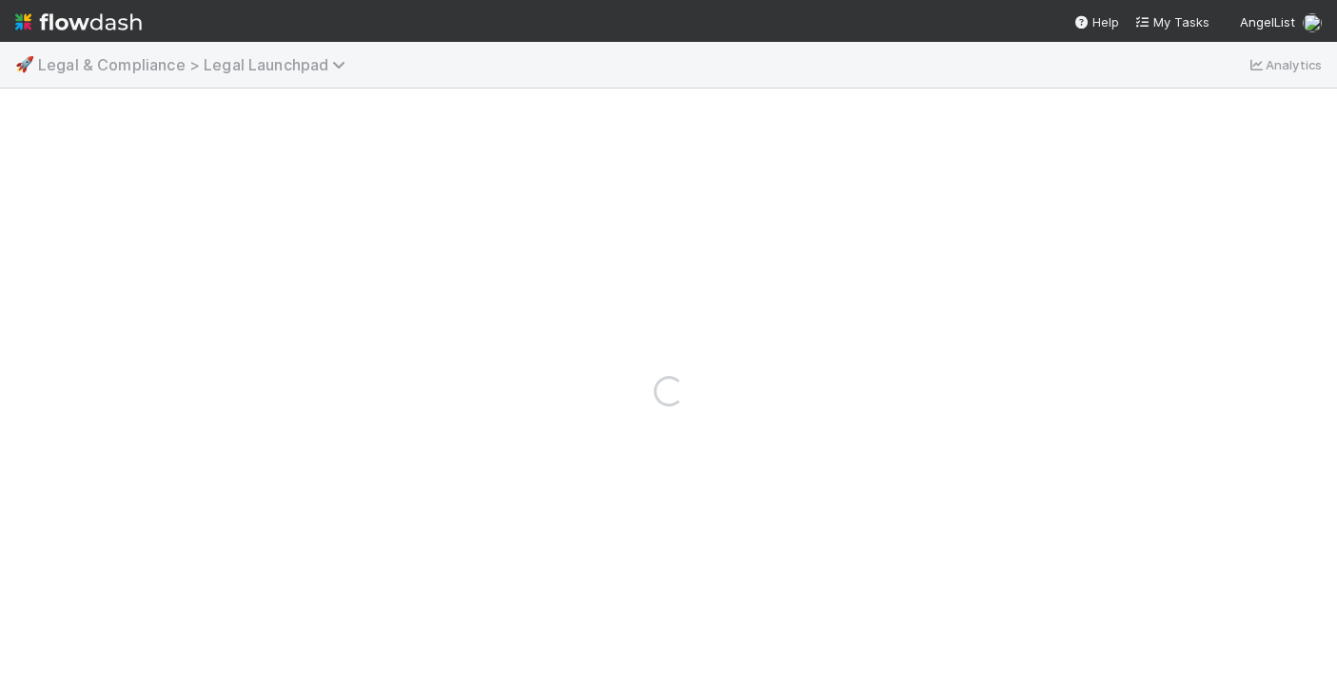
click at [167, 66] on span "Legal & Compliance > Legal Launchpad" at bounding box center [196, 64] width 317 height 19
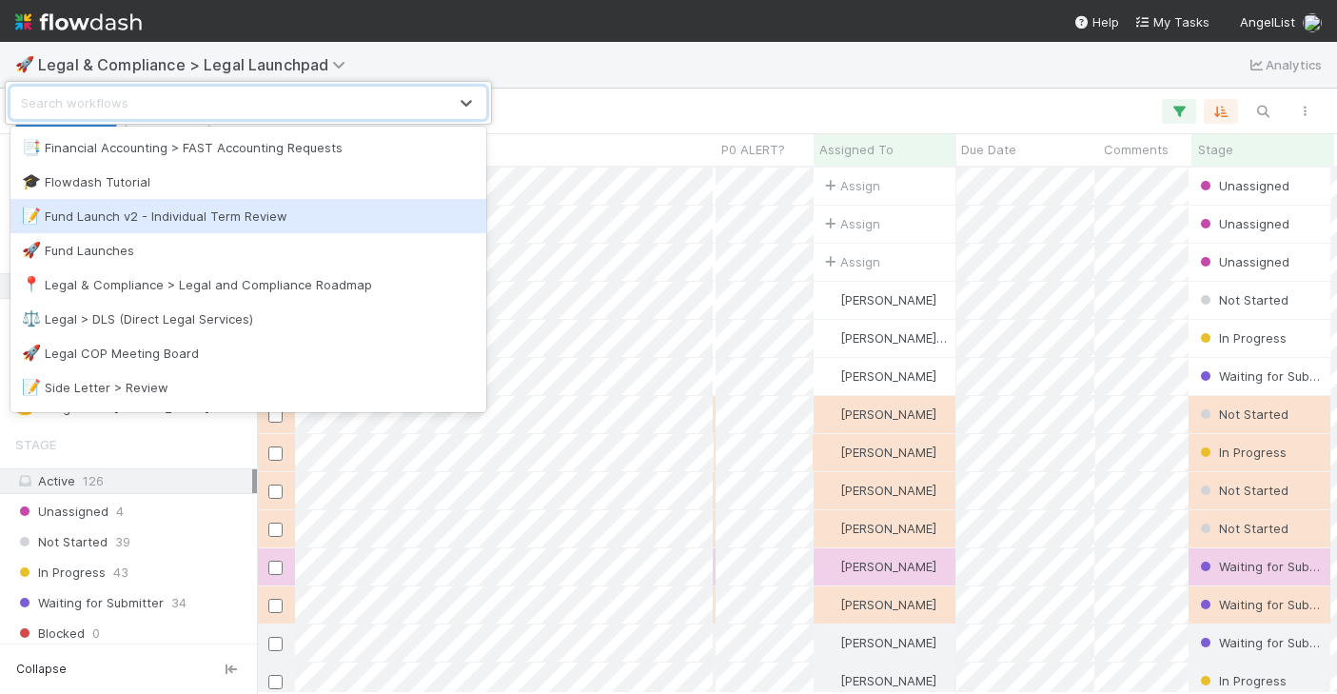
click at [114, 216] on div "📝 Fund Launch v2 - Individual Term Review" at bounding box center [248, 215] width 453 height 19
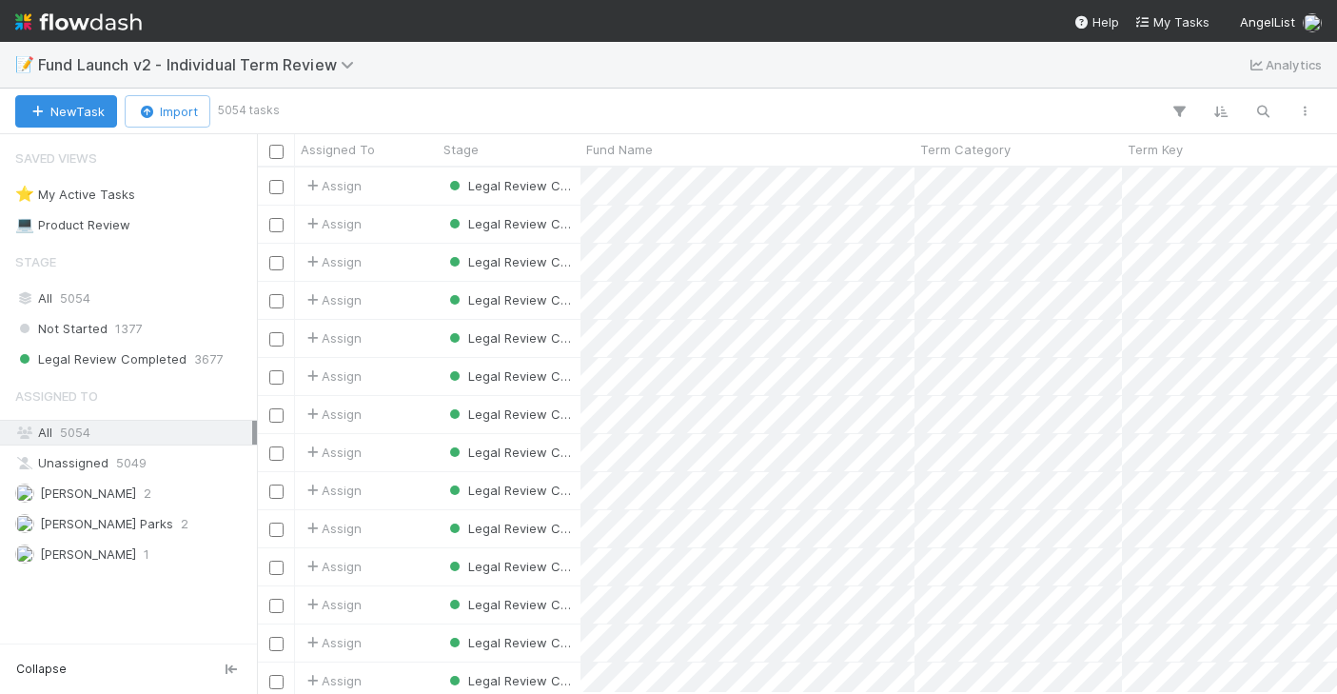
scroll to position [525, 1080]
click at [1304, 100] on button "button" at bounding box center [1304, 111] width 34 height 25
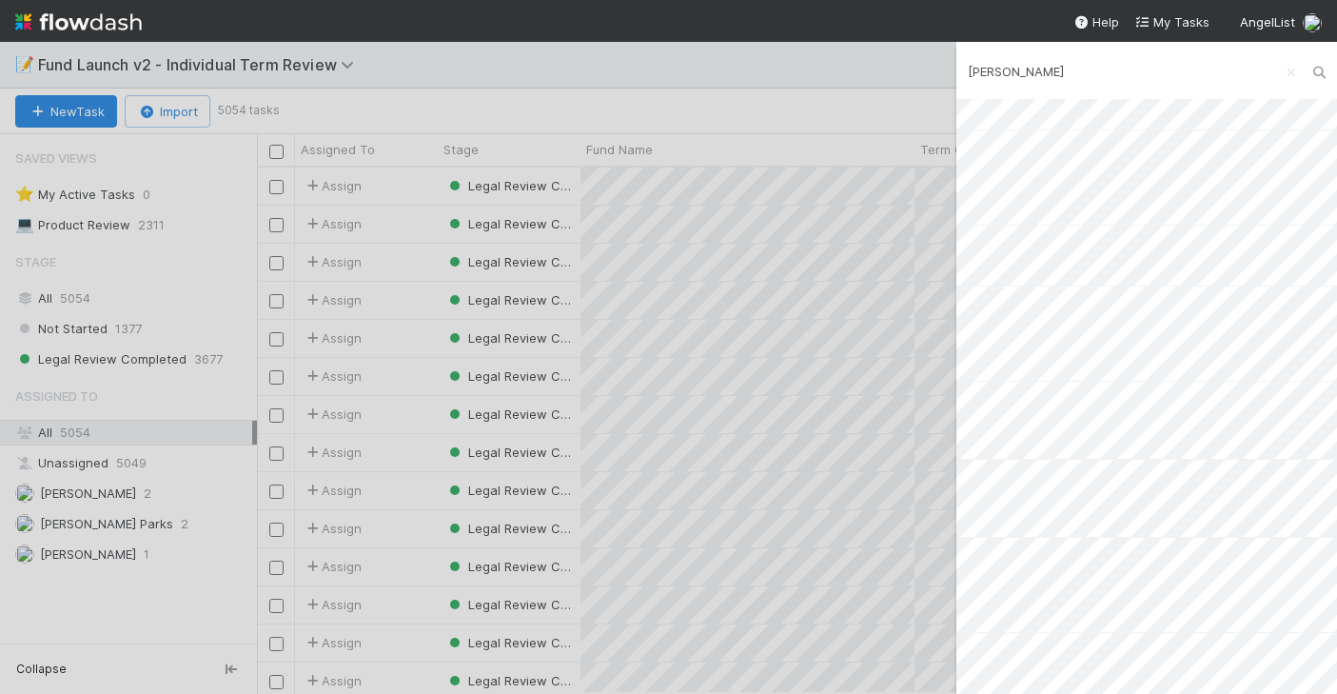
scroll to position [0, 0]
type input "stephen"
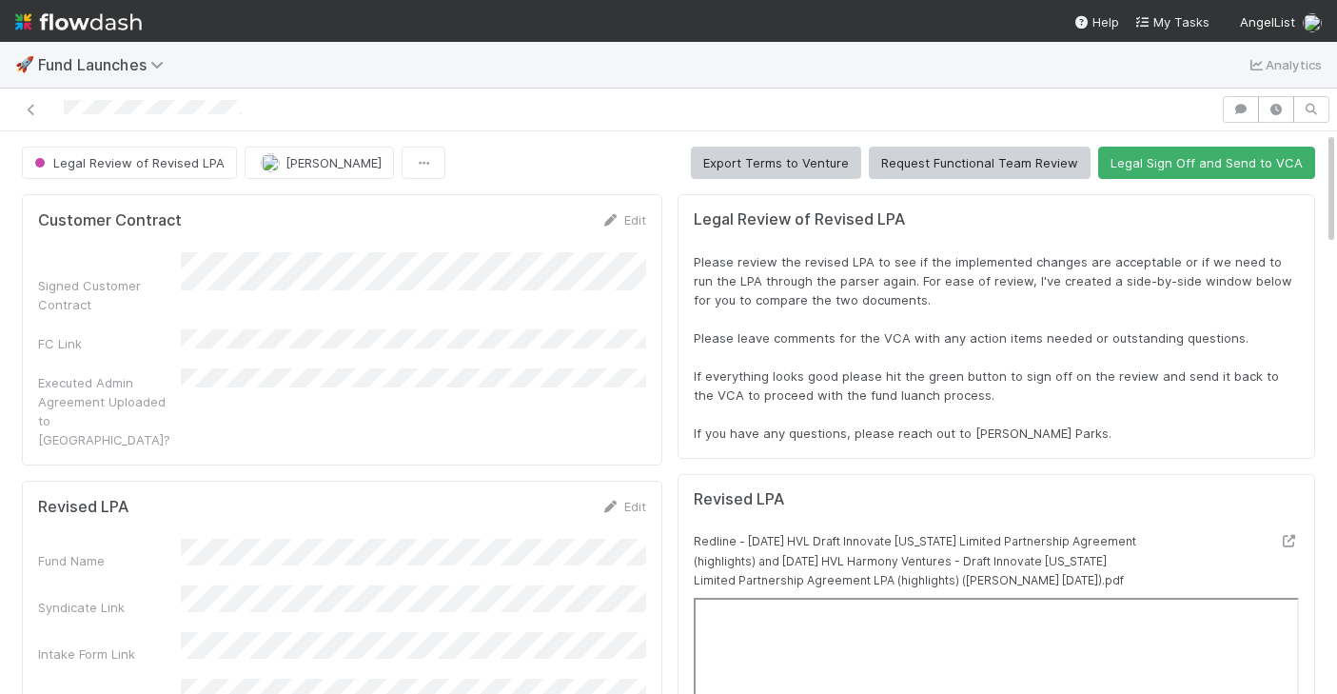
scroll to position [386, 1261]
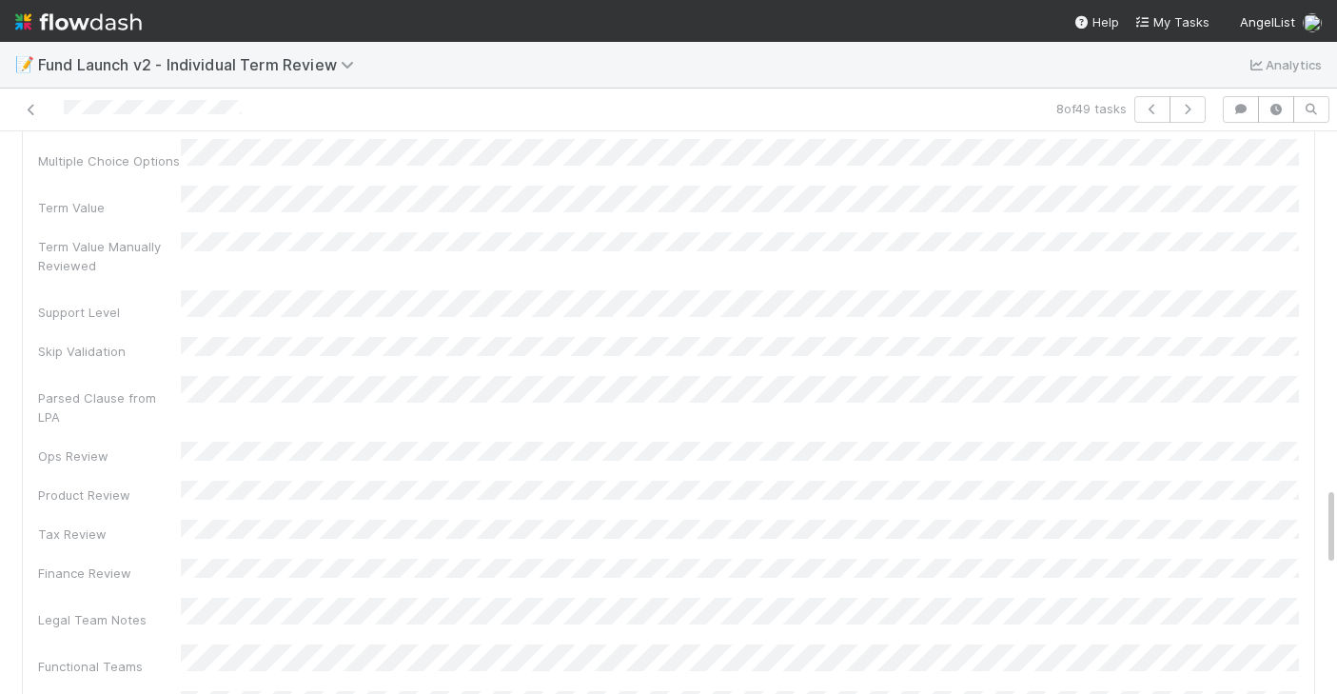
scroll to position [2805, 0]
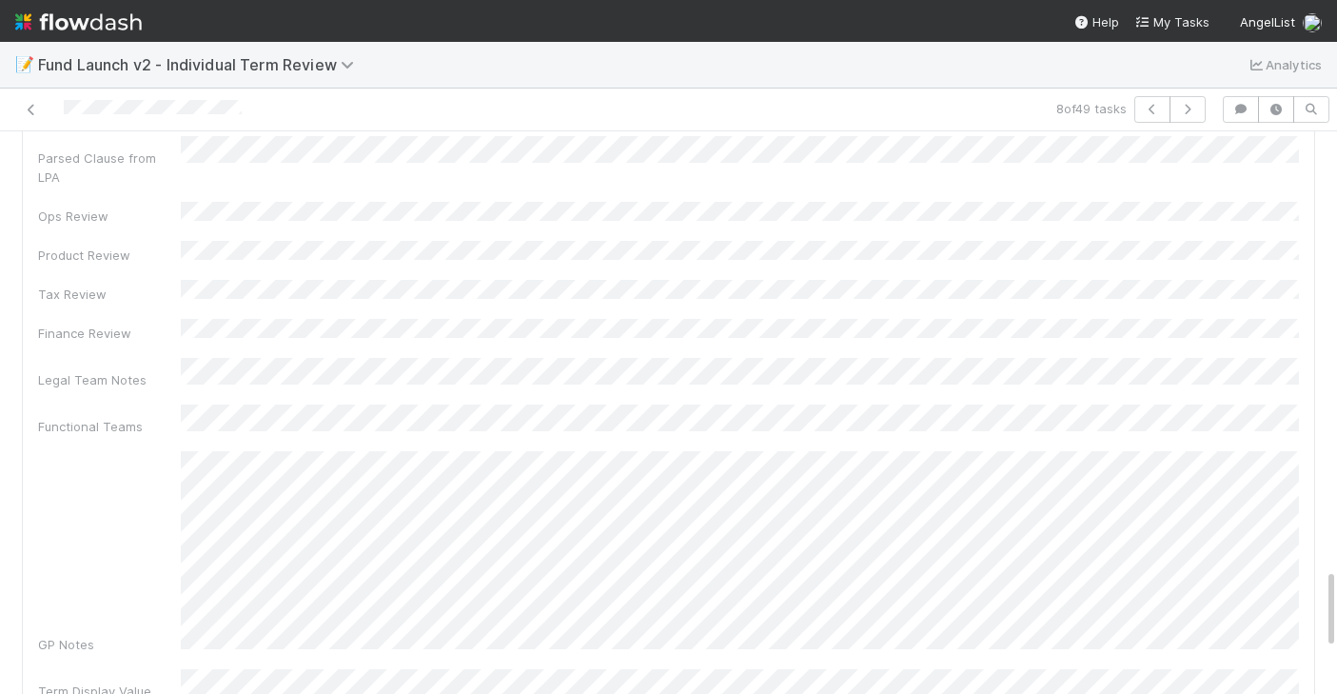
scroll to position [3093, 0]
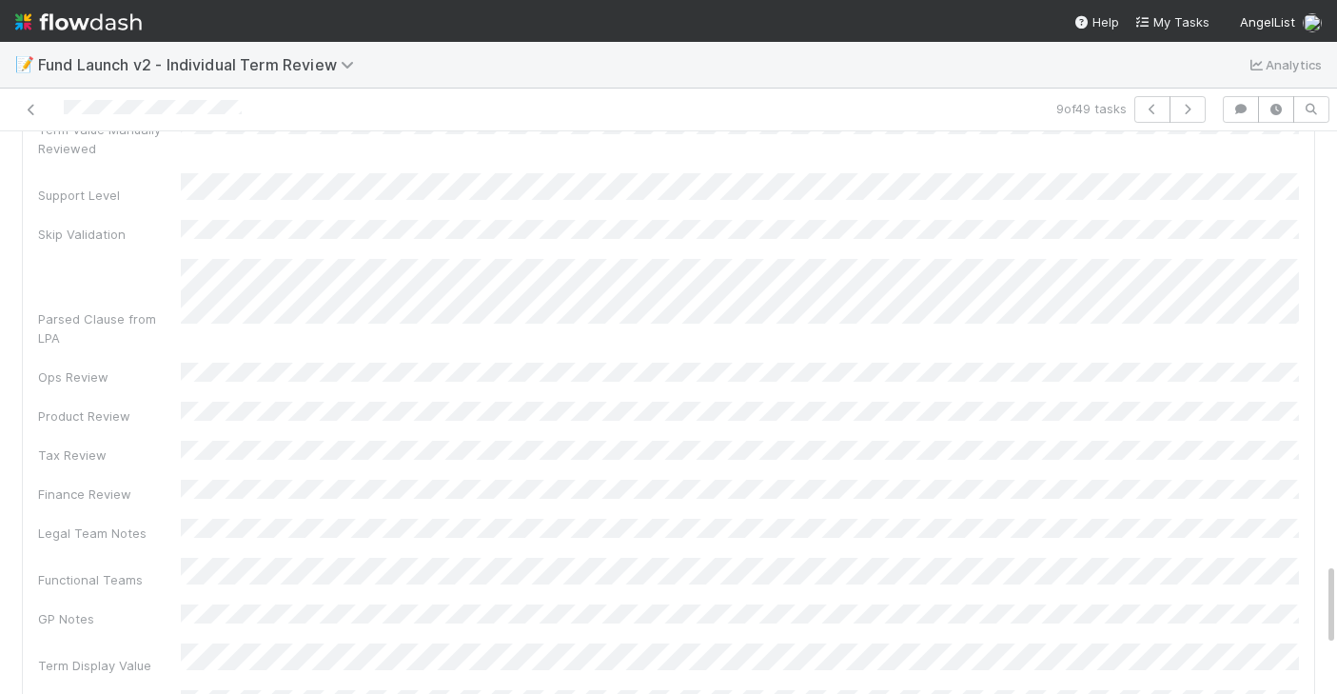
scroll to position [3191, 0]
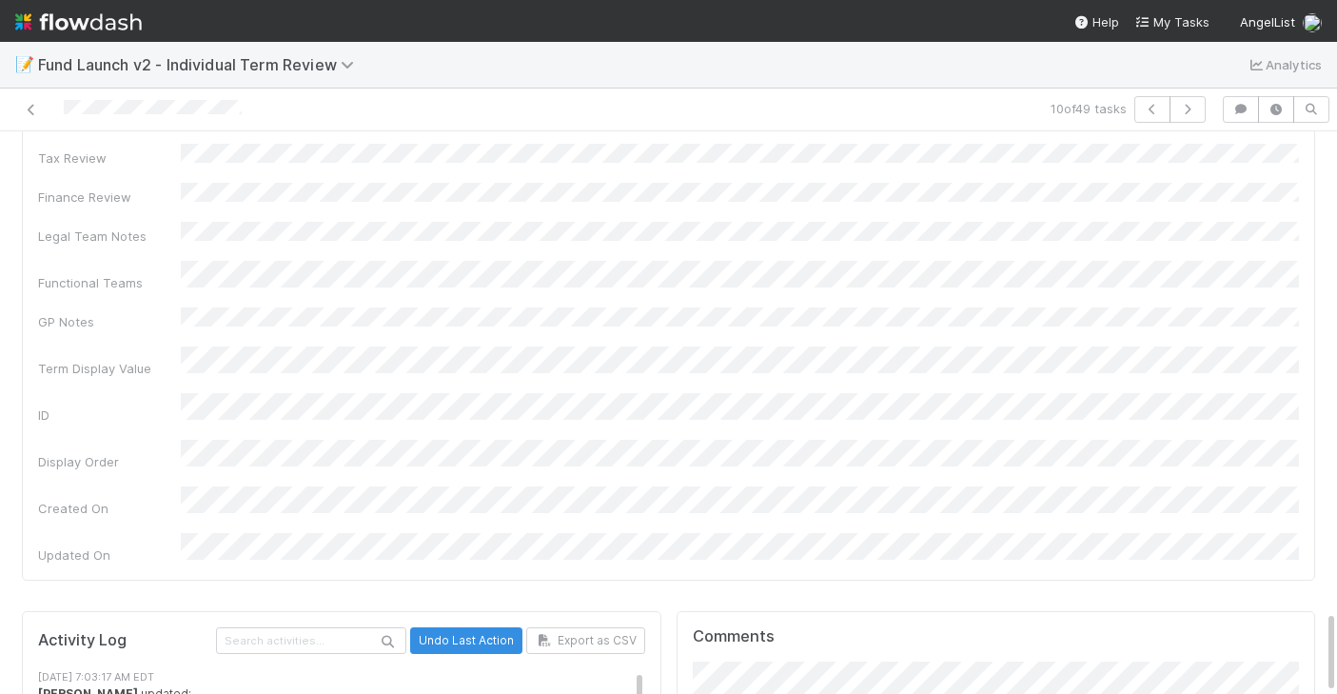
scroll to position [3208, 0]
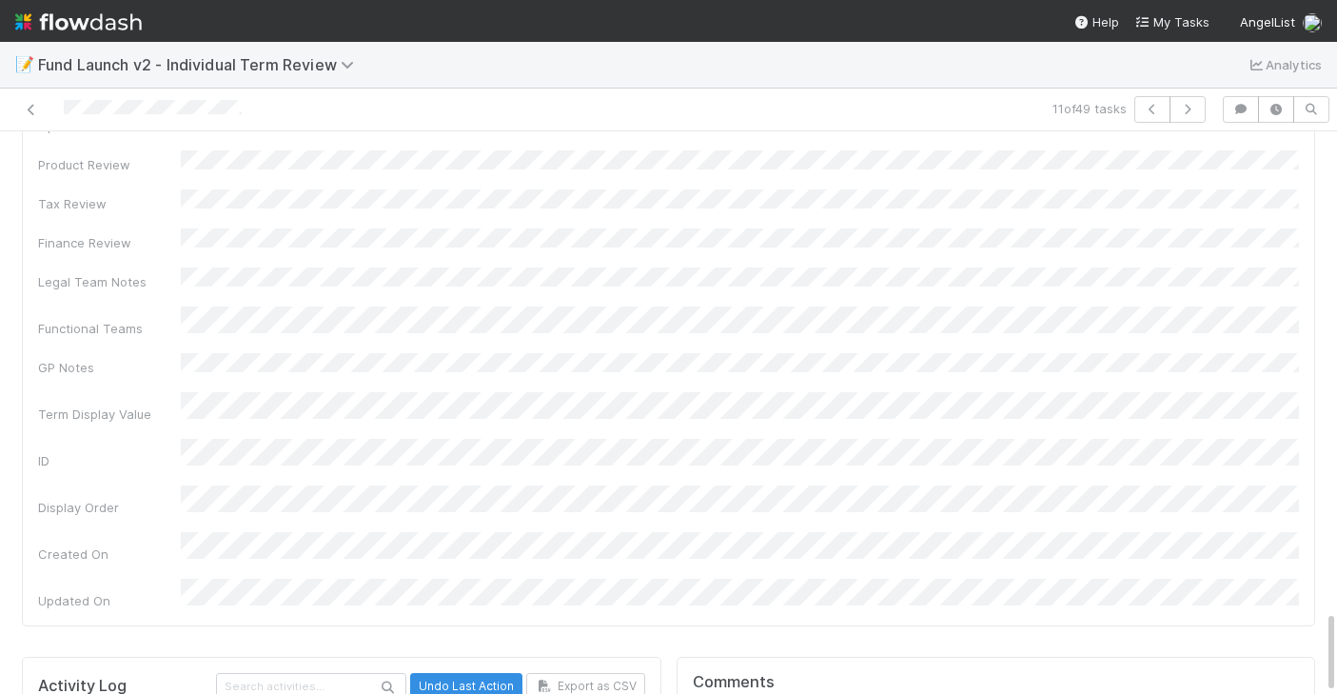
scroll to position [3215, 0]
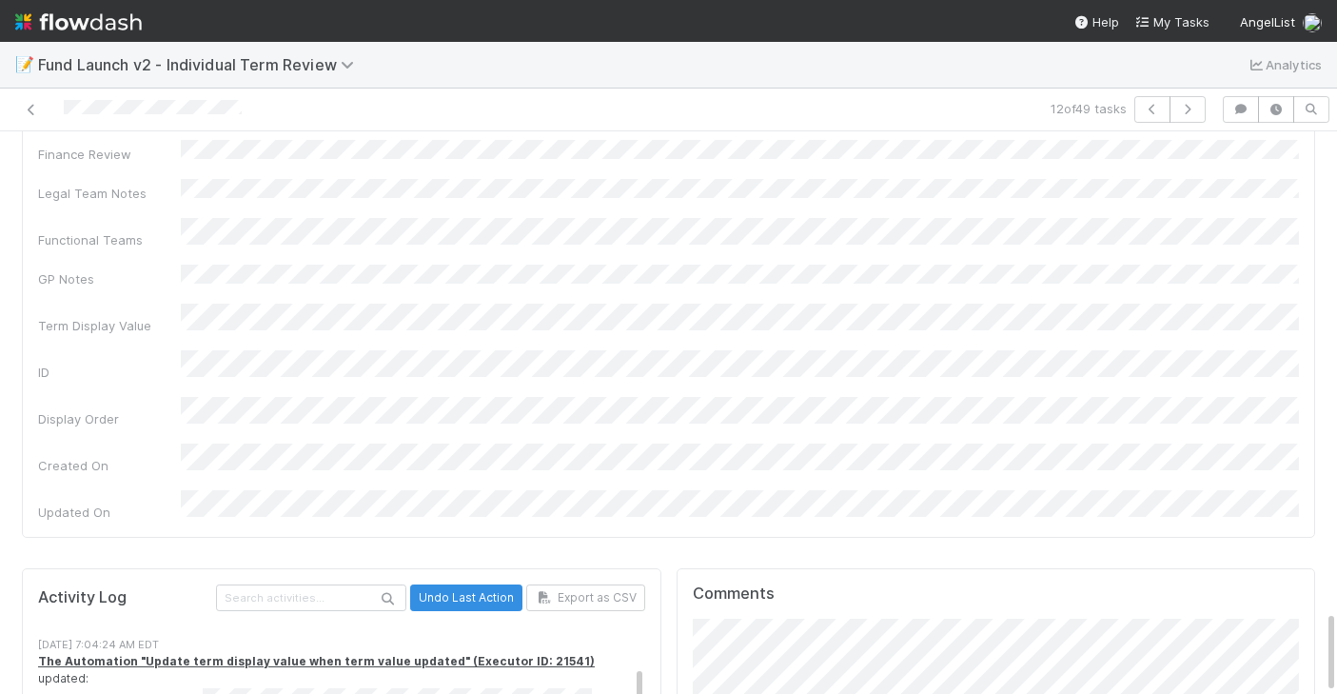
scroll to position [426, 0]
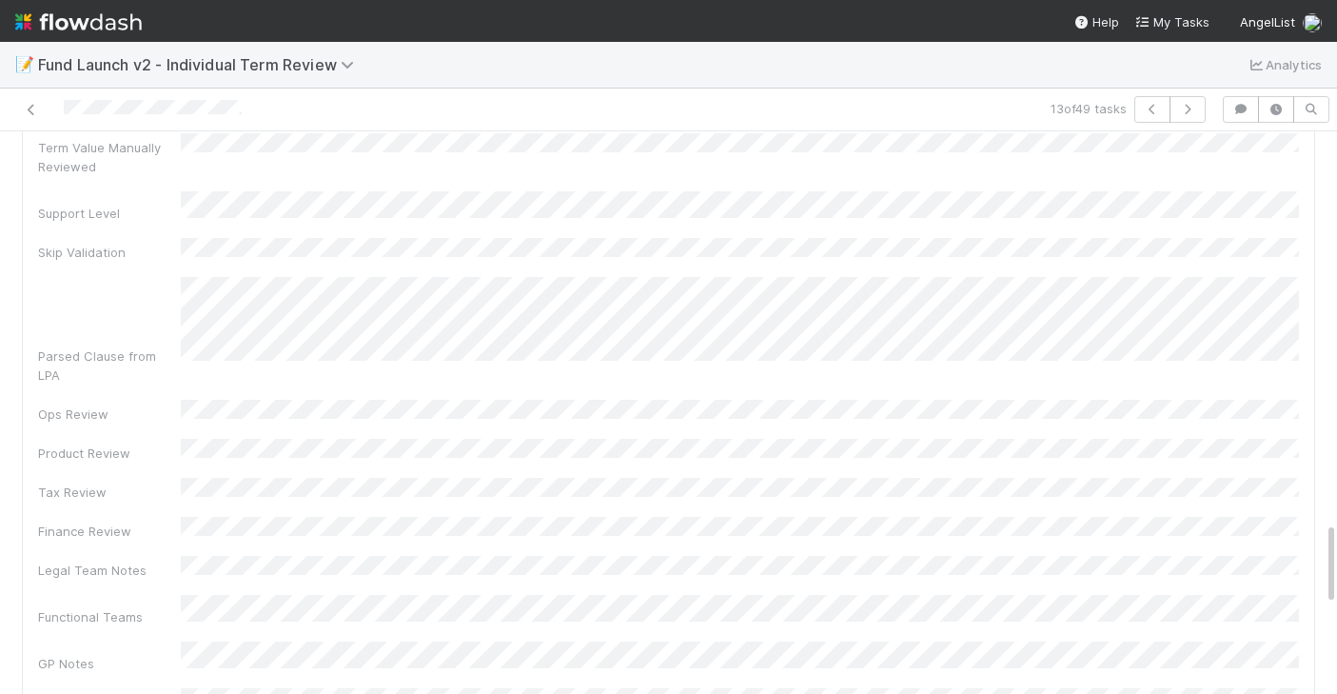
scroll to position [2993, 0]
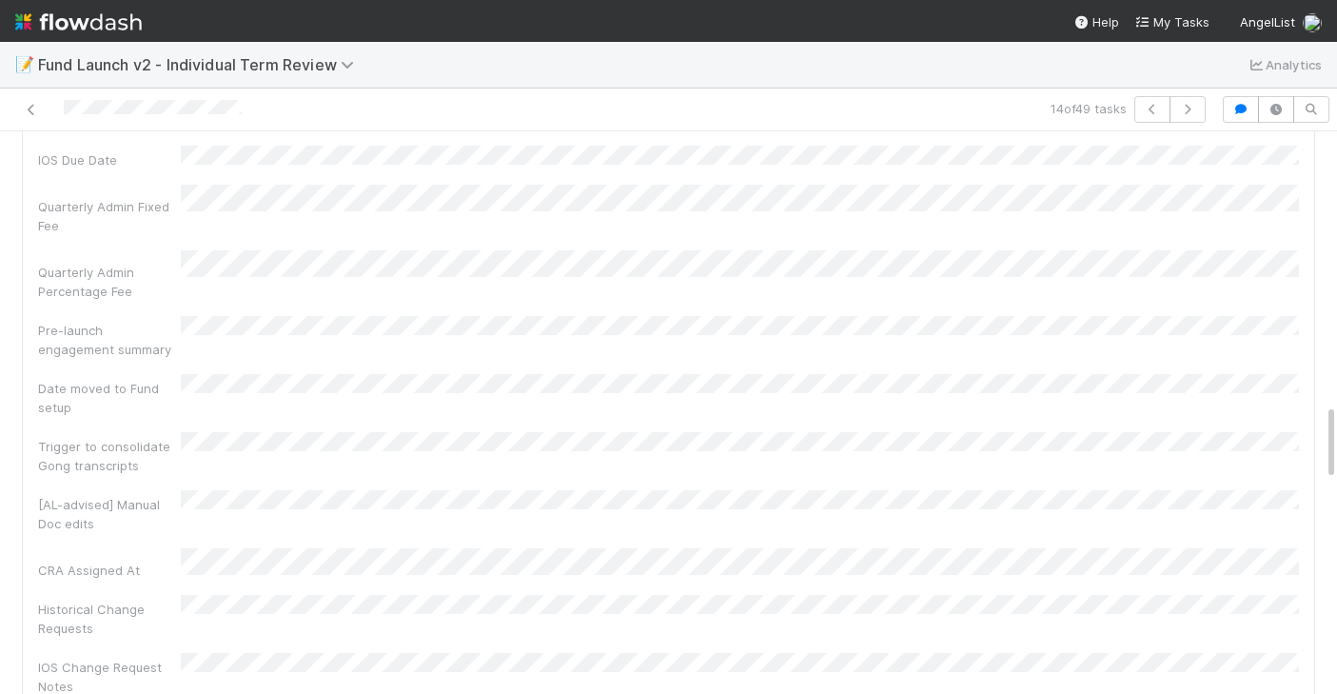
scroll to position [1700, 0]
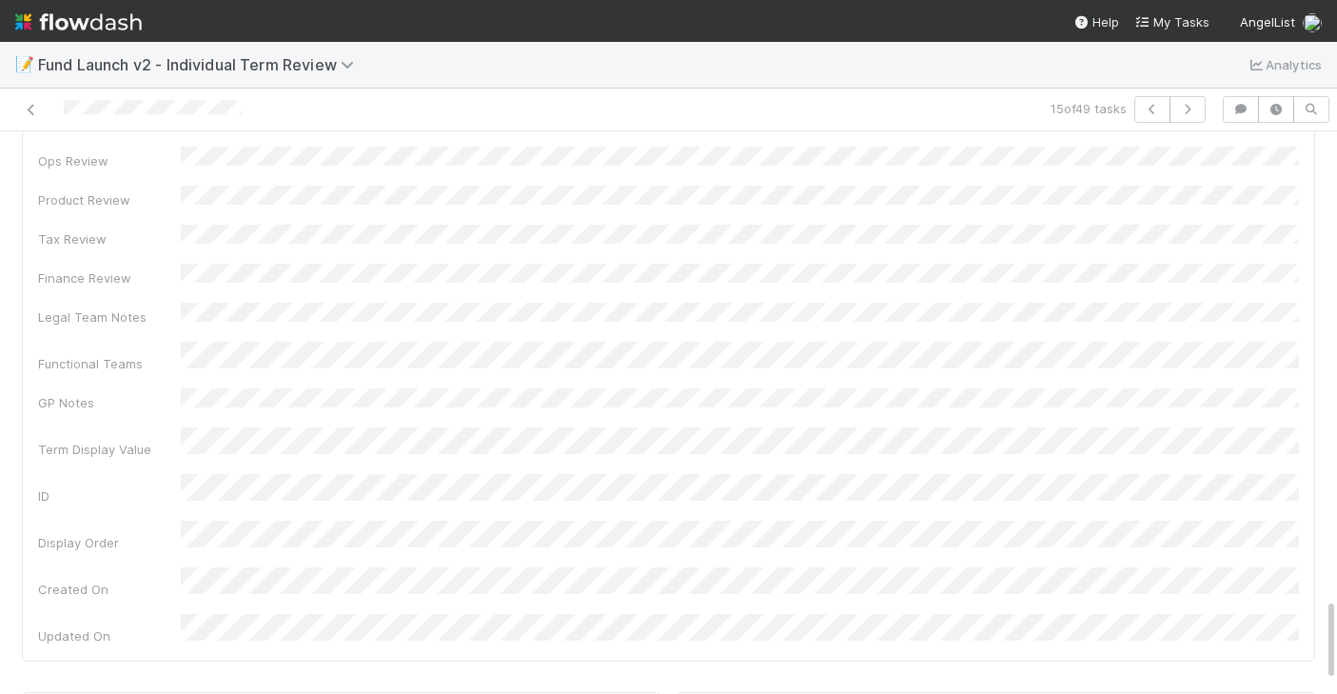
scroll to position [3199, 0]
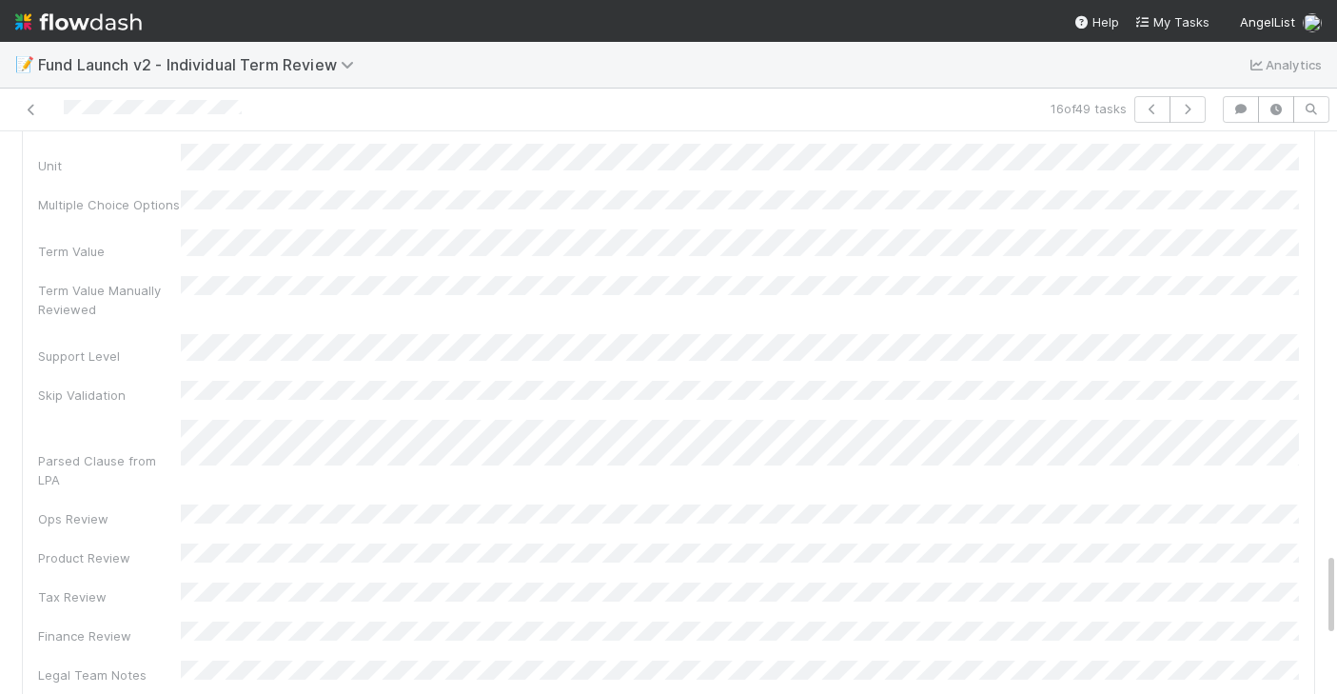
scroll to position [3196, 0]
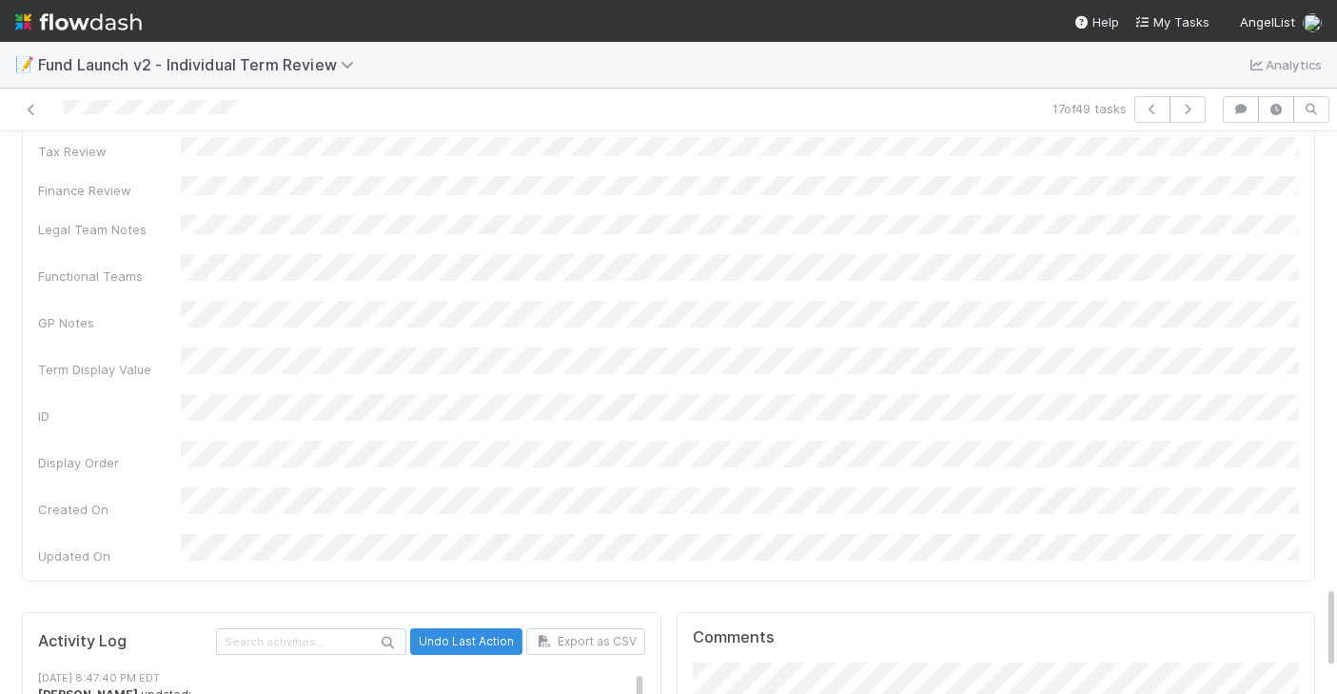
scroll to position [62, 0]
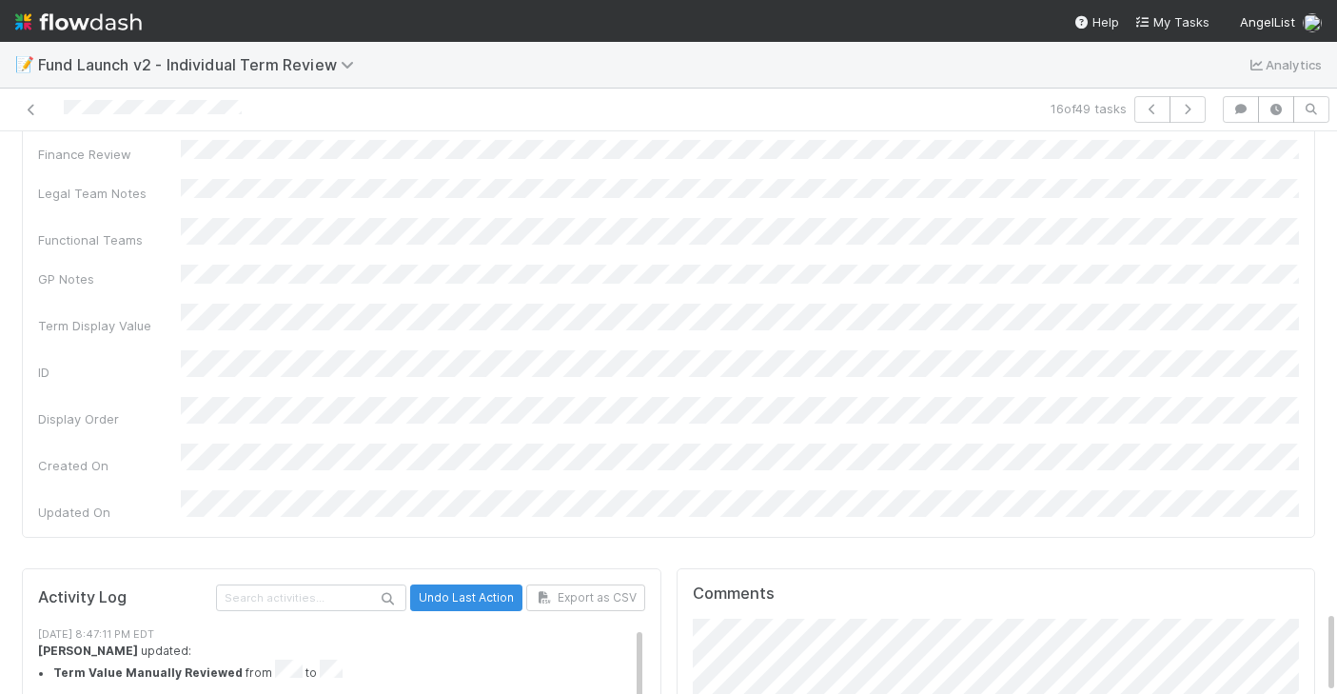
scroll to position [62, 0]
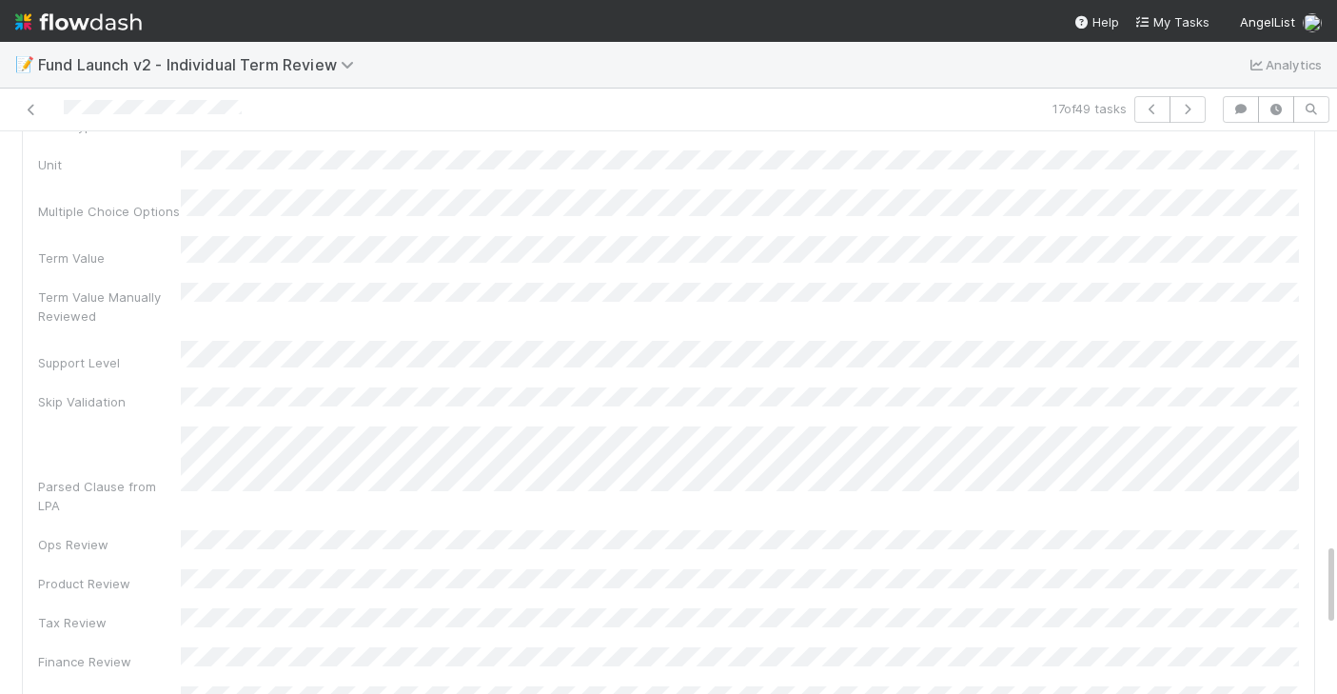
scroll to position [2537, 0]
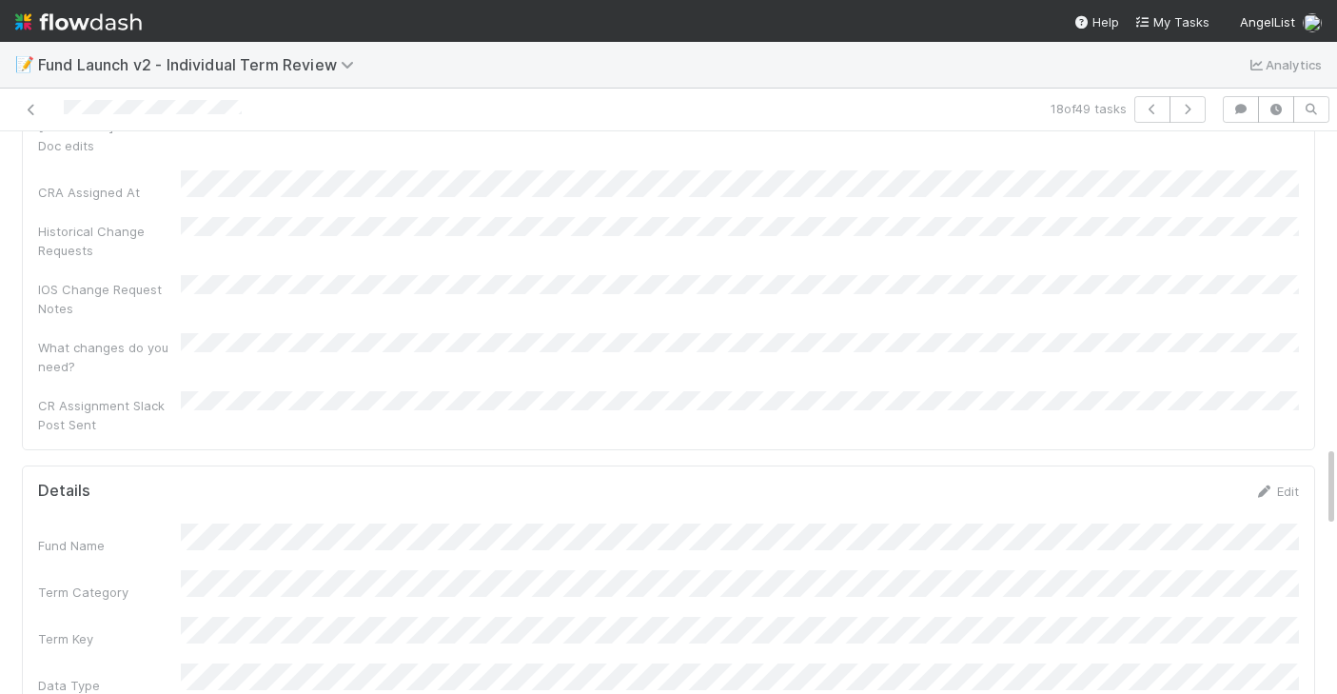
scroll to position [2114, 0]
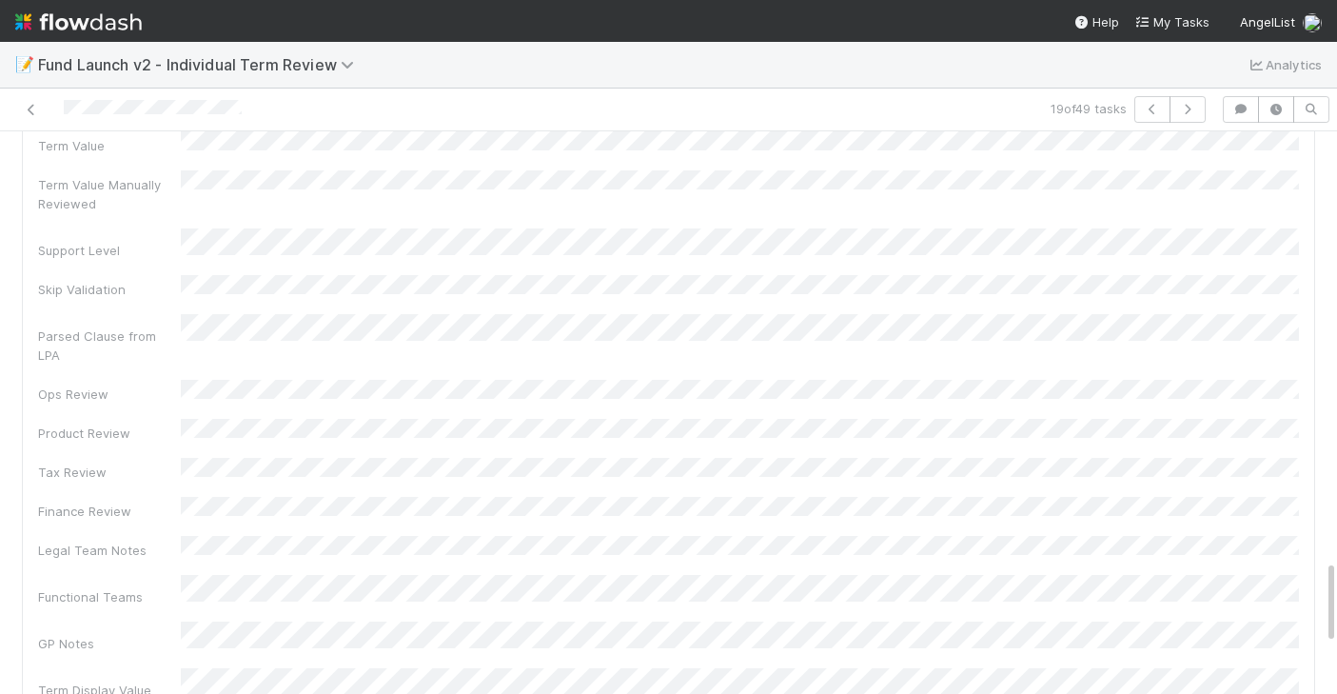
scroll to position [2834, 0]
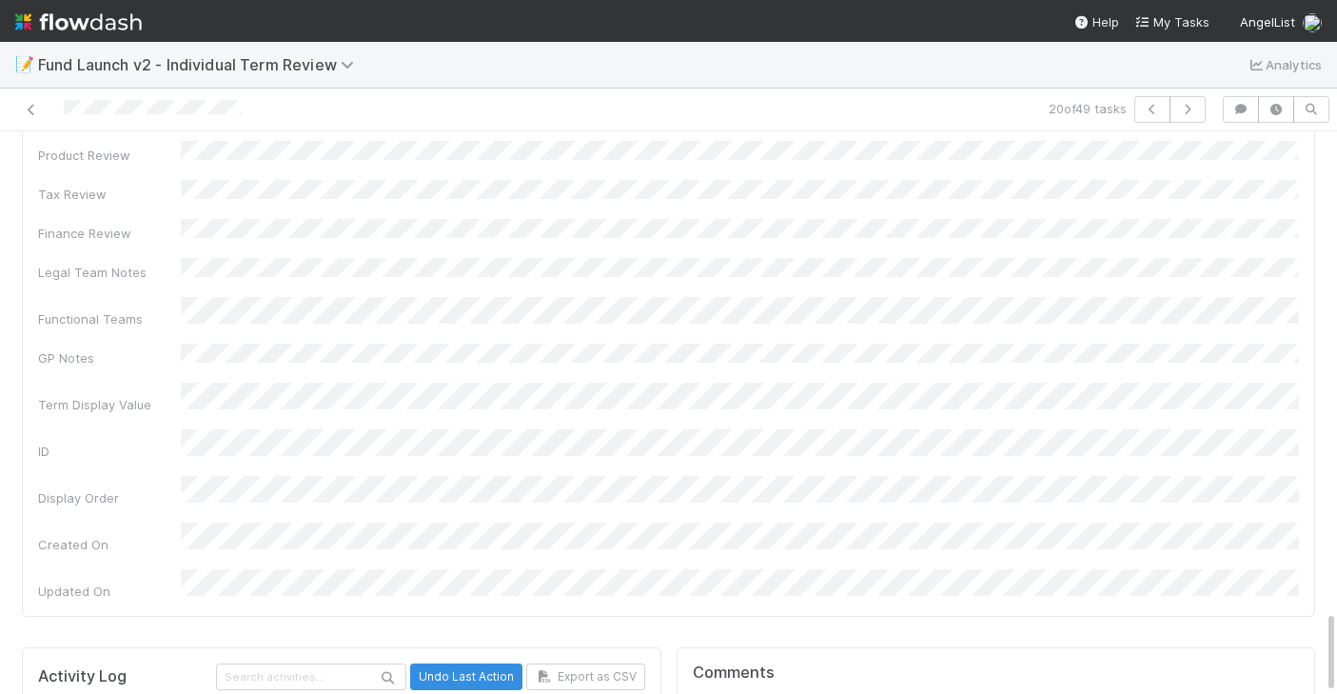
scroll to position [3199, 0]
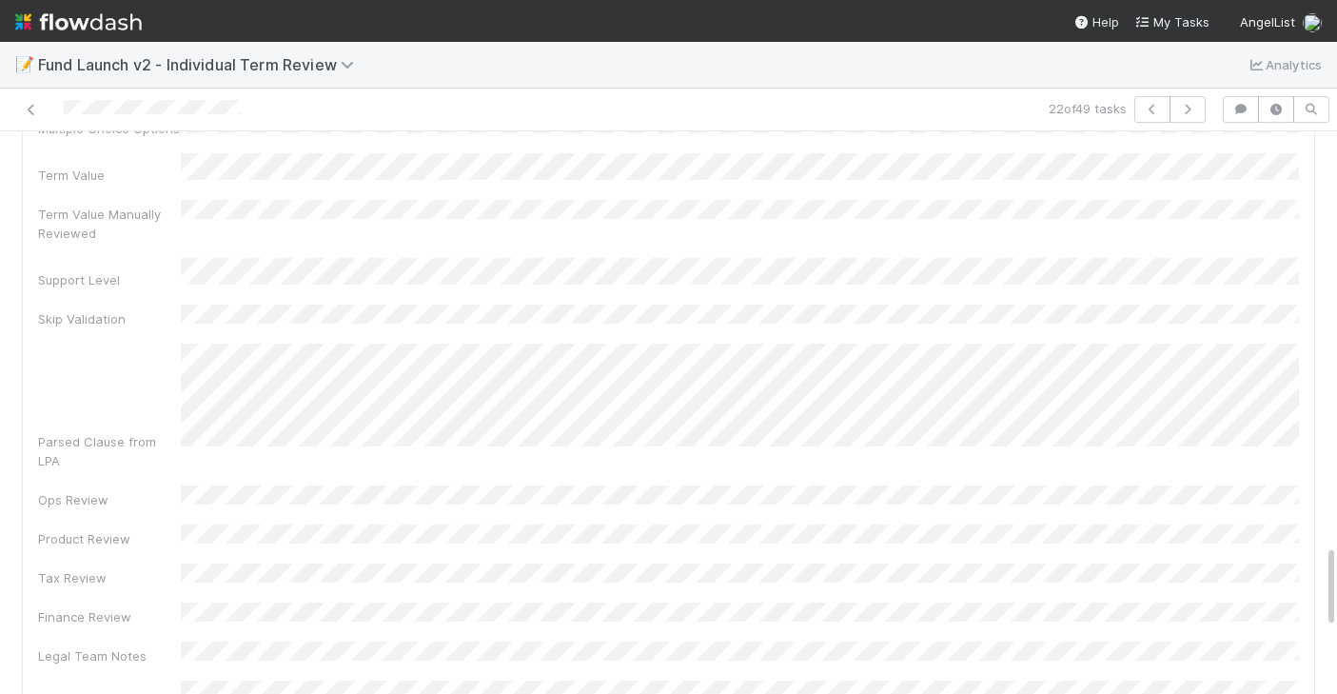
scroll to position [2691, 0]
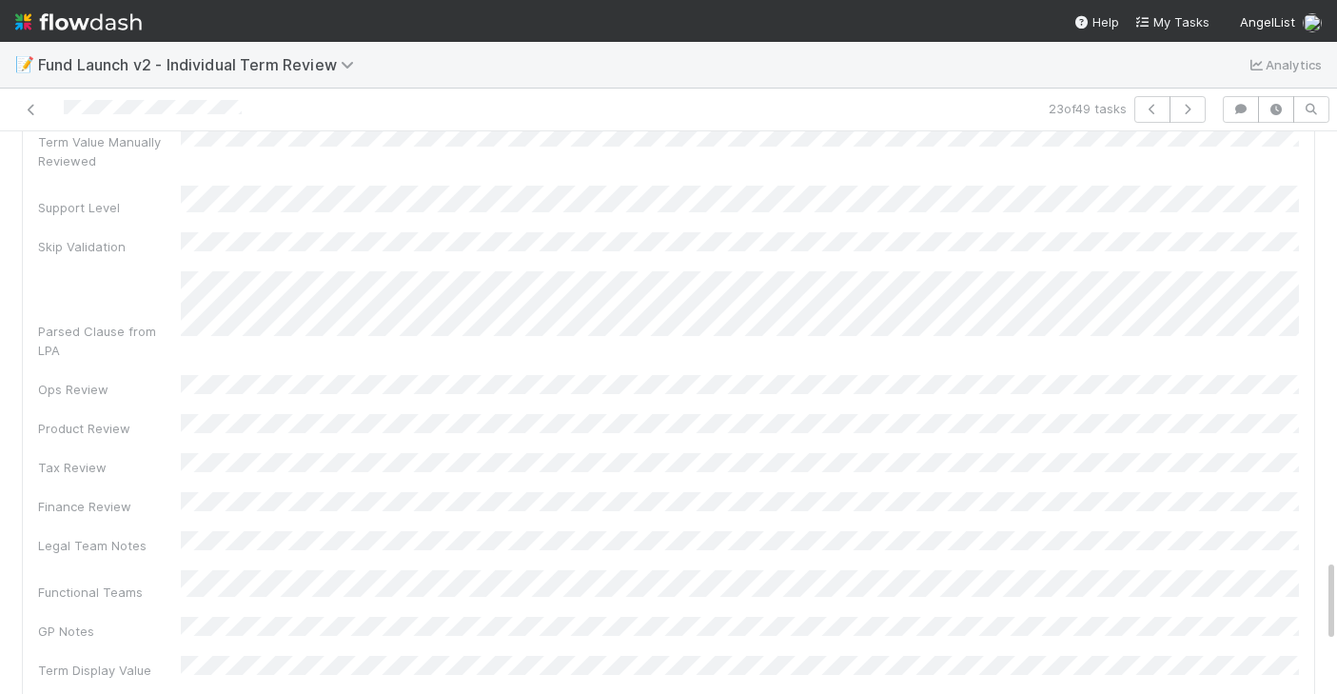
scroll to position [3200, 0]
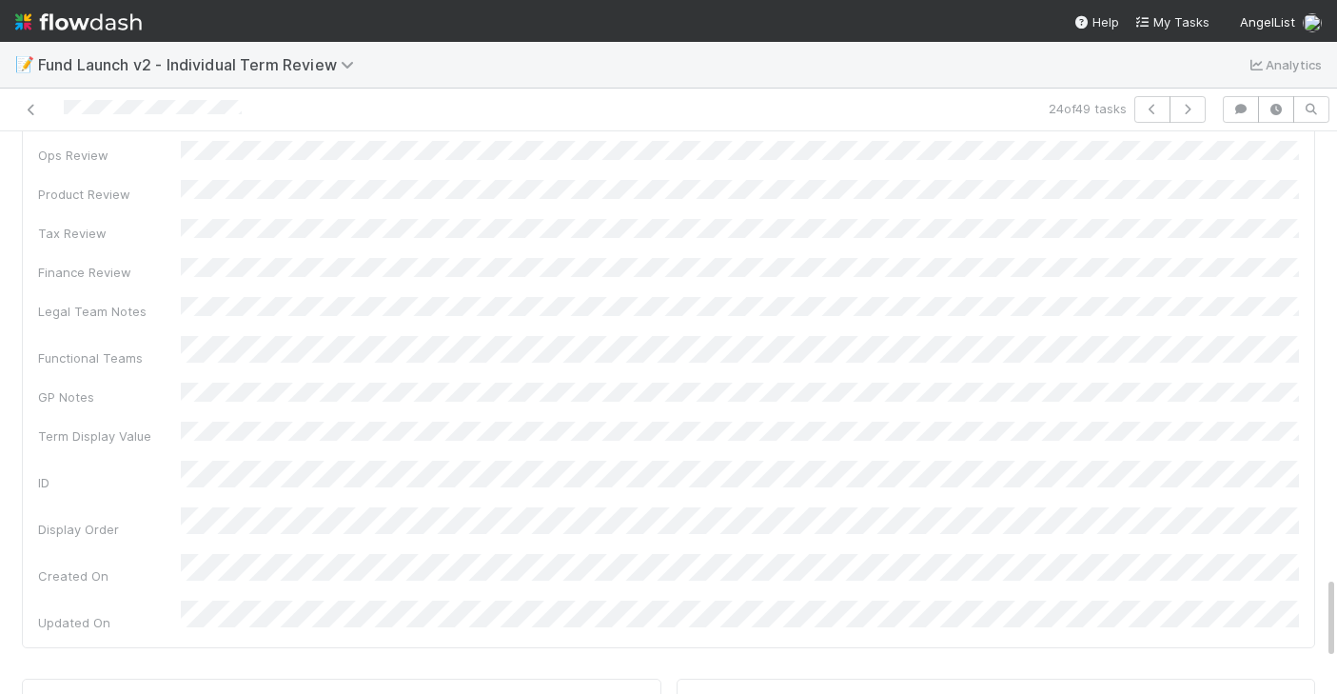
scroll to position [3200, 0]
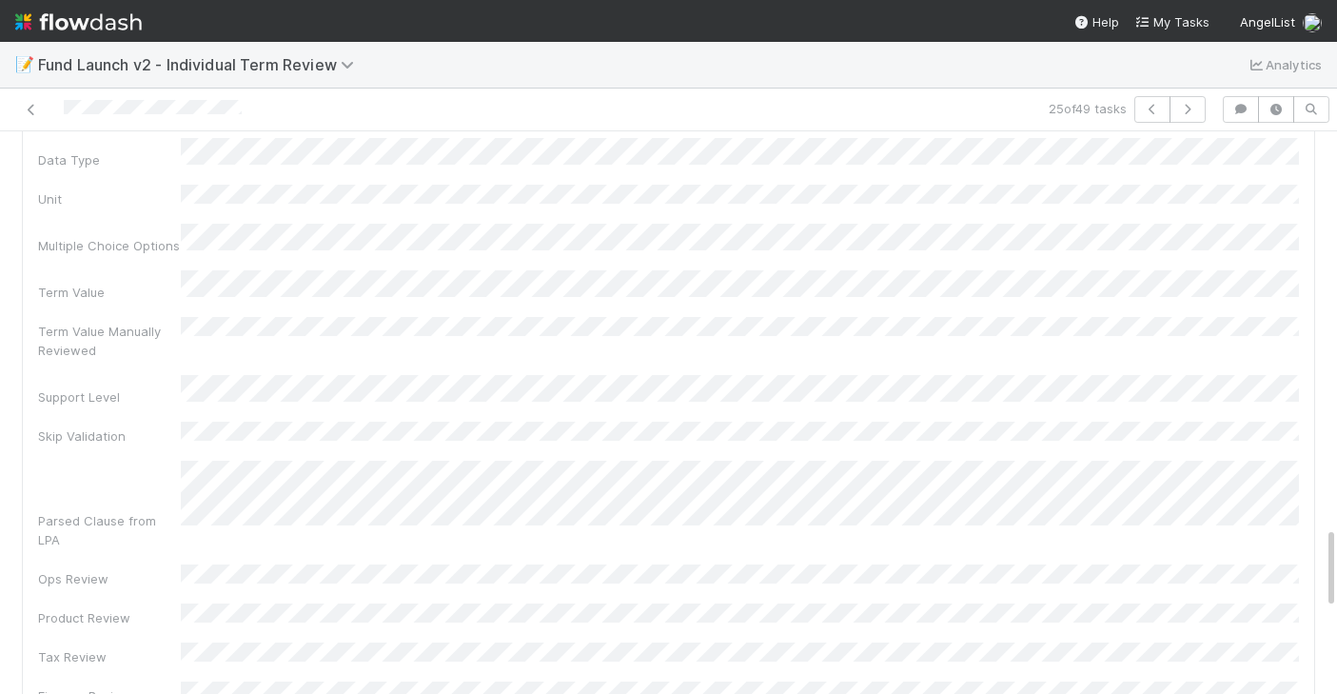
scroll to position [2661, 0]
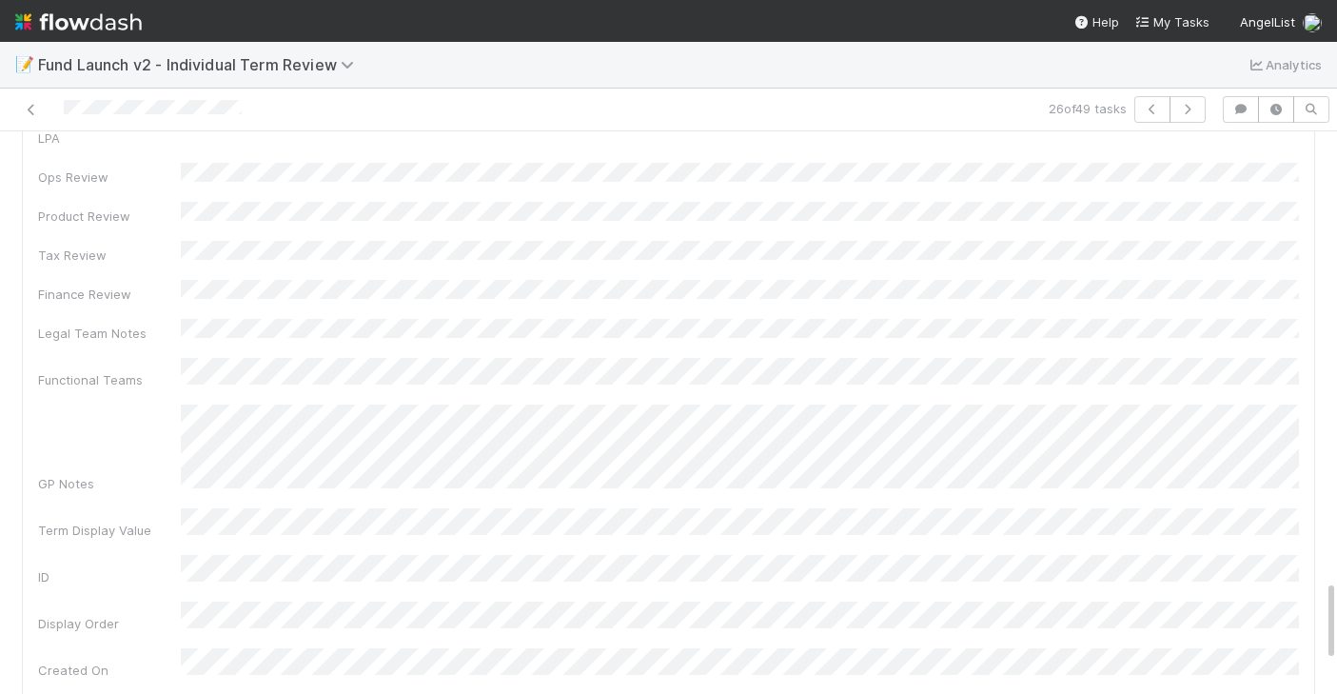
scroll to position [3299, 0]
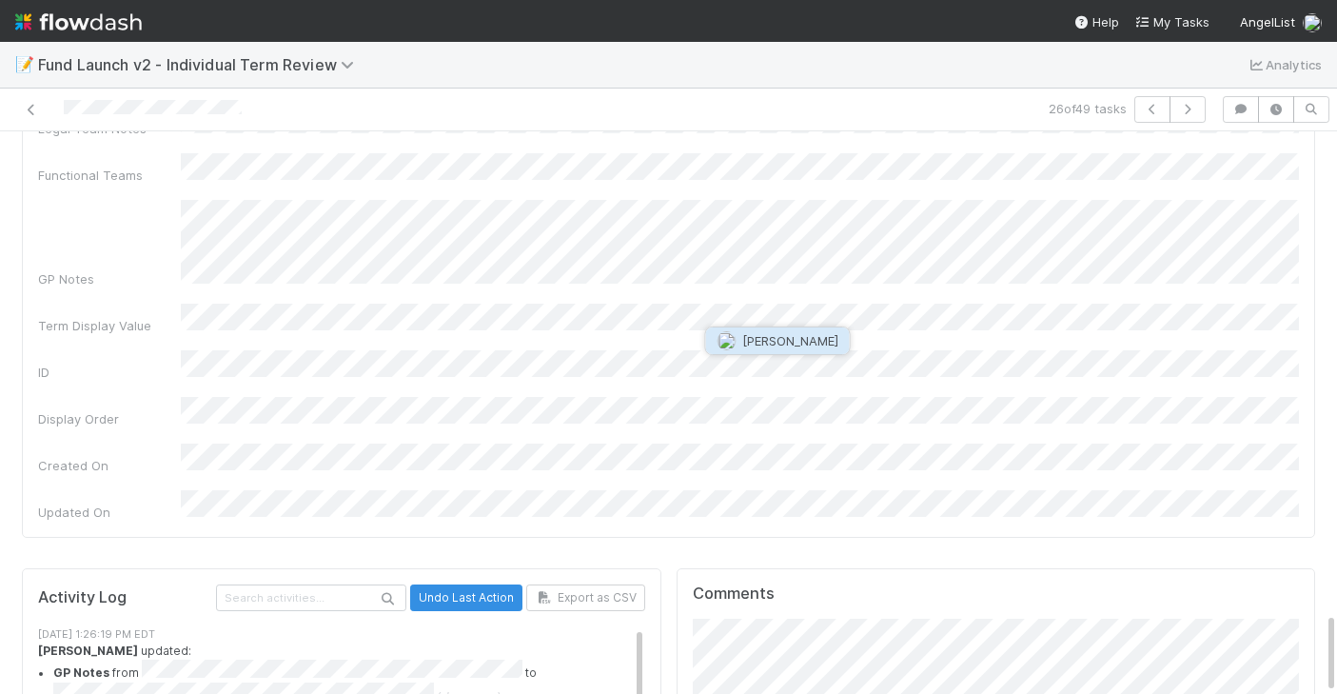
click at [785, 348] on button "Archit Dhar" at bounding box center [778, 340] width 144 height 27
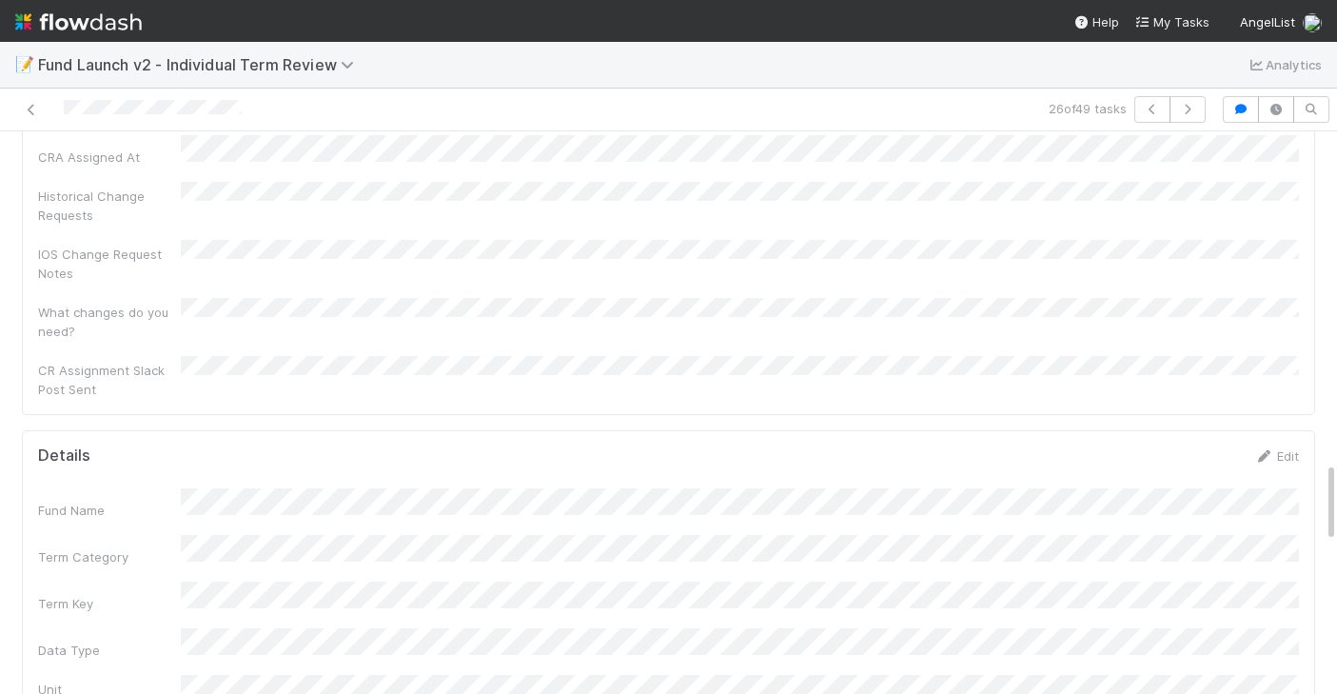
scroll to position [2133, 0]
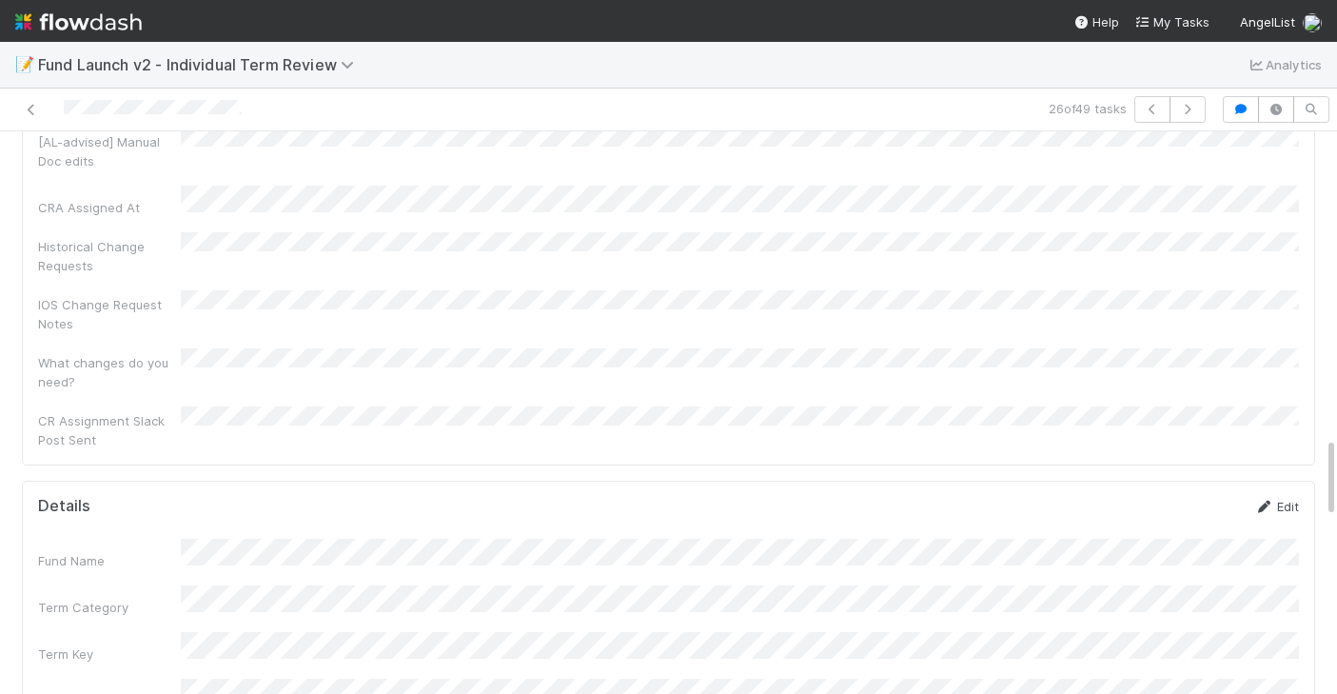
click at [1279, 499] on link "Edit" at bounding box center [1276, 506] width 45 height 15
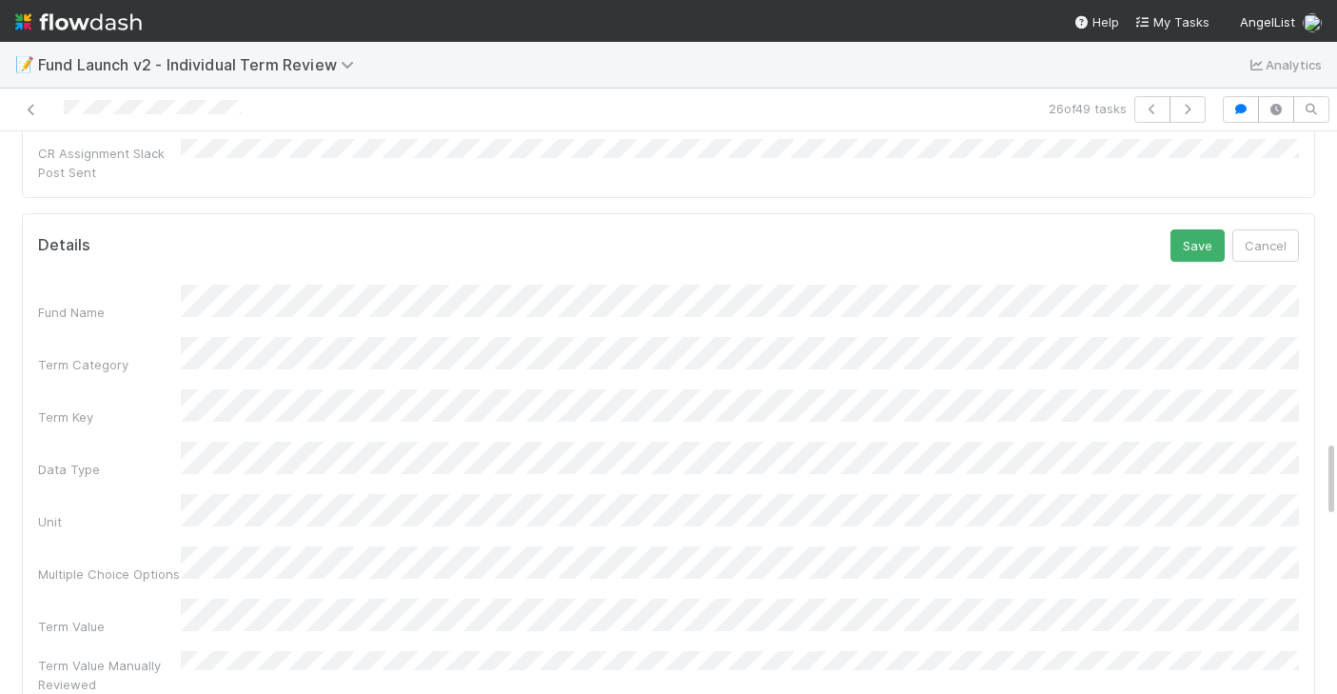
scroll to position [2217, 0]
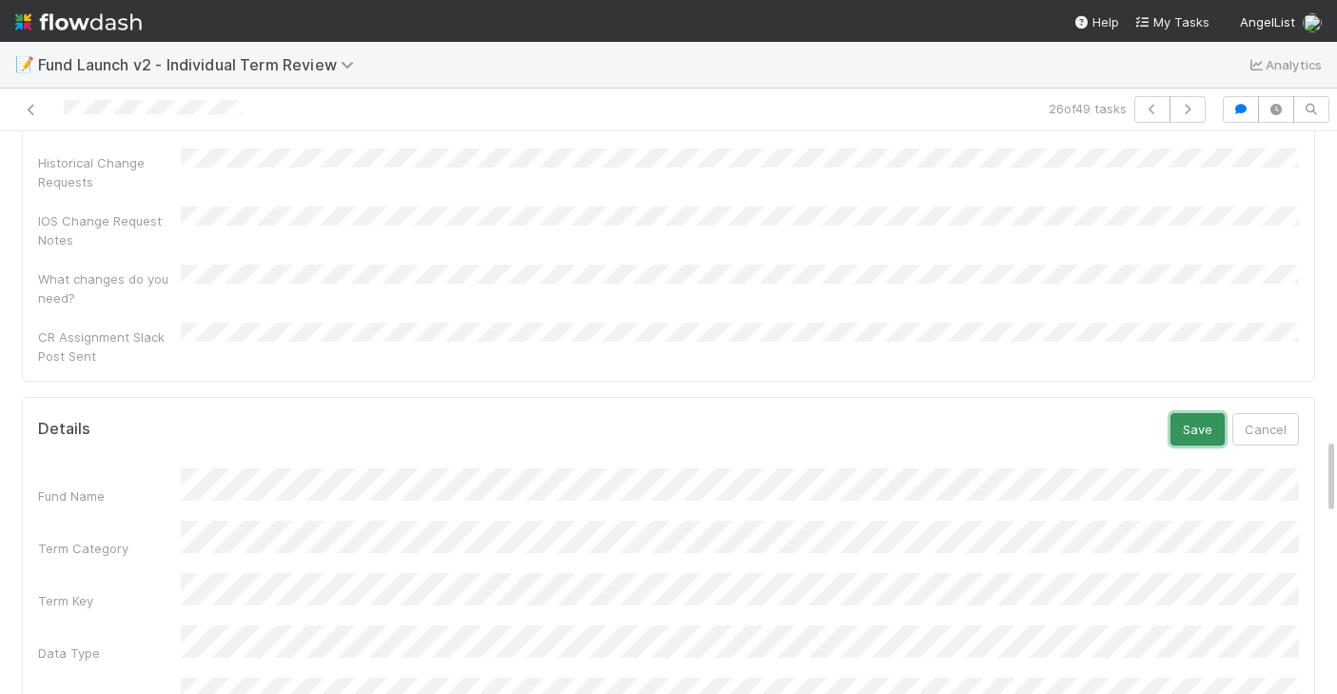
click at [1195, 413] on button "Save" at bounding box center [1197, 429] width 54 height 32
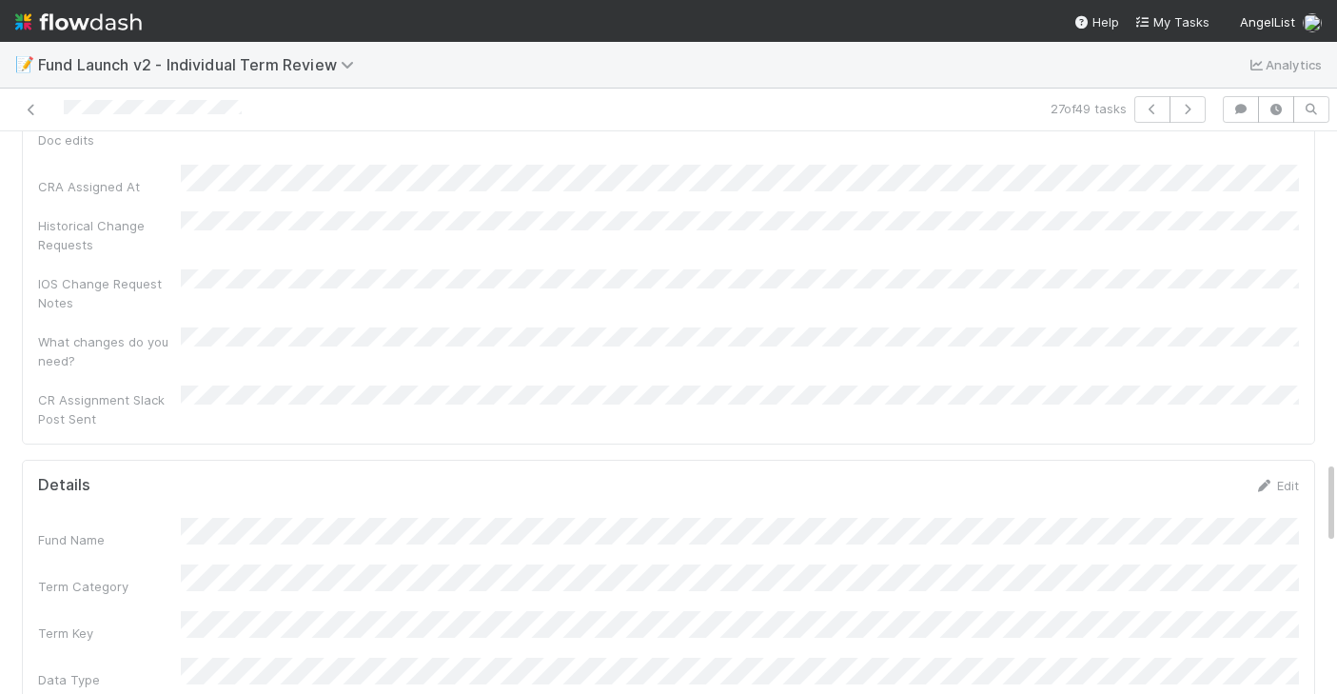
scroll to position [2131, 0]
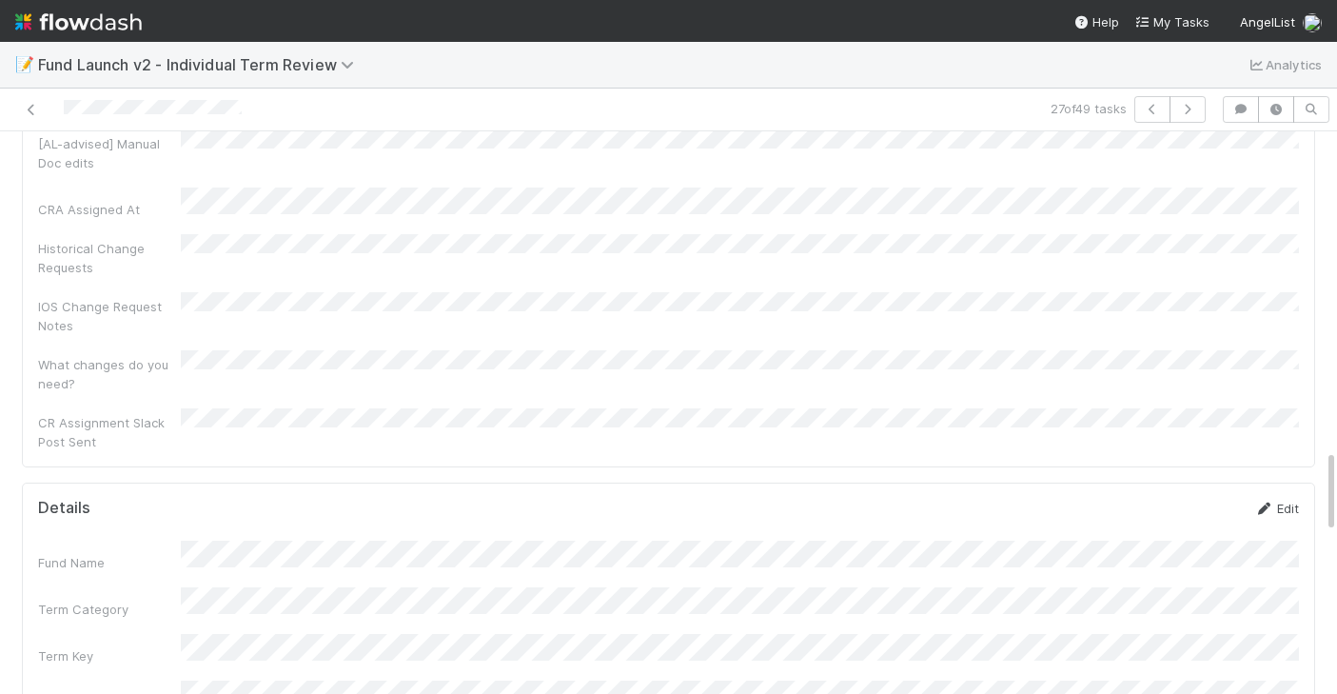
click at [1277, 501] on link "Edit" at bounding box center [1276, 508] width 45 height 15
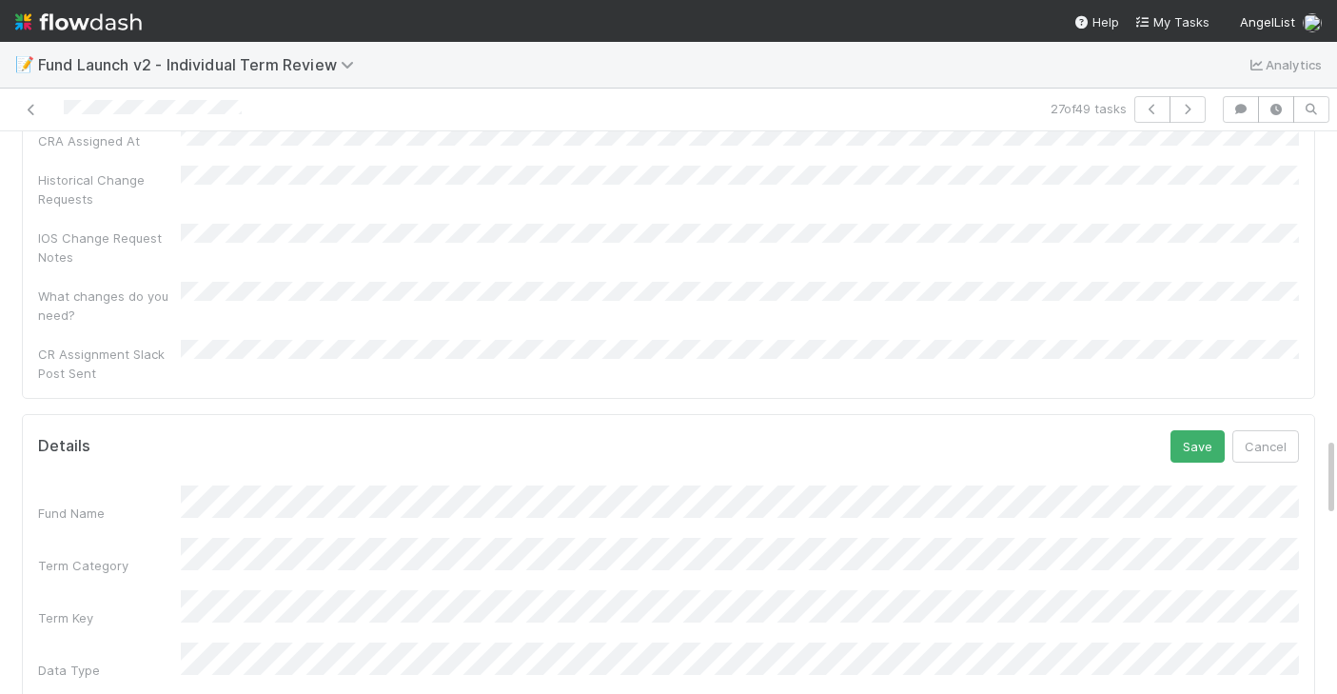
scroll to position [2219, 0]
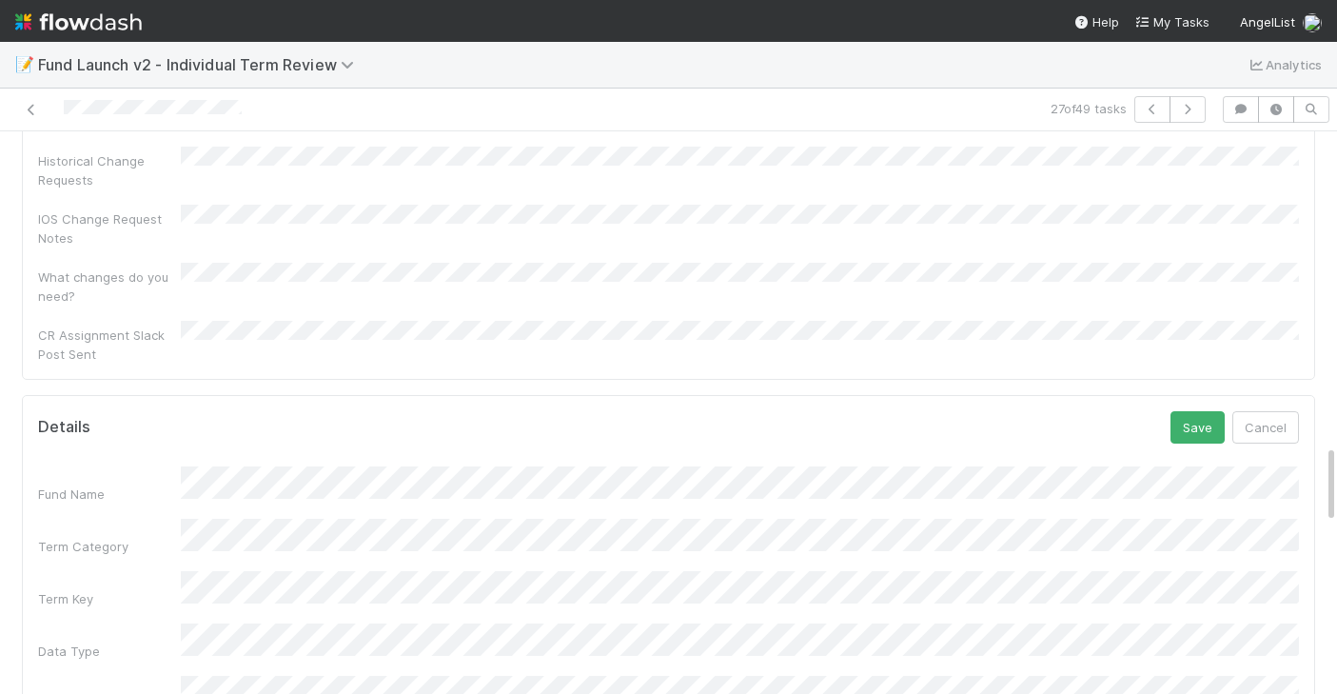
click at [0, 529] on html "📝 Fund Launch v2 - Individual Term Review Analytics 27 of 49 tasks Legal Review…" at bounding box center [668, 347] width 1337 height 694
click at [1217, 411] on button "Save" at bounding box center [1197, 427] width 54 height 32
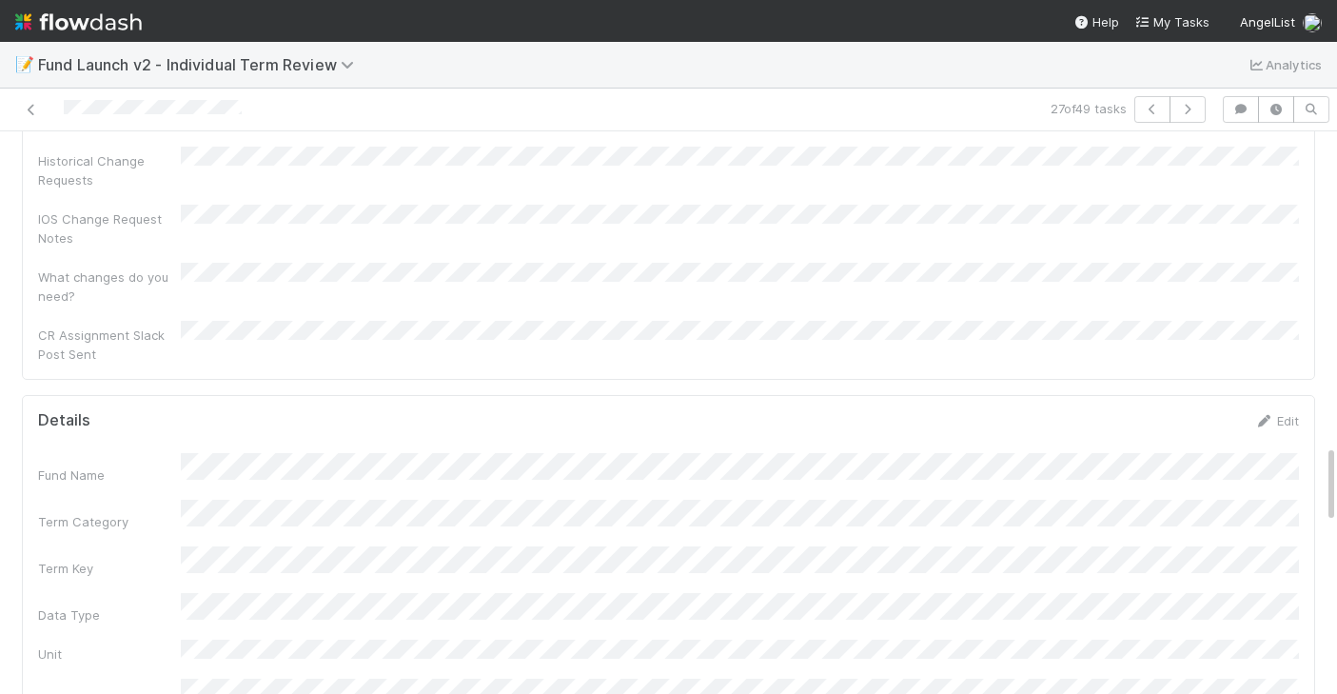
click at [1303, 411] on div "Details Edit" at bounding box center [668, 420] width 1289 height 19
click at [1296, 413] on link "Edit" at bounding box center [1276, 420] width 45 height 15
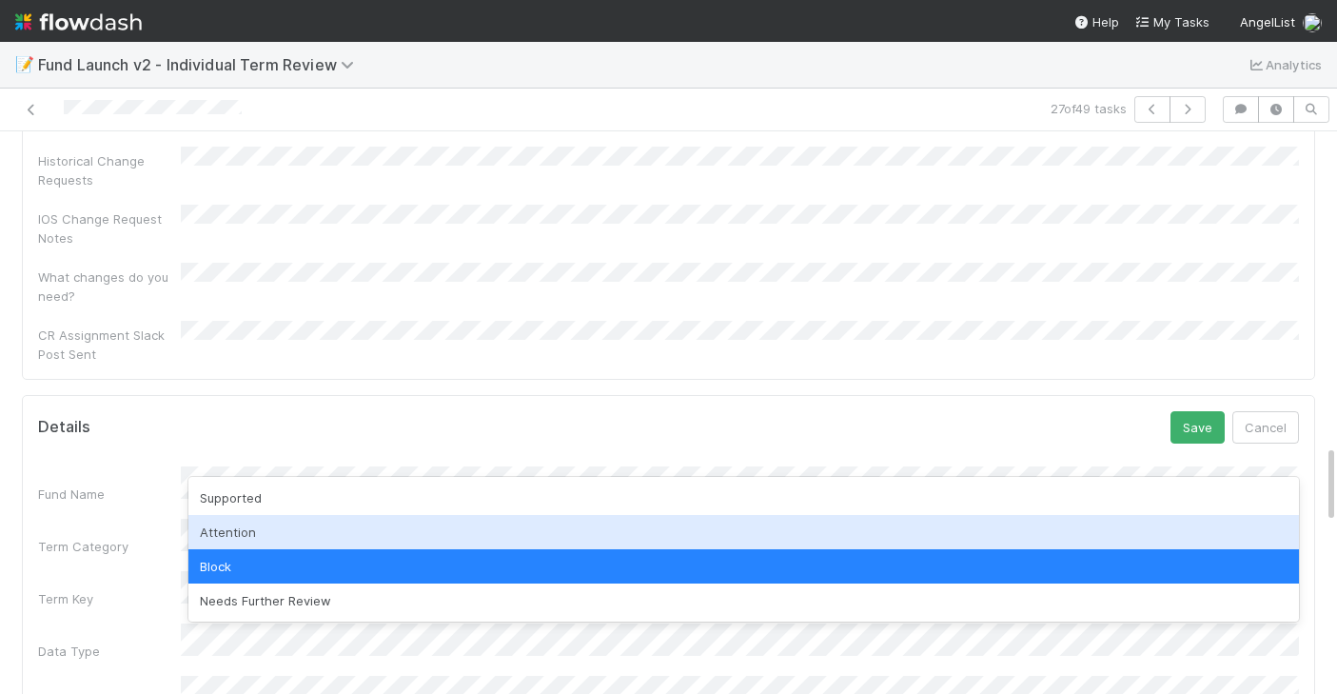
click at [222, 514] on div "Supported" at bounding box center [743, 498] width 1110 height 34
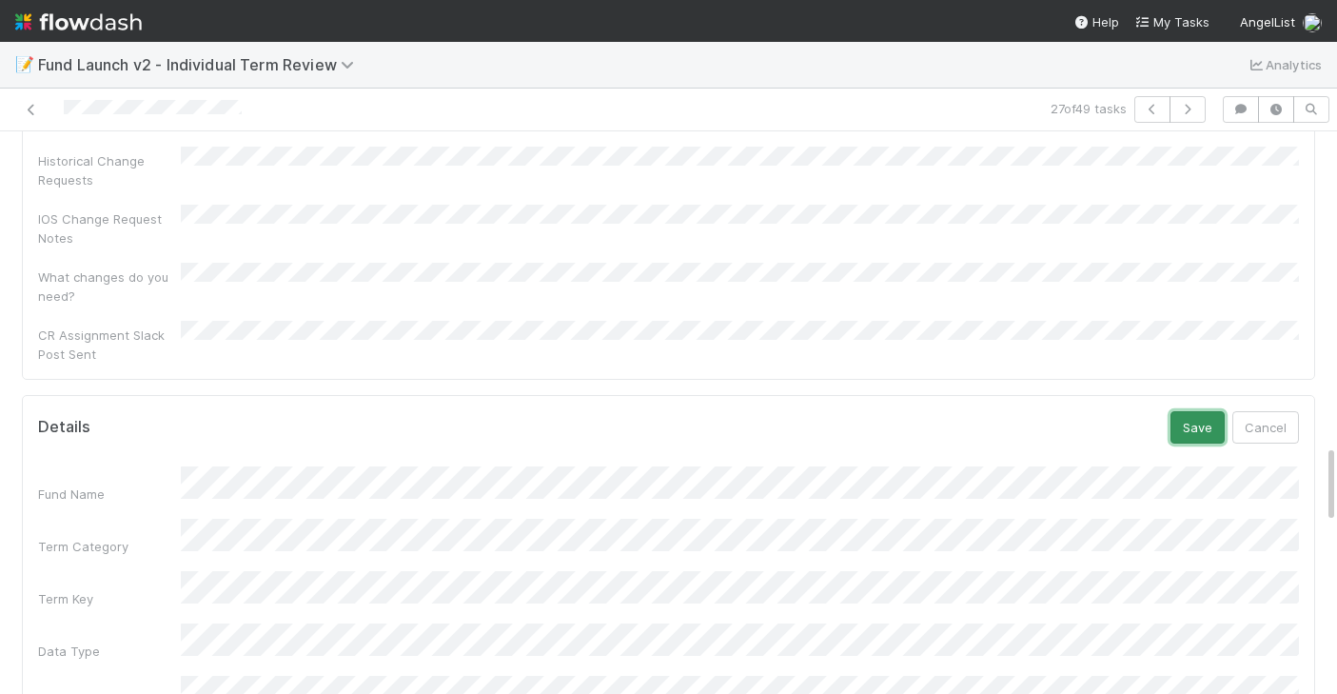
click at [1191, 411] on button "Save" at bounding box center [1197, 427] width 54 height 32
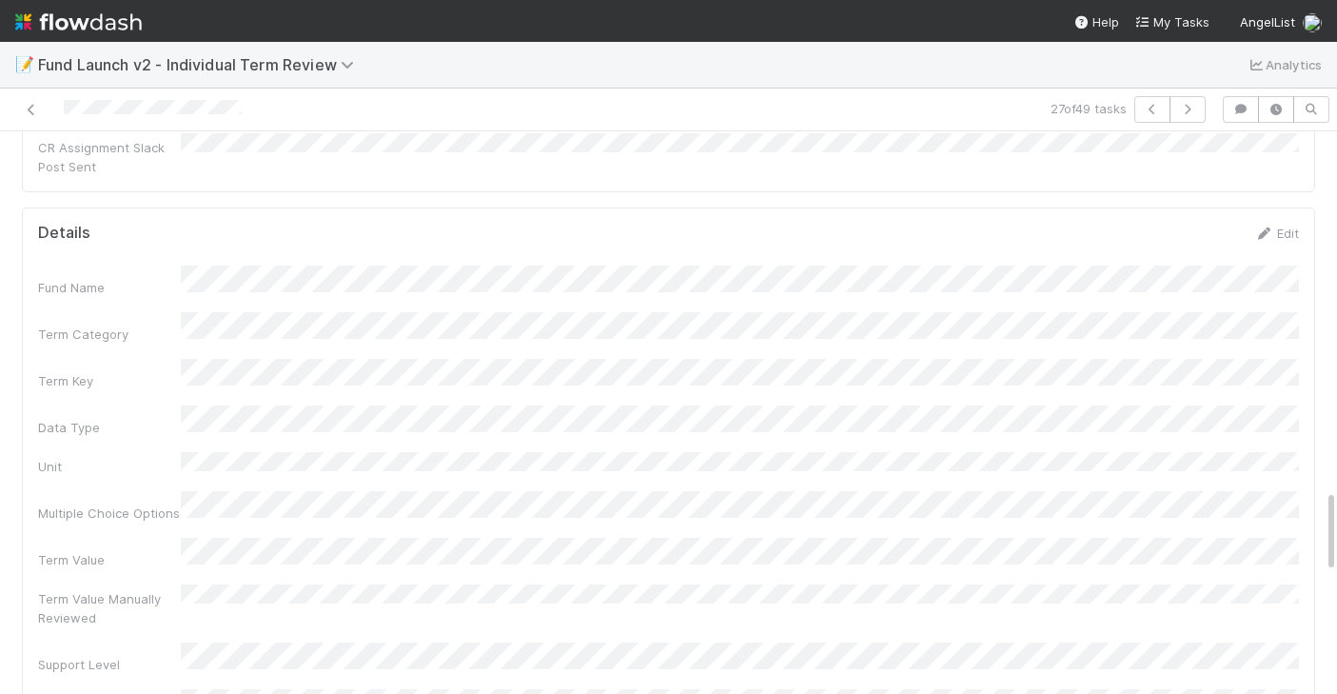
scroll to position [2407, 0]
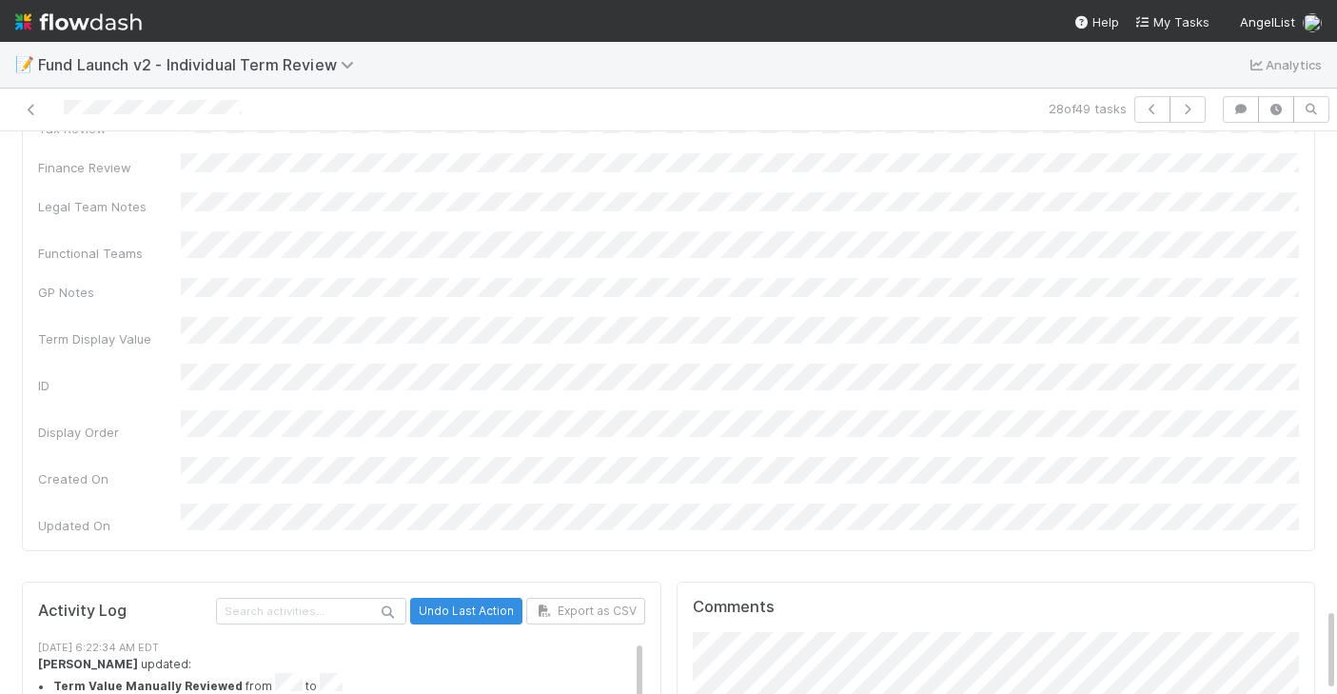
scroll to position [62, 0]
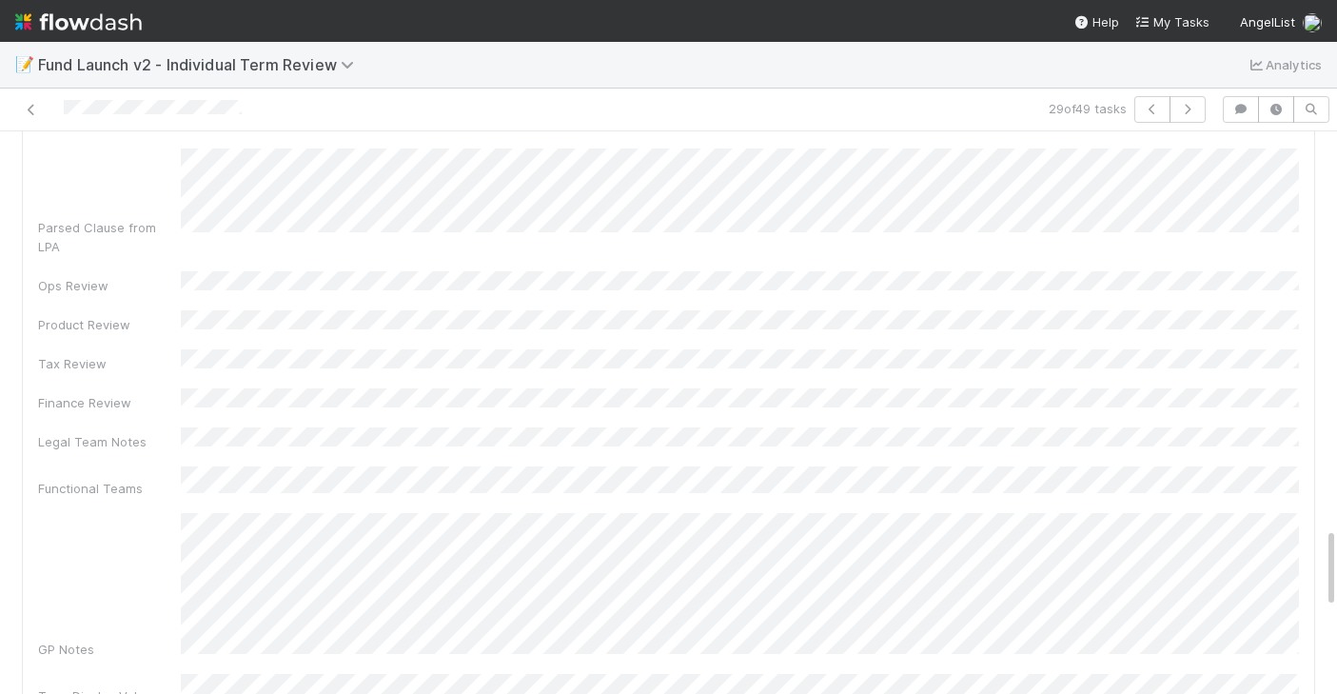
scroll to position [2552, 0]
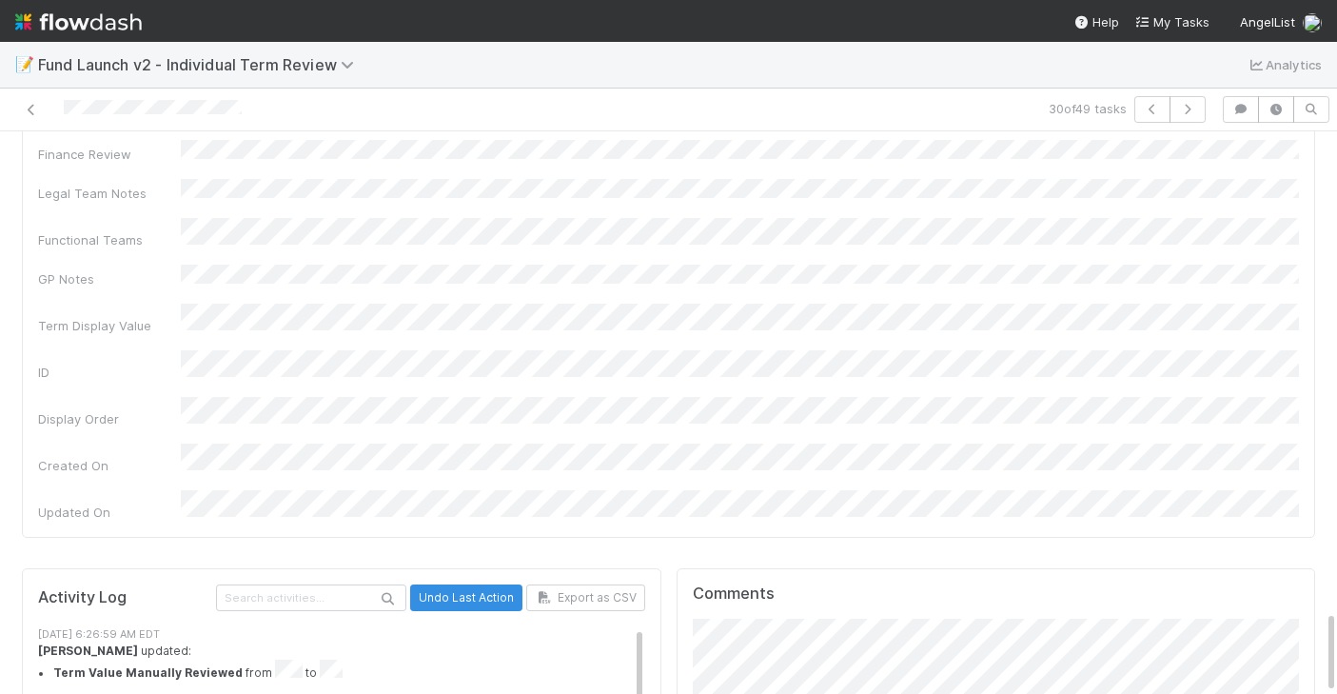
scroll to position [6, 0]
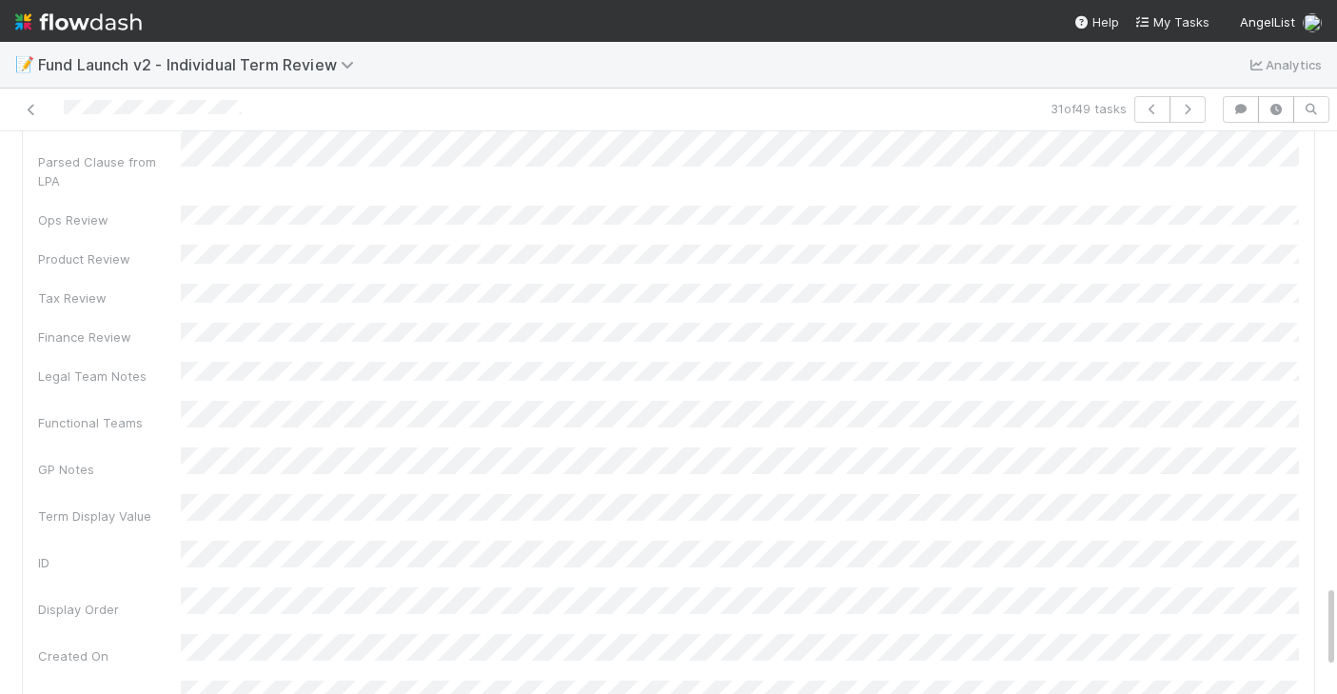
scroll to position [3207, 0]
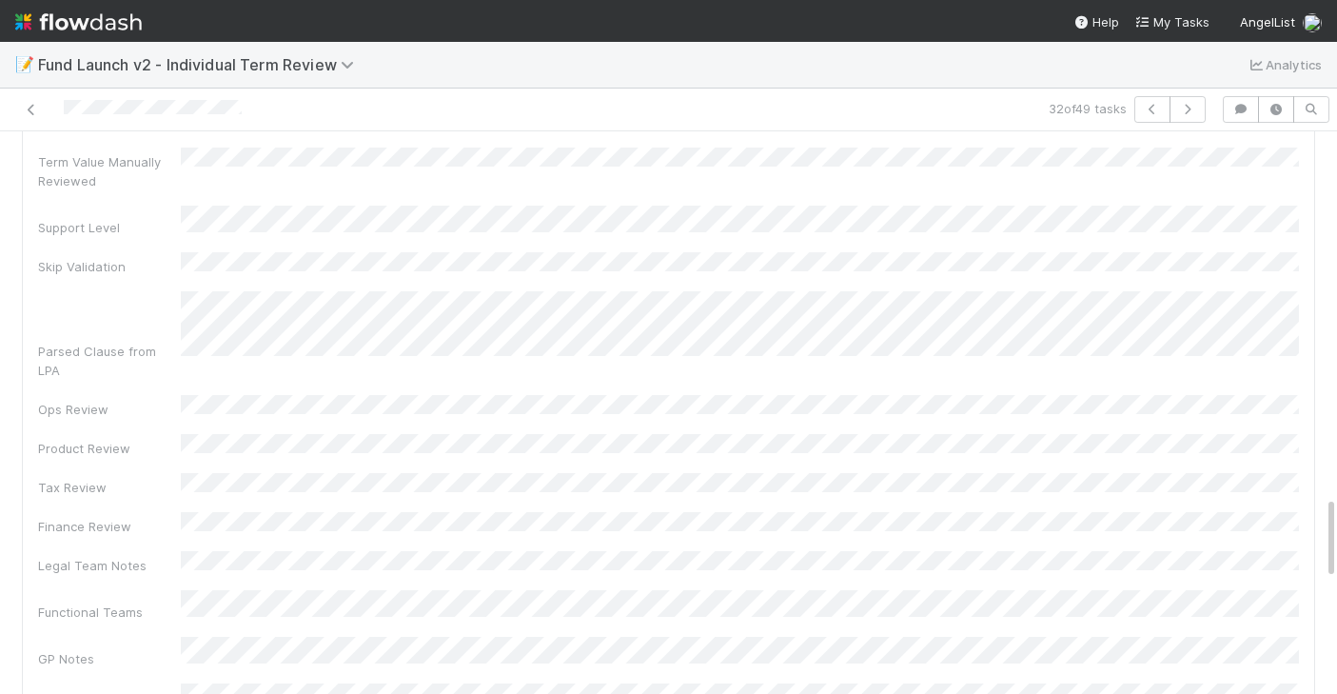
scroll to position [3049, 0]
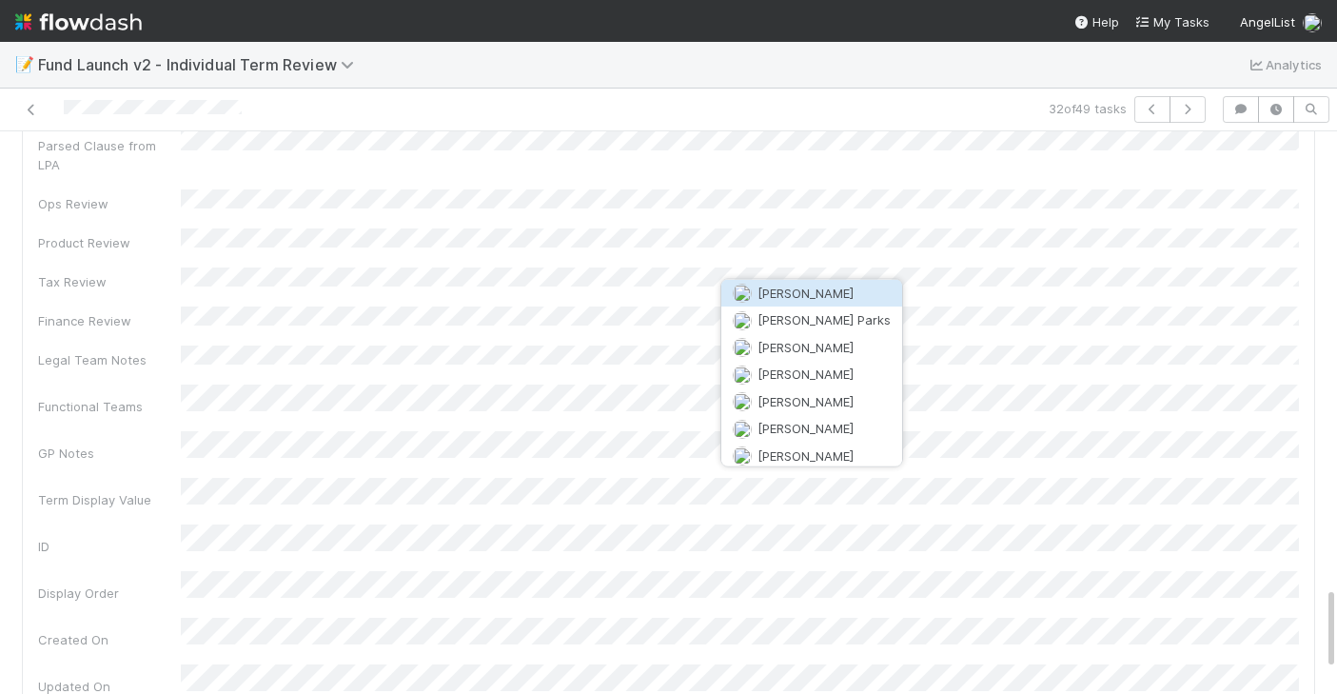
drag, startPoint x: 797, startPoint y: 297, endPoint x: 801, endPoint y: 384, distance: 87.6
click at [798, 297] on span "Archit Dhar" at bounding box center [805, 292] width 96 height 15
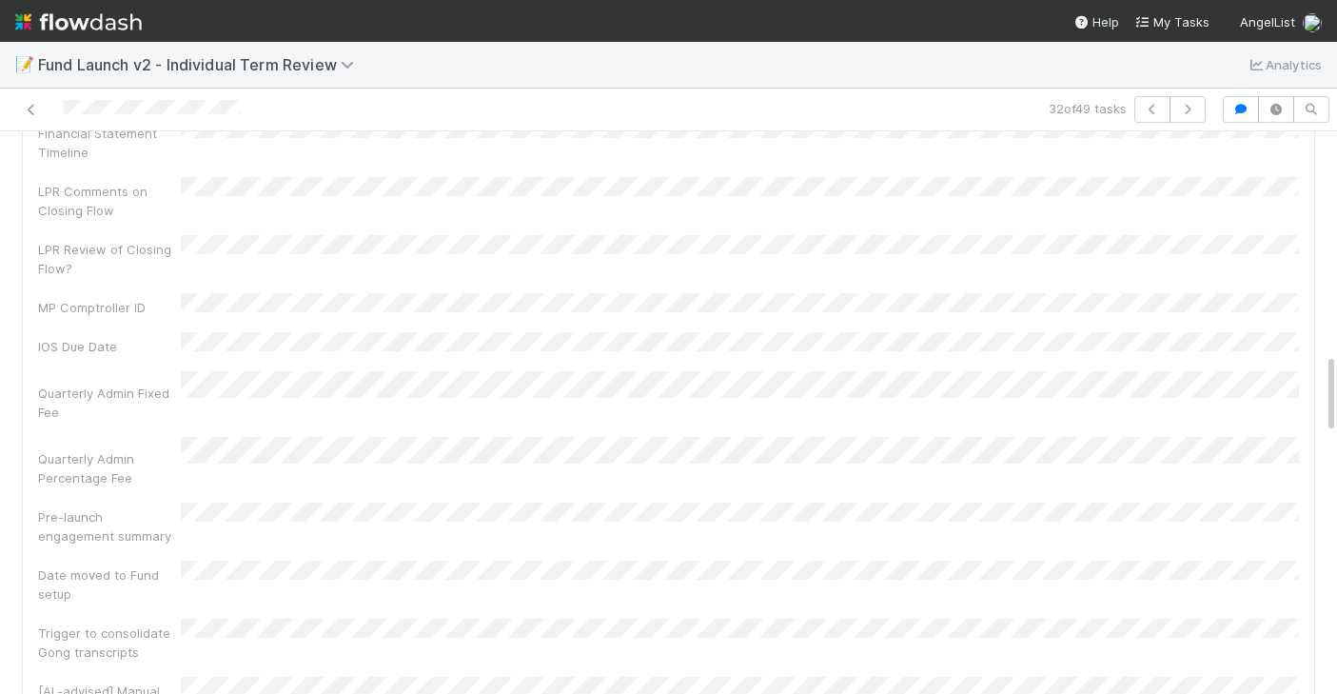
scroll to position [1339, 0]
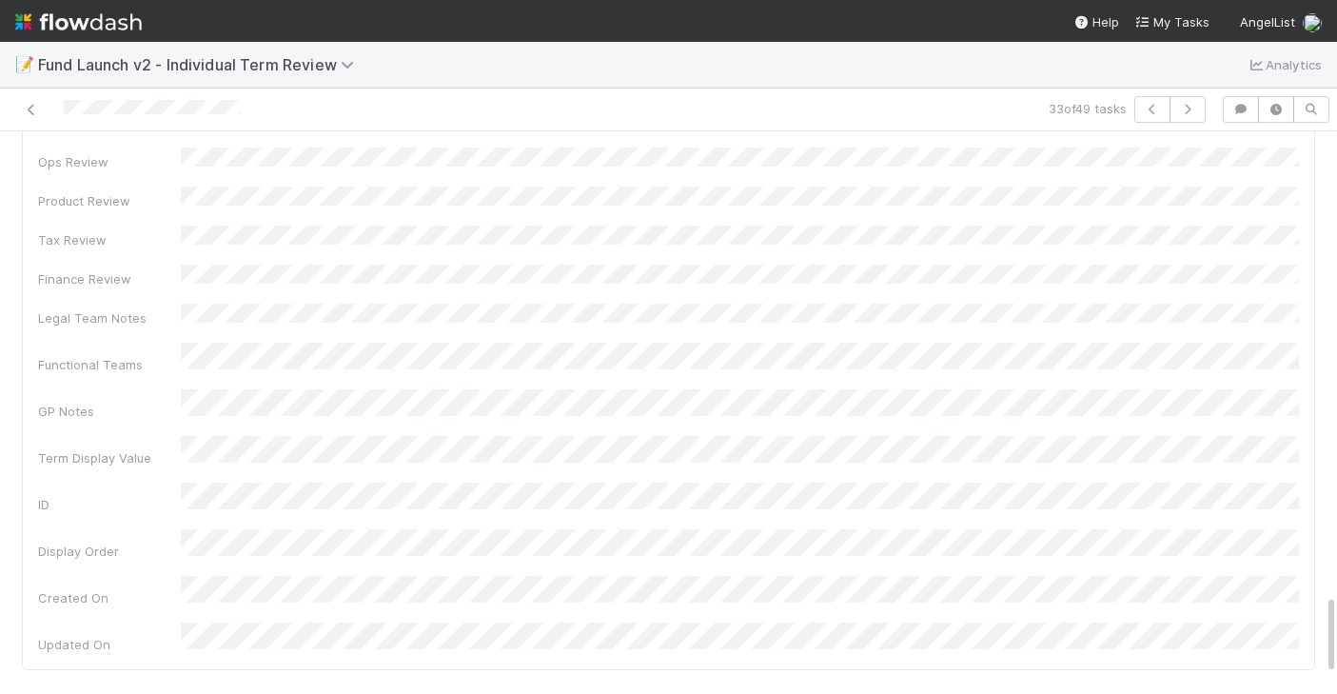
scroll to position [62, 0]
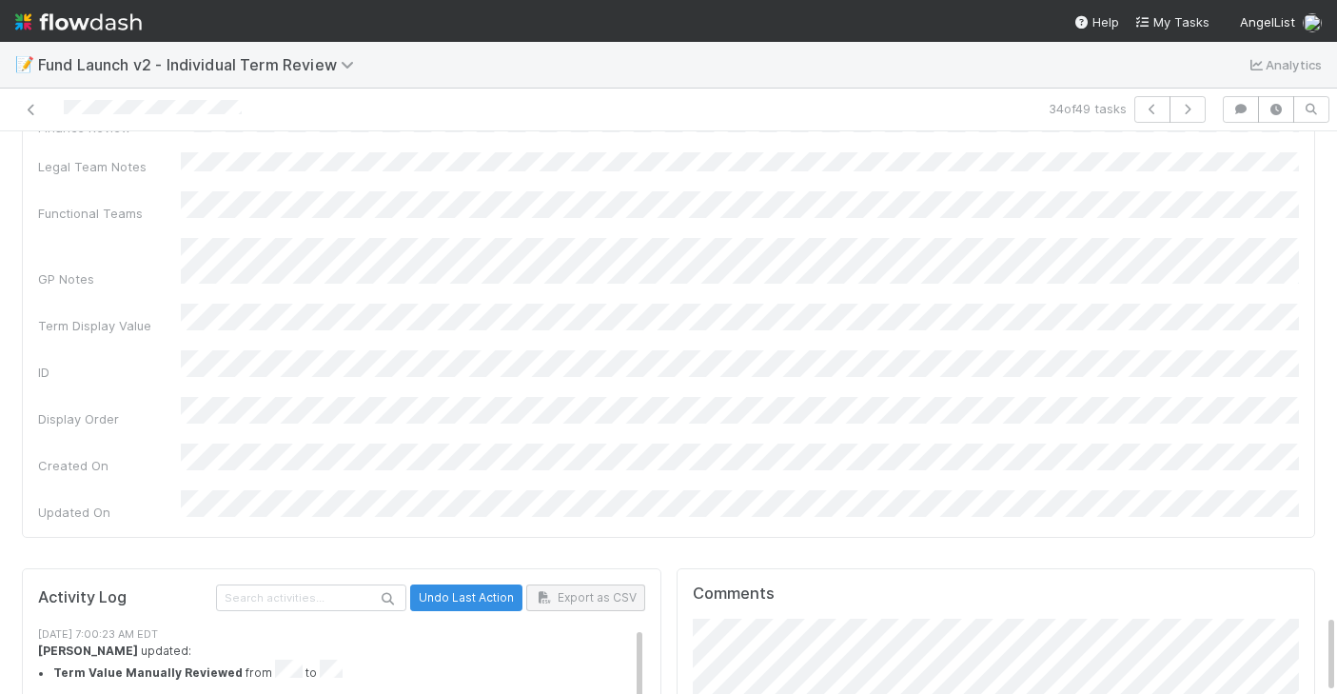
scroll to position [62, 0]
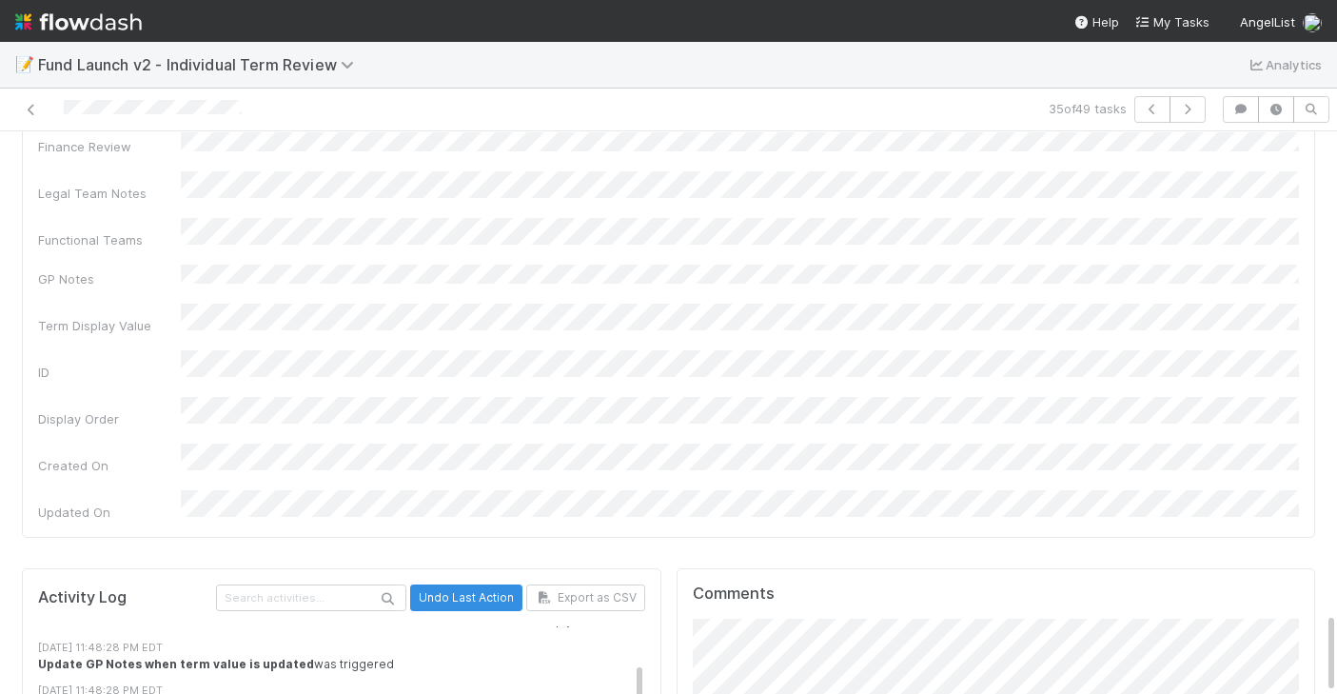
scroll to position [500, 0]
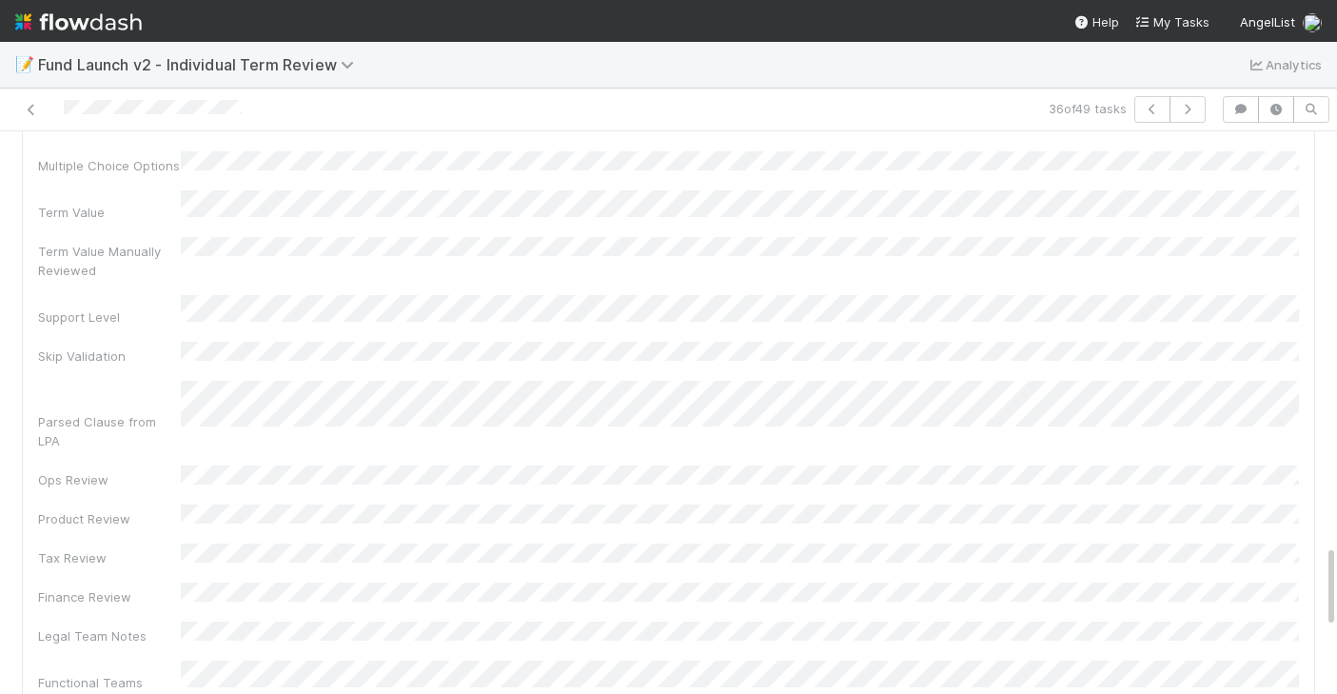
scroll to position [2732, 0]
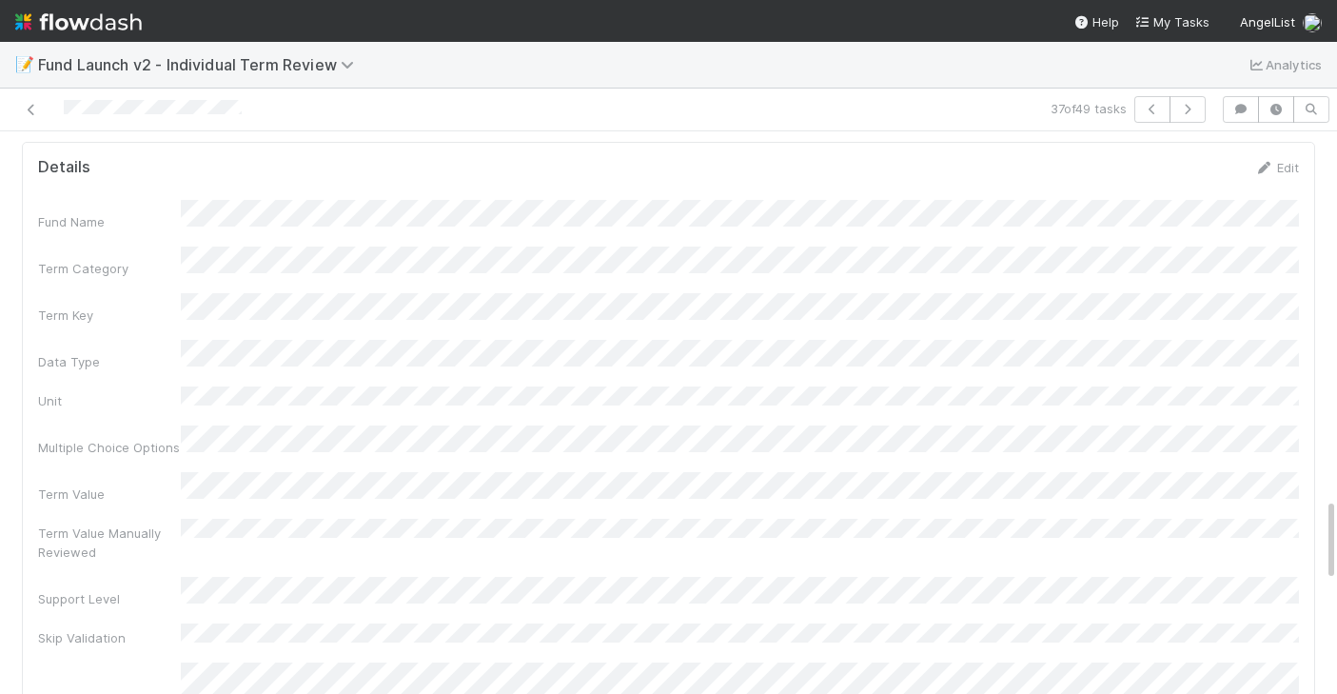
scroll to position [2383, 0]
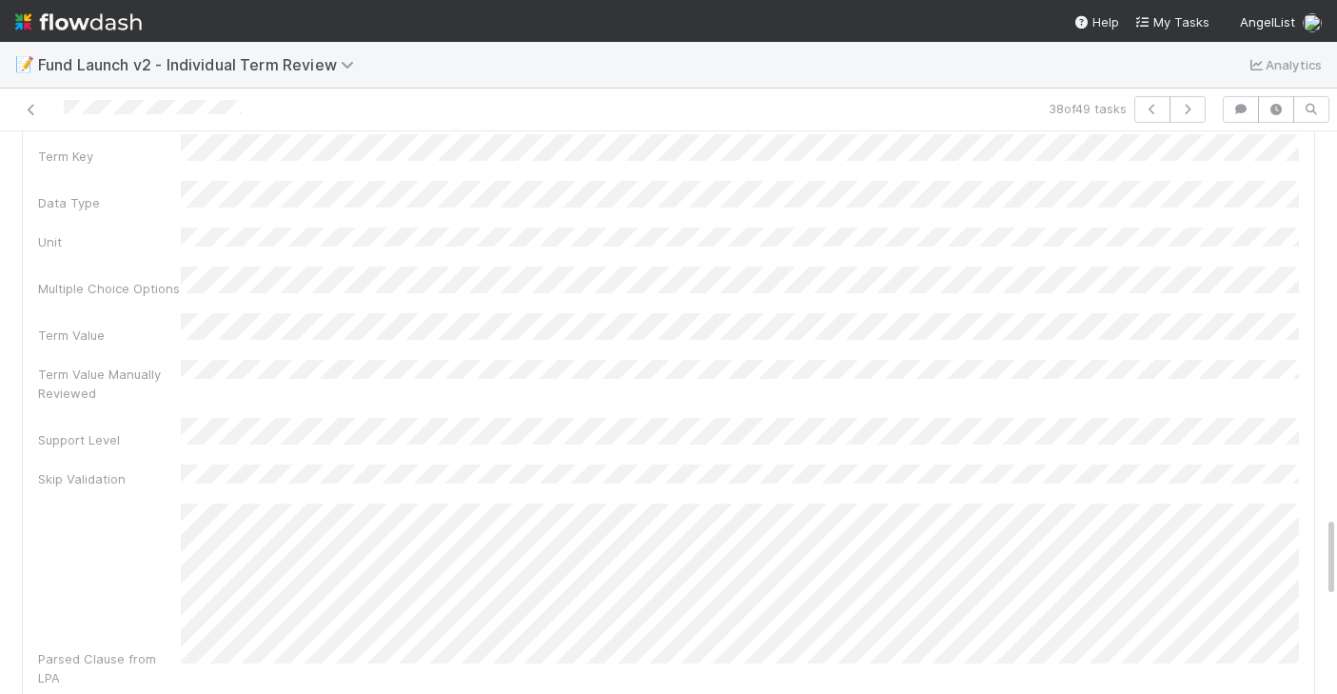
scroll to position [2662, 0]
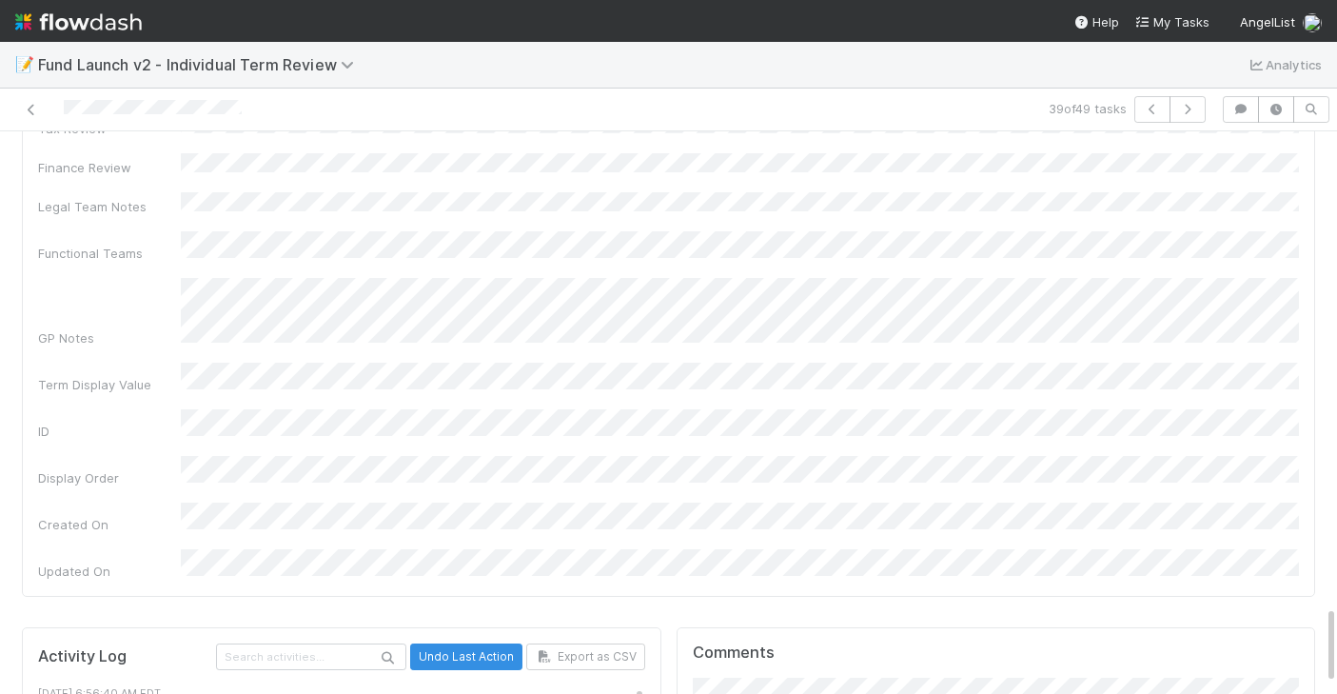
scroll to position [3451, 0]
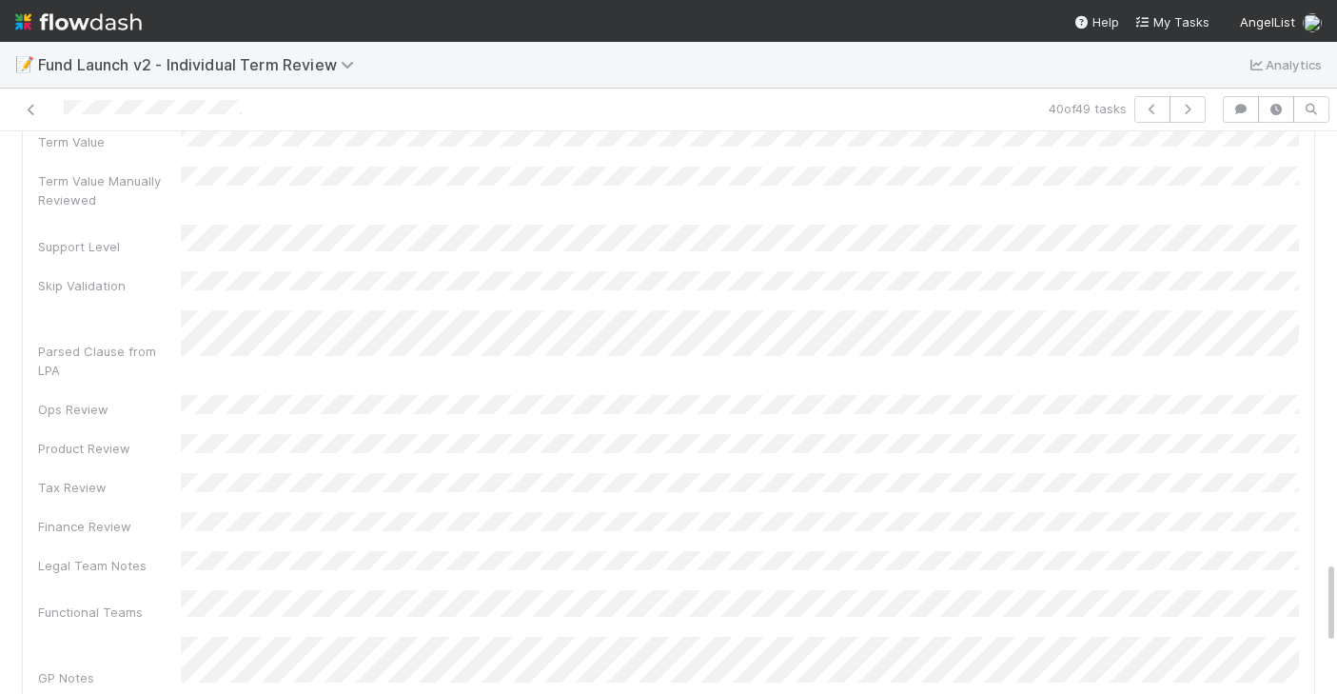
scroll to position [2656, 0]
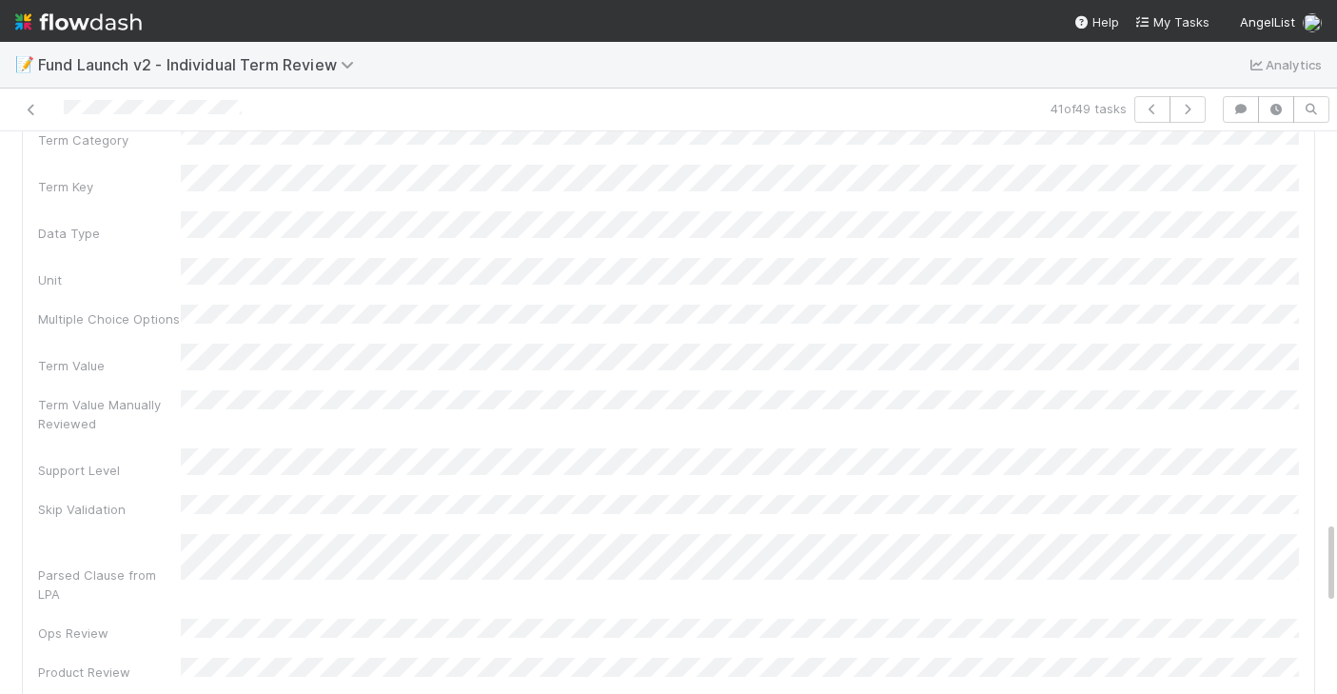
scroll to position [2573, 0]
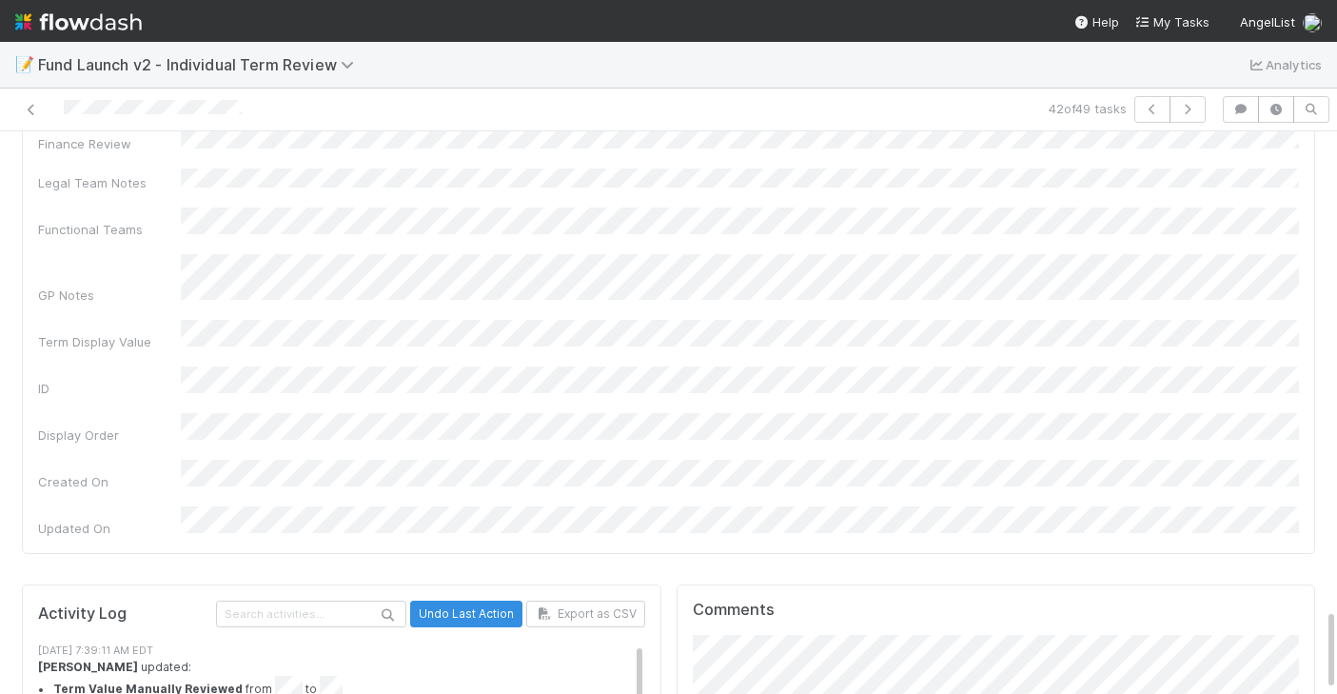
scroll to position [3225, 0]
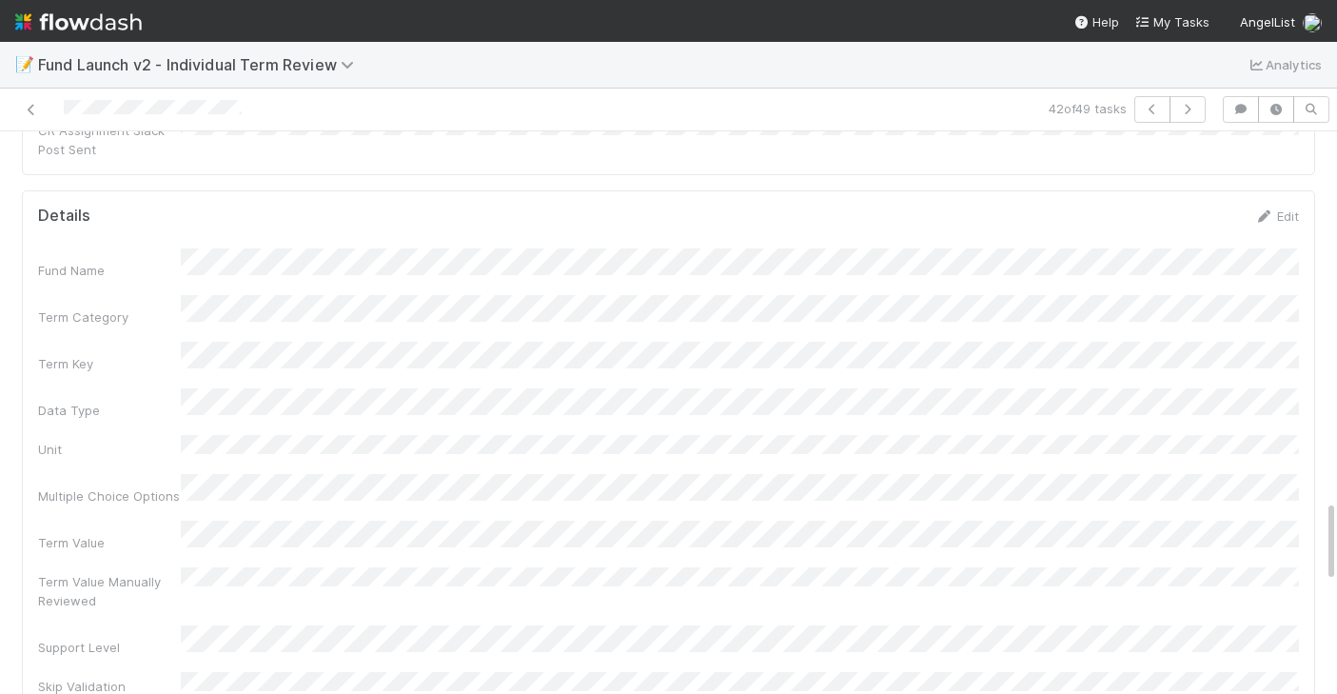
scroll to position [2394, 0]
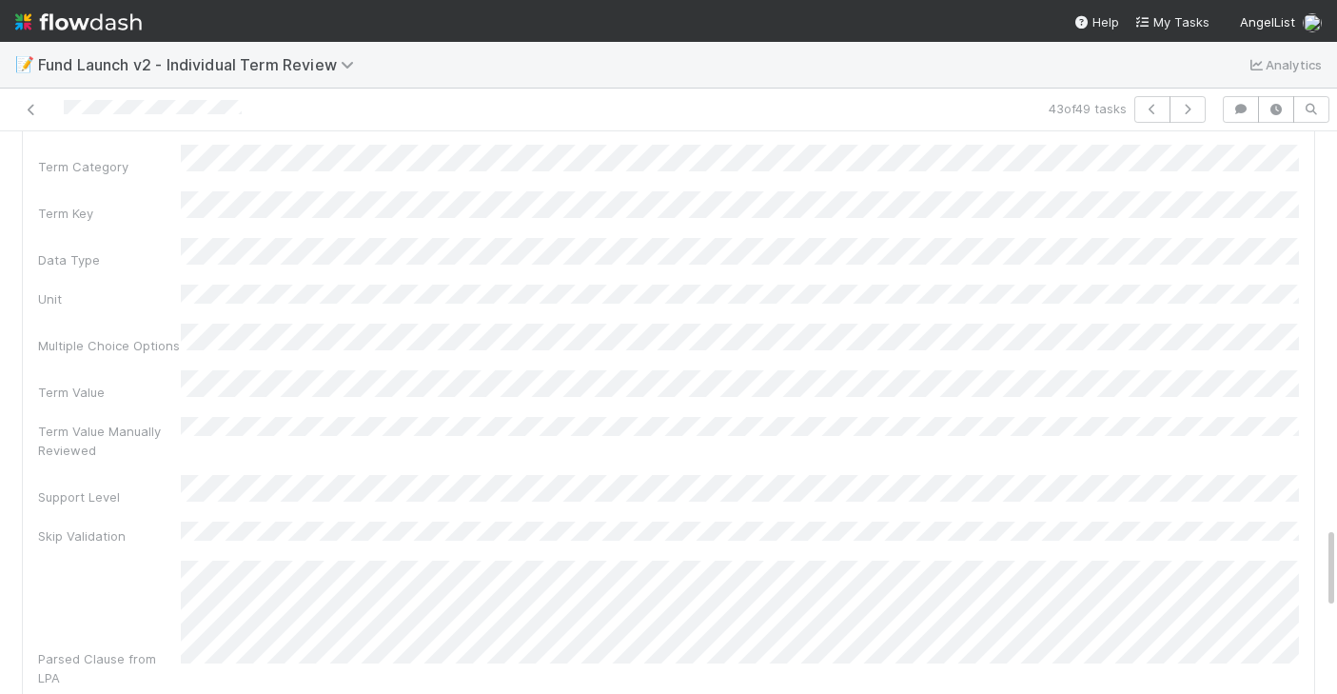
scroll to position [2540, 0]
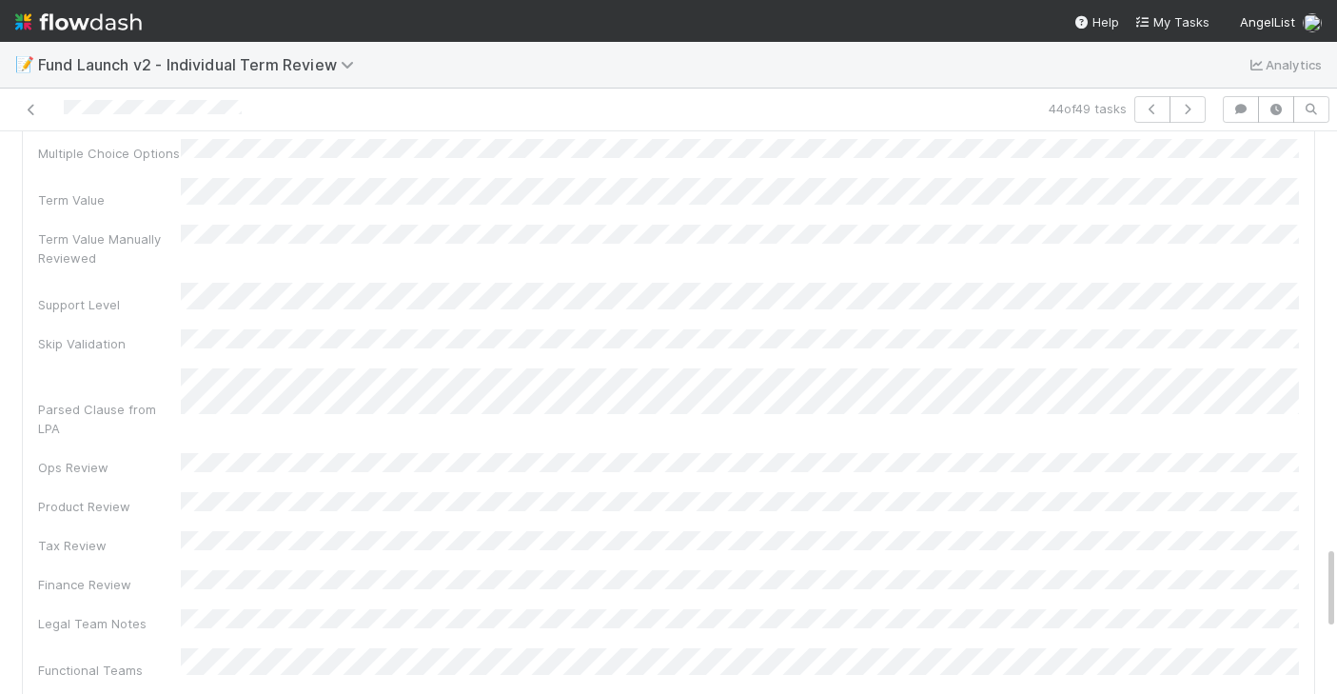
scroll to position [2738, 0]
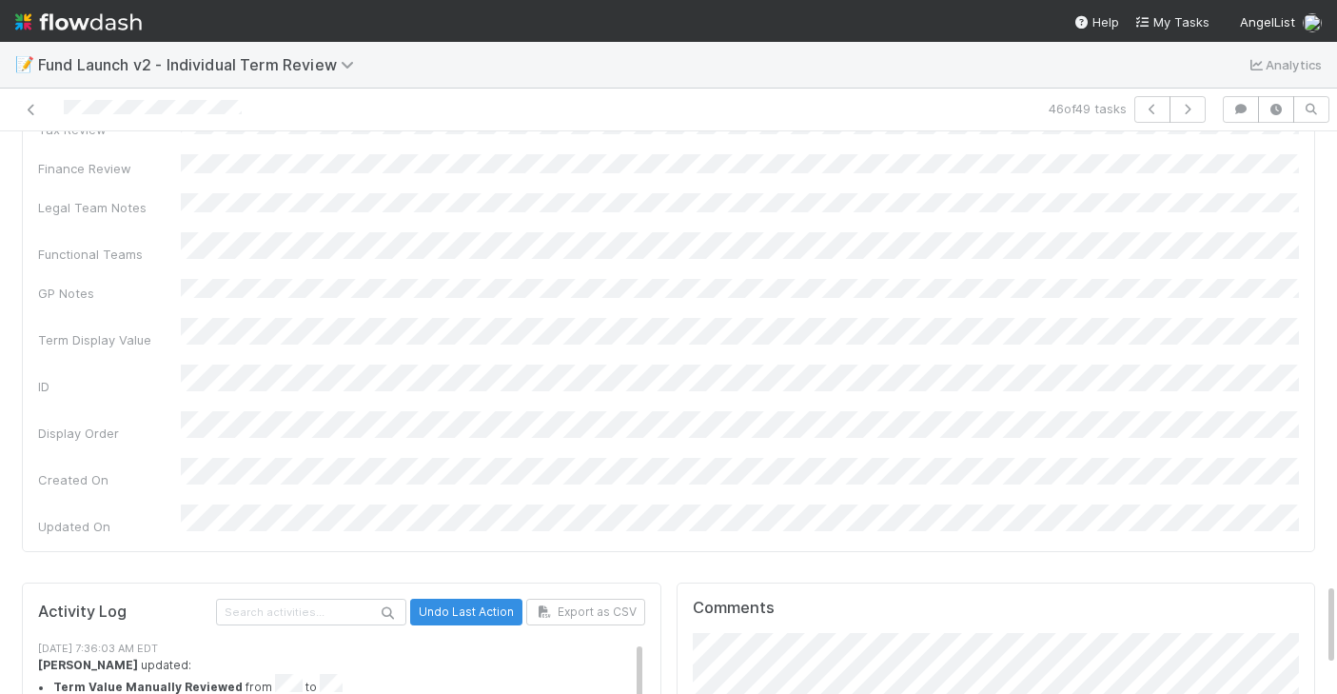
scroll to position [3173, 0]
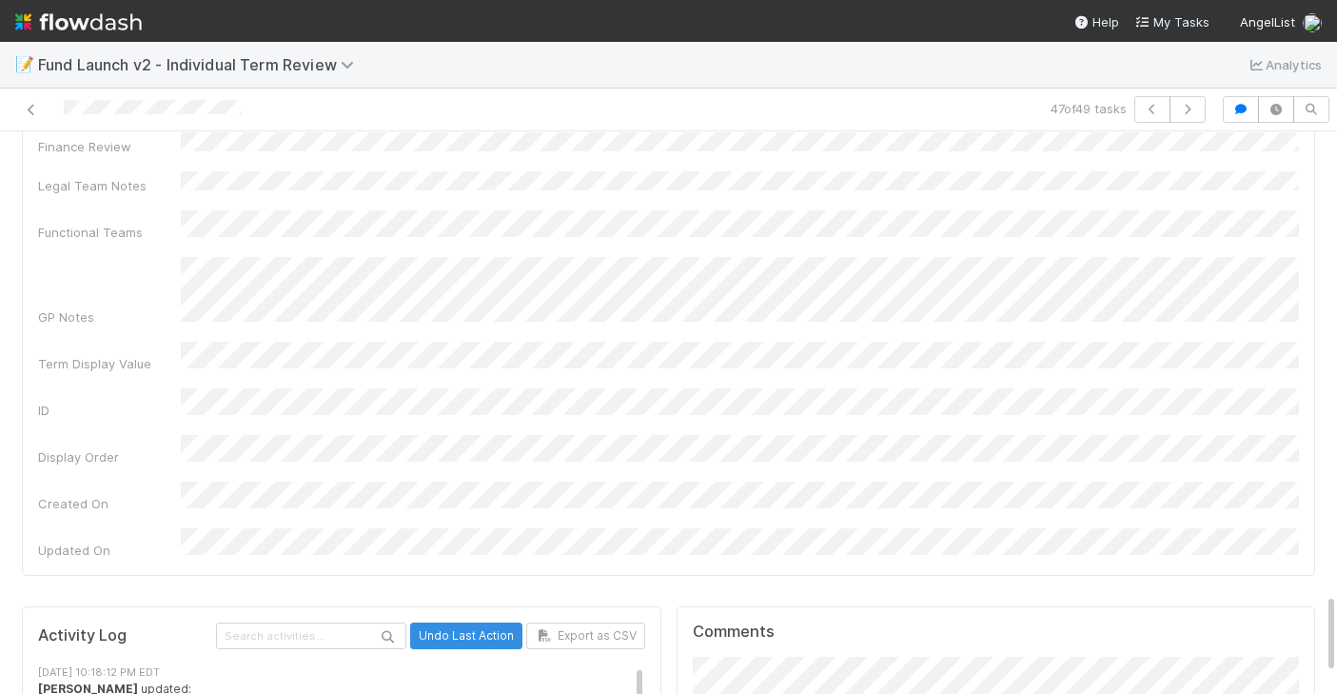
scroll to position [3338, 0]
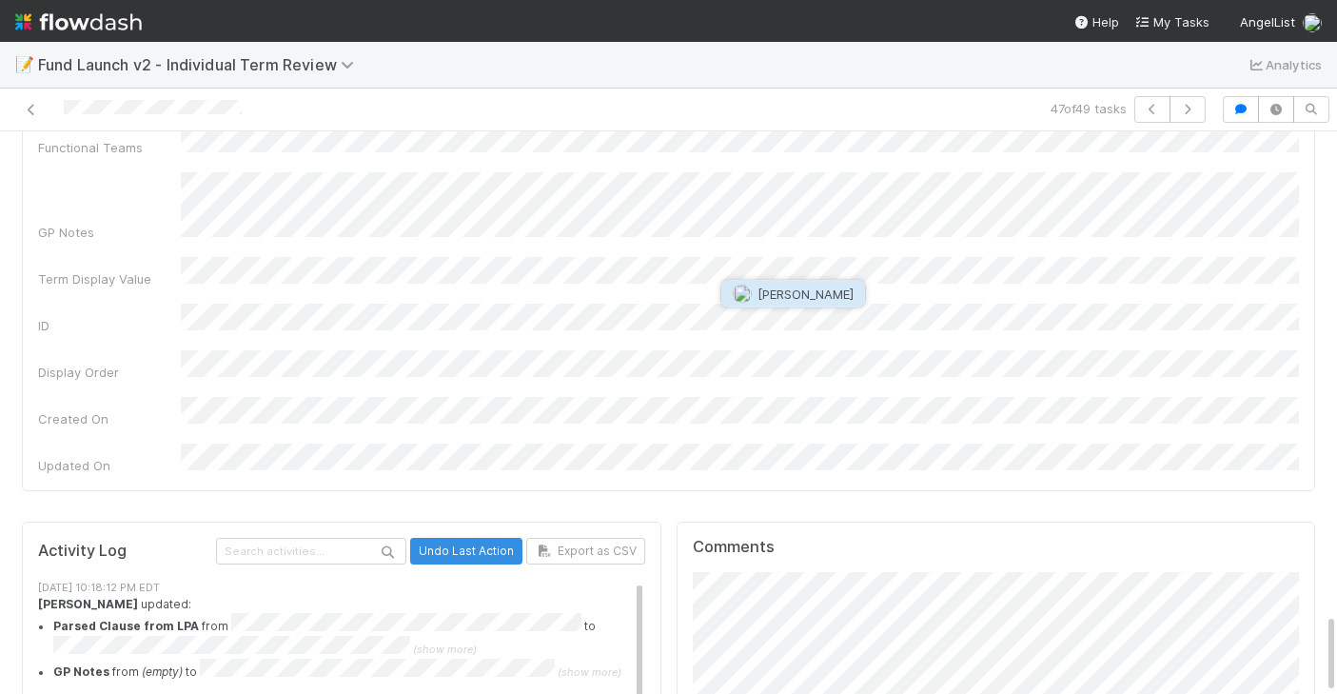
click at [803, 298] on span "Archit Dhar" at bounding box center [805, 293] width 96 height 15
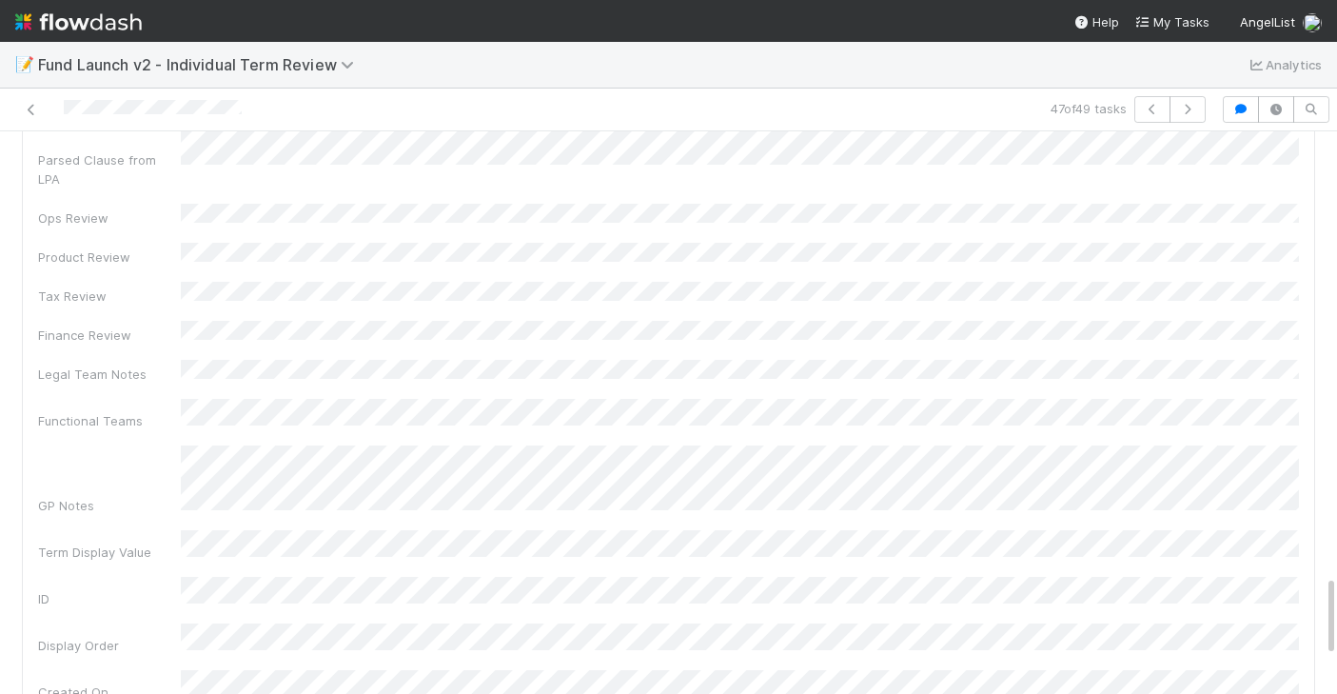
scroll to position [3153, 0]
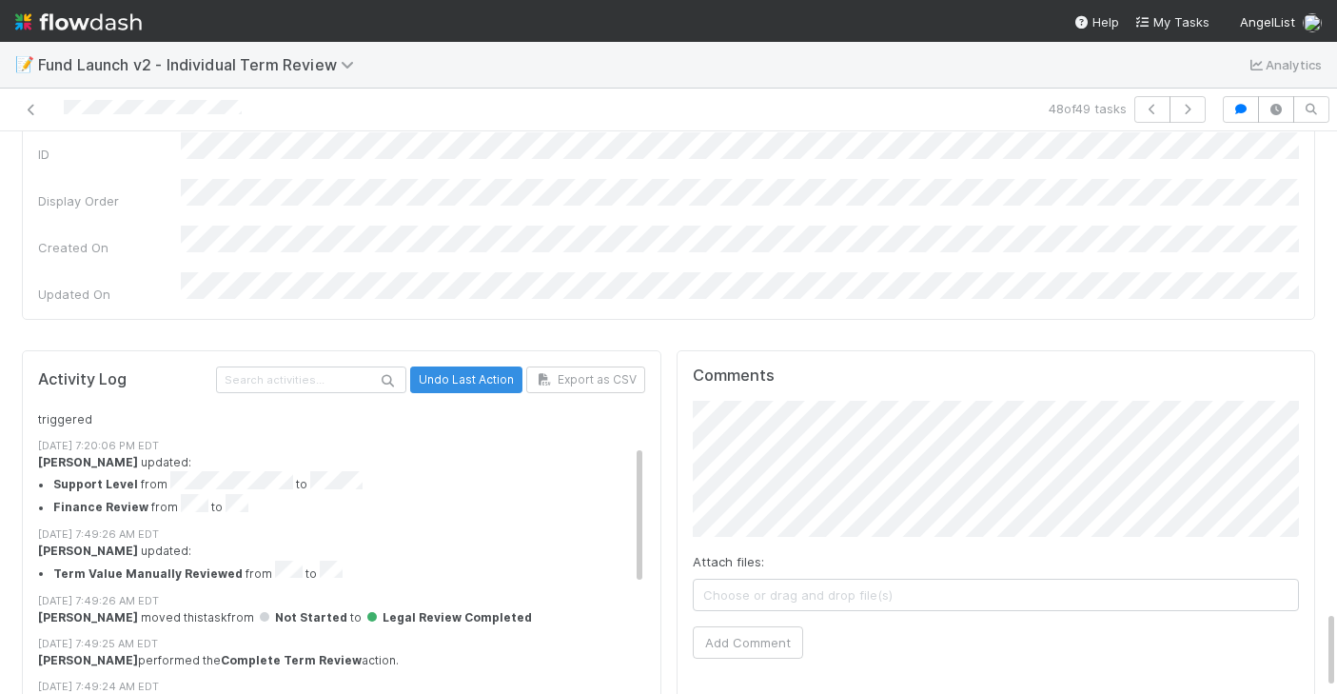
scroll to position [3414, 0]
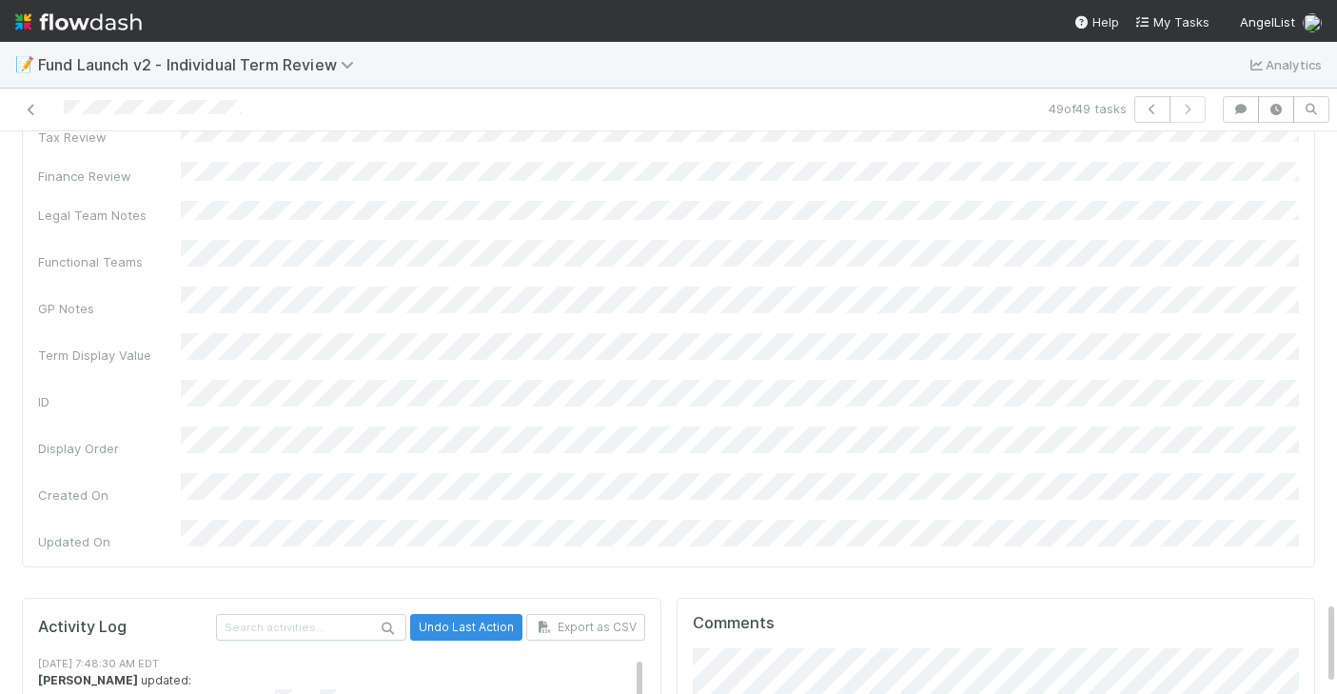
scroll to position [3185, 0]
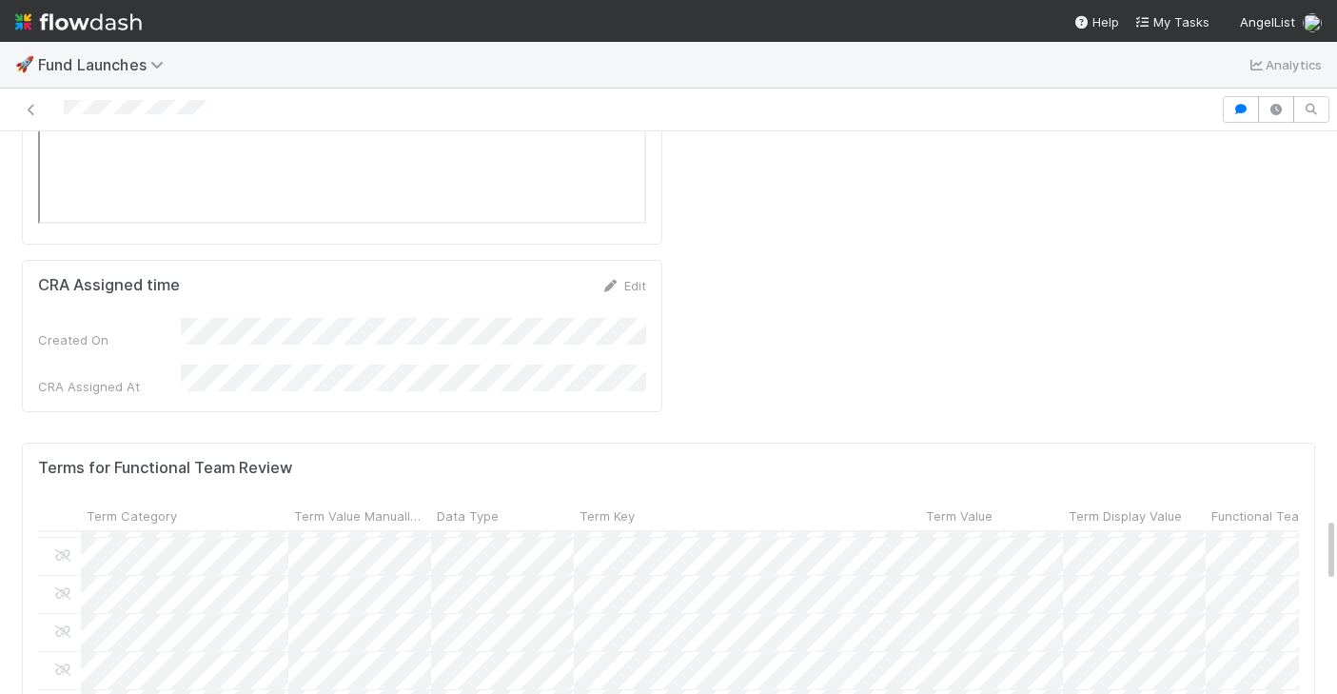
scroll to position [1433, 0]
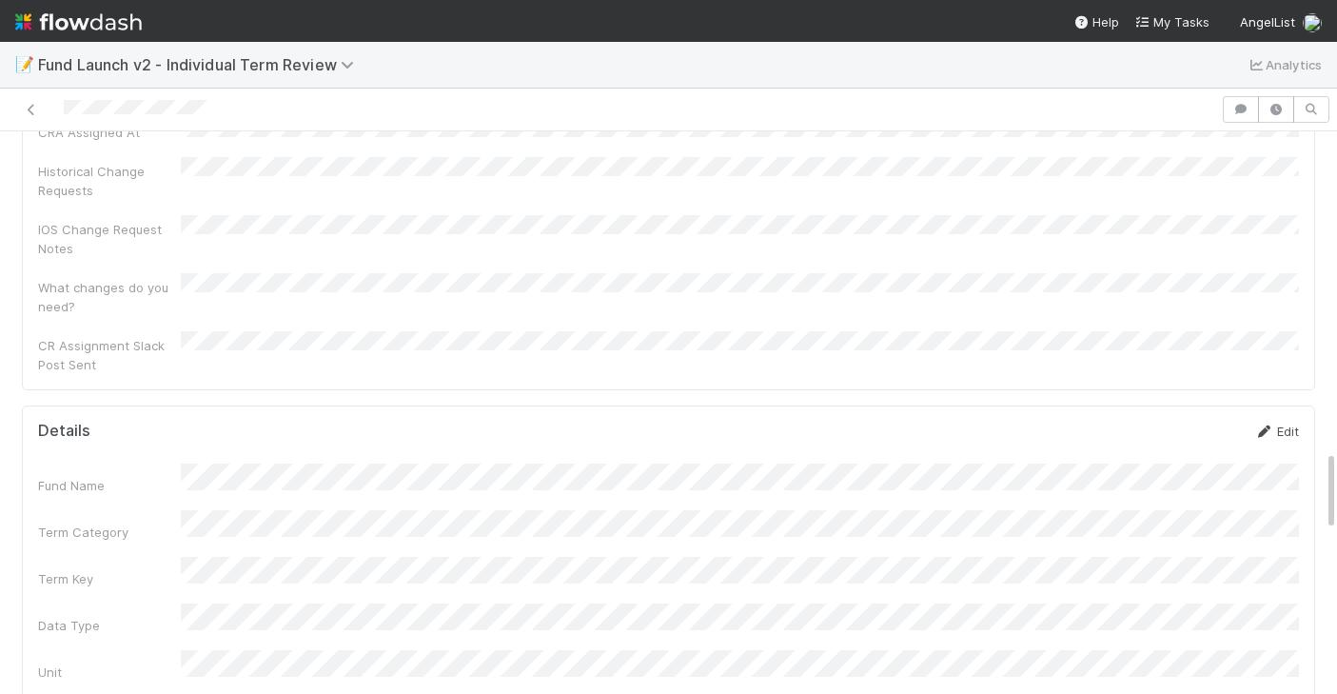
click at [1286, 423] on link "Edit" at bounding box center [1276, 430] width 45 height 15
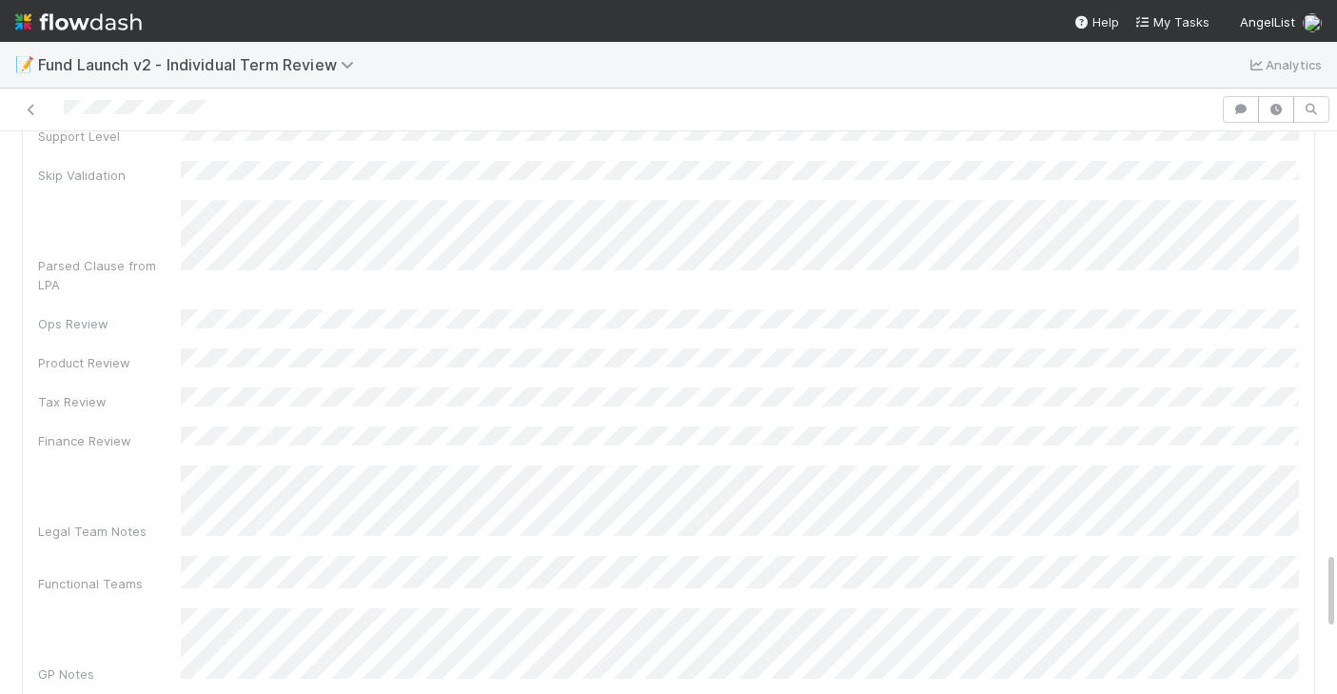
scroll to position [2931, 0]
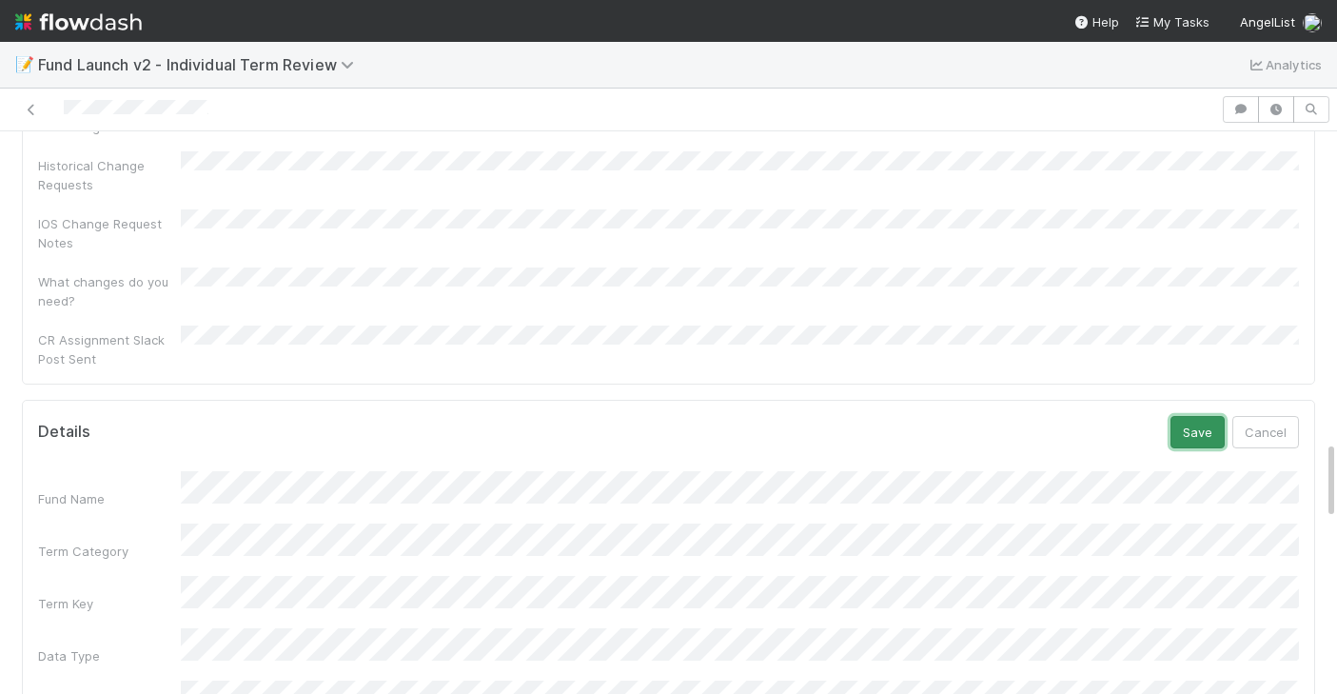
click at [1198, 416] on button "Save" at bounding box center [1197, 432] width 54 height 32
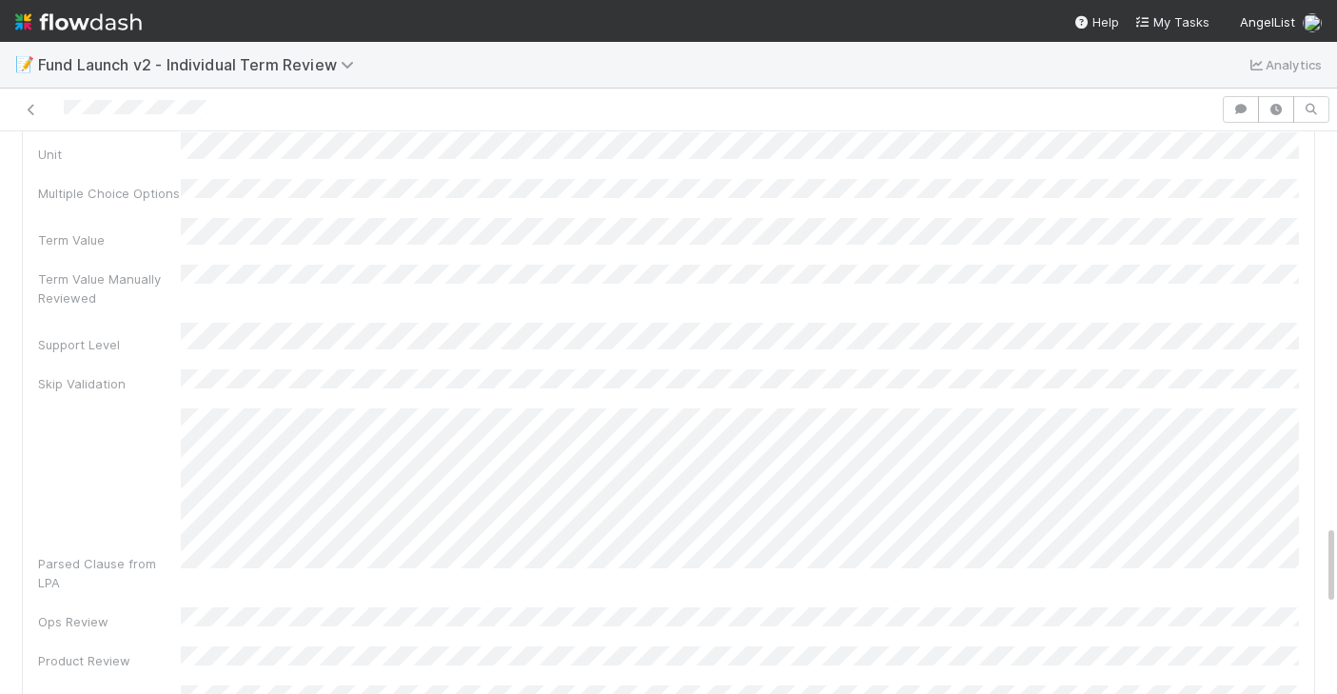
scroll to position [2689, 0]
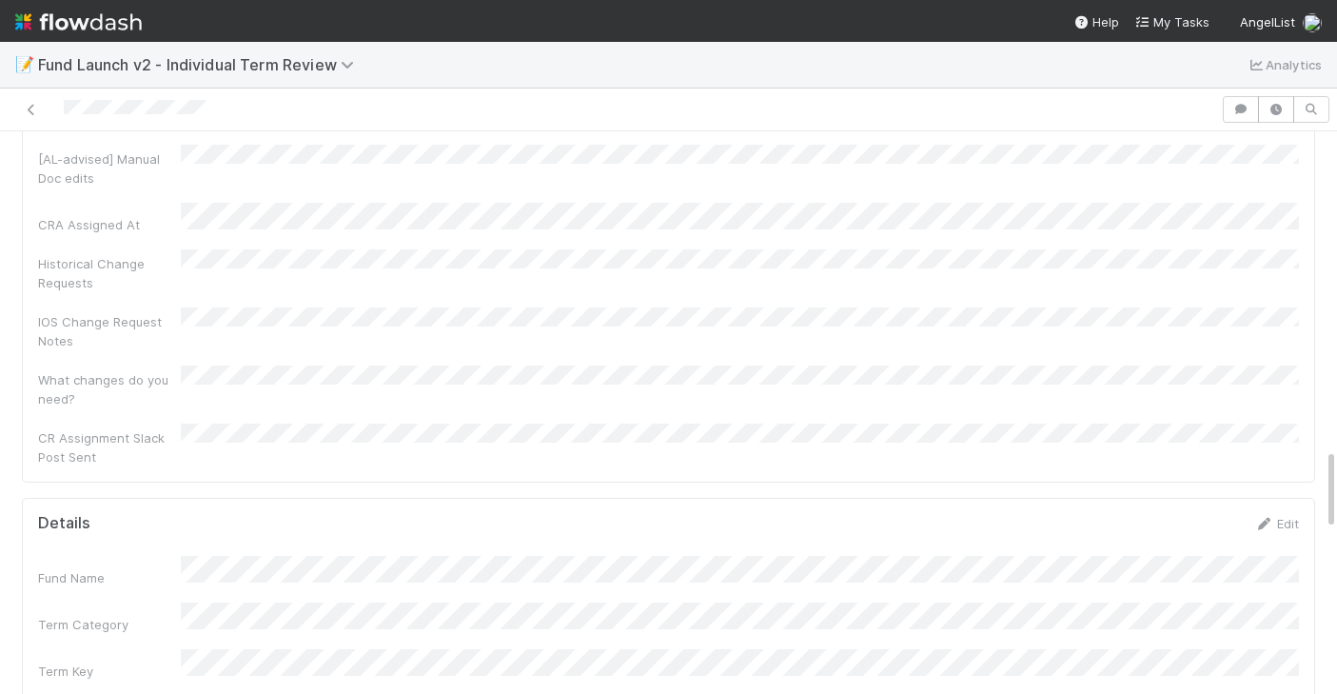
scroll to position [2035, 0]
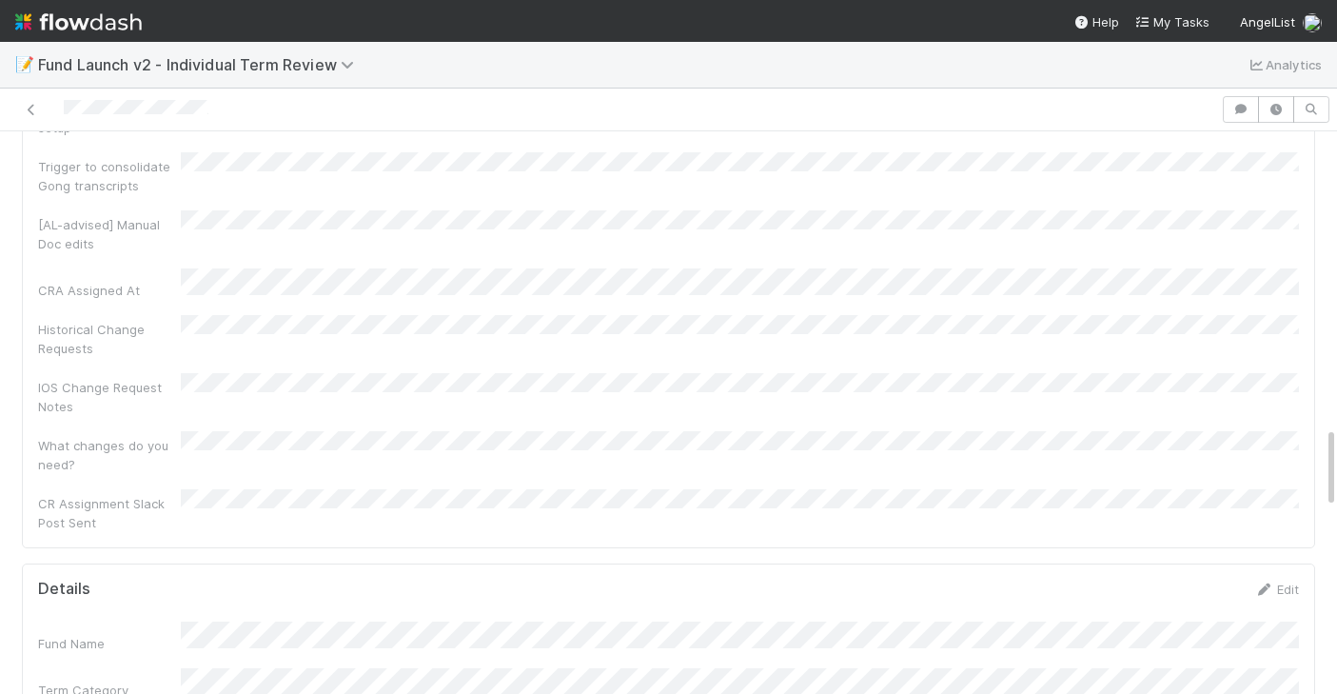
click at [1279, 579] on div "Edit" at bounding box center [1276, 588] width 45 height 19
click at [1275, 581] on link "Edit" at bounding box center [1276, 588] width 45 height 15
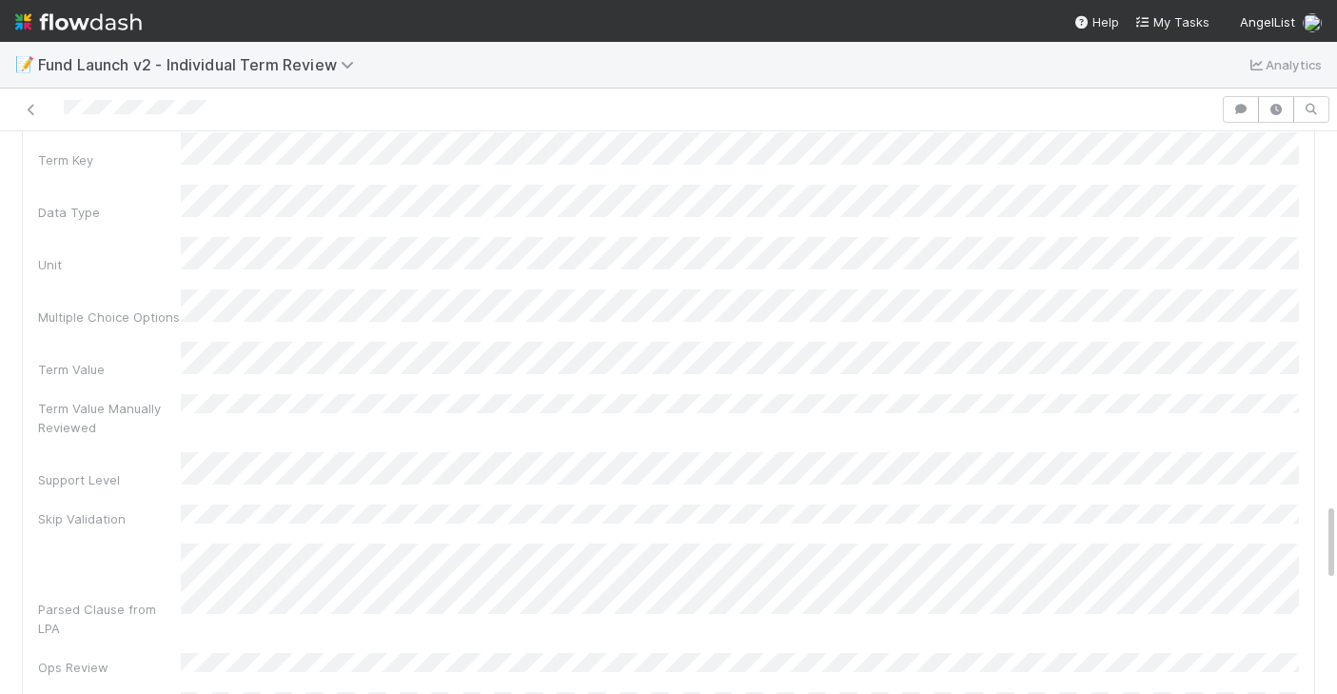
scroll to position [2771, 0]
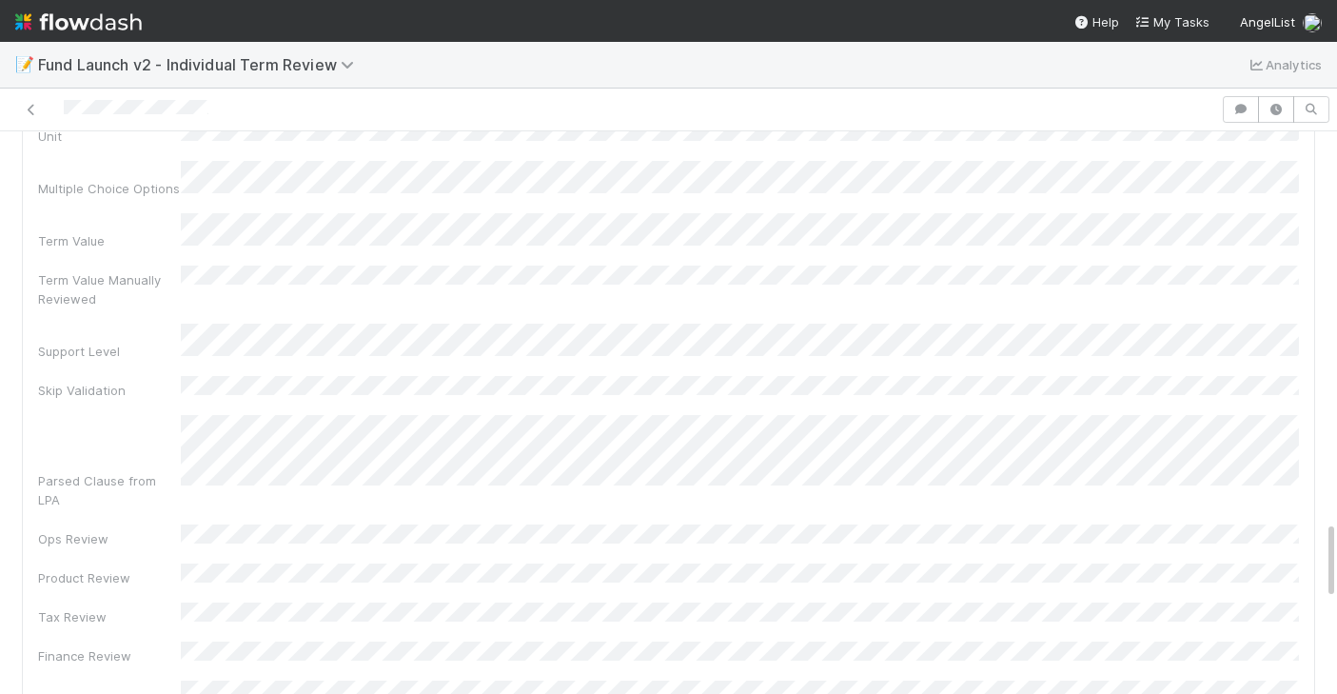
click at [553, 507] on div "Fund Name Term Category Term Key Data Type Unit Multiple Choice Options Term Va…" at bounding box center [668, 540] width 1261 height 1282
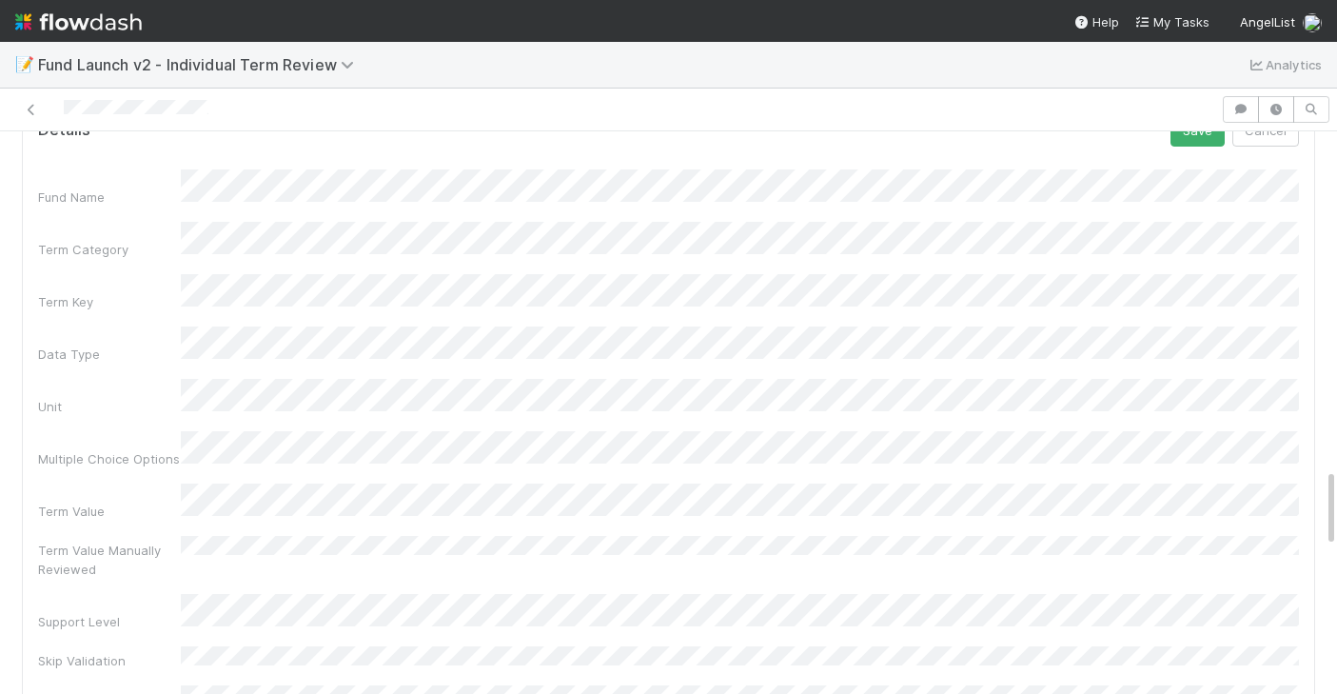
scroll to position [2264, 0]
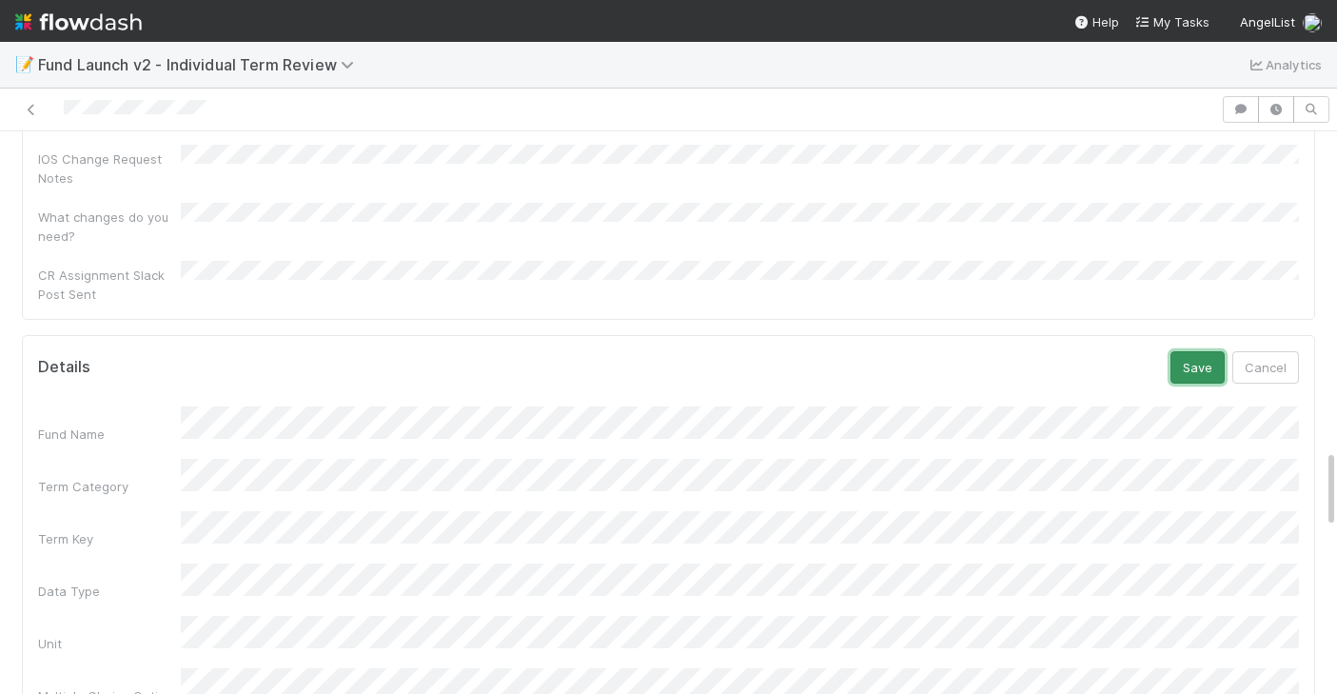
click at [1199, 351] on button "Save" at bounding box center [1197, 367] width 54 height 32
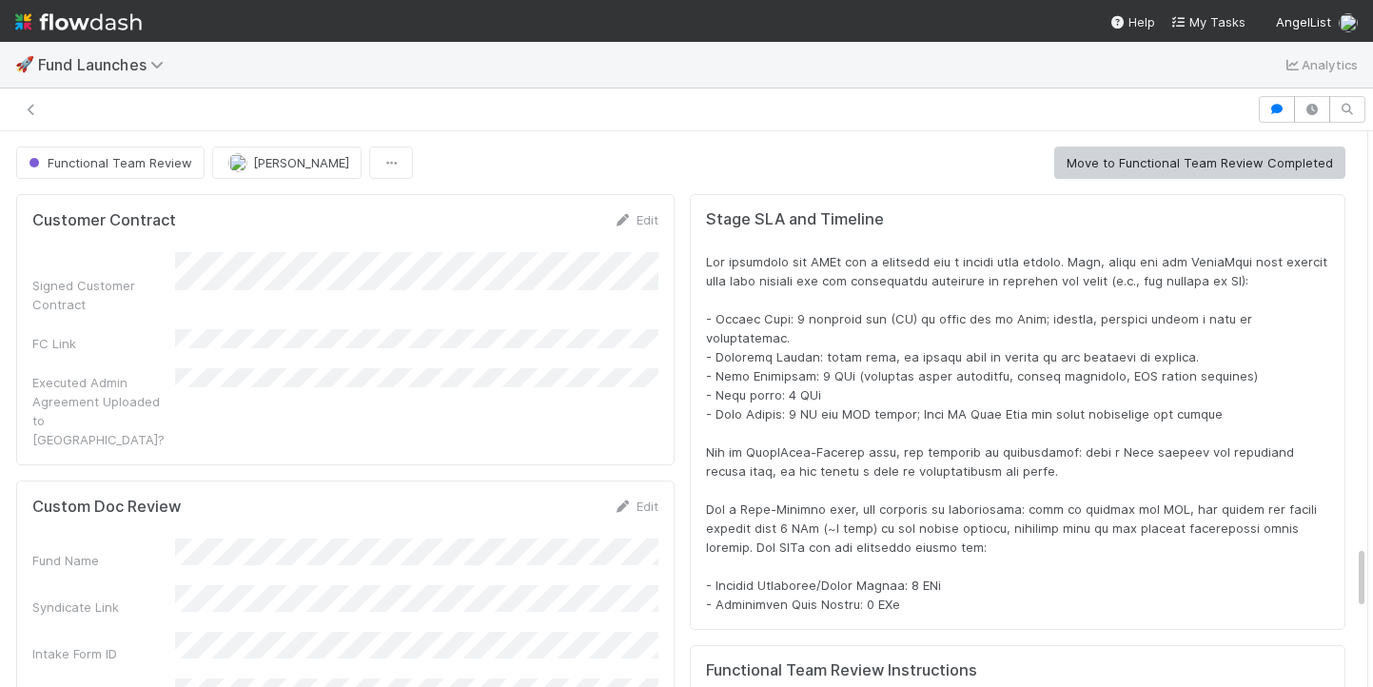
scroll to position [386, 1297]
